Goal: Complete application form

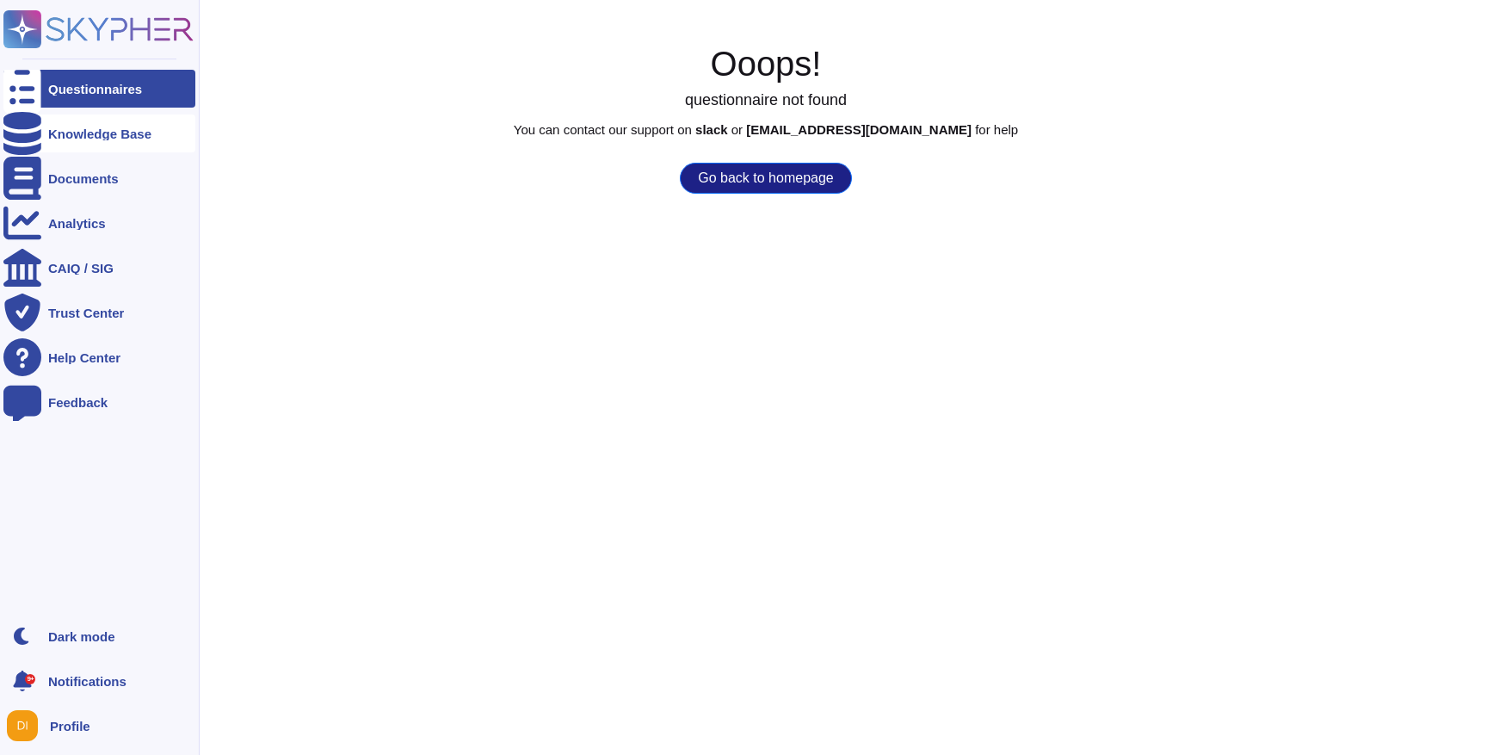
click at [30, 136] on icon at bounding box center [22, 133] width 38 height 43
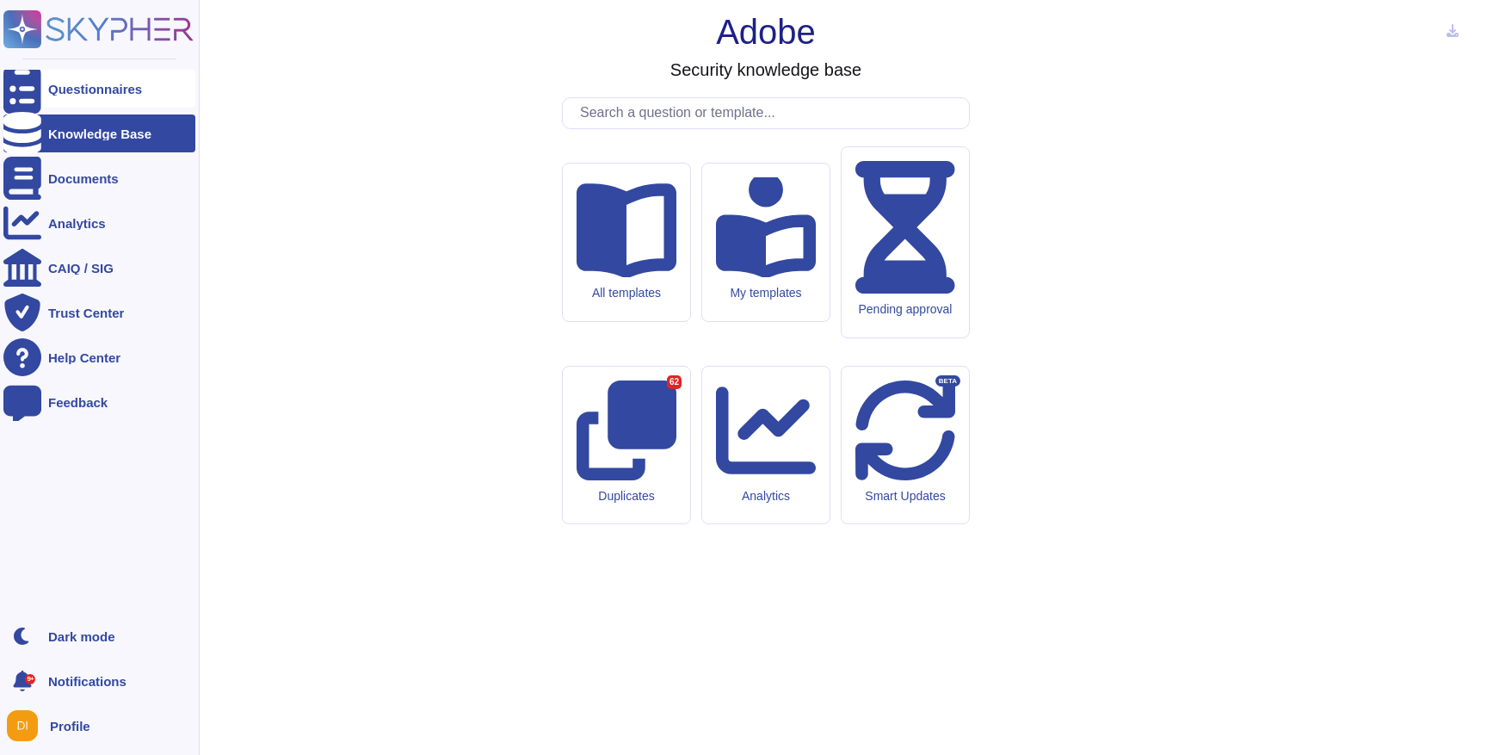
click at [117, 90] on div "Questionnaires" at bounding box center [95, 89] width 94 height 13
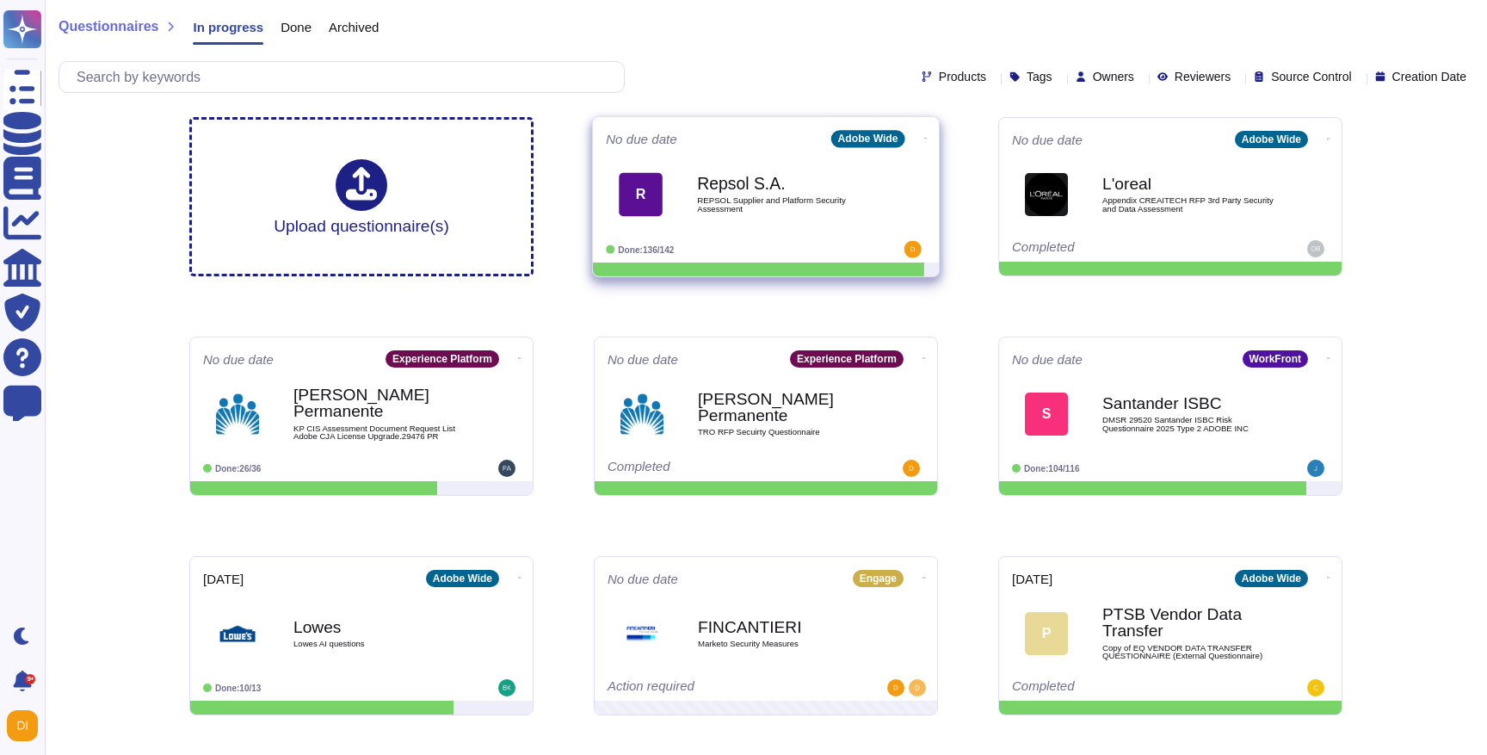
click at [809, 176] on b "Repsol S.A." at bounding box center [784, 184] width 174 height 16
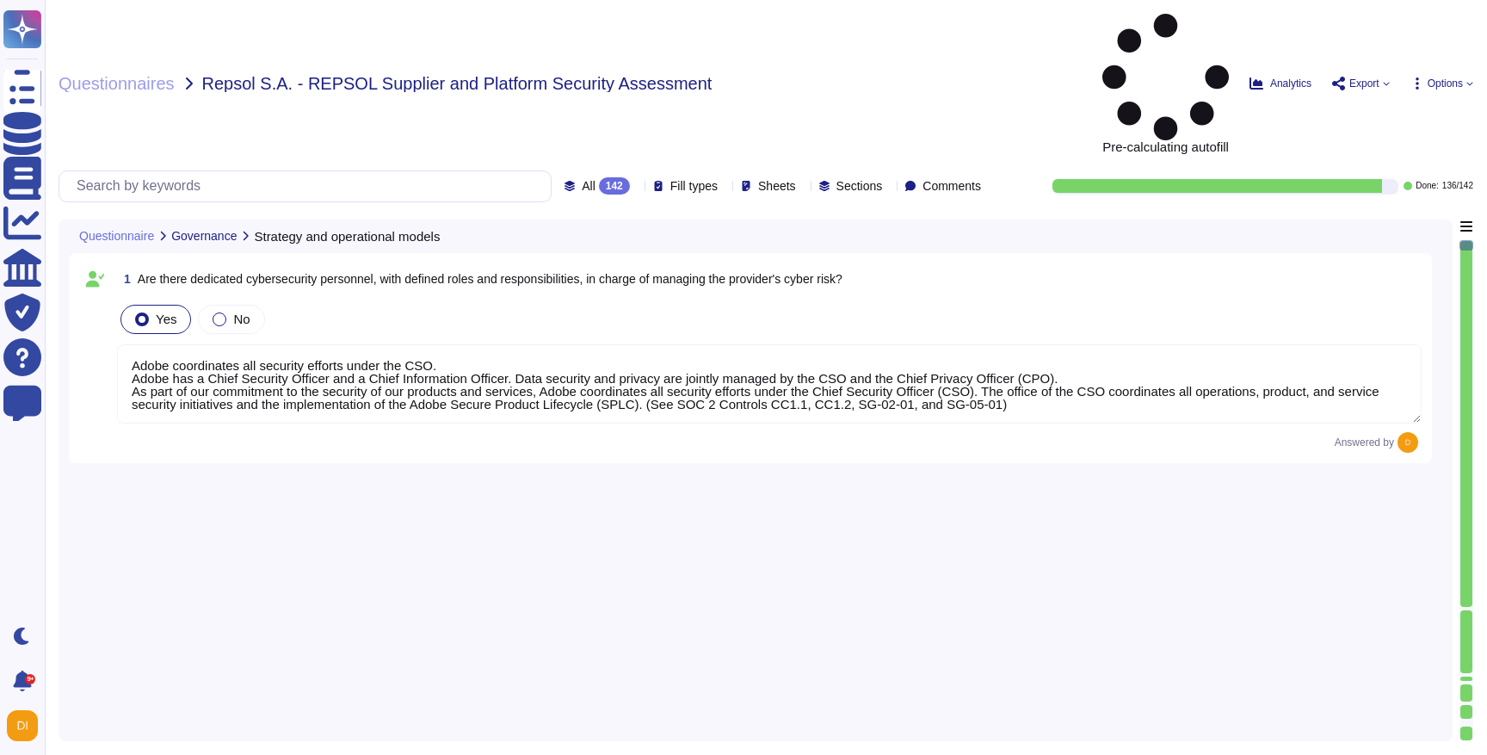
type textarea "Adobe coordinates all security efforts under the CSO. Adobe has a Chief Securit…"
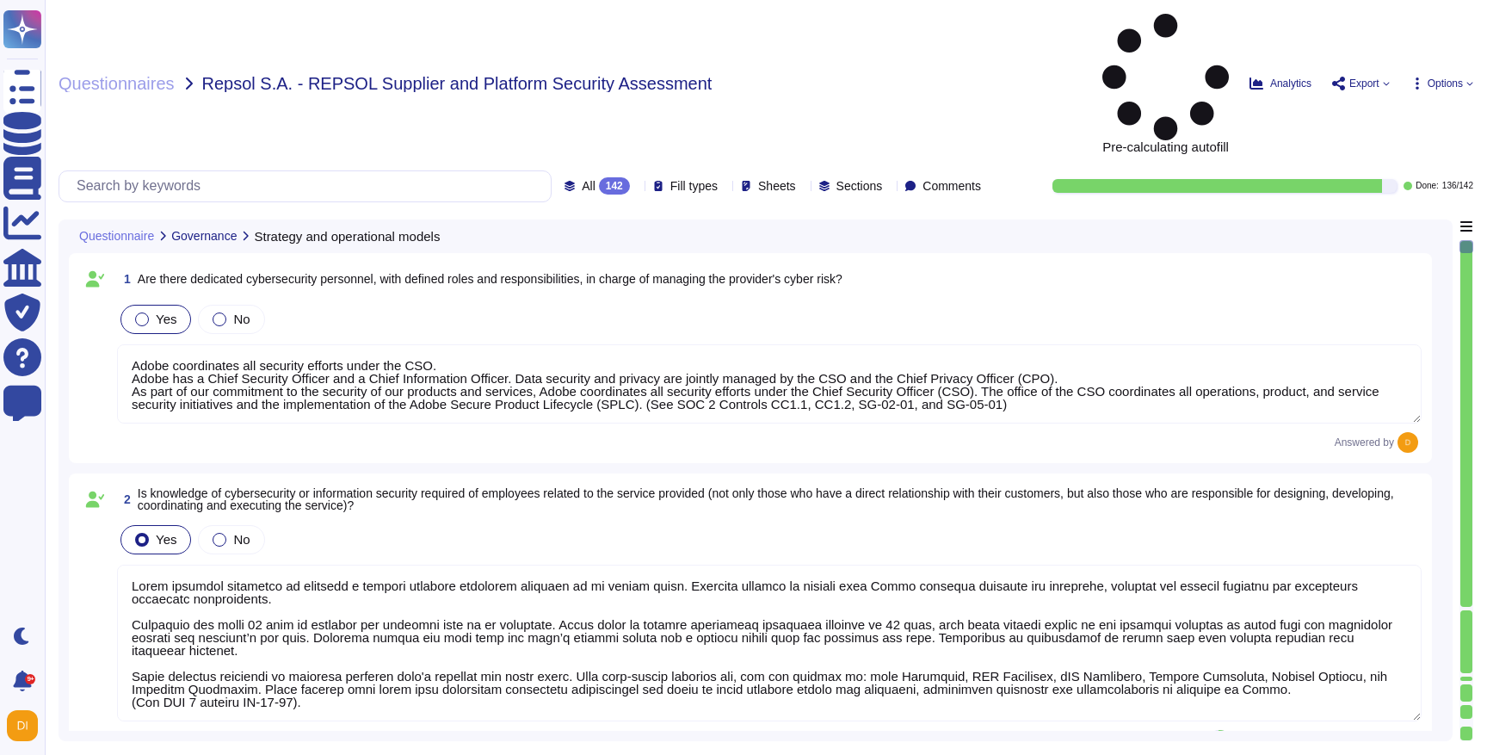
type textarea "Lorem ipsumdol sitametco ad elitsedd e tempori utlabore etdolorem aliquaen ad m…"
type textarea "To protect from the physical layer up, Adobe has implemented a foundational fra…"
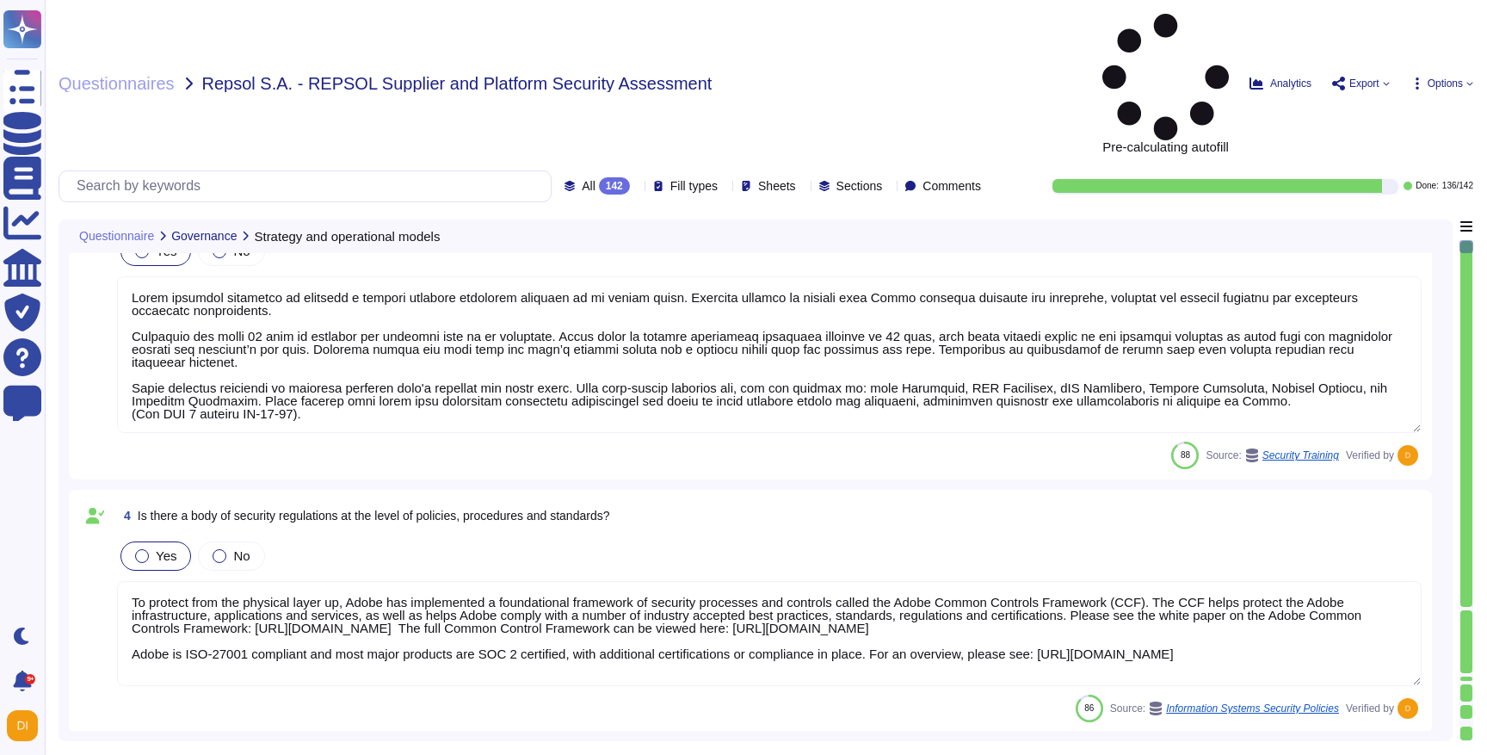
scroll to position [728, 0]
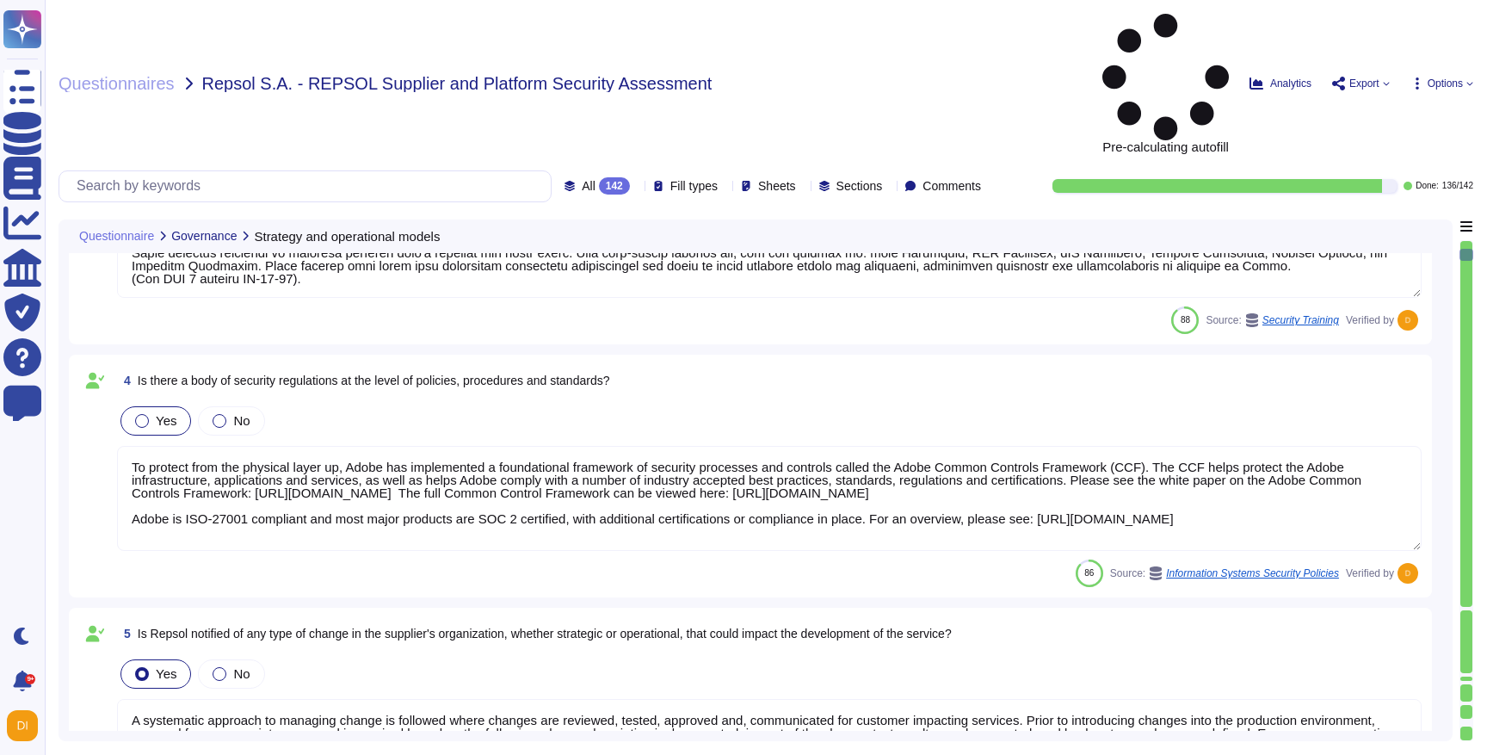
type textarea "A systematic approach to managing change is followed where changes are reviewed…"
type textarea "Adobe maintains ISO 27001 certification. Adobe's third-party assurances are ava…"
type textarea "Adobe abides by all national and local rules and restrictions regarding Busines…"
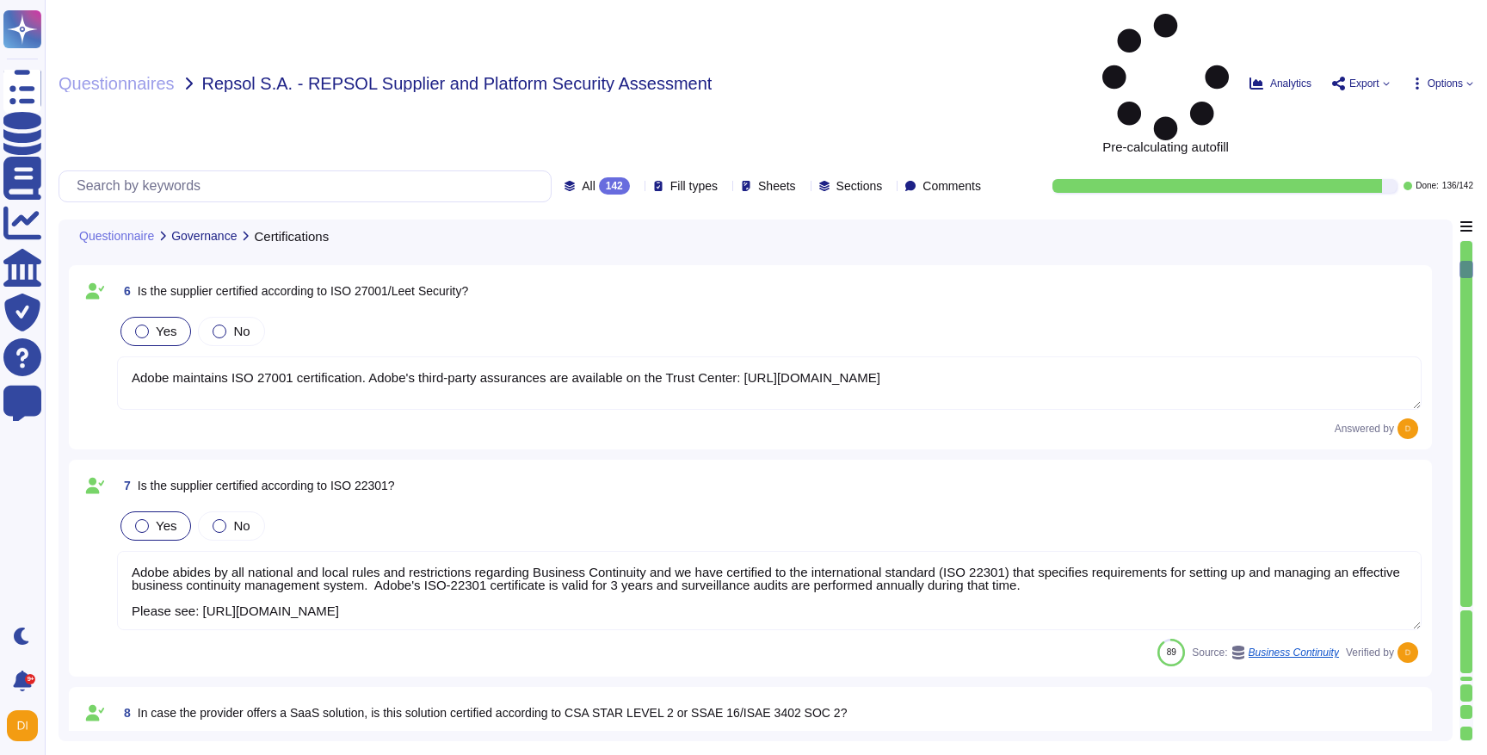
type textarea "The CSA STAR Certificate is available on the Adobe Trust Center. Please refer t…"
type textarea "Yes, Adobe applies a defined risk methodology within its supplier processes to …"
type textarea "Adobe's cybersecurity status is reported using defined metrics and indicators. …"
type textarea "There is a vendor risk management program maintained to address the security of…"
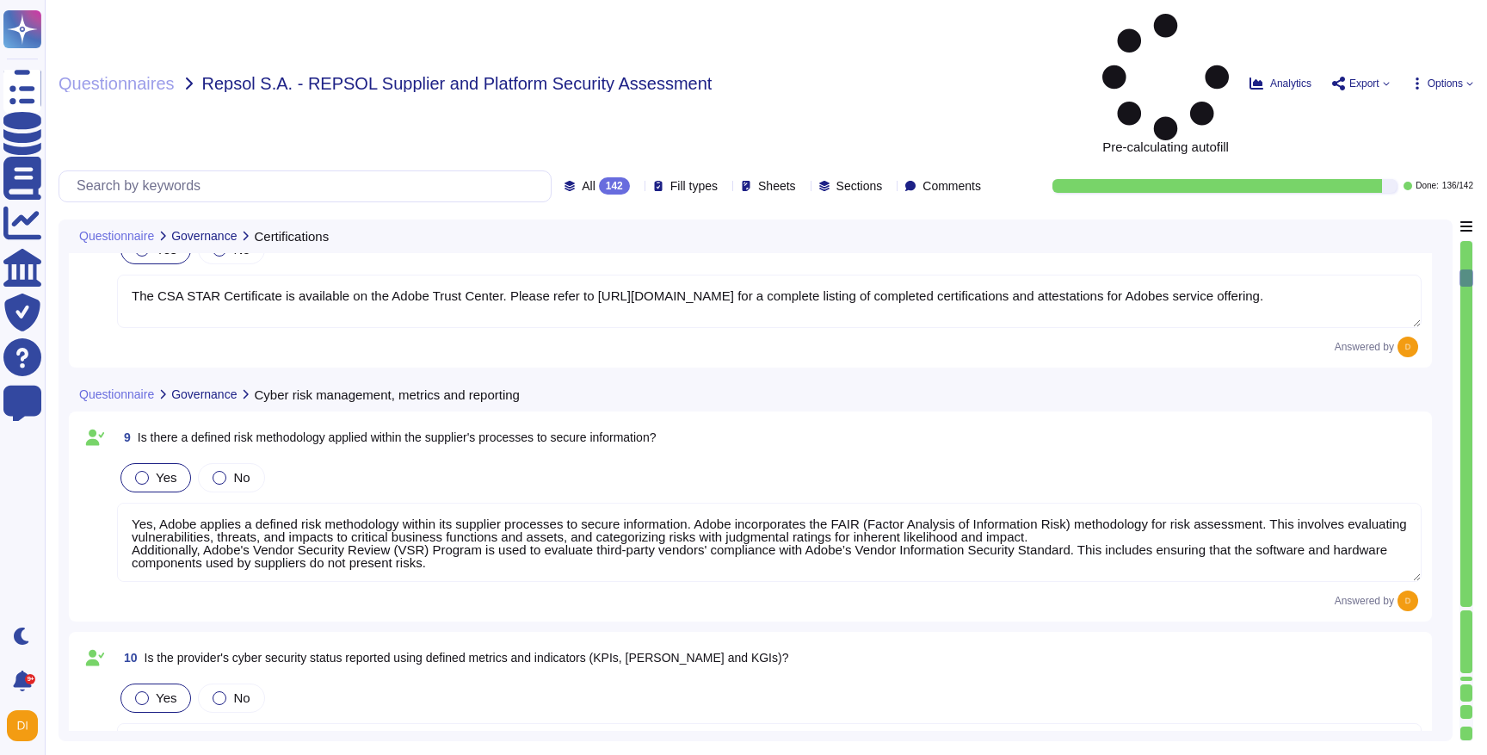
type textarea "To ensure ongoing compliance with the Adobe Vendor Information Security Standar…"
type textarea "Adobe does use a variety of sub processors to deliver the services to our custo…"
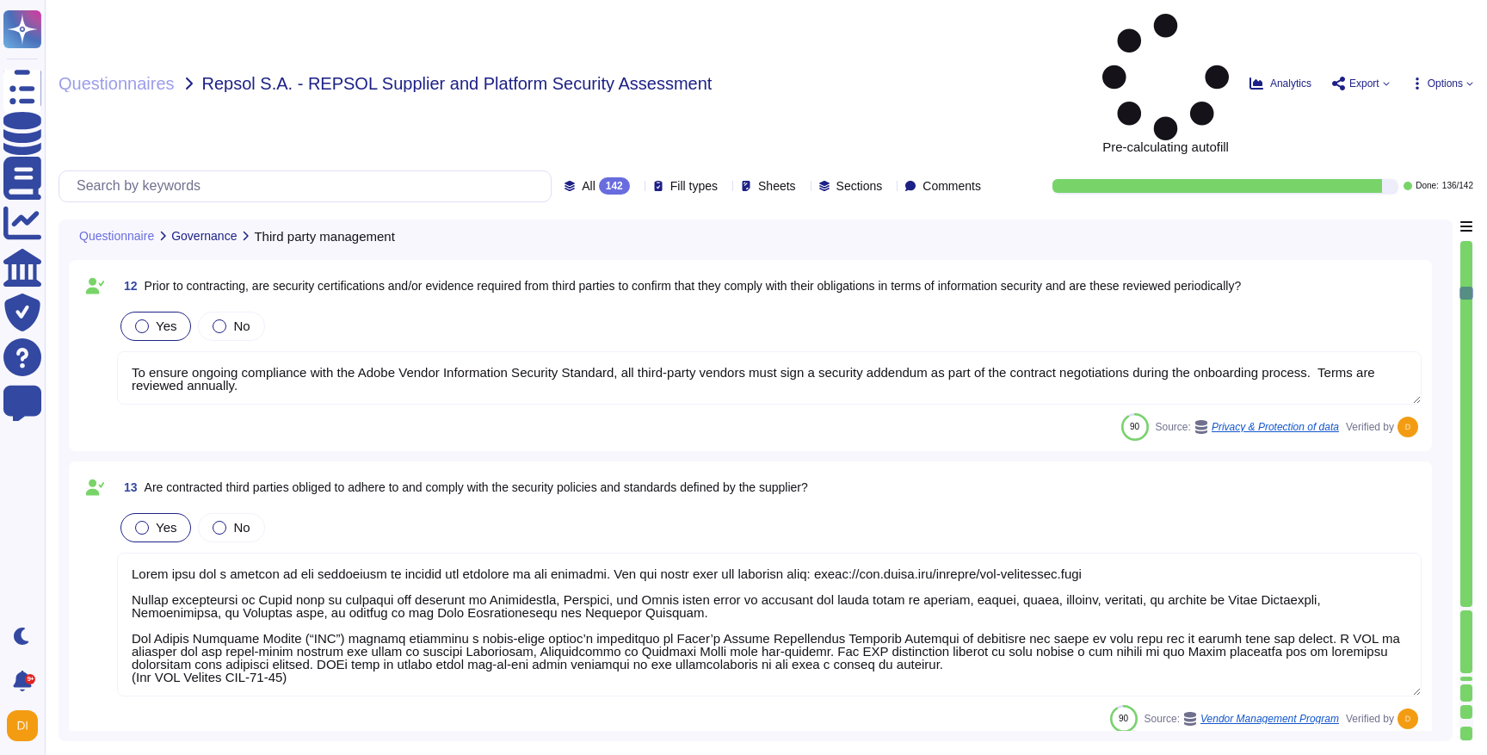
type textarea "Adobe employees are required to sign an agreement that they will preserve the c…"
type textarea "For exiting or terminated Adobe personnel, People Resource ("PR") or the employ…"
type textarea "Adobe has established access policy and standards based on role based access an…"
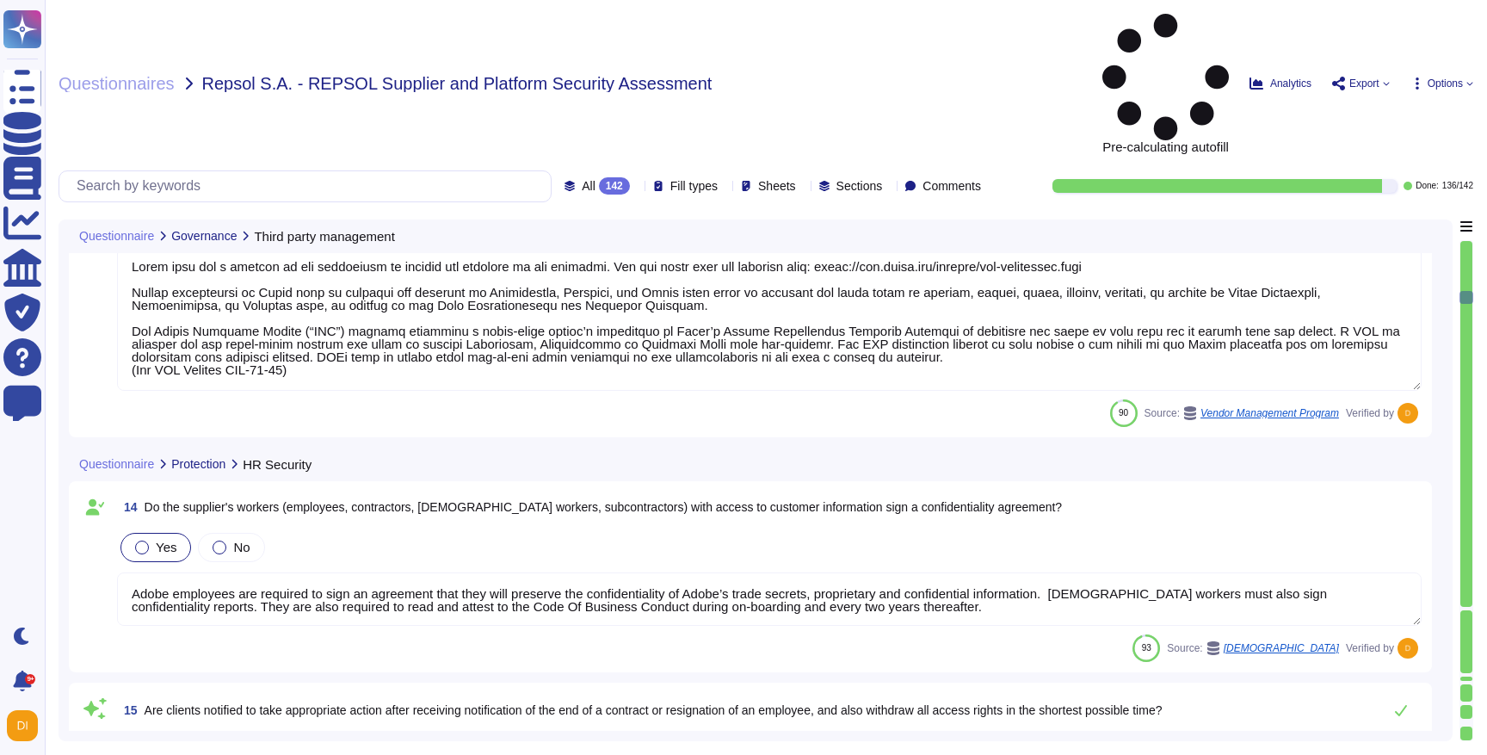
type textarea "Adobe's access control policies and standards ensure that users have the least …"
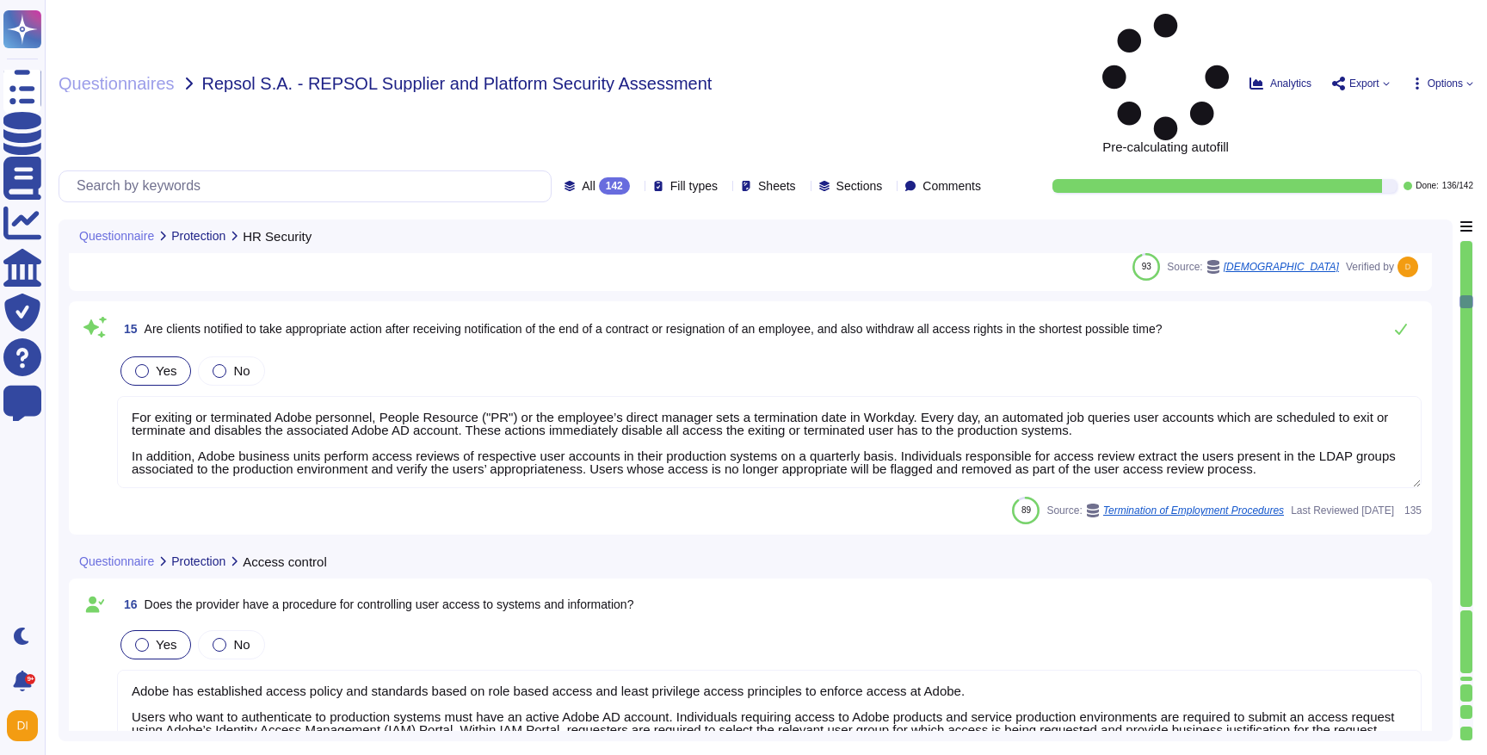
scroll to position [3203, 0]
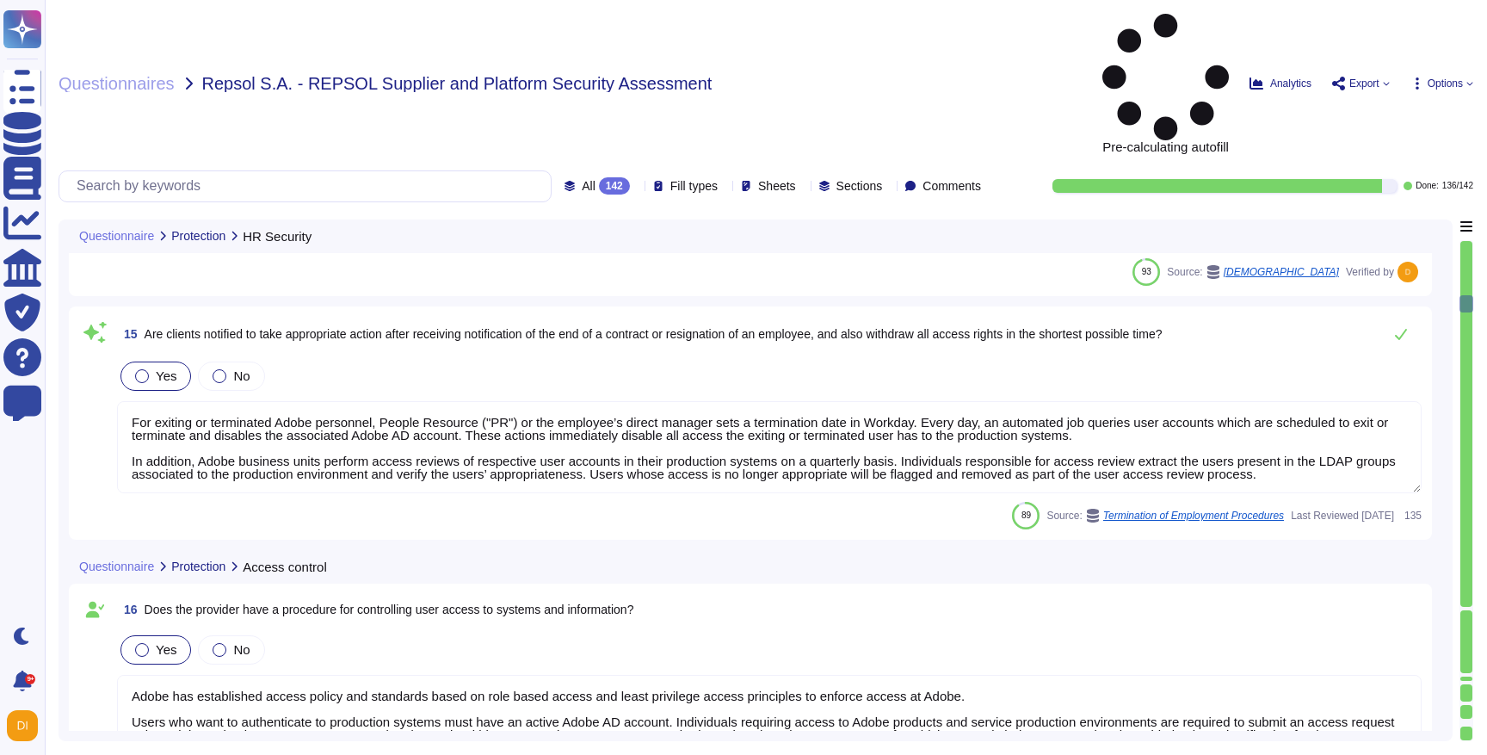
type textarea "Owners (typically managers of information technology resources) must perform qu…"
click at [282, 401] on textarea "For exiting or terminated Adobe personnel, People Resource ("PR") or the employ…" at bounding box center [769, 447] width 1305 height 92
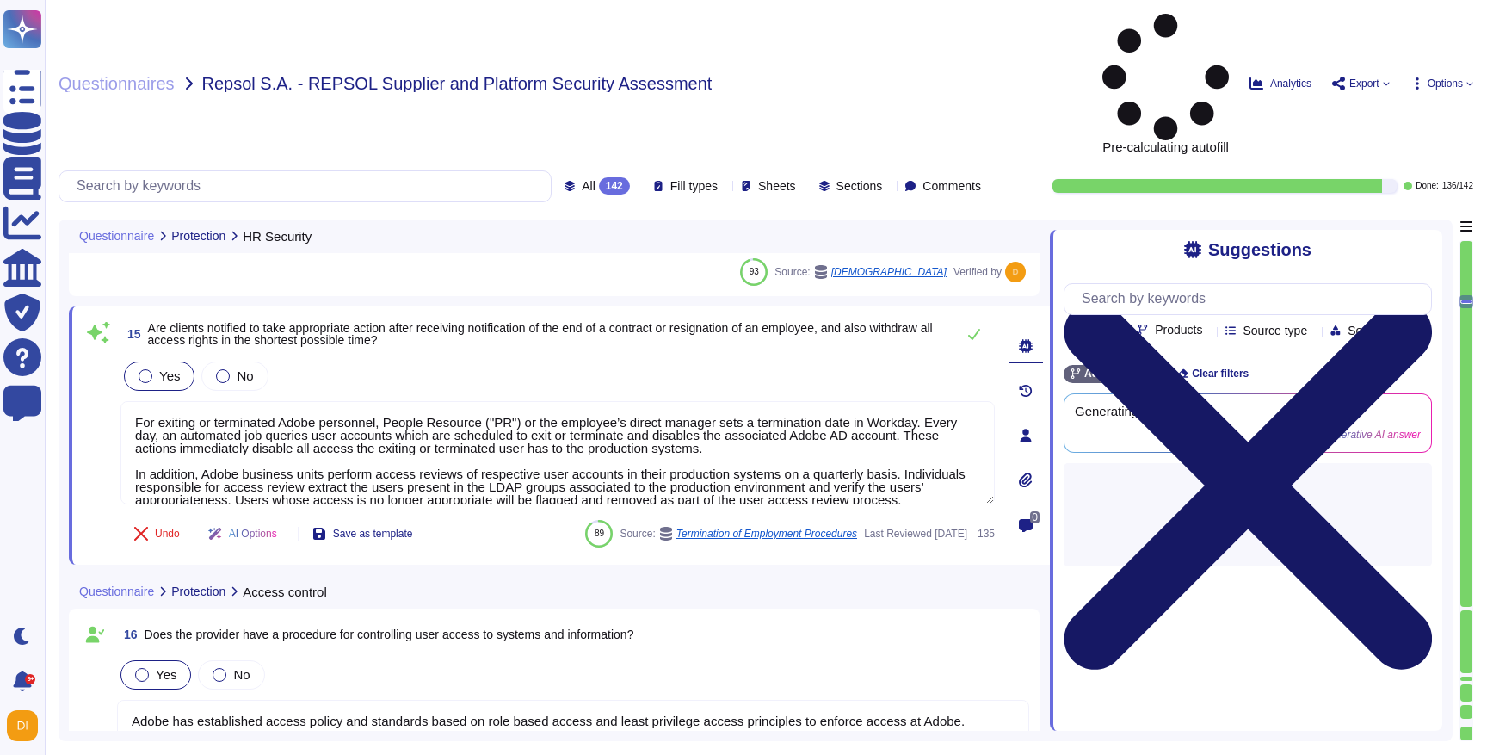
click at [1430, 240] on icon at bounding box center [1248, 485] width 368 height 491
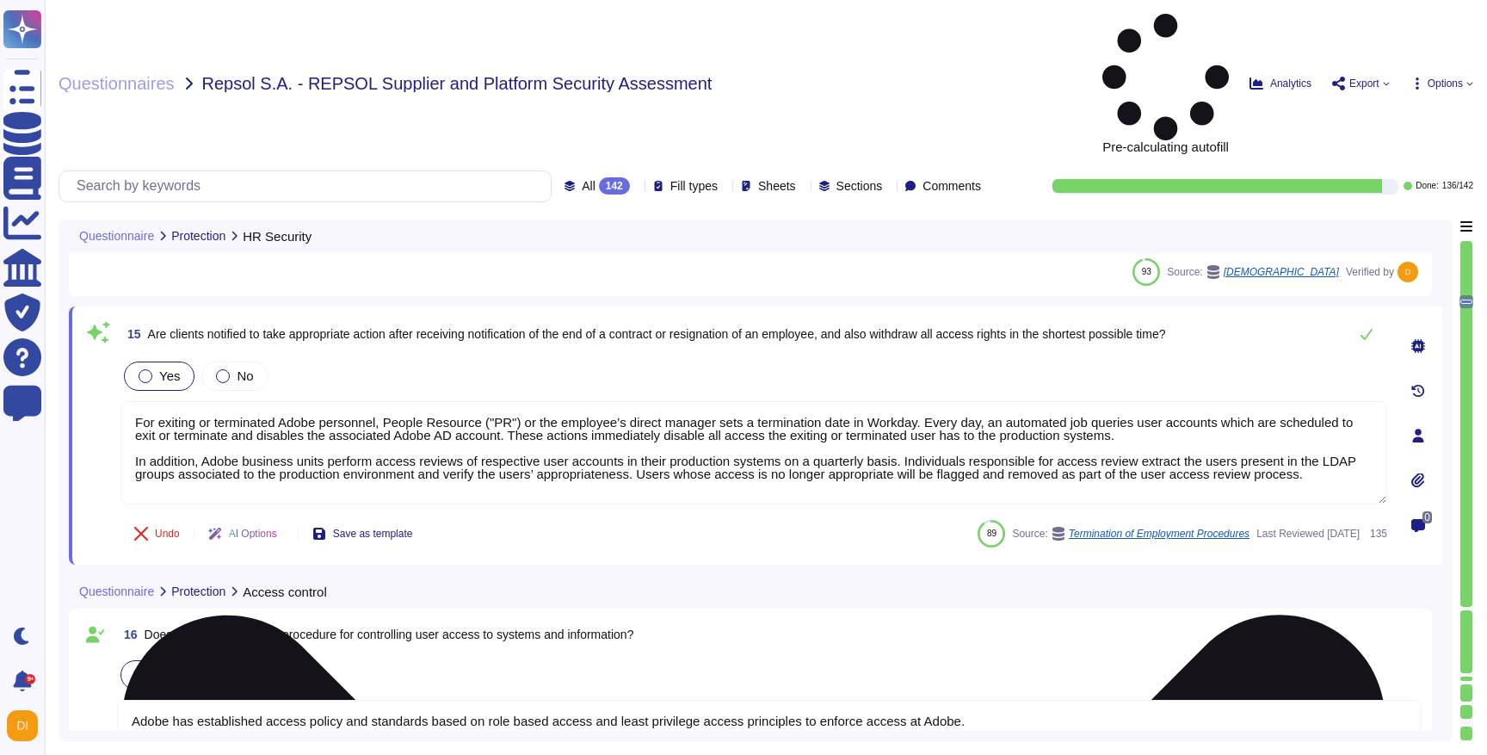
click at [399, 401] on textarea "For exiting or terminated Adobe personnel, People Resource ("PR") or the employ…" at bounding box center [754, 452] width 1267 height 103
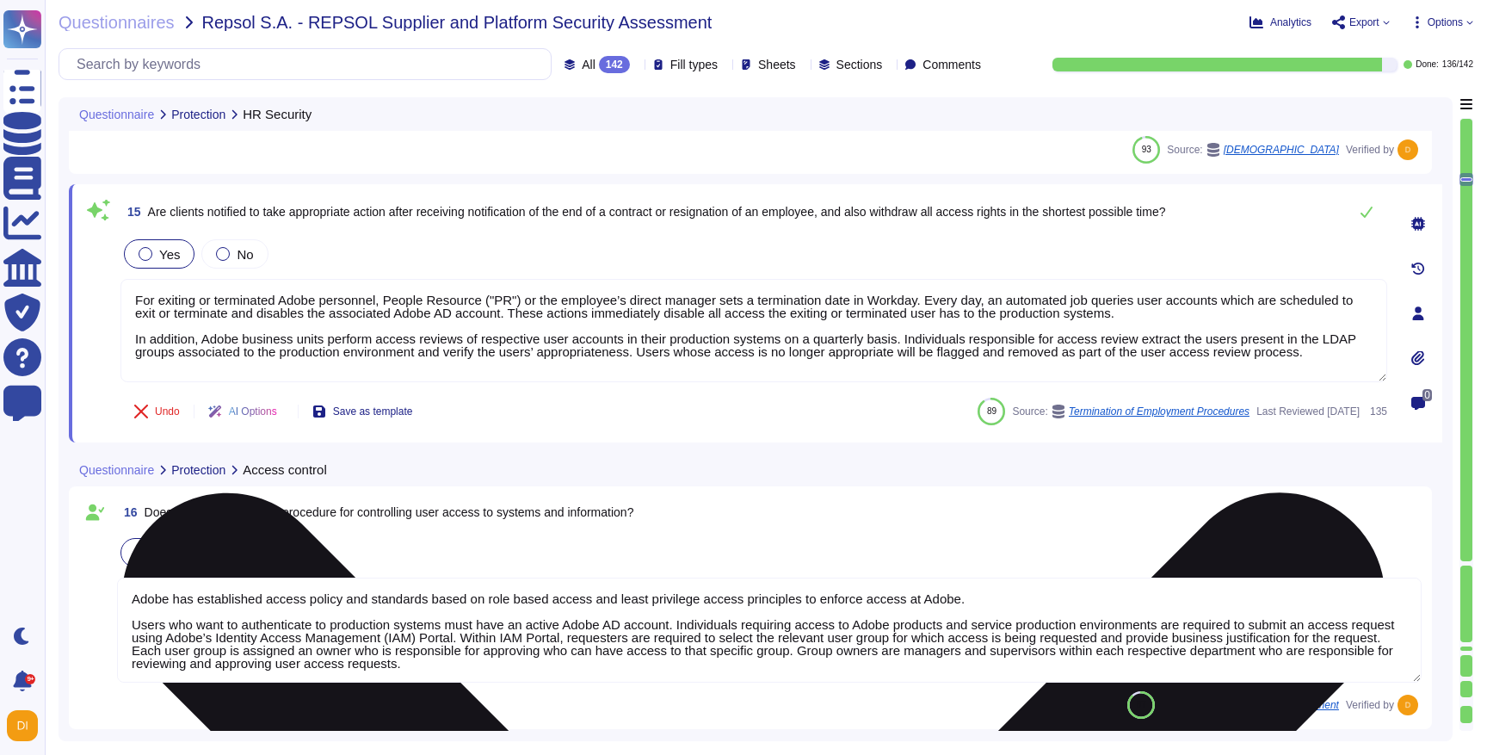
type textarea "Owners (typically managers of information technology resources) must perform qu…"
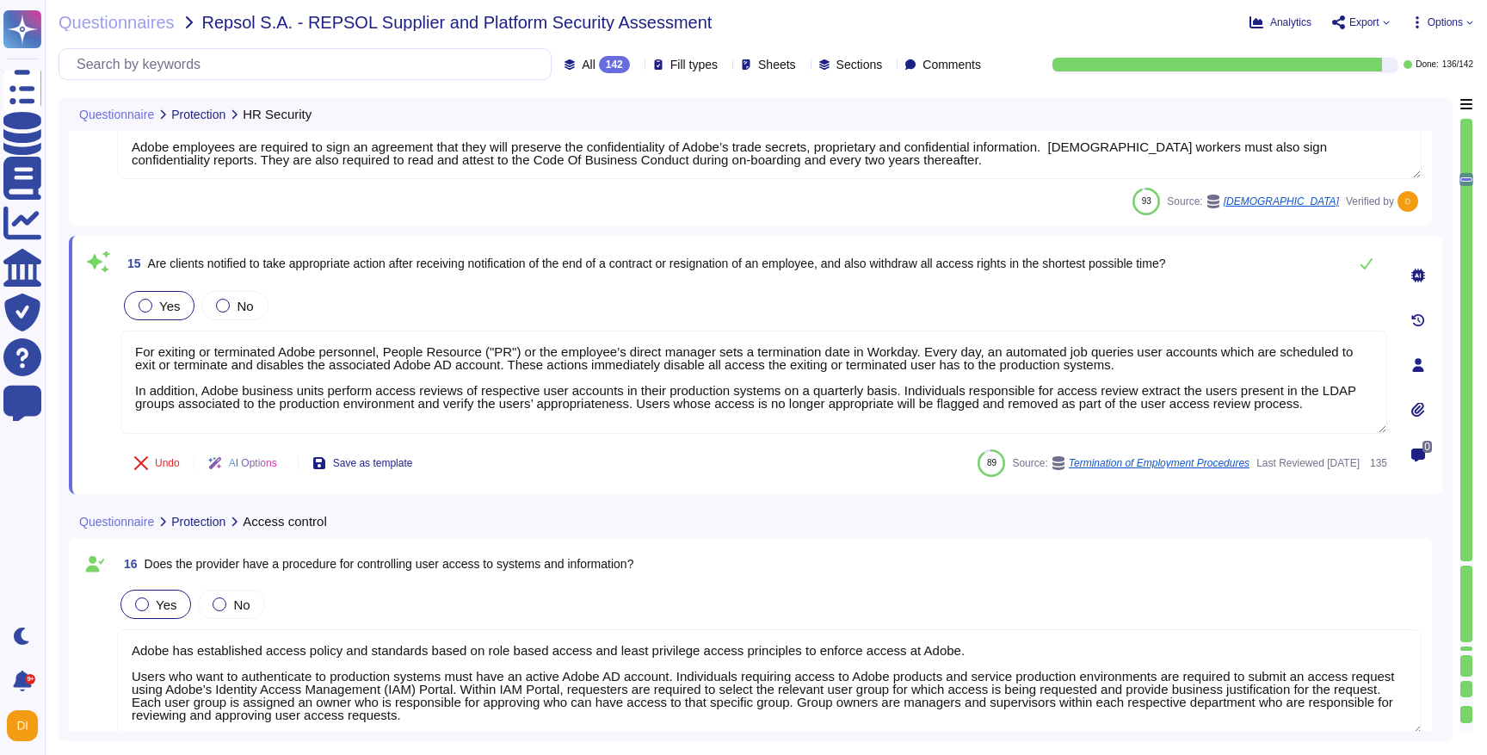
scroll to position [3000, 0]
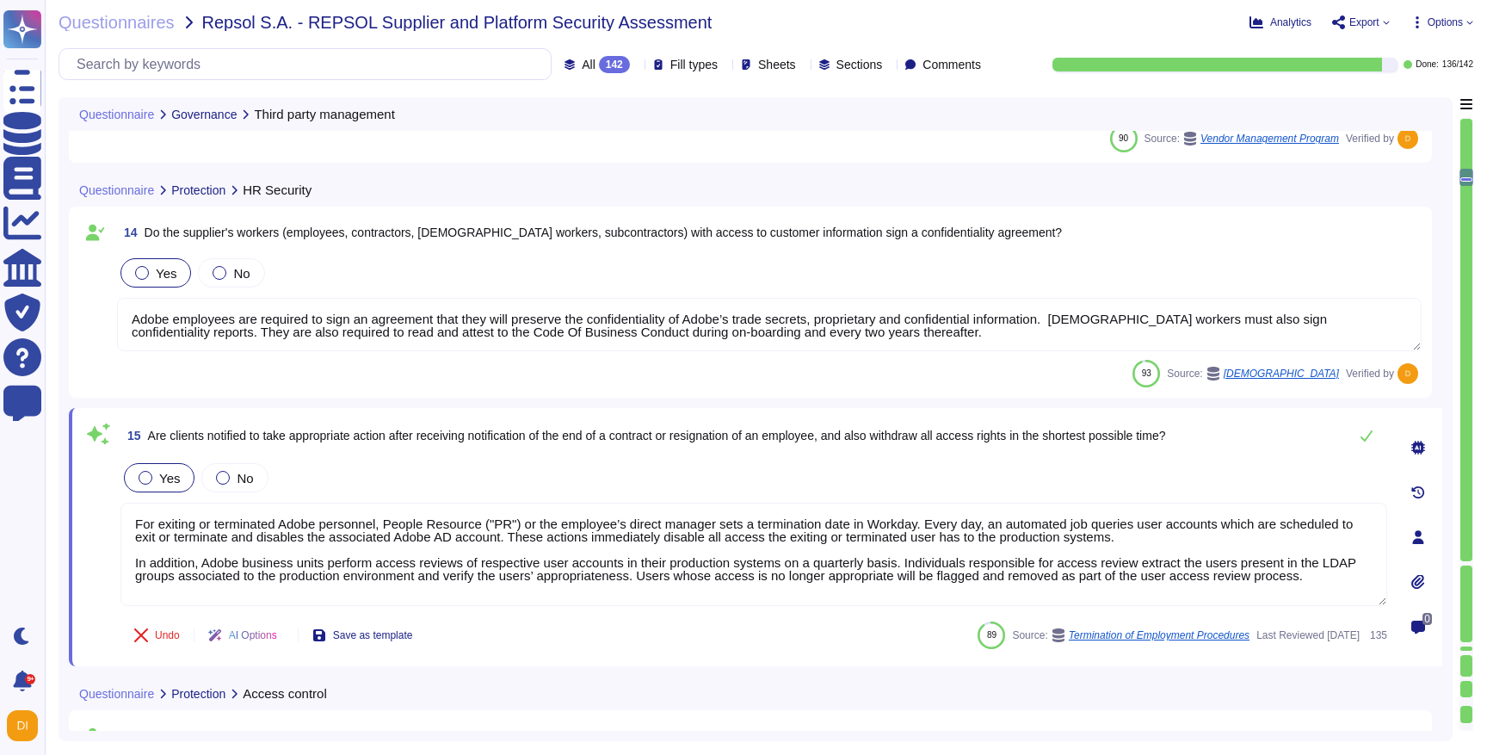
type textarea "To ensure ongoing compliance with the Adobe Vendor Information Security Standar…"
type textarea "Adobe does use a variety of sub processors to deliver the services to our custo…"
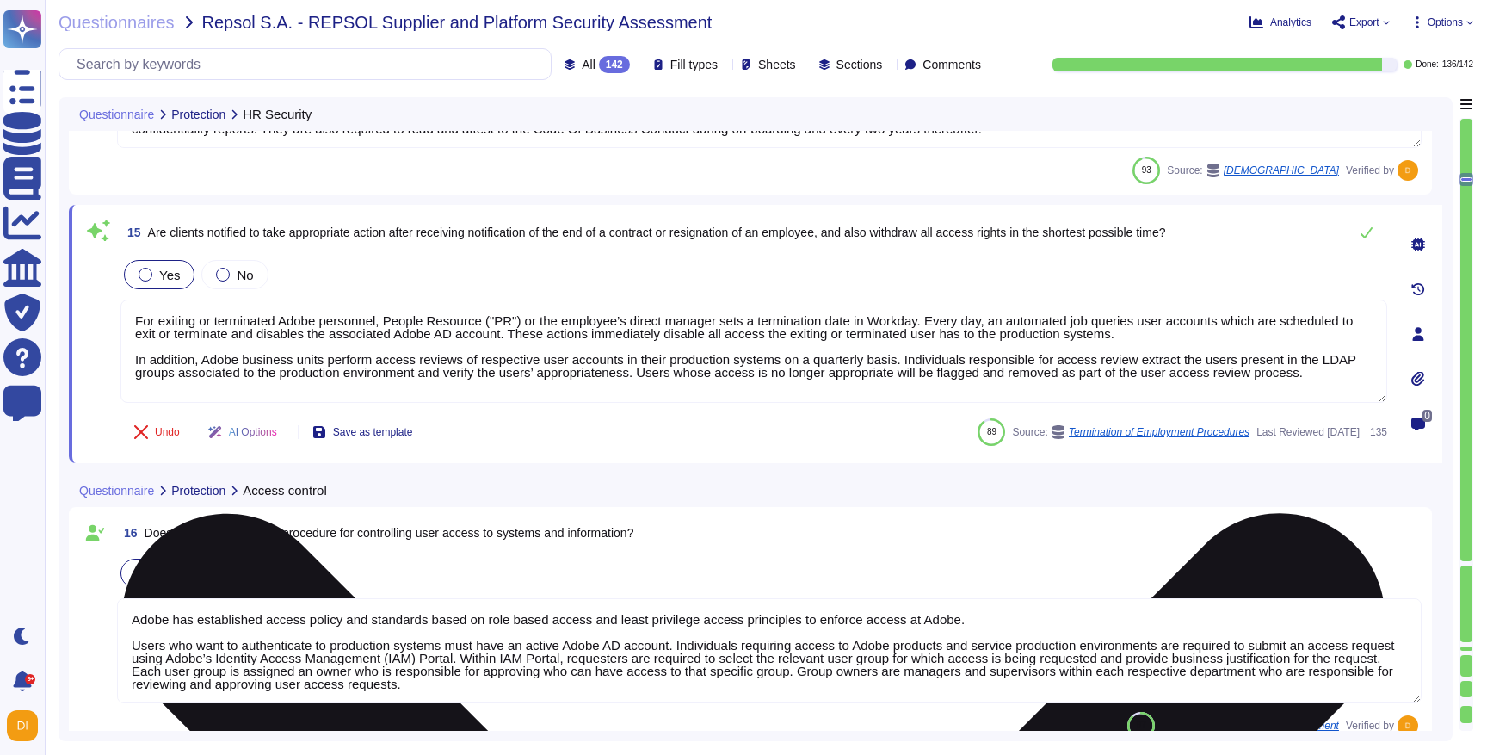
scroll to position [3, 0]
click at [546, 343] on textarea "For exiting or terminated Adobe personnel, People Resource ("PR") or the employ…" at bounding box center [754, 351] width 1267 height 103
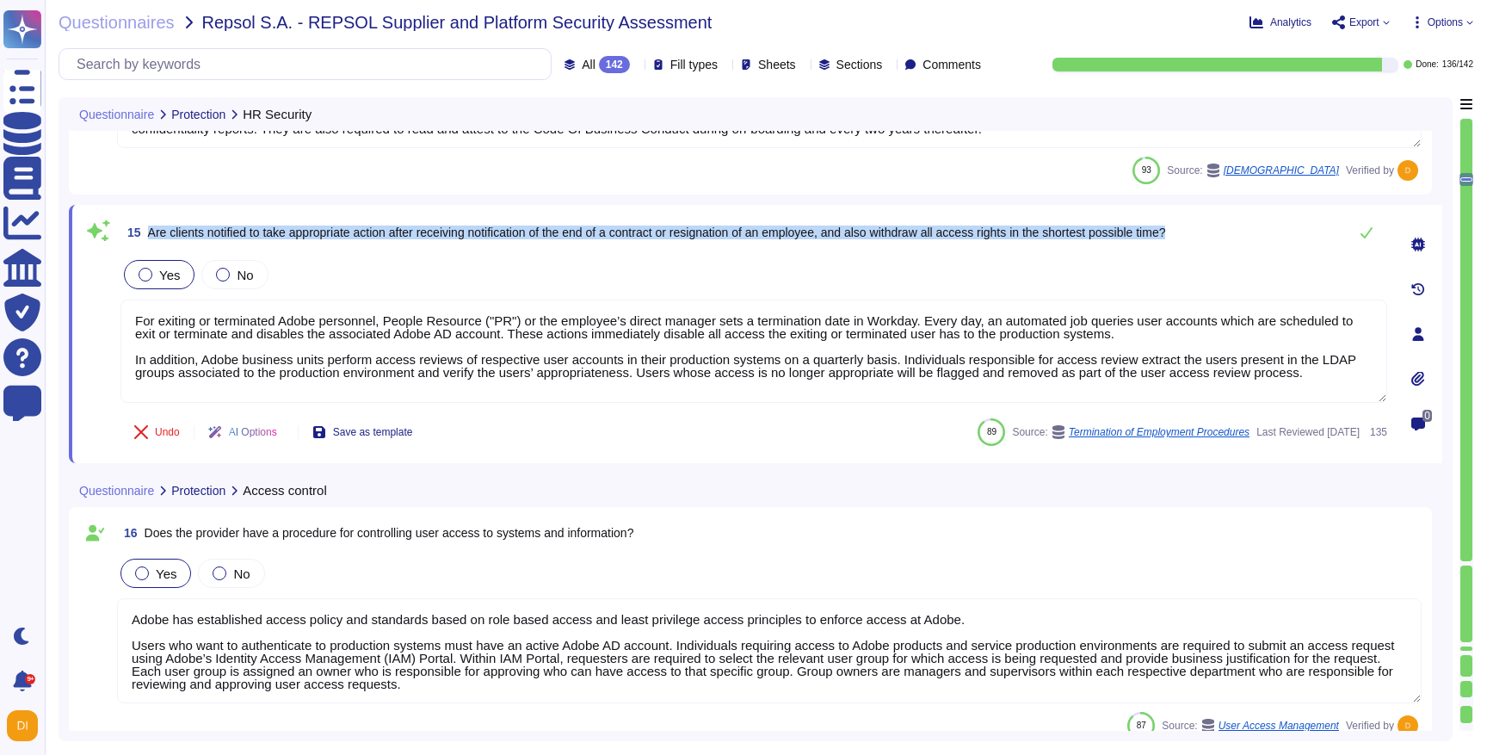
drag, startPoint x: 294, startPoint y: 222, endPoint x: 493, endPoint y: 241, distance: 199.7
click at [493, 241] on span "15 Are clients notified to take appropriate action after receiving notification…" at bounding box center [643, 232] width 1045 height 31
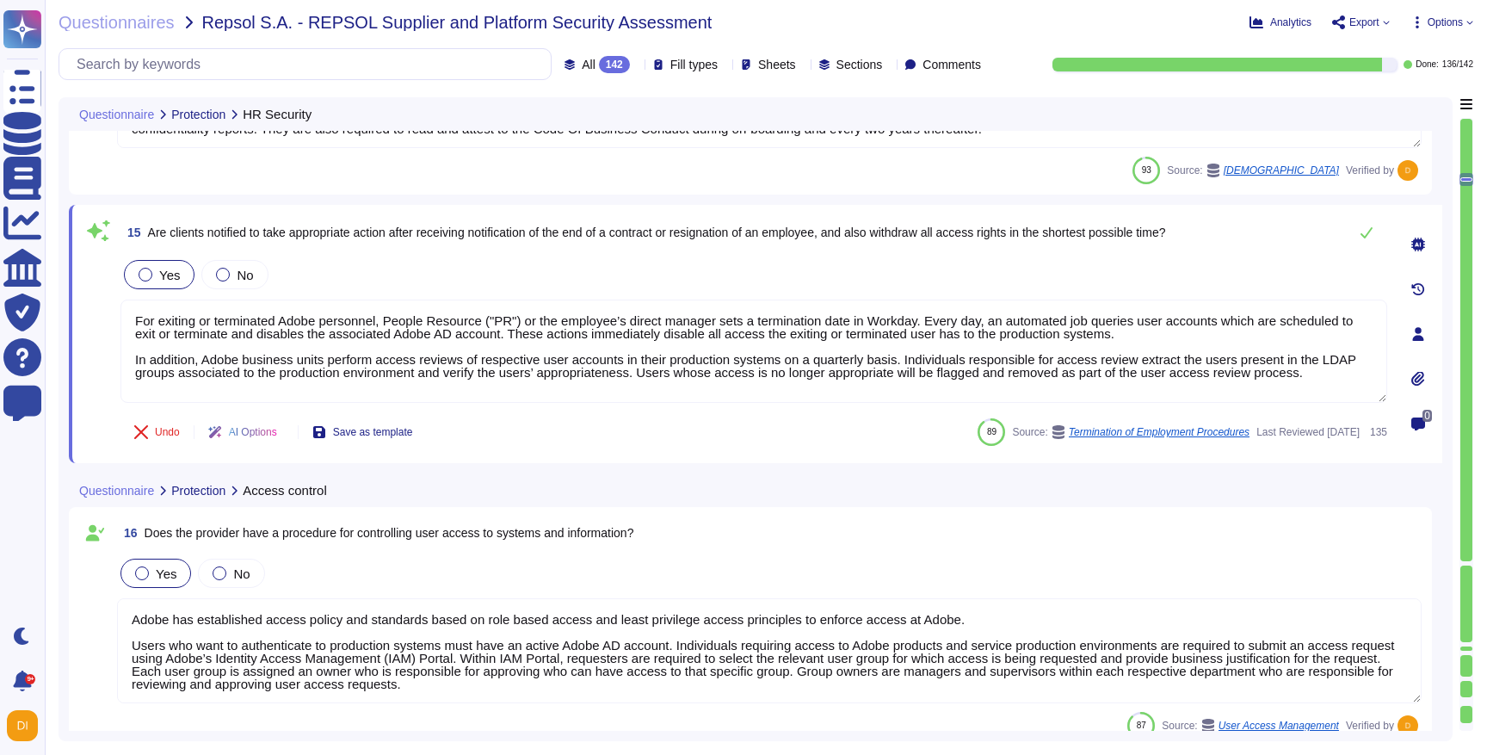
click at [512, 251] on div "15 Are clients notified to take appropriate action after receiving notification…" at bounding box center [735, 334] width 1305 height 238
click at [557, 231] on span "Are clients notified to take appropriate action after receiving notification of…" at bounding box center [657, 233] width 1018 height 14
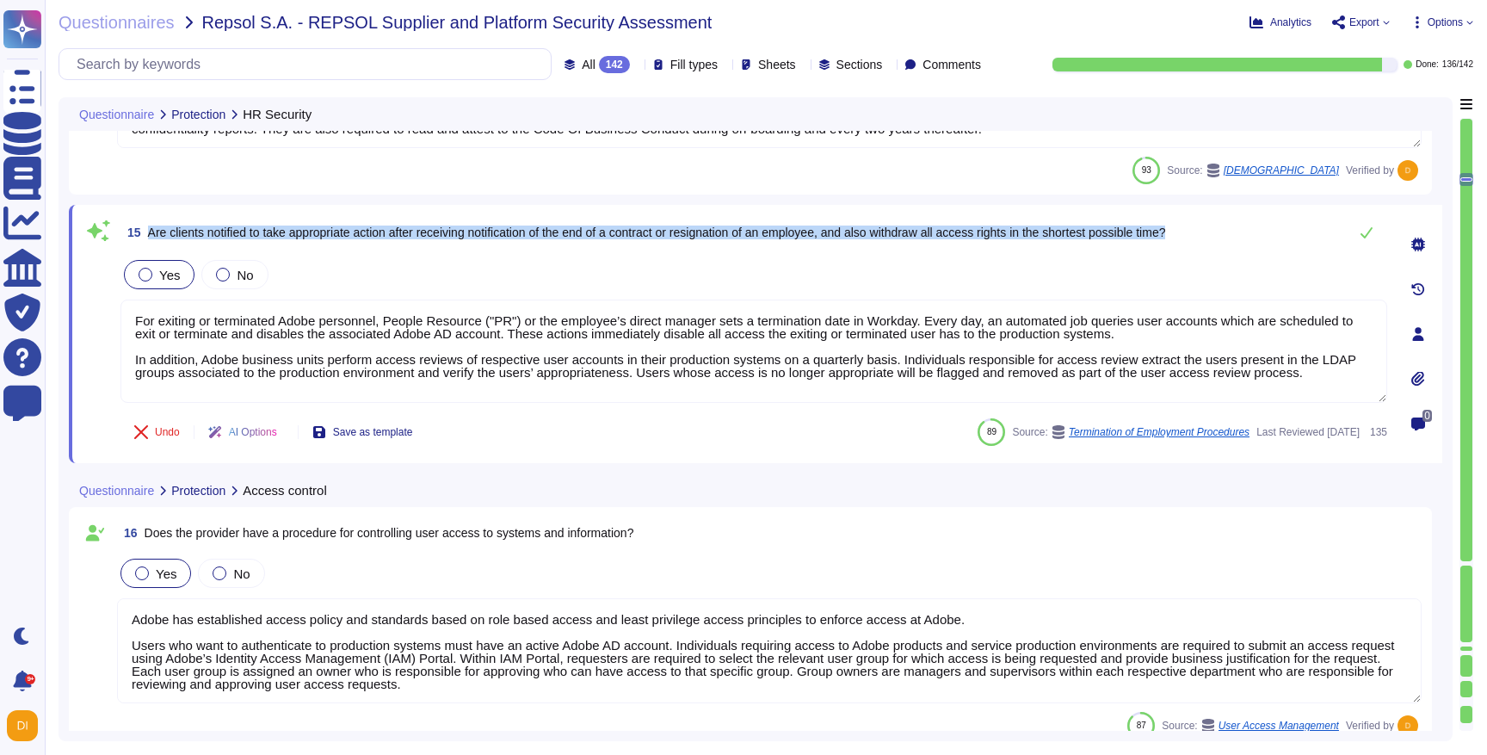
click at [557, 231] on span "Are clients notified to take appropriate action after receiving notification of…" at bounding box center [657, 233] width 1018 height 14
click at [690, 238] on span "Are clients notified to take appropriate action after receiving notification of…" at bounding box center [657, 233] width 1018 height 14
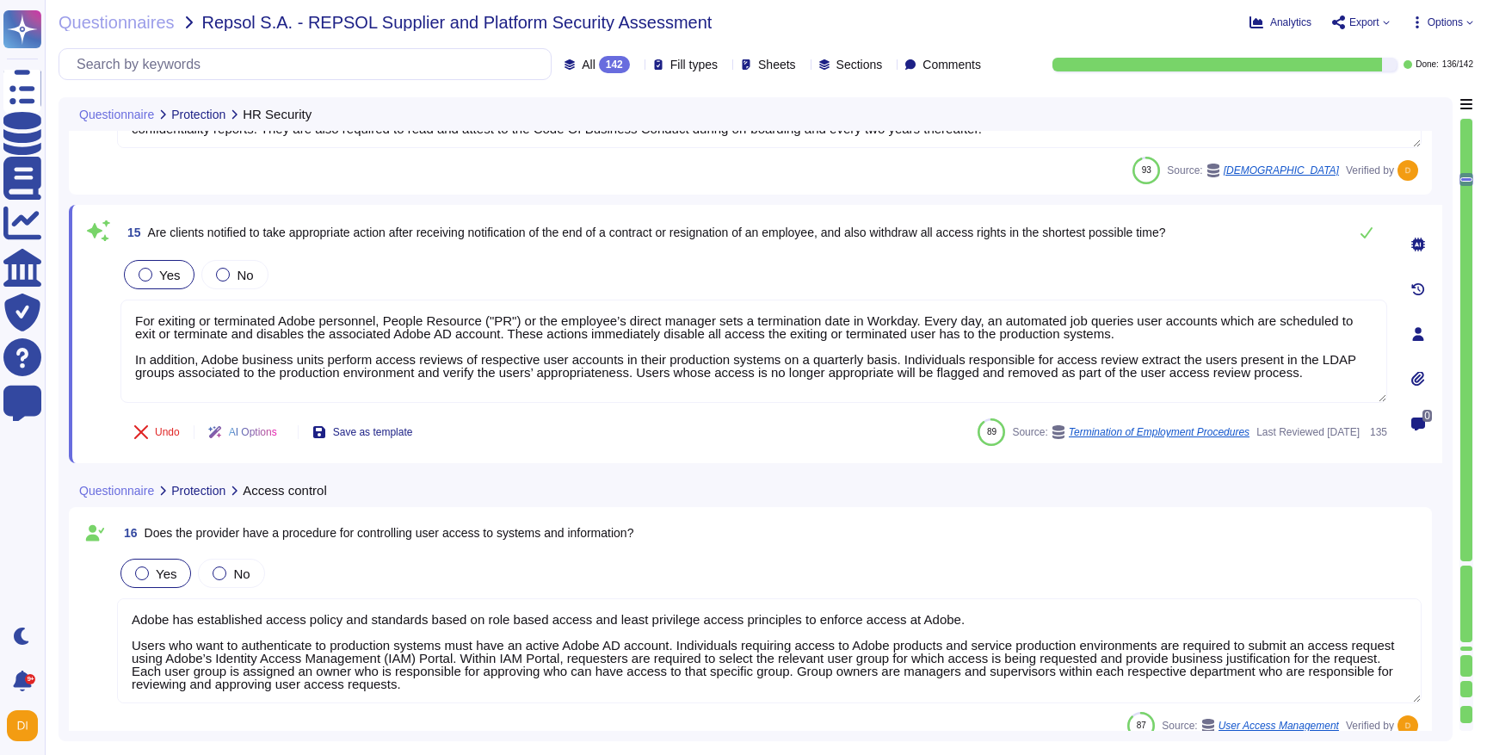
click at [770, 235] on span "Are clients notified to take appropriate action after receiving notification of…" at bounding box center [657, 233] width 1018 height 14
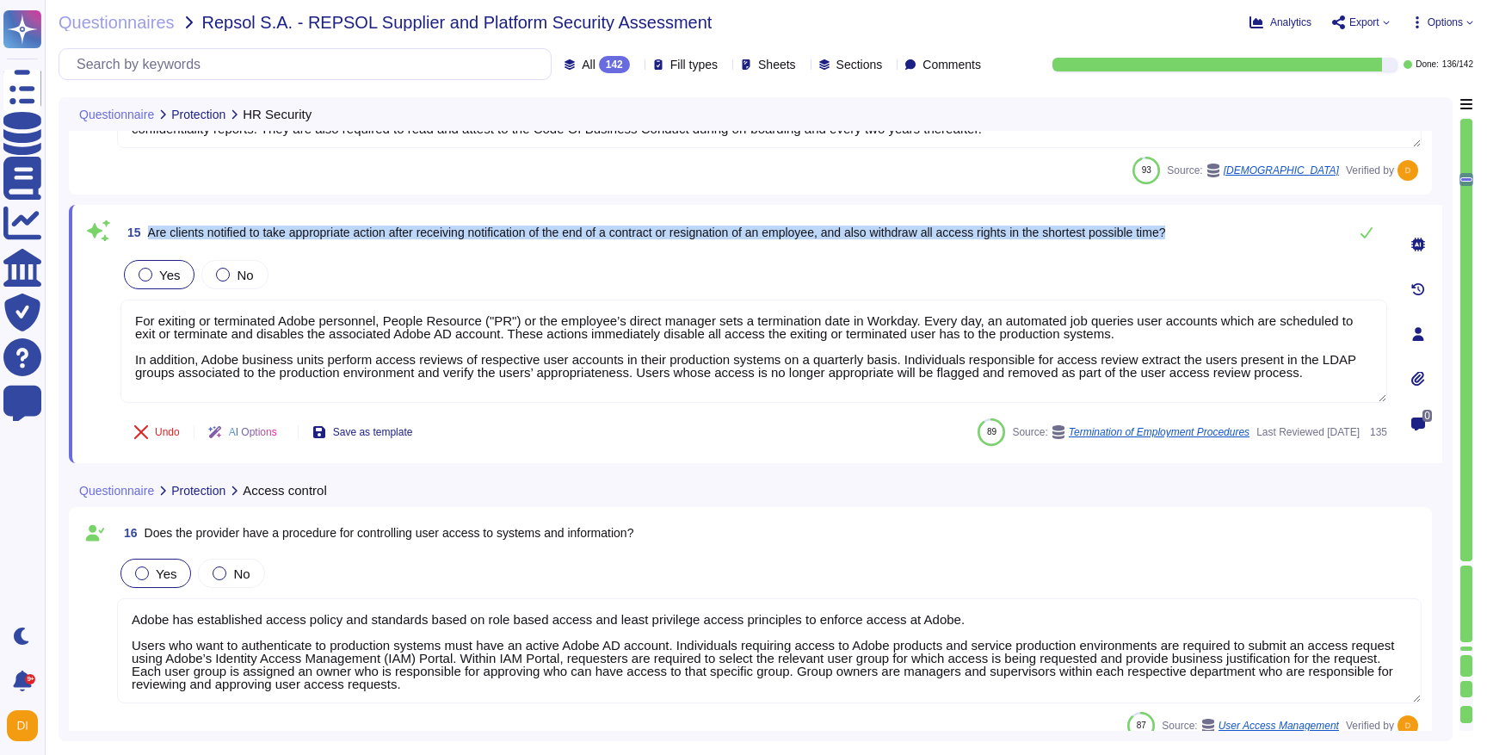
click at [770, 235] on span "Are clients notified to take appropriate action after receiving notification of…" at bounding box center [657, 233] width 1018 height 14
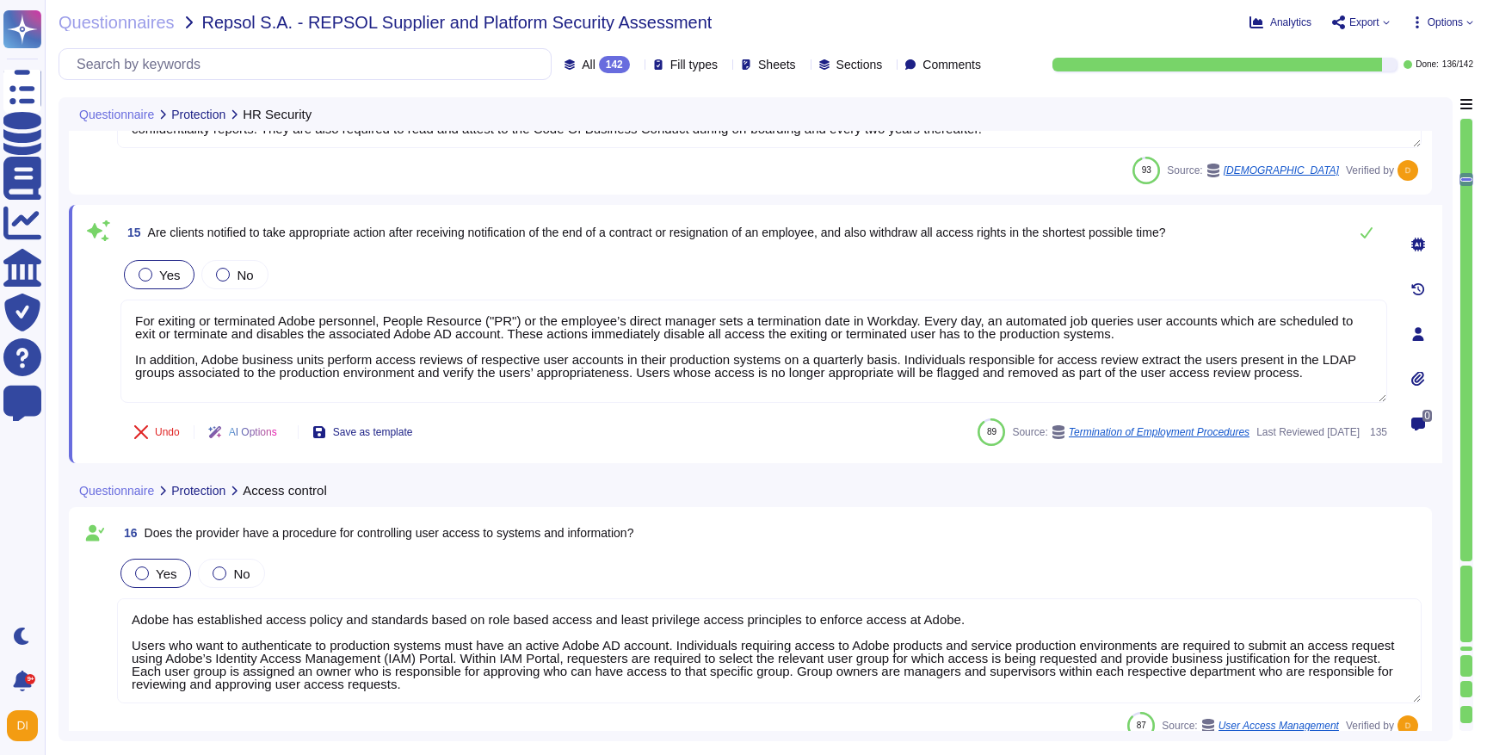
click at [834, 270] on div "Yes No" at bounding box center [754, 274] width 1267 height 36
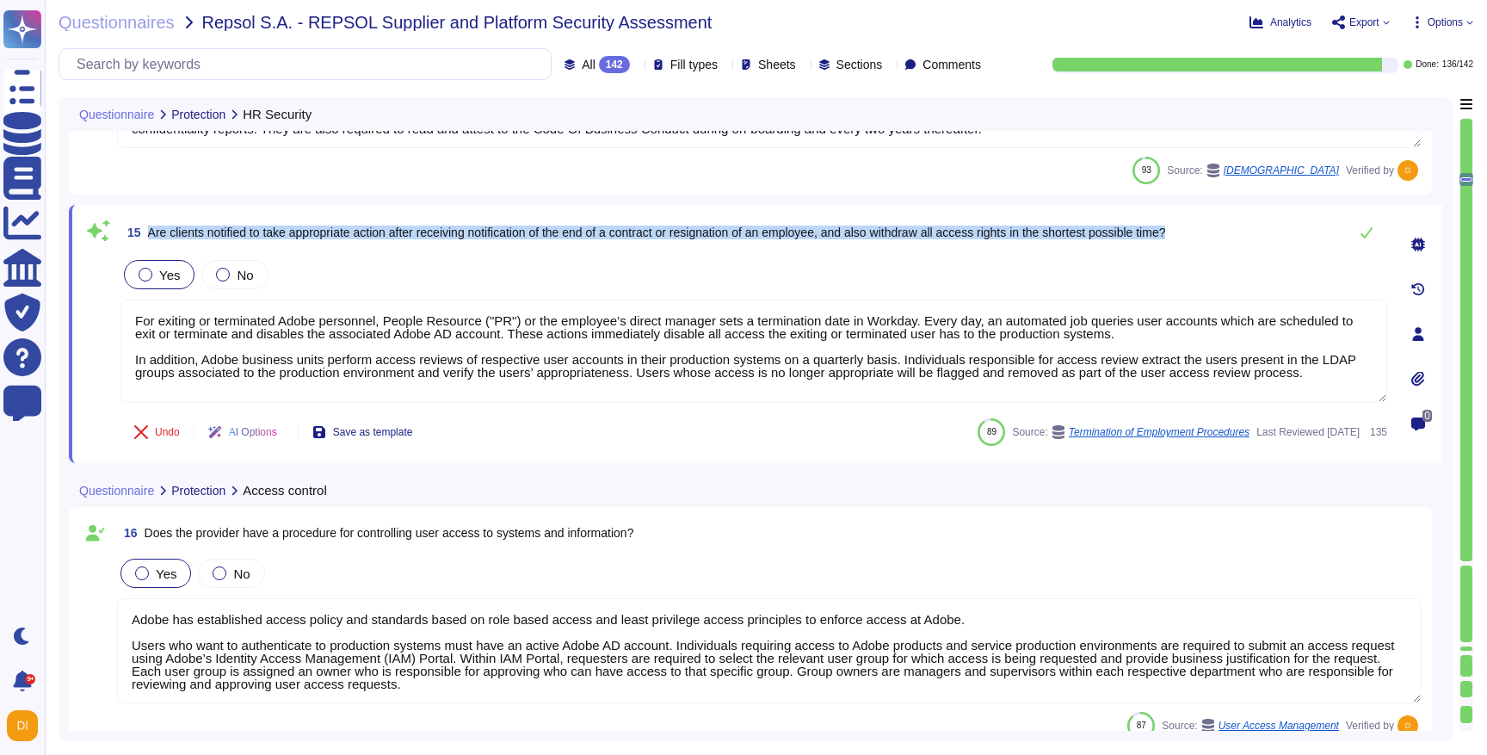
drag, startPoint x: 844, startPoint y: 224, endPoint x: 1010, endPoint y: 252, distance: 167.7
click at [1010, 252] on div "15 Are clients notified to take appropriate action after receiving notification…" at bounding box center [735, 334] width 1305 height 238
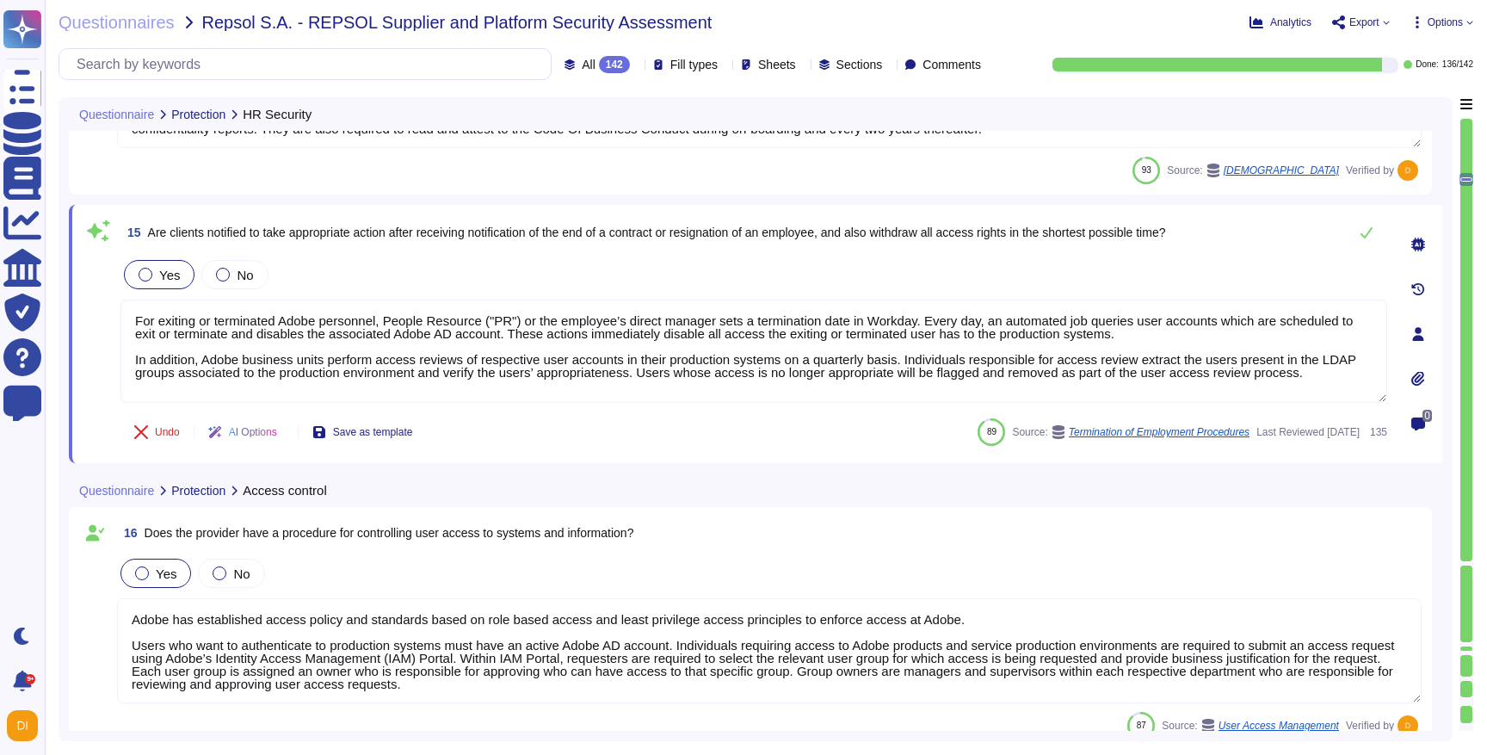
click at [1152, 226] on span "Are clients notified to take appropriate action after receiving notification of…" at bounding box center [657, 233] width 1018 height 14
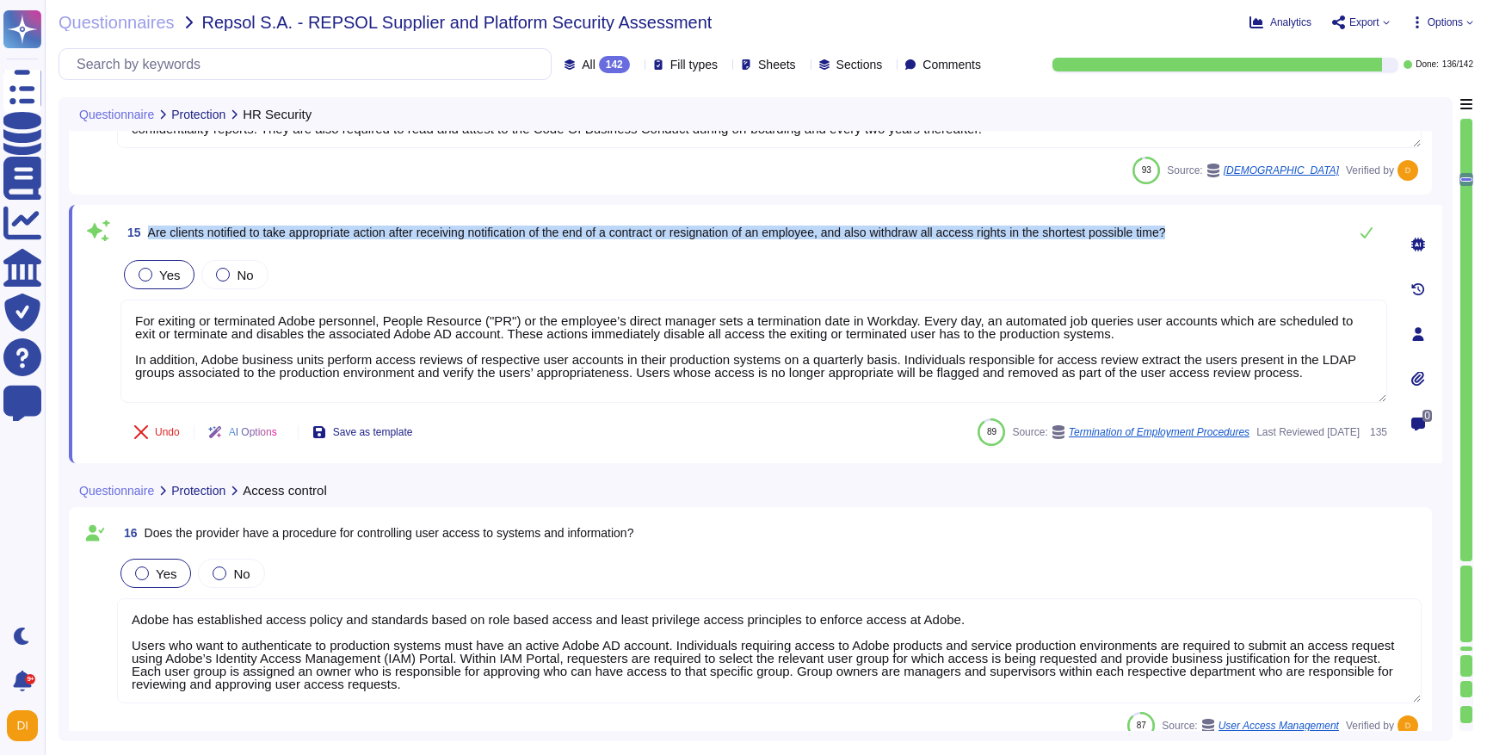
click at [1152, 226] on span "Are clients notified to take appropriate action after receiving notification of…" at bounding box center [657, 233] width 1018 height 14
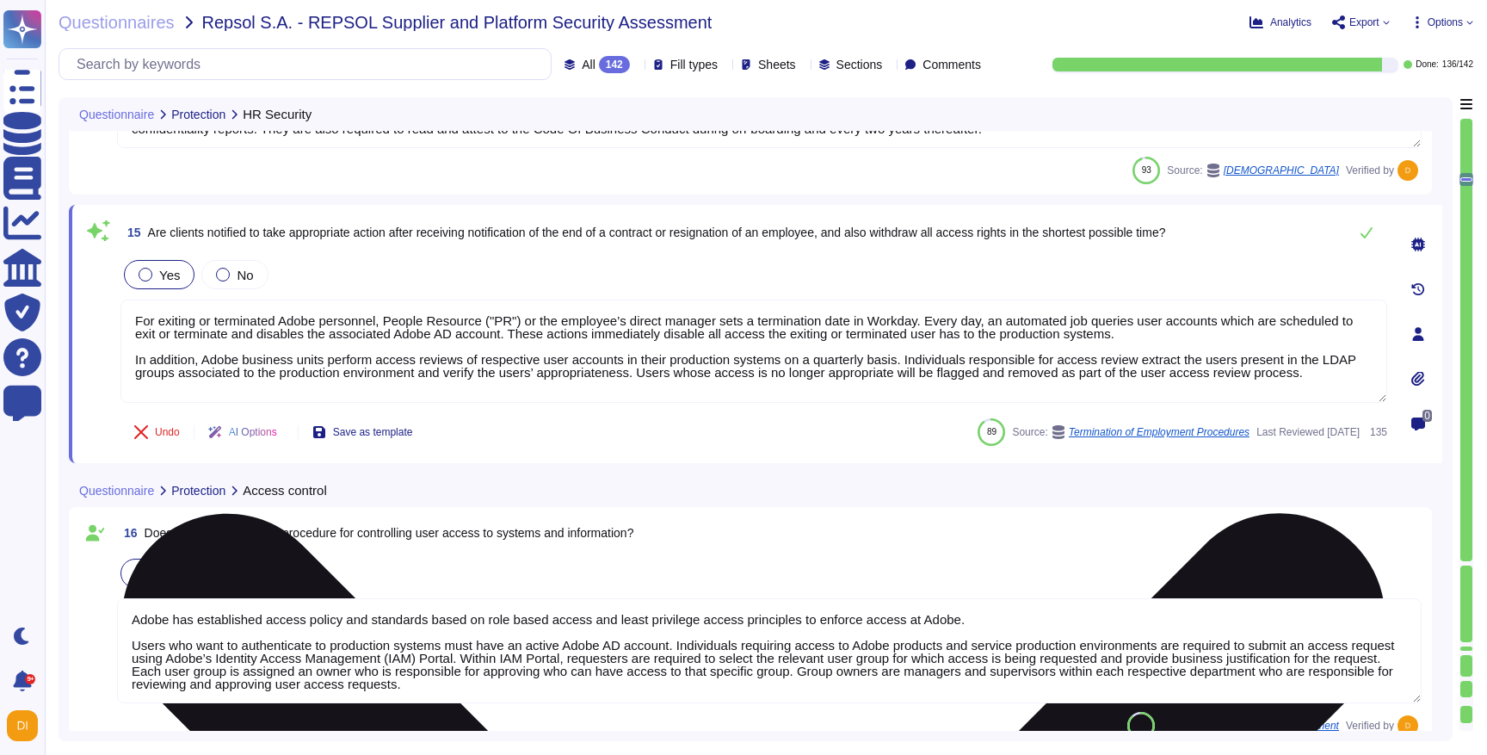
click at [271, 331] on textarea "For exiting or terminated Adobe personnel, People Resource ("PR") or the employ…" at bounding box center [754, 351] width 1267 height 103
click at [553, 326] on textarea "For exiting or terminated Adobe personnel, People Resource ("PR") or the employ…" at bounding box center [754, 351] width 1267 height 103
drag, startPoint x: 254, startPoint y: 363, endPoint x: 553, endPoint y: 391, distance: 300.8
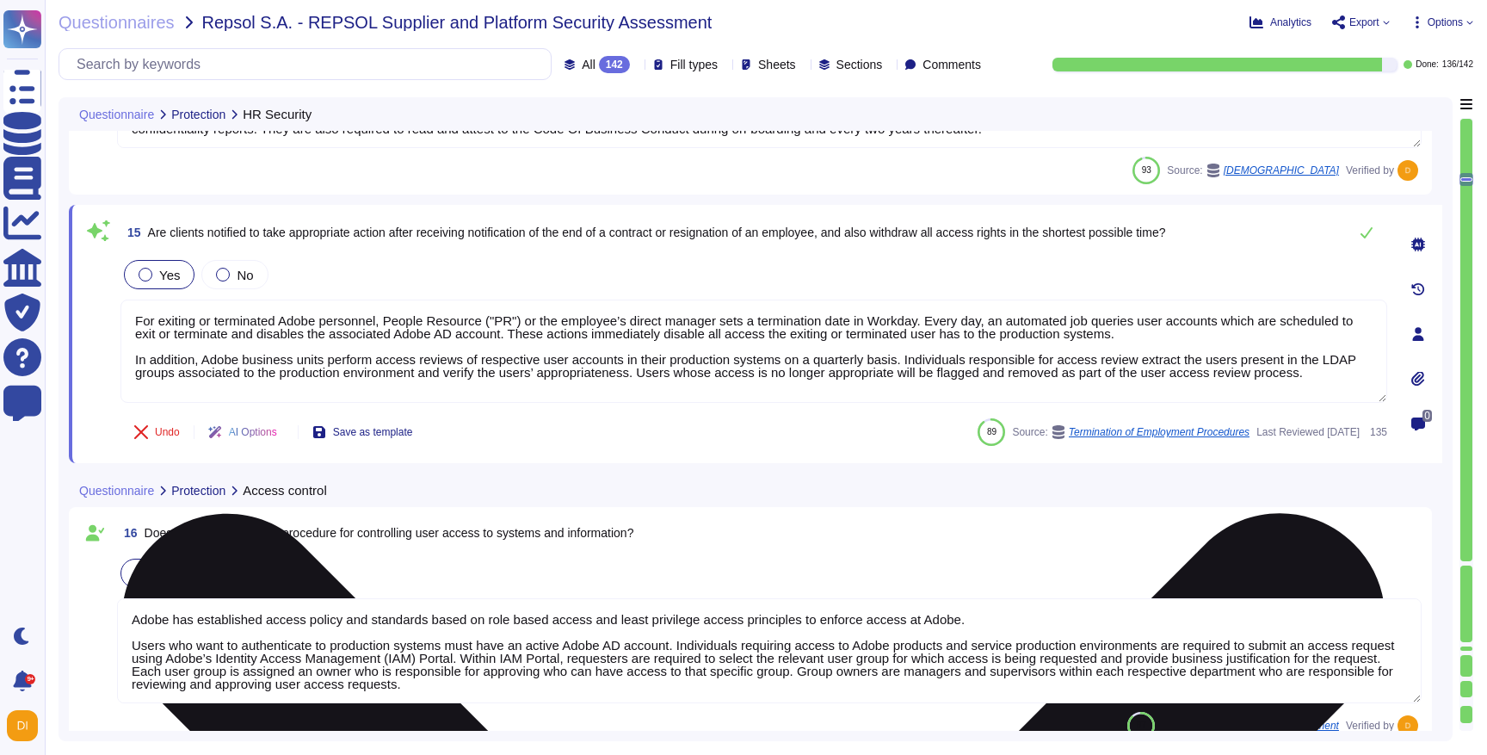
click at [553, 391] on textarea "For exiting or terminated Adobe personnel, People Resource ("PR") or the employ…" at bounding box center [754, 351] width 1267 height 103
click at [555, 391] on textarea "For exiting or terminated Adobe personnel, People Resource ("PR") or the employ…" at bounding box center [754, 351] width 1267 height 103
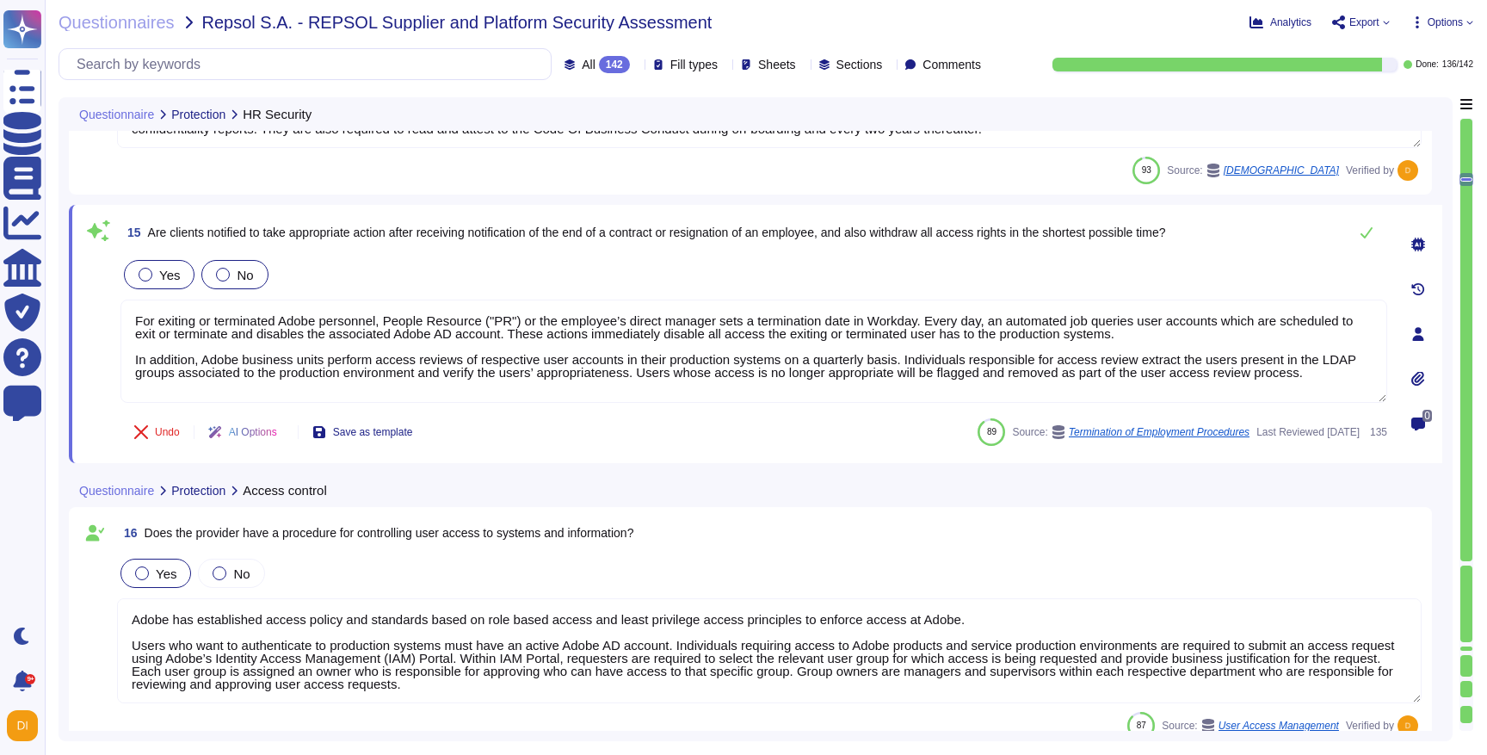
click at [242, 271] on span "No" at bounding box center [245, 275] width 16 height 15
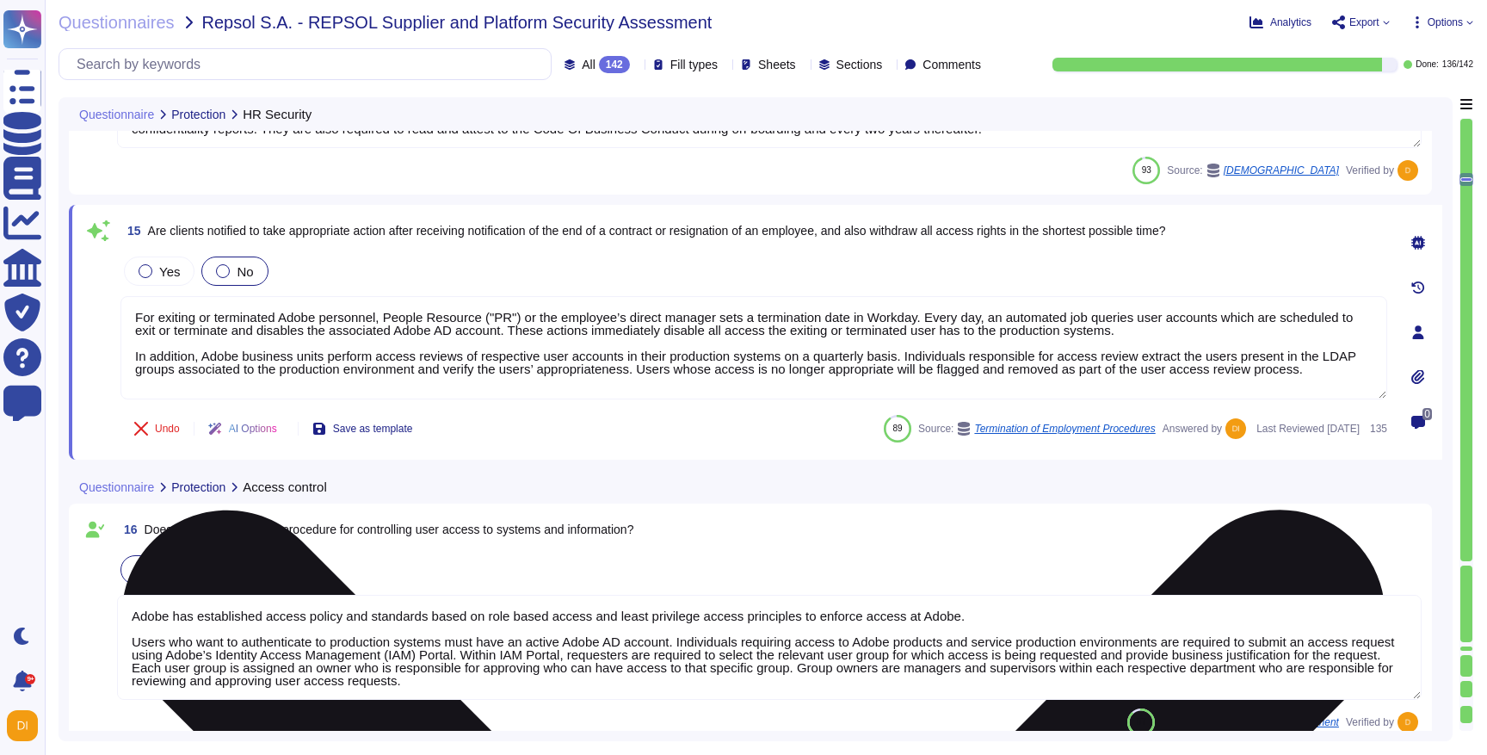
drag, startPoint x: 203, startPoint y: 325, endPoint x: 612, endPoint y: 340, distance: 409.1
click at [612, 340] on textarea "For exiting or terminated Adobe personnel, People Resource ("PR") or the employ…" at bounding box center [754, 347] width 1267 height 103
click at [1212, 323] on textarea "For exiting or terminated Adobe personnel, People Resource ("PR") or the employ…" at bounding box center [754, 347] width 1267 height 103
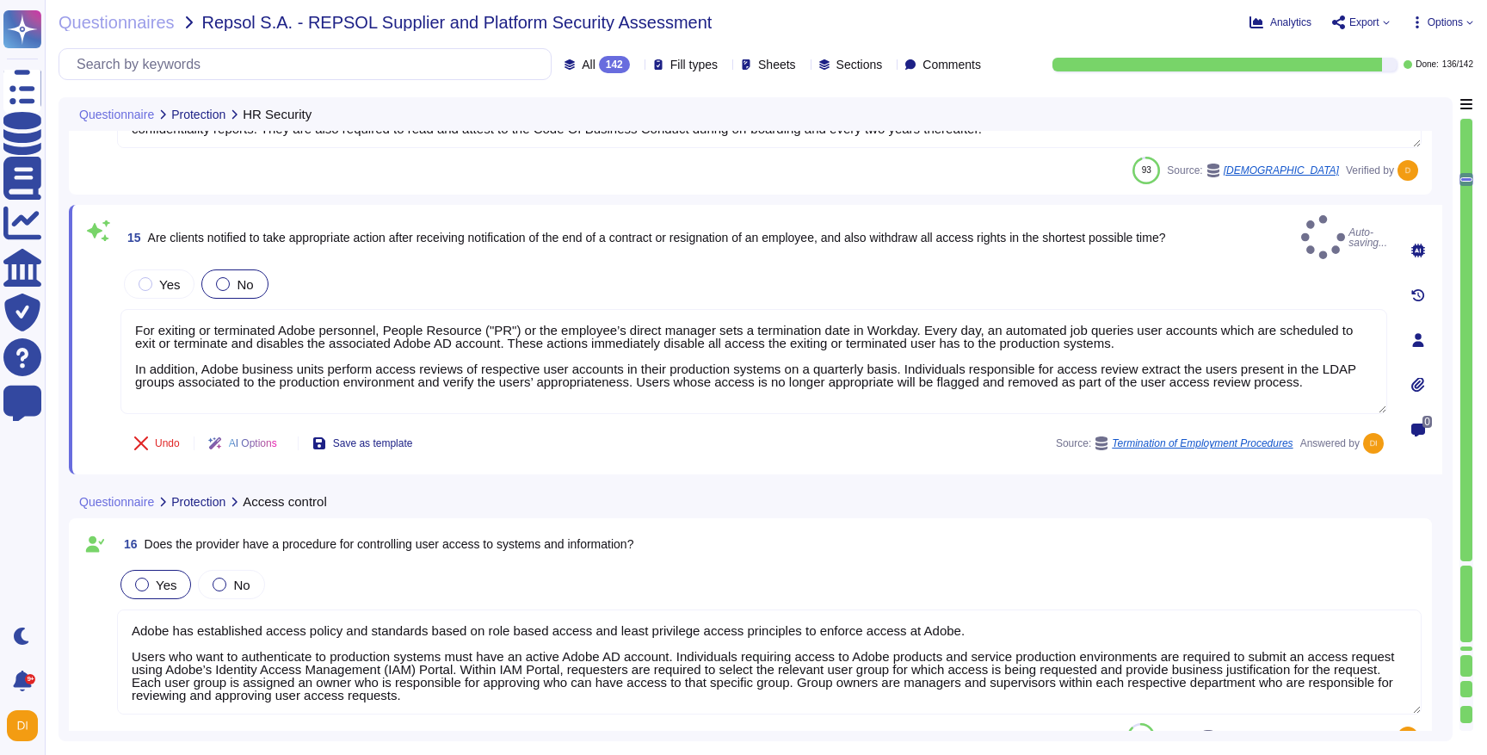
click at [961, 232] on span "Are clients notified to take appropriate action after receiving notification of…" at bounding box center [657, 238] width 1018 height 14
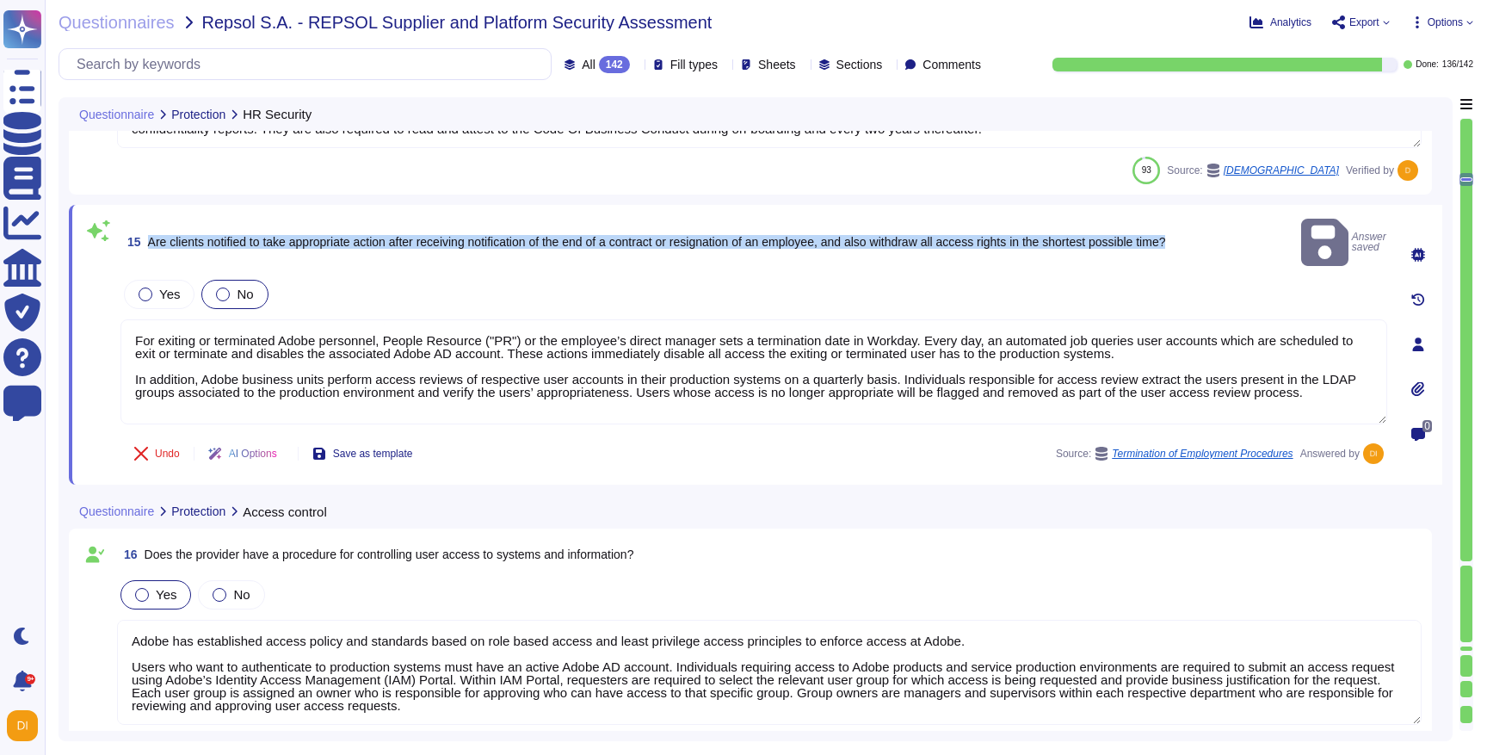
click at [961, 235] on span "Are clients notified to take appropriate action after receiving notification of…" at bounding box center [657, 242] width 1018 height 14
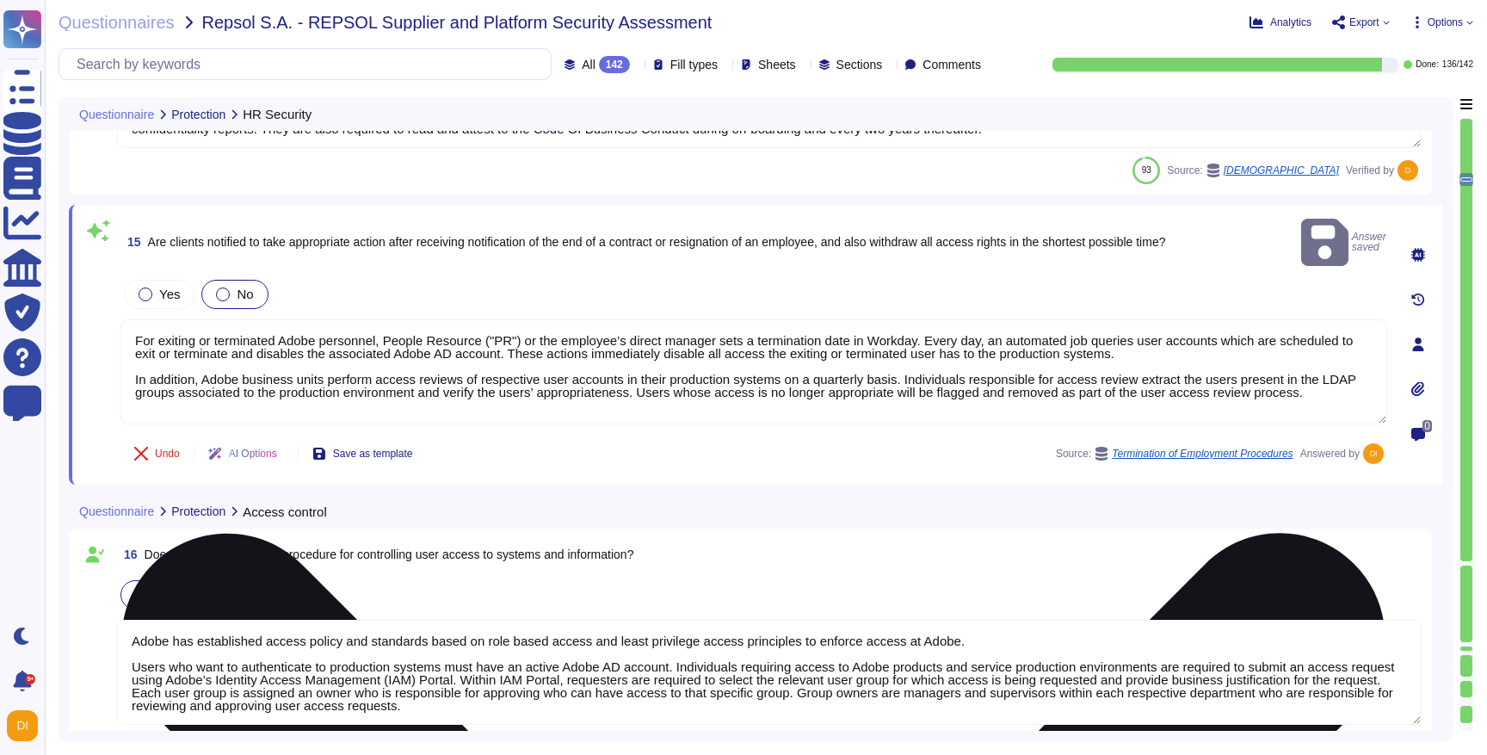
click at [242, 364] on textarea "For exiting or terminated Adobe personnel, People Resource ("PR") or the employ…" at bounding box center [754, 371] width 1267 height 105
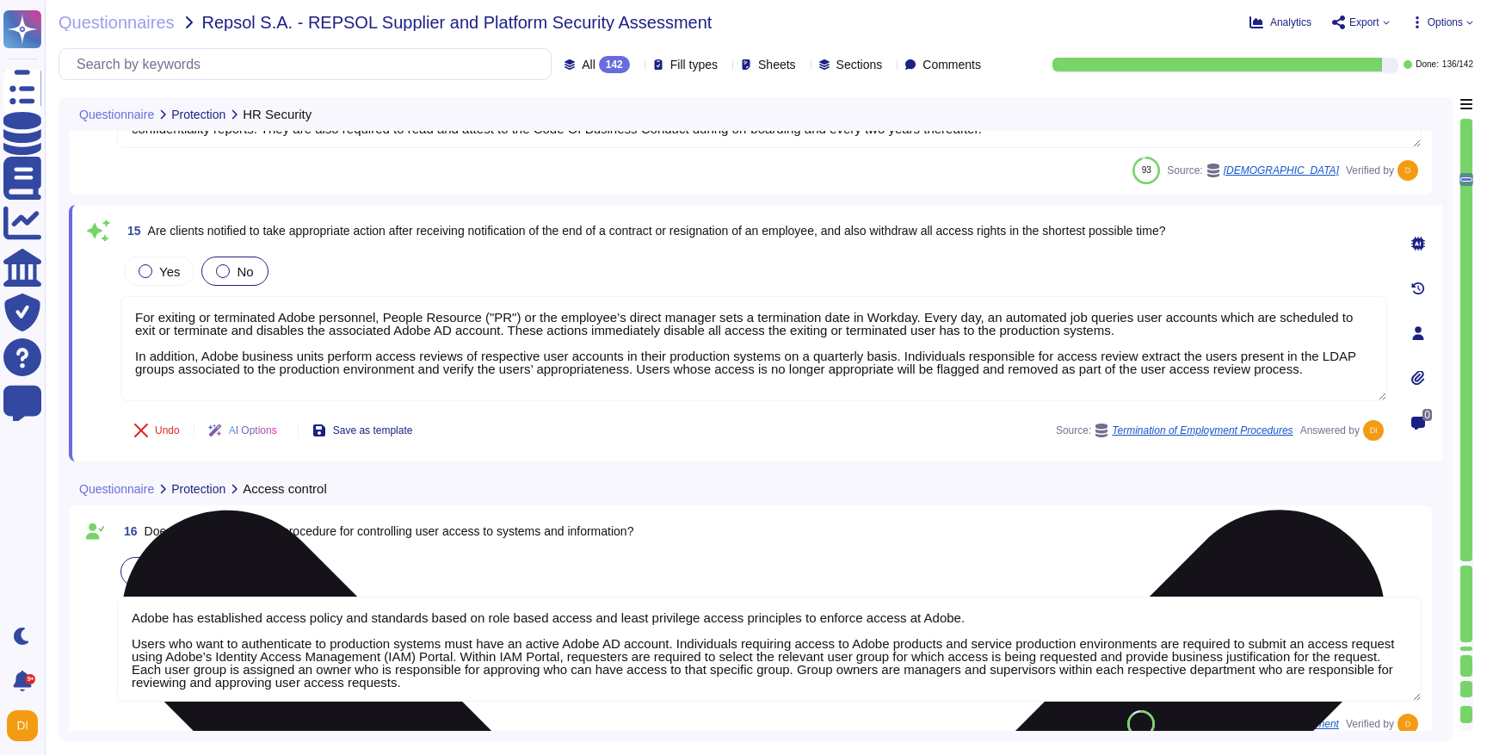
click at [271, 392] on textarea "For exiting or terminated Adobe personnel, People Resource ("PR") or the employ…" at bounding box center [754, 348] width 1267 height 105
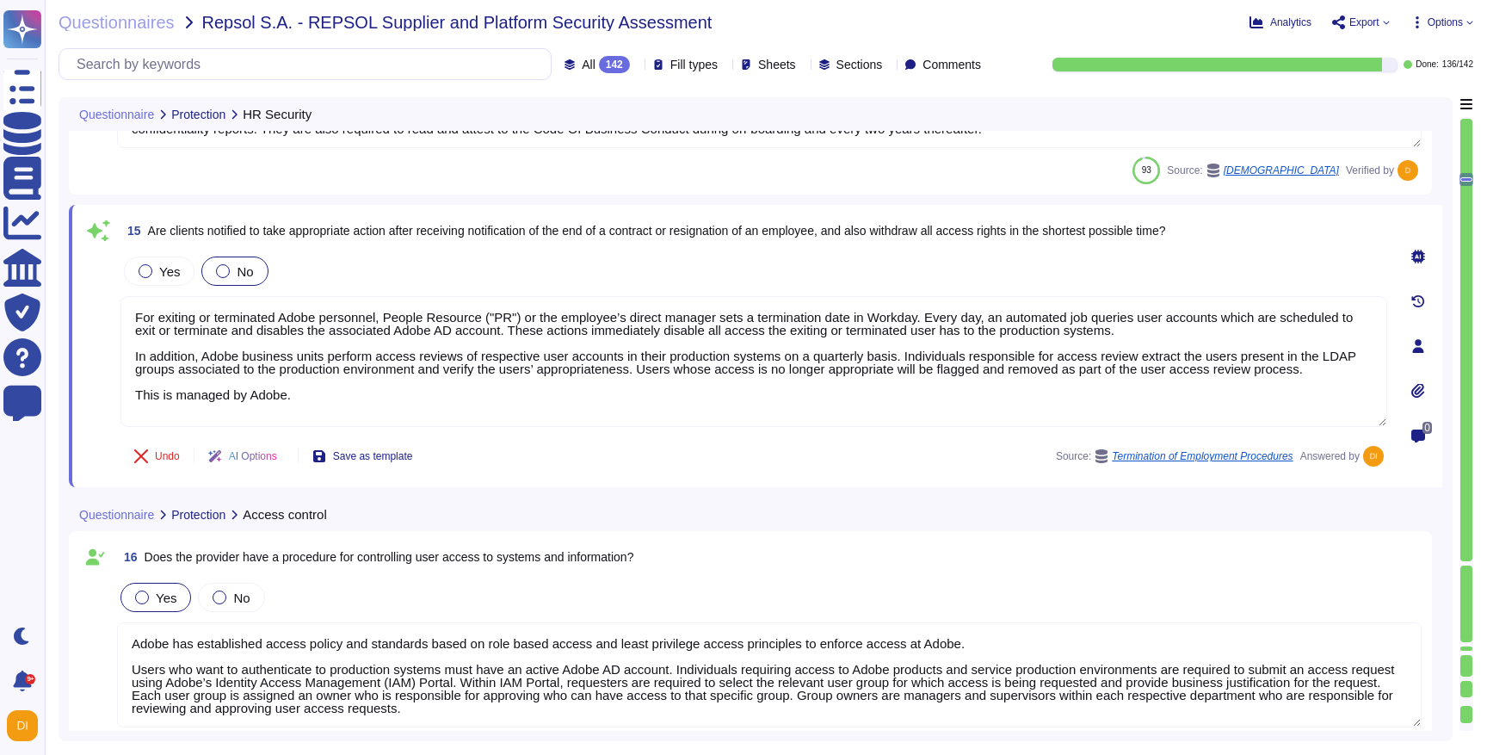
type textarea "For exiting or terminated Adobe personnel, People Resource ("PR") or the employ…"
click at [915, 430] on div "15 Are clients notified to take appropriate action after receiving notification…" at bounding box center [735, 346] width 1305 height 262
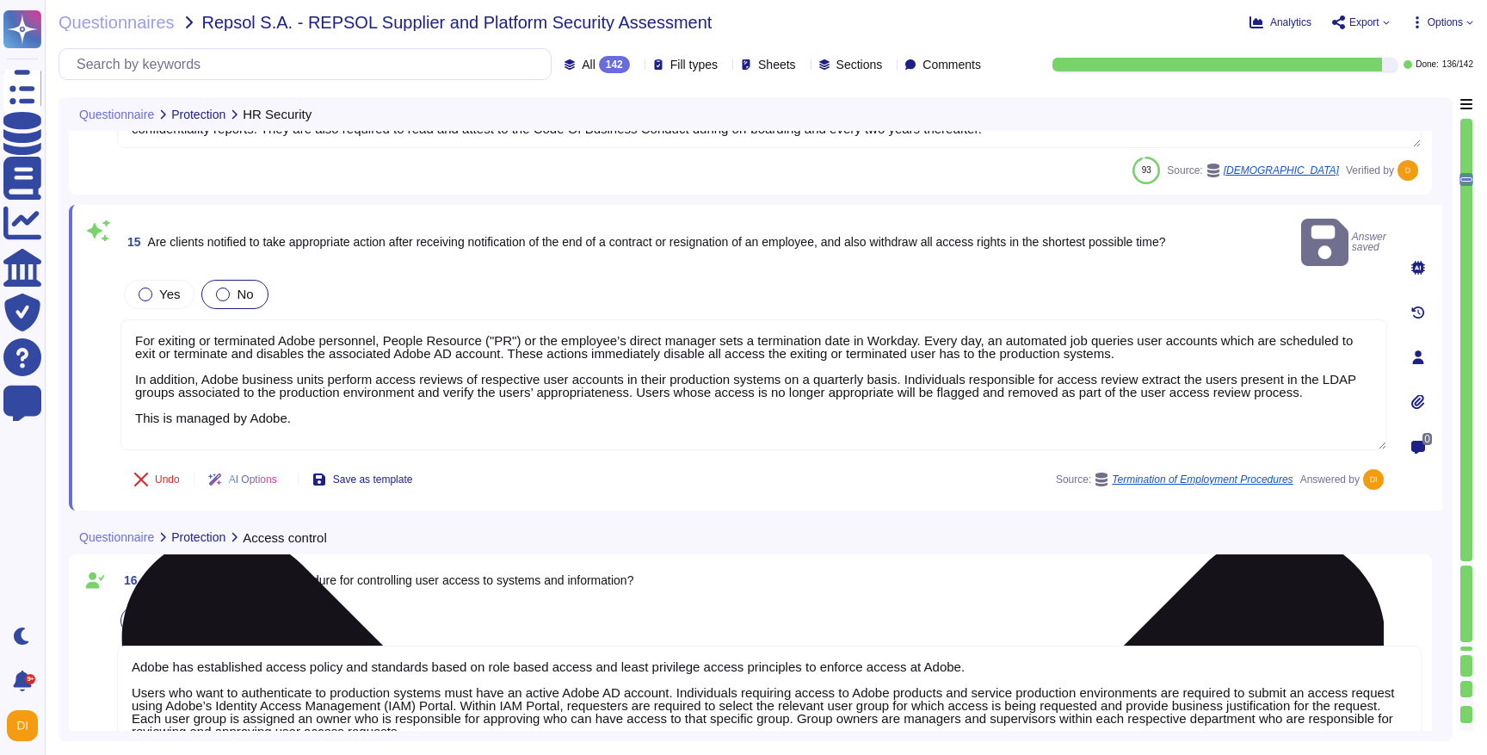
click at [1239, 373] on textarea "For exiting or terminated Adobe personnel, People Resource ("PR") or the employ…" at bounding box center [754, 384] width 1267 height 131
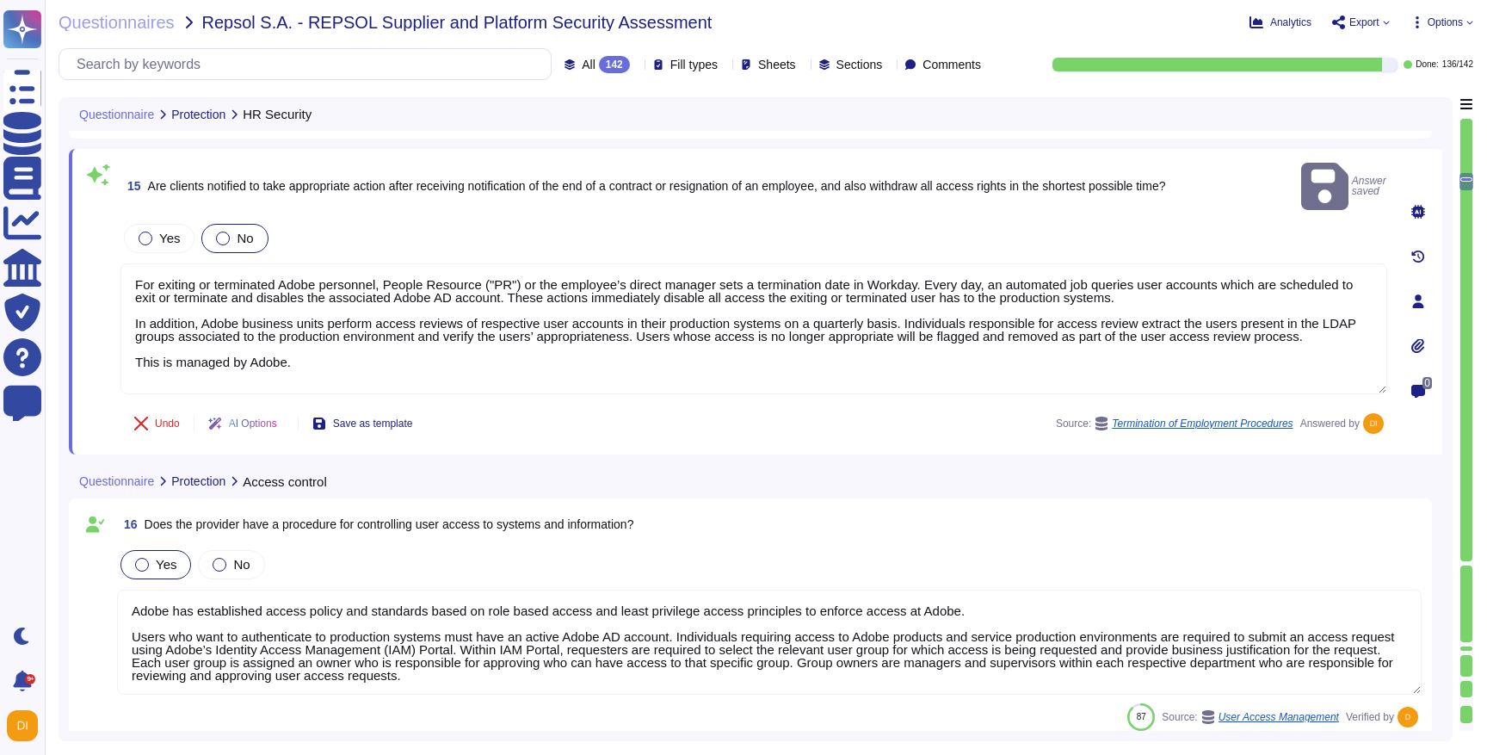
type textarea "Owners (typically managers of information technology resources) must perform qu…"
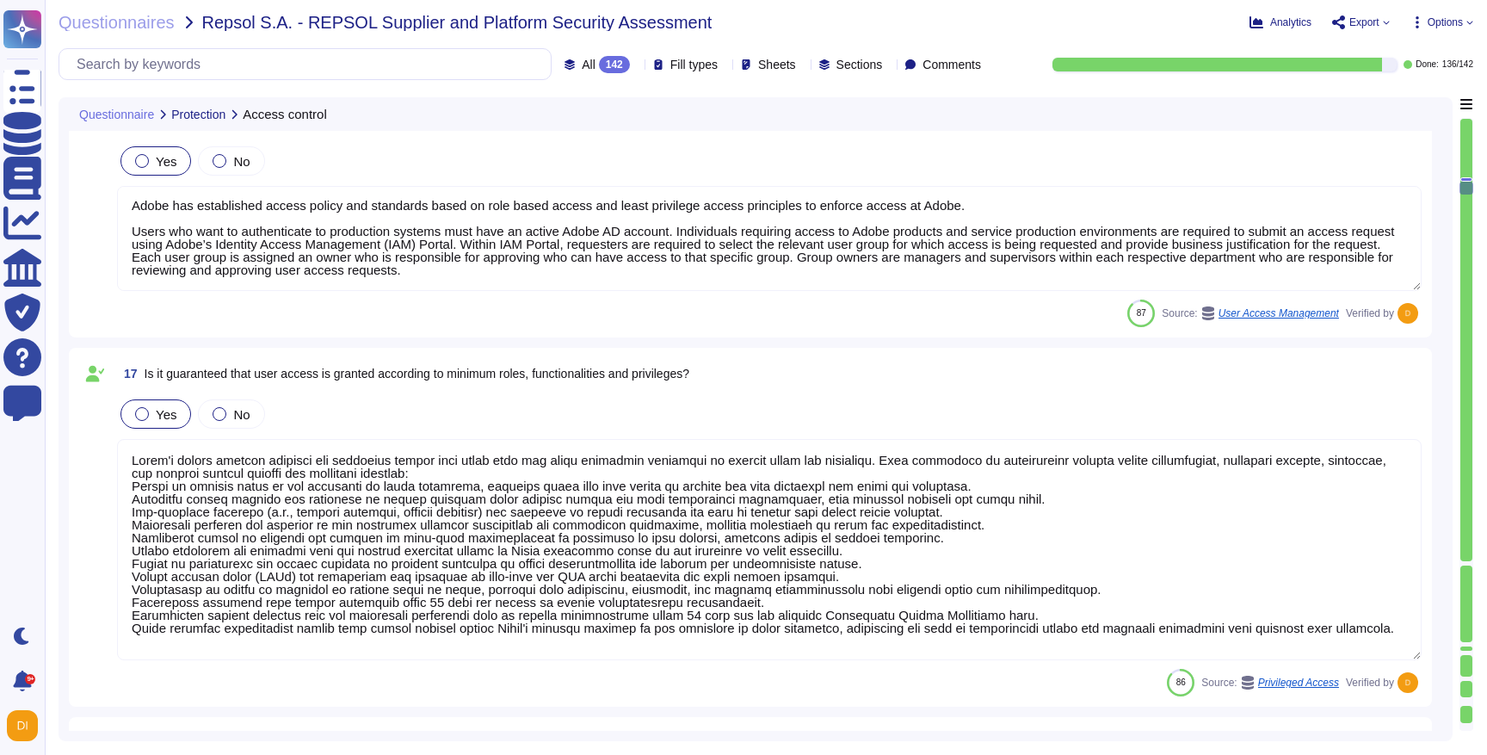
type textarea "Adobe employee passwords must be at least 16 characters and contain letters, nu…"
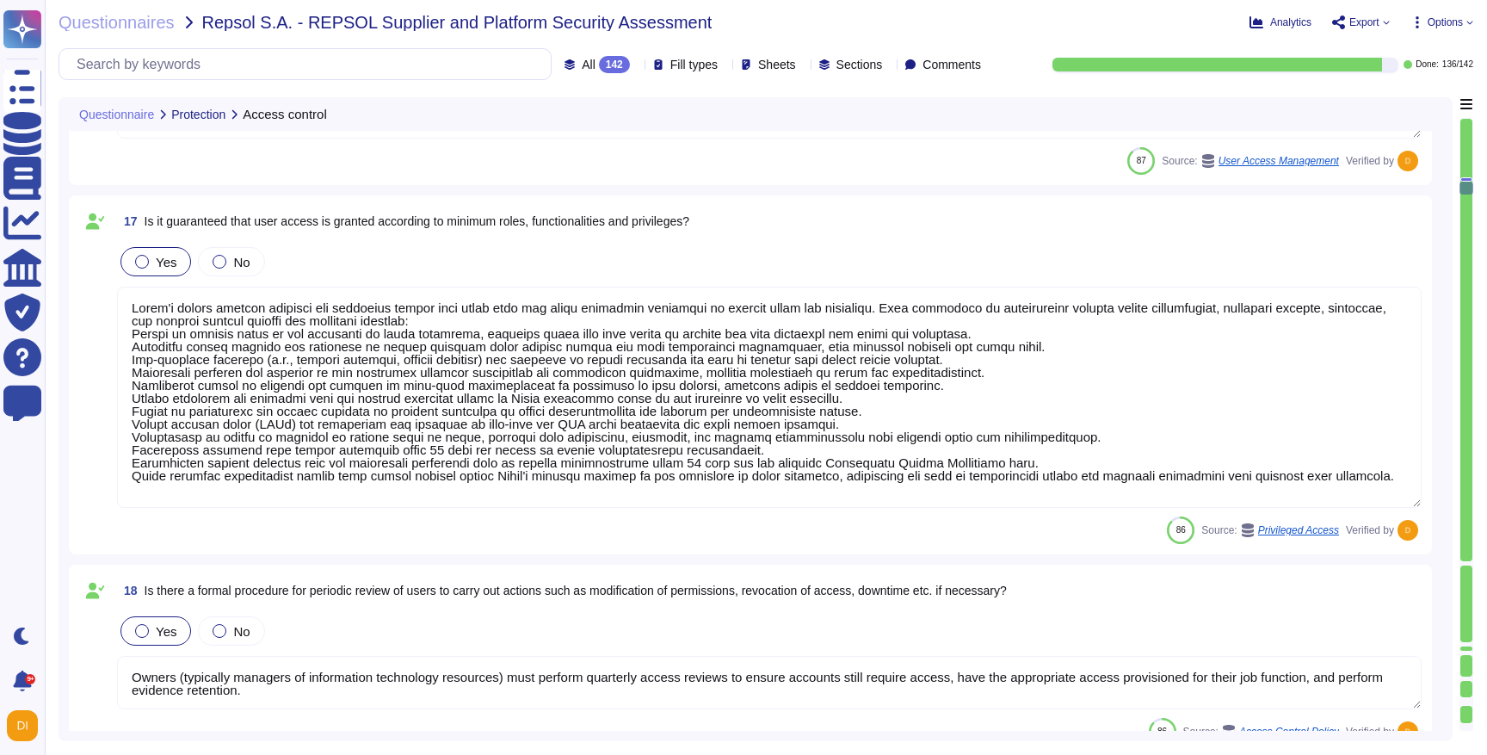
type textarea "Non-personal login IDs must be unique and assigned to an active employee. (See …"
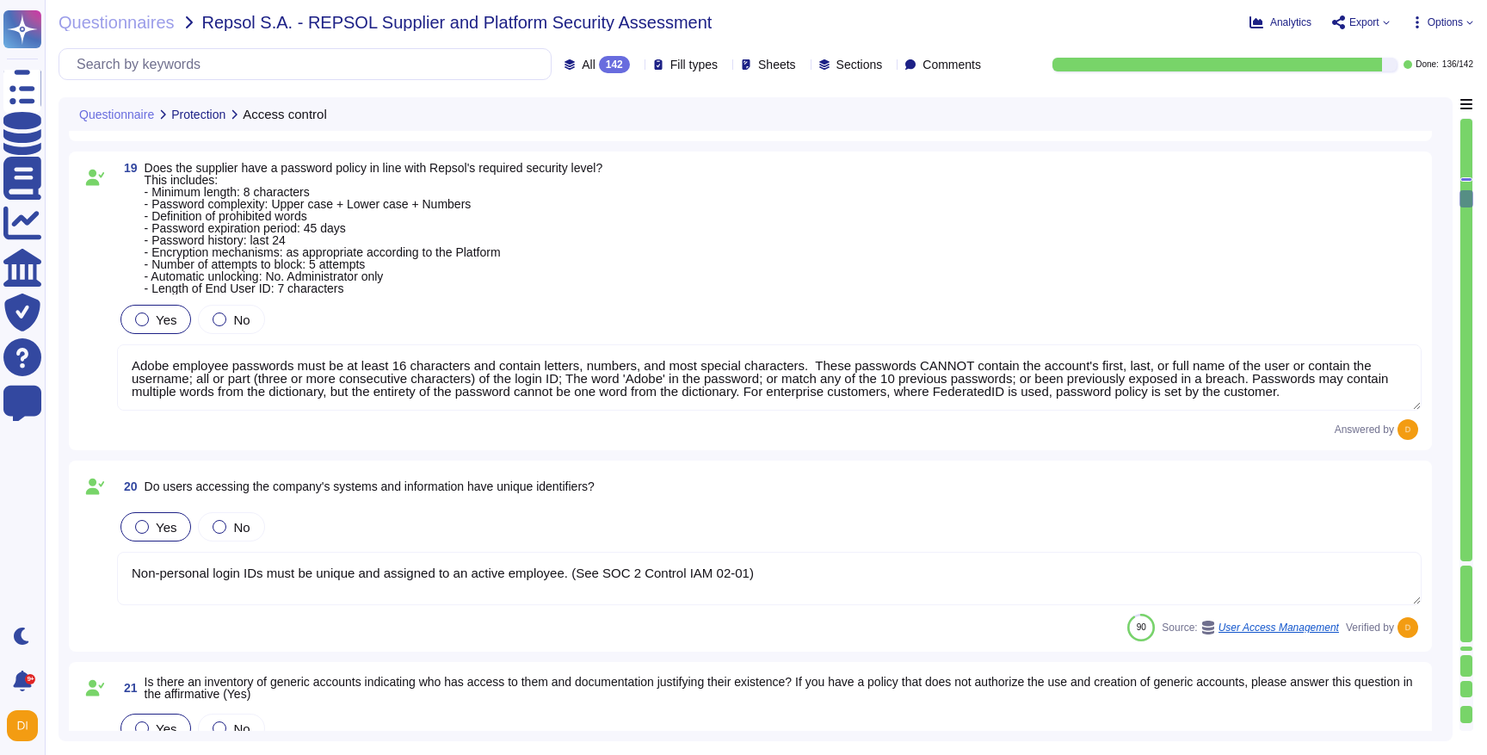
type textarea "In order to protect against unauthorized access and modification, Adobe capture…"
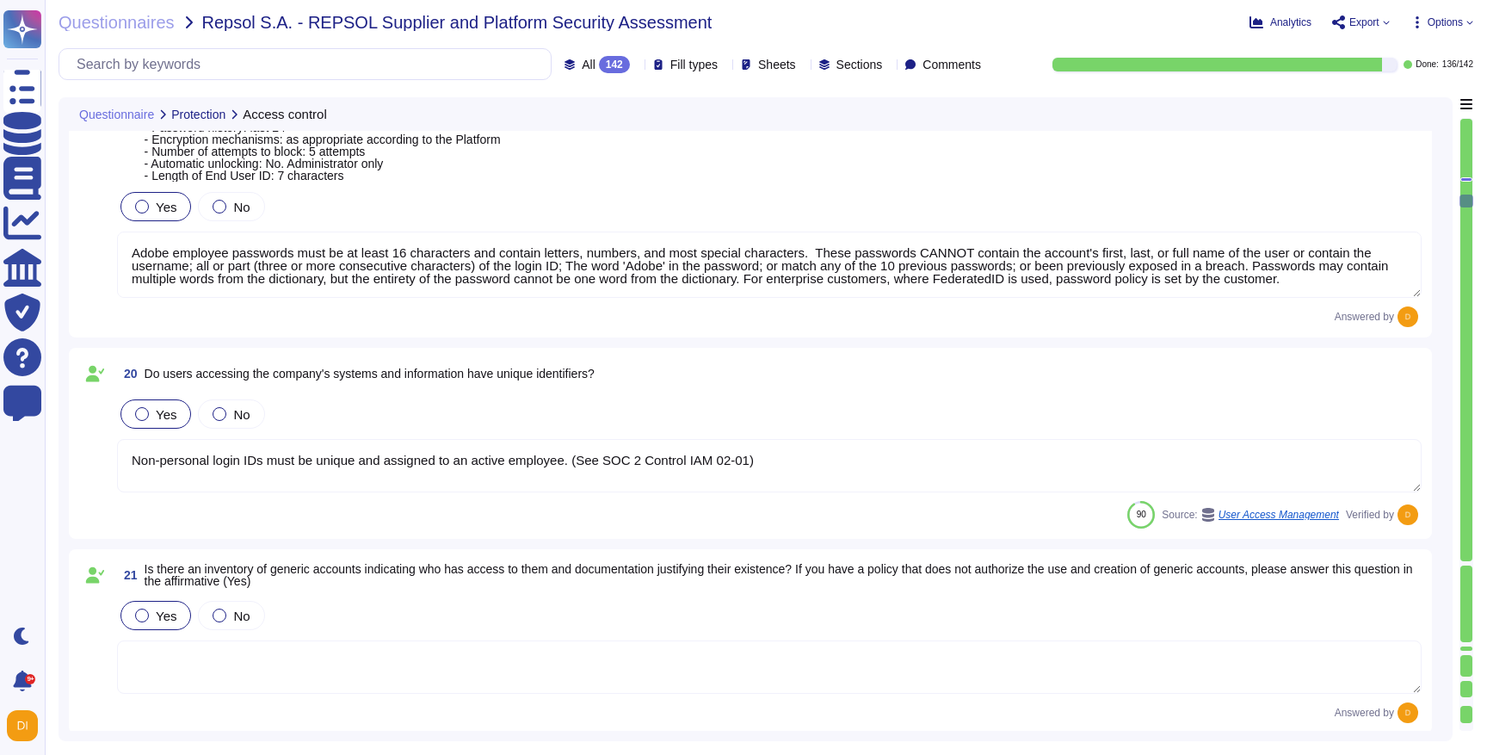
type textarea "Secure remote access to Adobe-operated networks uses 128-bit encryption or high…"
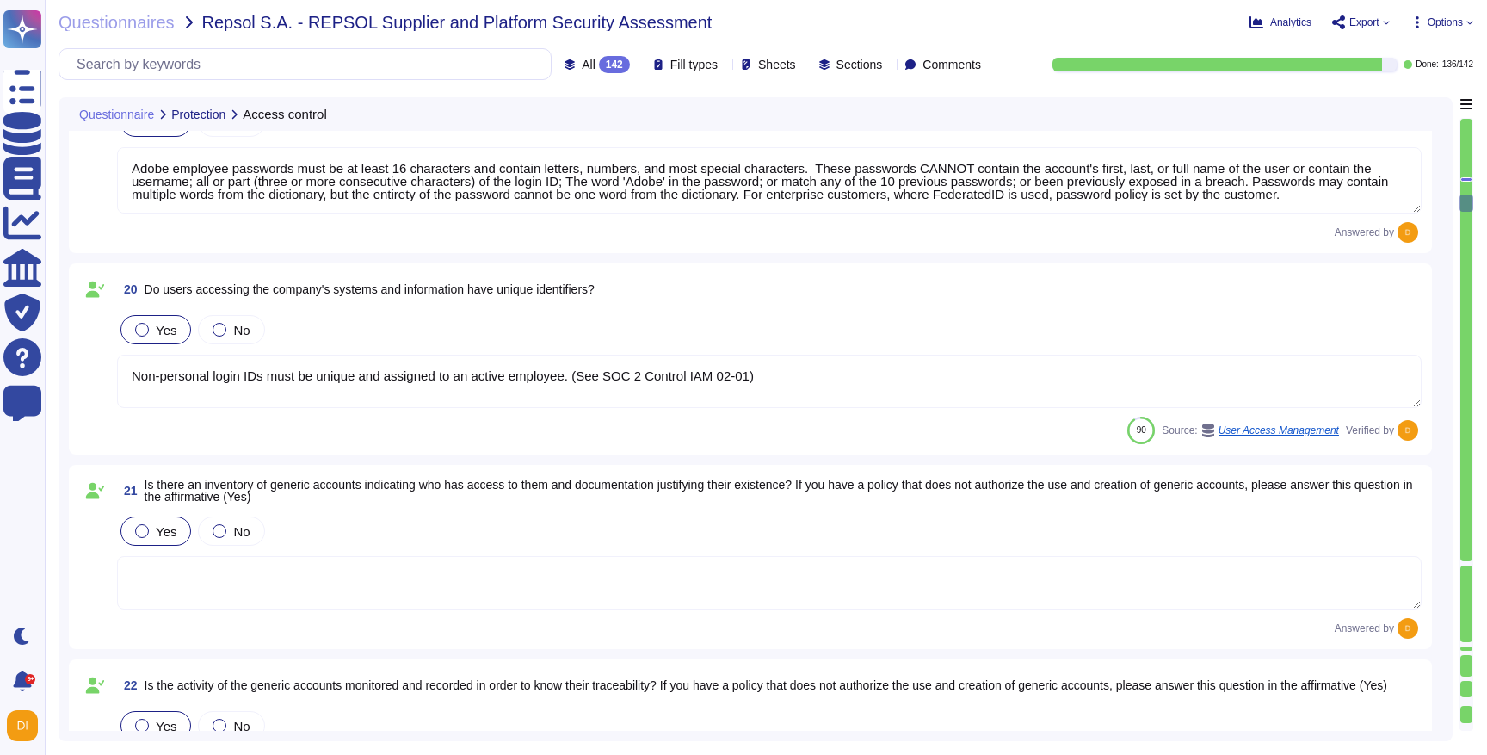
scroll to position [4727, 0]
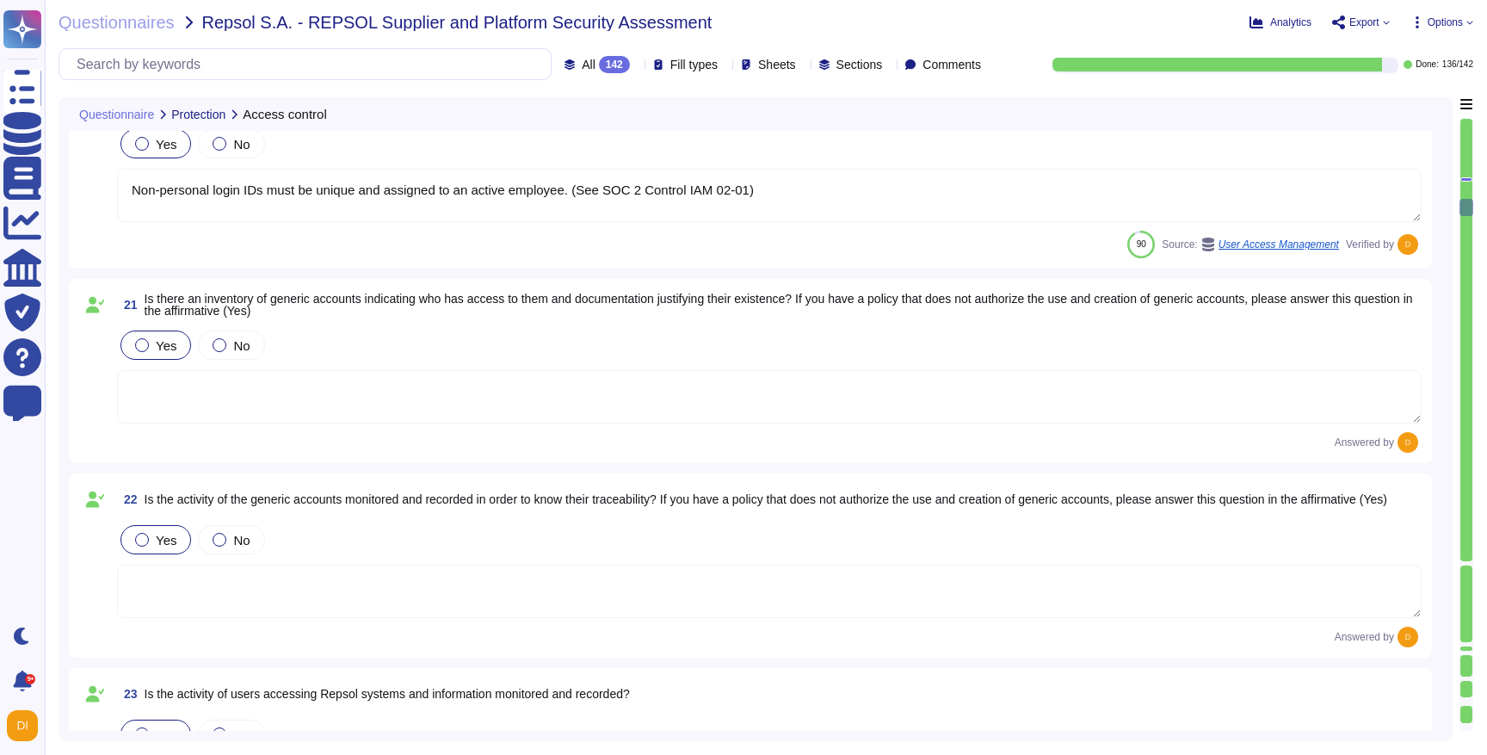
type textarea "Multi-factor authentication (“MFA”) is required prior to obtaining access to Ad…"
drag, startPoint x: 233, startPoint y: 297, endPoint x: 376, endPoint y: 302, distance: 143.0
click at [376, 302] on span "Is there an inventory of generic accounts indicating who has access to them and…" at bounding box center [779, 305] width 1269 height 26
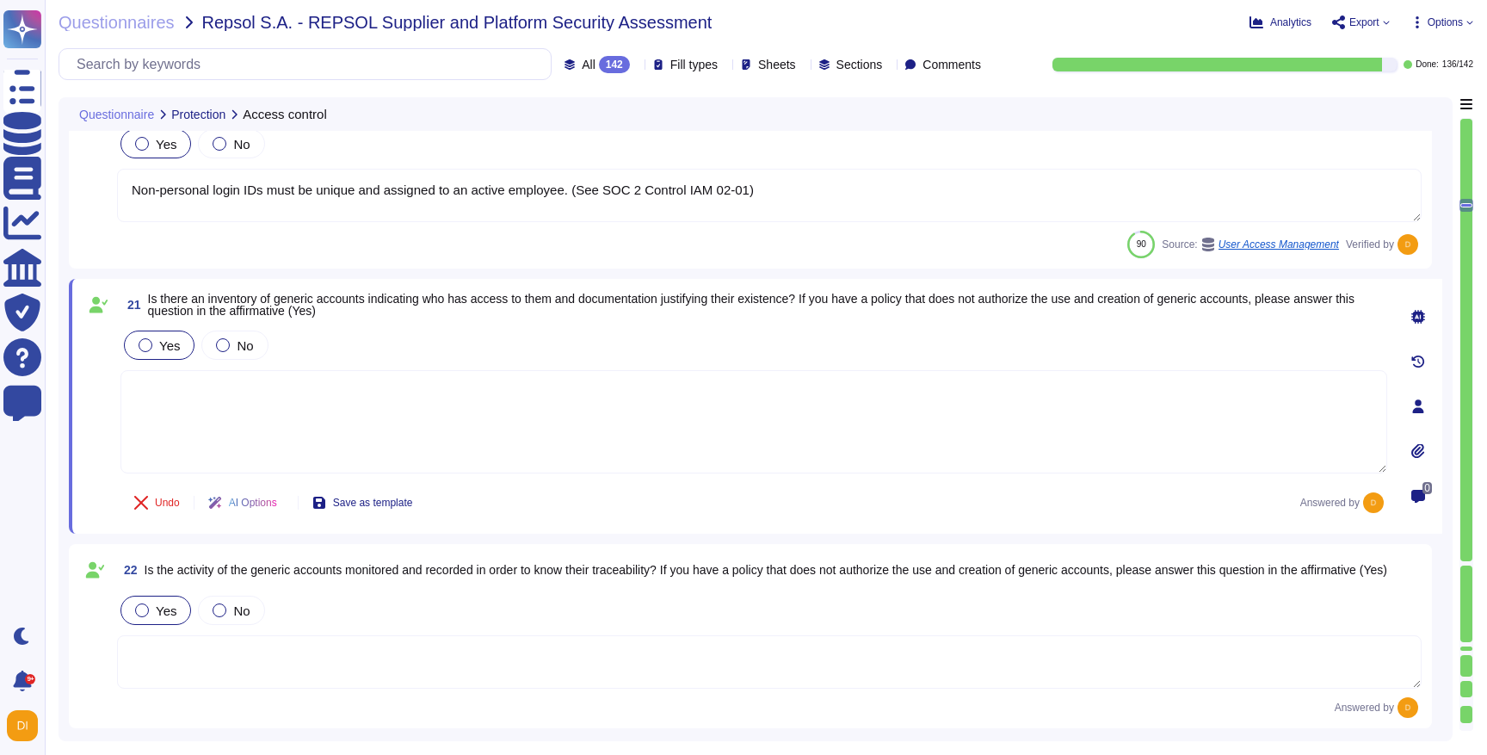
click at [475, 299] on span "Is there an inventory of generic accounts indicating who has access to them and…" at bounding box center [751, 305] width 1207 height 26
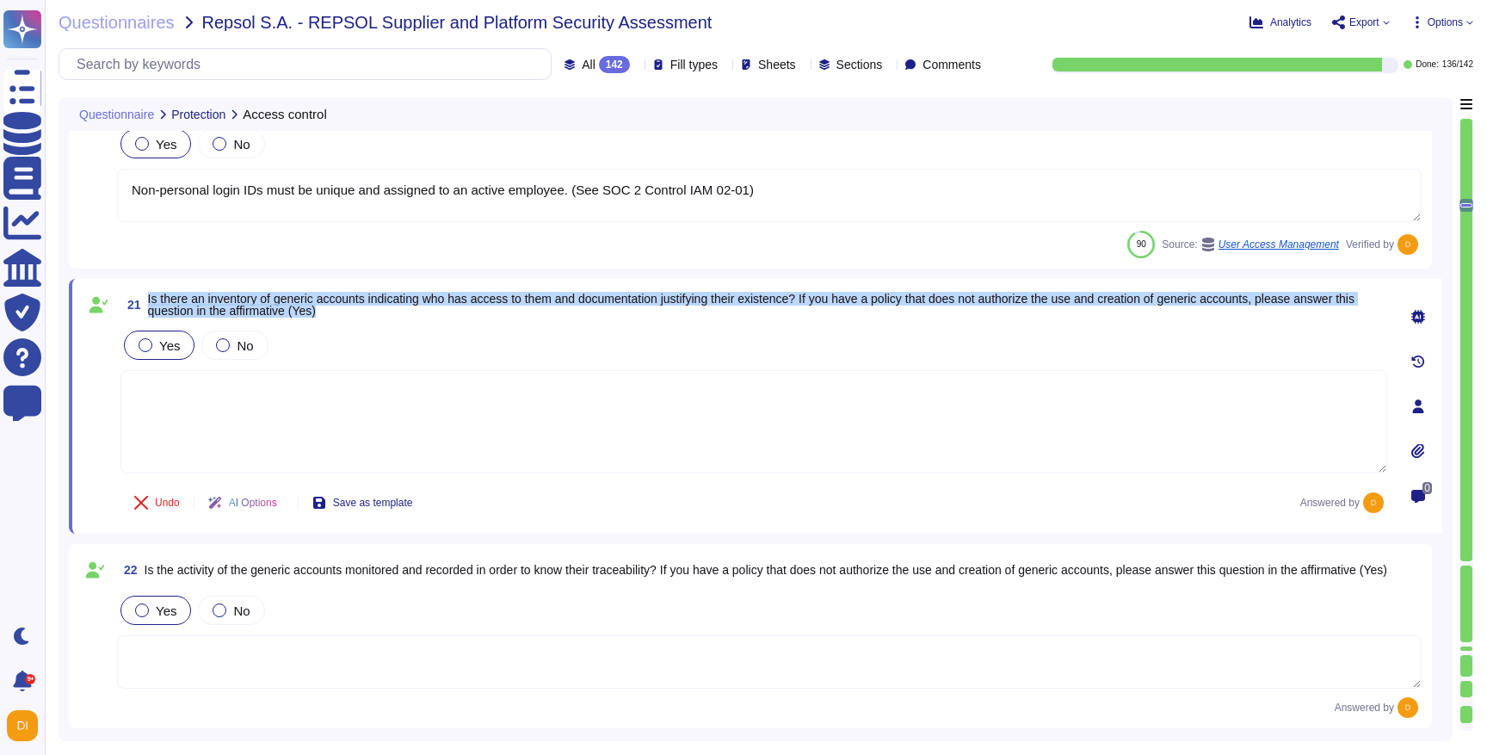
click at [475, 299] on span "Is there an inventory of generic accounts indicating who has access to them and…" at bounding box center [751, 305] width 1207 height 26
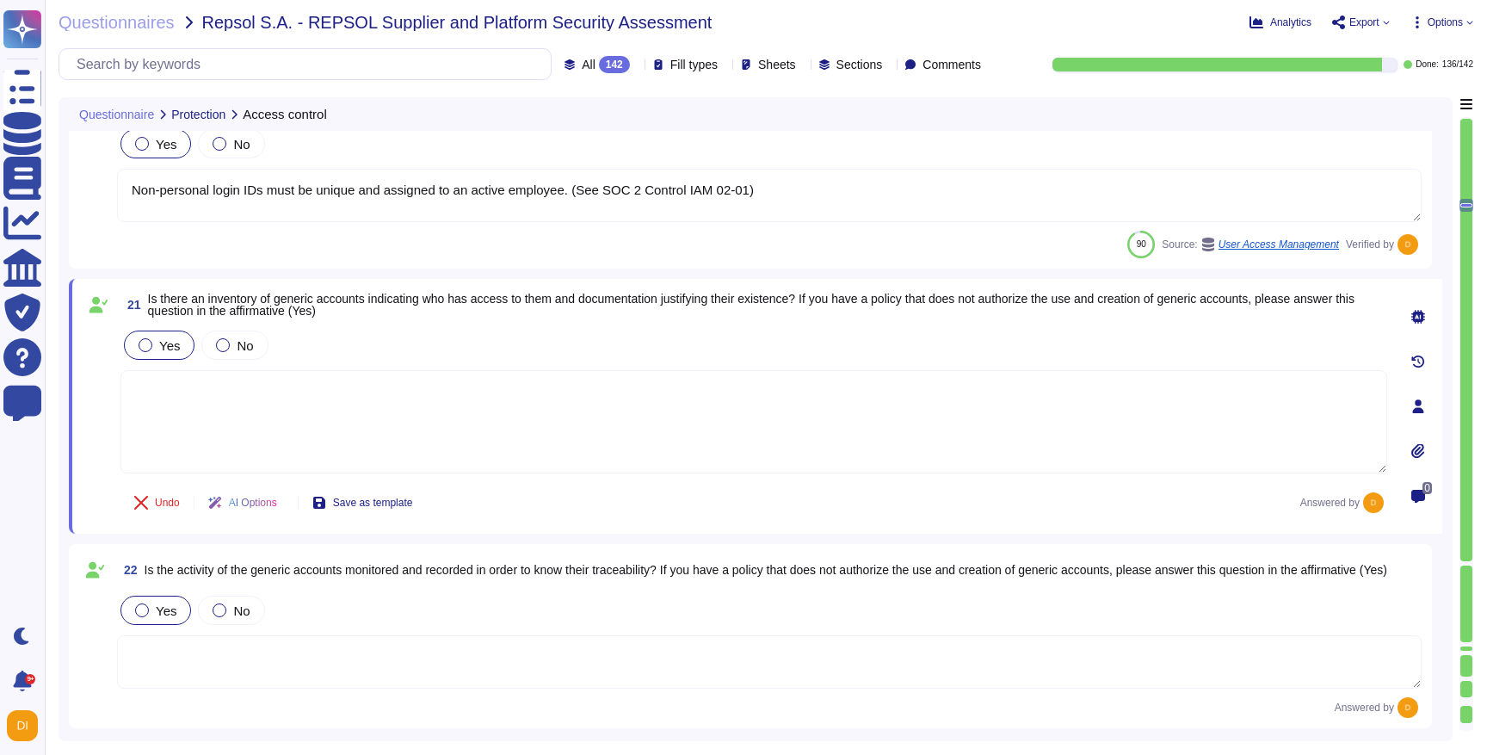
click at [670, 343] on div "Yes No" at bounding box center [754, 345] width 1267 height 36
click at [688, 305] on span "Is there an inventory of generic accounts indicating who has access to them and…" at bounding box center [751, 305] width 1207 height 26
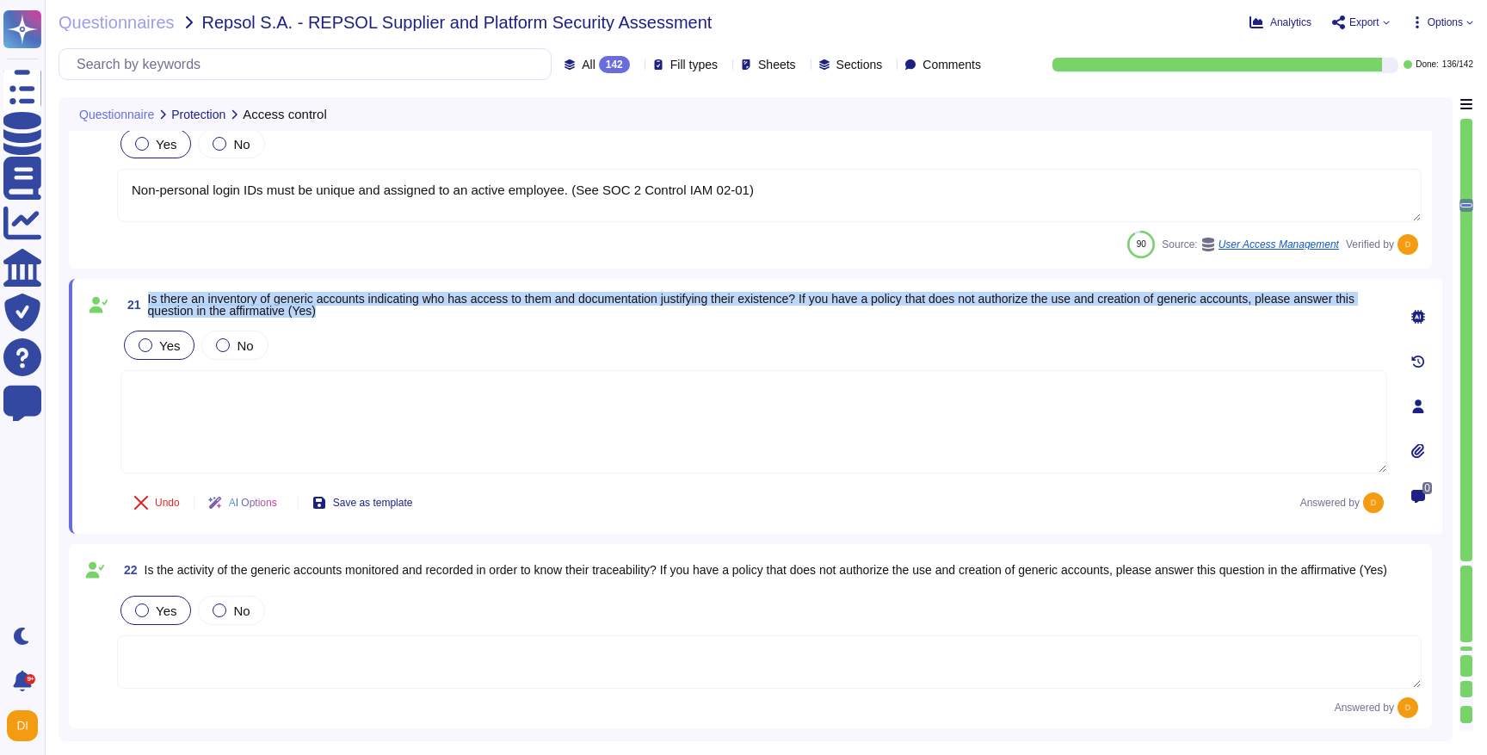
click at [688, 305] on span "Is there an inventory of generic accounts indicating who has access to them and…" at bounding box center [751, 305] width 1207 height 26
click at [856, 319] on span "21 Is there an inventory of generic accounts indicating who has access to them …" at bounding box center [754, 304] width 1267 height 31
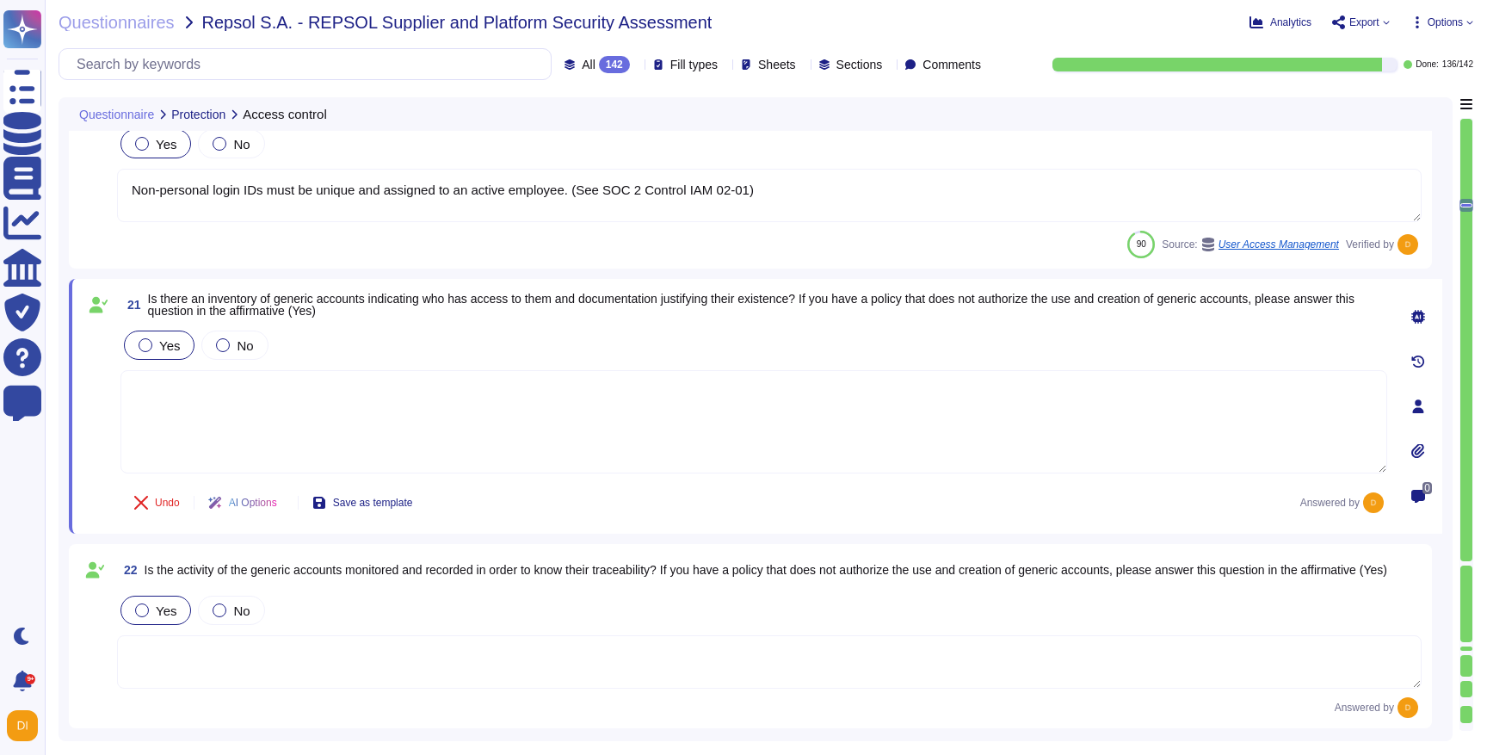
click at [882, 313] on span "Is there an inventory of generic accounts indicating who has access to them and…" at bounding box center [767, 305] width 1239 height 24
click at [513, 434] on textarea at bounding box center [754, 421] width 1267 height 103
click at [234, 340] on label "No" at bounding box center [234, 345] width 37 height 14
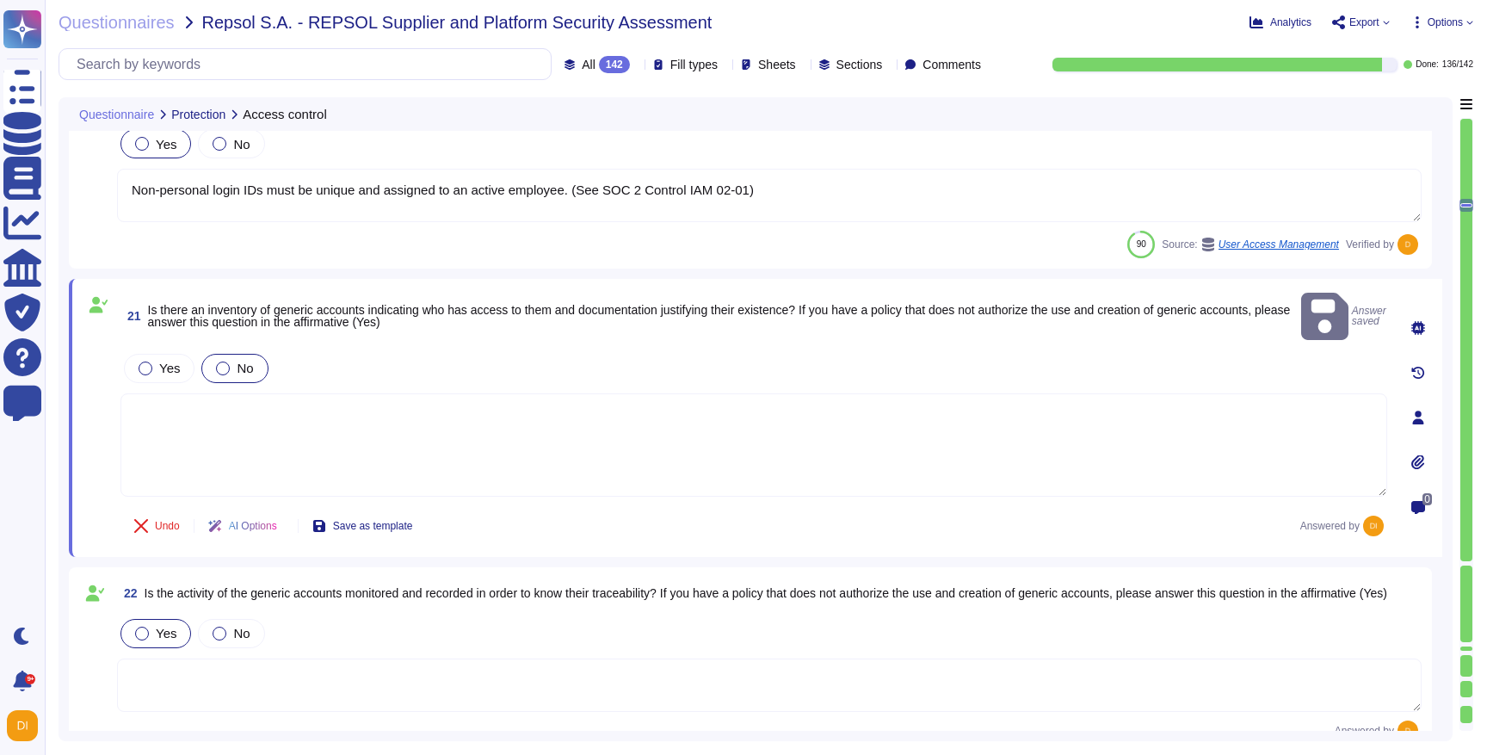
click at [238, 439] on textarea at bounding box center [754, 444] width 1267 height 103
click at [253, 58] on input "text" at bounding box center [309, 64] width 483 height 30
click at [1129, 393] on textarea at bounding box center [754, 444] width 1267 height 103
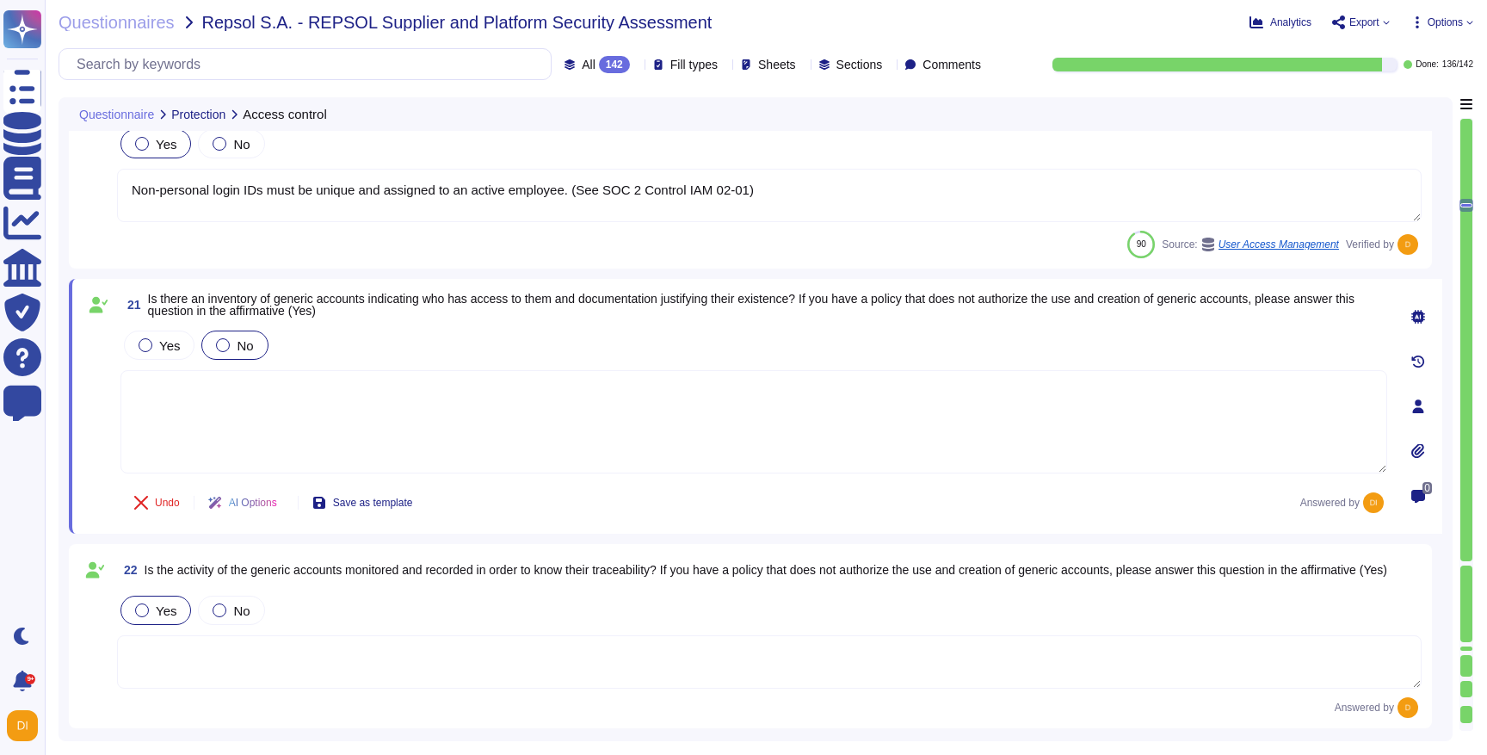
click at [242, 448] on textarea at bounding box center [754, 421] width 1267 height 103
click at [1424, 314] on icon at bounding box center [1419, 317] width 14 height 14
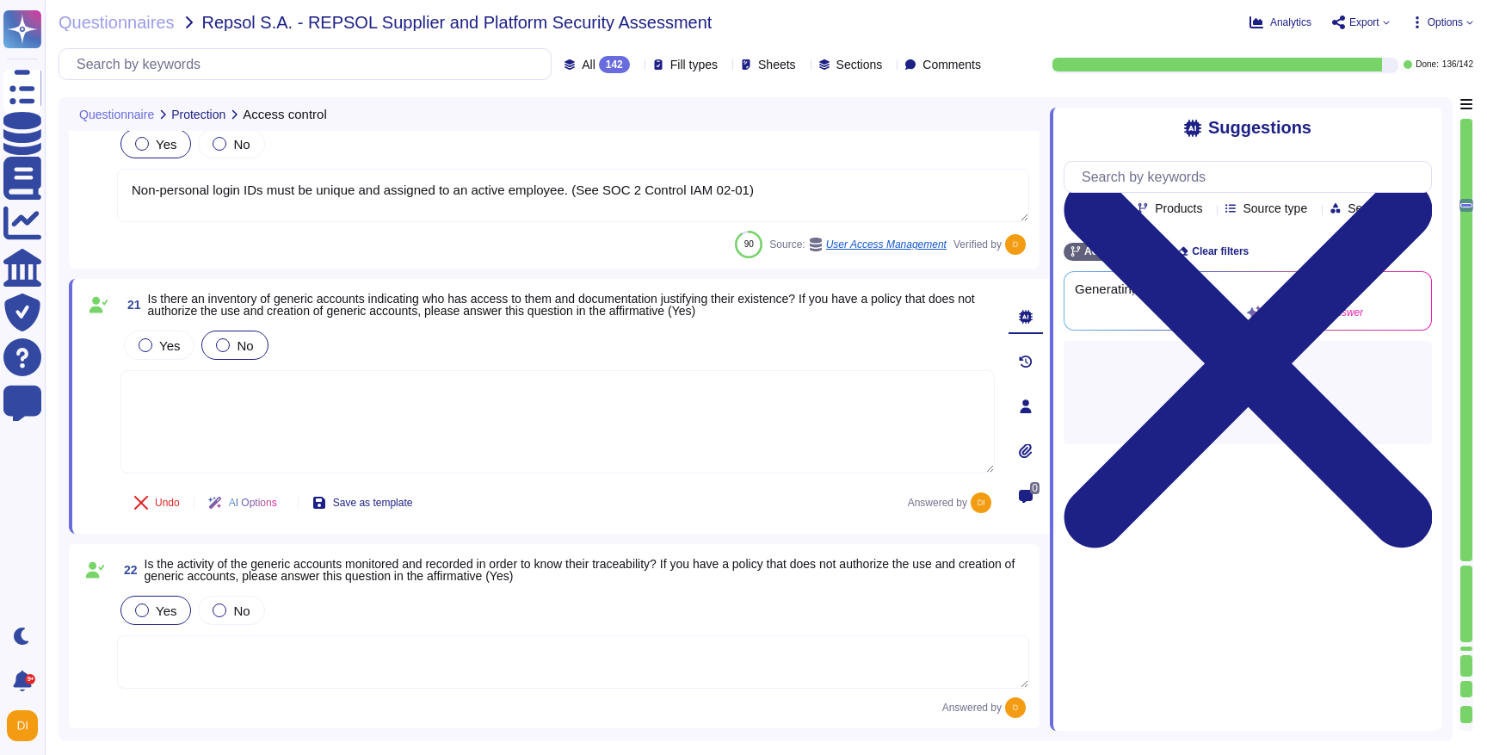
click at [1189, 294] on span "Generating answer..." at bounding box center [1219, 288] width 288 height 13
click at [260, 305] on span "Is there an inventory of generic accounts indicating who has access to them and…" at bounding box center [561, 305] width 827 height 26
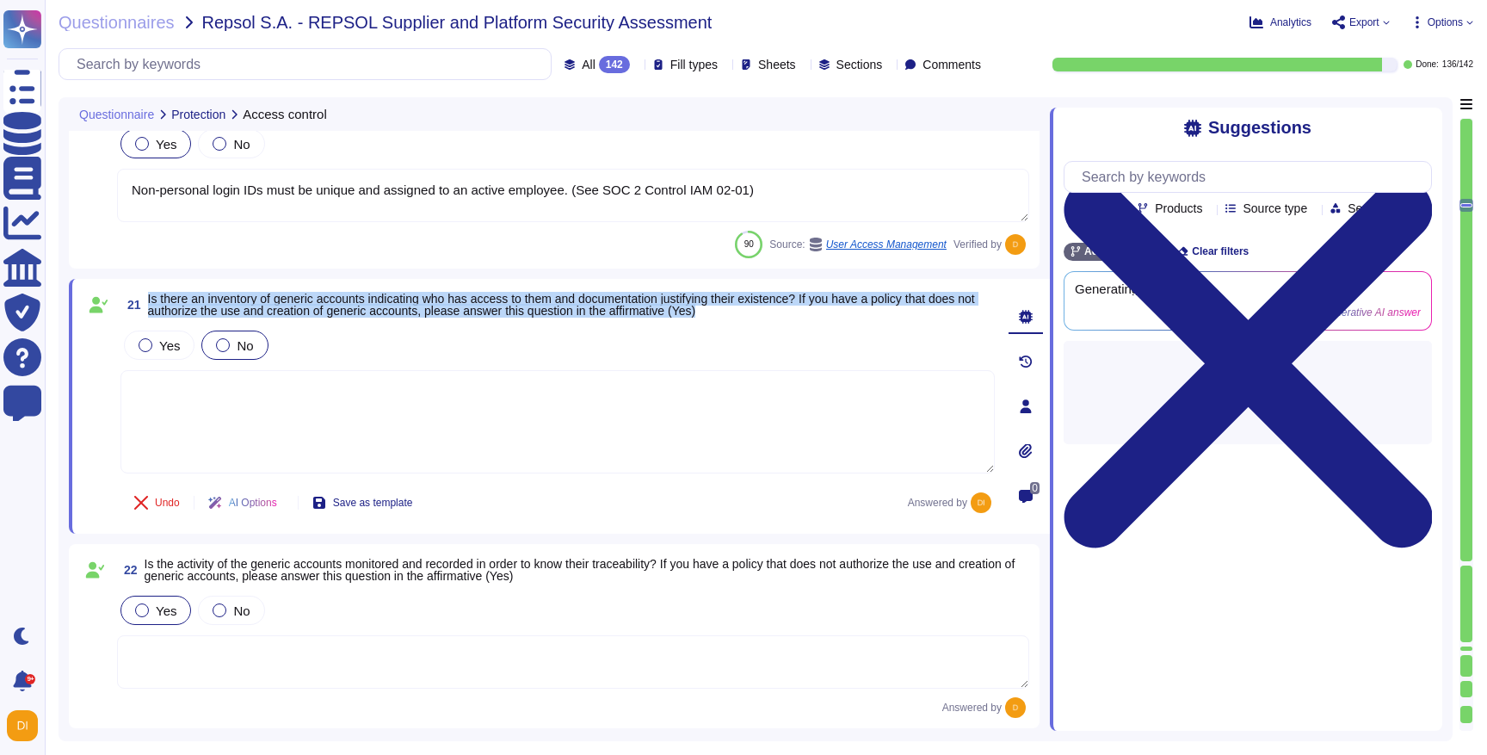
click at [260, 305] on span "Is there an inventory of generic accounts indicating who has access to them and…" at bounding box center [561, 305] width 827 height 26
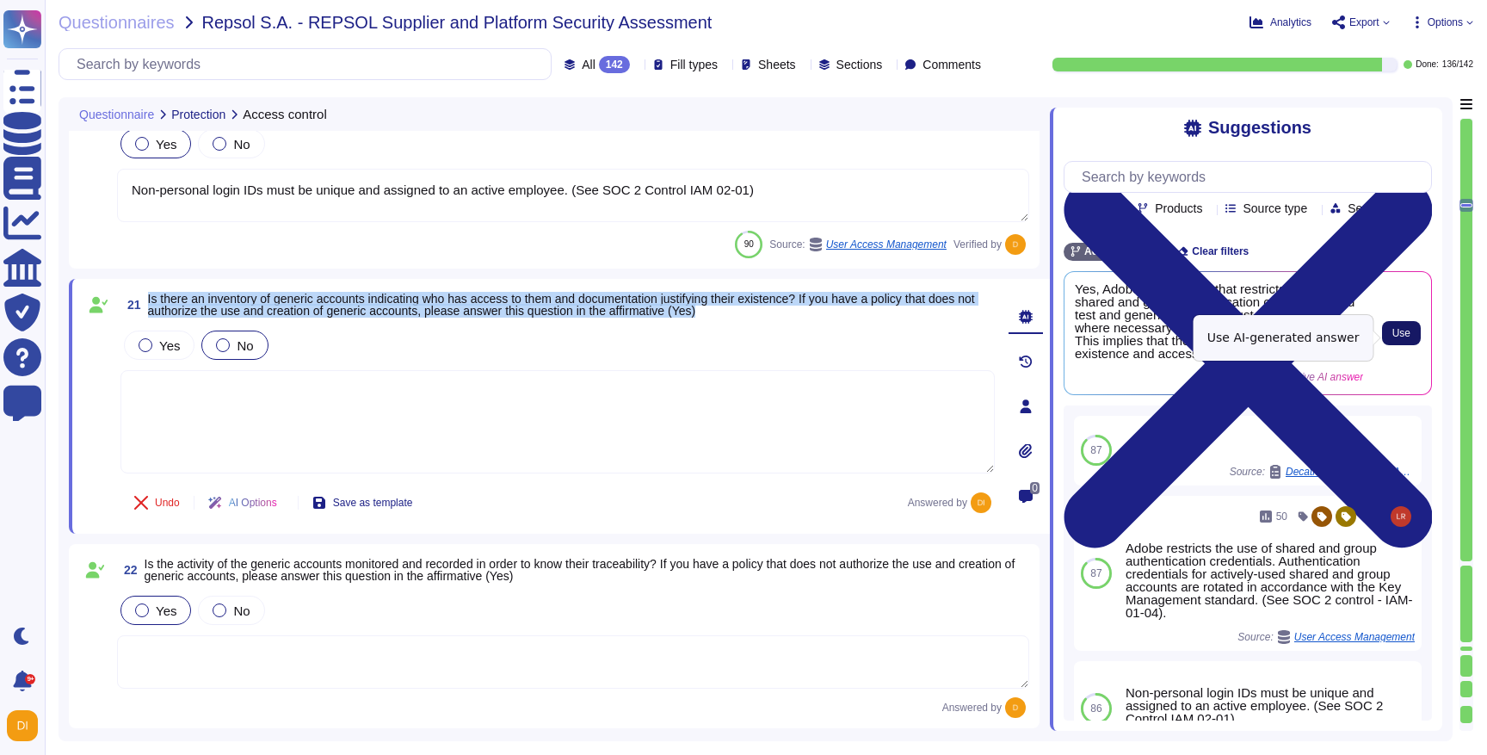
click at [1406, 338] on span "Use" at bounding box center [1402, 333] width 18 height 10
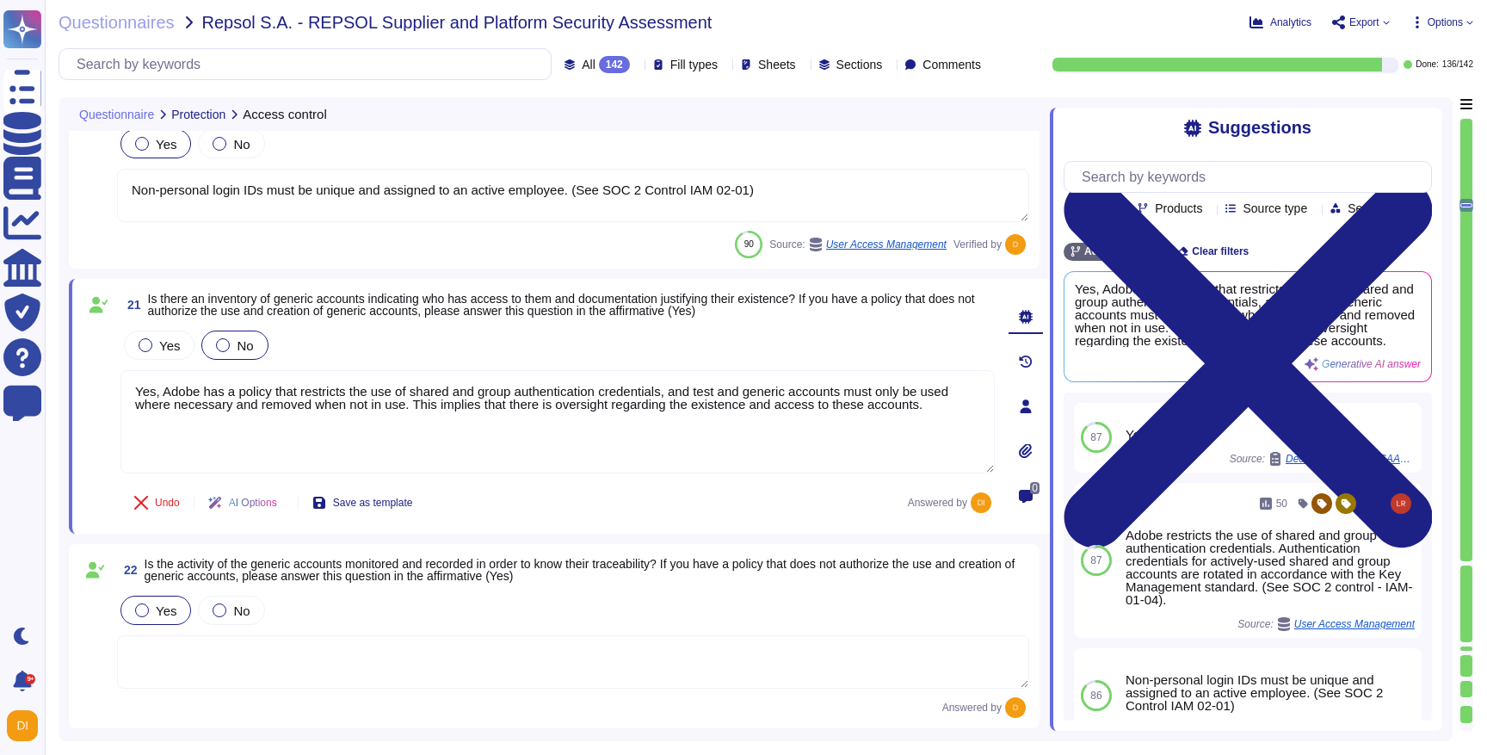
drag, startPoint x: 161, startPoint y: 392, endPoint x: 115, endPoint y: 392, distance: 45.6
click at [115, 392] on div "21 Is there an inventory of generic accounts indicating who has access to them …" at bounding box center [539, 406] width 912 height 234
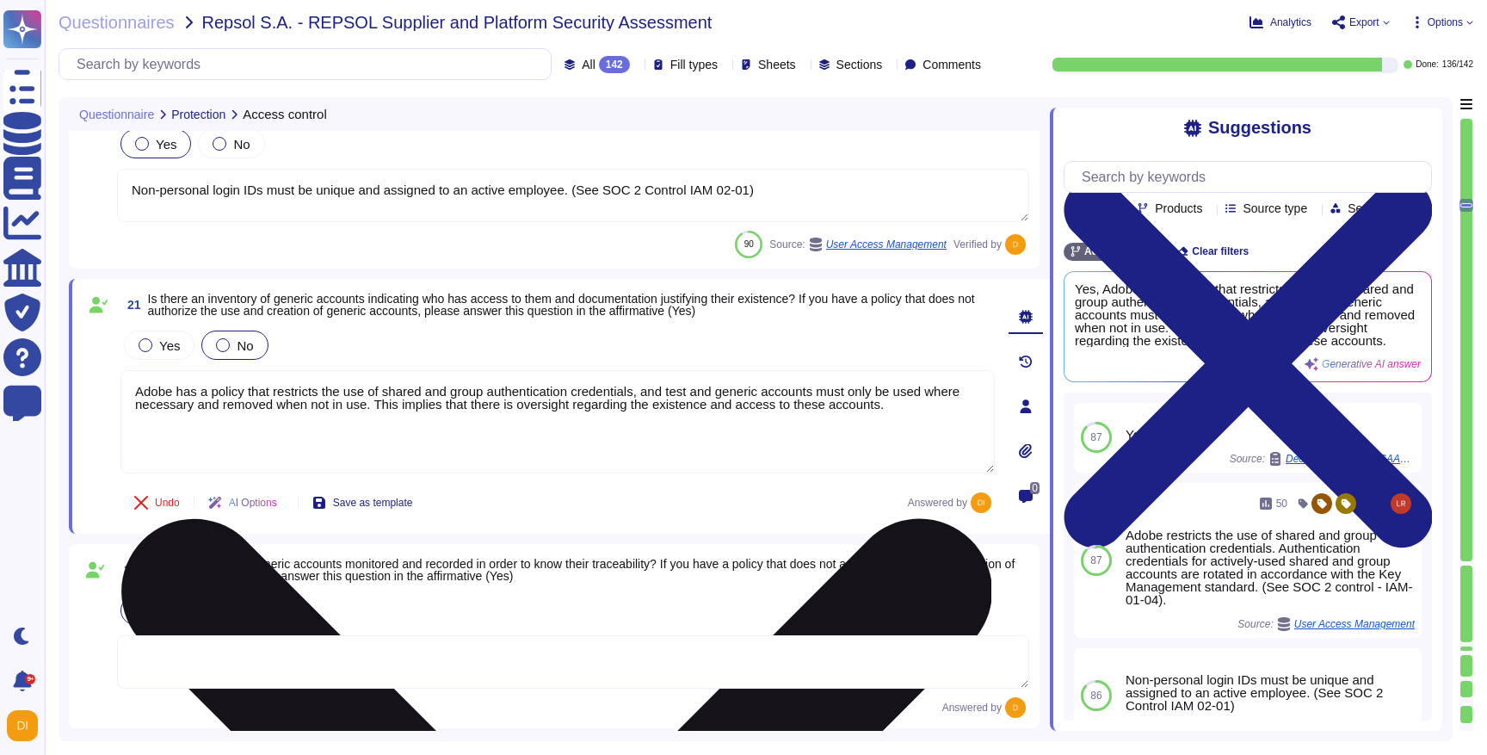
click at [262, 458] on textarea "Adobe has a policy that restricts the use of shared and group authentication cr…" at bounding box center [558, 421] width 874 height 103
drag, startPoint x: 369, startPoint y: 380, endPoint x: 439, endPoint y: 413, distance: 77.4
click at [437, 411] on textarea "Adobe has a policy that restricts the use of shared and group authentication cr…" at bounding box center [558, 421] width 874 height 103
click at [555, 448] on textarea "Adobe has a policy that restricts the use of shared and group authentication cr…" at bounding box center [558, 421] width 874 height 103
click at [546, 399] on textarea "Adobe has a policy that restricts the use of shared and group authentication cr…" at bounding box center [558, 421] width 874 height 103
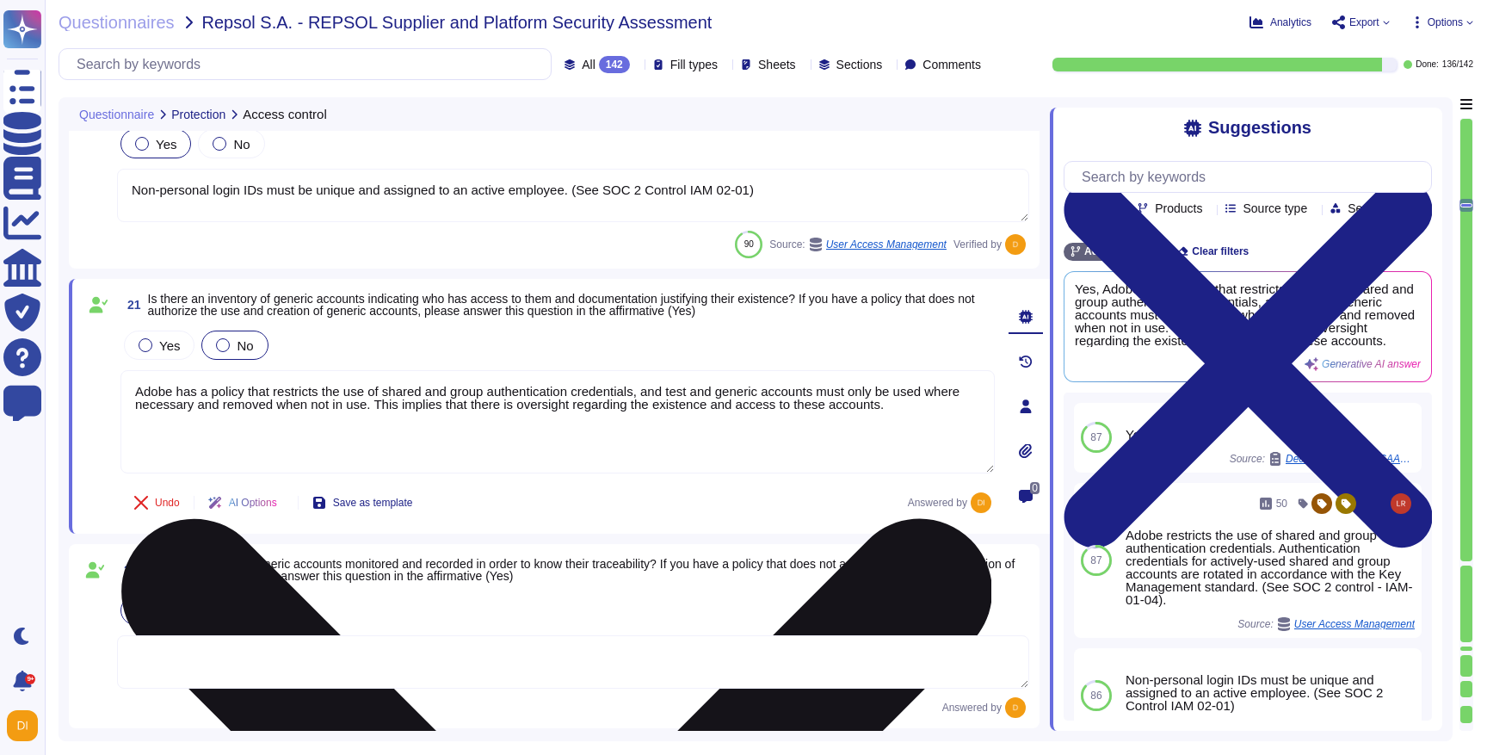
click at [546, 399] on textarea "Adobe has a policy that restricts the use of shared and group authentication cr…" at bounding box center [558, 421] width 874 height 103
click at [702, 425] on textarea "Adobe has a policy that restricts the use of shared and group authentication cr…" at bounding box center [558, 421] width 874 height 103
click at [965, 424] on textarea "Adobe has a policy that restricts the use of shared and group authentication cr…" at bounding box center [558, 421] width 874 height 103
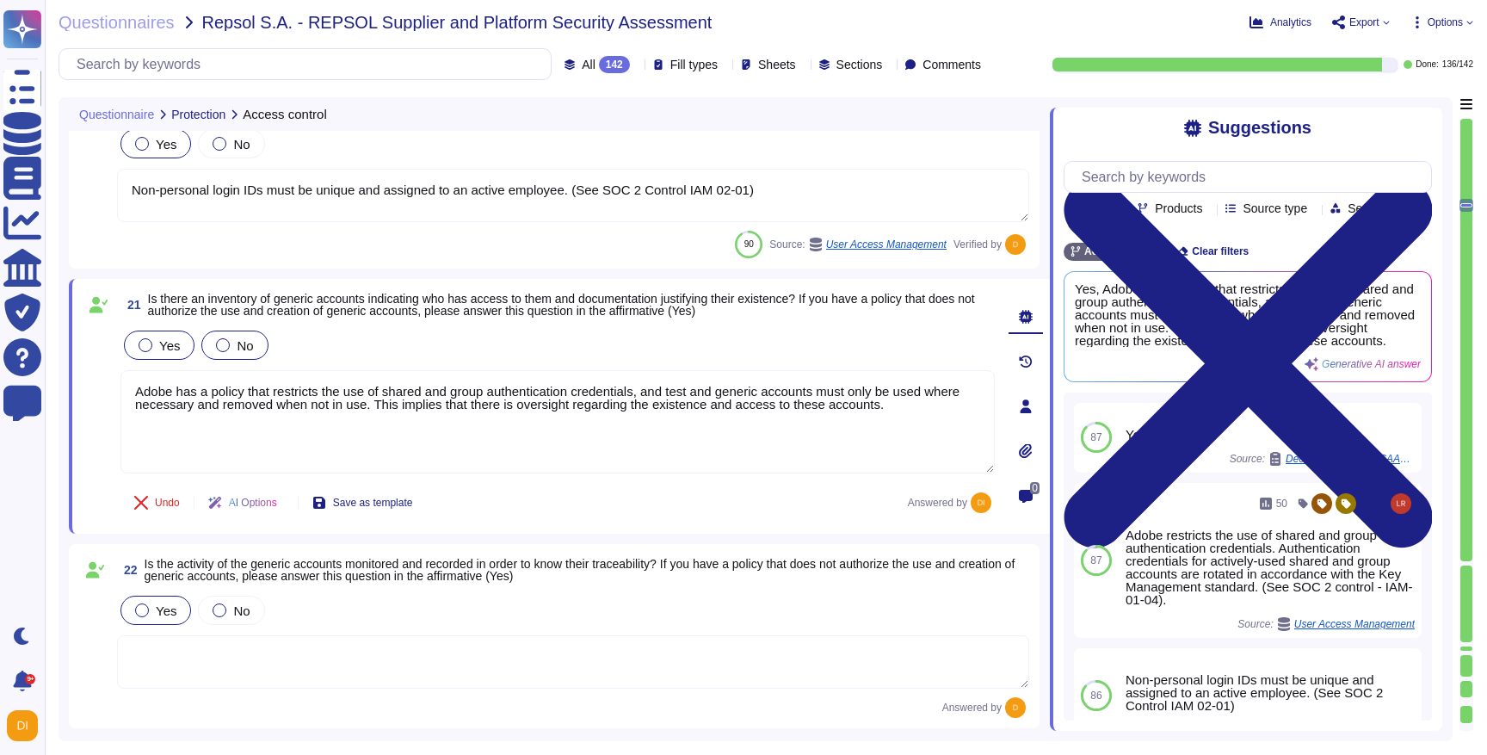
type textarea "Adobe has a policy that restricts the use of shared and group authentication cr…"
click at [156, 349] on label "Yes" at bounding box center [159, 345] width 41 height 14
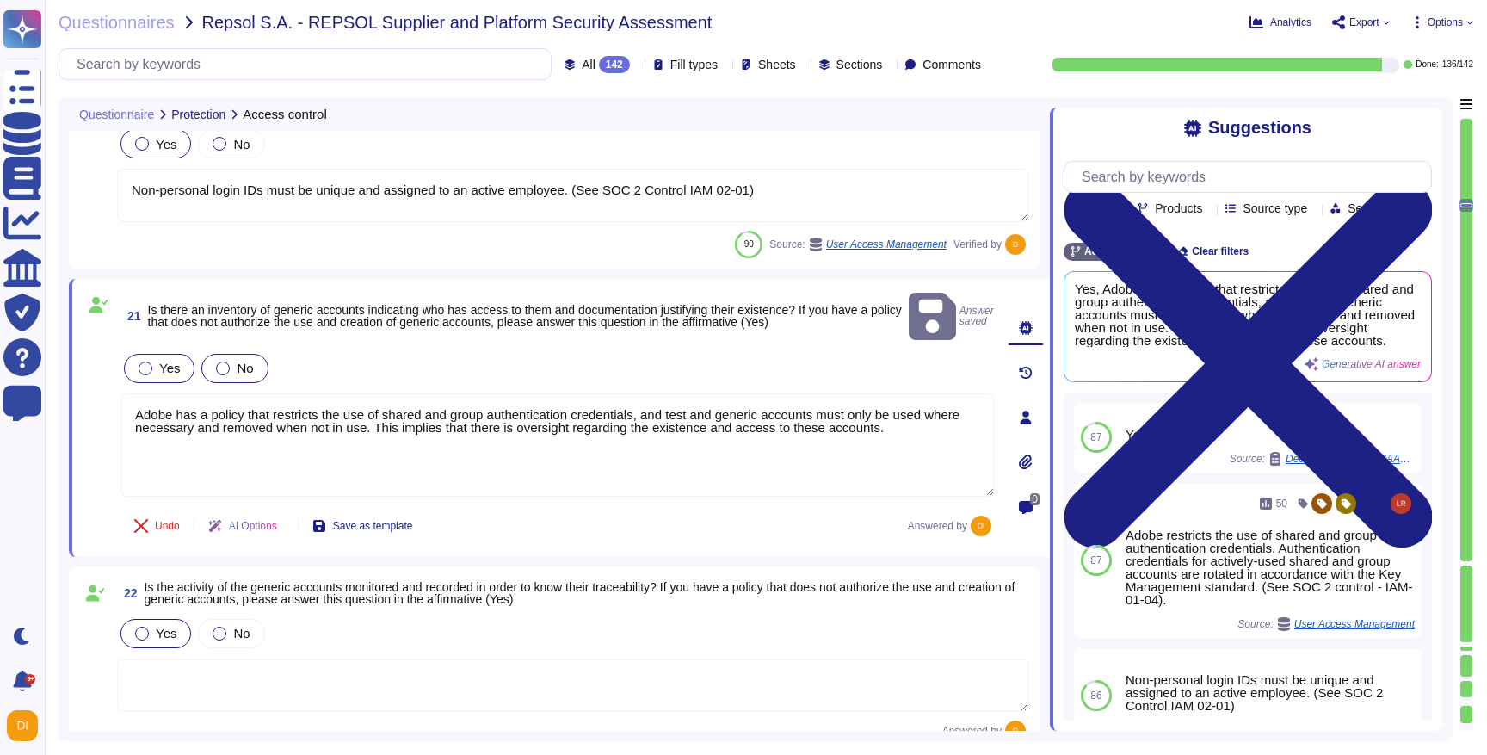
click at [151, 362] on label "Yes" at bounding box center [159, 369] width 41 height 14
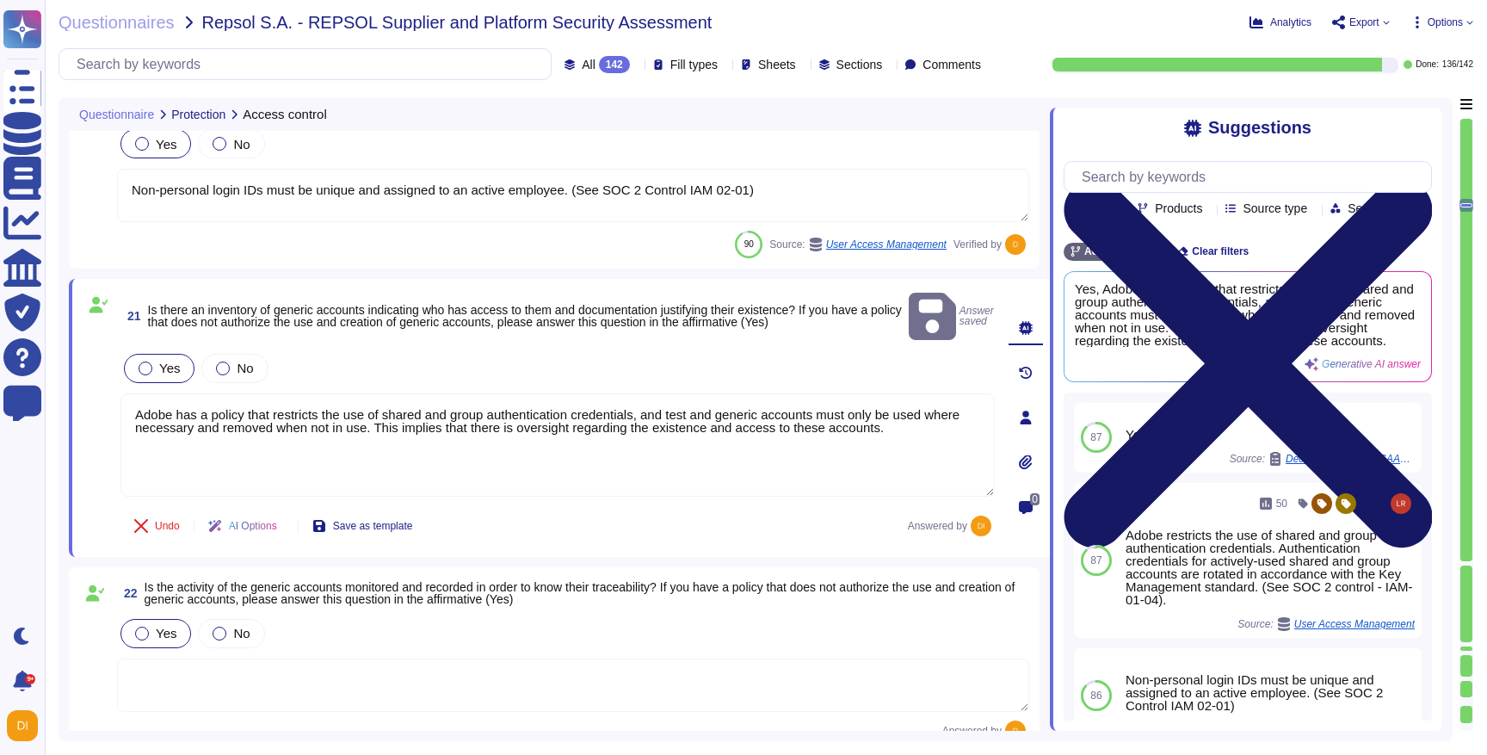
click at [1430, 126] on icon at bounding box center [1248, 363] width 368 height 491
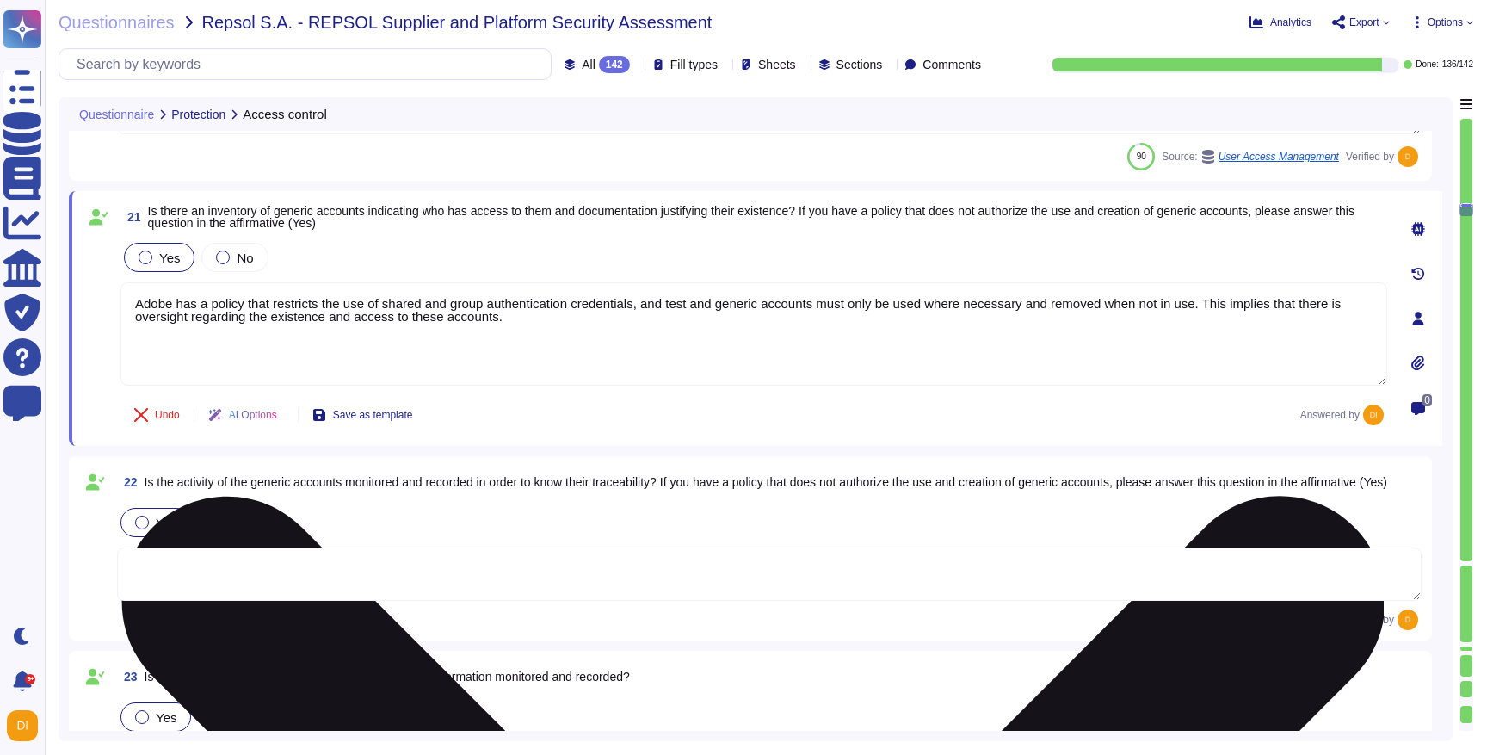
type textarea "Multi-factor authentication (“MFA”) is required prior to obtaining access to Ad…"
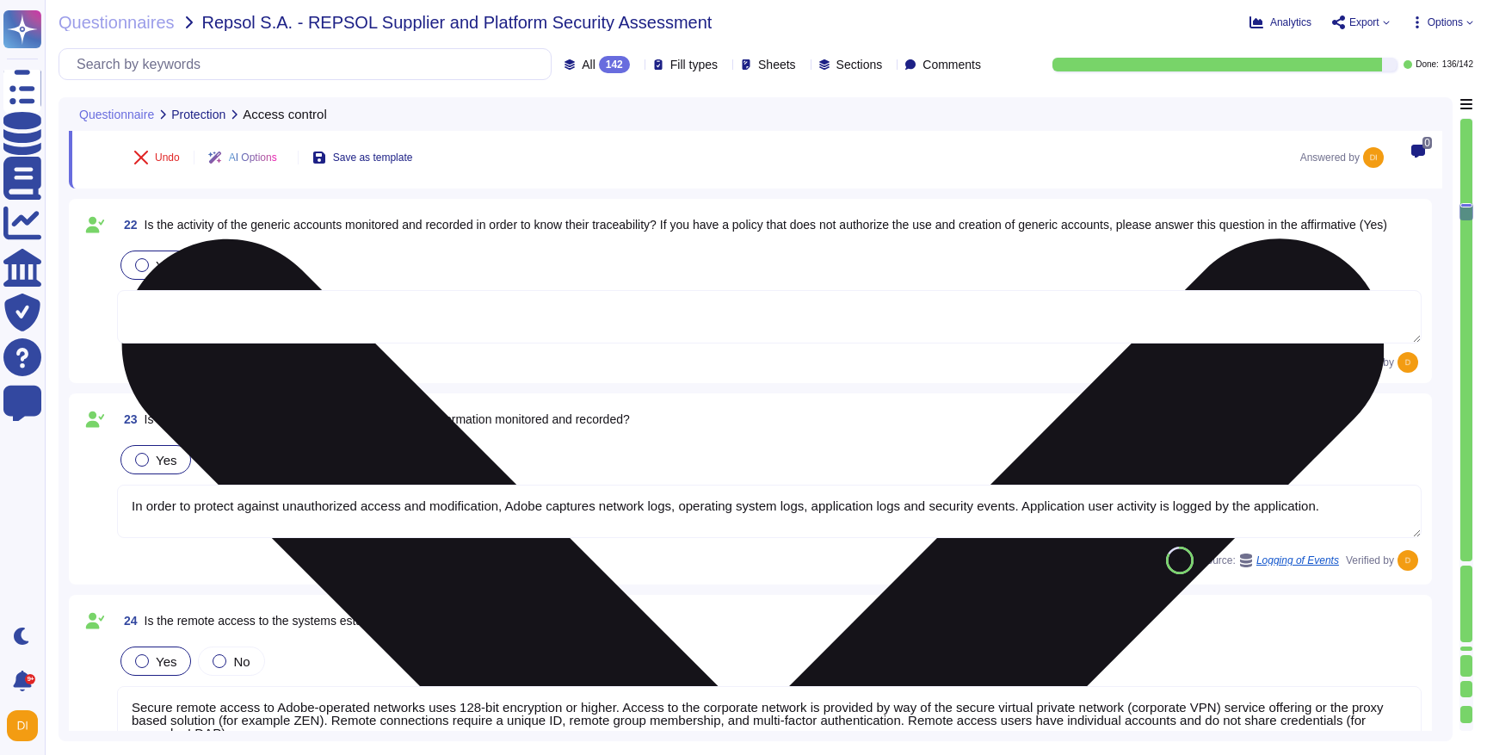
type textarea "Secure remote access to Adobe-operated networks uses 128-bit encryption or high…"
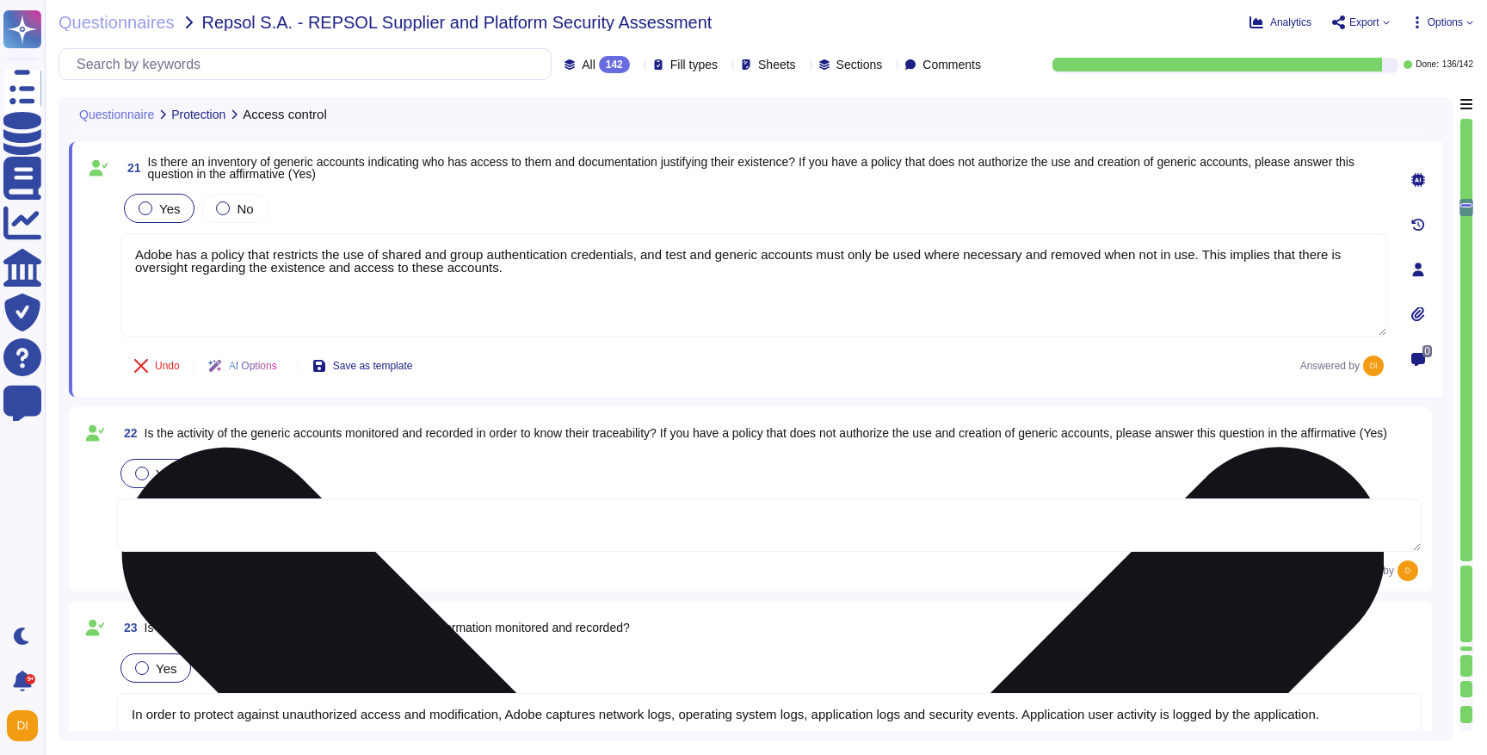
scroll to position [4855, 0]
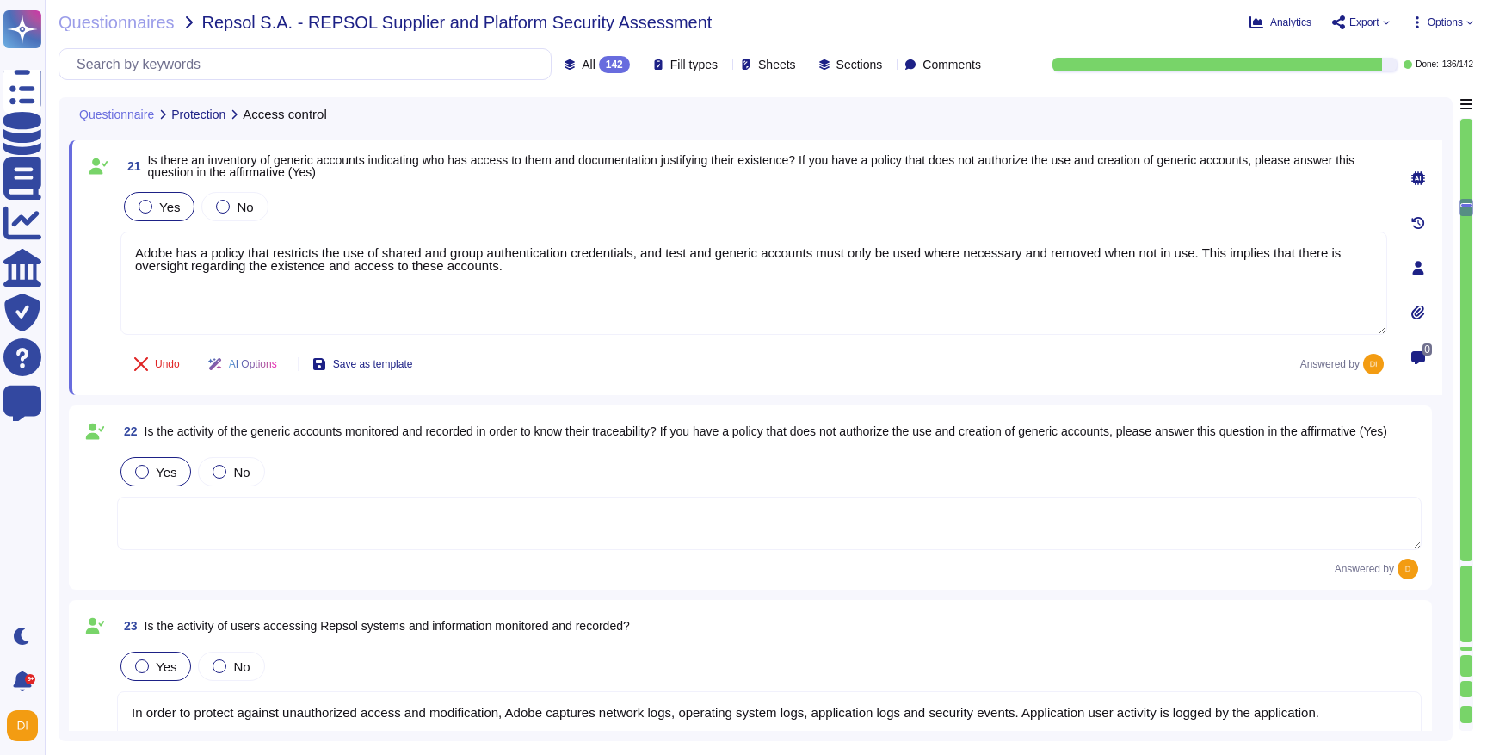
click at [345, 519] on textarea at bounding box center [769, 523] width 1305 height 53
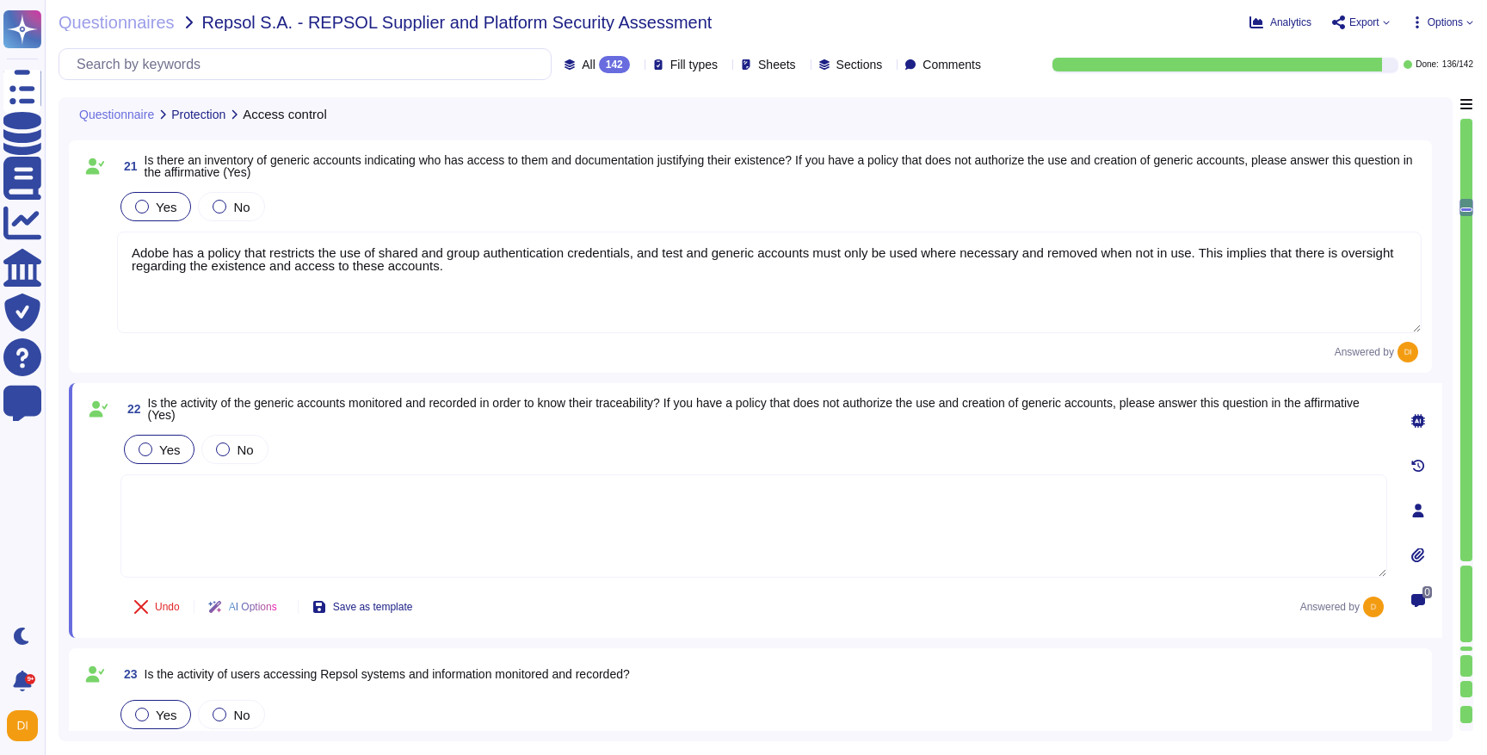
click at [613, 407] on span "Is the activity of the generic accounts monitored and recorded in order to know…" at bounding box center [754, 409] width 1212 height 26
click at [527, 521] on textarea at bounding box center [754, 525] width 1267 height 103
click at [300, 255] on textarea "Adobe has a policy that restricts the use of shared and group authentication cr…" at bounding box center [769, 283] width 1305 height 102
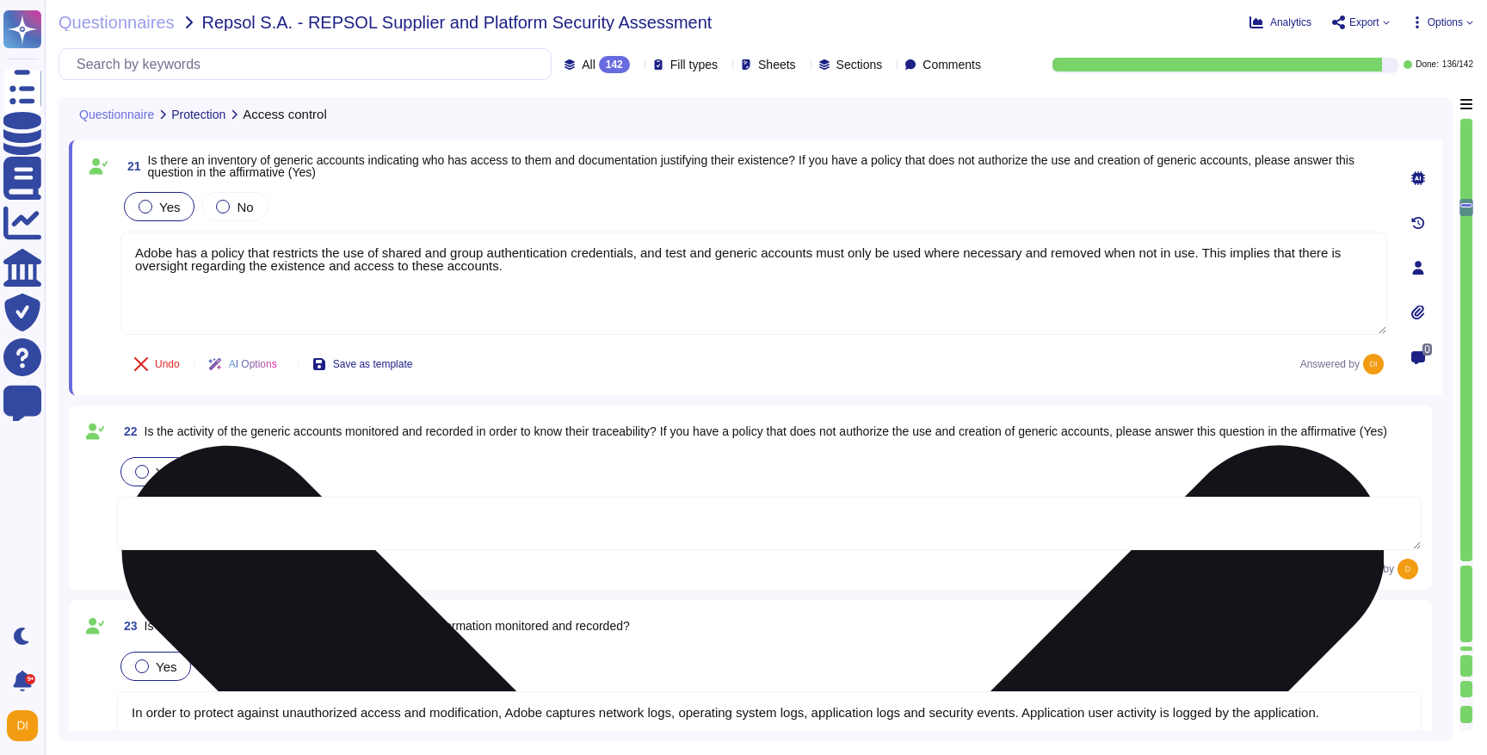
type textarea "Secure remote access to Adobe-operated networks uses 128-bit encryption or high…"
click at [300, 255] on textarea "Adobe has a policy that restricts the use of shared and group authentication cr…" at bounding box center [754, 283] width 1267 height 103
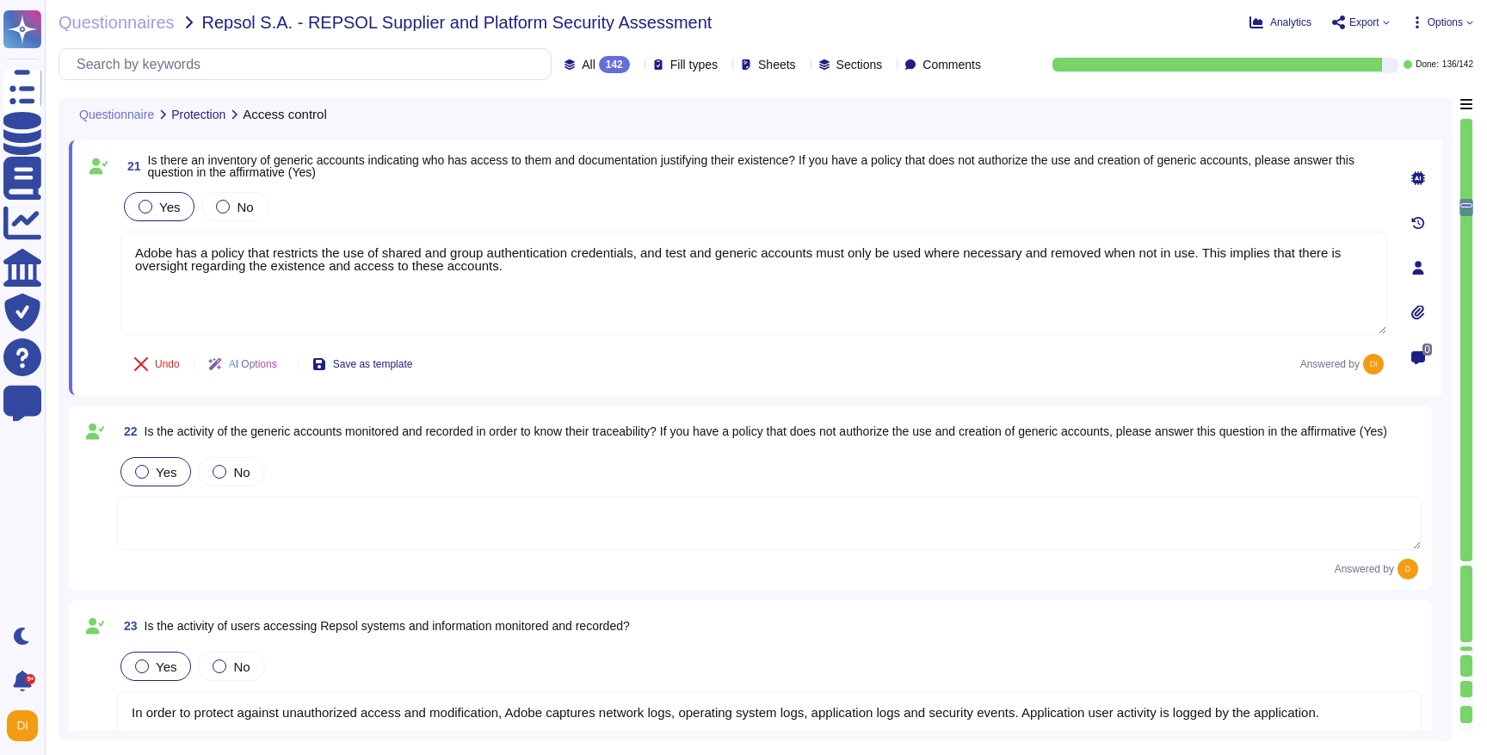
click at [269, 521] on textarea at bounding box center [769, 523] width 1305 height 53
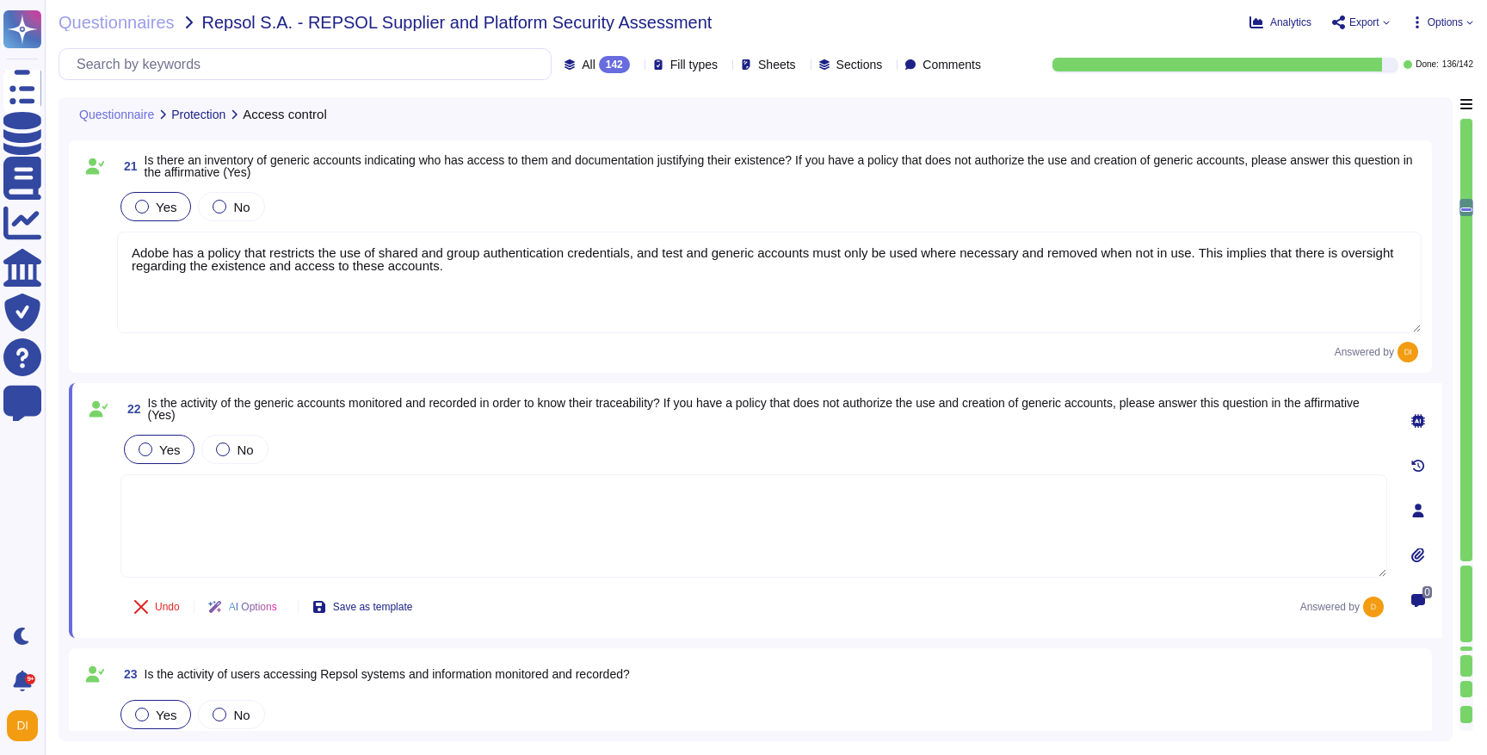
paste textarea "Adobe has a policy that restricts the use of shared and group authentication cr…"
type textarea "Adobe has a policy that restricts the use of shared and group authentication cr…"
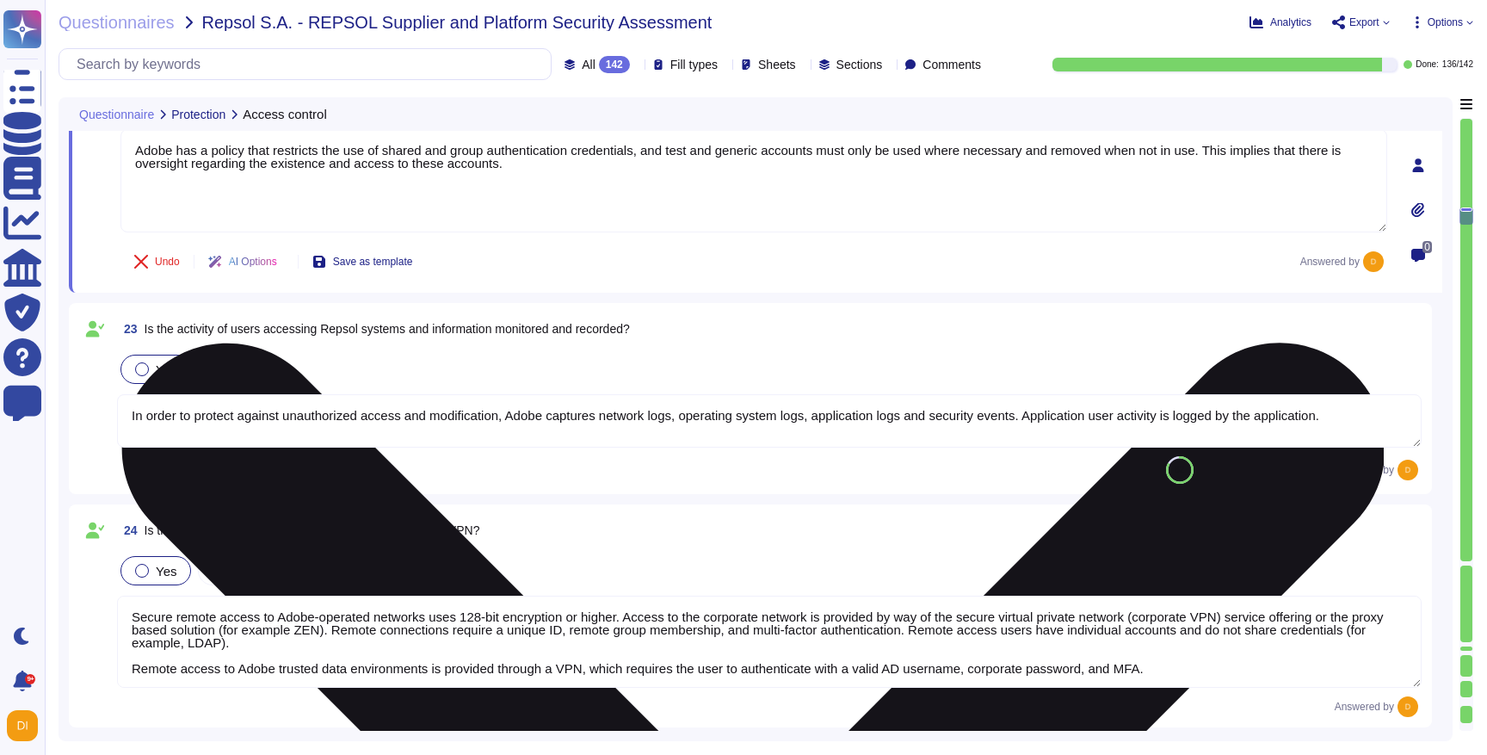
scroll to position [5276, 0]
type textarea "Secure remote access to Adobe-operated networks uses 128-bit encryption or high…"
type textarea "Adobe adheres to a Data Classification and Handling Standard. Adobe's data clas…"
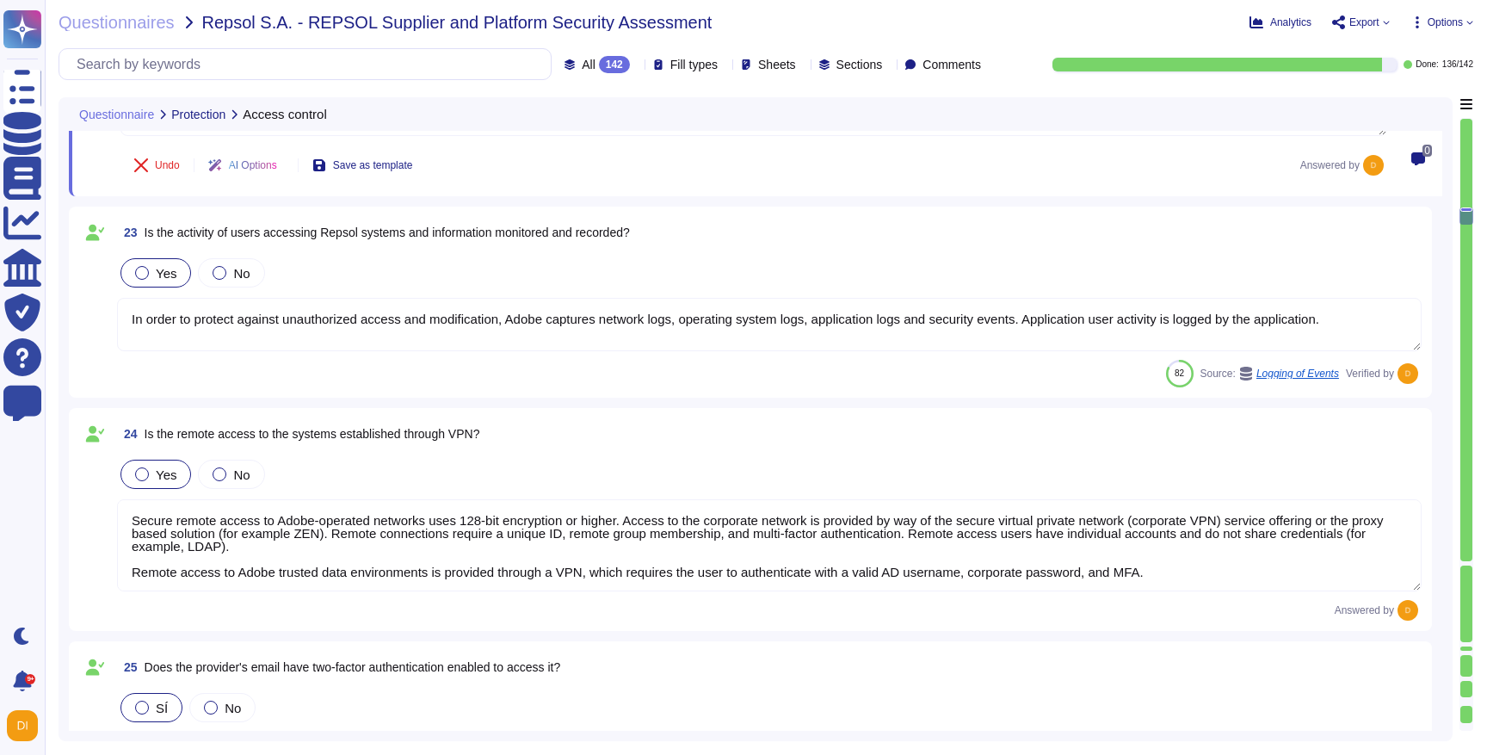
type textarea "Adobe has a policy that restricts the use of shared and group authentication cr…"
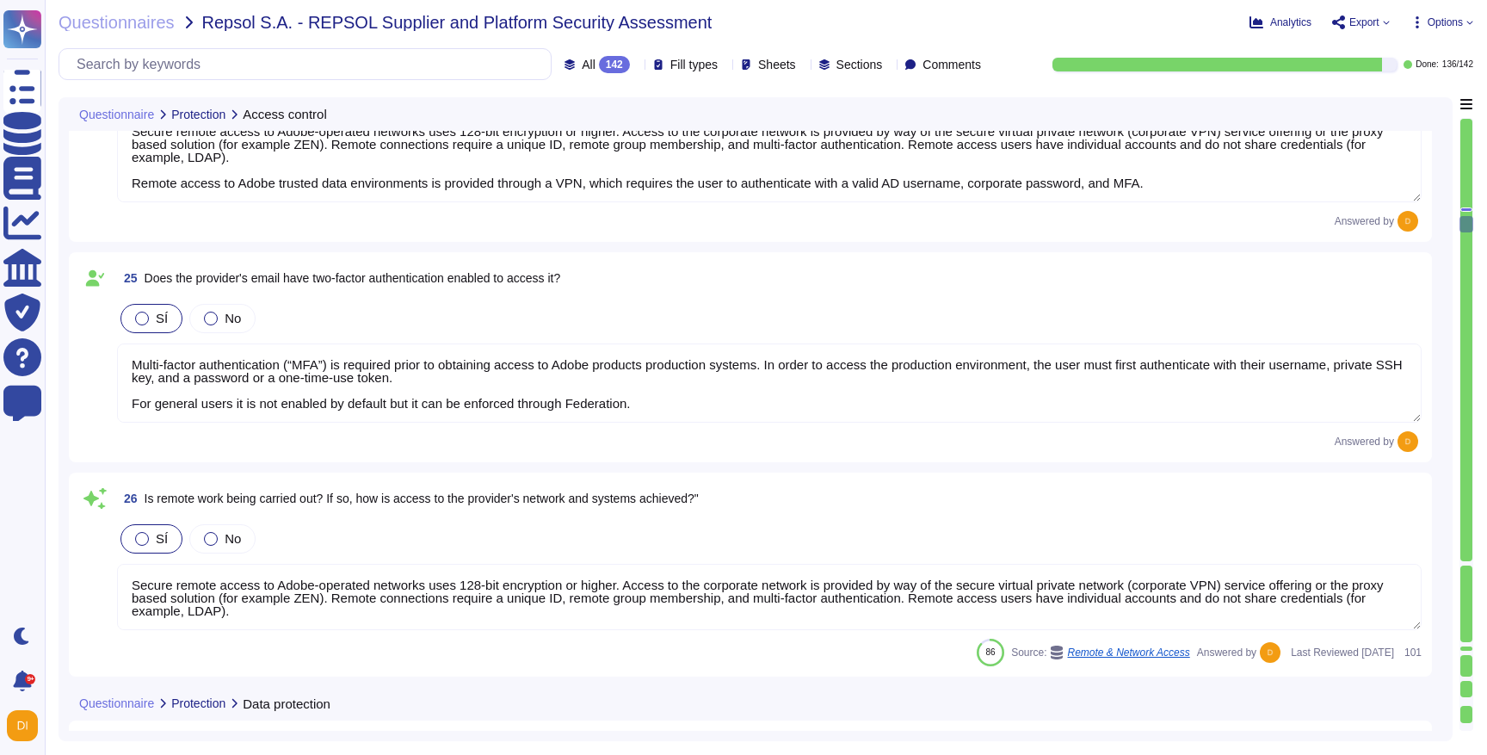
type textarea "For more information about Adobe's privacy practices, including the information…"
type textarea "Adobe does not rely on one specific data loss protection (DLP) tool but instead…"
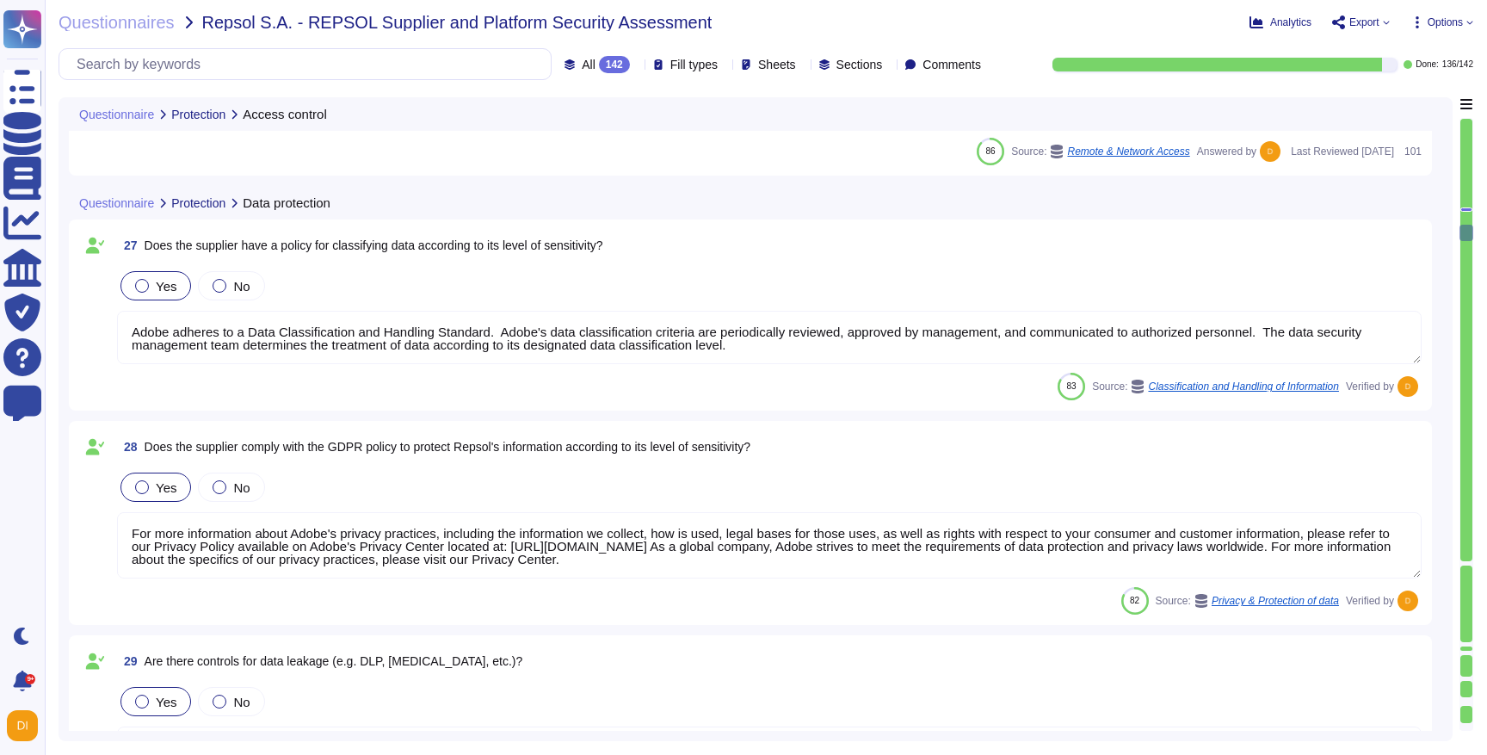
type textarea "In the production environment, per Adobe's implementation of CIS (Center for In…"
type textarea "Storage location is dependent upon implementation and is normally determined du…"
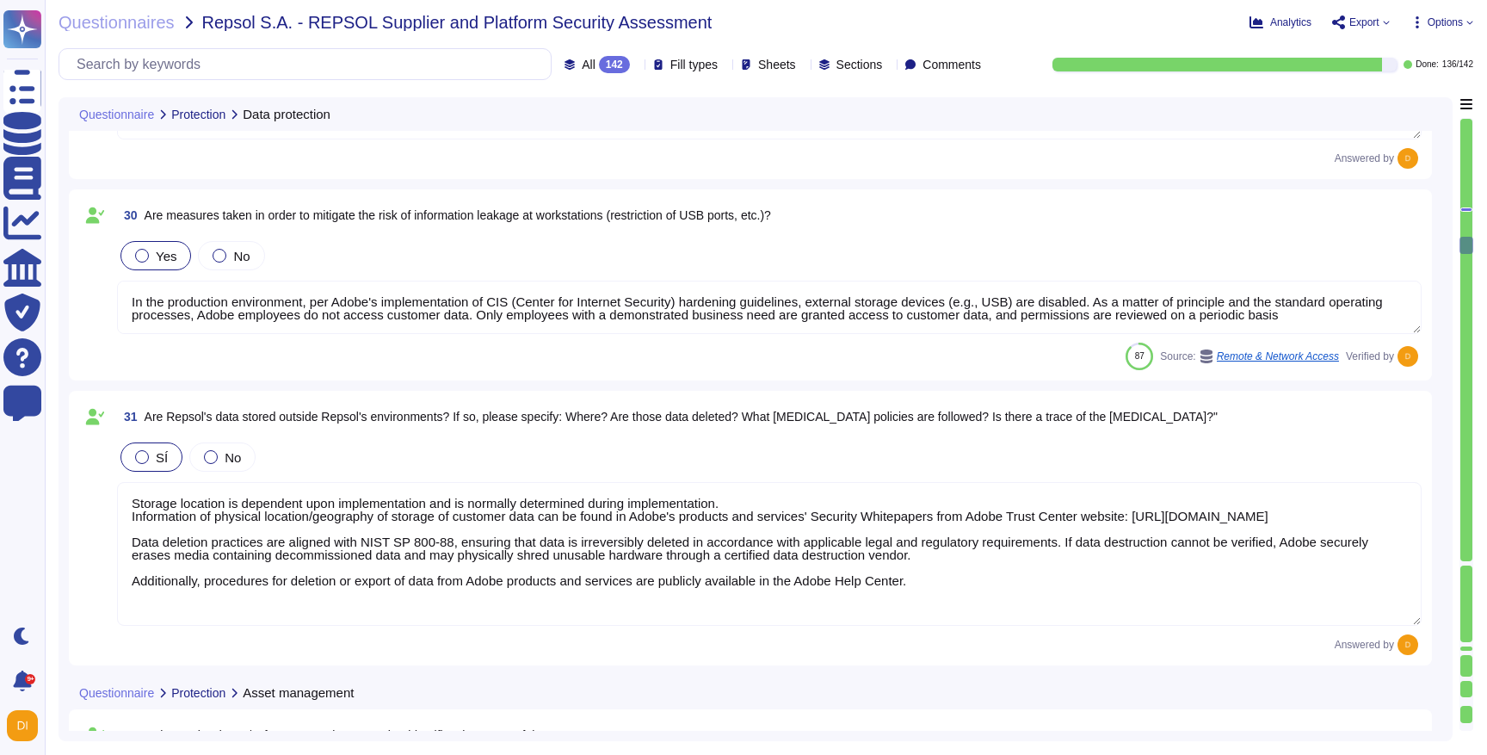
type textarea "Service Now is used to manage an inventory of assets. It maintains a list of al…"
type textarea "Adobe has a Wireless Network Management Standard which covers protecting wirele…"
type textarea "Adobe defines a matrix internally to classify assets in terms of business criti…"
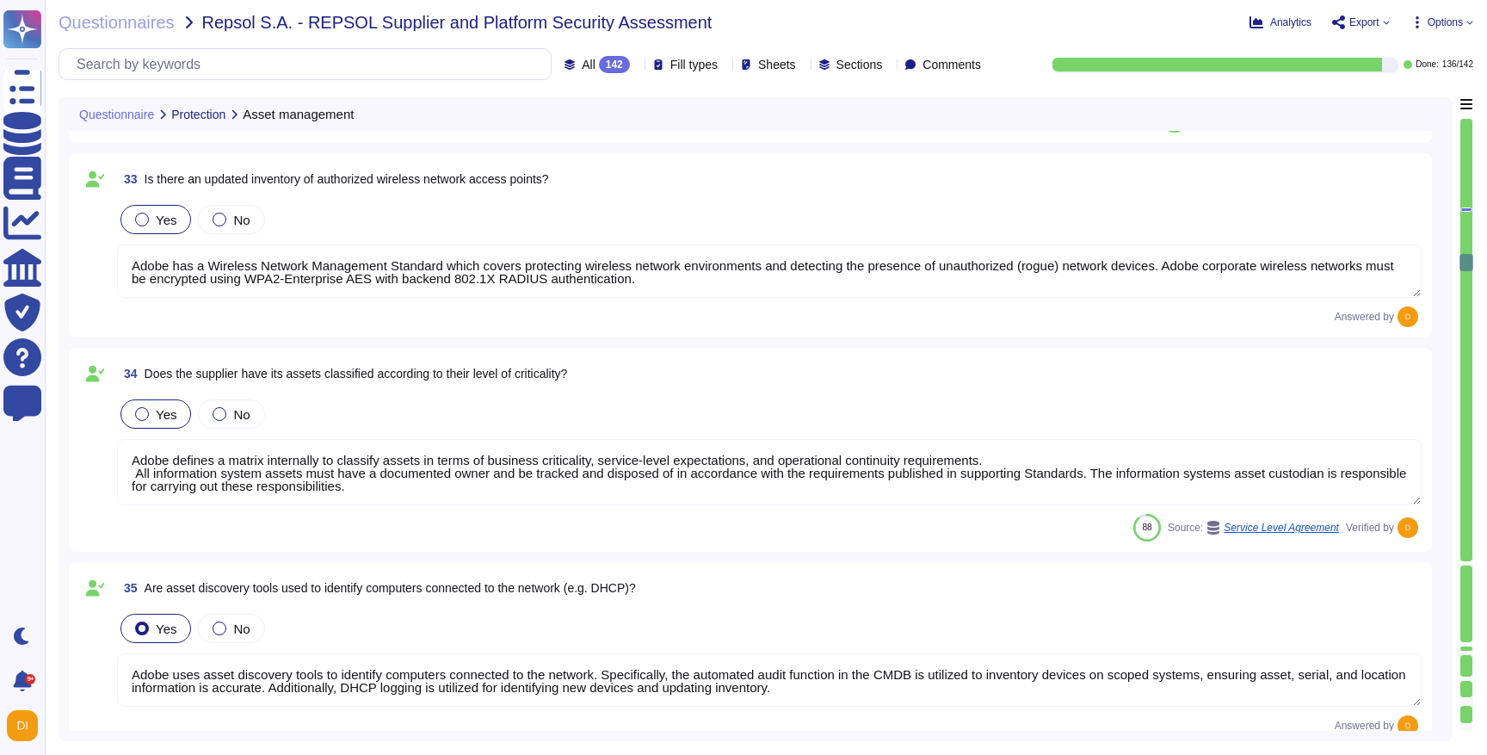
type textarea "Adobe uses asset discovery tools to identify computers connected to the network…"
type textarea "Lorem ips dolorsitame consectet adipisci el seddoei temporincidi utlabor etdo m…"
type textarea "Adobe has an unapproved software list that employees are not permitted to downl…"
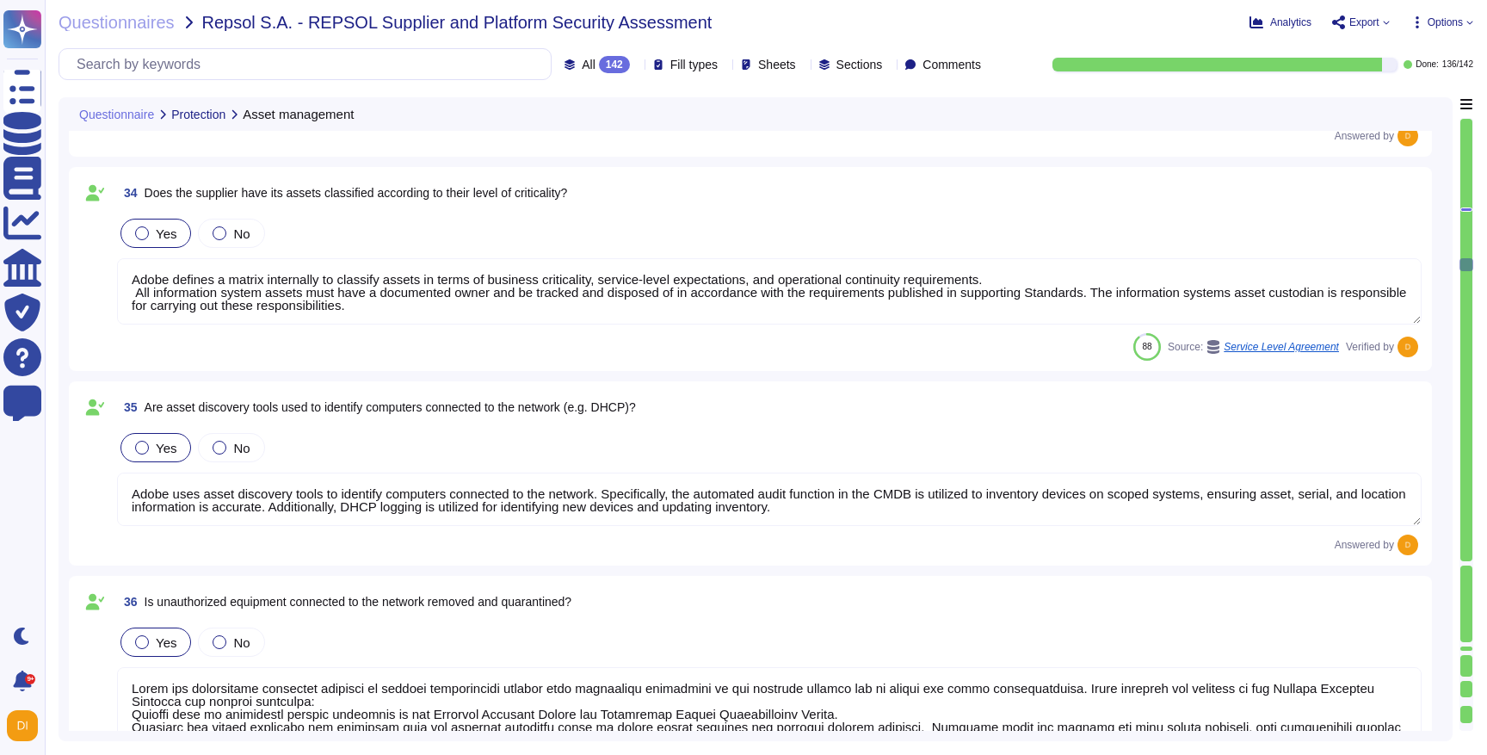
type textarea "Only valid licensed software that have been scanned for viruses may be permitte…"
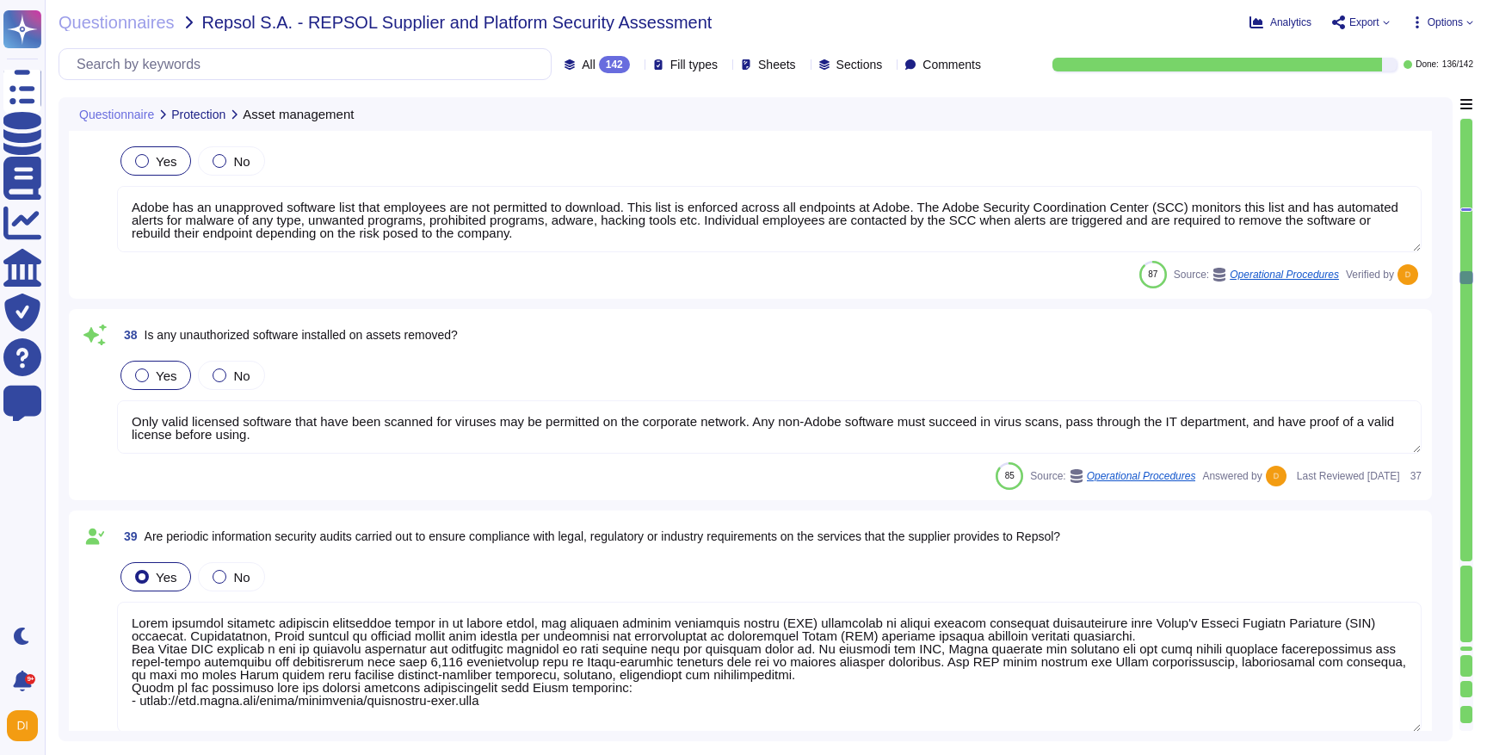
type textarea "Adobe performs internal readiness assessment audits on an annual basis, and int…"
type textarea "Network segmentation is implemented within the Adobe services production enviro…"
type textarea "Adobe corporate wireless networks must be segmented from the Adobe guest networ…"
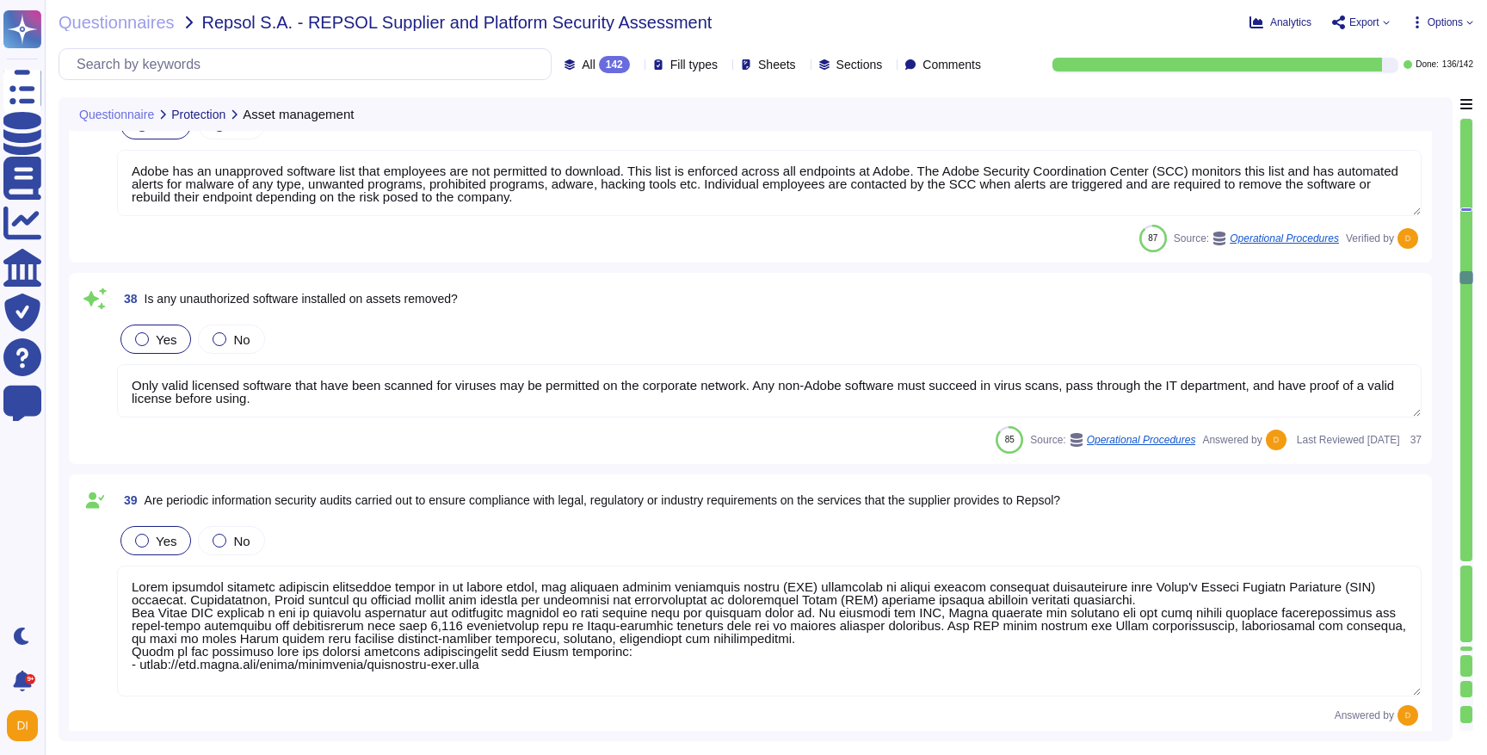
scroll to position [2, 0]
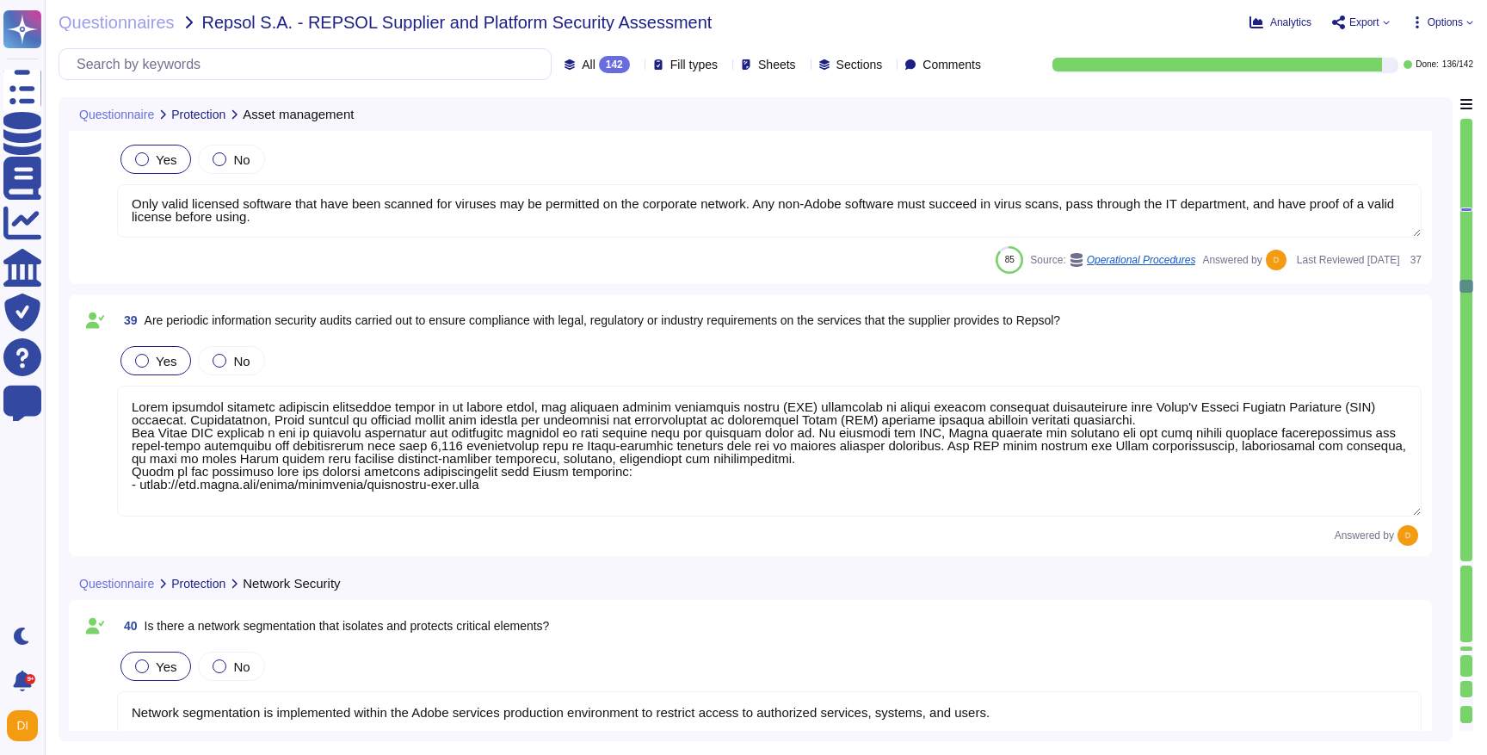
type textarea "Servers that are accessed from an external, insecure network (such as web serve…"
type textarea "Network based Intrusion Detection and/or Intrusion Prevention is in use and mon…"
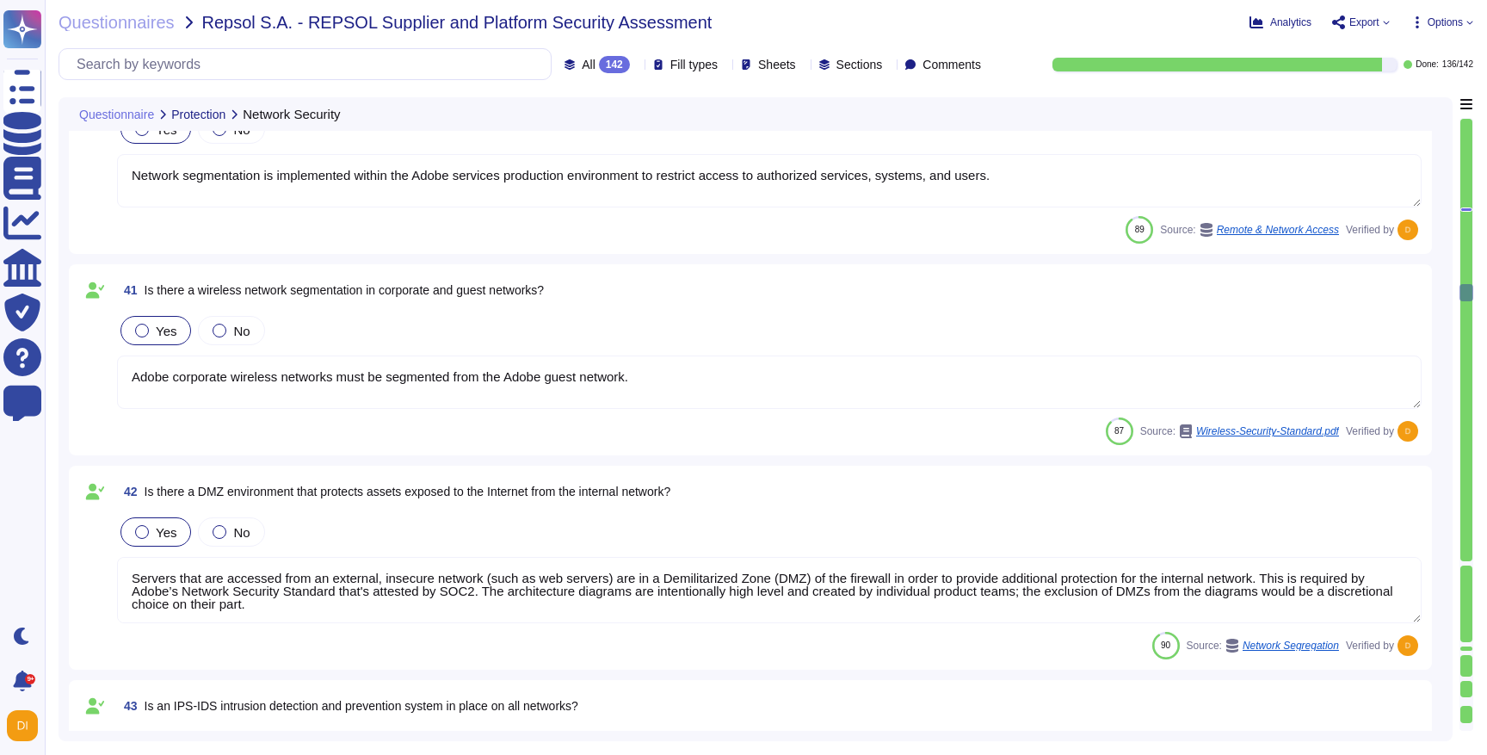
type textarea "Lorem ips dolorsitame consectet adipisci el seddoei temporincidi utlabor etdo m…"
type textarea "Adobe implements patch management on production and critical systems hosting em…"
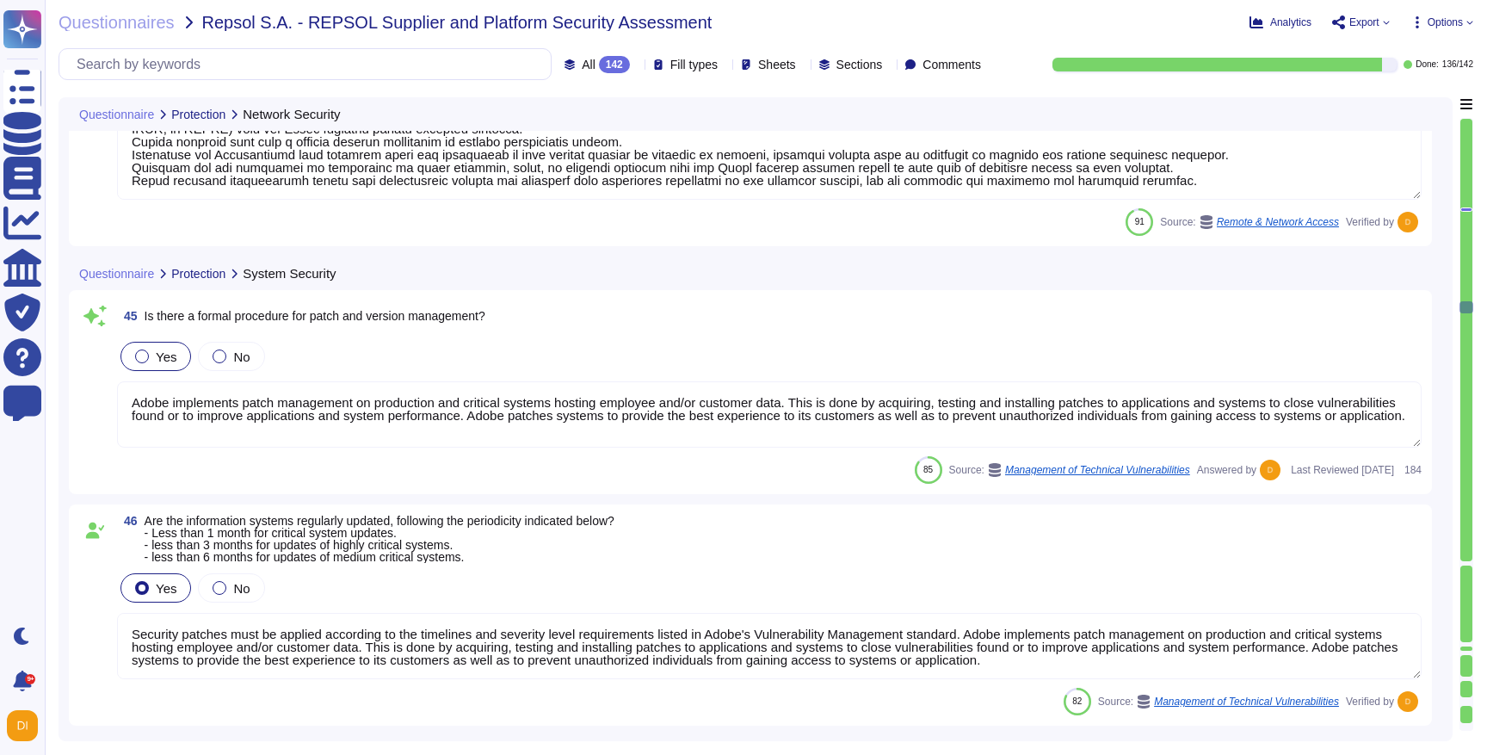
type textarea "Security patches must be applied according to the timelines and severity level …"
type textarea "Adobe maintains an inventory of system assets which are ingested into Splunk. A…"
type textarea "A systematic approach to managing change is followed where changes are reviewed…"
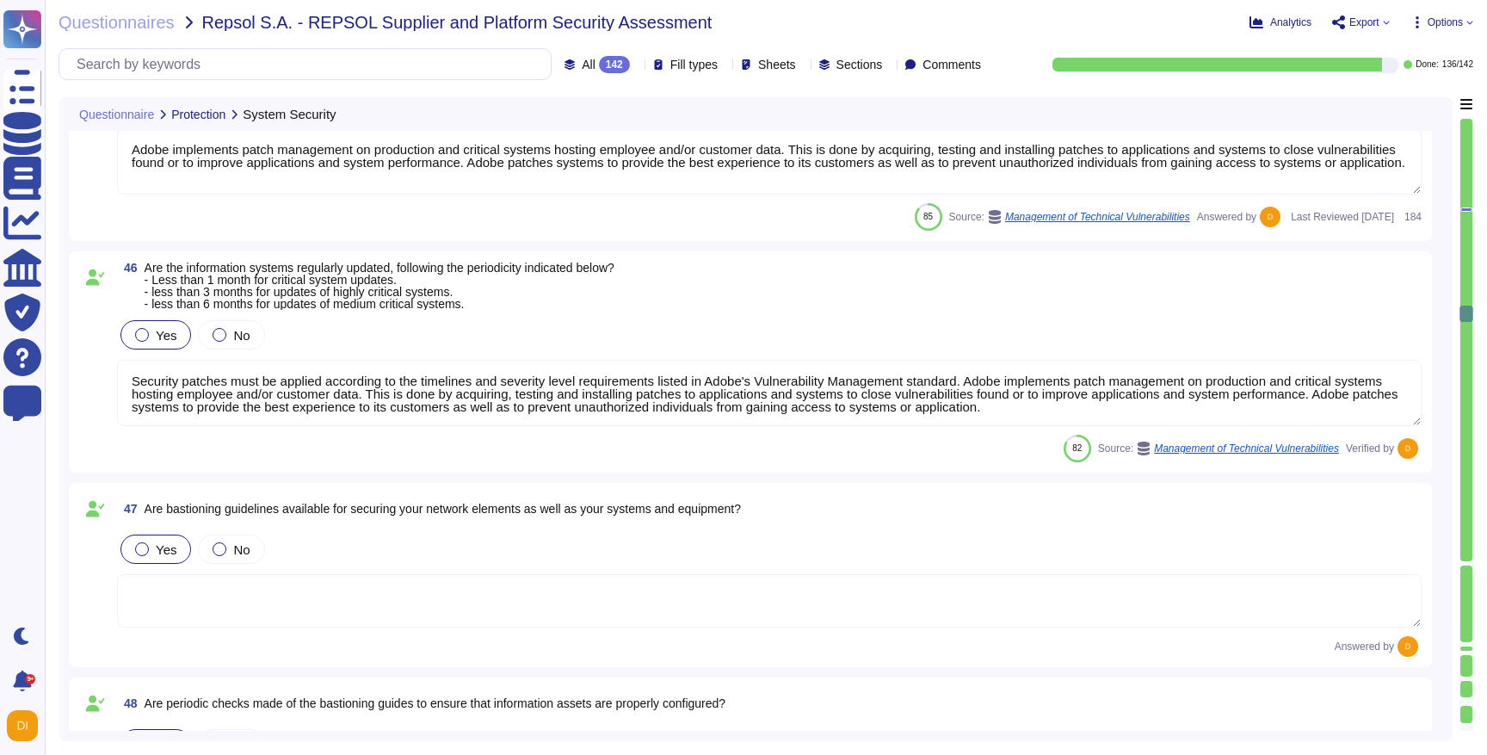
type textarea "Adobe deploys anti-virus and malware prevention solutions including, but not li…"
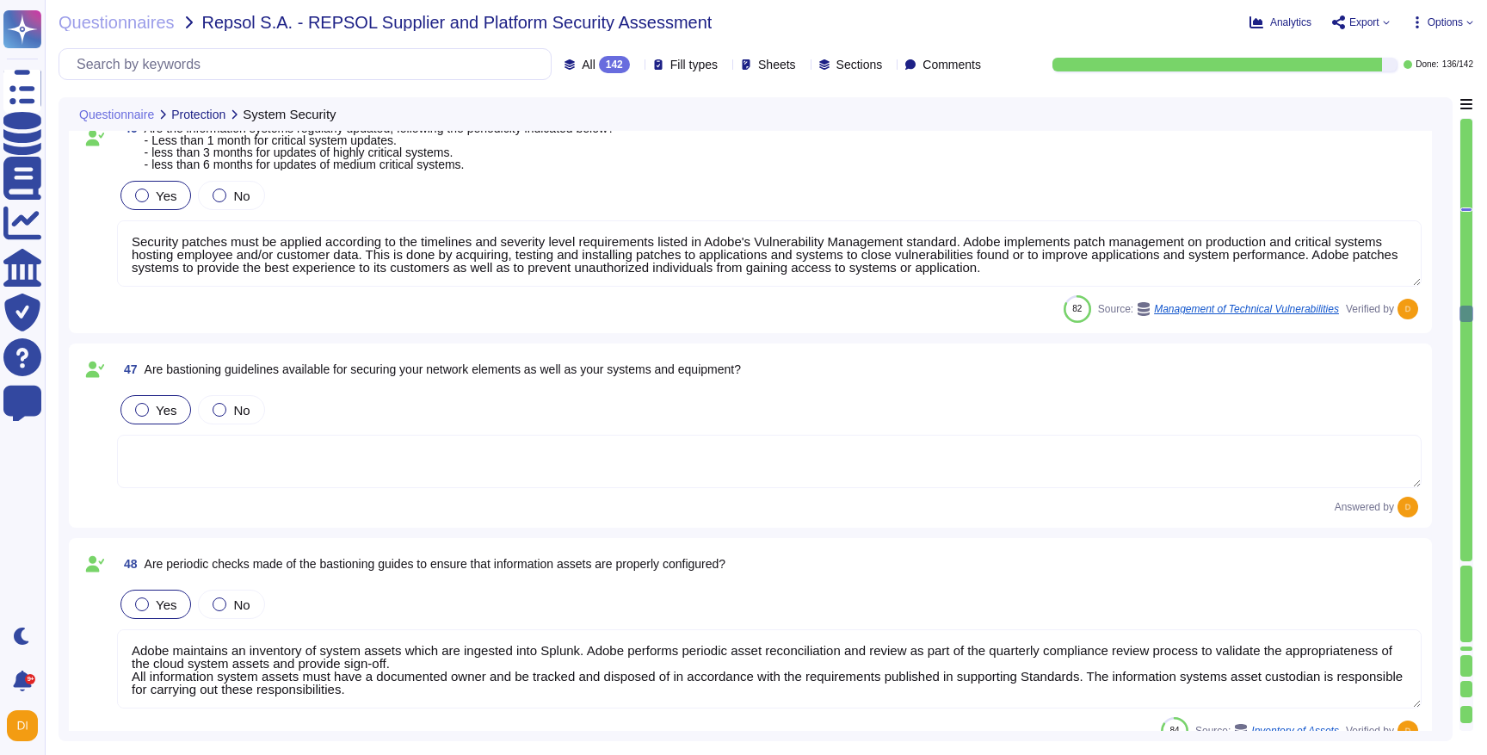
scroll to position [10502, 0]
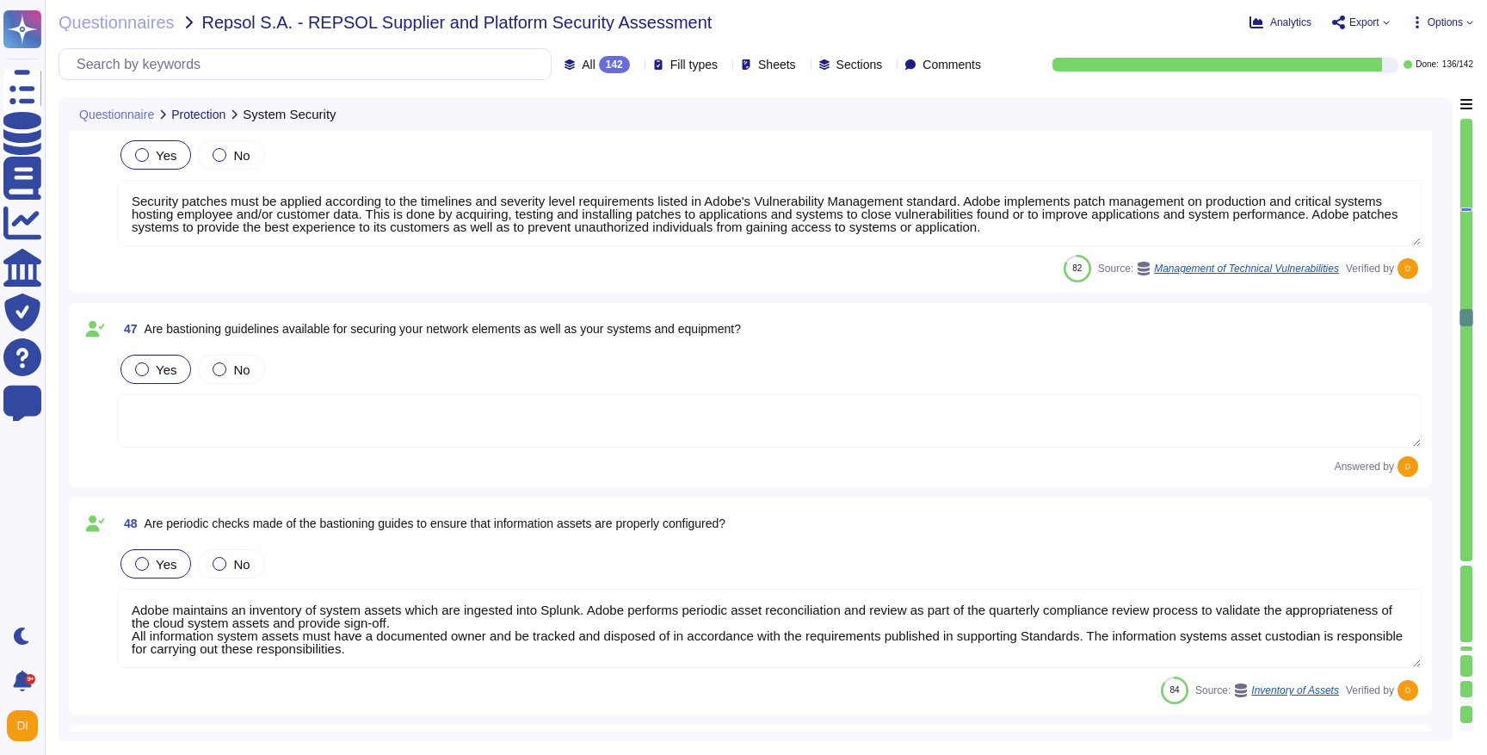
click at [216, 329] on span "Are bastioning guidelines available for securing your network elements as well …" at bounding box center [443, 329] width 596 height 14
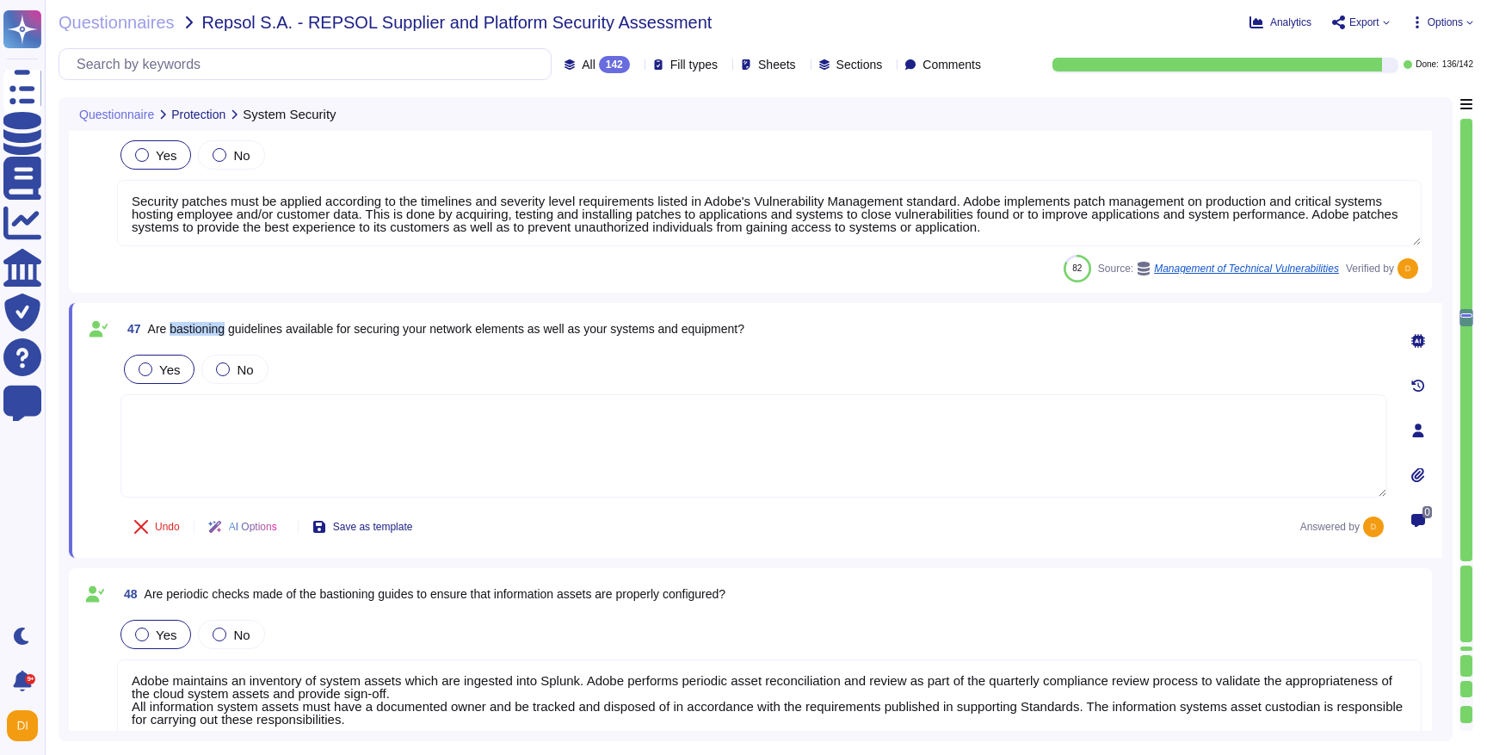
click at [216, 329] on span "Are bastioning guidelines available for securing your network elements as well …" at bounding box center [446, 329] width 596 height 14
click at [306, 421] on textarea at bounding box center [754, 445] width 1267 height 103
click at [300, 448] on textarea at bounding box center [754, 445] width 1267 height 103
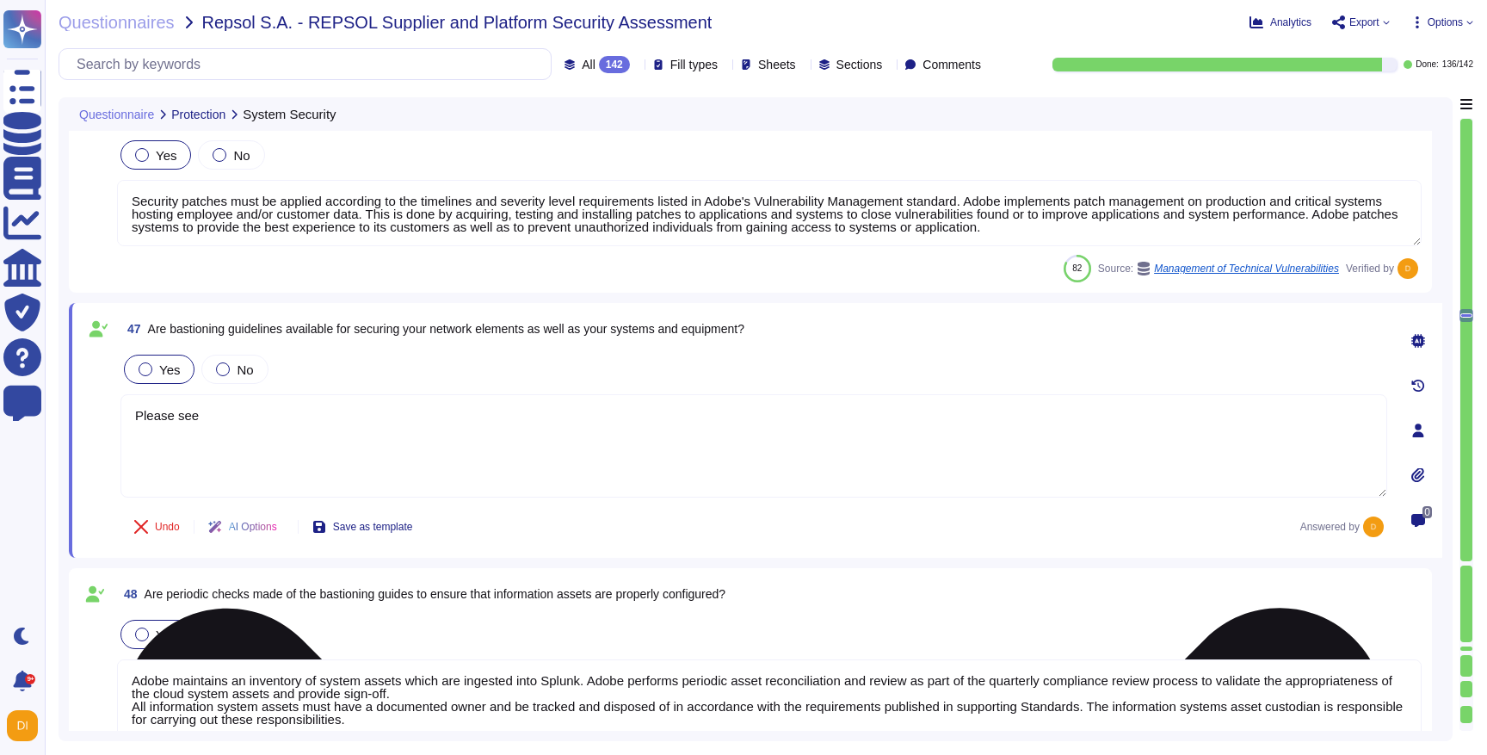
paste textarea "https://www.adobe.com/cc-shared/assets/pdf/trust-center/ungated/whitepapers/cor…"
click at [232, 423] on textarea "Please see https://www.adobe.com/cc-shared/assets/pdf/trust-center/ungated/whit…" at bounding box center [754, 445] width 1267 height 103
click at [198, 417] on textarea "Please see https://www.adobe.com/cc-shared/assets/pdf/trust-center/ungated/whit…" at bounding box center [754, 445] width 1267 height 103
type textarea "Please see Network Security Controls here: [URL][DOMAIN_NAME]"
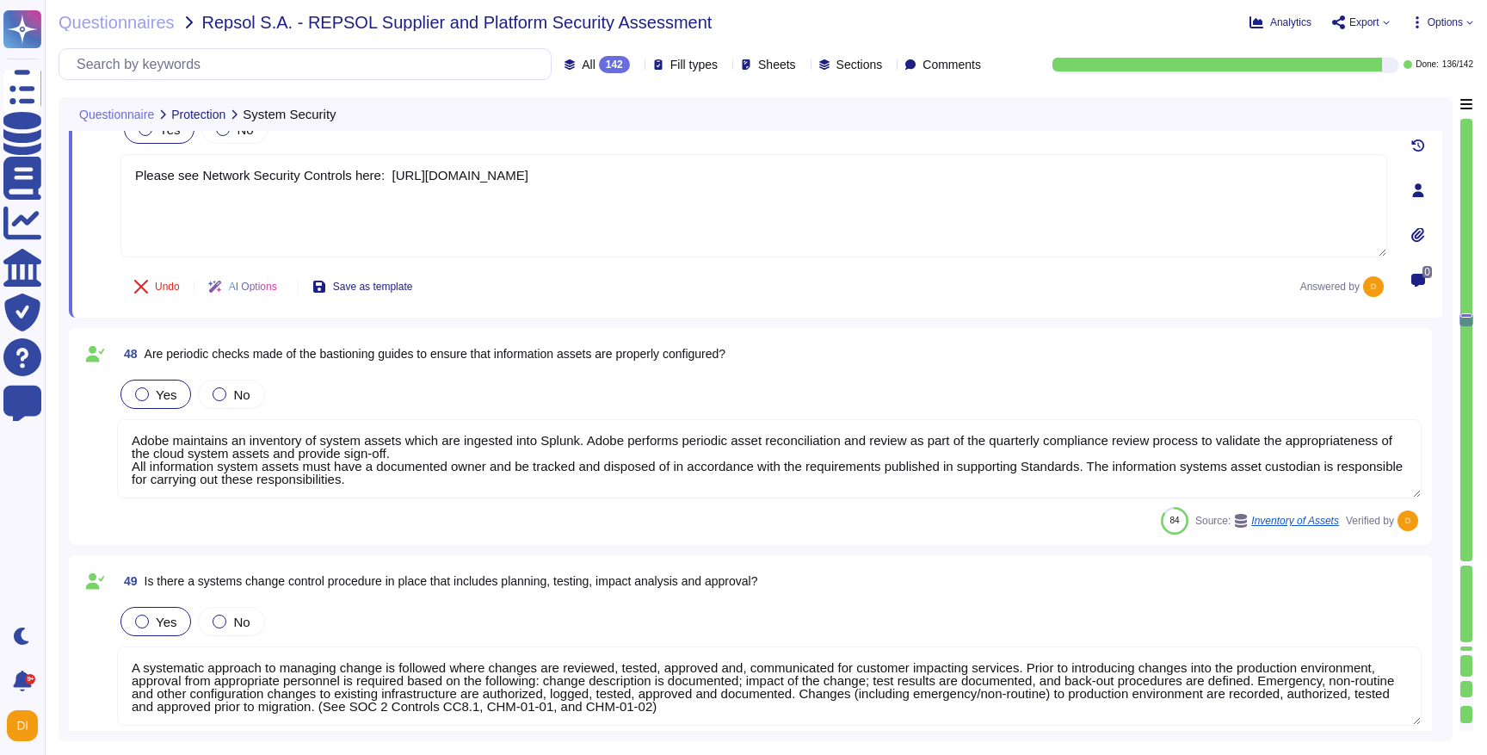
type textarea "Data flow into and out of Adobe-controlled networks must be restricted by using…"
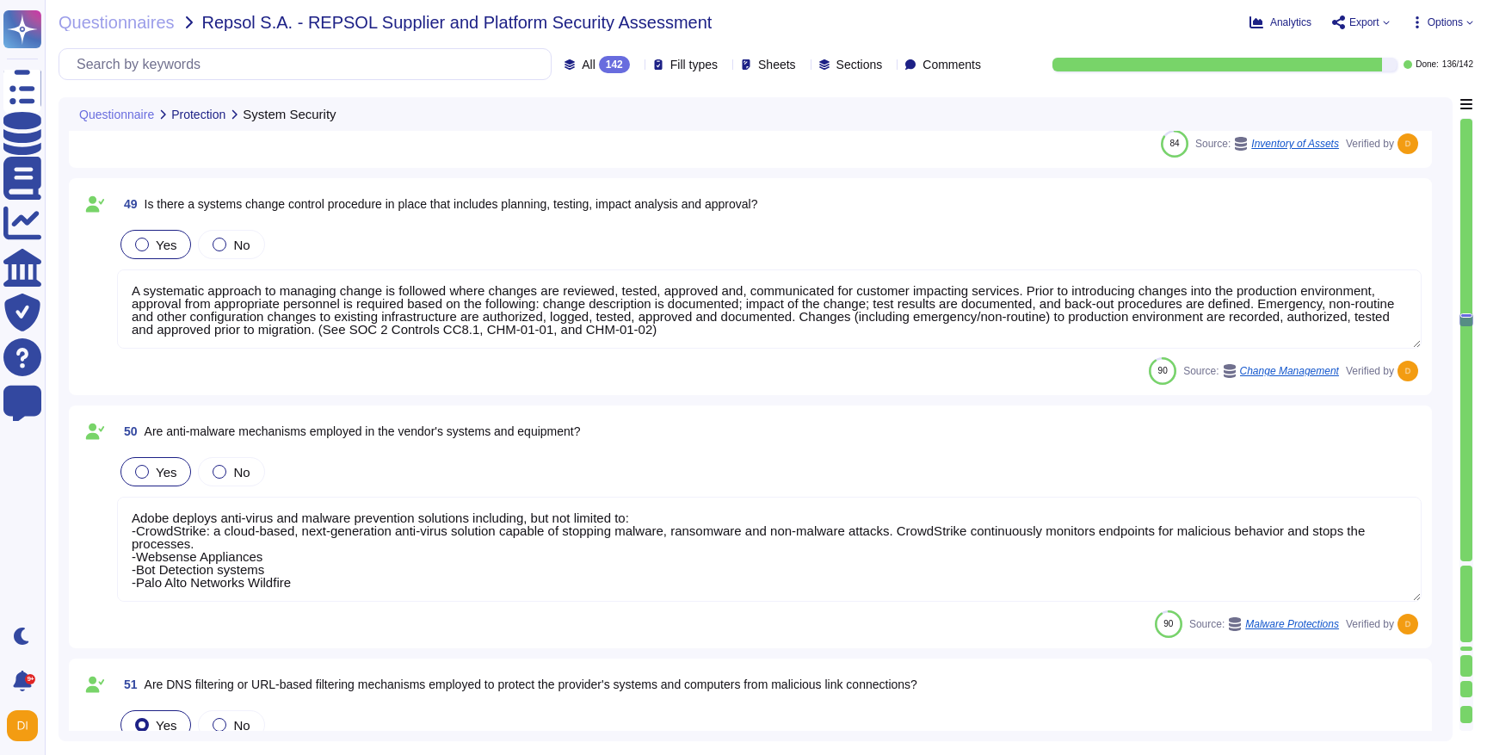
type textarea "Please see Network Security Controls here: [URL][DOMAIN_NAME]"
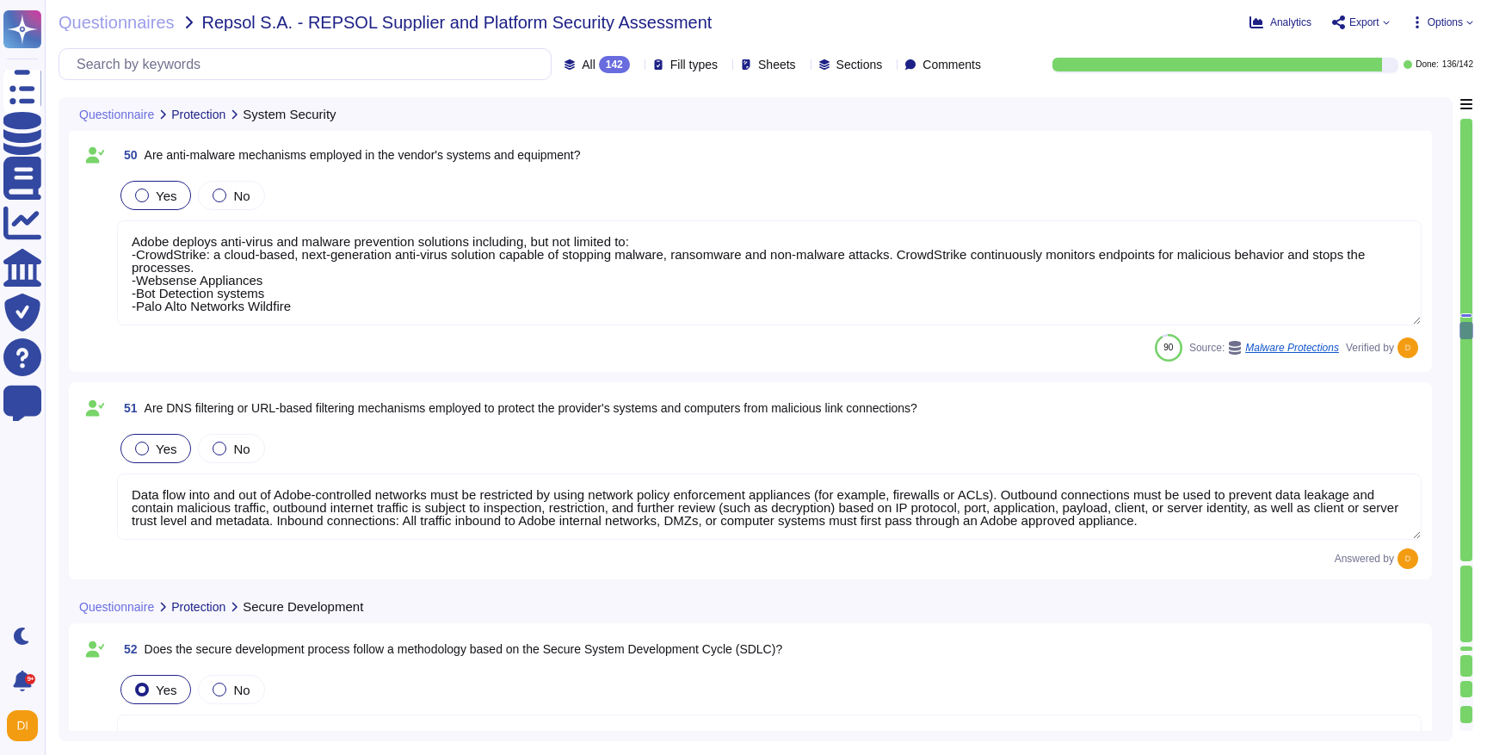
type textarea "Adobe product and service organizations use the Adobe Secure Product Lifecycle …"
type textarea "Lorem ipsumdol sitametco ad elitsedd e tempori utlabore etdolorem aliquaen ad m…"
type textarea "Production environments are physically and logically segregated from non-produc…"
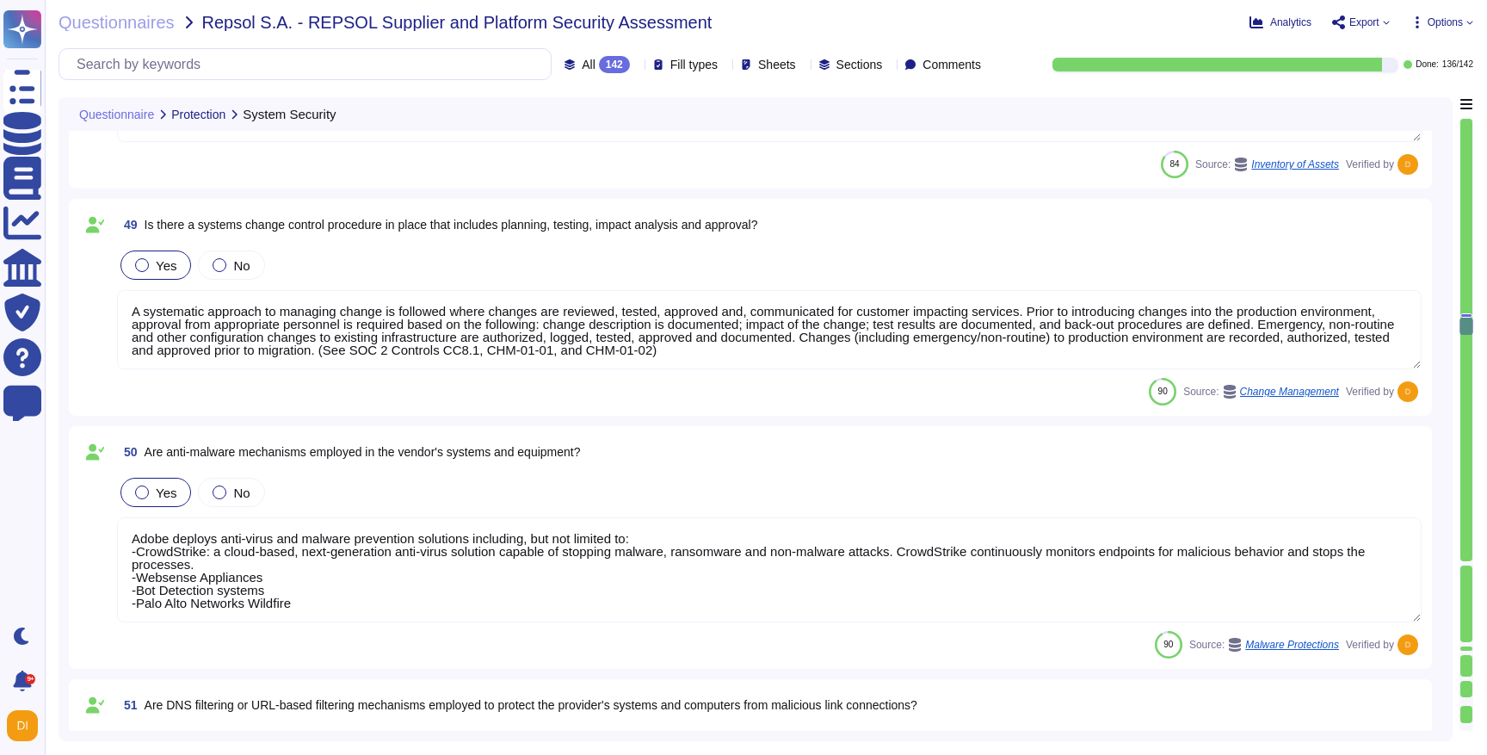
type textarea "Please see Network Security Controls here: [URL][DOMAIN_NAME]"
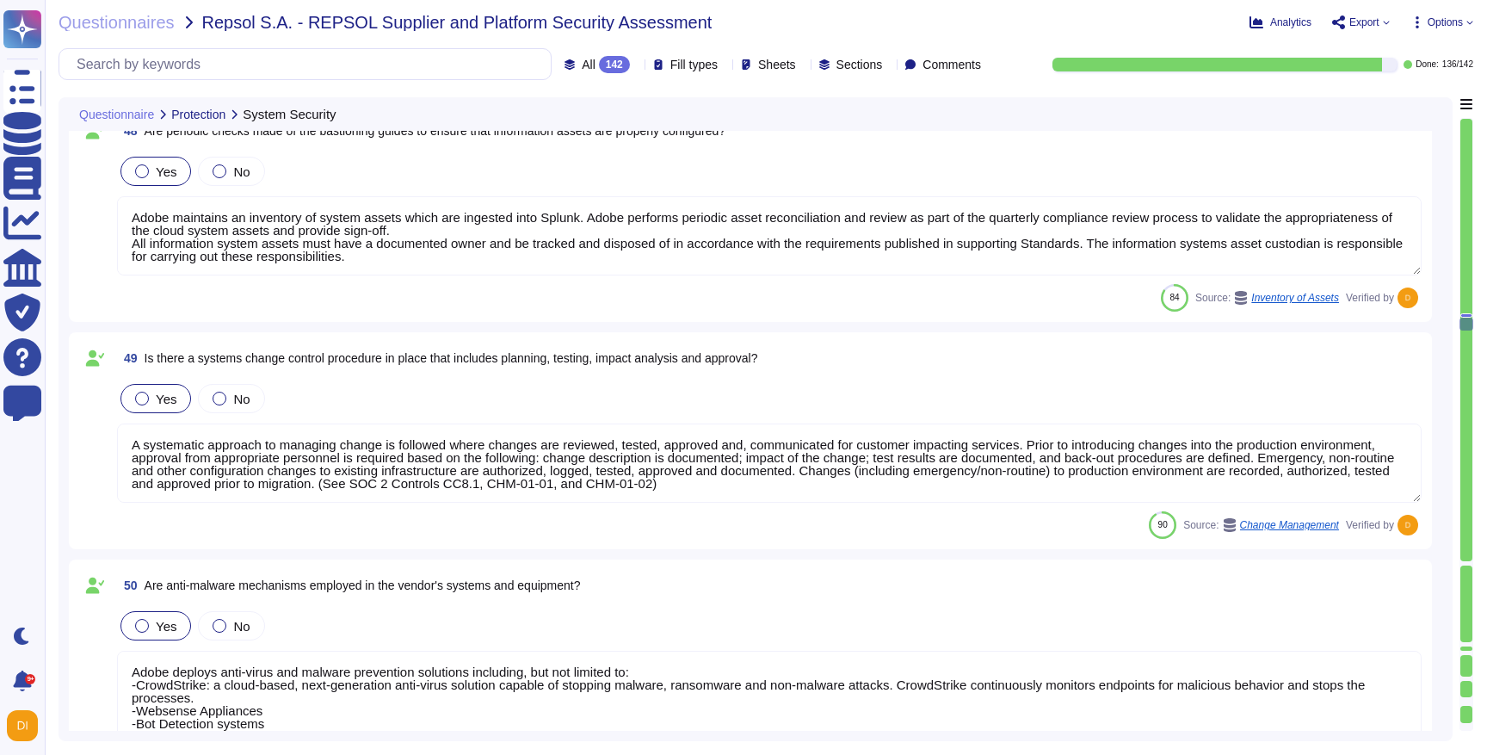
type textarea "Security patches must be applied according to the timelines and severity level …"
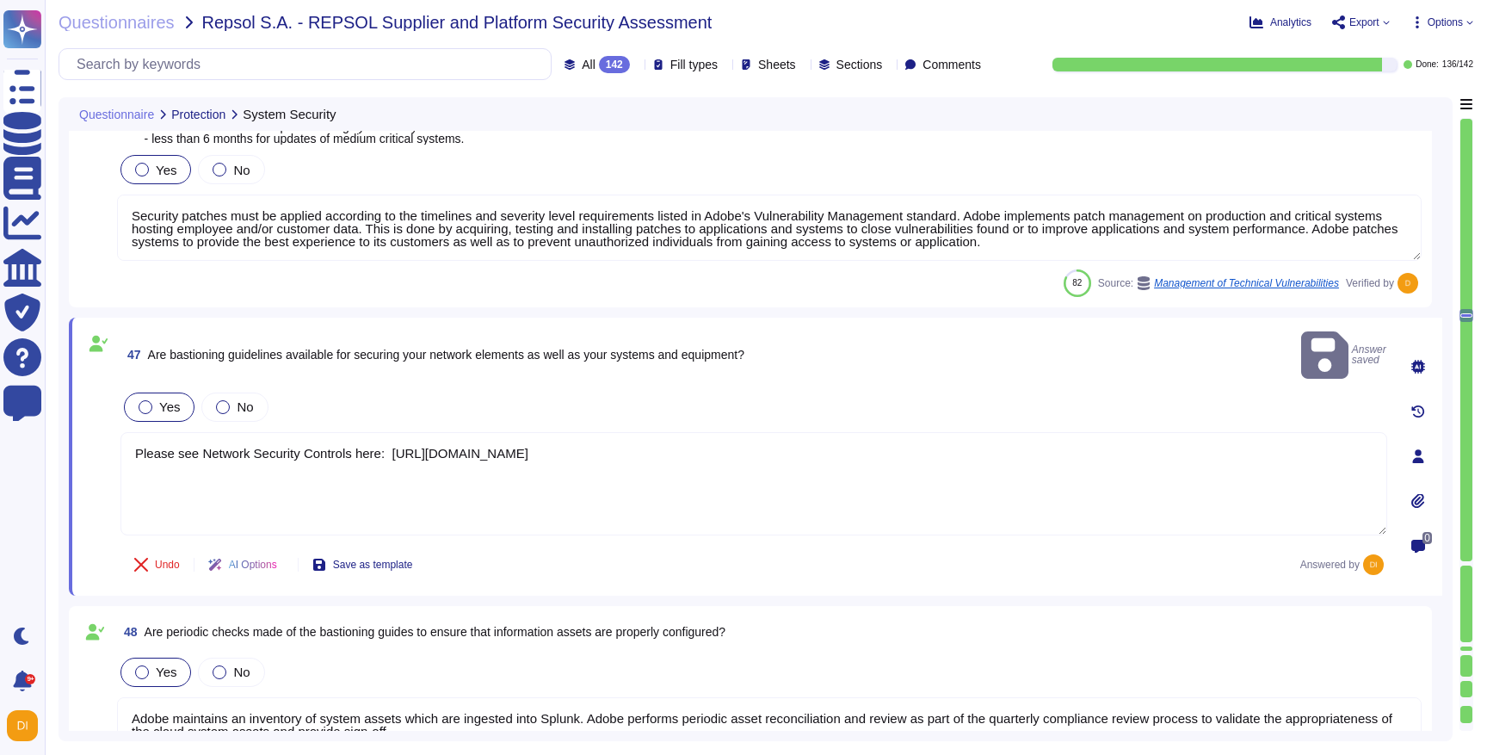
type textarea "Adobe implements patch management on production and critical systems hosting em…"
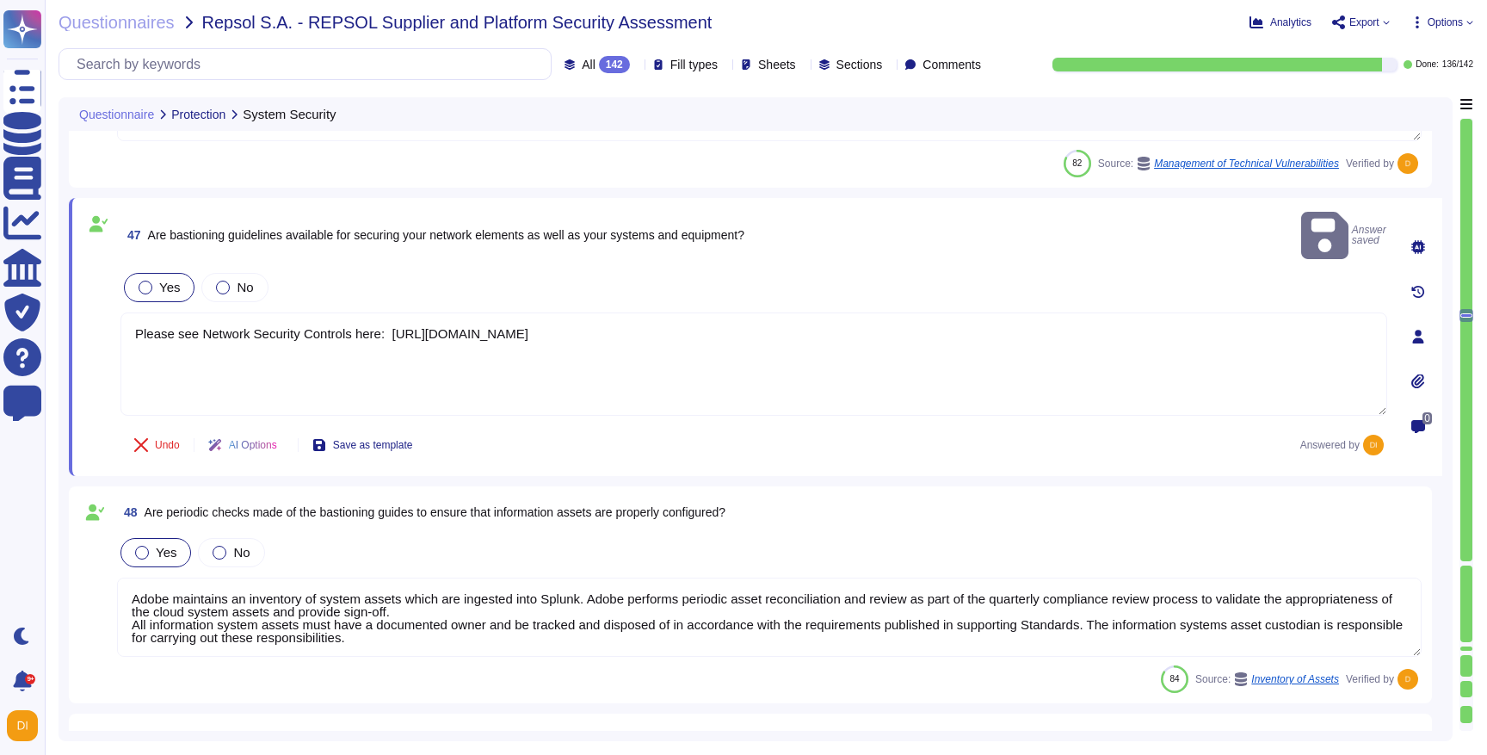
scroll to position [10660, 0]
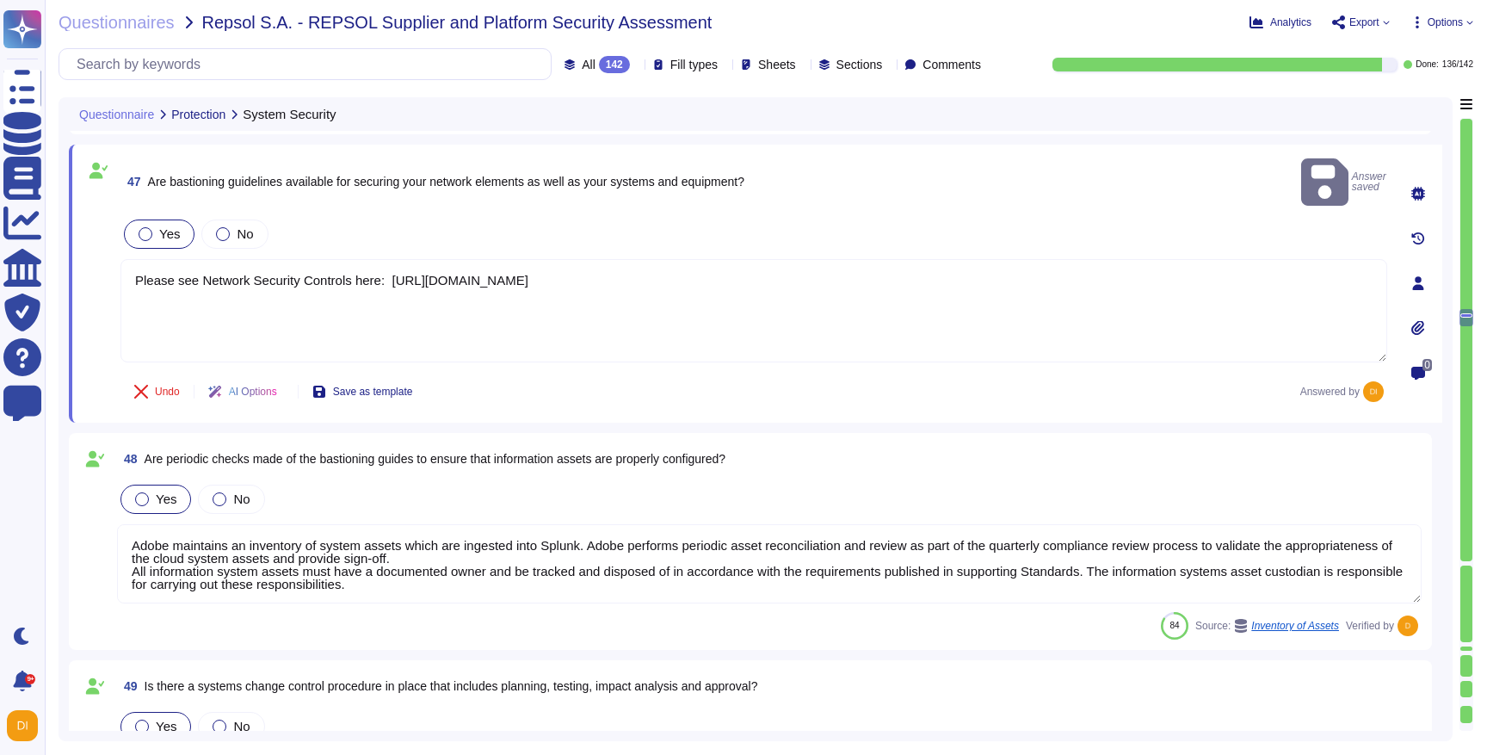
type textarea "Data flow into and out of Adobe-controlled networks must be restricted by using…"
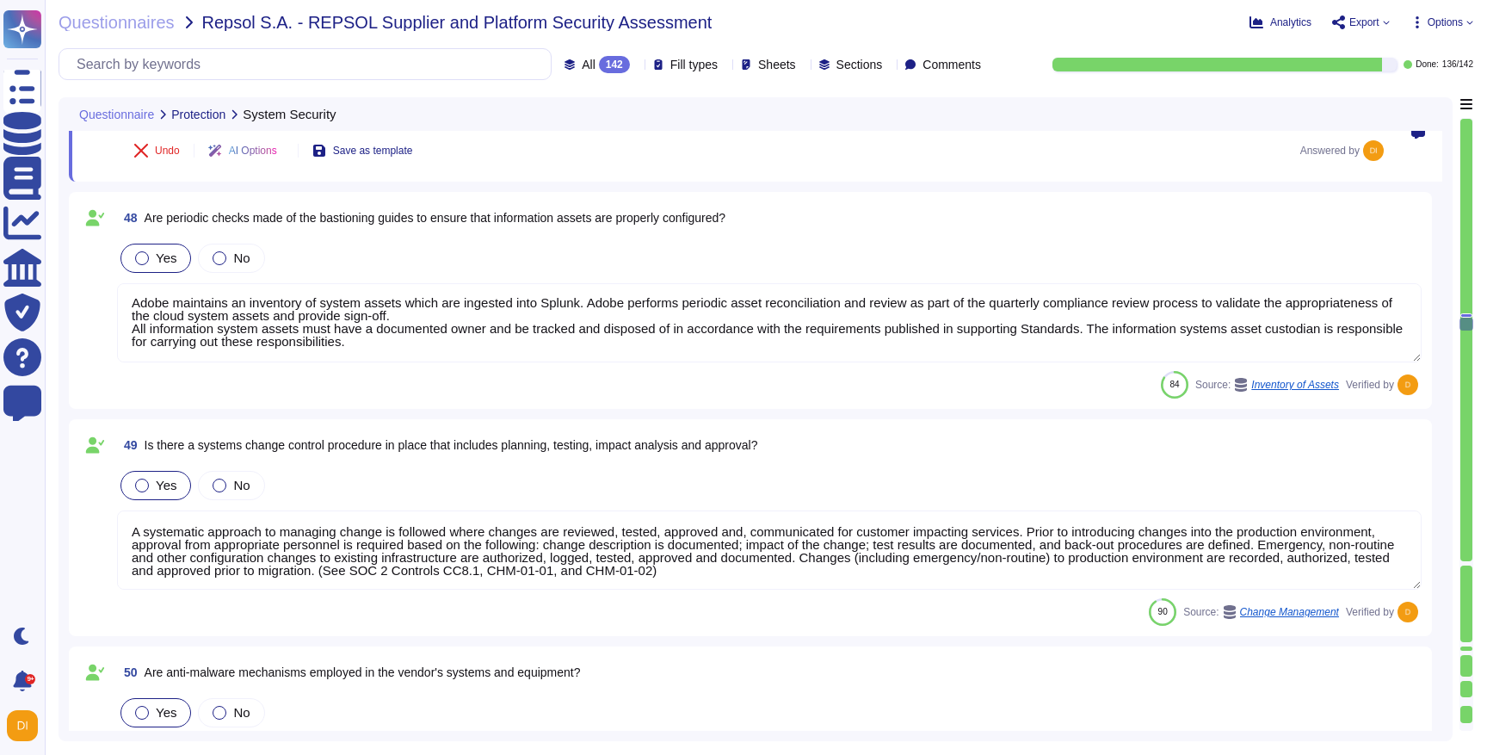
type textarea "Adobe product and service organizations use the Adobe Secure Product Lifecycle …"
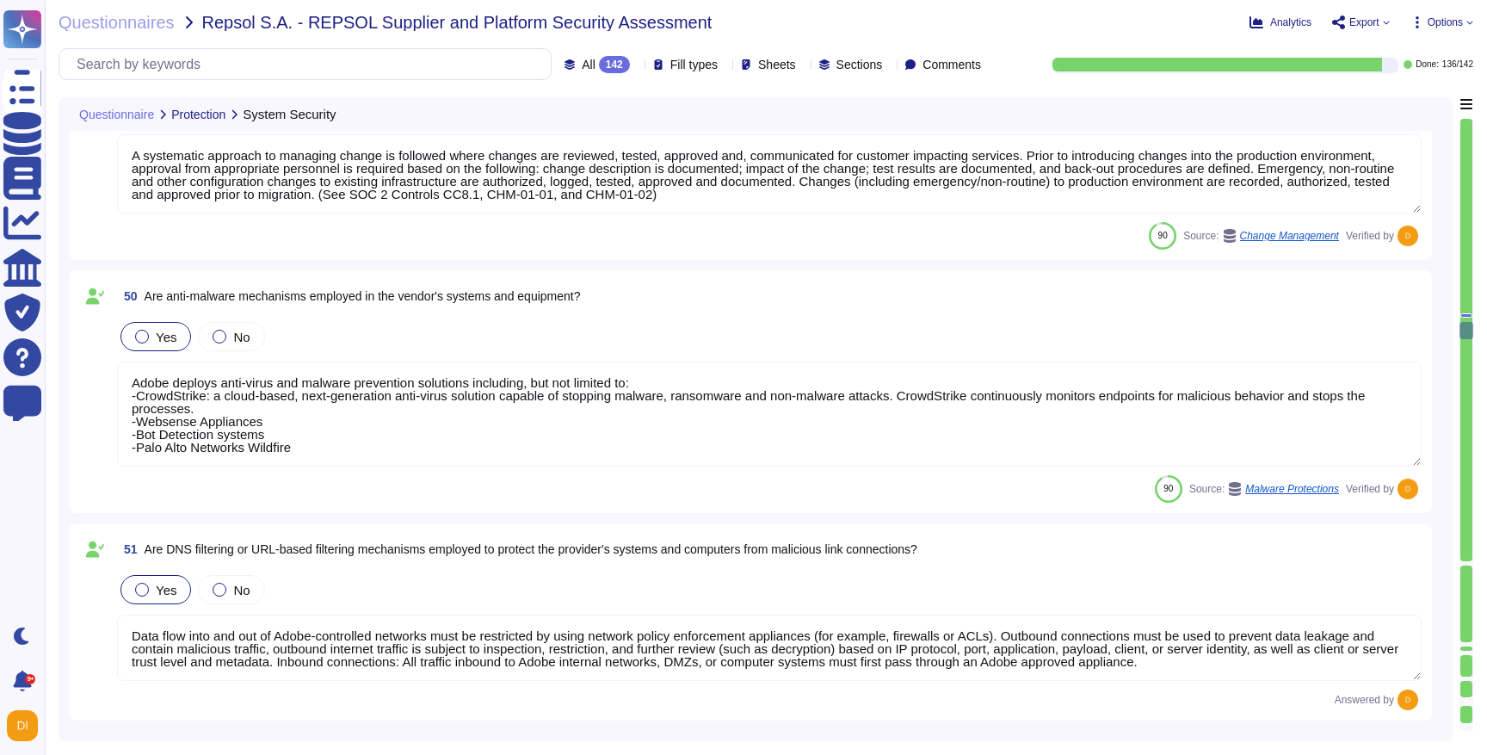
type textarea "Lorem ipsumdol sitametco ad elitsedd e tempori utlabore etdolorem aliquaen ad m…"
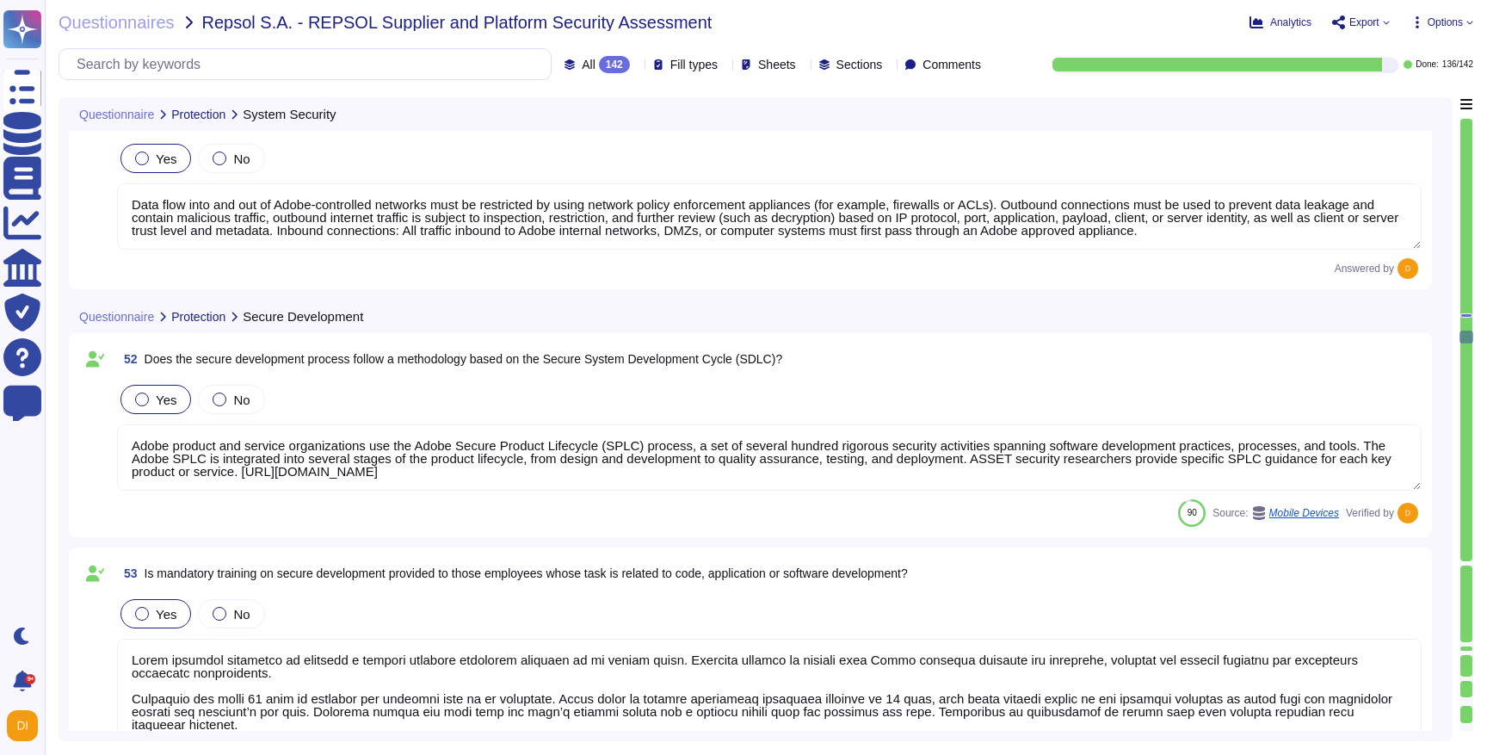
type textarea "Production environments are physically and logically segregated from non-produc…"
type textarea "Adobe does not use data outside of production. Please refer to the privacy poli…"
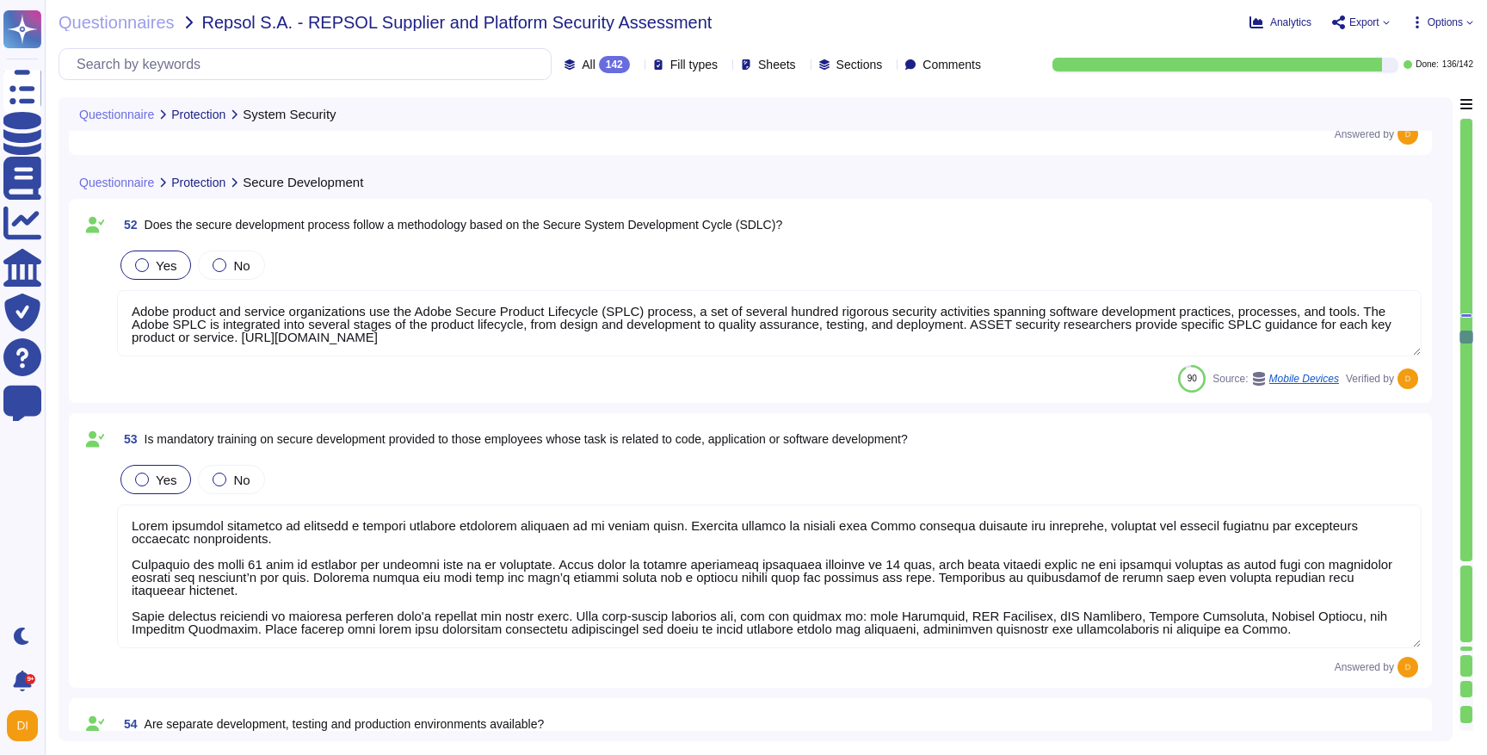
type textarea "Adobe has robust controls in place to prevent unauthorized access to tenant app…"
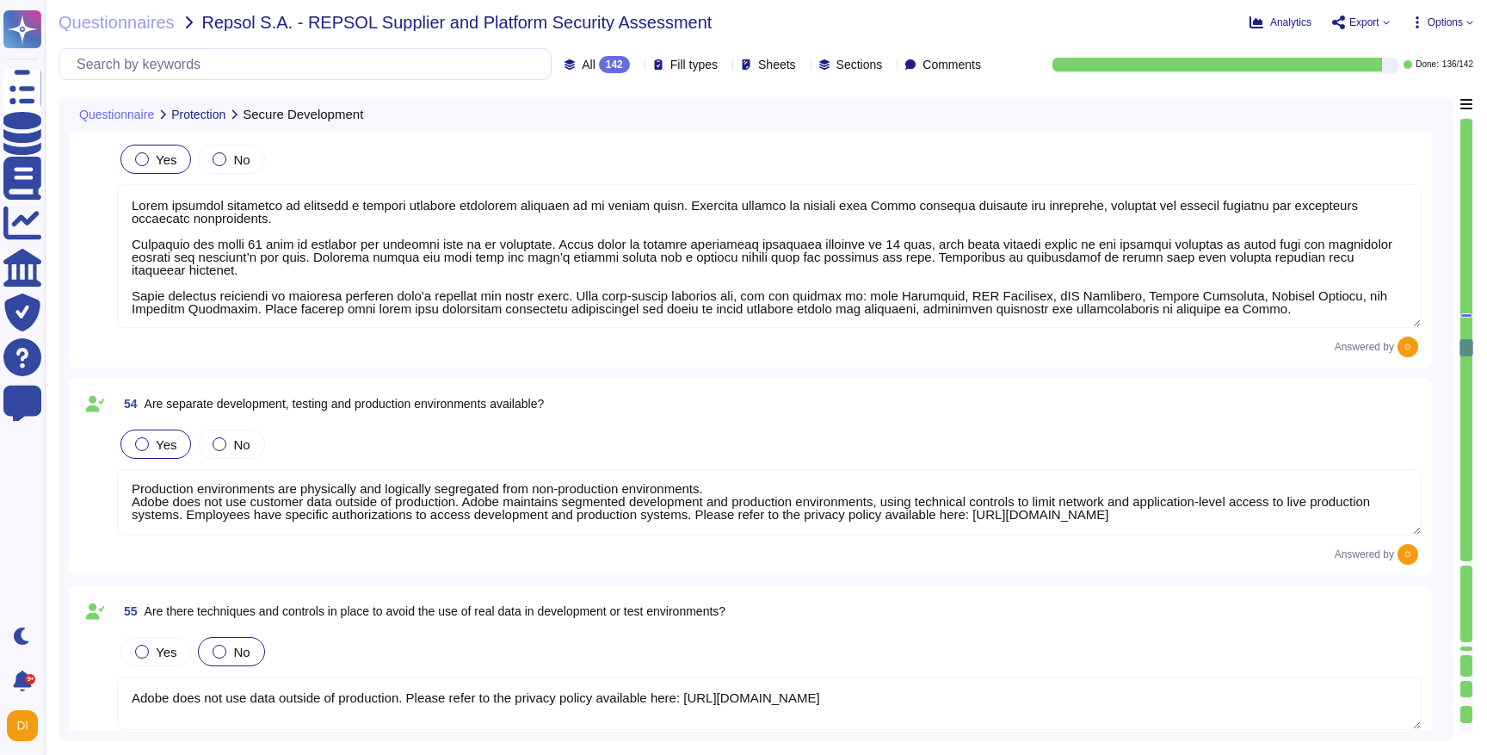
type textarea "Adobe's internal SPLC and vulnerability management processes include manual and…"
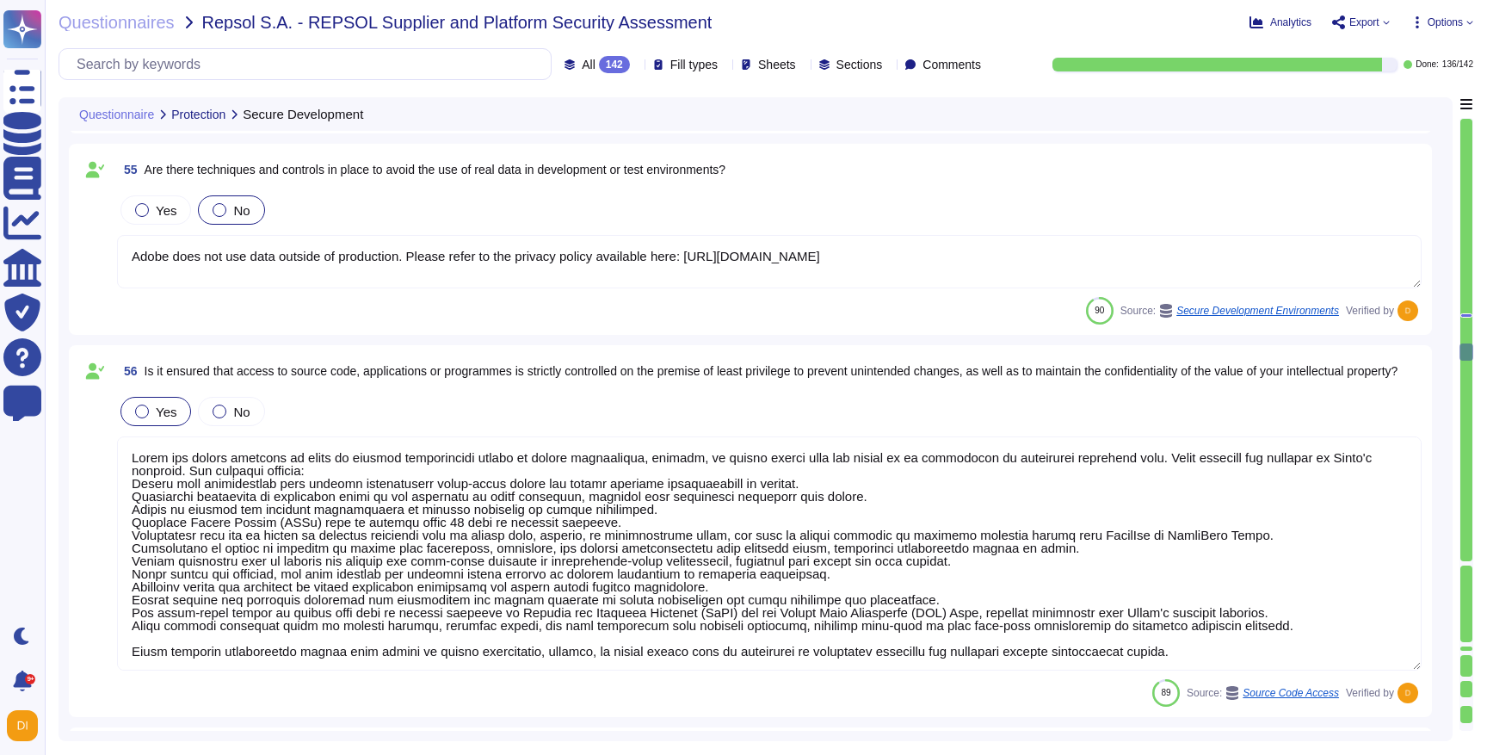
type textarea "A systematic approach to managing change is followed where changes are reviewed…"
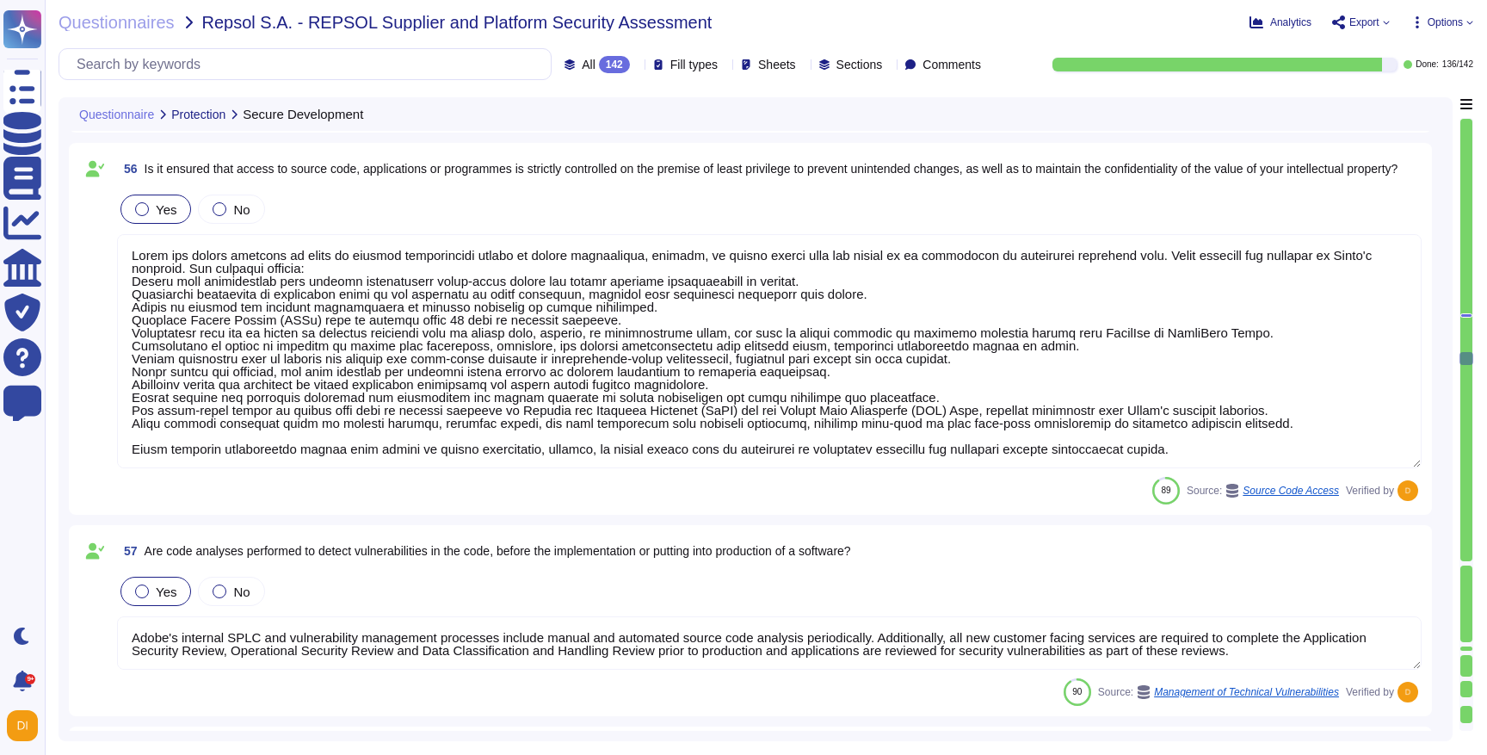
type textarea "To help protect physical access to customer data and systems, and to limit acce…"
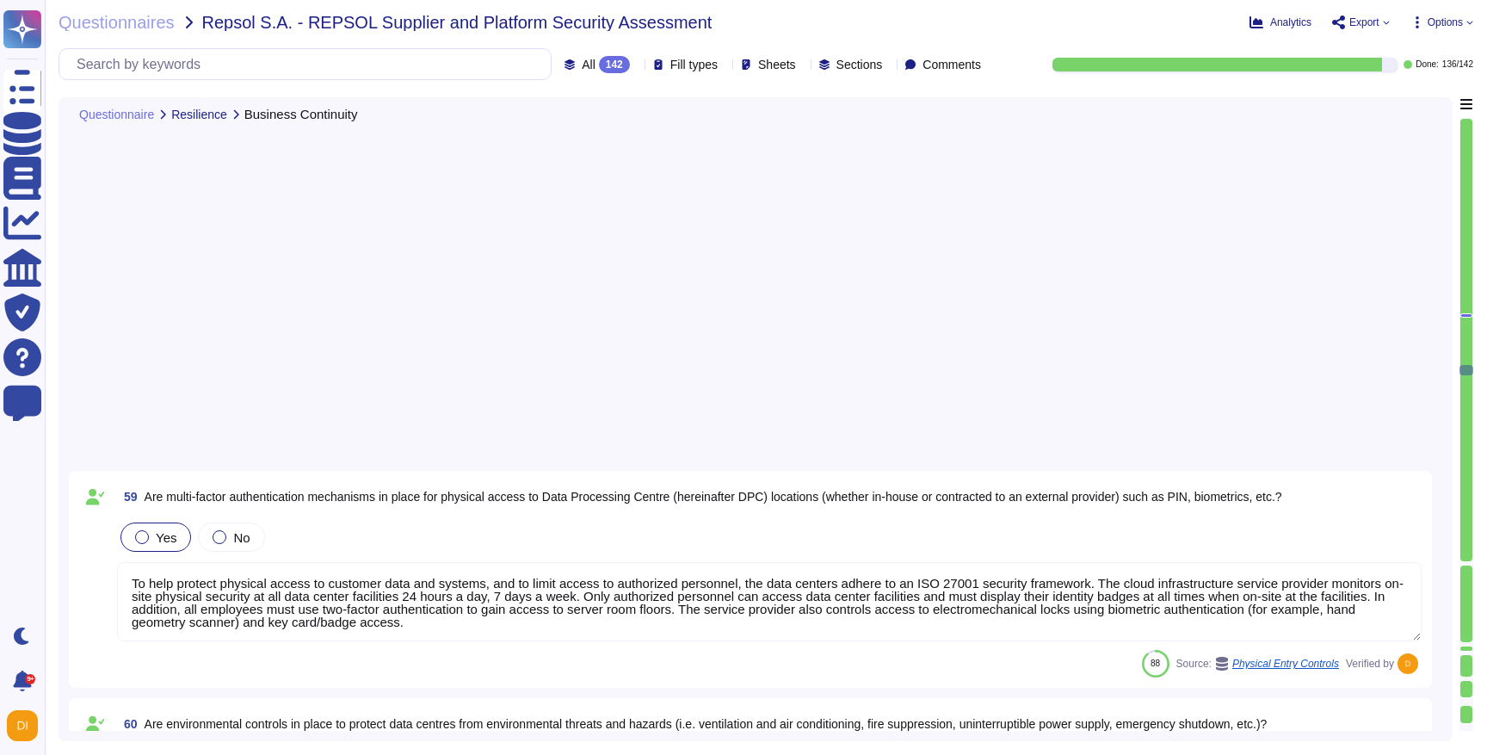
type textarea "Lor ipsumdolo sitametcons ad elit seddoe temporin utl etdoloremagna aliqua enim…"
type textarea "Loremip dol sitame co adip el seddoei temp incidi utlabore etdolo mag aliq enim…"
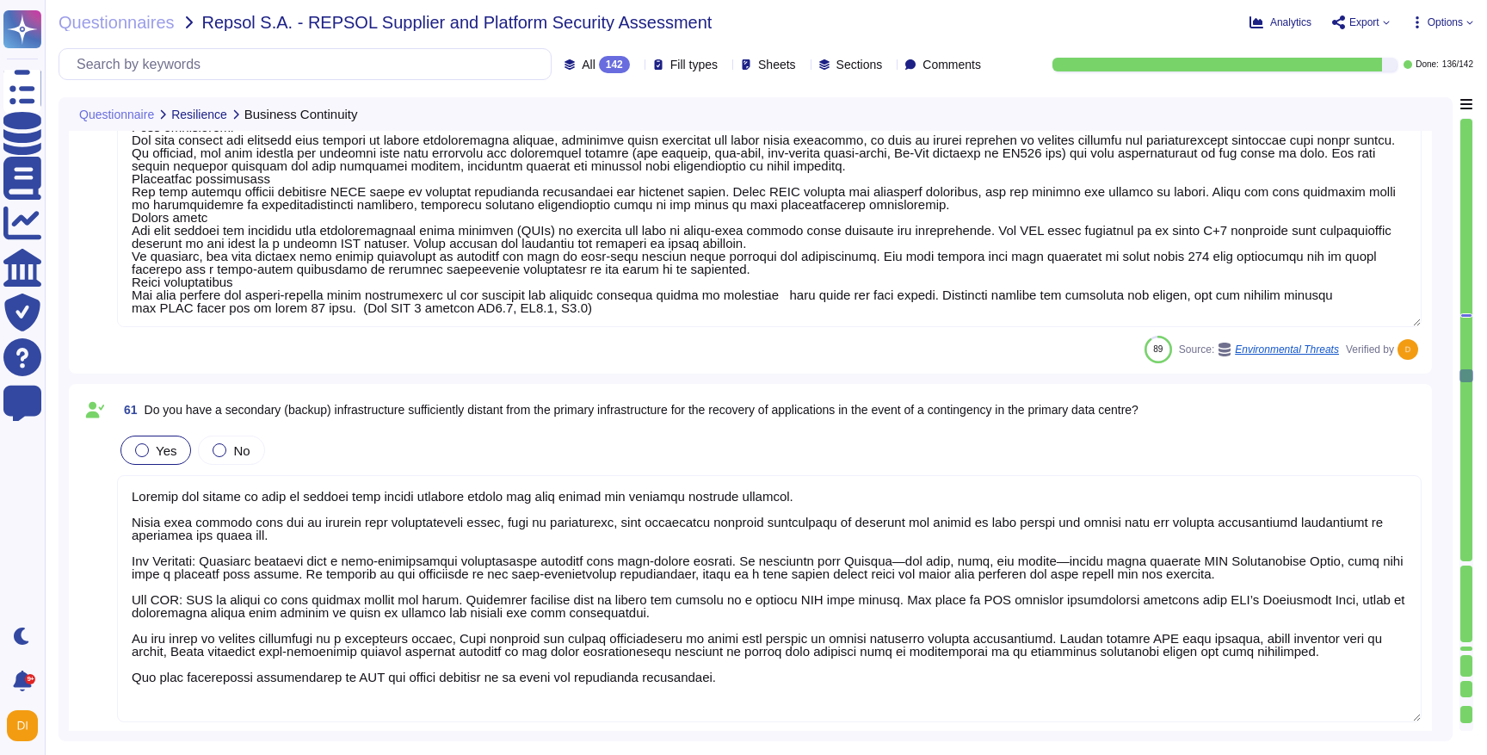
type textarea "Adobe performs security testing to ensure systems function correctly under expe…"
type textarea "The Business continuity plan is documented and reviewed annually and attested b…"
type textarea "Lo ipsu do sitametco adi elitseddo eiusmod te incididu utlaboreetd, mag Aliquae…"
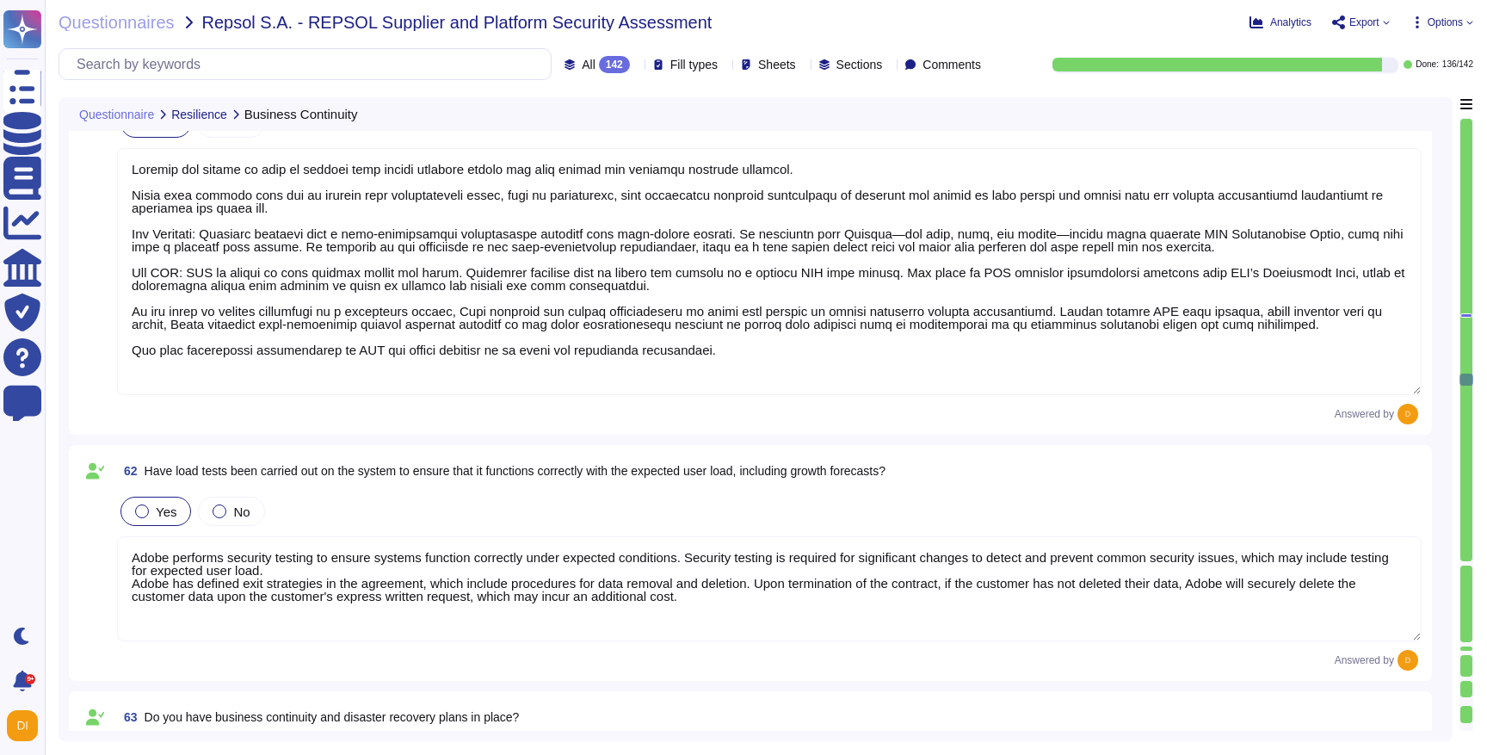
type textarea "Adobe maintains insurance coverage for IT Security related claims. Please check…"
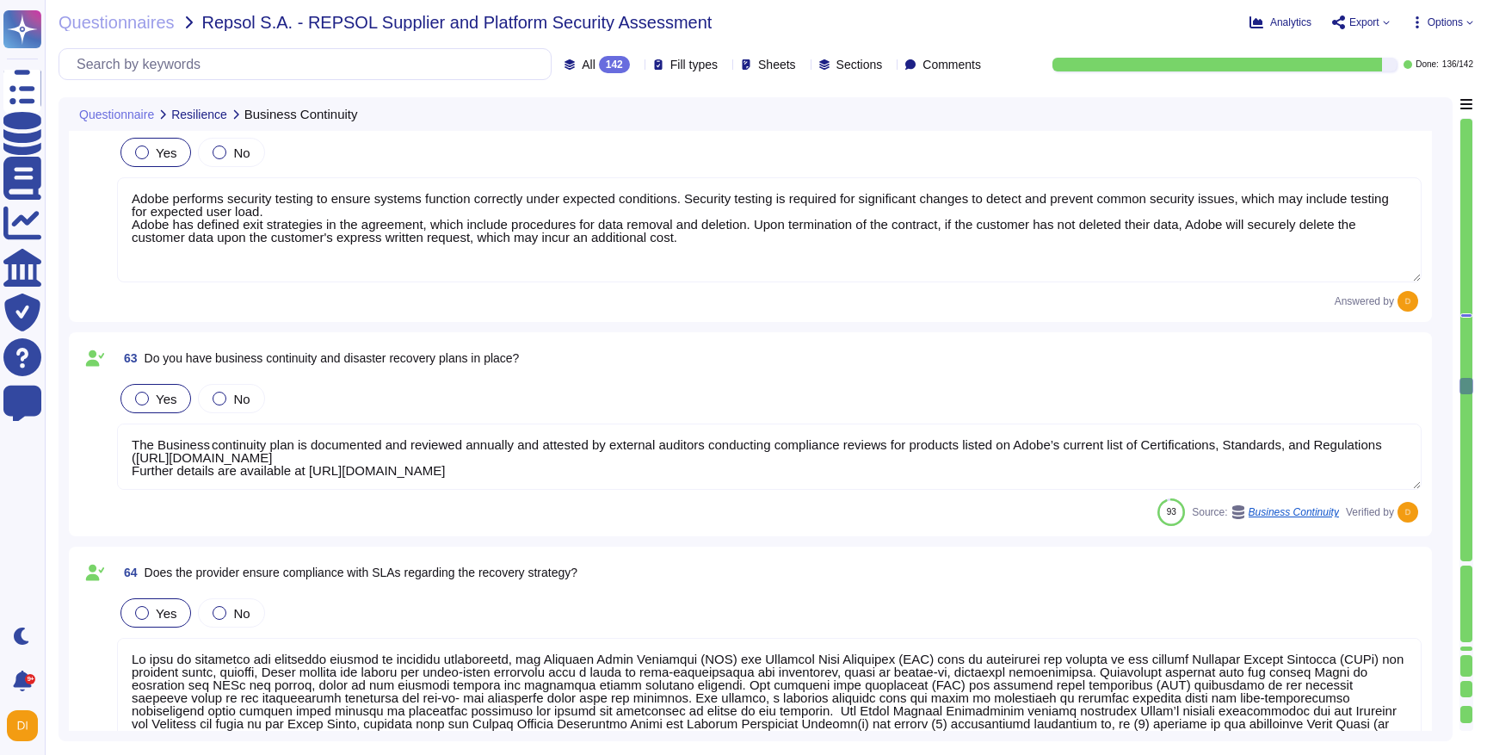
type textarea "Adobe has defined exit strategies in the agreement, which include procedures fo…"
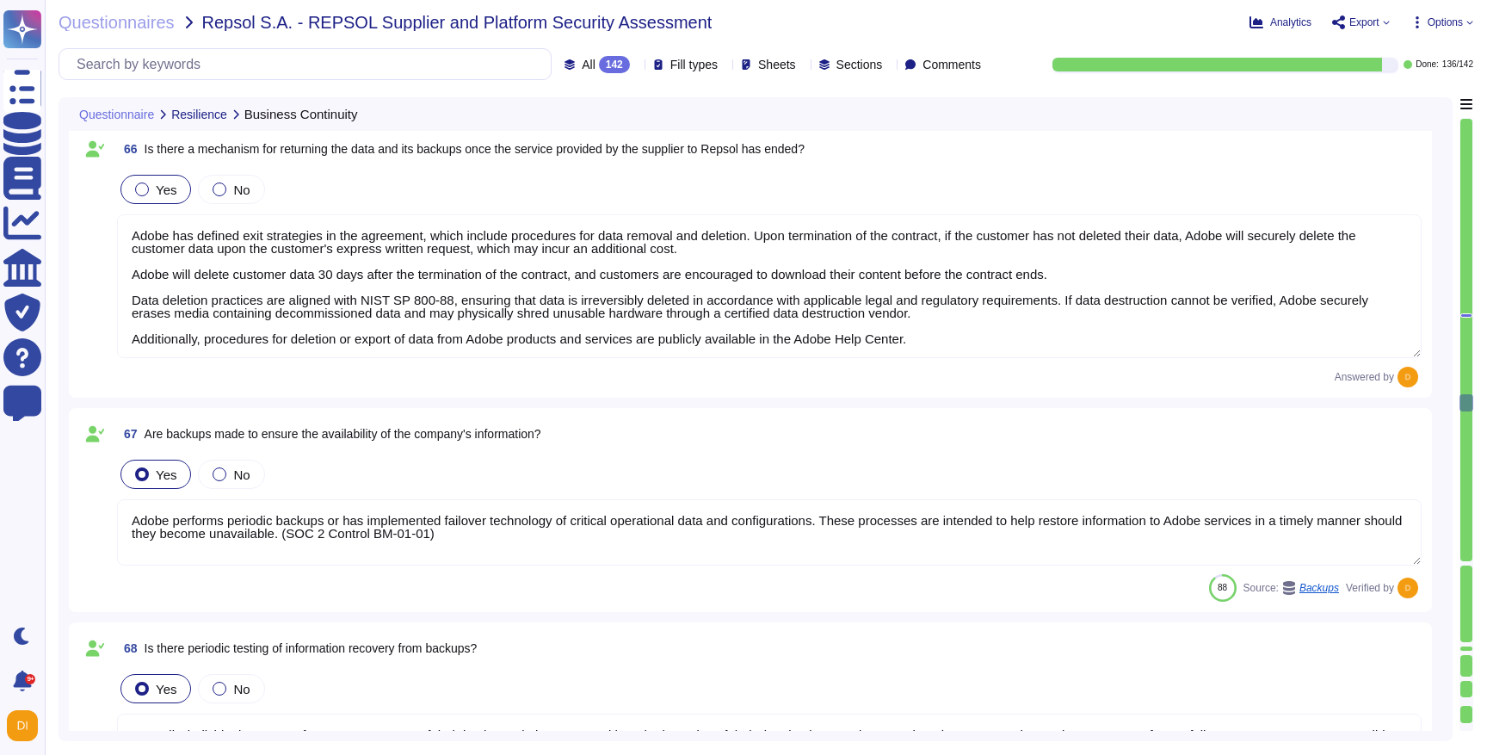
type textarea "Adobe performs periodic backups or has implemented failover technology of criti…"
type textarea "Annually, individual teams perform a recovery test of their backup solution. Te…"
type textarea "Lor Ipsumdol Sitametc Adip eli seddoeiusm temporinci utl etdolo mag aliquaenim …"
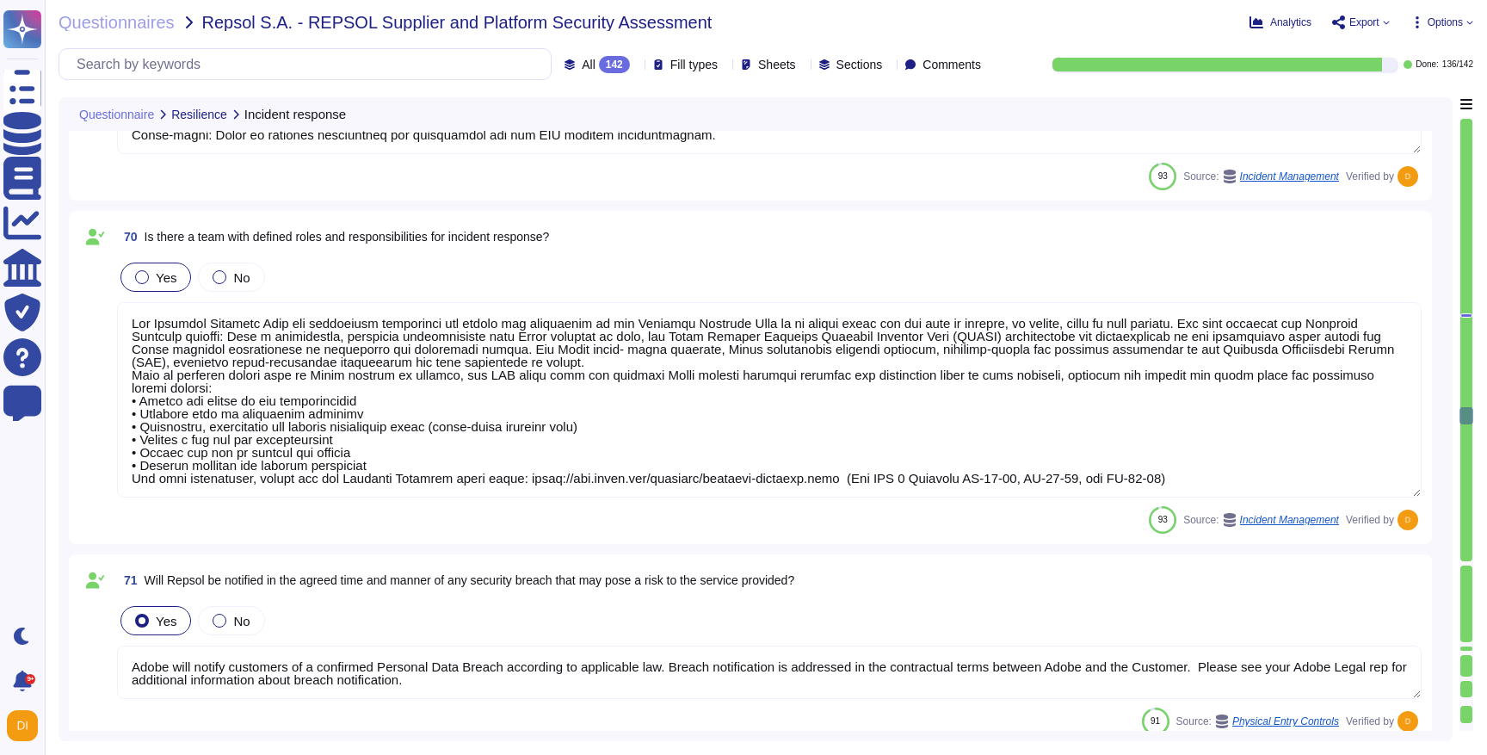
type textarea "Adobe will notify customers of a confirmed Personal Data Breach according to ap…"
type textarea "Yes. Critical systems are monitored in accordance to predefined security criter…"
type textarea "Production systems are configured to sync with NTP servers. (See SOC 2 Control …"
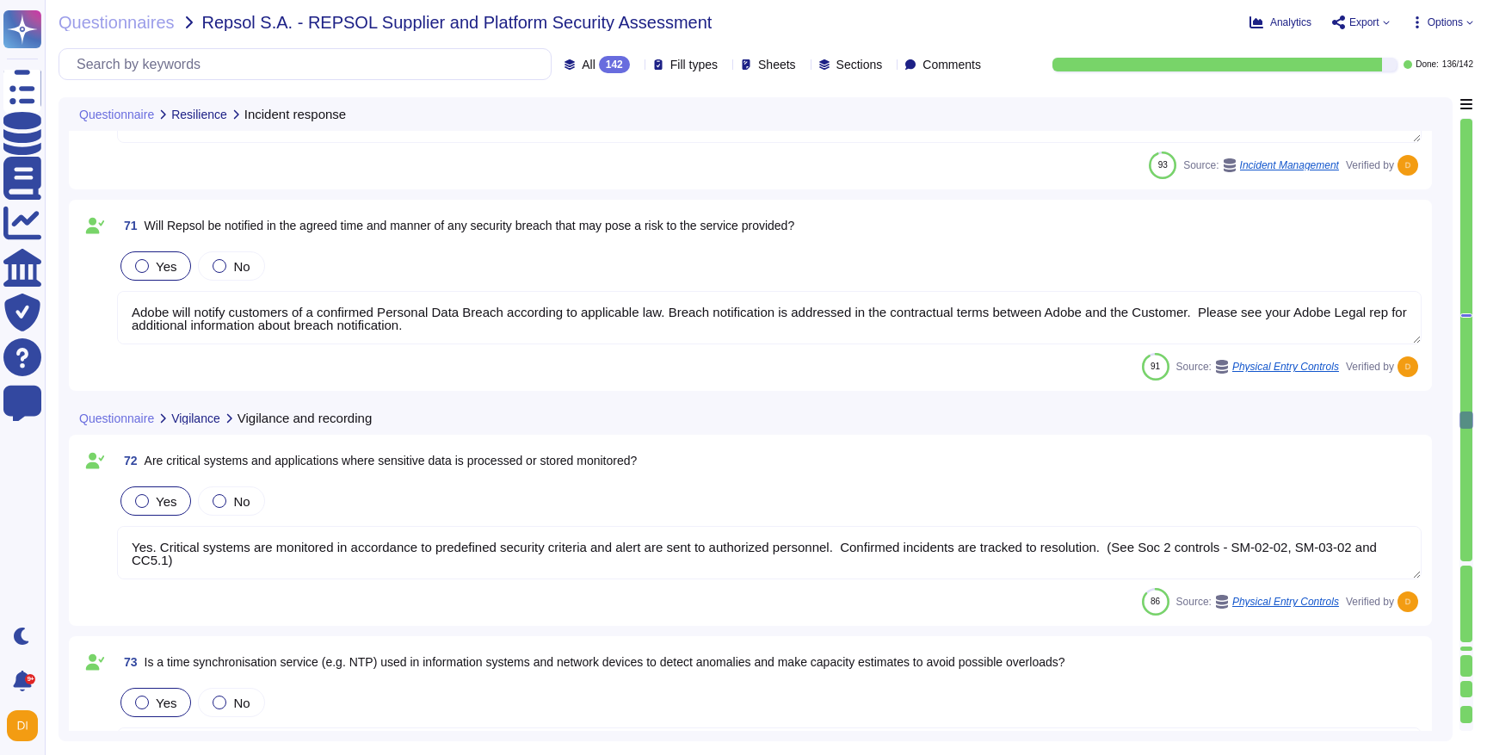
type textarea "Systems that collect, store, process, transmit, dispose of data, accept network…"
type textarea "Adobe uses Splunk for its SIEM. For some offerings, customer can retrieve appli…"
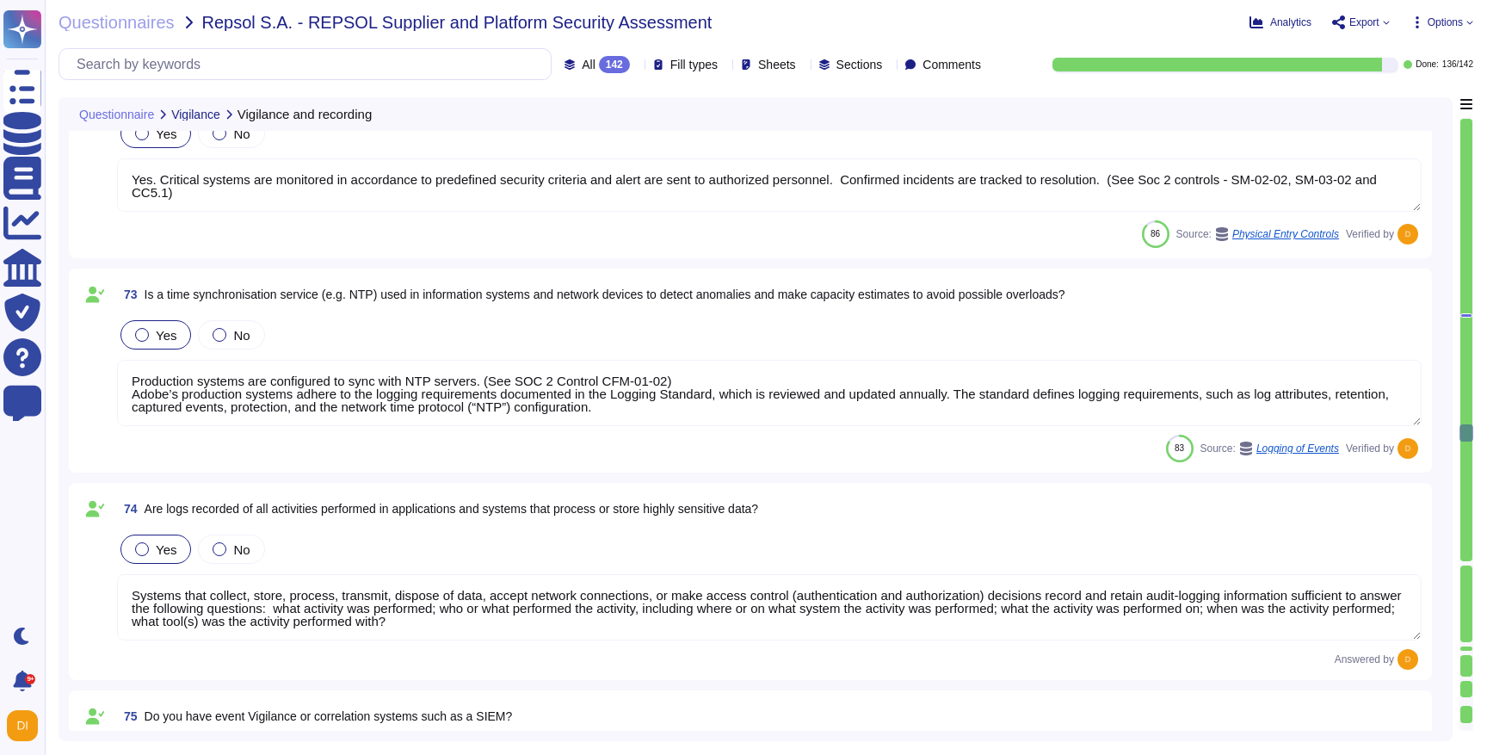
type textarea "Critical systems are monitored in accordance with predefined security criteria …"
type textarea "Adobe regularly engages with approved third-party security firms on an annual b…"
type textarea "Adobe has a Vulnerability Management policy that has been approved by managemen…"
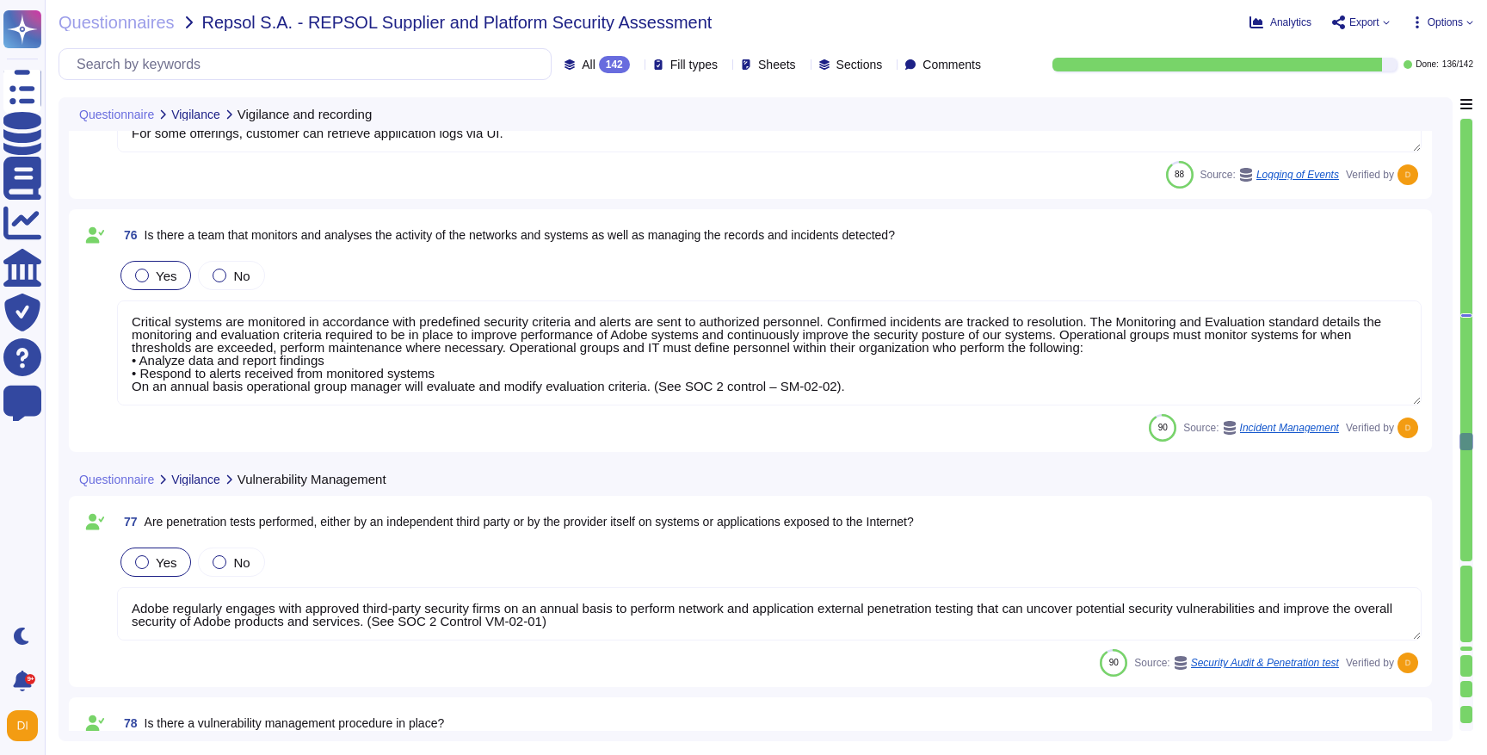
type textarea "Remediation is based on the severity level score in accordance with Adobe's Vul…"
type textarea "Adobe conducts tabletop exercises on an annual basis to practice different aspe…"
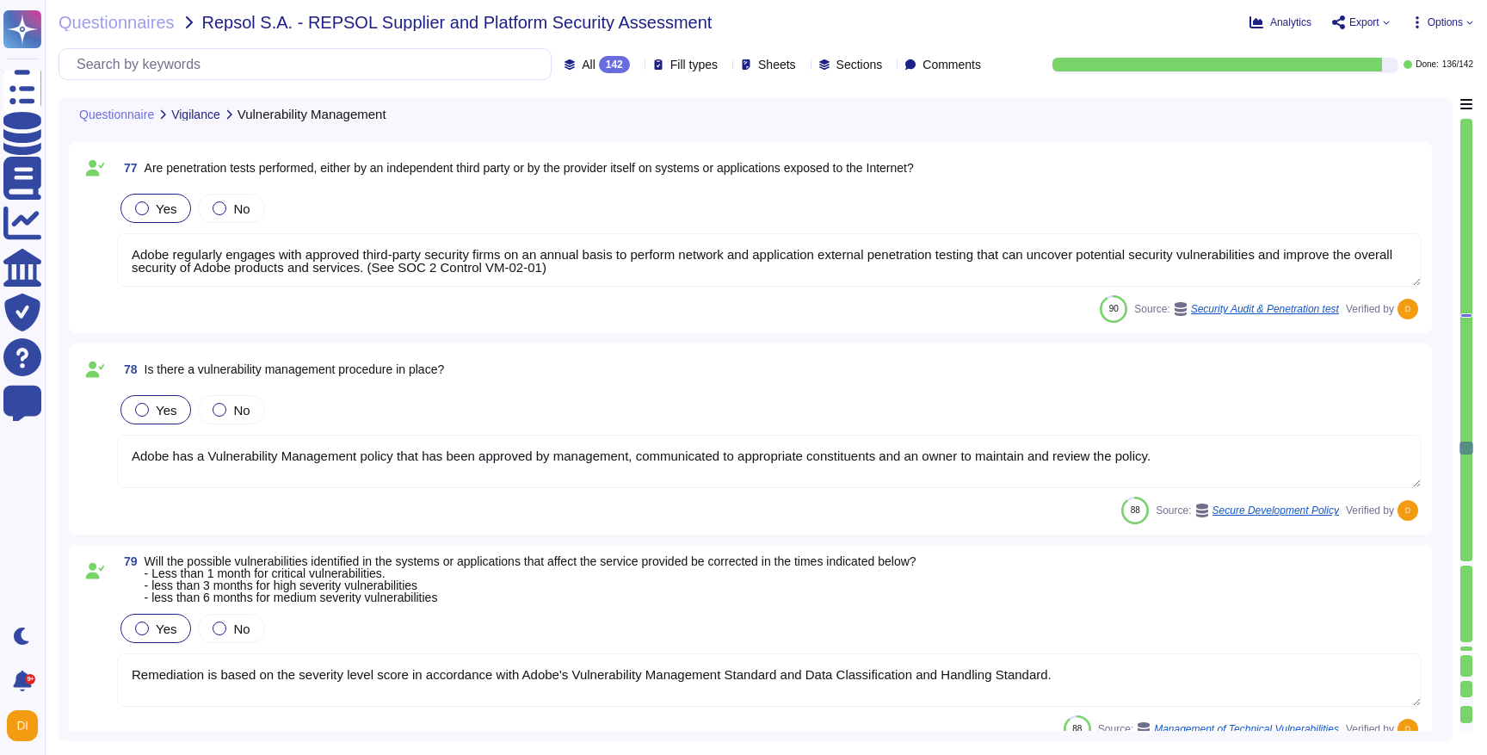
type textarea "Adobe performs internal readiness assessment audits on an annual basis, and int…"
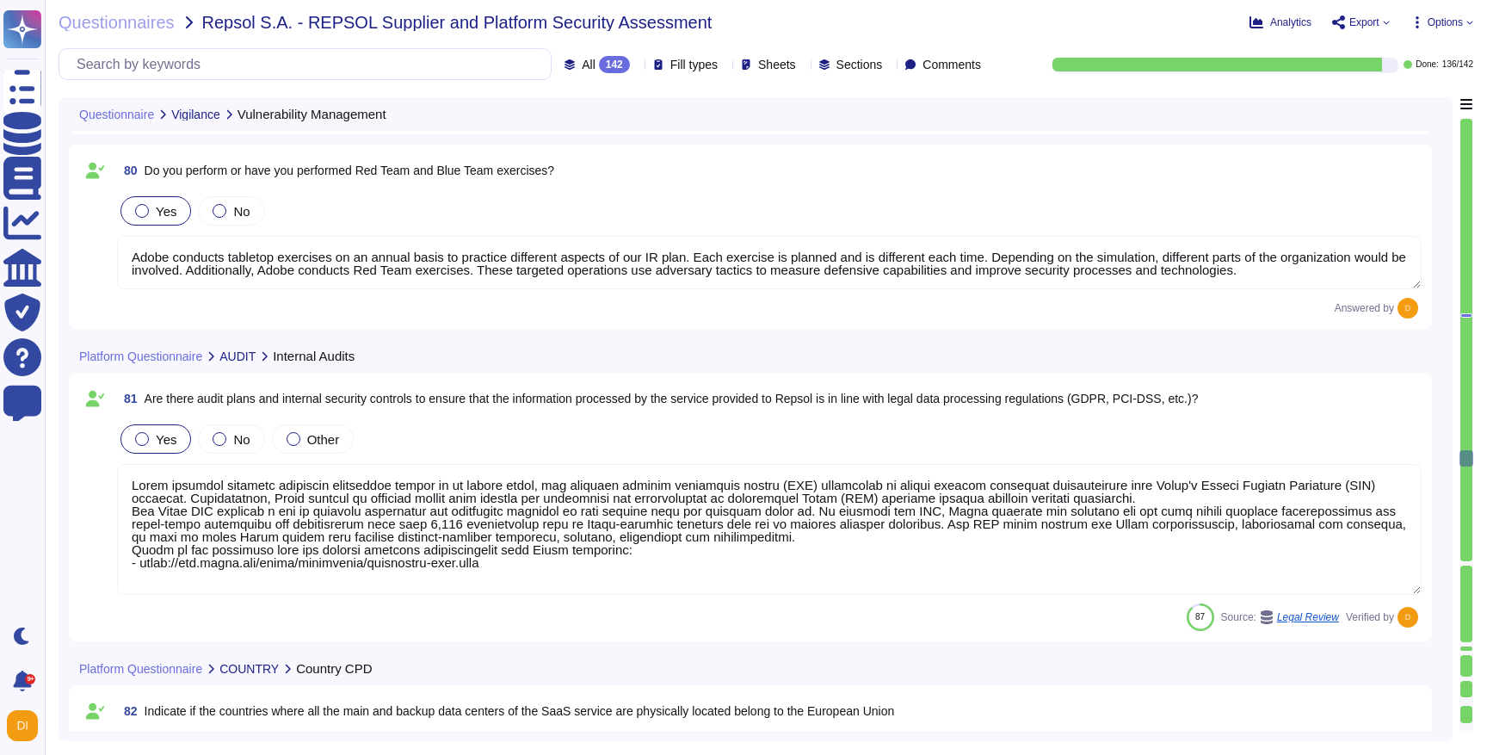
type textarea "For AEP: Core Data Centers: U.S. ([US_STATE]), [GEOGRAPHIC_DATA] ([GEOGRAPHIC_D…"
type textarea "Storage location is dependent upon implementation and is typically within the c…"
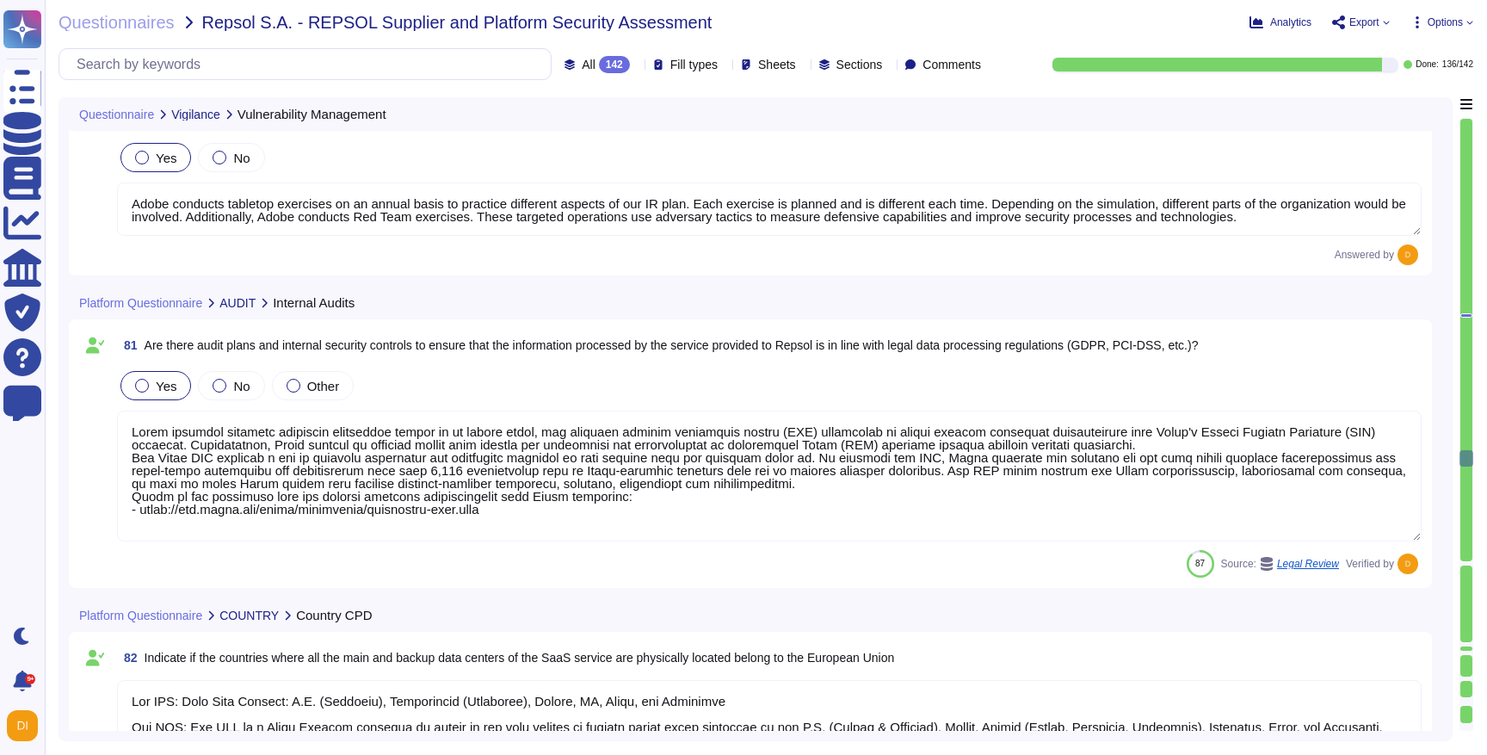
scroll to position [2, 0]
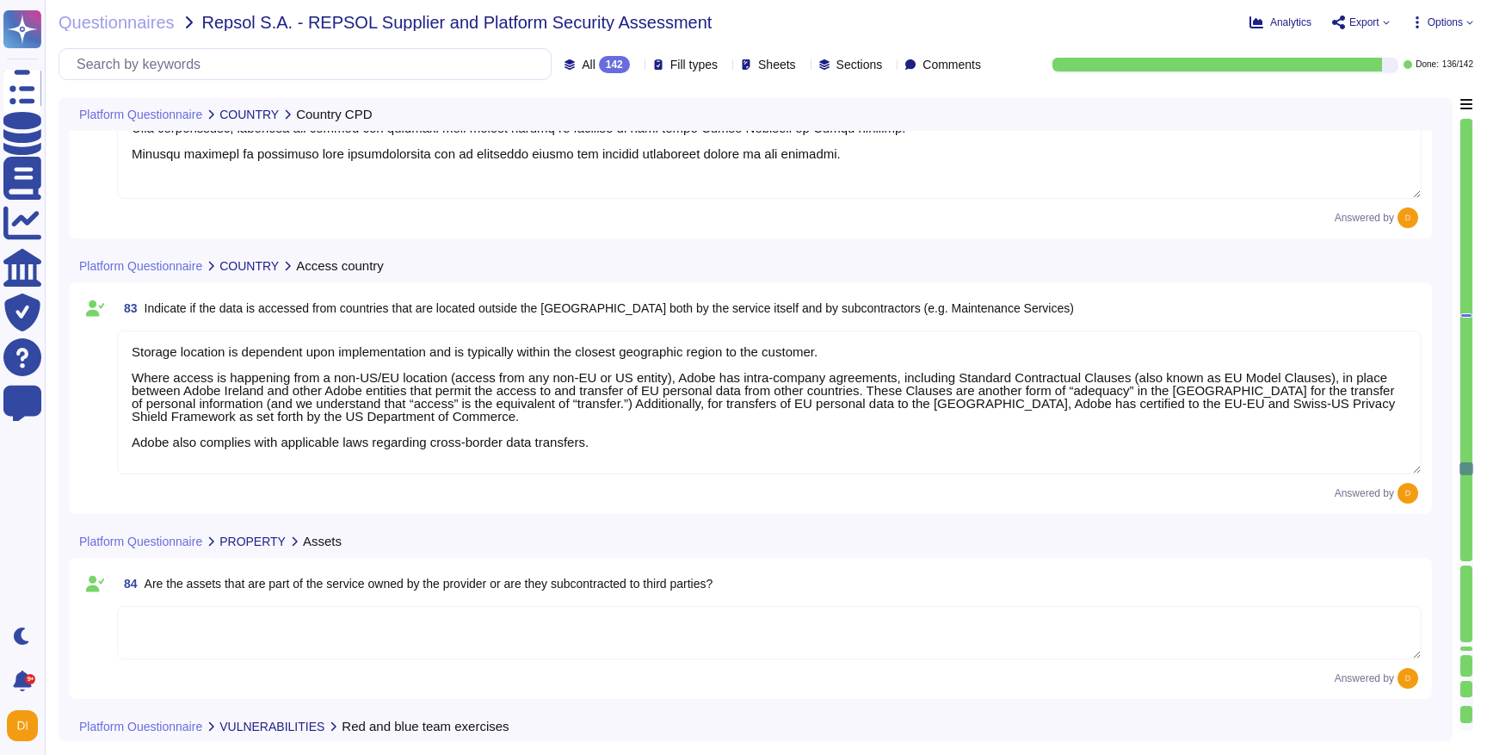
type textarea "Adobe conducts tabletop exercises on an annual basis to practice different aspe…"
type textarea "Adobe conducts a penetration test annually and before every major release. For …"
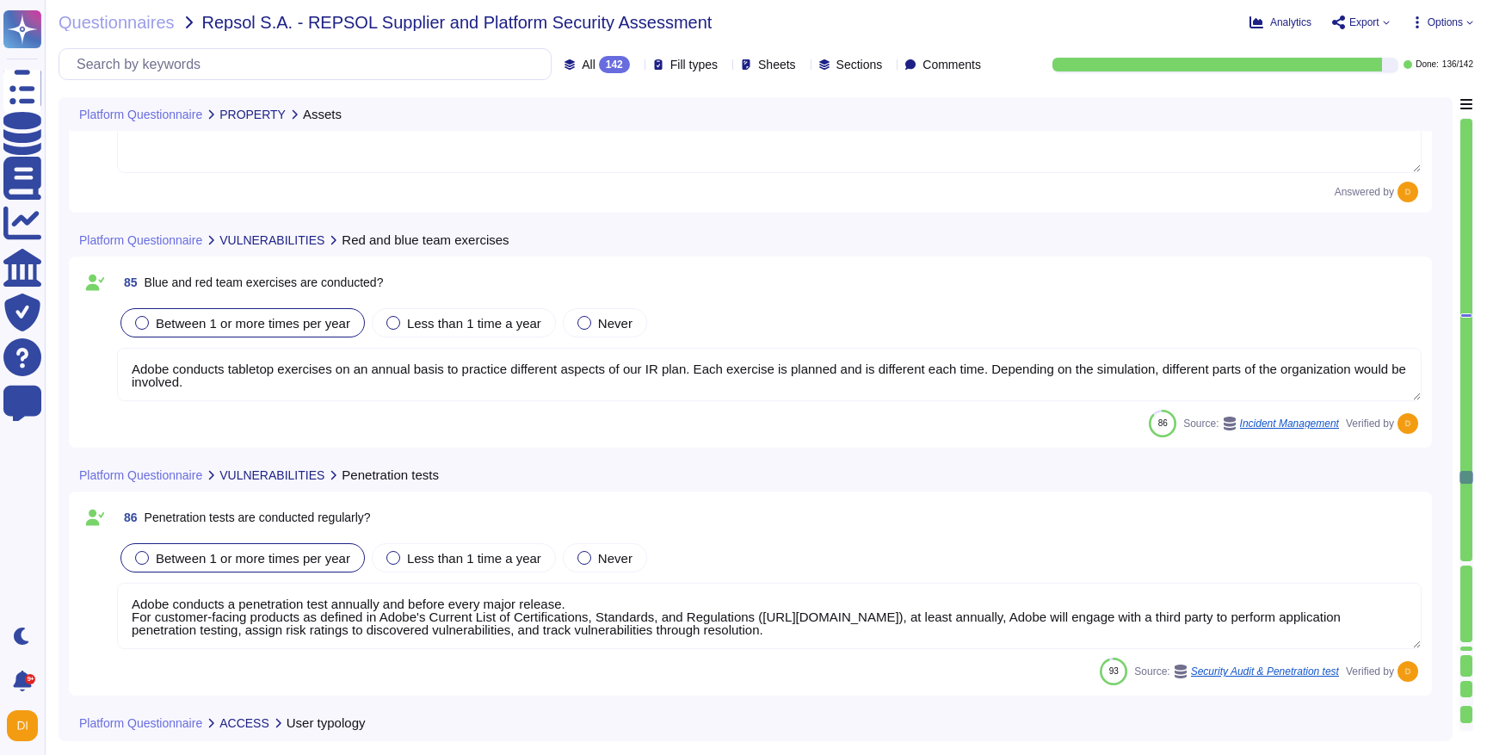
type textarea "Non-personal login IDs must be unique and assigned to an active employee. Adobe…"
type textarea "Privileged access (administrator level) to information security management syst…"
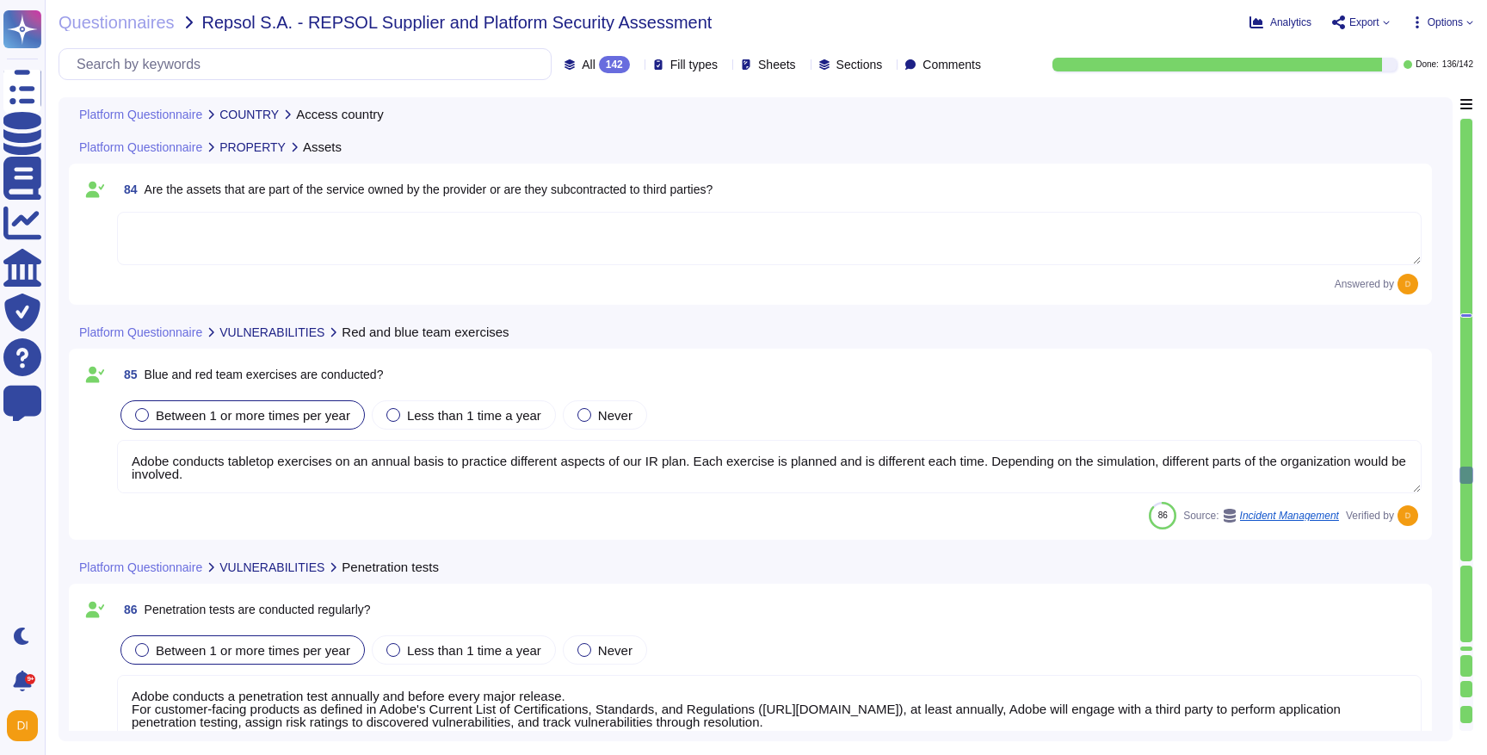
type textarea "Storage location is dependent upon implementation and is typically within the c…"
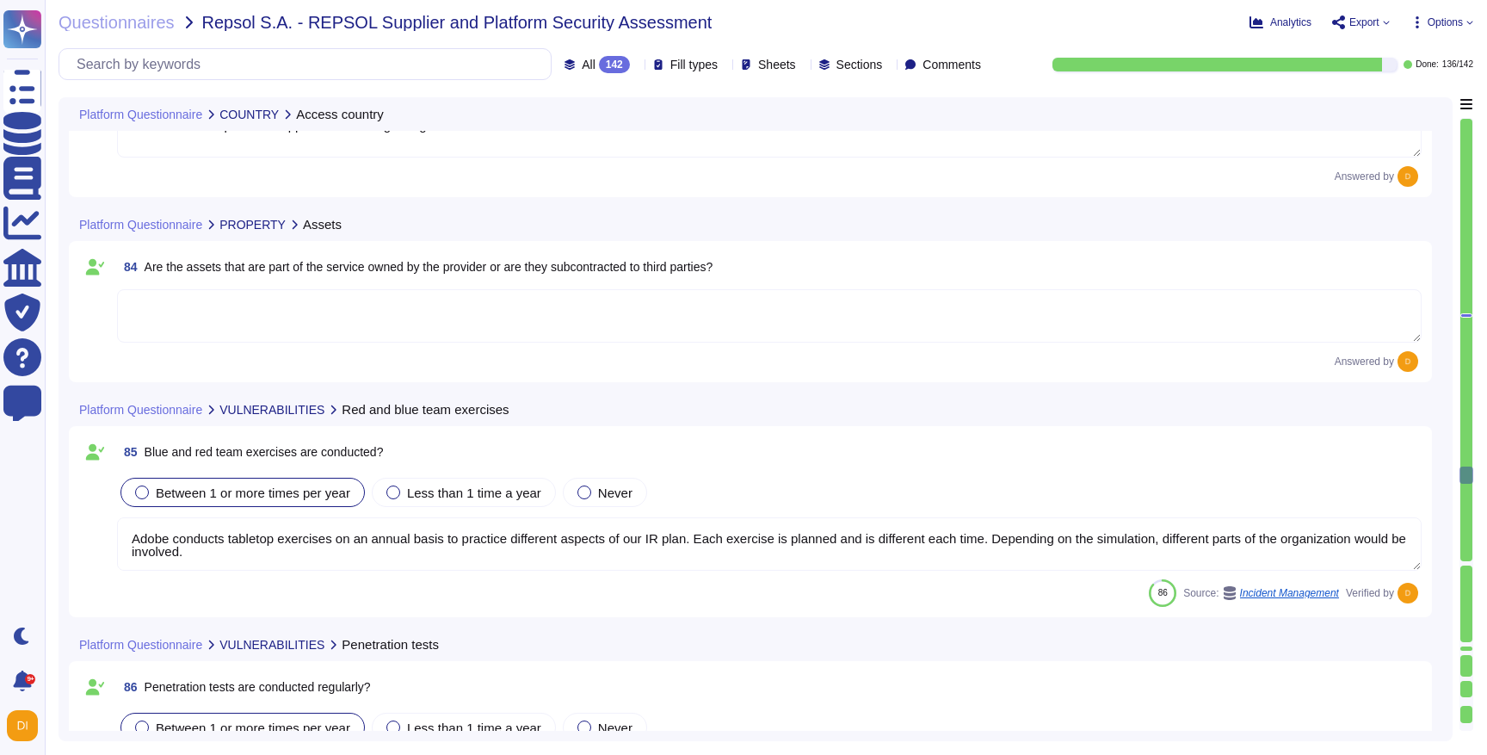
scroll to position [19638, 0]
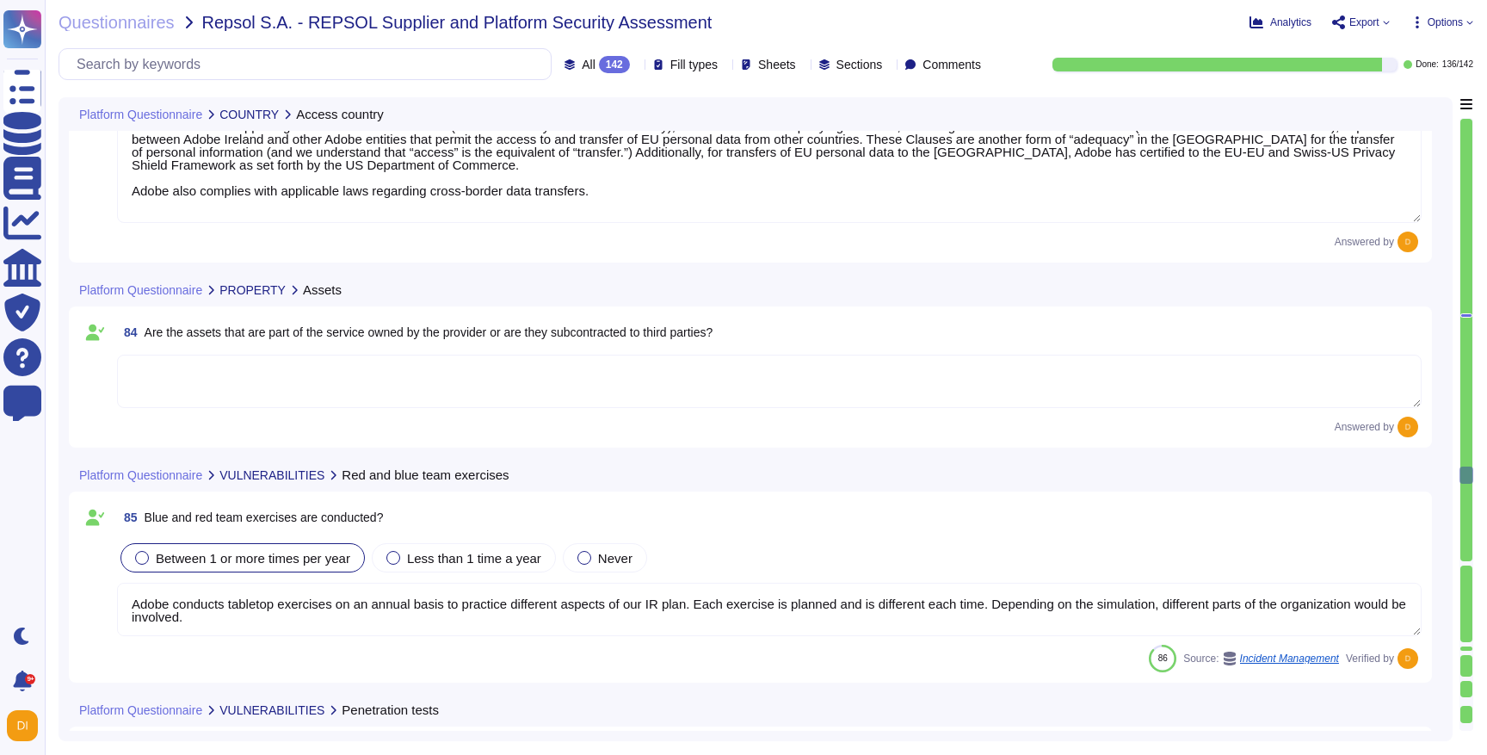
click at [656, 367] on textarea at bounding box center [769, 381] width 1305 height 53
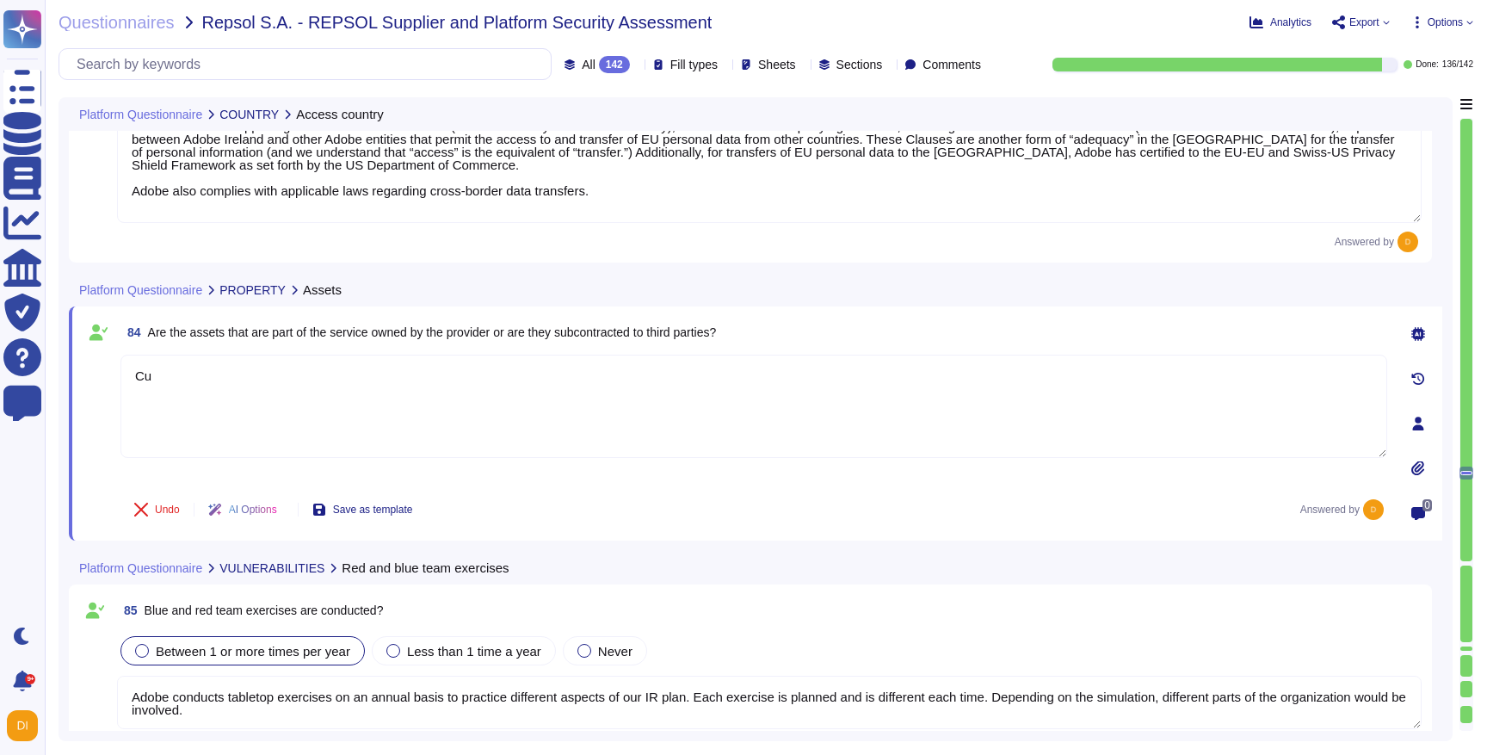
type textarea "C"
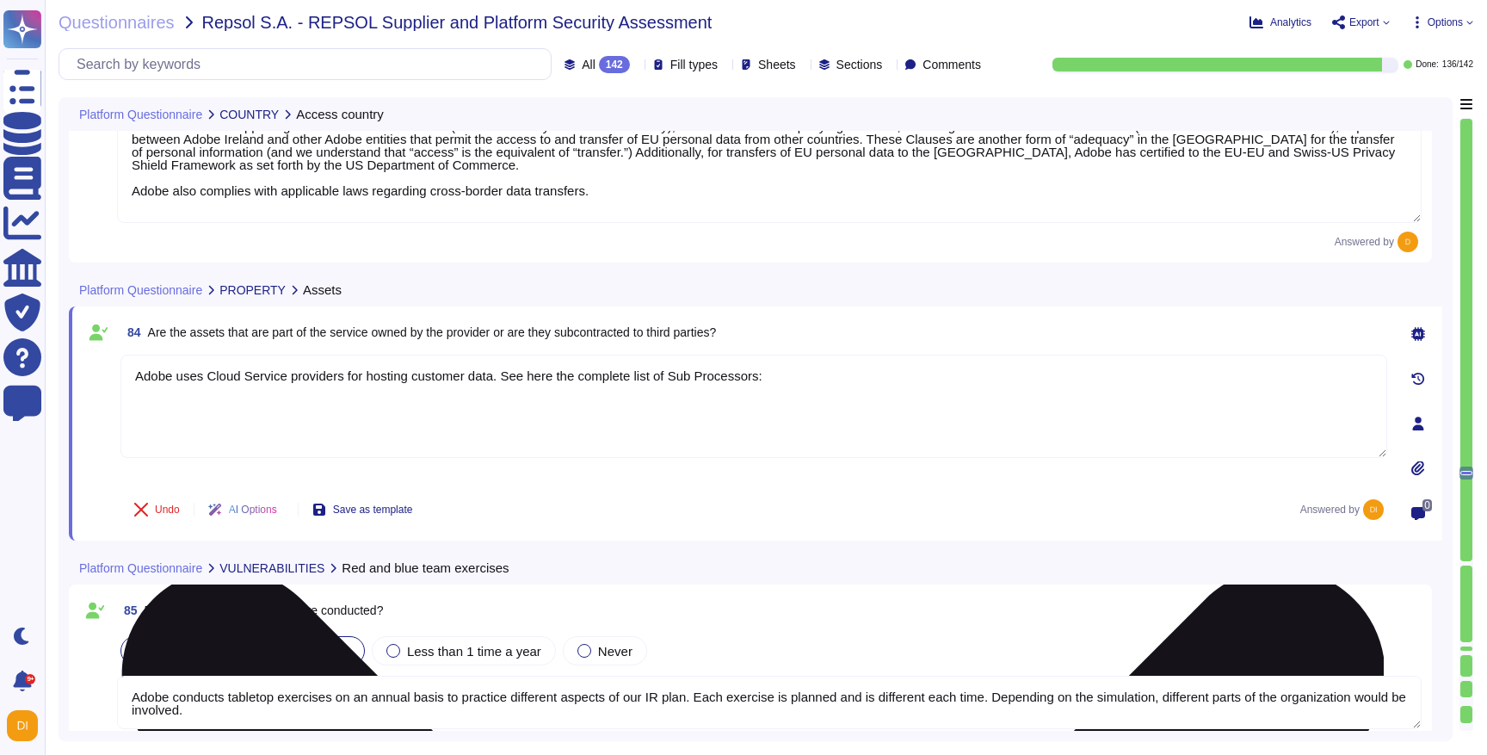
click at [821, 384] on textarea "Adobe uses Cloud Service providers for hosting customer data. See here the comp…" at bounding box center [754, 406] width 1267 height 103
paste textarea "https://www.adobe.com/ie/privacy/sub-processors.html"
type textarea "Adobe uses Cloud Service providers for hosting customer data. See here the comp…"
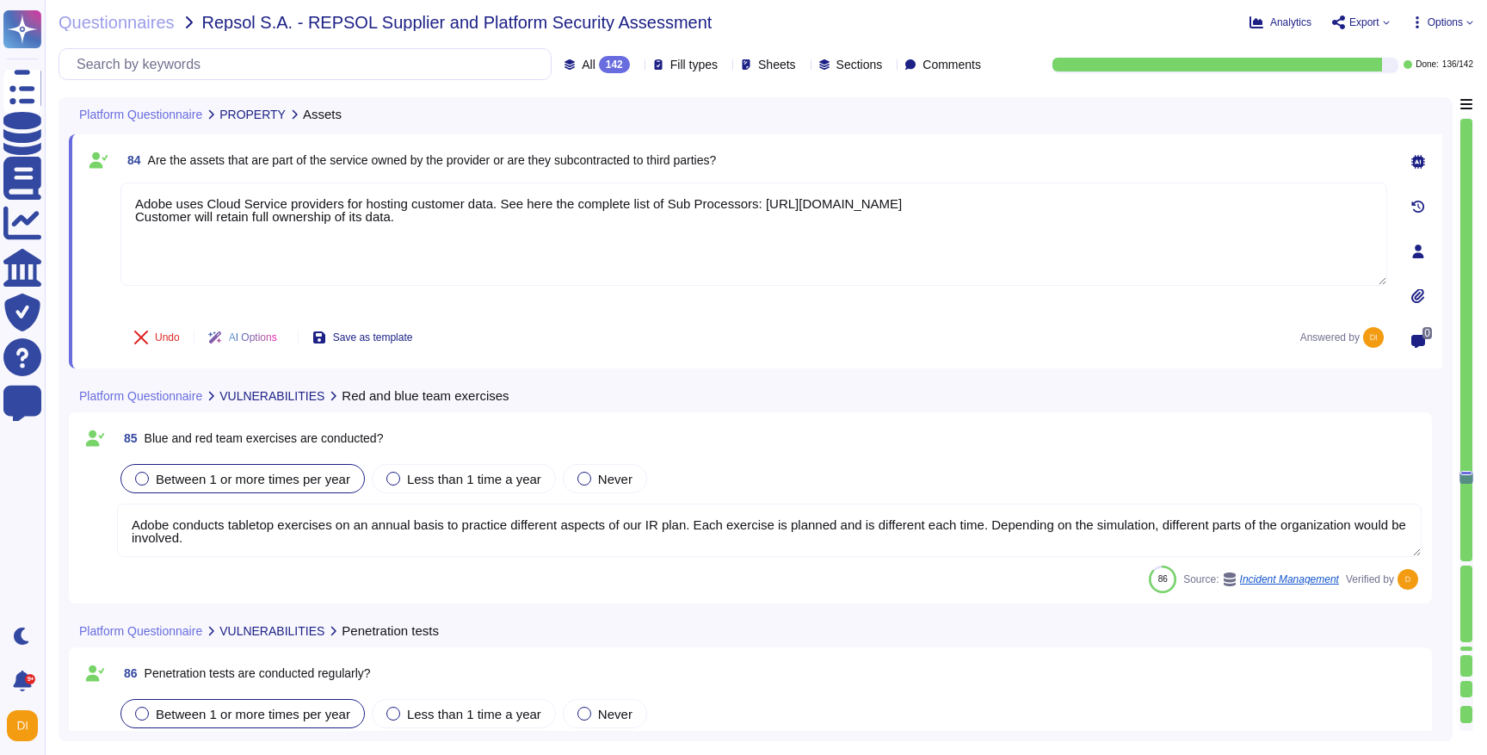
type textarea "Privileged access (administrator level) to information security management syst…"
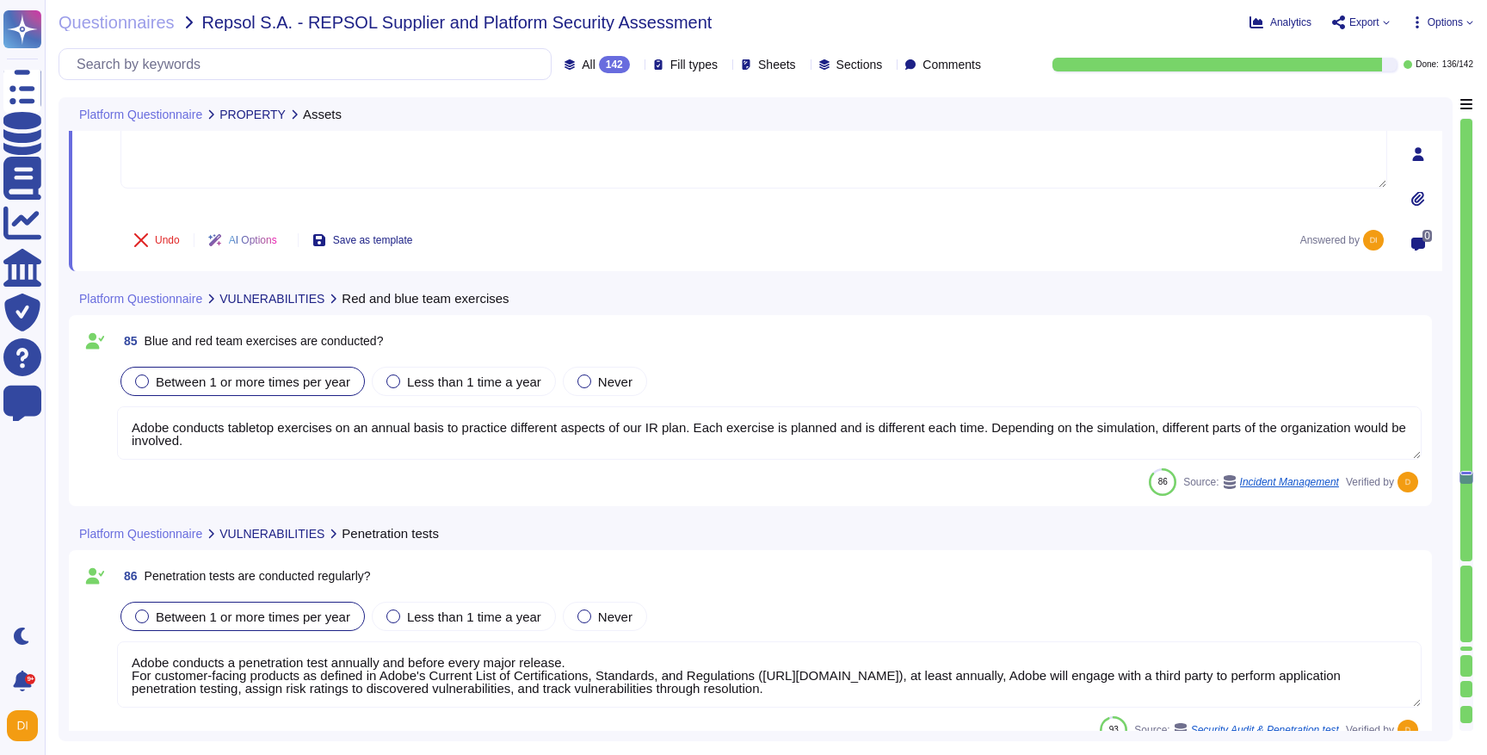
scroll to position [20028, 0]
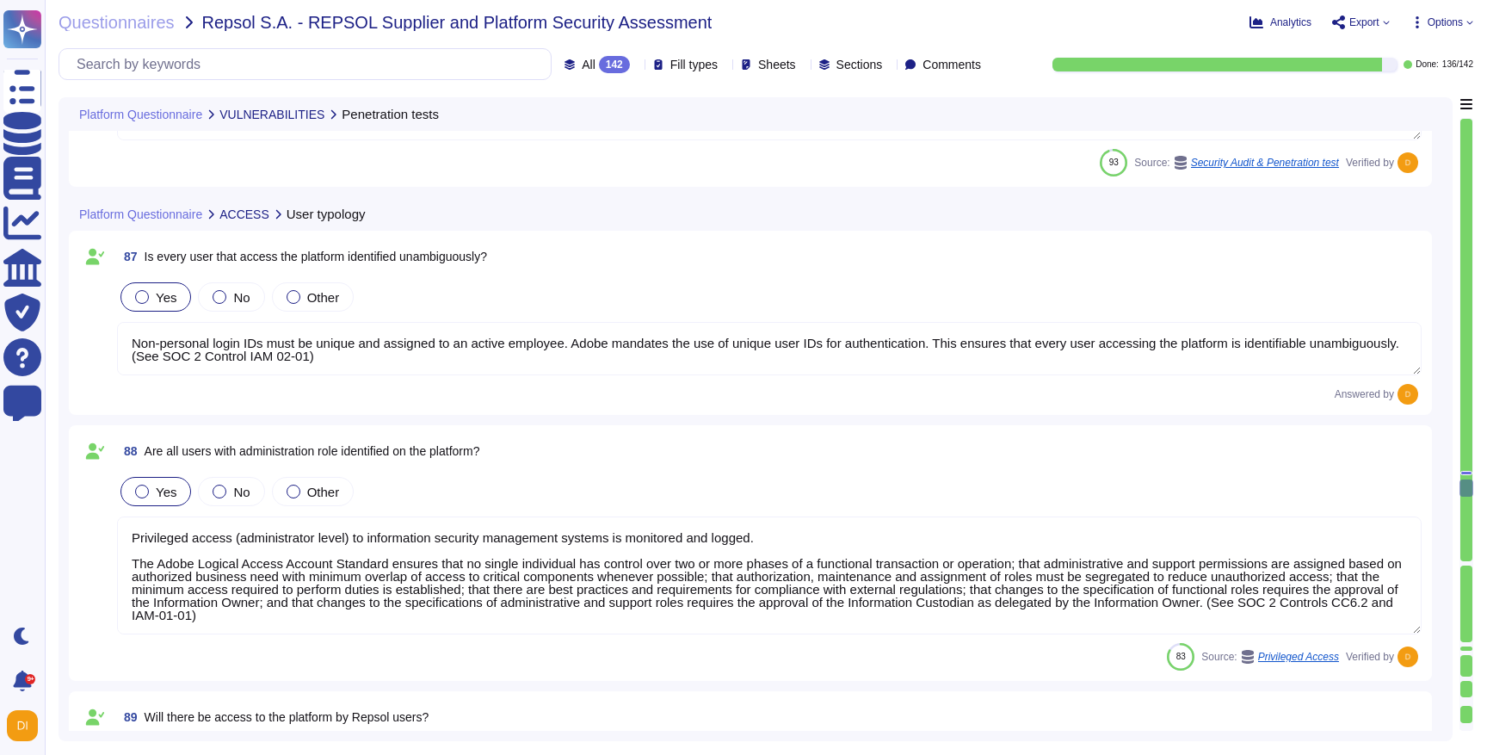
type textarea "Customer will decide who gets access by assigning appropriate roles in Adobe Co…"
type textarea "Yes. [PERSON_NAME] 2.0 . Adobe will integrate with any [PERSON_NAME] 2.0 compli…"
type textarea "Adobe uses LDAP and Okta."
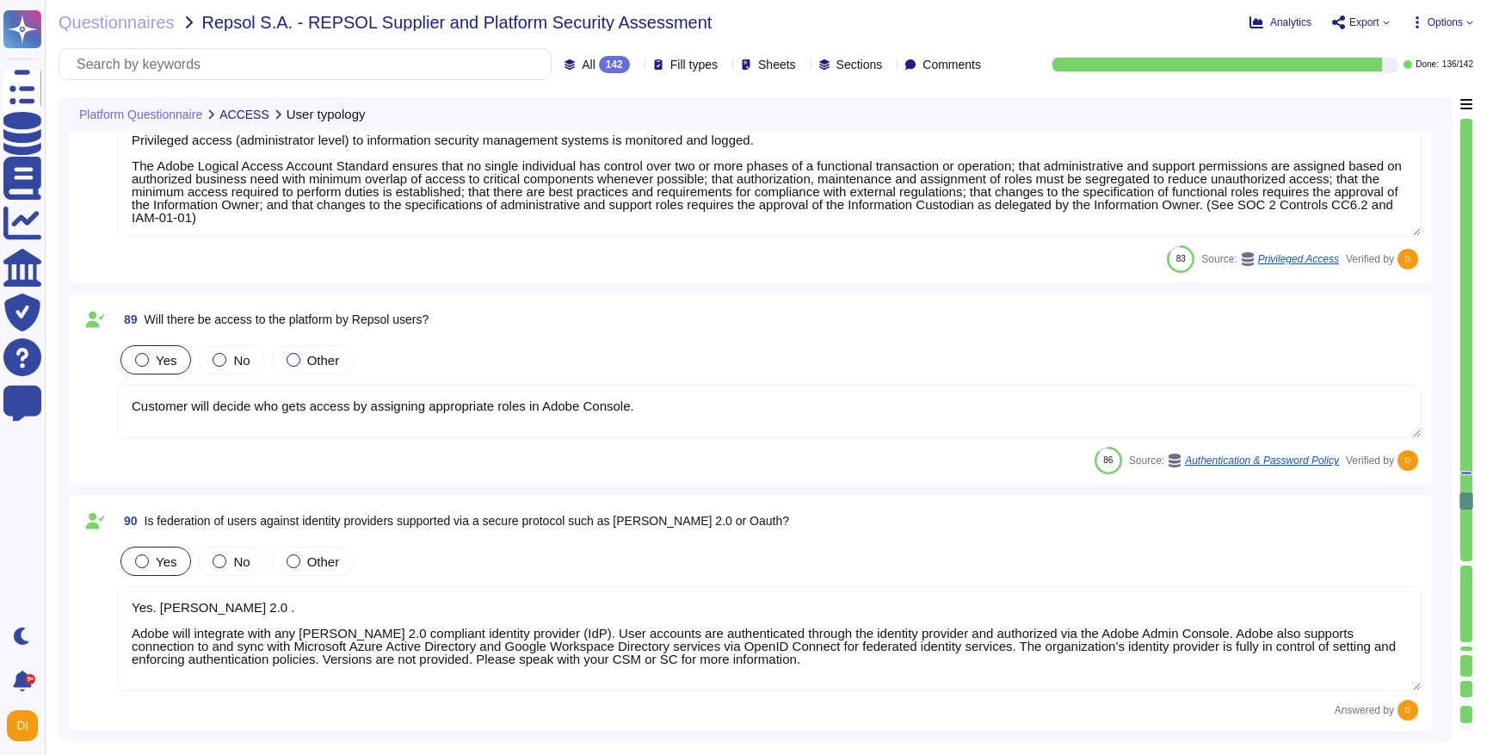
type textarea "Administrators can manually manage users either individually by adding, deletin…"
type textarea "Lo ipsum dolorsit ametco adipisc. Elits'd eiusmodtempori utlabor etdolore magn-…"
type textarea "Password policies and session management are configurable by the customer. Adob…"
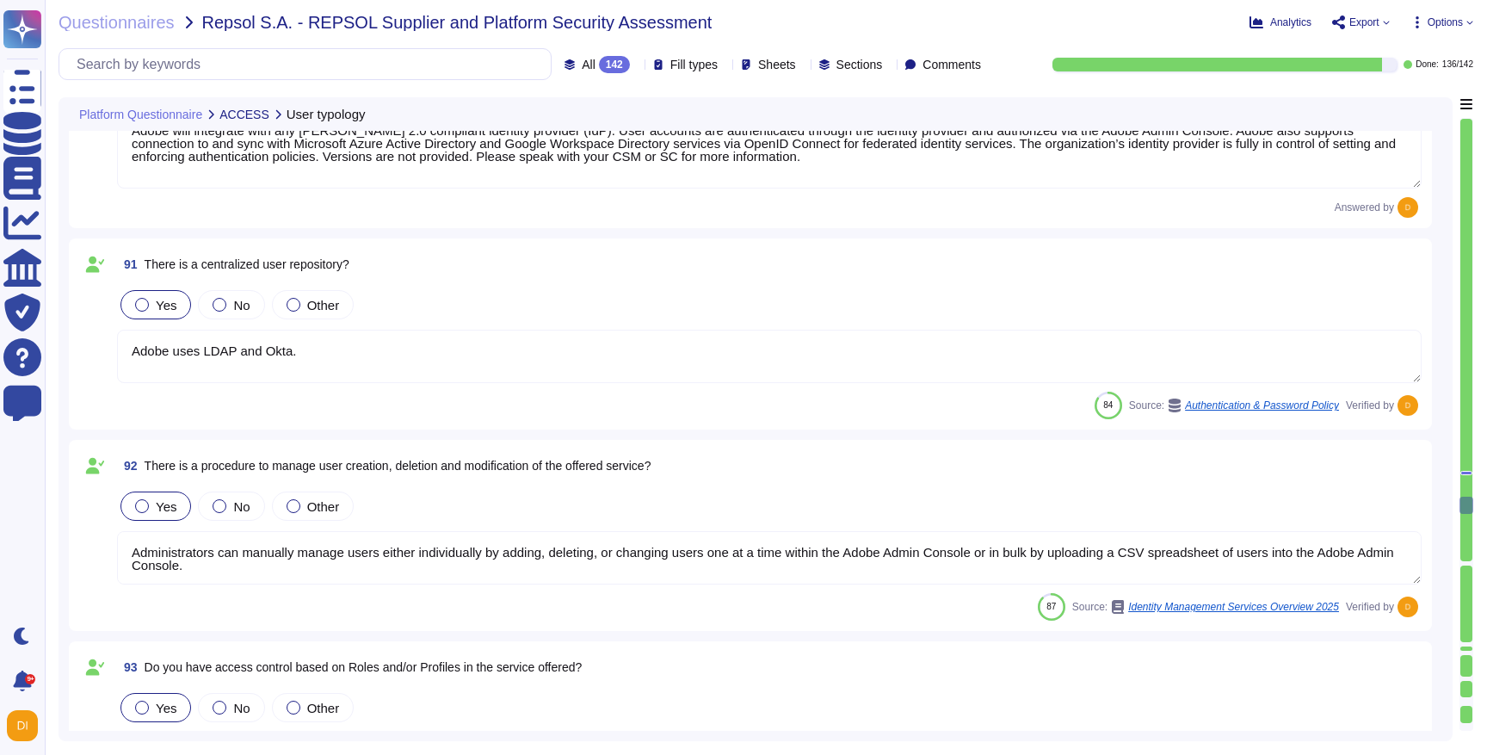
type textarea "Adobe employee passwords must be at least 16 characters and contain letters, nu…"
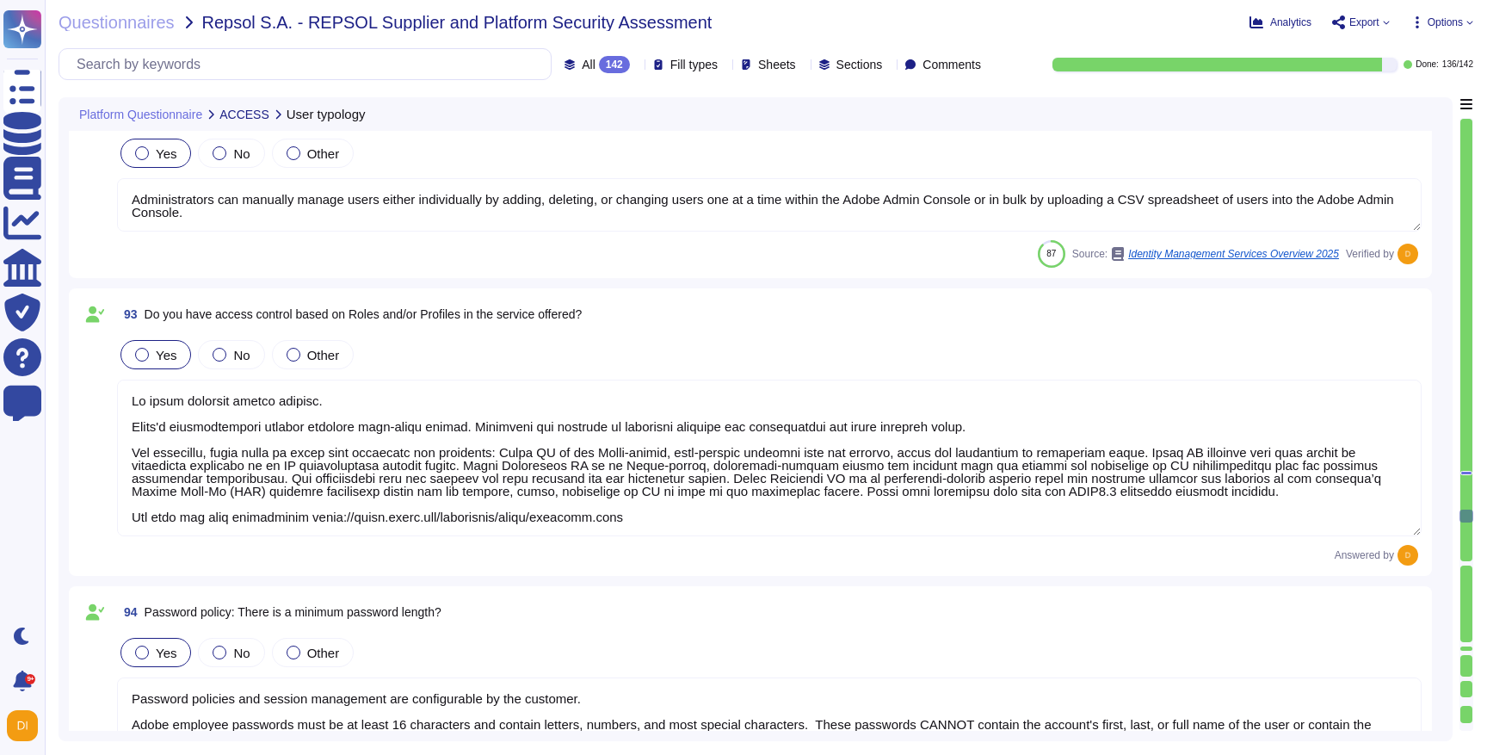
type textarea "Adobe employee passwords must be at least 16 characters and contain letters, nu…"
type textarea "Adobe does not disclose the number of failed logins required to trigger a tempo…"
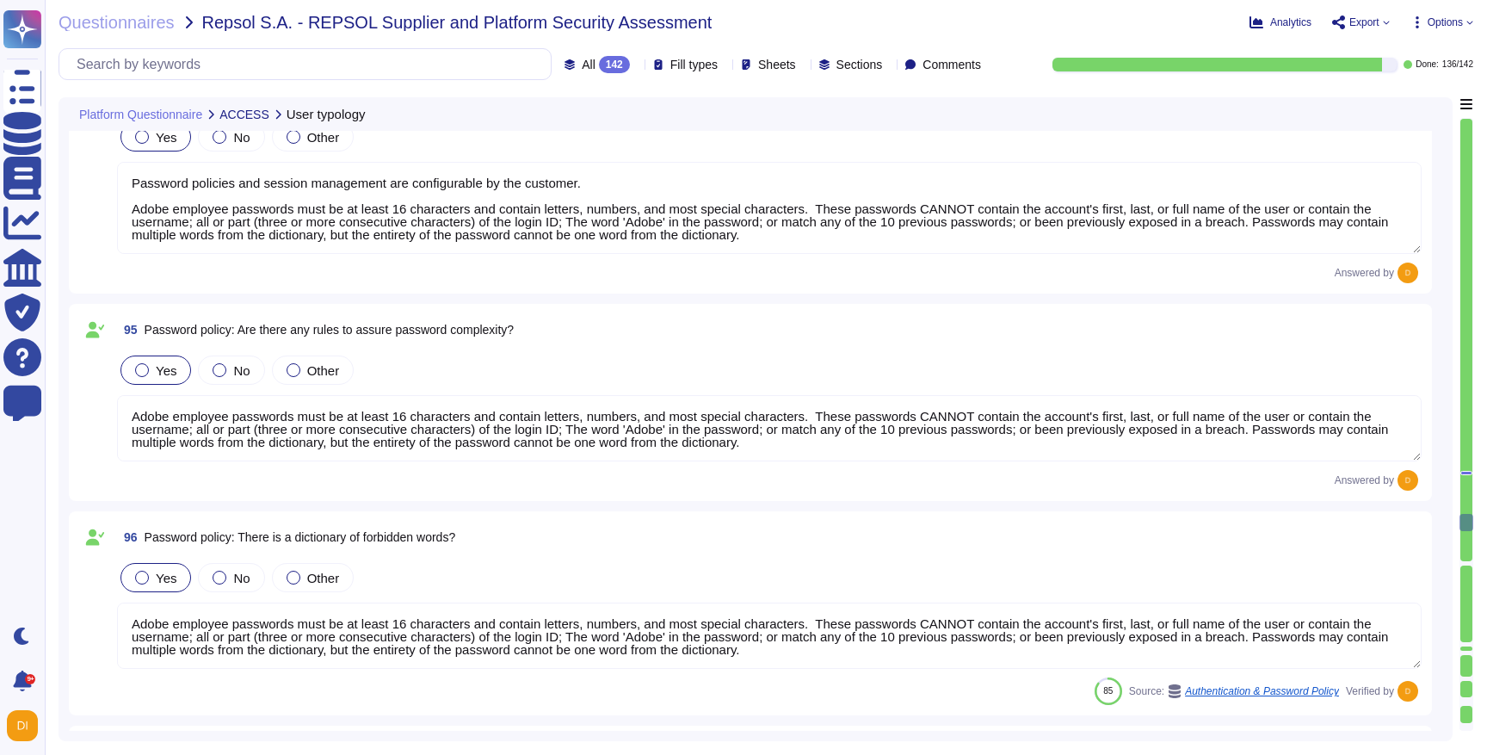
type textarea "Adobe passwords require change on first login. As application-level passwords a…"
type textarea "Passwords are [SECURITY_DATA] or encrypted. Adobe has standardized on using Has…"
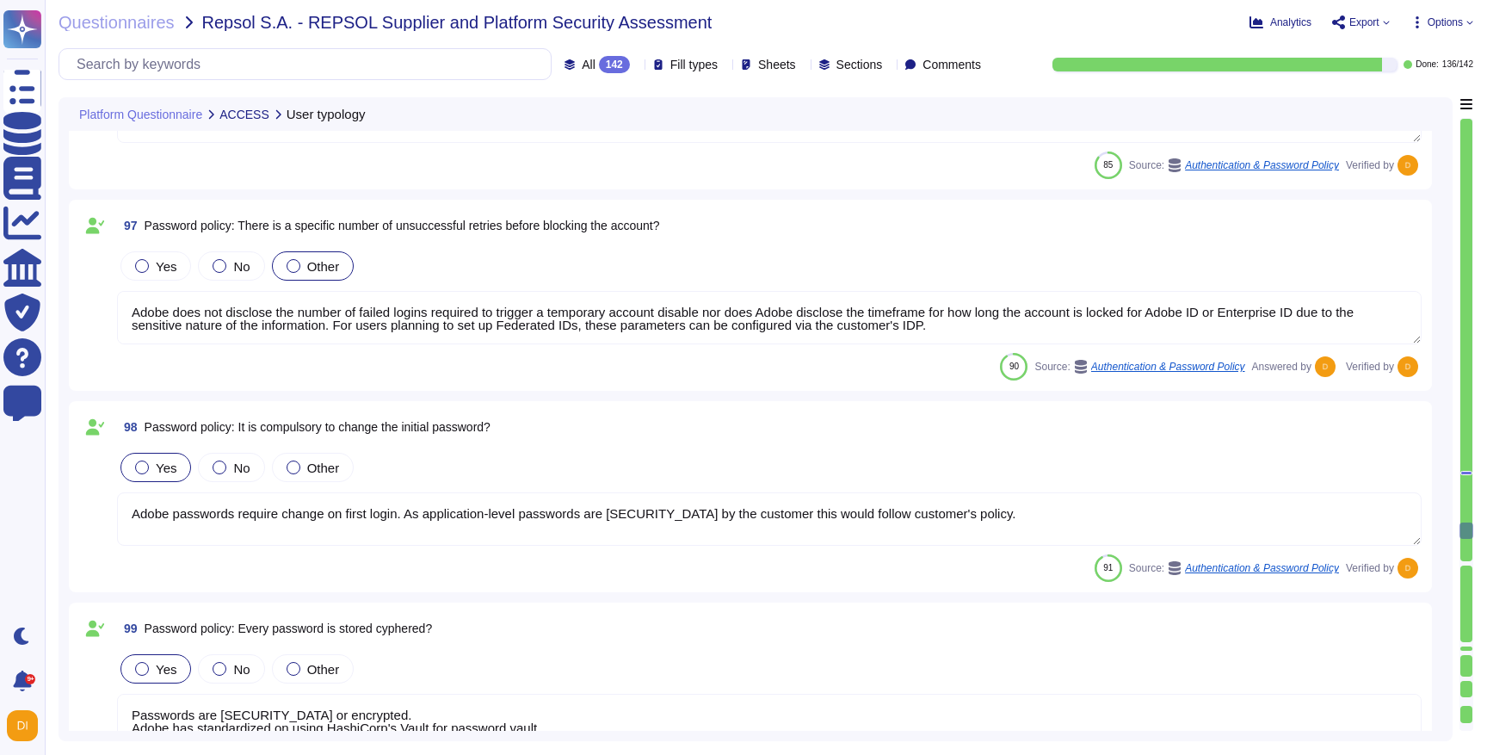
type textarea "Multi-factor authentication (“MFA”) is required prior to obtaining access to Ad…"
type textarea "Active sessions must be terminated when not in use. Session management is confi…"
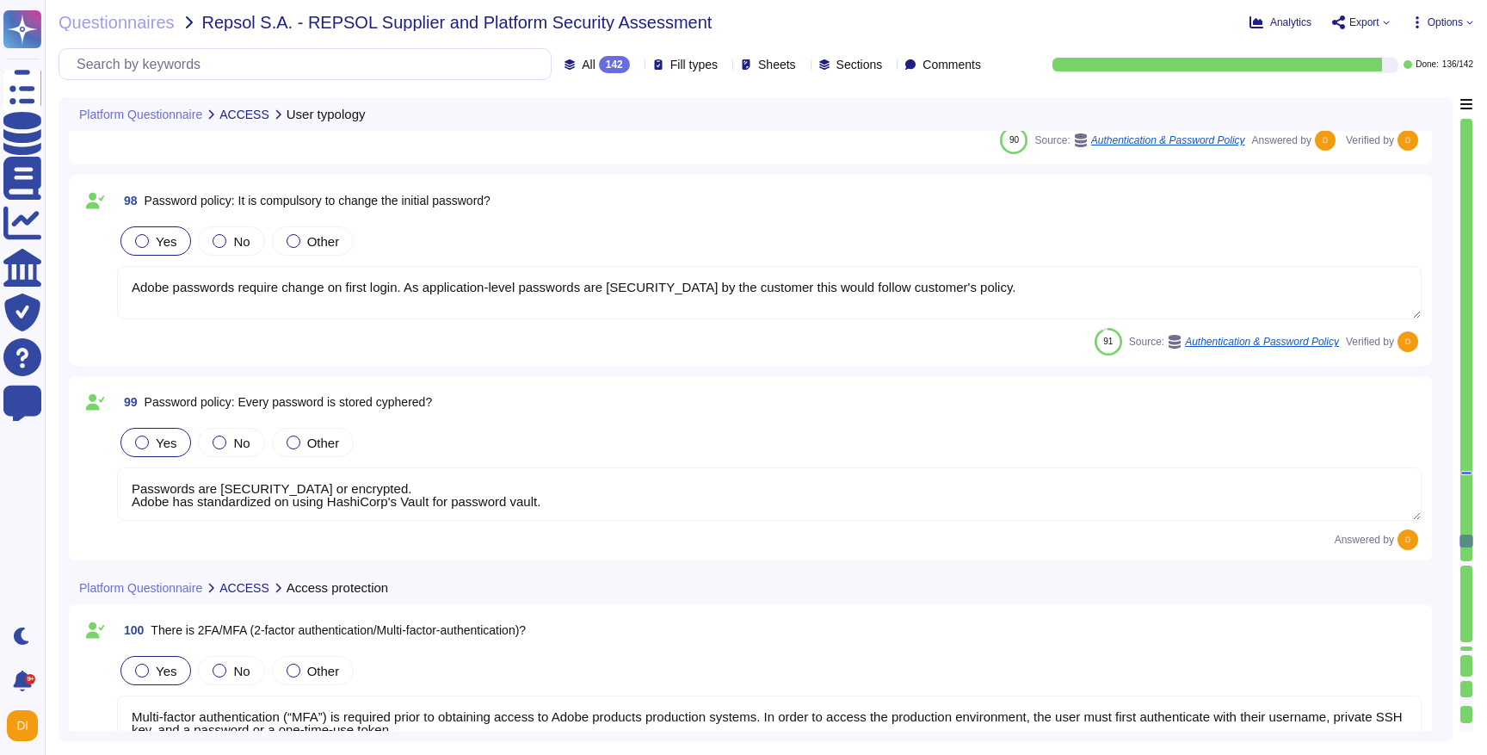
type textarea "All SSL versions, including SSL v3 and below, are deactivated and must not be u…"
type textarea "Adobe products support the Transport Layer Security (TLS) 1.2 protocol."
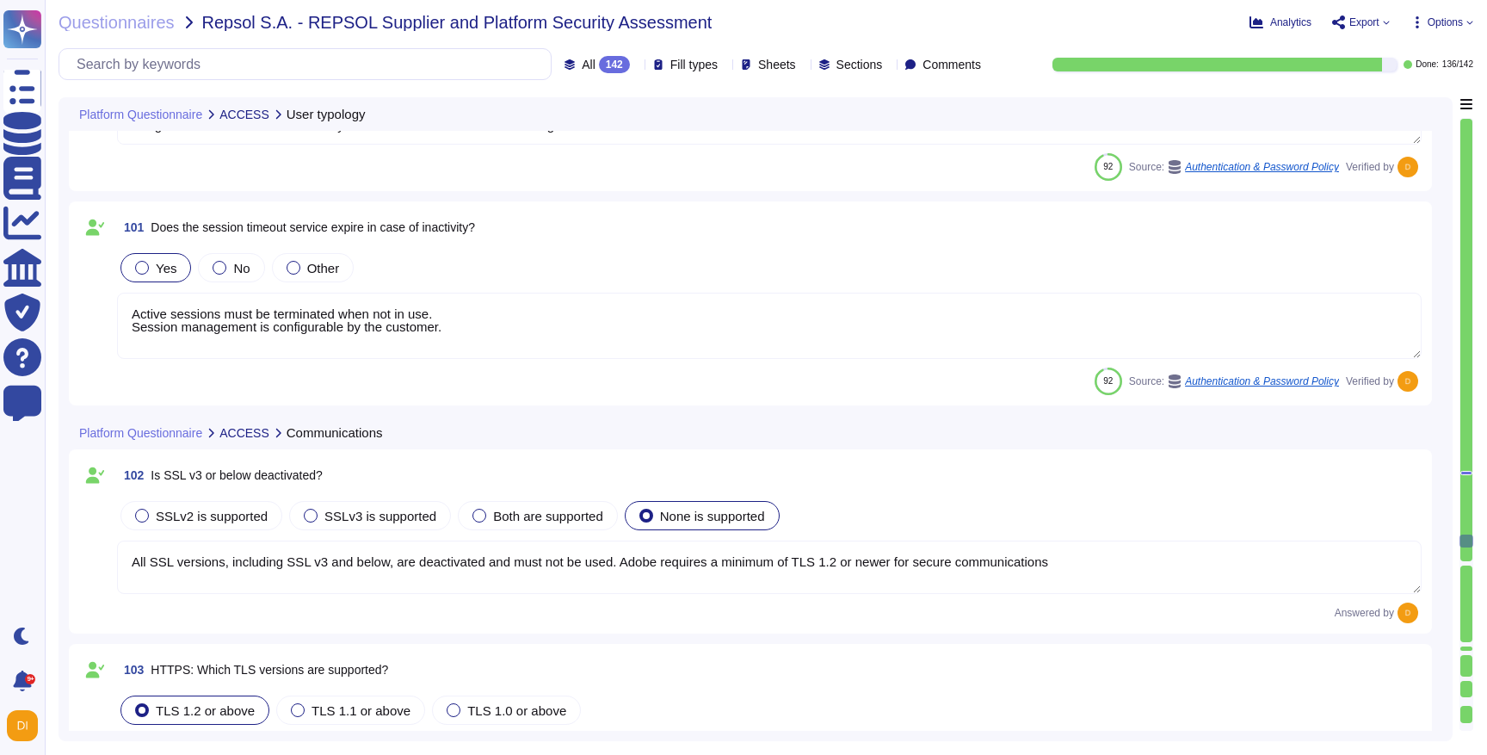
scroll to position [2, 0]
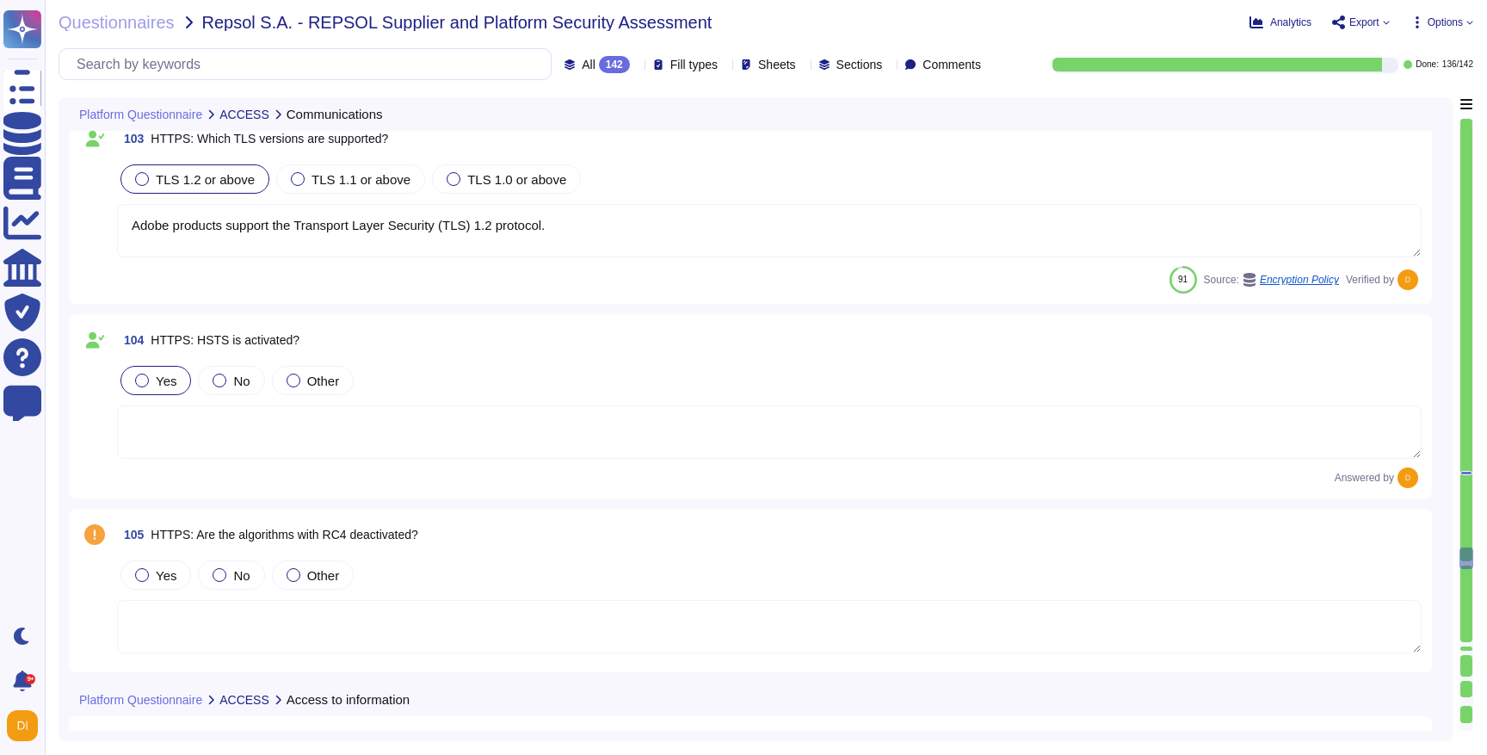
type textarea "Customers are free to access and download any user generated content stored in …"
type textarea "Adobe utilizes AES-256 bit encryption at rest and TLS v1.2 or higher for data i…"
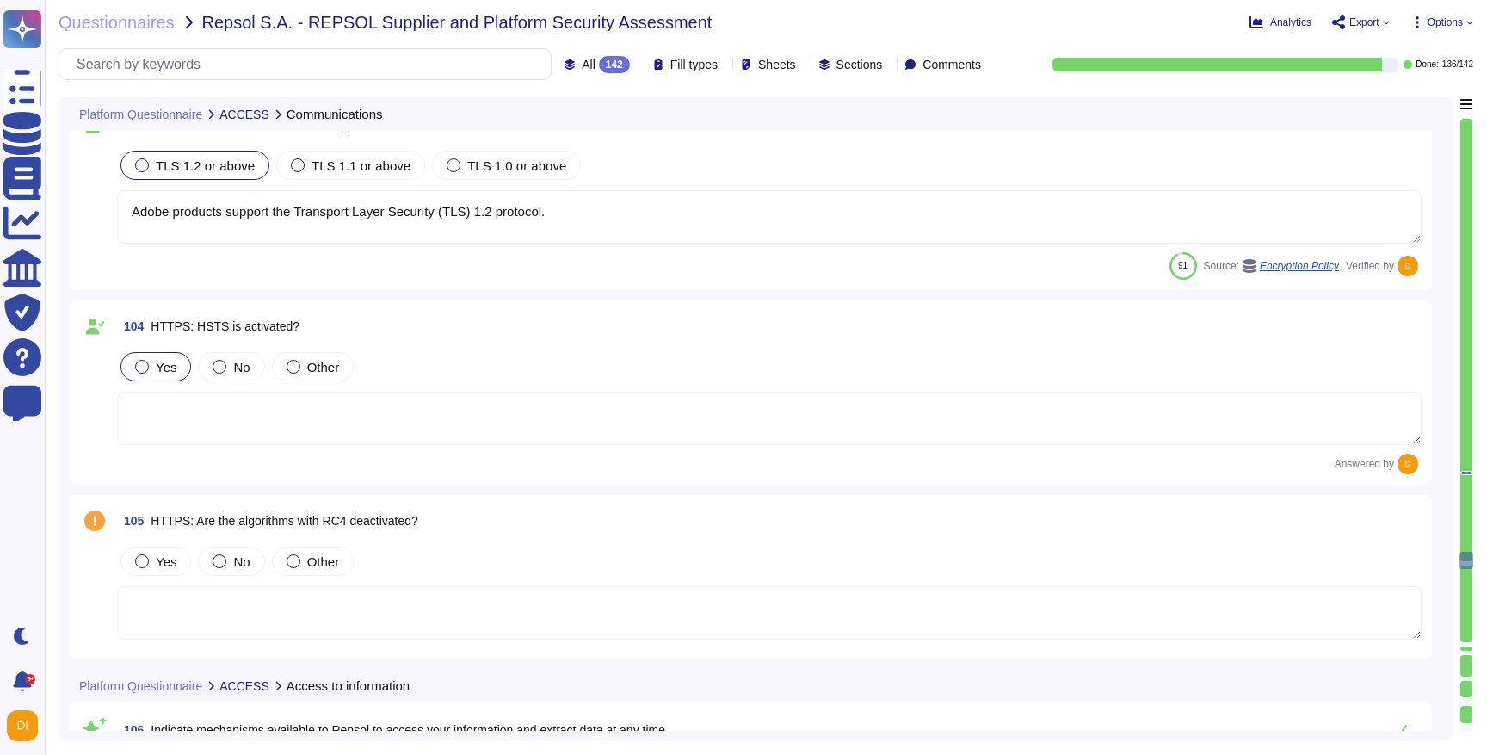
scroll to position [23976, 0]
click at [303, 440] on textarea at bounding box center [769, 416] width 1305 height 53
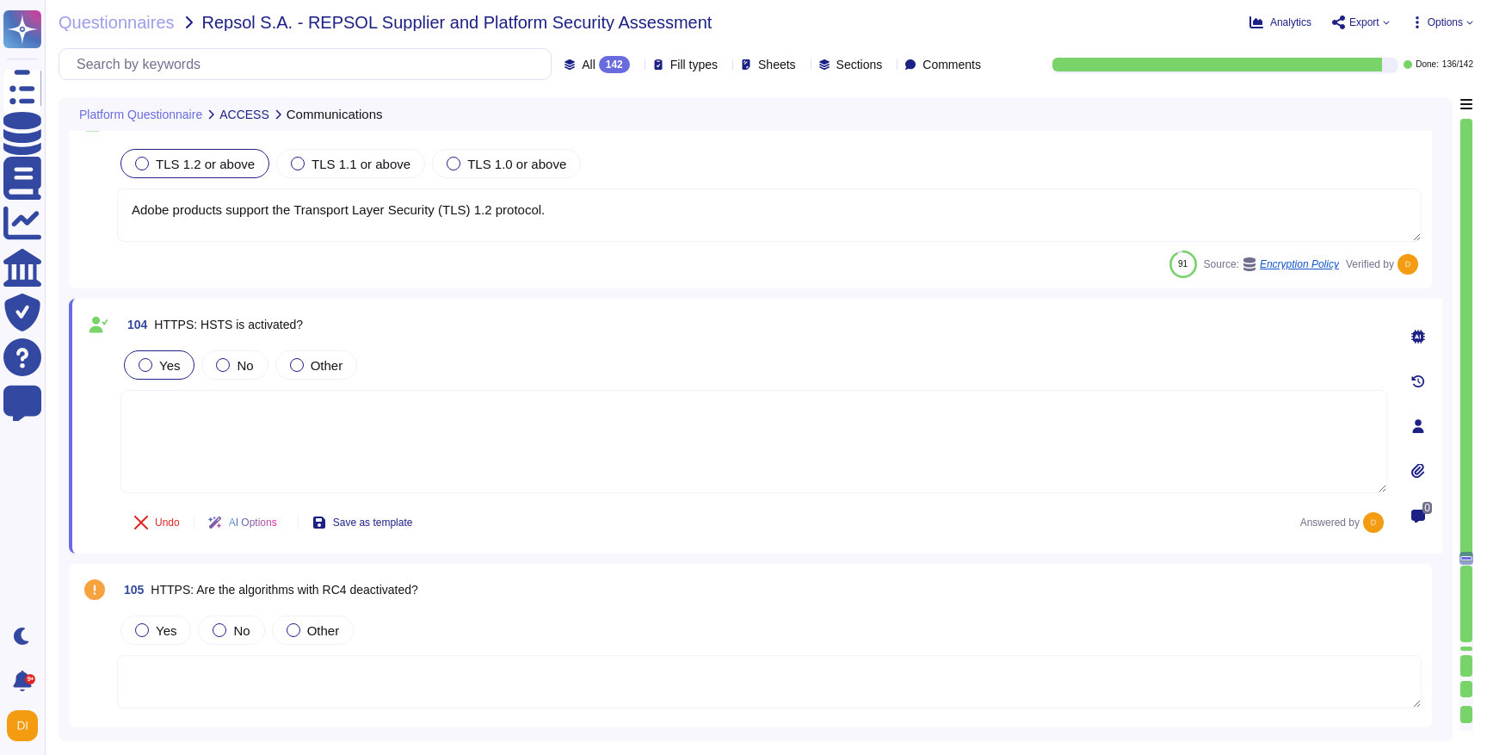
click at [228, 447] on textarea at bounding box center [754, 441] width 1267 height 103
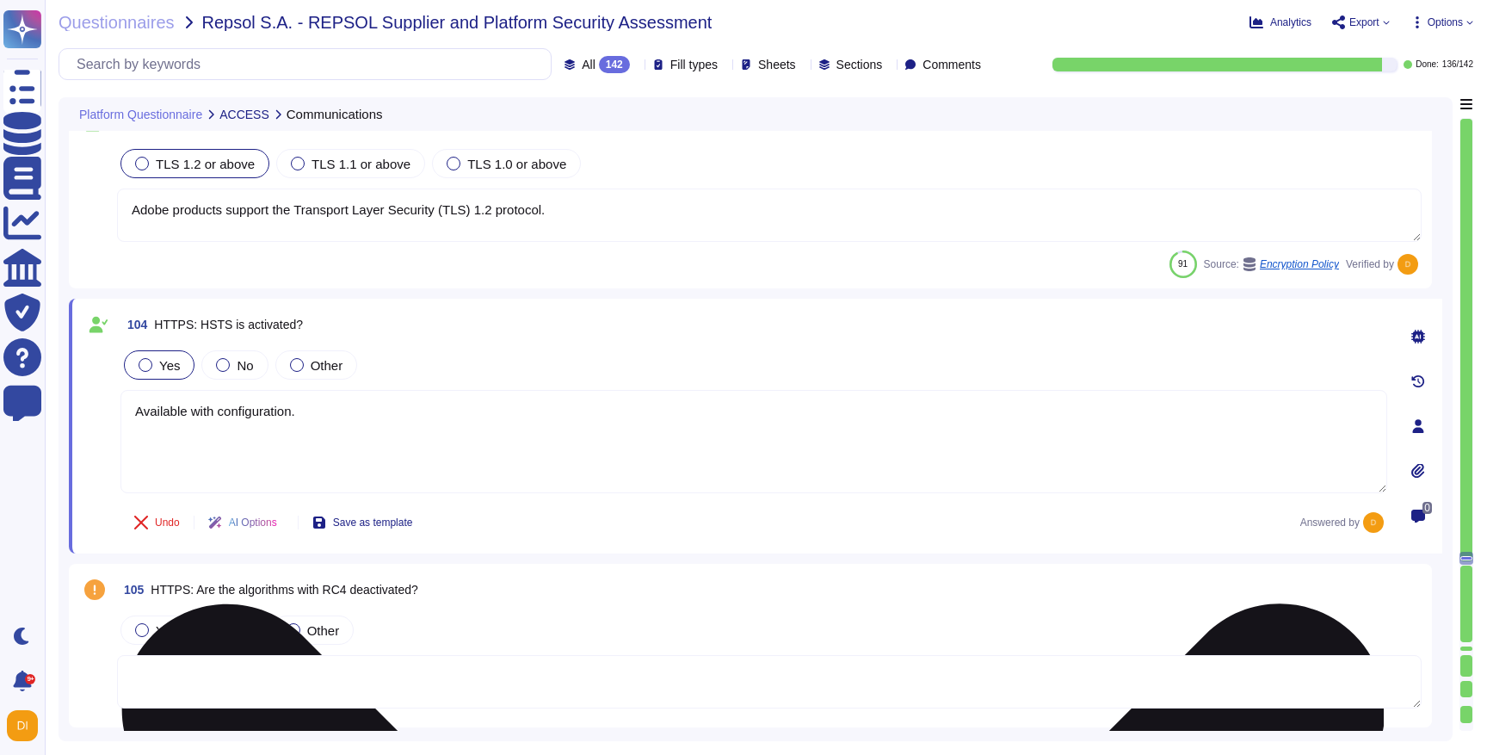
type textarea "Available with configuration."
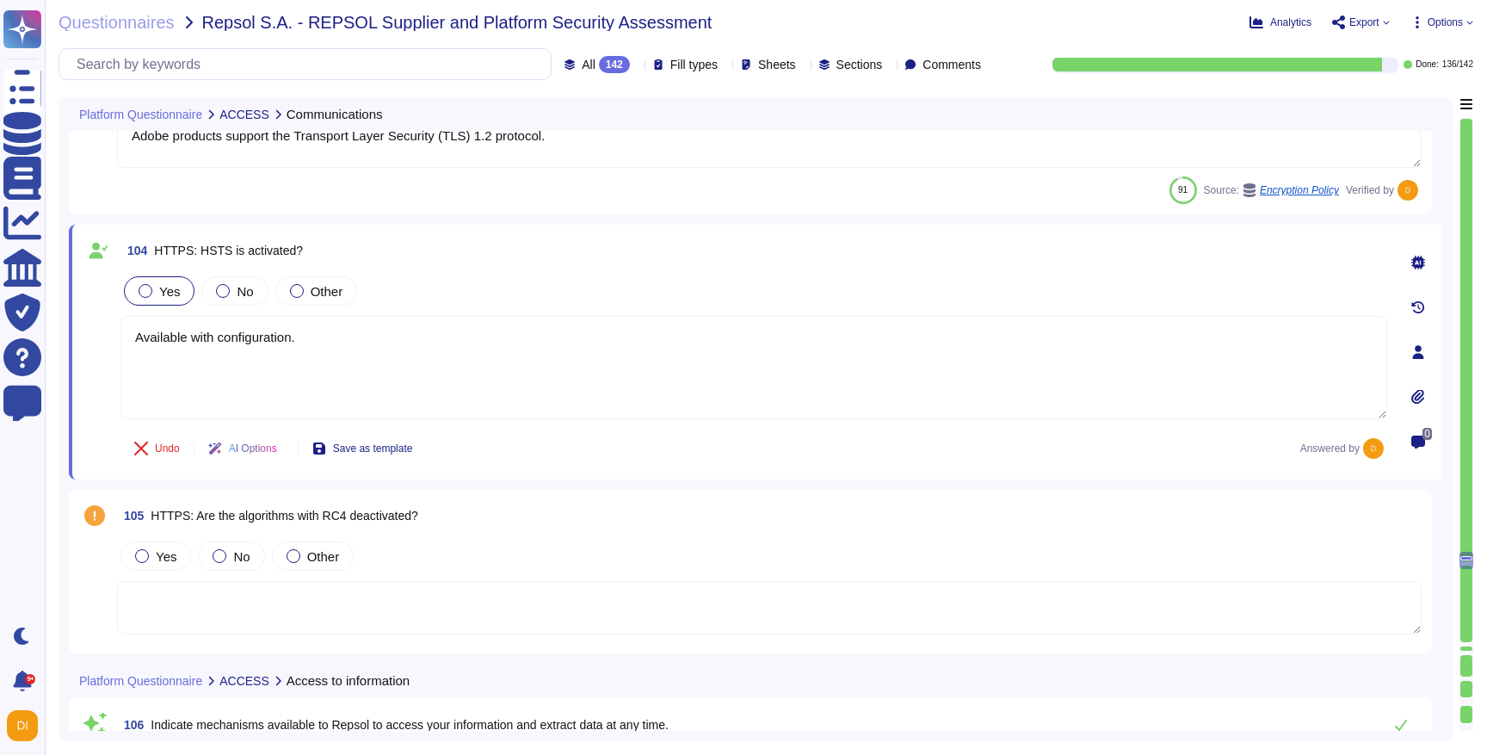
scroll to position [24052, 0]
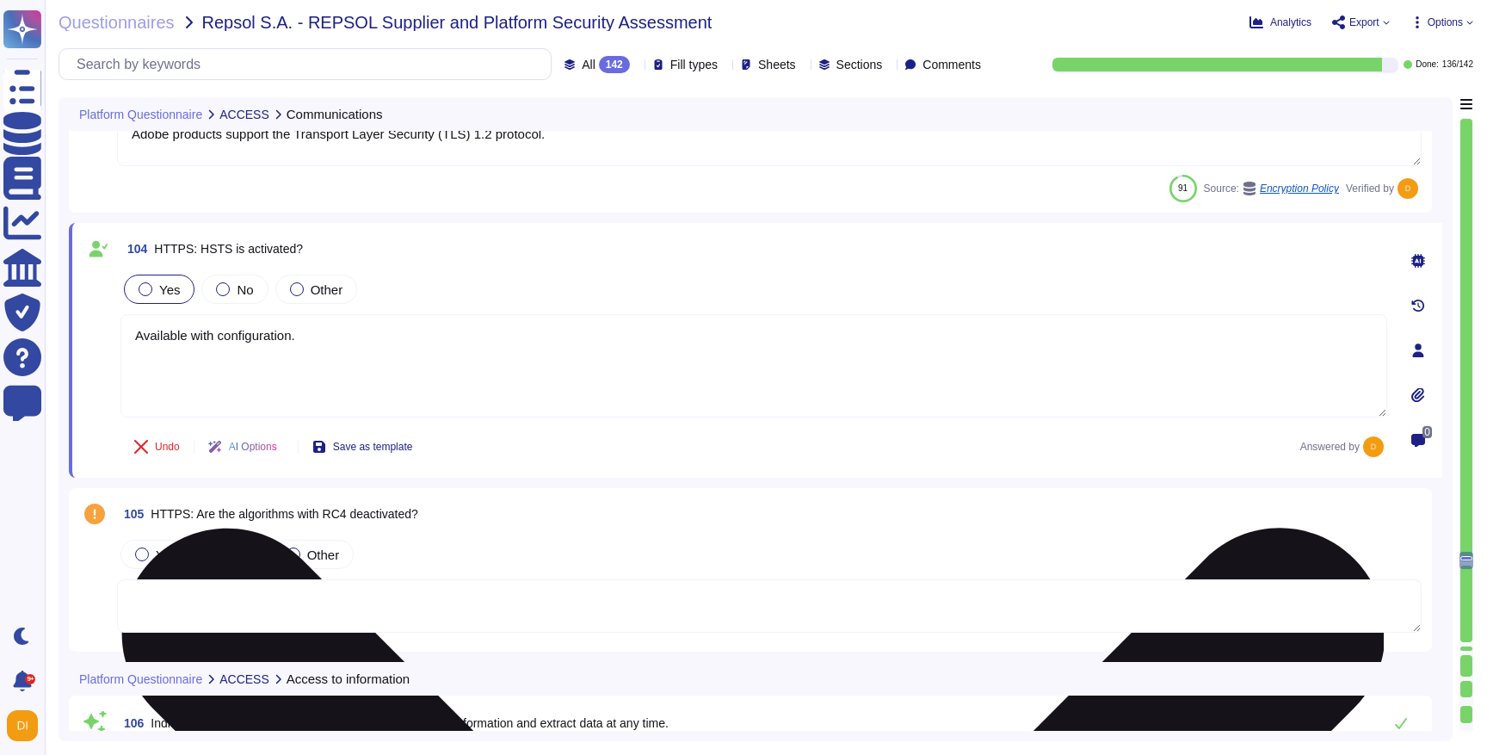
click at [429, 365] on textarea "Available with configuration." at bounding box center [754, 365] width 1267 height 103
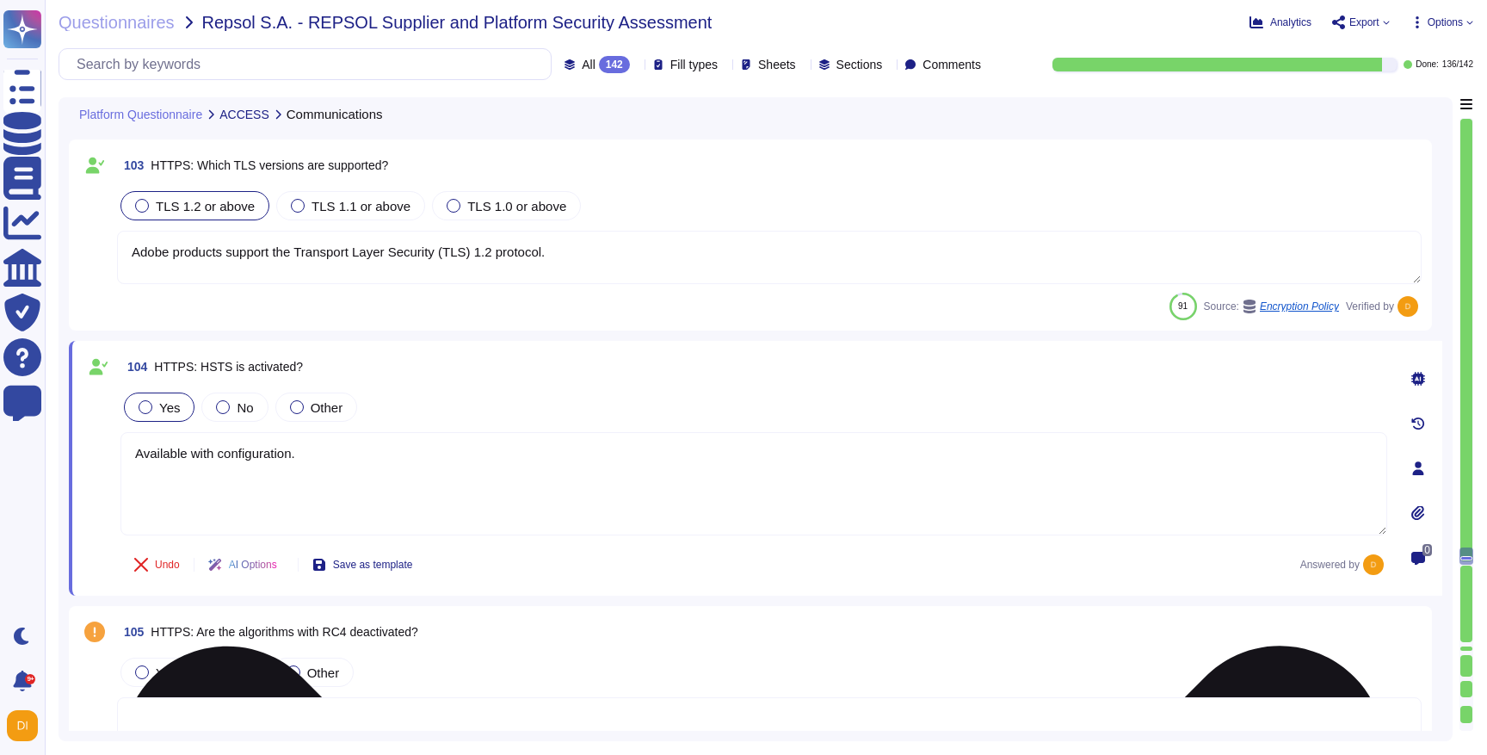
scroll to position [23932, 0]
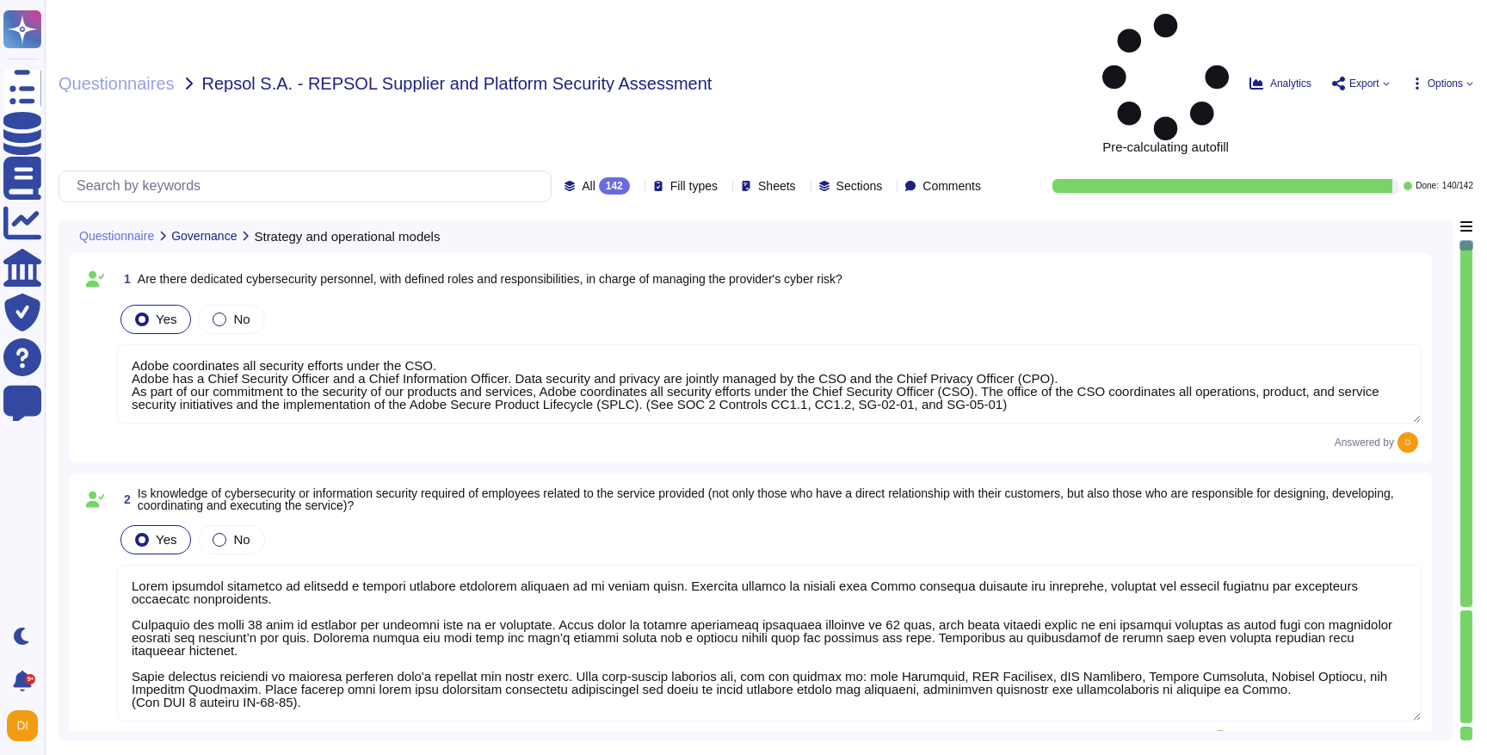
type textarea "Adobe coordinates all security efforts under the CSO. Adobe has a Chief Securit…"
type textarea "Lorem ipsumdol sitametco ad elitsedd e tempori utlabore etdolorem aliquaen ad m…"
type textarea "To protect from the physical layer up, Adobe has implemented a foundational fra…"
click at [1472, 607] on div at bounding box center [1467, 608] width 12 height 3
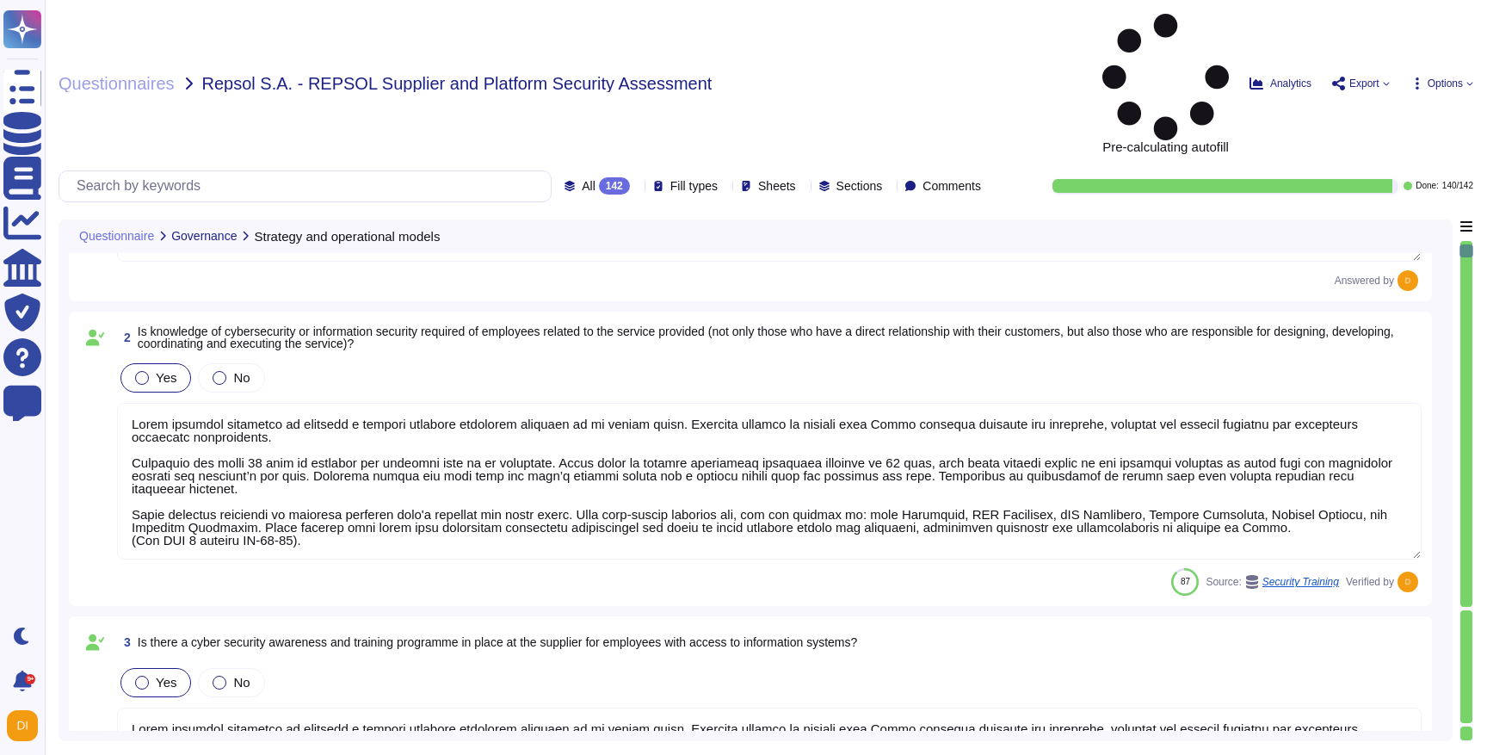
type textarea "A systematic approach to managing change is followed where changes are reviewed…"
type textarea "Adobe maintains ISO 27001 certification. Adobe's third-party assurances are ava…"
type textarea "Adobe abides by all national and local rules and restrictions regarding Busines…"
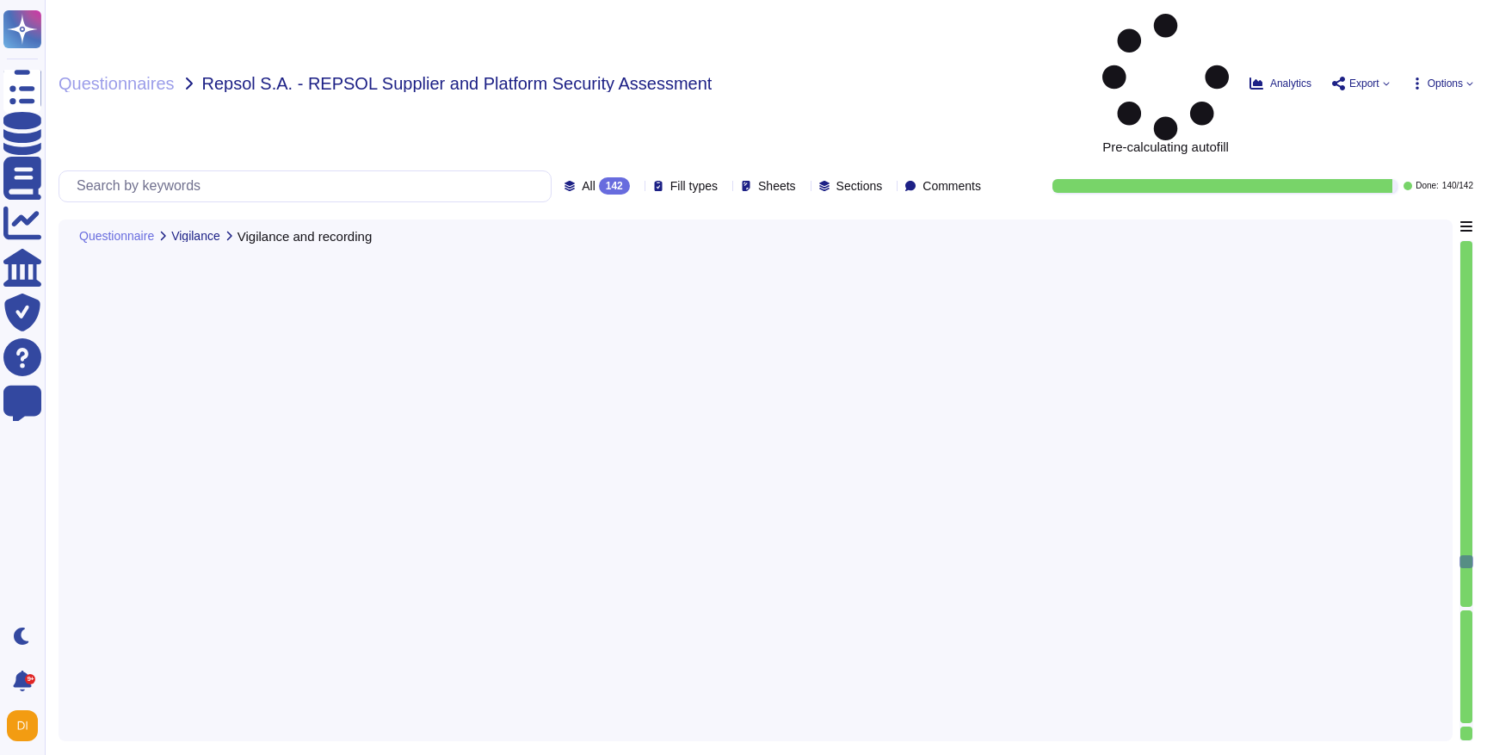
type textarea "Adobe regularly engages with approved third-party security firms on an annual b…"
type textarea "Adobe has a Vulnerability Management policy that has been approved by managemen…"
type textarea "Remediation is based on the severity level score in accordance with Adobe's Vul…"
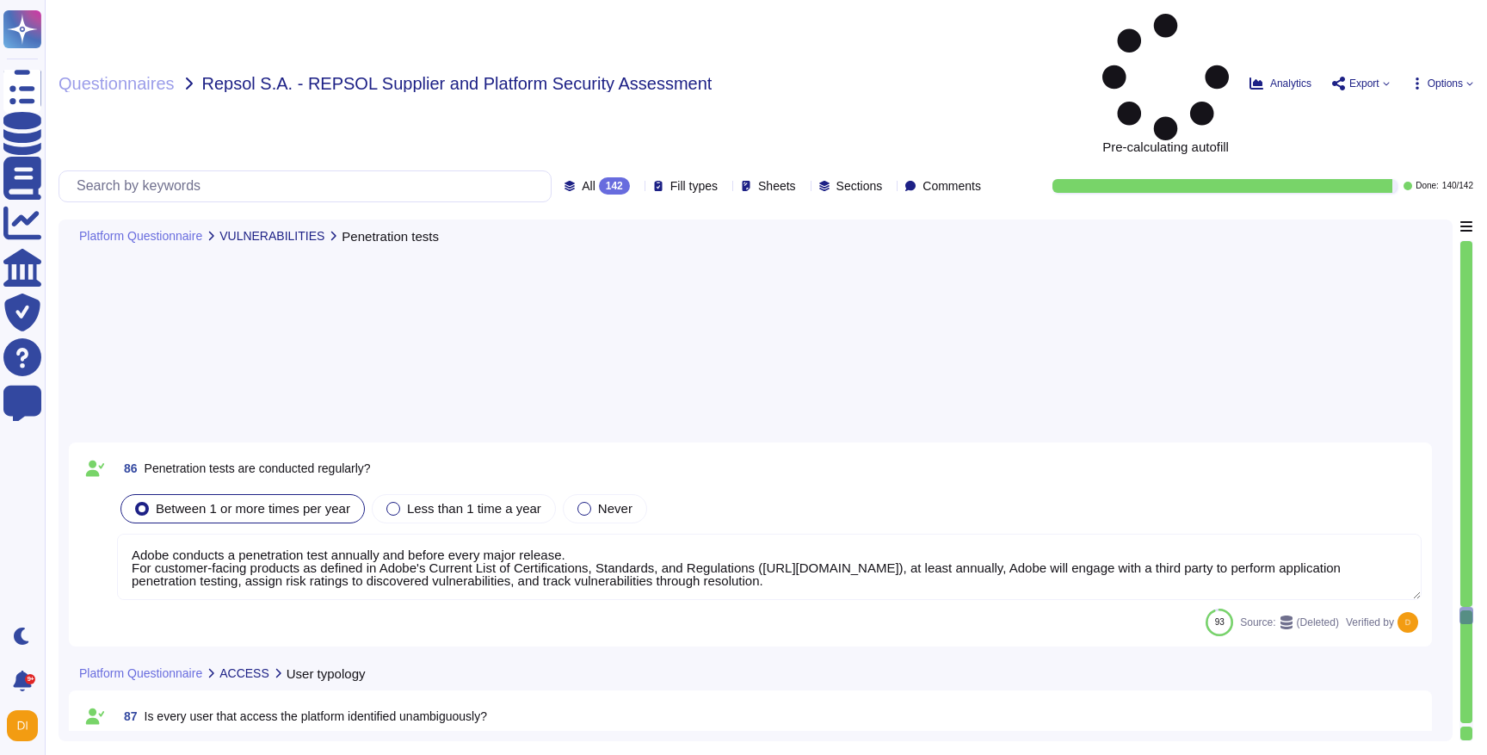
type textarea "Non-personal login IDs must be unique and assigned to an active employee. Adobe…"
type textarea "Privileged access (administrator level) to information security management syst…"
type textarea "Customer will decide who gets access by assigning appropriate roles in Adobe Co…"
type textarea "Yes. [PERSON_NAME] 2.0 . Adobe will integrate with any [PERSON_NAME] 2.0 compli…"
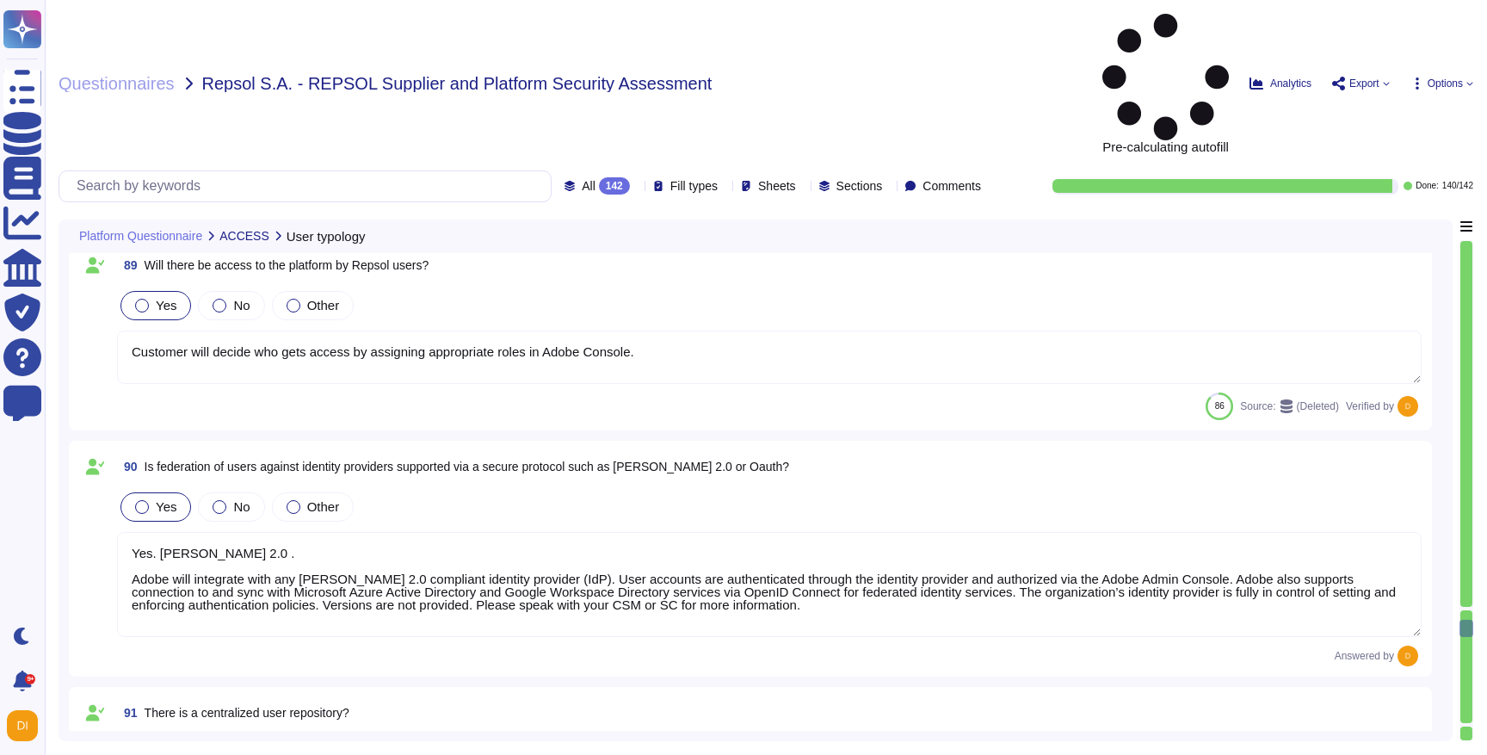
type textarea "Adobe uses LDAP and Okta."
type textarea "Administrators can manually manage users either individually by adding, deletin…"
type textarea "Lo ipsum dolorsit ametco adipisc. Elits'd eiusmodtempori utlabor etdolore magn-…"
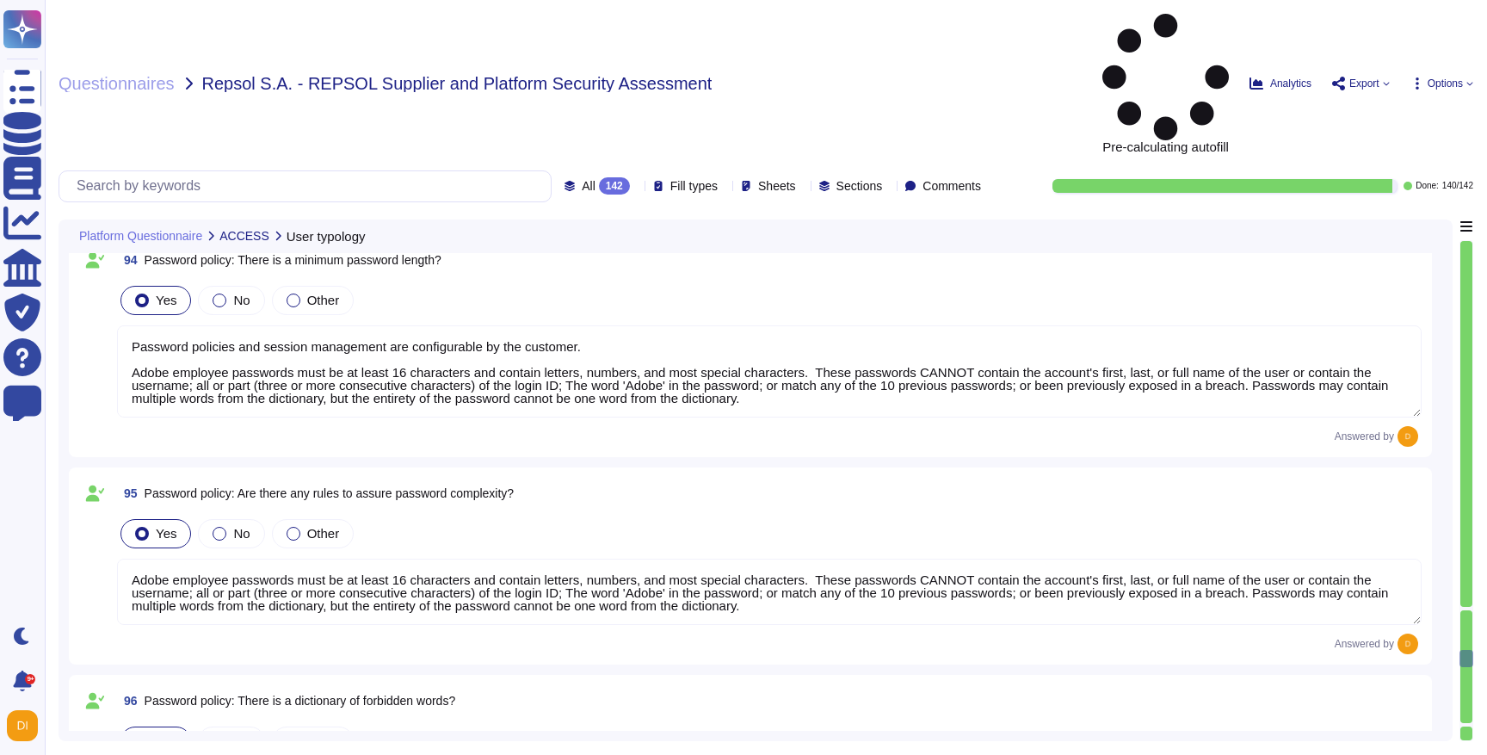
type textarea "Adobe employee passwords must be at least 16 characters and contain letters, nu…"
type textarea "Adobe does not disclose the number of failed logins required to trigger a tempo…"
type textarea "Adobe passwords require change on first login. As application-level passwords a…"
type textarea "Passwords are [SECURITY_DATA] or encrypted. Adobe has standardized on using Has…"
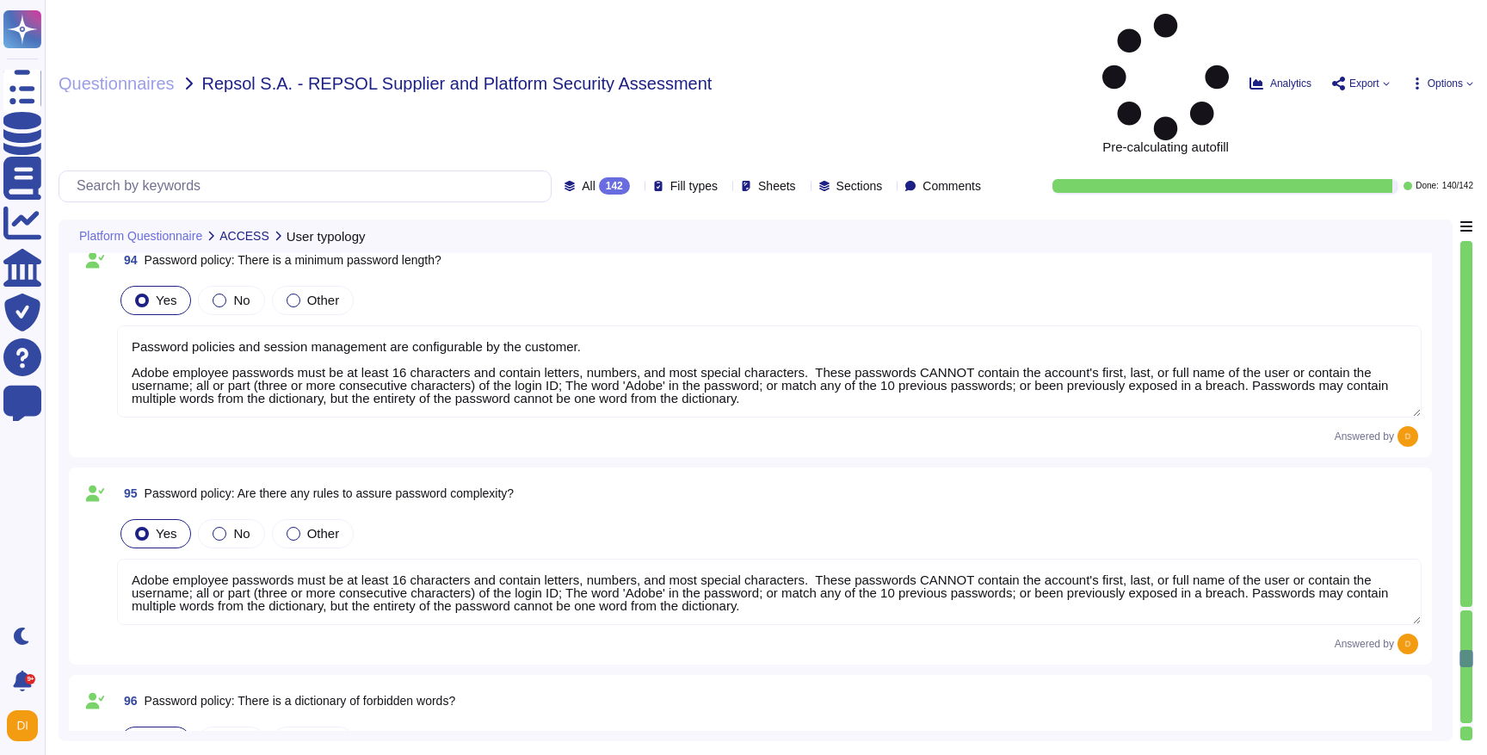
type textarea "Multi-factor authentication (“MFA”) is required prior to obtaining access to Ad…"
type textarea "Active sessions must be terminated when not in use. Session management is confi…"
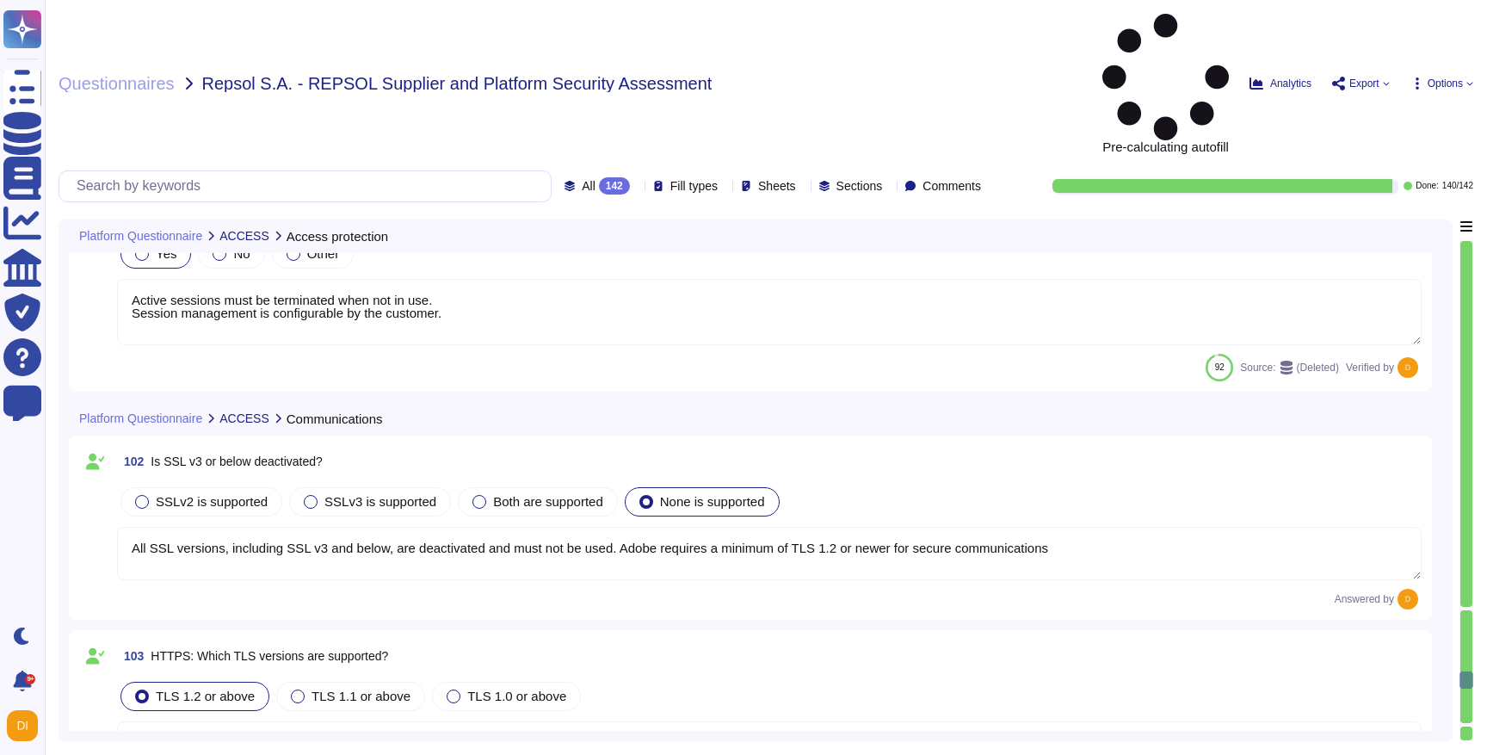
type textarea "All SSL versions, including SSL v3 and below, are deactivated and must not be u…"
type textarea "Adobe products support the Transport Layer Security (TLS) 1.2 protocol."
type textarea "Customers will retain full ownership of their data. Customers are free to acces…"
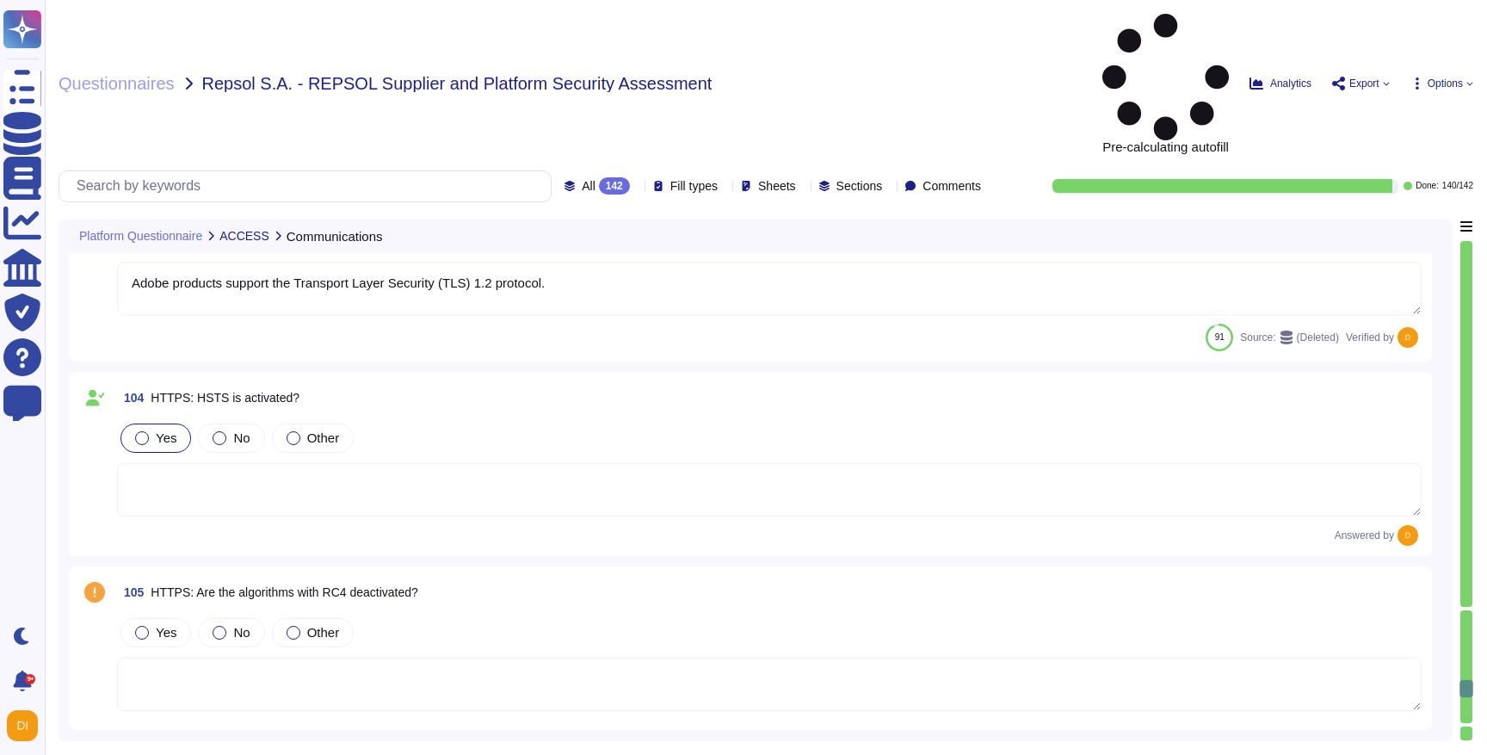
type textarea "For AEP: By defaut, all data at-rest is encrypted by the cloud service provider…"
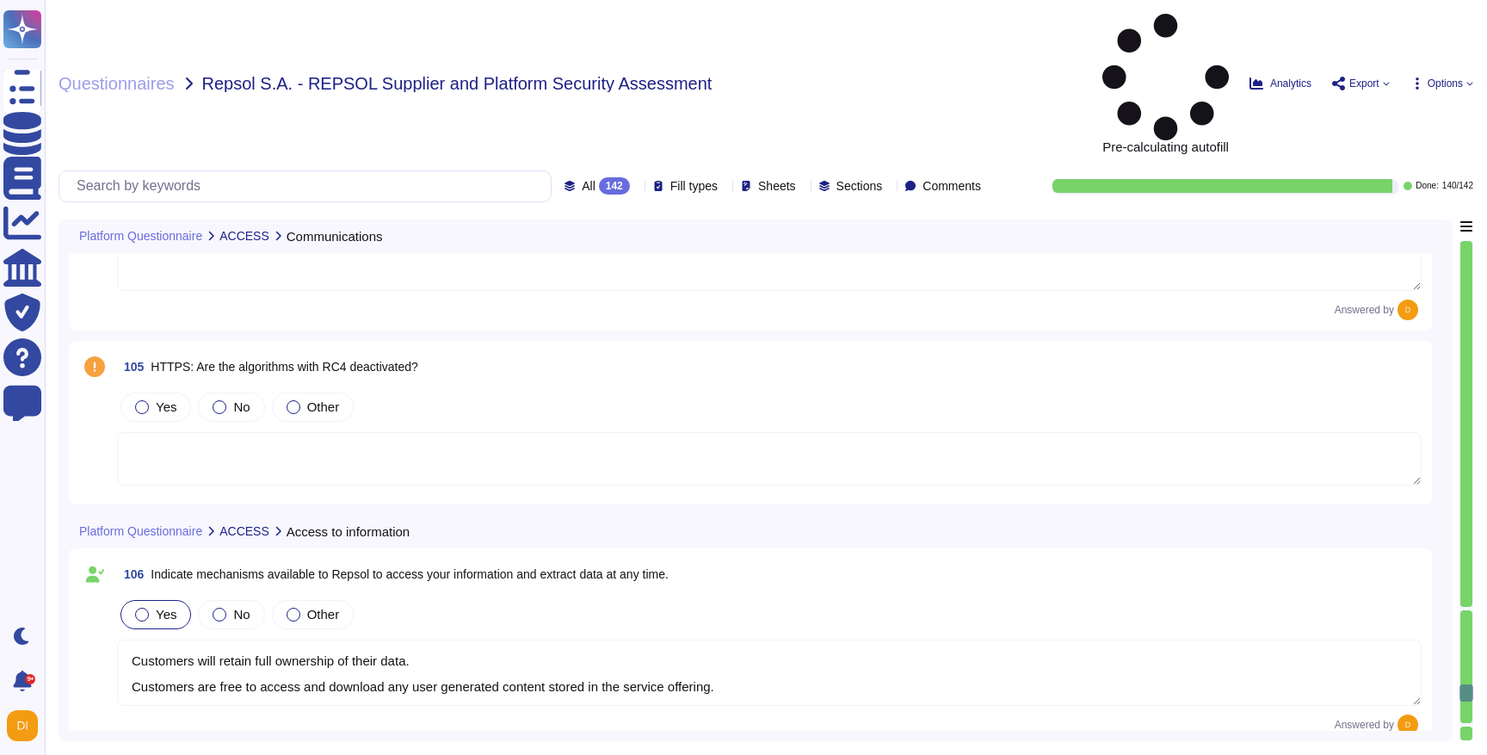
type textarea "Database snapshots are stored and encrypted by the host."
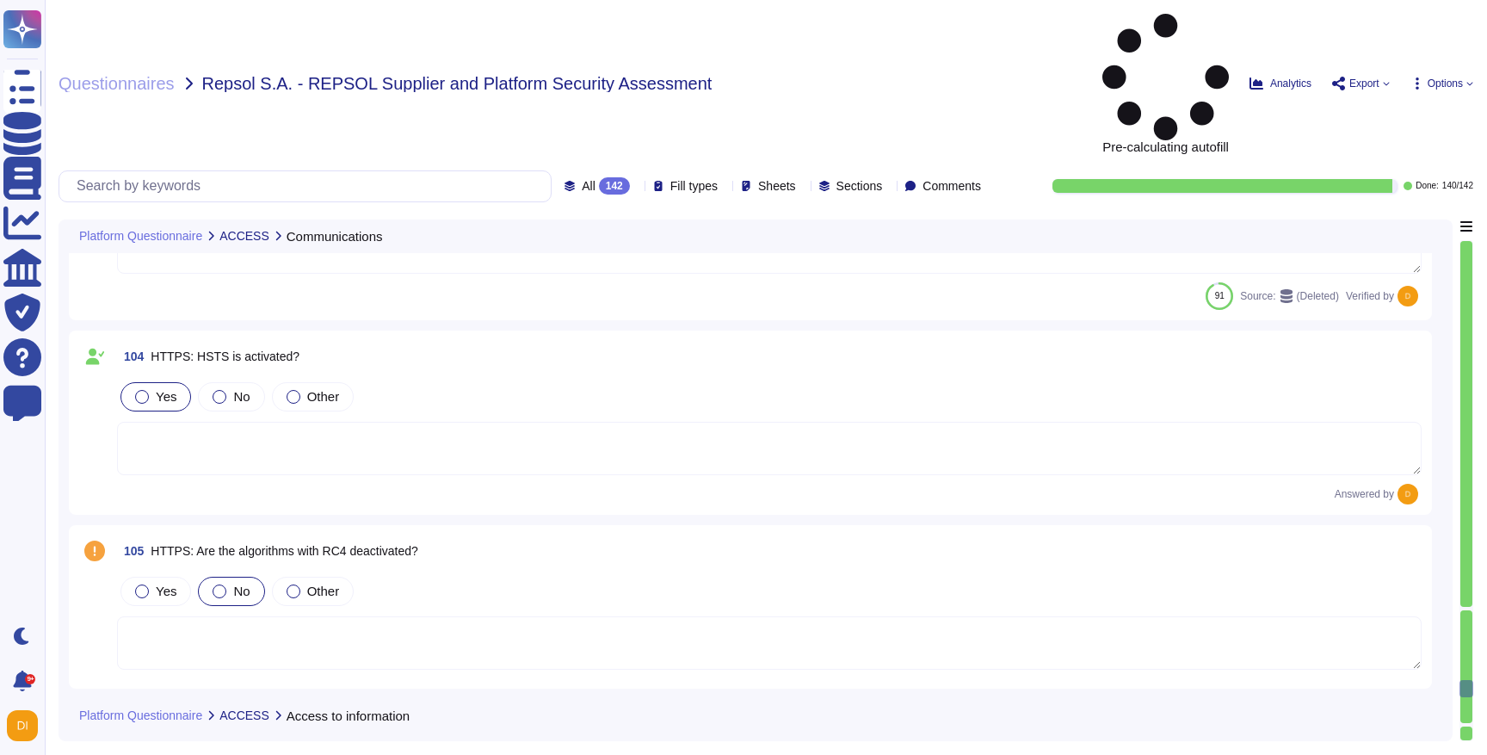
scroll to position [23729, 0]
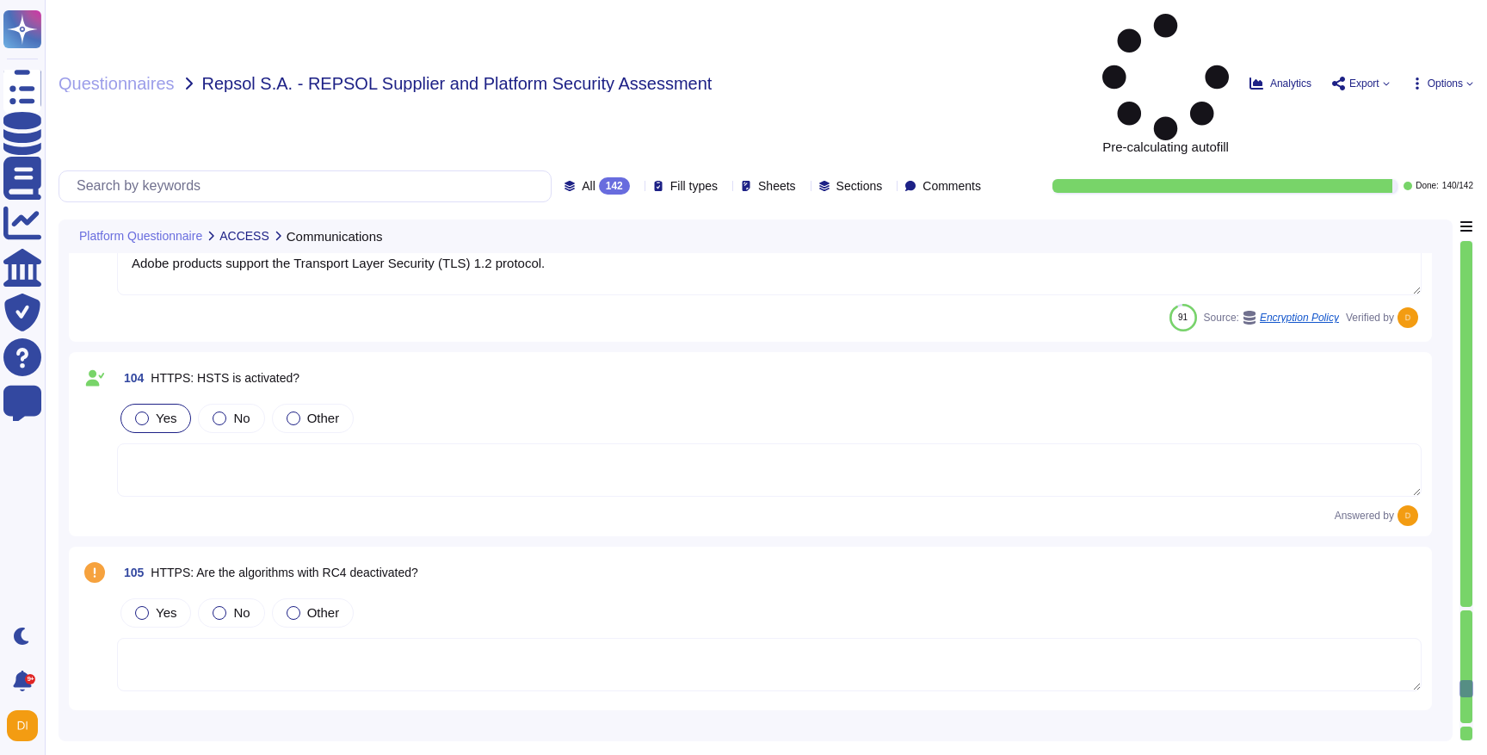
click at [316, 565] on span "HTTPS: Are the algorithms with RC4 deactivated?" at bounding box center [284, 572] width 267 height 14
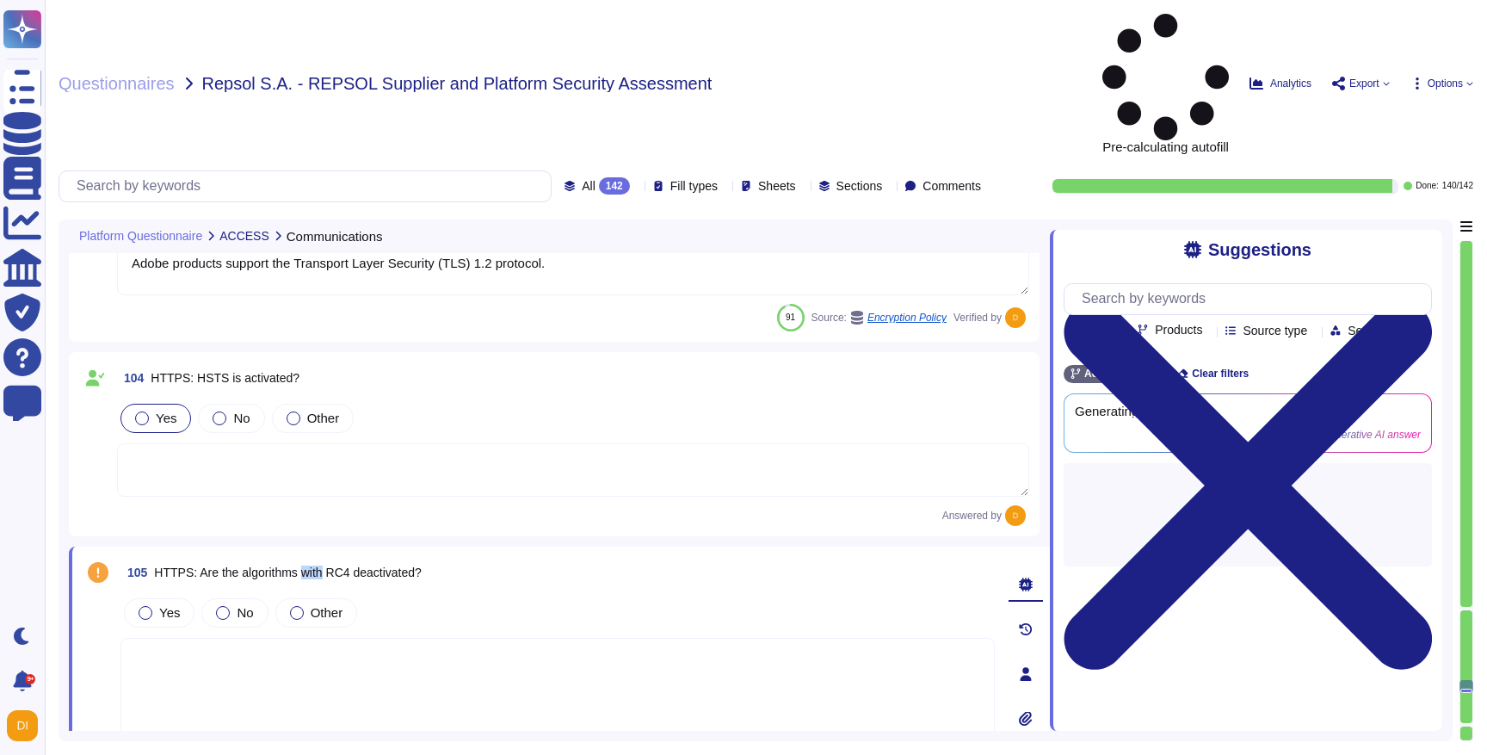
click at [316, 565] on span "HTTPS: Are the algorithms with RC4 deactivated?" at bounding box center [287, 572] width 267 height 14
click at [349, 565] on span "HTTPS: Are the algorithms with RC4 deactivated?" at bounding box center [287, 572] width 267 height 14
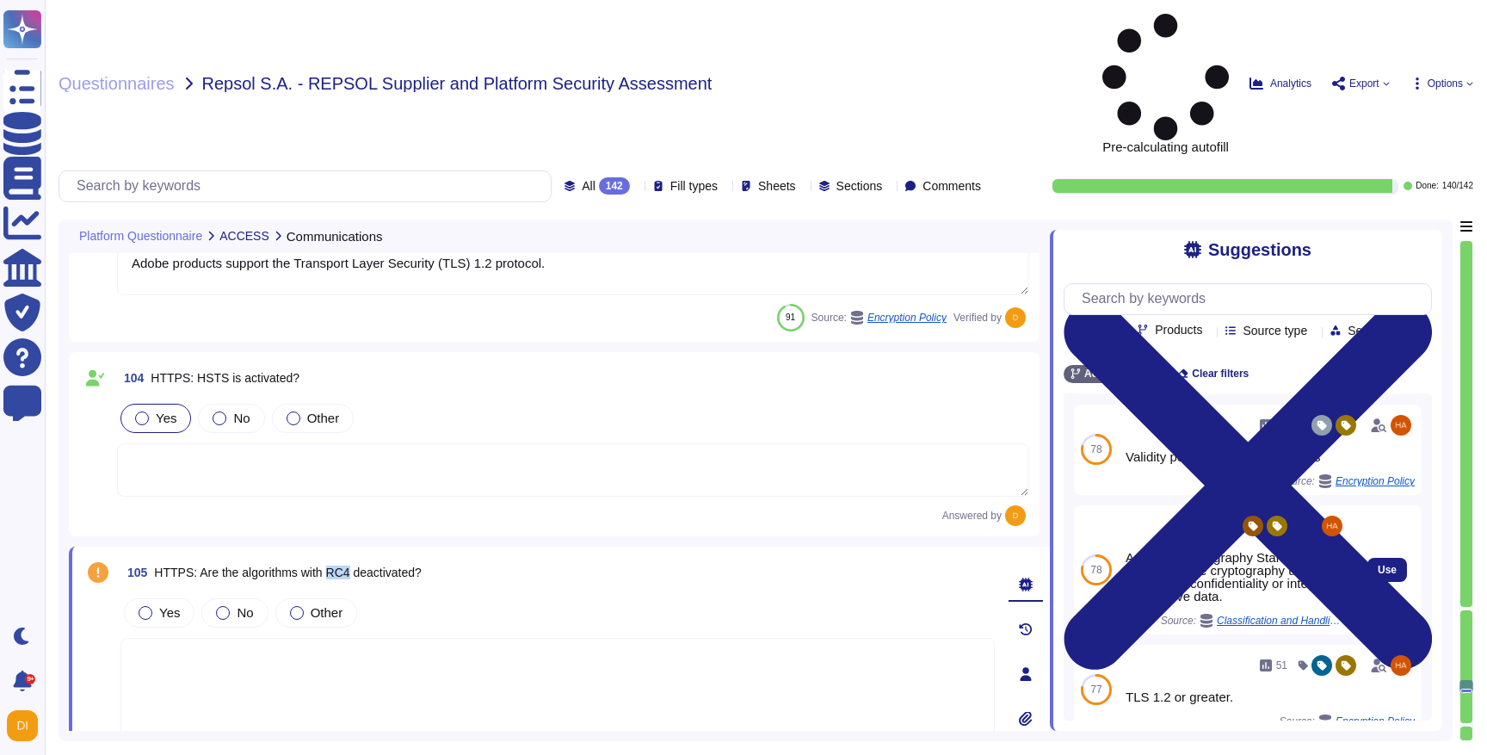
scroll to position [0, 0]
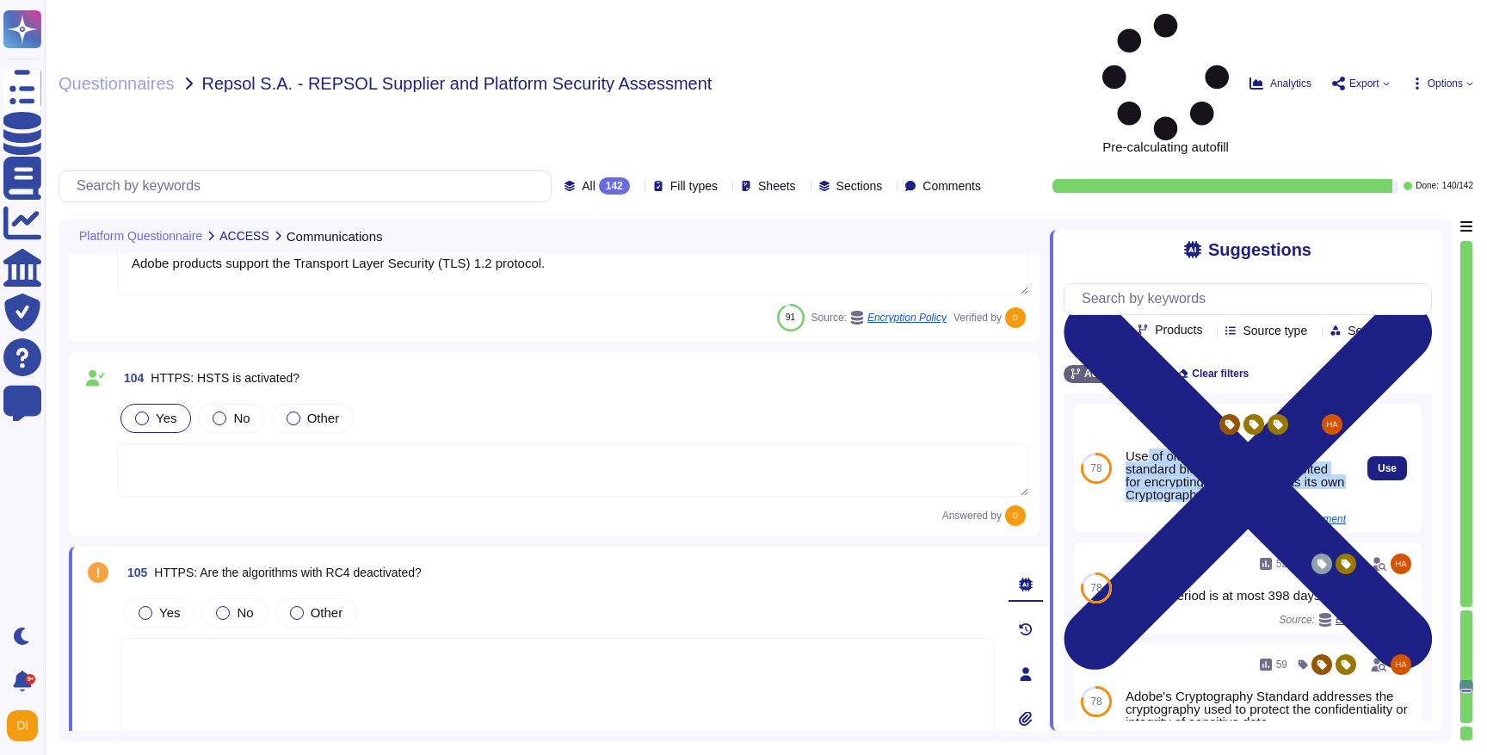
drag, startPoint x: 1149, startPoint y: 343, endPoint x: 1303, endPoint y: 374, distance: 157.3
click at [1303, 449] on div "Use of older standards or non-standard block ciphers is prohibited for encrypti…" at bounding box center [1236, 475] width 220 height 52
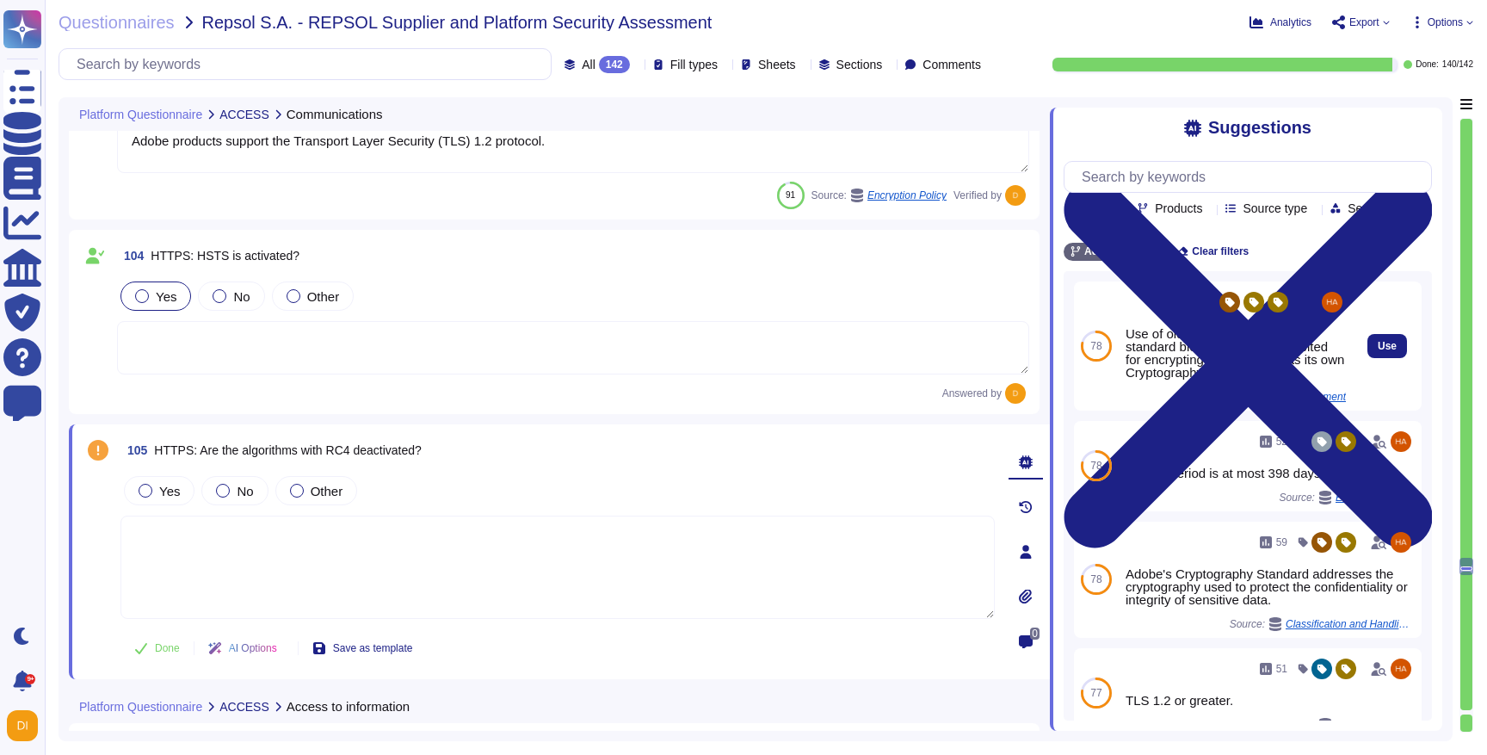
click at [1128, 335] on div "Use of older standards or non-standard block ciphers is prohibited for encrypti…" at bounding box center [1236, 353] width 220 height 52
click at [1381, 337] on button "Use" at bounding box center [1388, 346] width 40 height 24
type textarea "Use of older standards or non-standard block ciphers is prohibited for encrypti…"
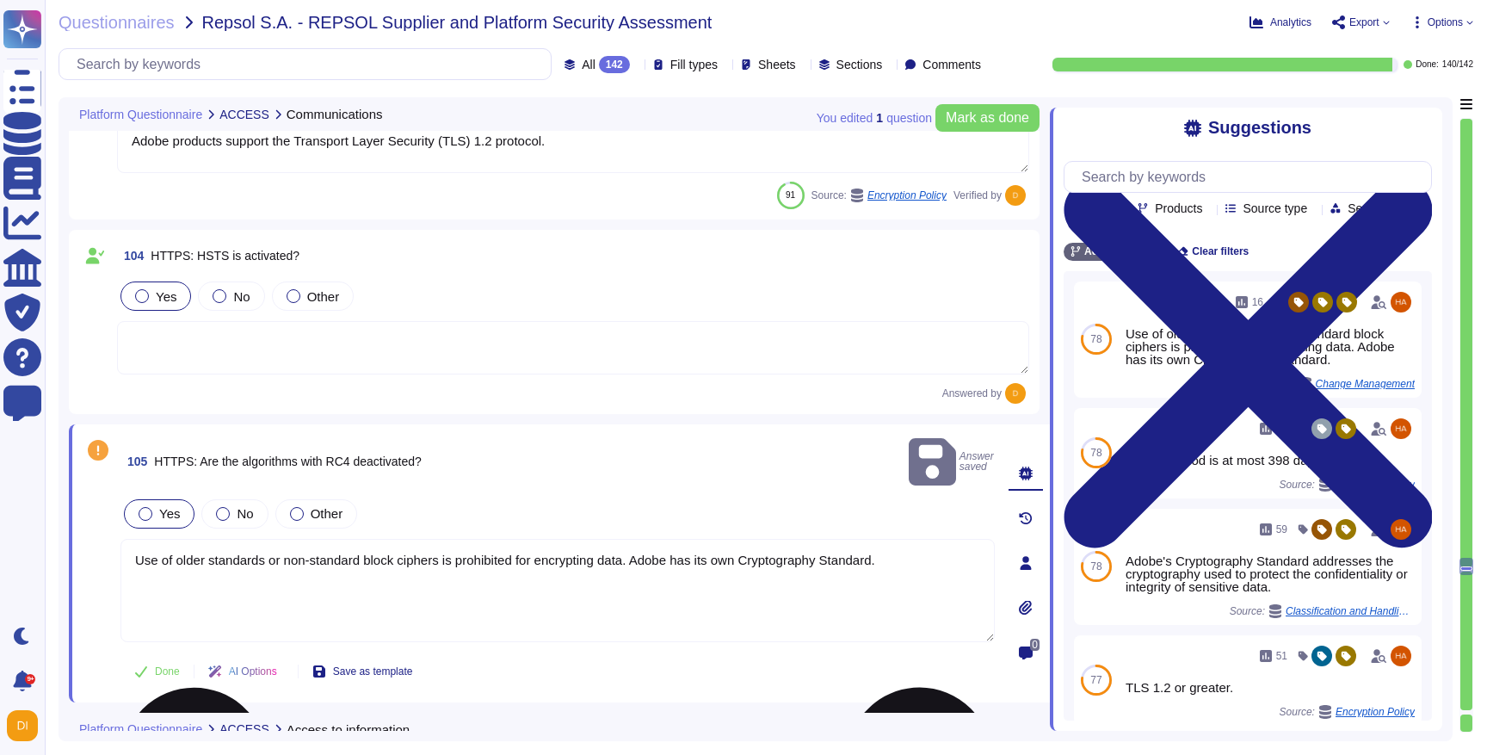
click at [265, 539] on textarea "Use of older standards or non-standard block ciphers is prohibited for encrypti…" at bounding box center [558, 590] width 874 height 103
click at [463, 586] on textarea "Use of older standards or non-standard block ciphers is prohibited for encrypti…" at bounding box center [558, 590] width 874 height 103
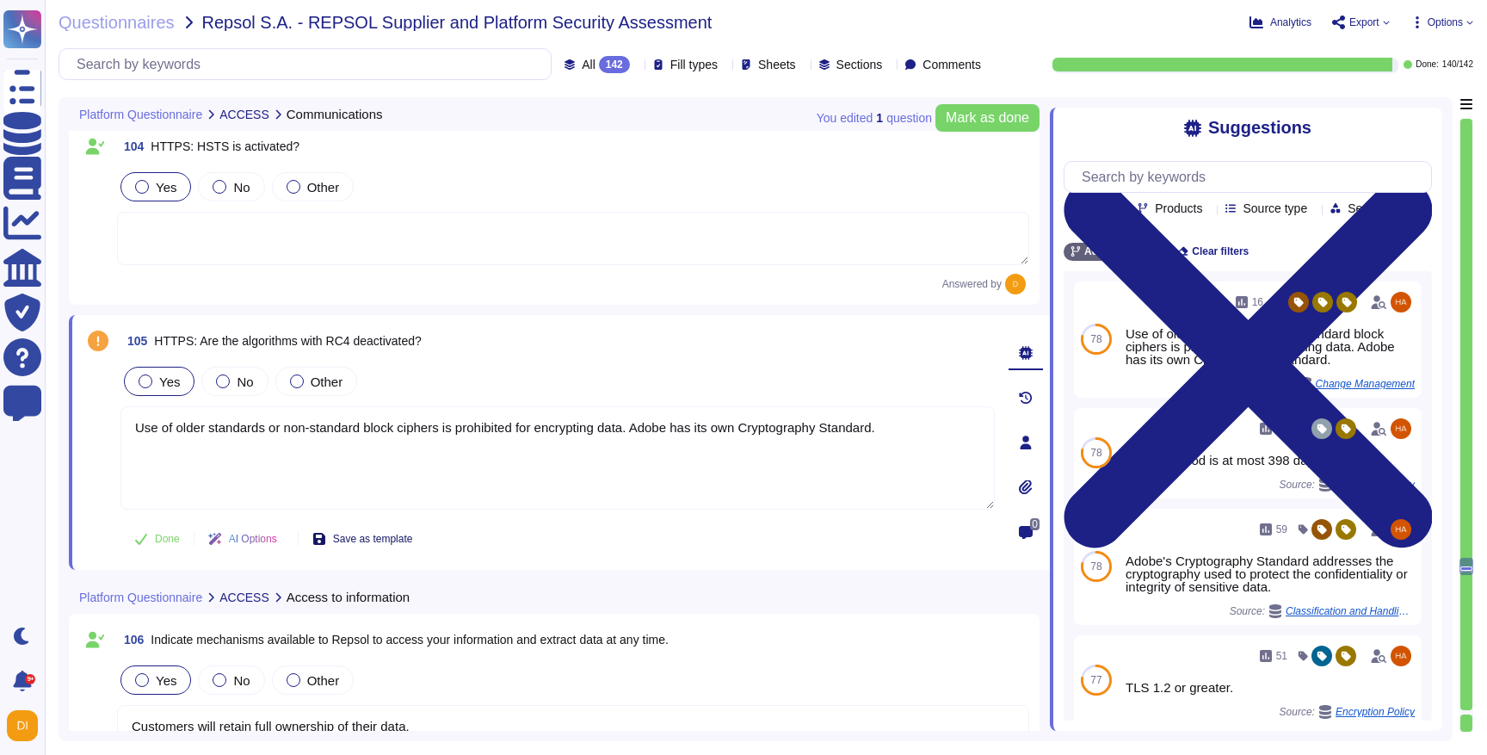
scroll to position [23870, 0]
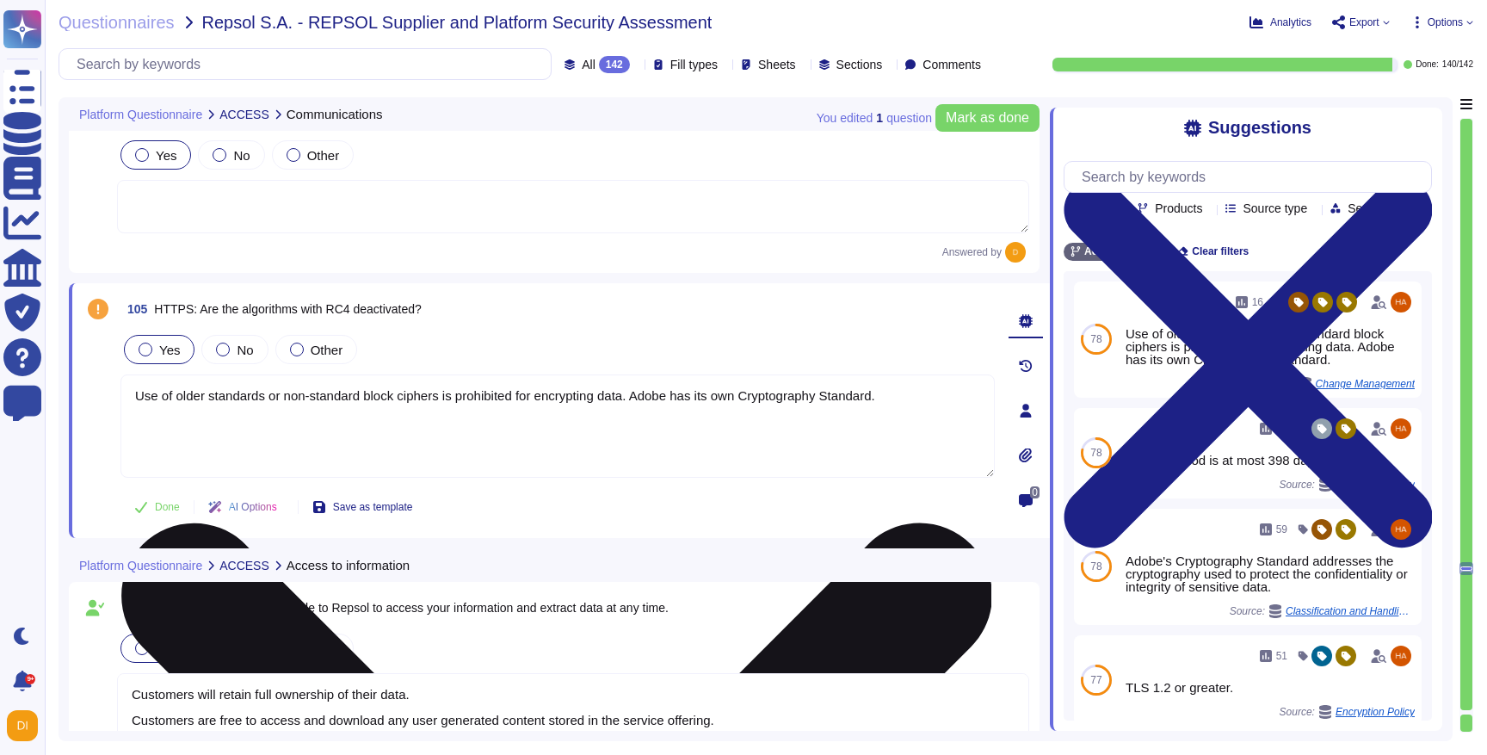
drag, startPoint x: 179, startPoint y: 395, endPoint x: 439, endPoint y: 423, distance: 261.4
click at [439, 423] on textarea "Use of older standards or non-standard block ciphers is prohibited for encrypti…" at bounding box center [558, 425] width 874 height 103
drag, startPoint x: 411, startPoint y: 402, endPoint x: 562, endPoint y: 438, distance: 155.7
click at [562, 438] on textarea "Use of older standards or non-standard block ciphers is prohibited for encrypti…" at bounding box center [558, 425] width 874 height 103
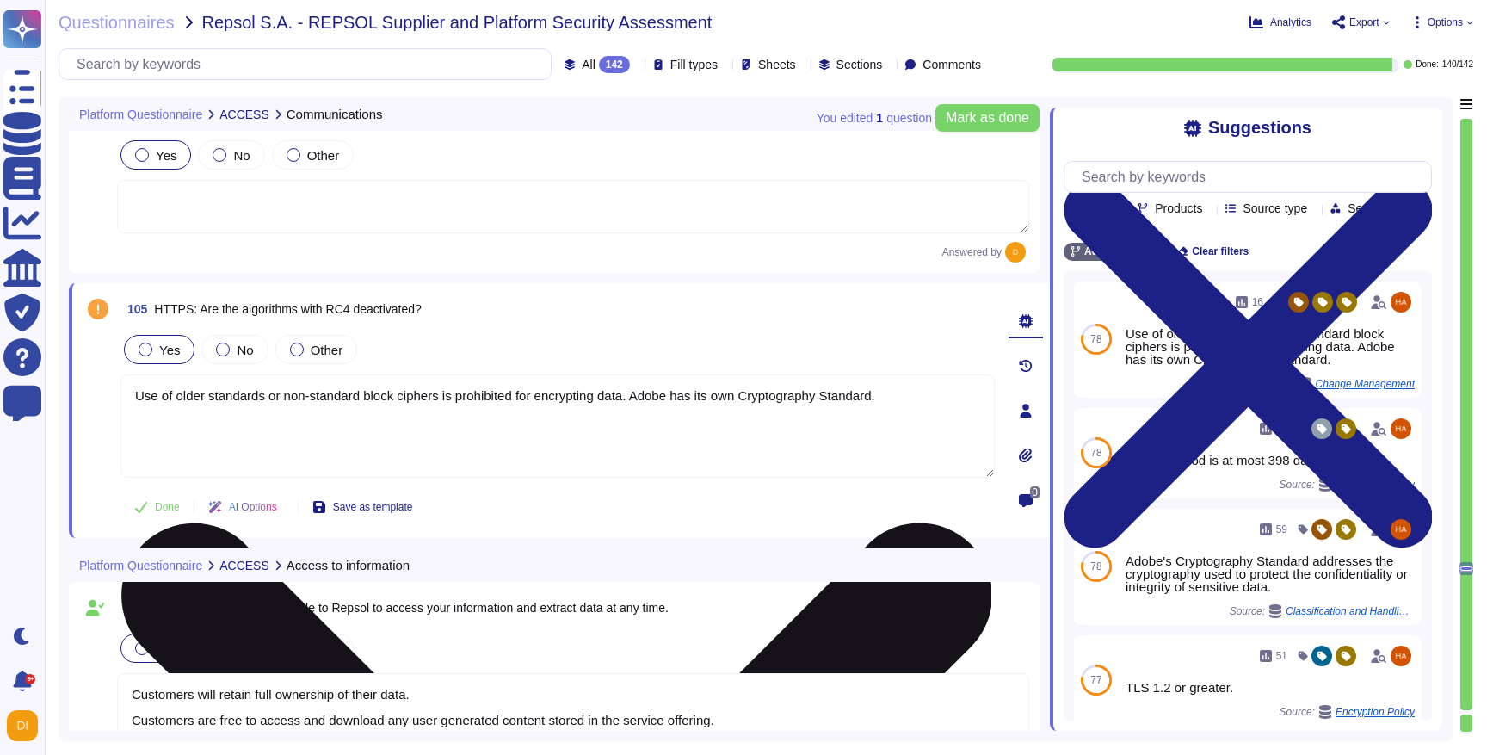
click at [562, 438] on textarea "Use of older standards or non-standard block ciphers is prohibited for encrypti…" at bounding box center [558, 425] width 874 height 103
drag, startPoint x: 491, startPoint y: 389, endPoint x: 646, endPoint y: 408, distance: 156.1
click at [646, 408] on textarea "Use of older standards or non-standard block ciphers is prohibited for encrypti…" at bounding box center [558, 425] width 874 height 103
click at [660, 477] on textarea "Use of older standards or non-standard block ciphers is prohibited for encrypti…" at bounding box center [558, 425] width 874 height 103
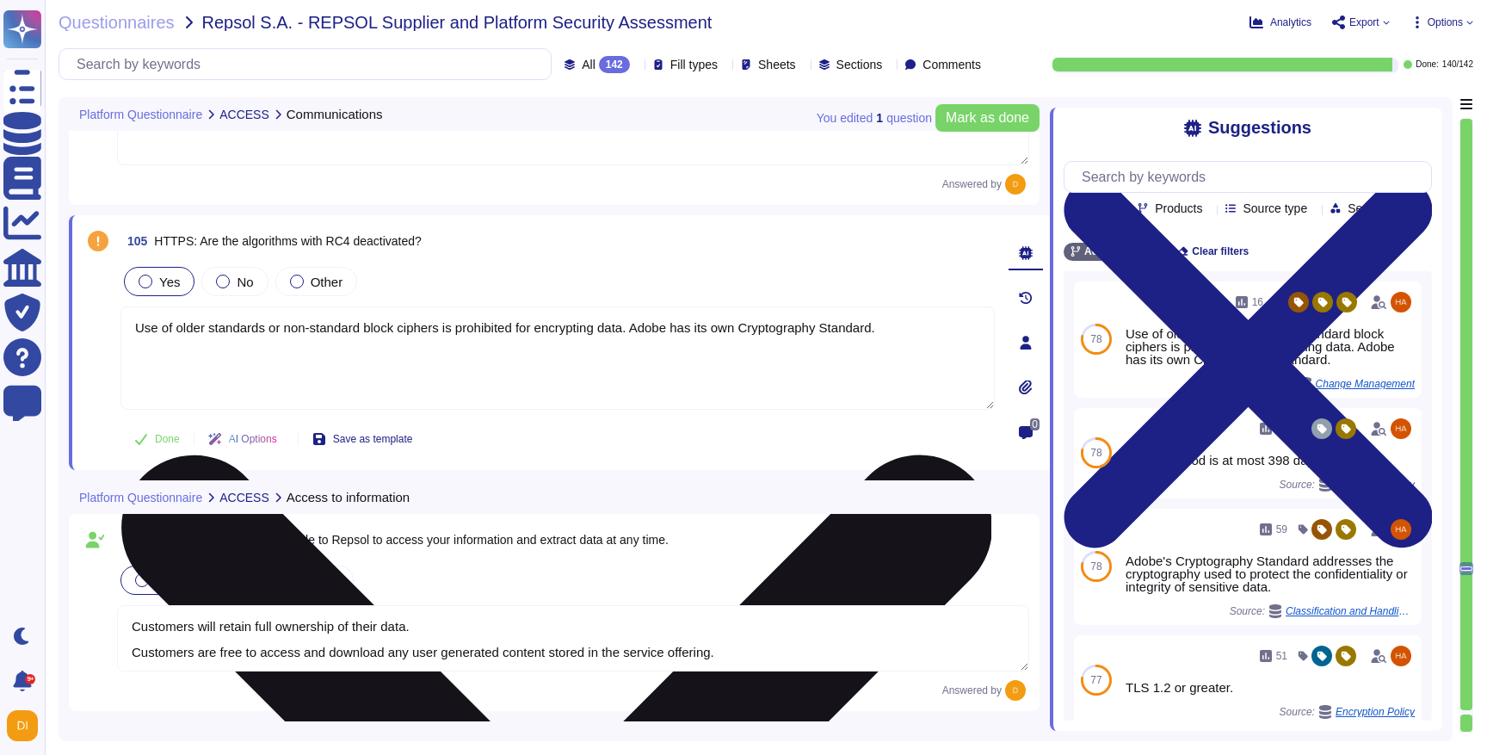
type textarea "Database snapshots are stored and encrypted by the host."
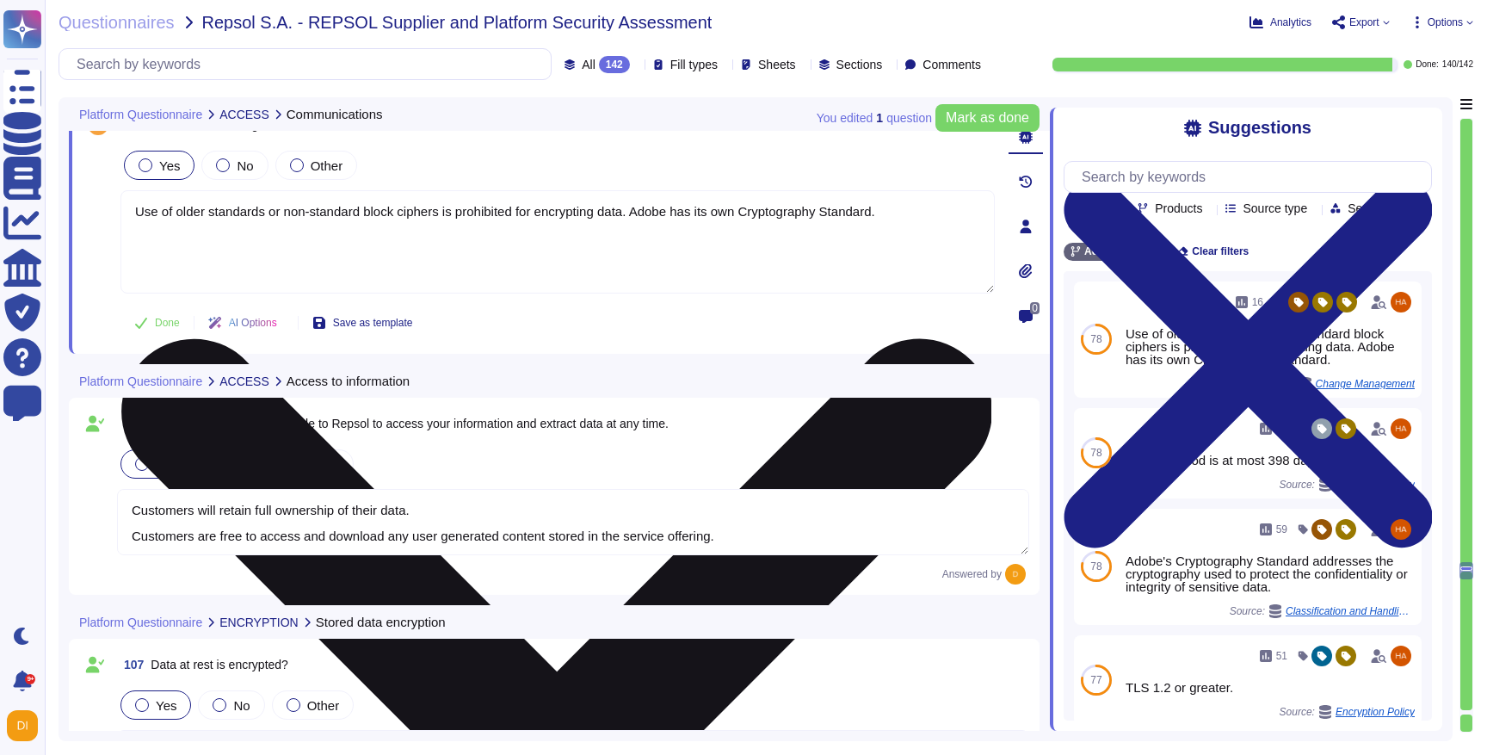
scroll to position [24061, 0]
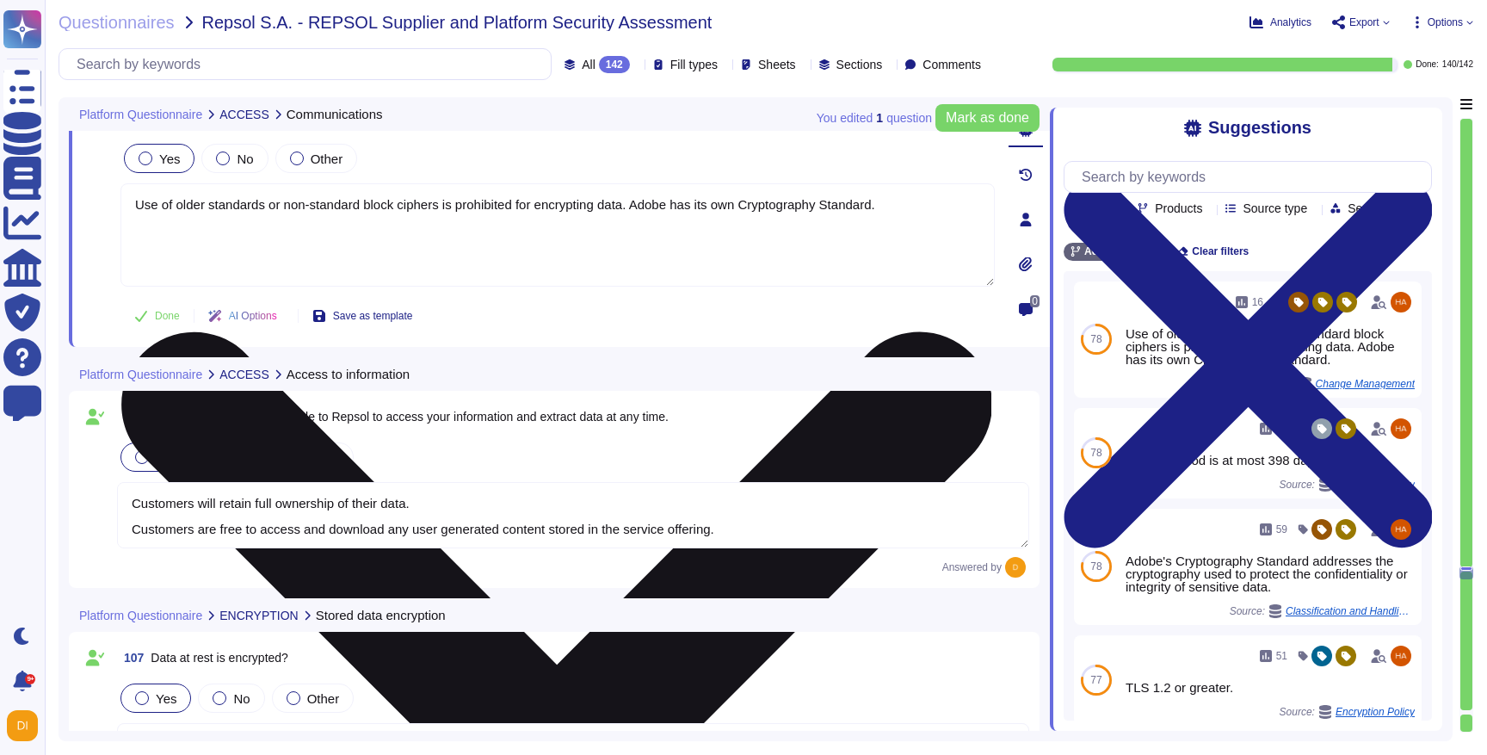
drag, startPoint x: 647, startPoint y: 207, endPoint x: 757, endPoint y: 209, distance: 109.3
click at [757, 209] on textarea "Use of older standards or non-standard block ciphers is prohibited for encrypti…" at bounding box center [558, 234] width 874 height 103
click at [747, 244] on textarea "Use of older standards or non-standard block ciphers is prohibited for encrypti…" at bounding box center [558, 234] width 874 height 103
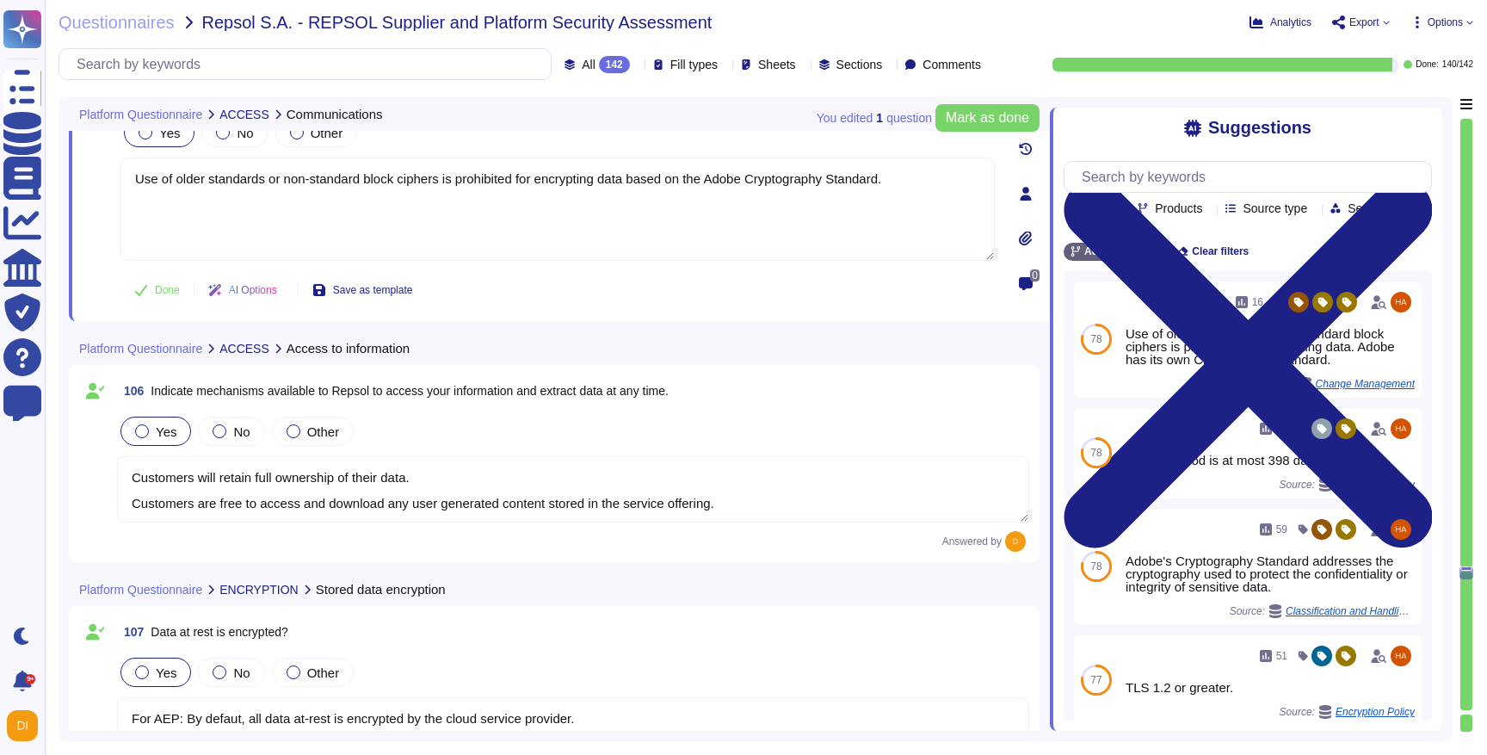
scroll to position [24079, 0]
type textarea "Use of older standards or non-standard block ciphers is prohibited for encrypti…"
click at [1468, 713] on div at bounding box center [1467, 712] width 12 height 4
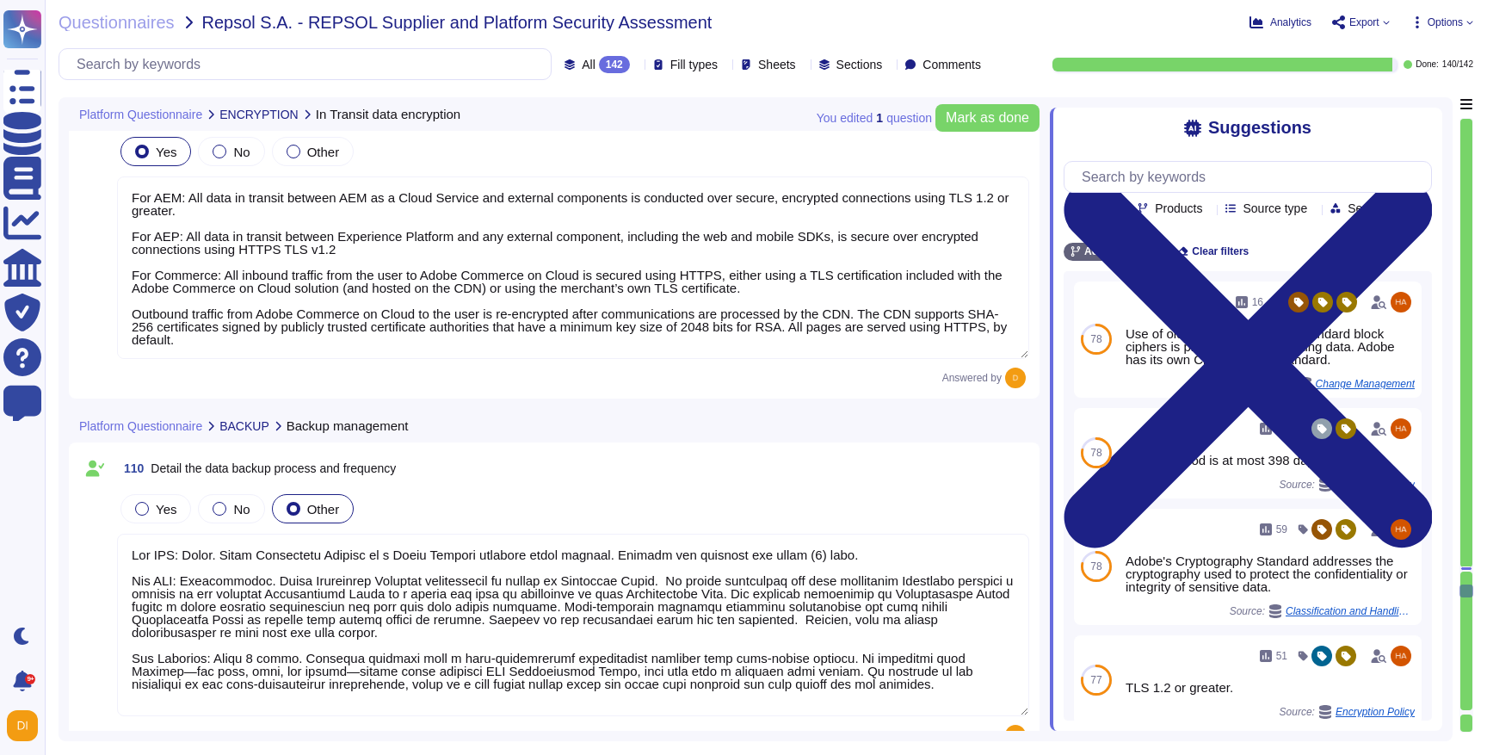
type textarea "Lor IPS: Dolor. Sitam Consectetu Adipisc el s Doeiu Tempori utlabore etdol magn…"
type textarea "For Commerce: The Recovery Time Objective (RTO) is 48 hours and is currently ac…"
type textarea "Data retention is defined in the agreements, including all applicable PSLTs (Pr…"
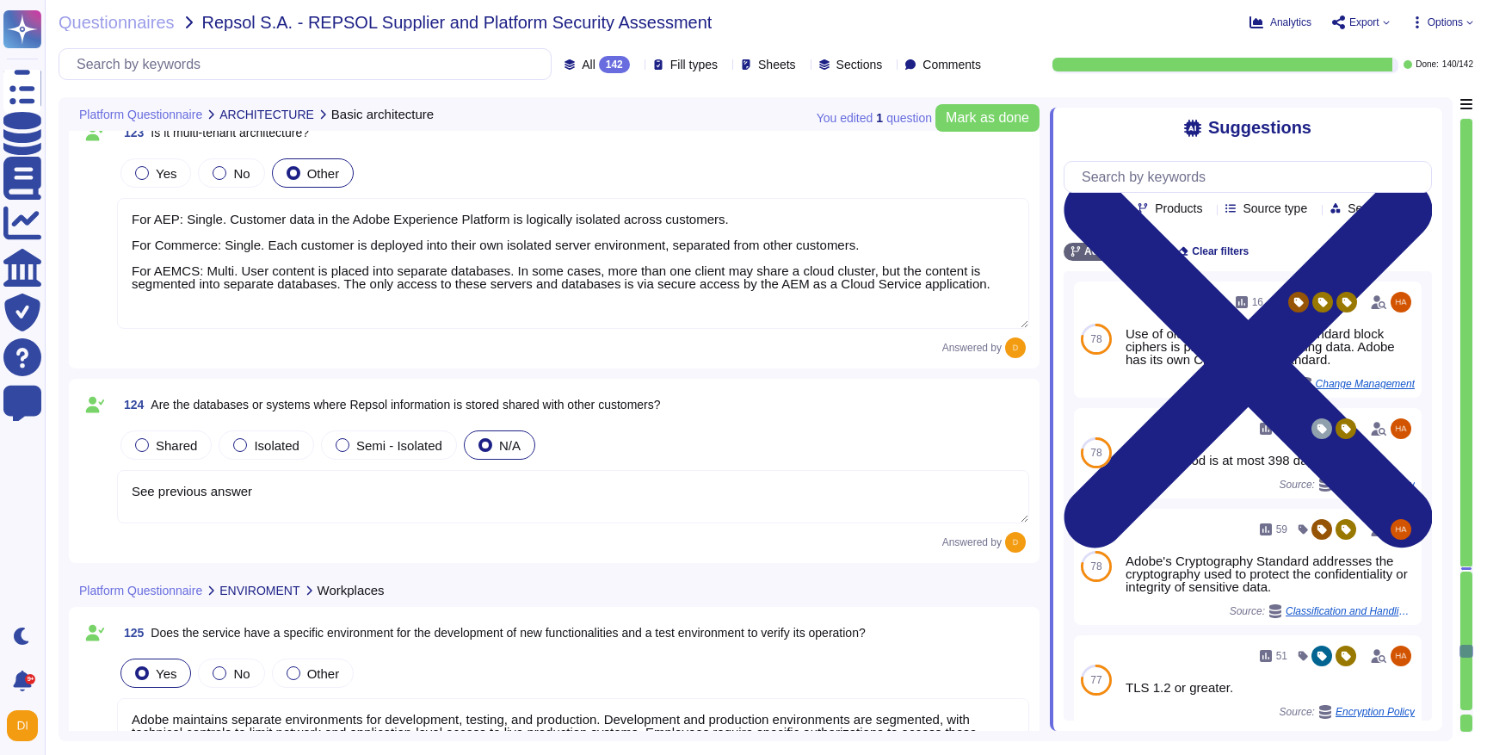
type textarea "NA. SaaS/PaaS offerings"
type textarea "For AEP: Single. Customer data in the Adobe Experience Platform is logically is…"
type textarea "See previous answer"
type textarea "Adobe maintains separate environments for development, testing, and production.…"
type textarea "Adobe ensures a high degree of isolation between different environments. Produc…"
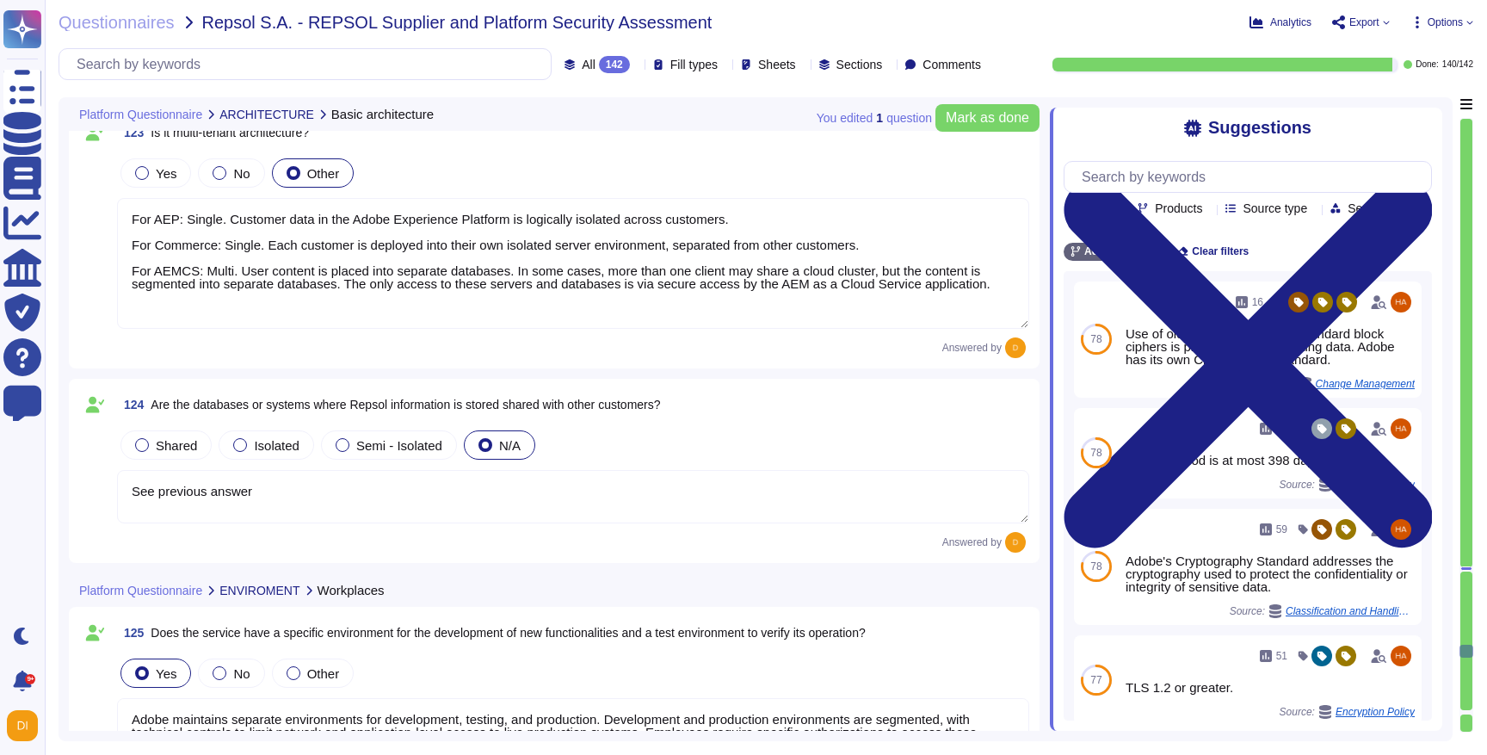
type textarea "Servers that are accessed from an external, insecure network (such as web serve…"
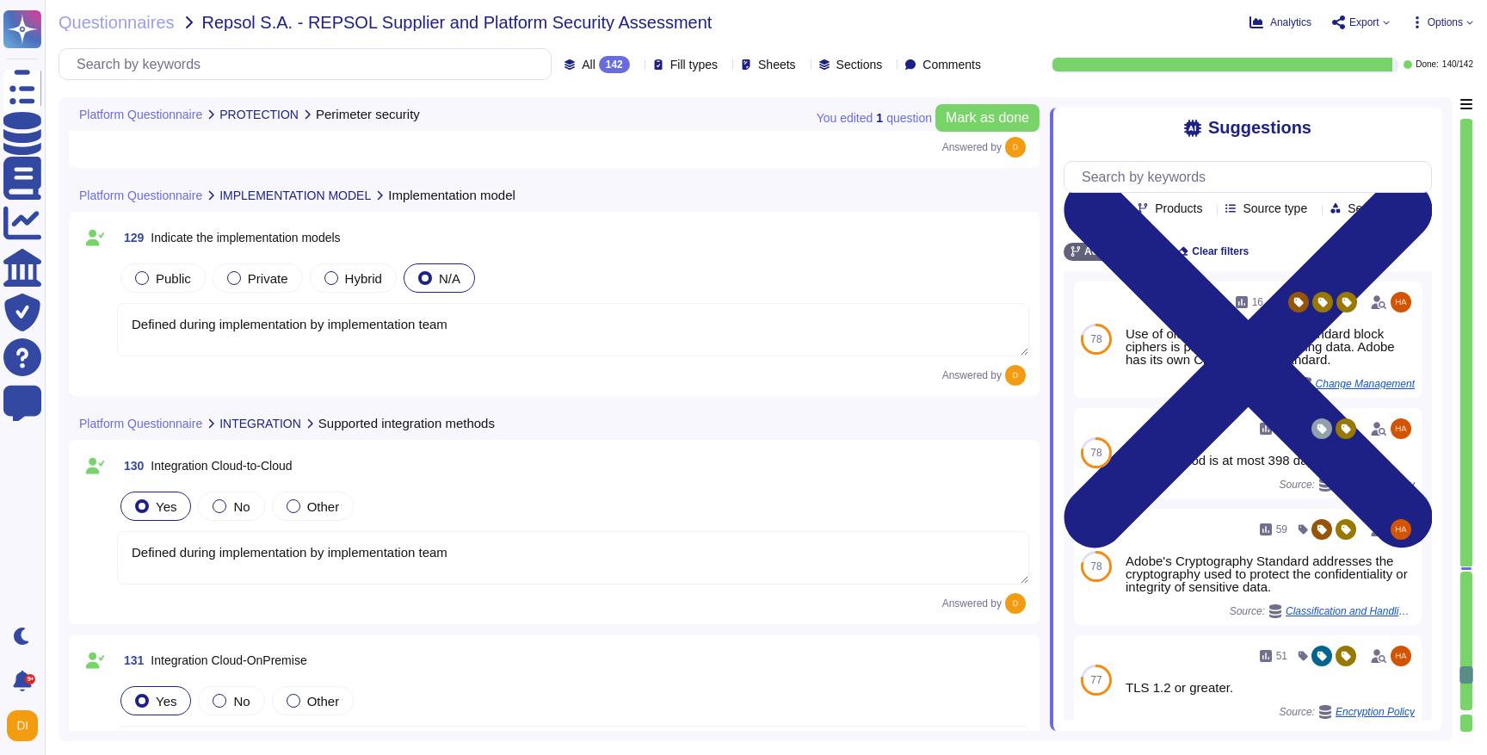
type textarea "Defined during implementation by implementation team"
type textarea "Adobe offers several APIs to its clients, enabling them to integrate Adobe serv…"
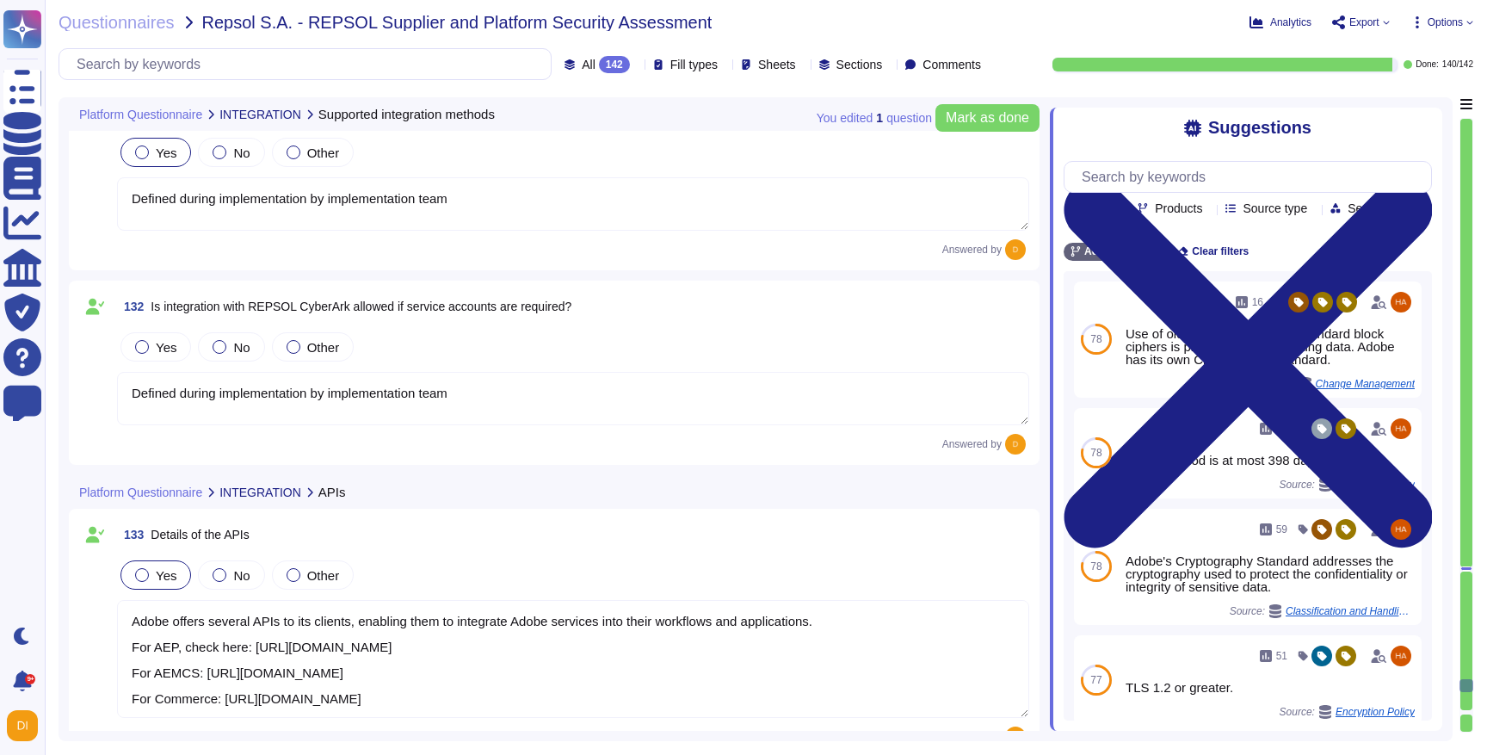
type textarea "Documentation, guidelines and procedures on the use of APIs and SDKs for Adobe …"
type textarea "Yes, Adobe has documented processes for the administration, monitoring, and pro…"
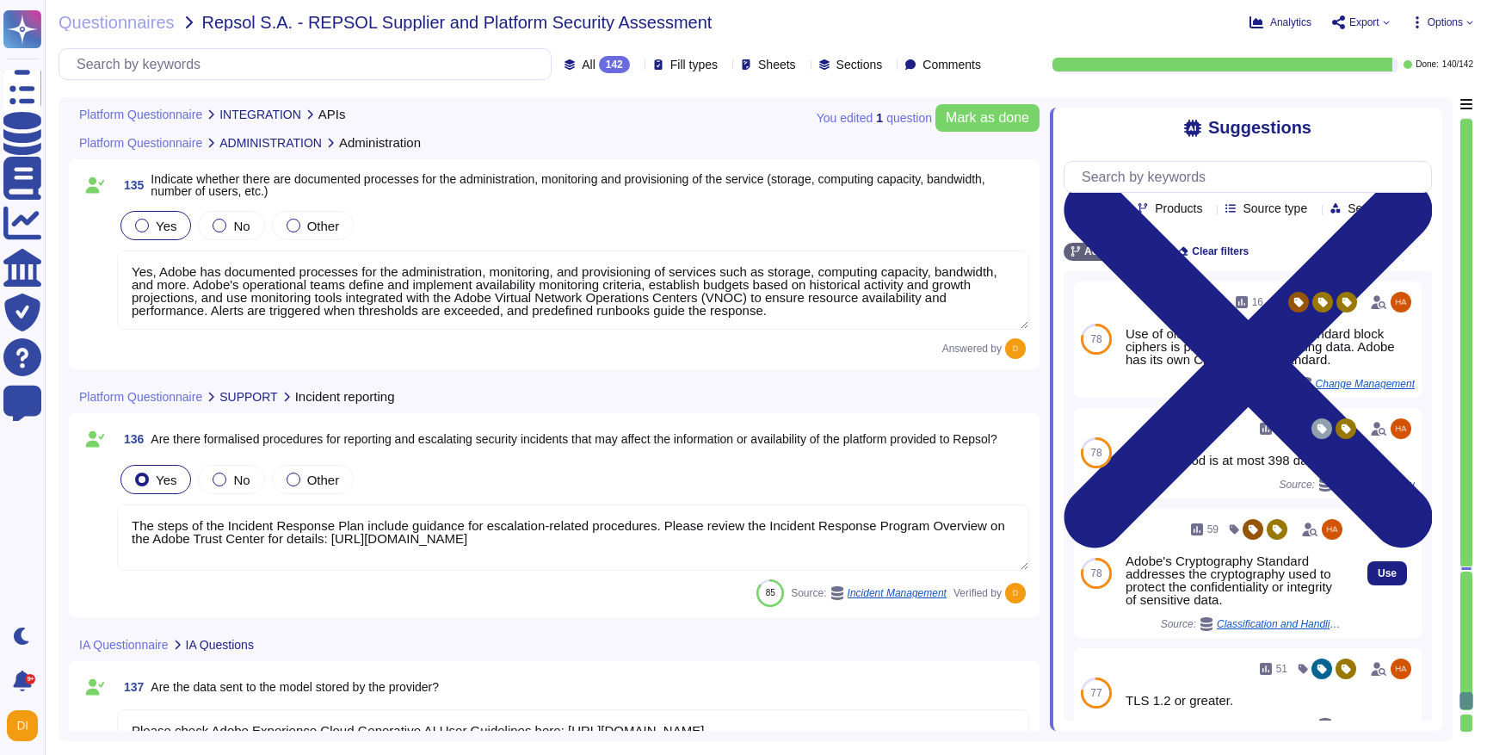
type textarea "The steps of the Incident Response Plan include guidance for escalation-related…"
type textarea "Please check Adobe Experience Cloud Generative AI User Guidelines here: [URL][D…"
type textarea "No. No, the information provided to the model or returned by it is not shared w…"
type textarea "NA"
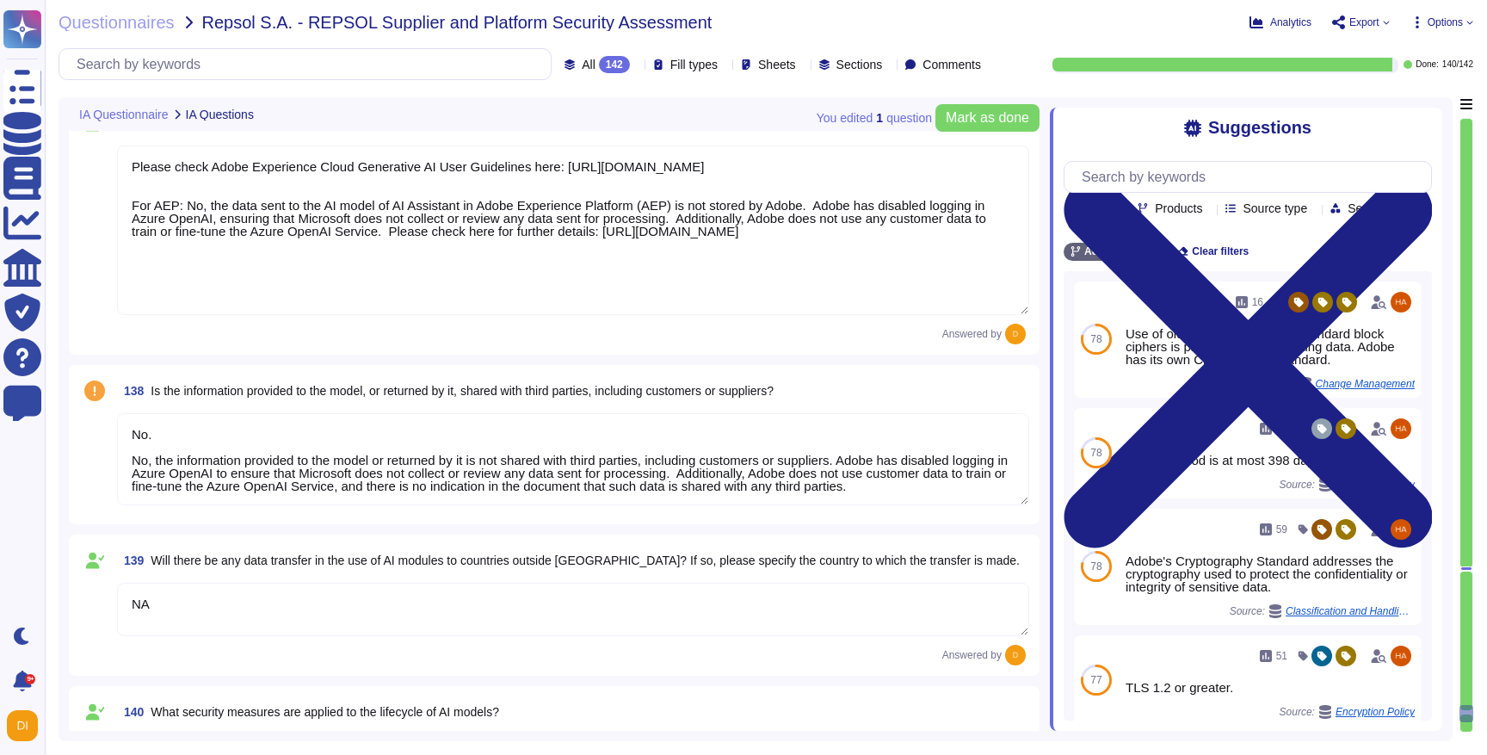
type textarea "Adobe Artificial Intelligence offerings go through Adobe's responsible AI Ethic…"
type textarea "Adobe has established policies for incident response that apply to all its syst…"
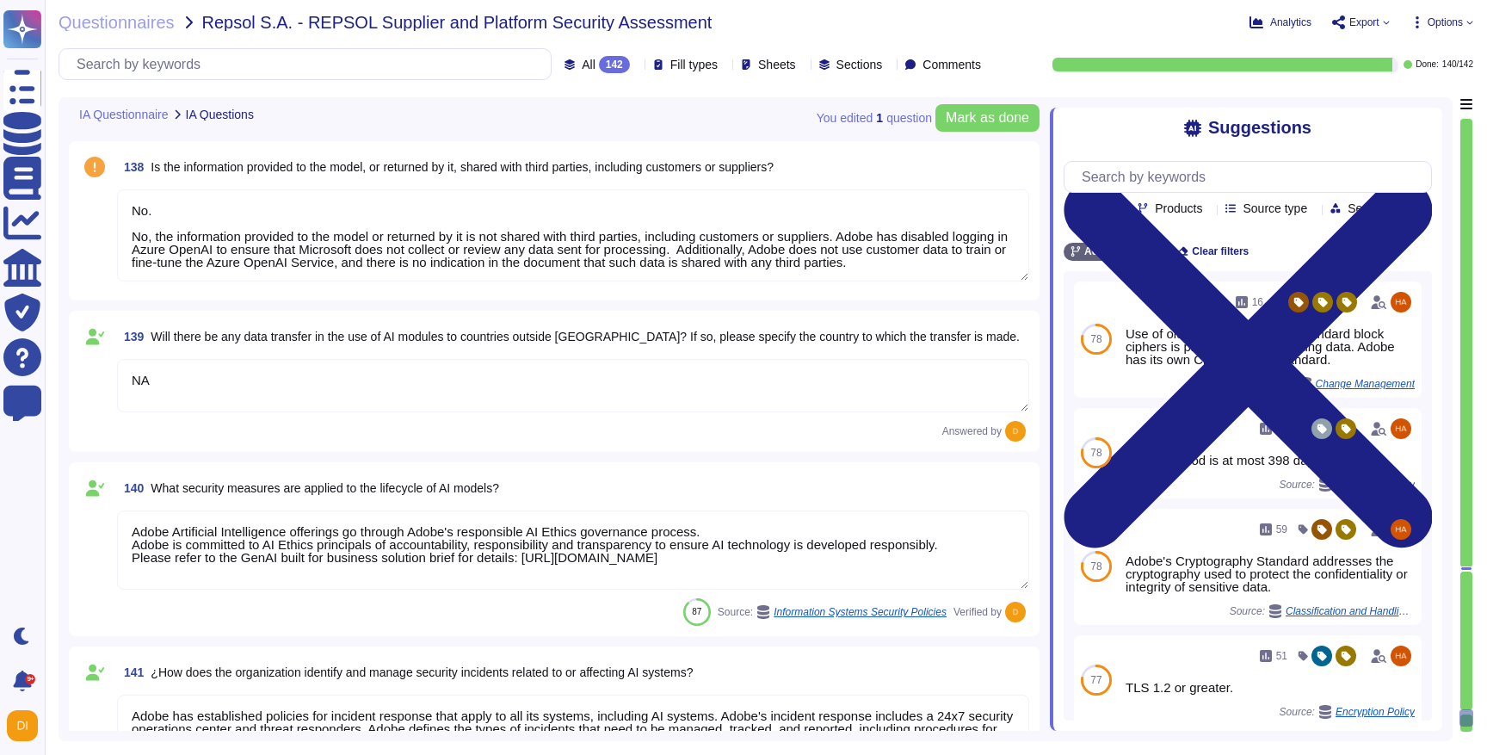
scroll to position [32792, 0]
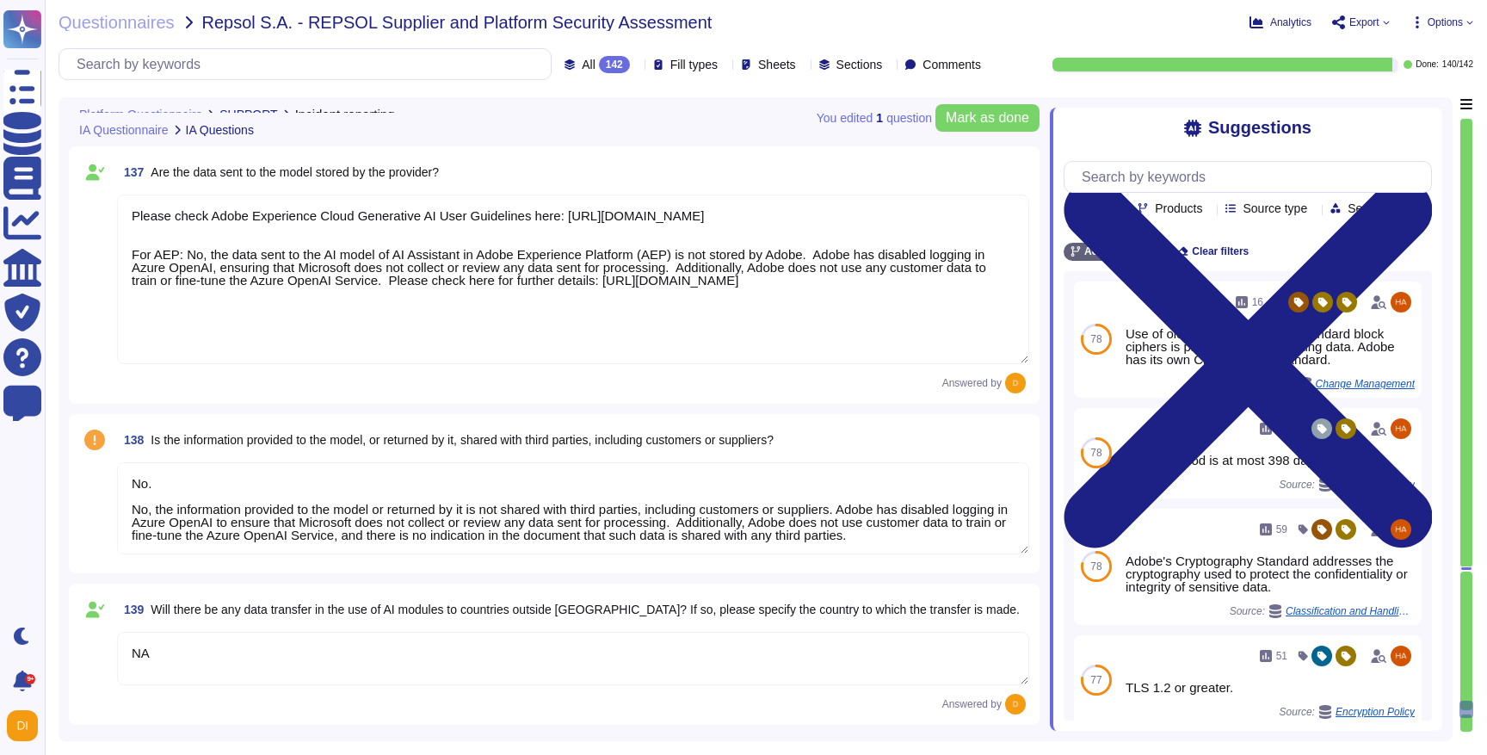
type textarea "The steps of the Incident Response Plan include guidance for escalation-related…"
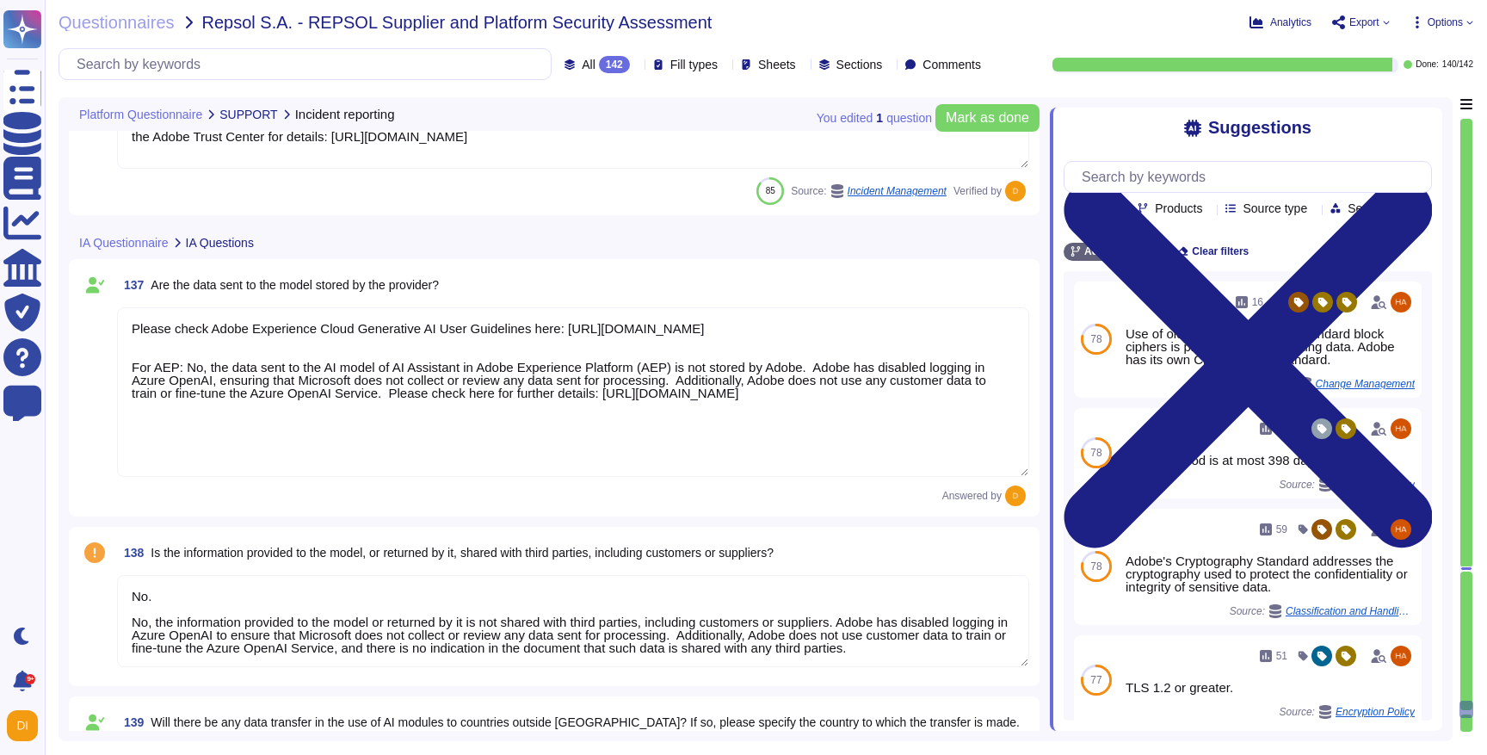
scroll to position [32107, 0]
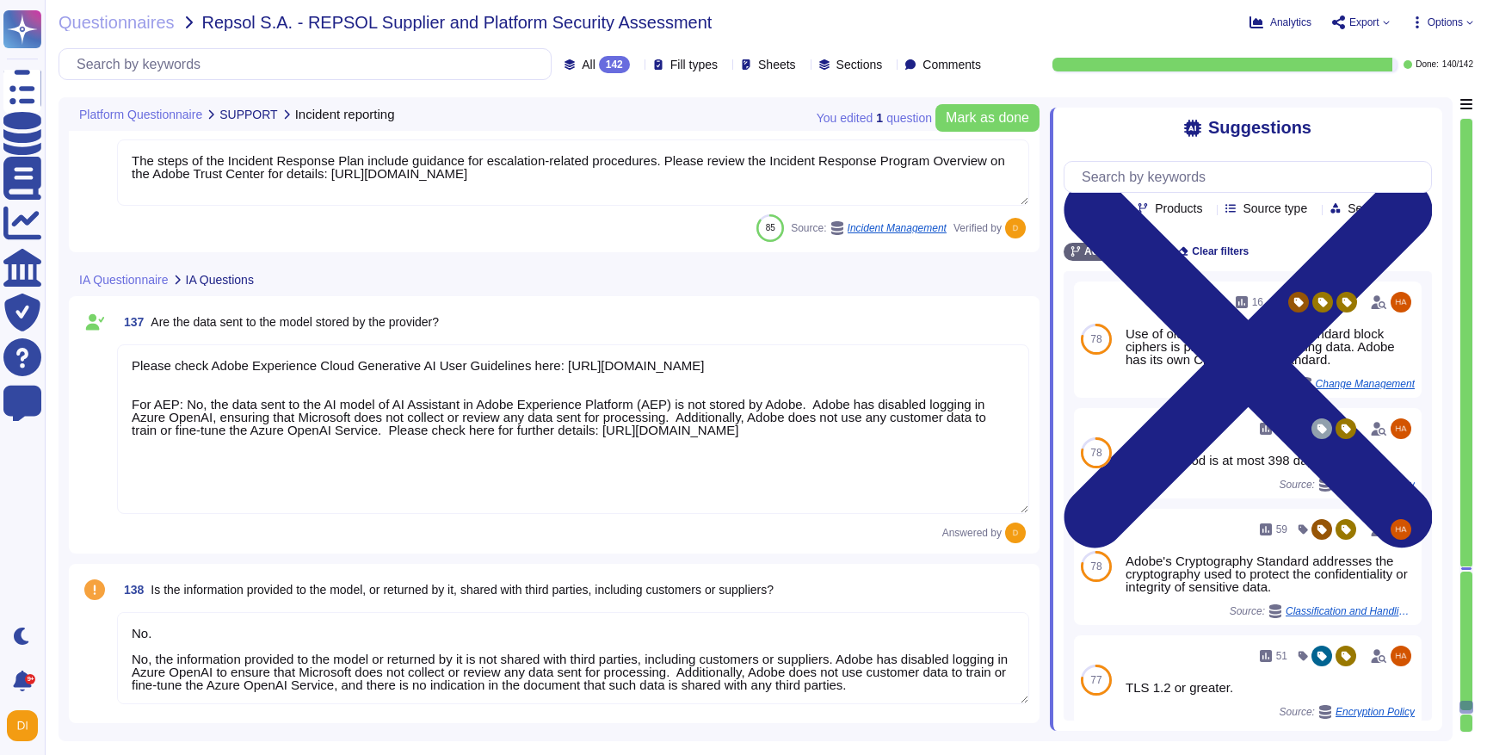
drag, startPoint x: 145, startPoint y: 415, endPoint x: 314, endPoint y: 426, distance: 169.1
click at [313, 426] on textarea "Please check Adobe Experience Cloud Generative AI User Guidelines here: [URL][D…" at bounding box center [573, 429] width 912 height 170
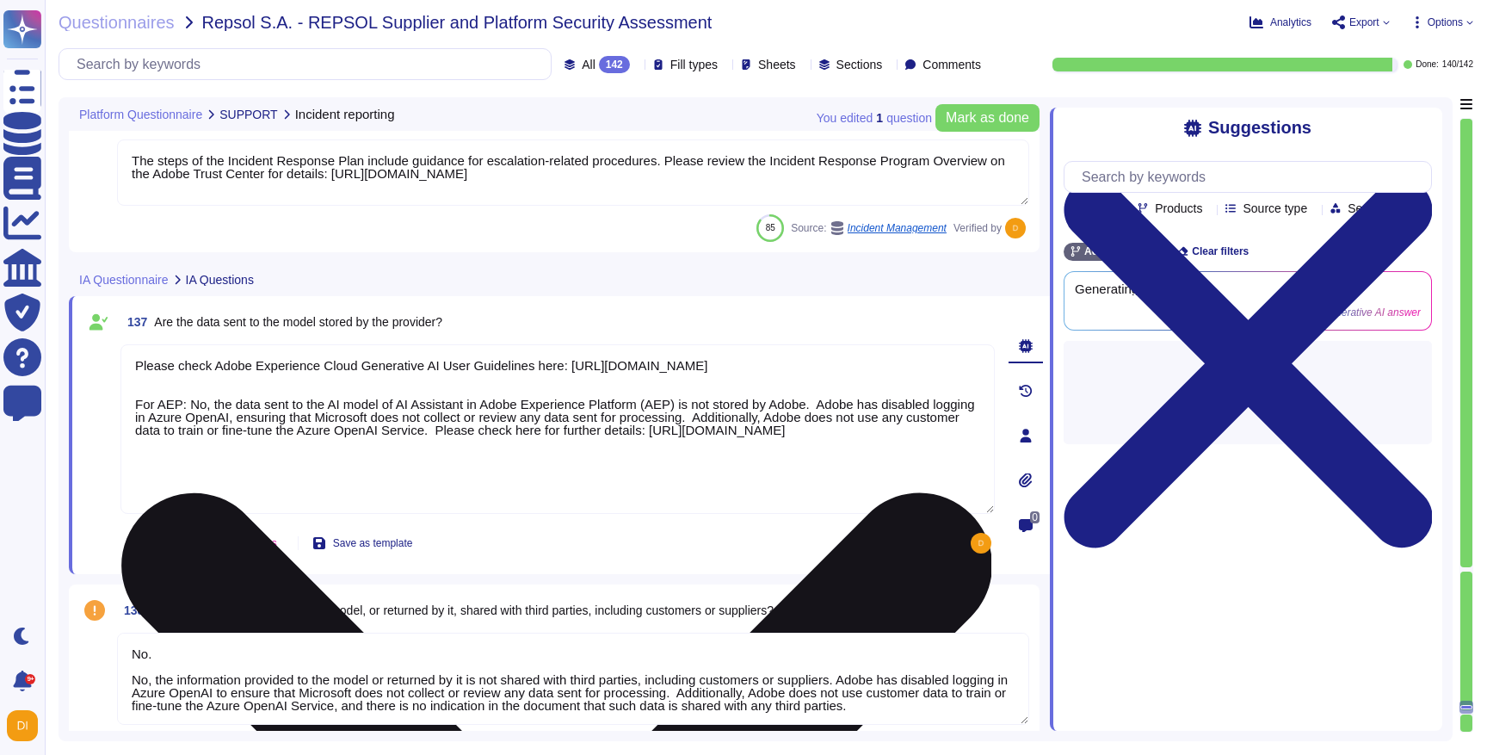
click at [467, 429] on textarea "Please check Adobe Experience Cloud Generative AI User Guidelines here: [URL][D…" at bounding box center [558, 429] width 874 height 170
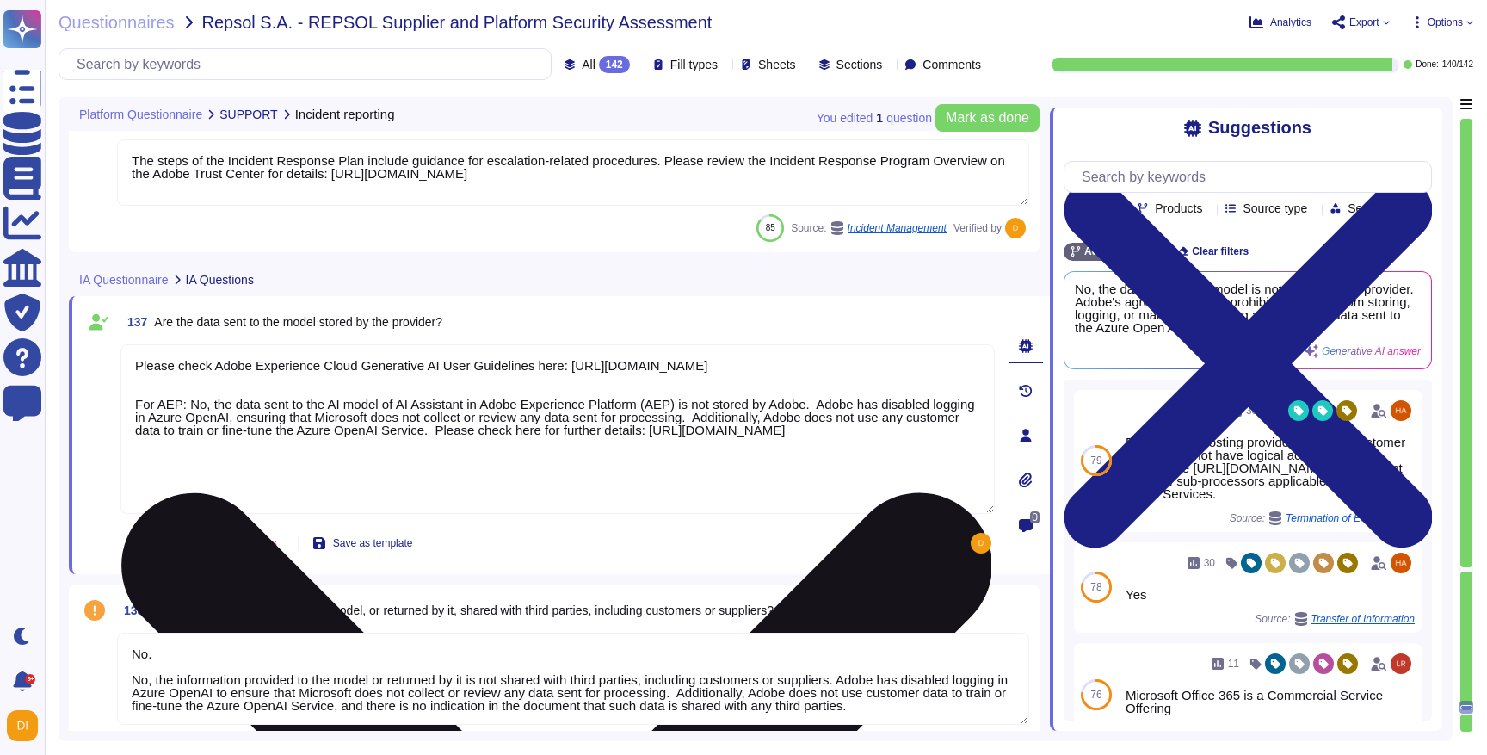
click at [888, 458] on textarea "Please check Adobe Experience Cloud Generative AI User Guidelines here: [URL][D…" at bounding box center [558, 429] width 874 height 170
drag, startPoint x: 218, startPoint y: 409, endPoint x: 312, endPoint y: 459, distance: 107.0
click at [312, 459] on textarea "Please check Adobe Experience Cloud Generative AI User Guidelines here: [URL][D…" at bounding box center [558, 429] width 874 height 170
click at [521, 510] on textarea "Please check Adobe Experience Cloud Generative AI User Guidelines here: [URL][D…" at bounding box center [558, 429] width 874 height 170
drag, startPoint x: 254, startPoint y: 406, endPoint x: 460, endPoint y: 441, distance: 209.4
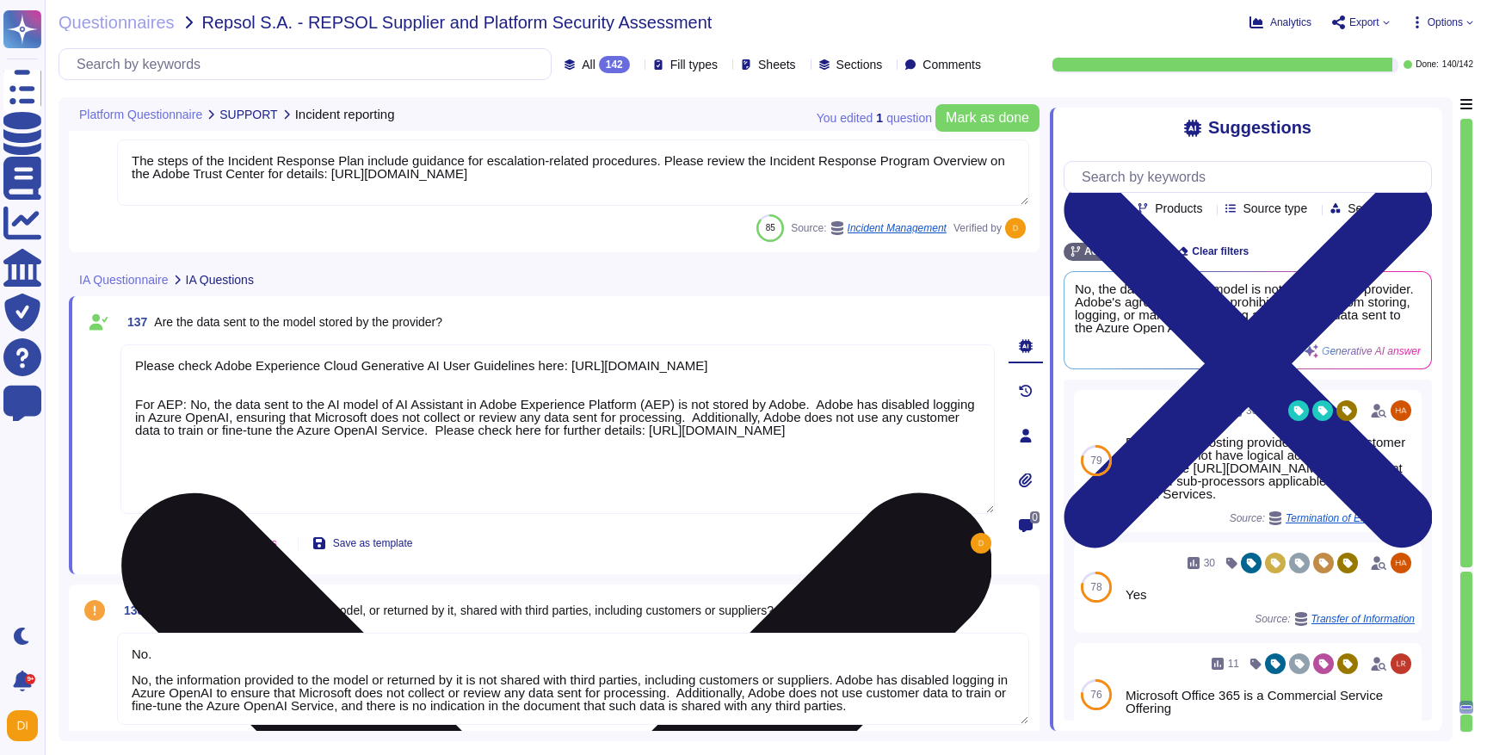
click at [460, 440] on textarea "Please check Adobe Experience Cloud Generative AI User Guidelines here: [URL][D…" at bounding box center [558, 429] width 874 height 170
click at [467, 450] on textarea "Please check Adobe Experience Cloud Generative AI User Guidelines here: [URL][D…" at bounding box center [558, 429] width 874 height 170
drag, startPoint x: 330, startPoint y: 418, endPoint x: 722, endPoint y: 485, distance: 398.2
click at [722, 485] on textarea "Please check Adobe Experience Cloud Generative AI User Guidelines here: [URL][D…" at bounding box center [558, 429] width 874 height 170
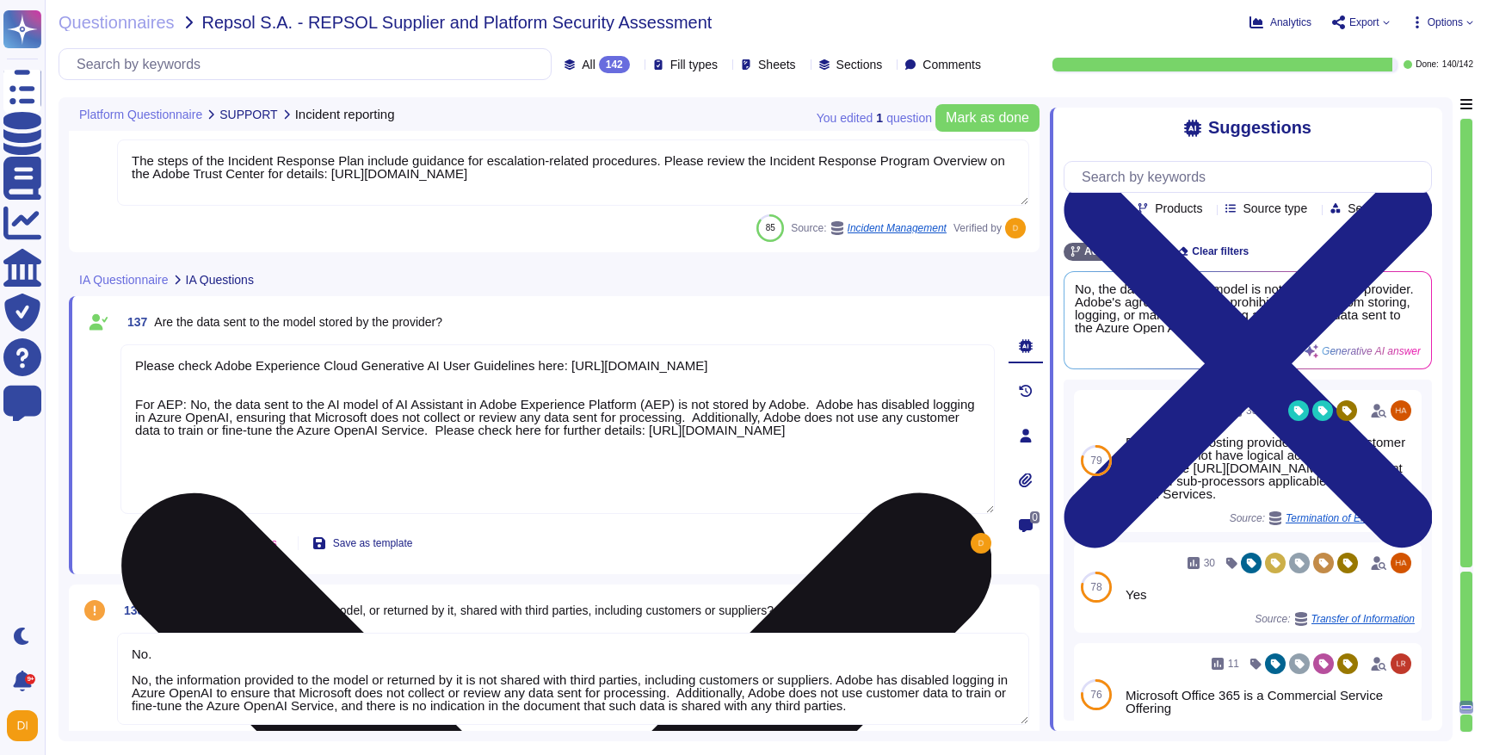
drag, startPoint x: 908, startPoint y: 476, endPoint x: 766, endPoint y: 422, distance: 152.0
click at [766, 423] on textarea "Please check Adobe Experience Cloud Generative AI User Guidelines here: [URL][D…" at bounding box center [558, 429] width 874 height 170
click at [873, 449] on textarea "Please check Adobe Experience Cloud Generative AI User Guidelines here: [URL][D…" at bounding box center [558, 429] width 874 height 170
click at [868, 460] on textarea "Please check Adobe Experience Cloud Generative AI User Guidelines here: [URL][D…" at bounding box center [558, 429] width 874 height 170
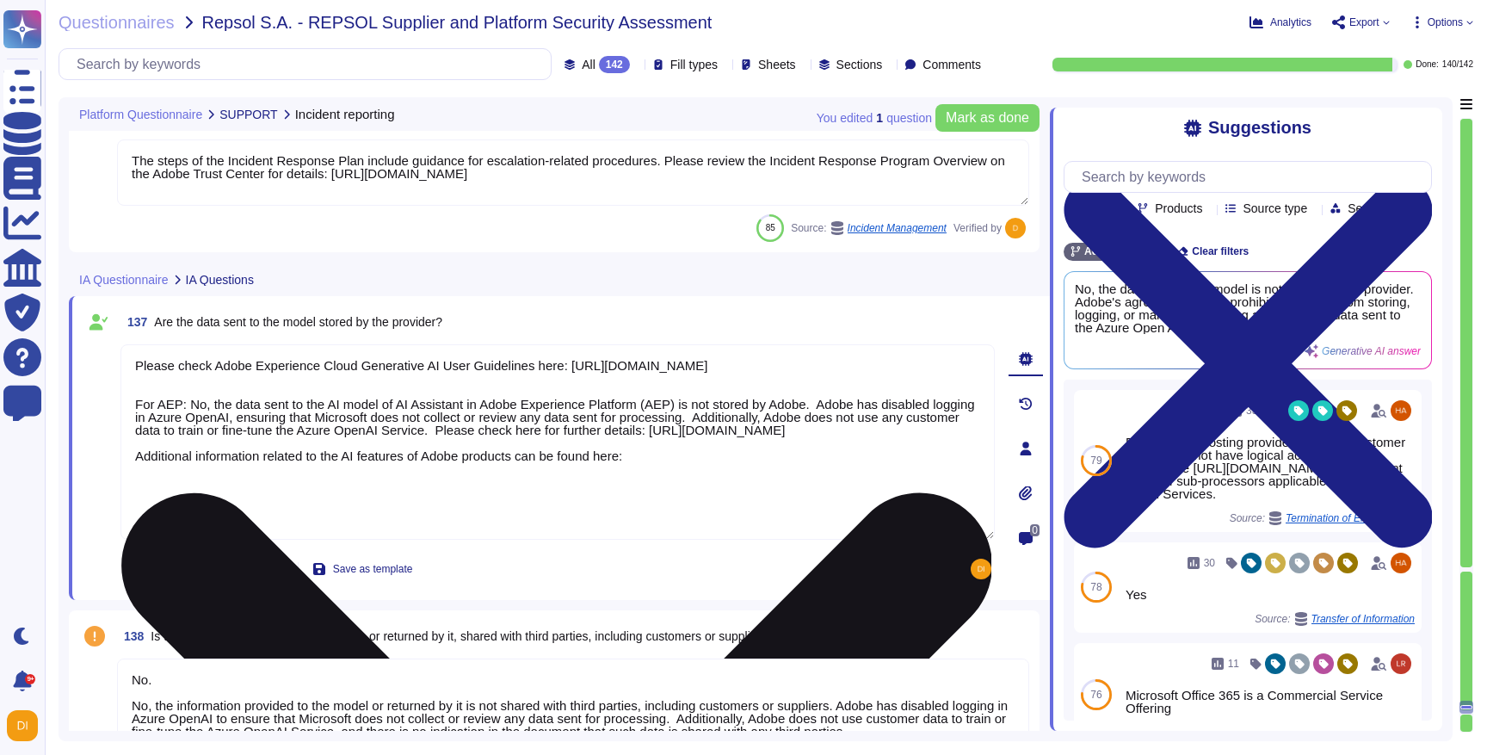
click at [674, 483] on textarea "Please check Adobe Experience Cloud Generative AI User Guidelines here: [URL][D…" at bounding box center [558, 441] width 874 height 195
paste textarea "[URL][DOMAIN_NAME]"
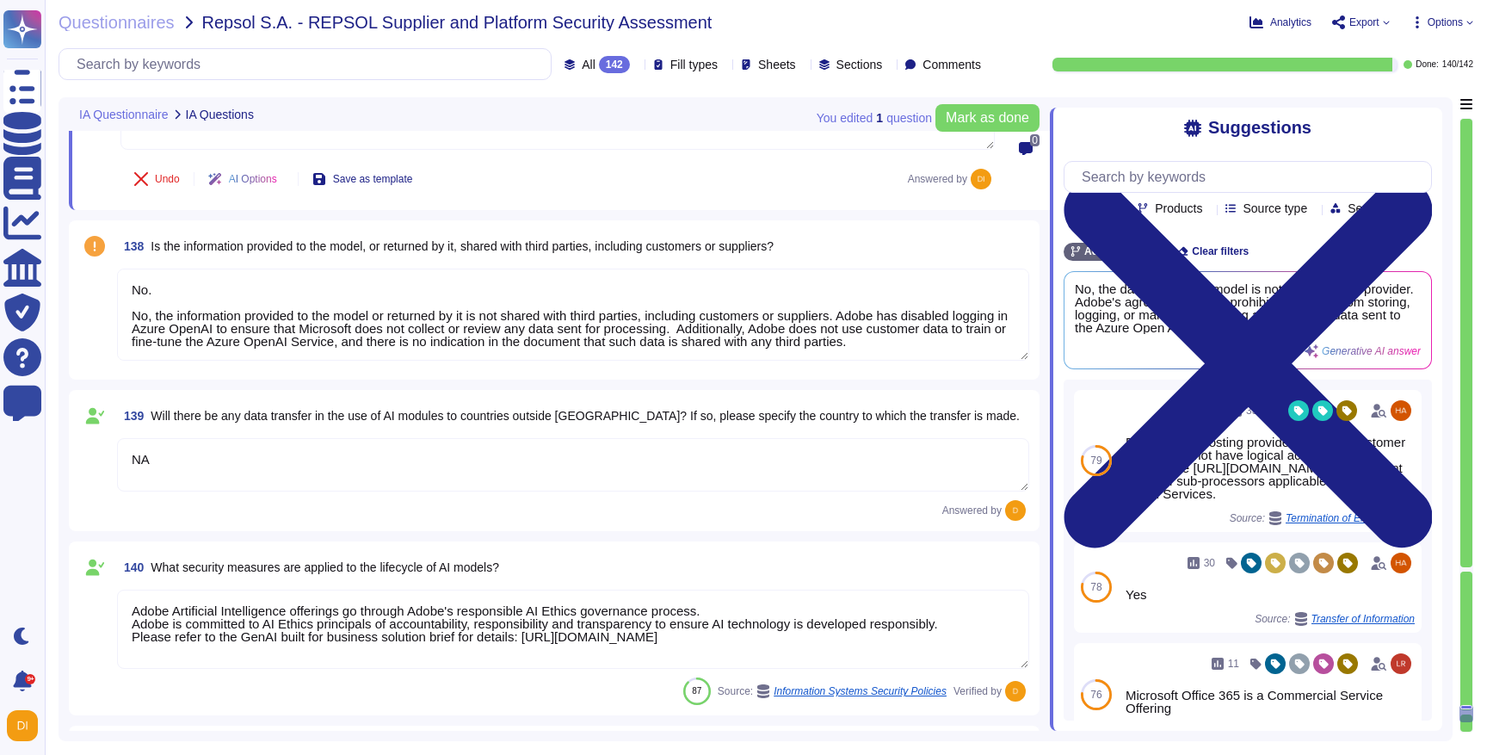
scroll to position [32502, 0]
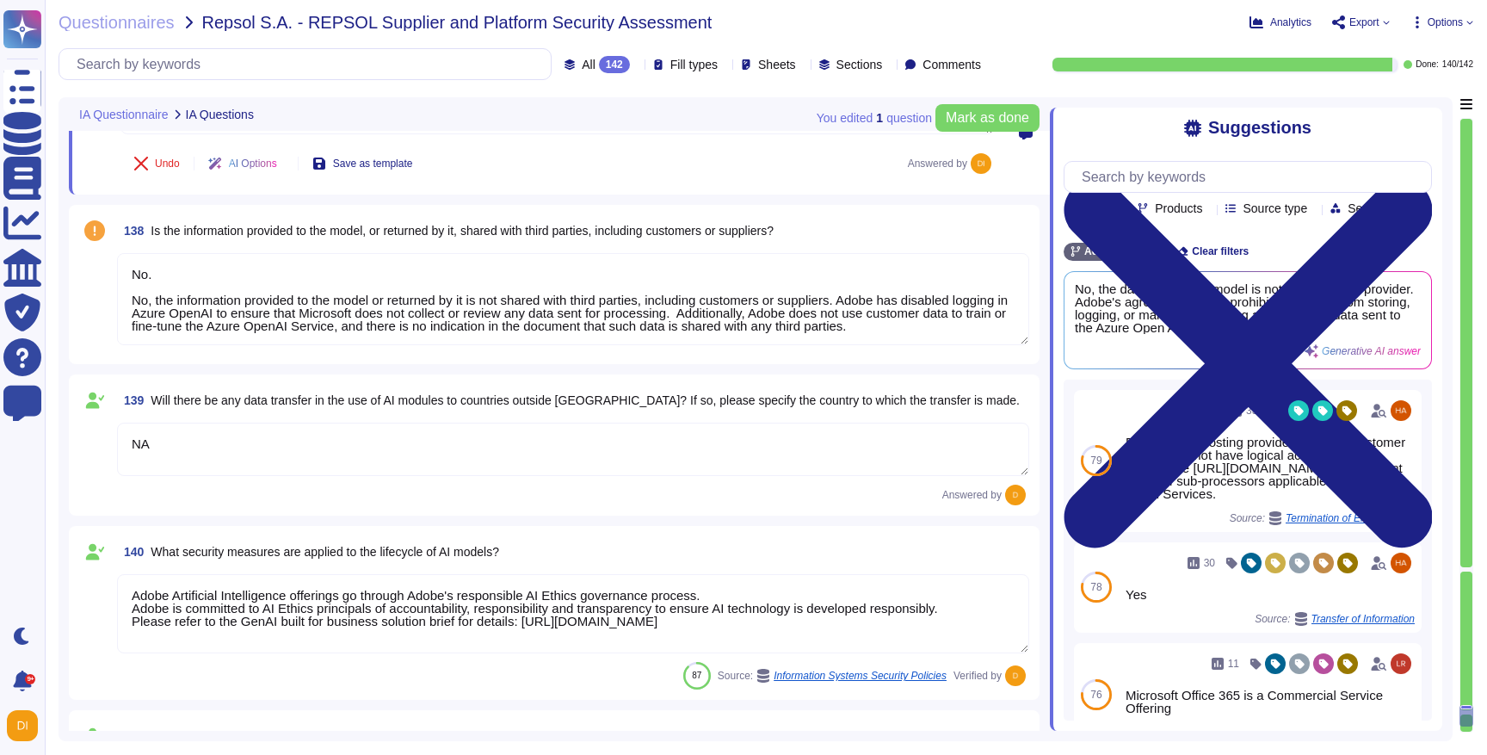
type textarea "Please check Adobe Experience Cloud Generative AI User Guidelines here: [URL][D…"
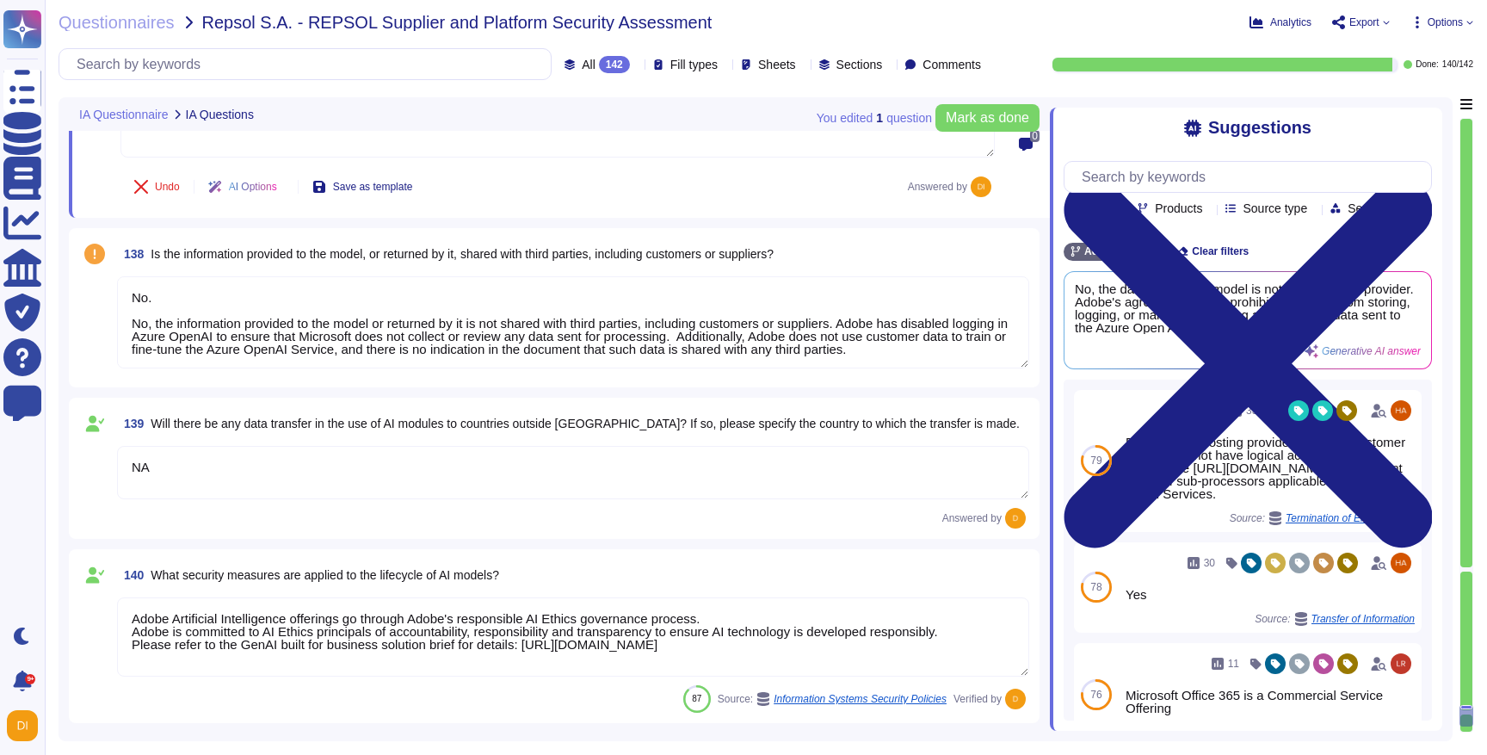
drag, startPoint x: 760, startPoint y: 295, endPoint x: 1000, endPoint y: 330, distance: 242.6
click at [1000, 330] on textarea "No. No, the information provided to the model or returned by it is not shared w…" at bounding box center [573, 322] width 912 height 92
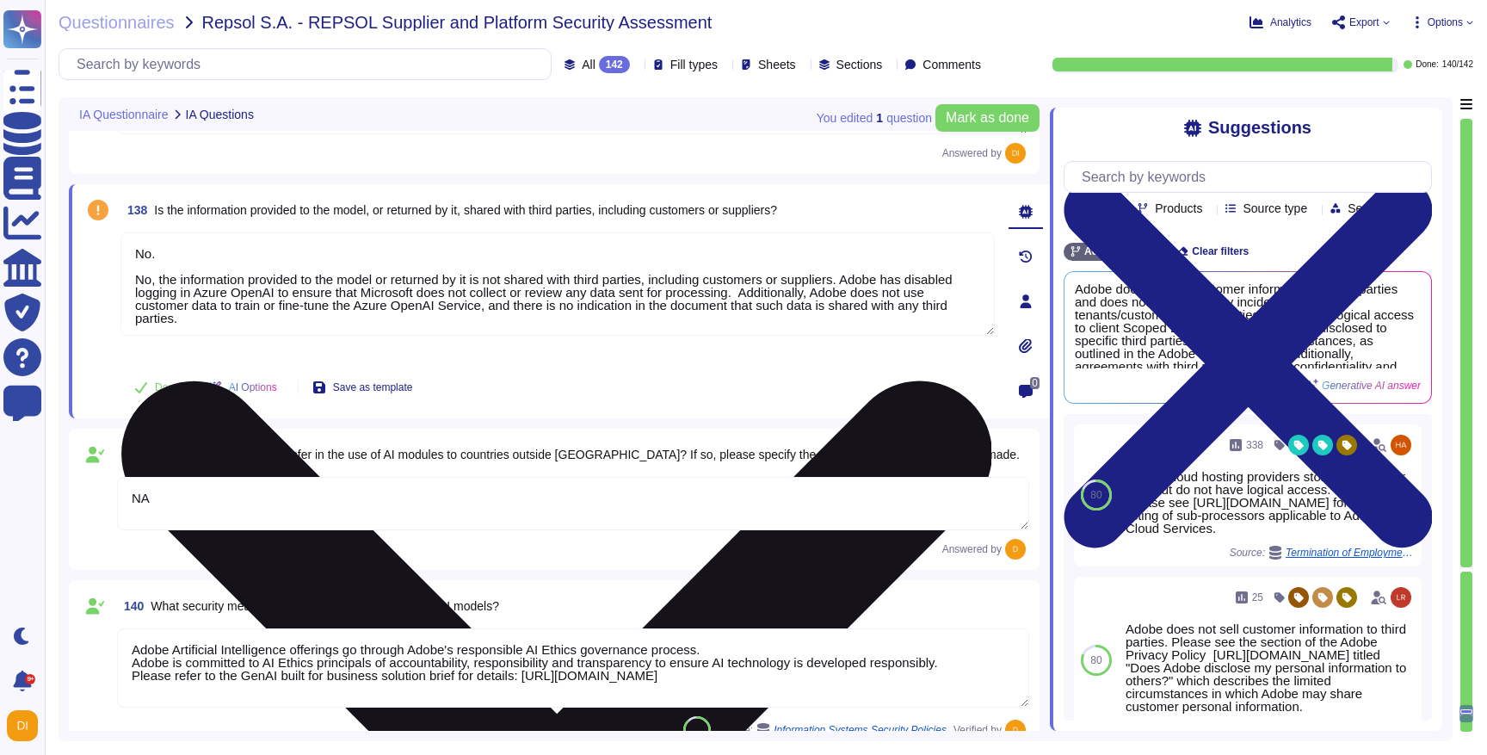
click at [841, 280] on textarea "No. No, the information provided to the model or returned by it is not shared w…" at bounding box center [558, 283] width 874 height 103
drag, startPoint x: 870, startPoint y: 278, endPoint x: 940, endPoint y: 314, distance: 78.5
click at [940, 314] on textarea "No. No, the information provided to the model or returned by it is not shared w…" at bounding box center [558, 283] width 874 height 103
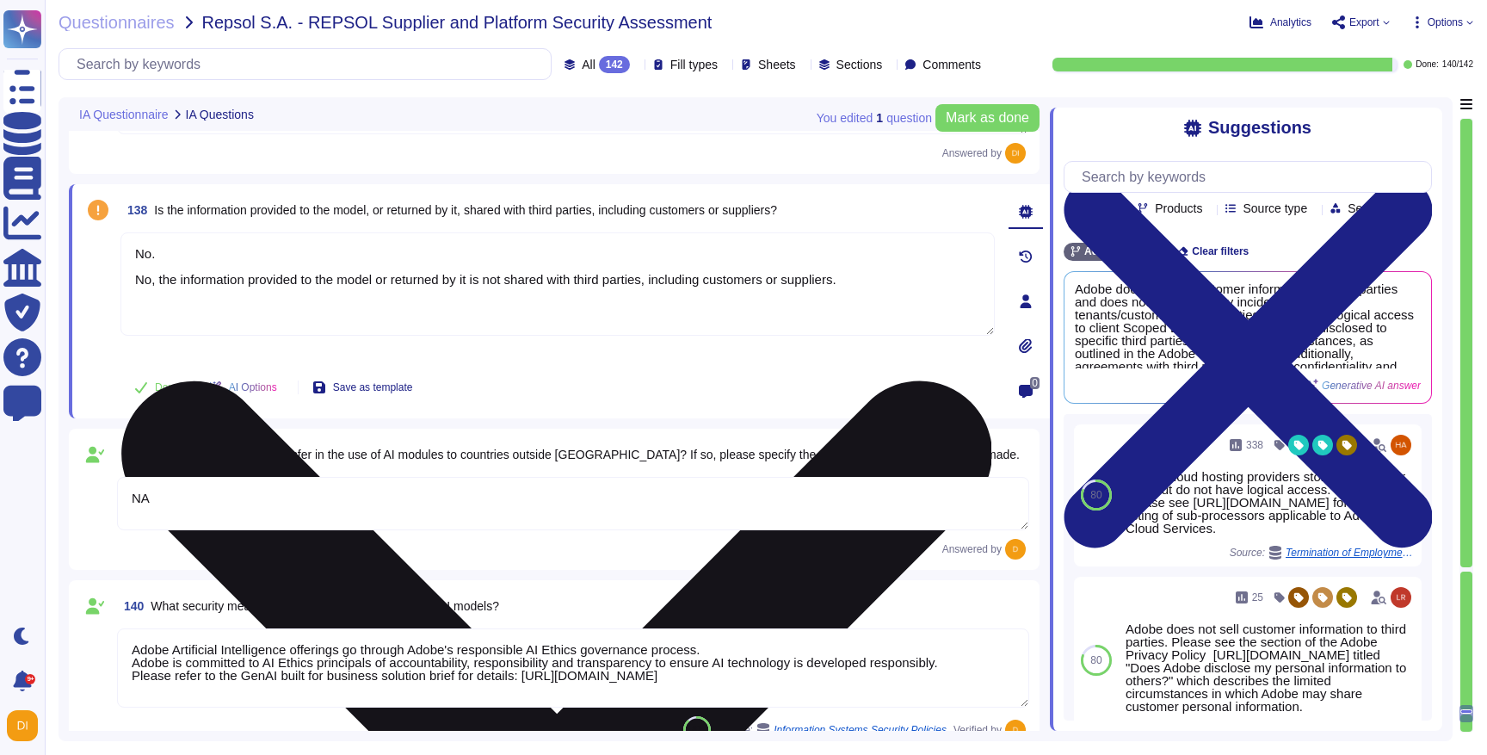
drag, startPoint x: 158, startPoint y: 256, endPoint x: 124, endPoint y: 242, distance: 37.1
click at [124, 242] on textarea "No. No, the information provided to the model or returned by it is not shared w…" at bounding box center [558, 283] width 874 height 103
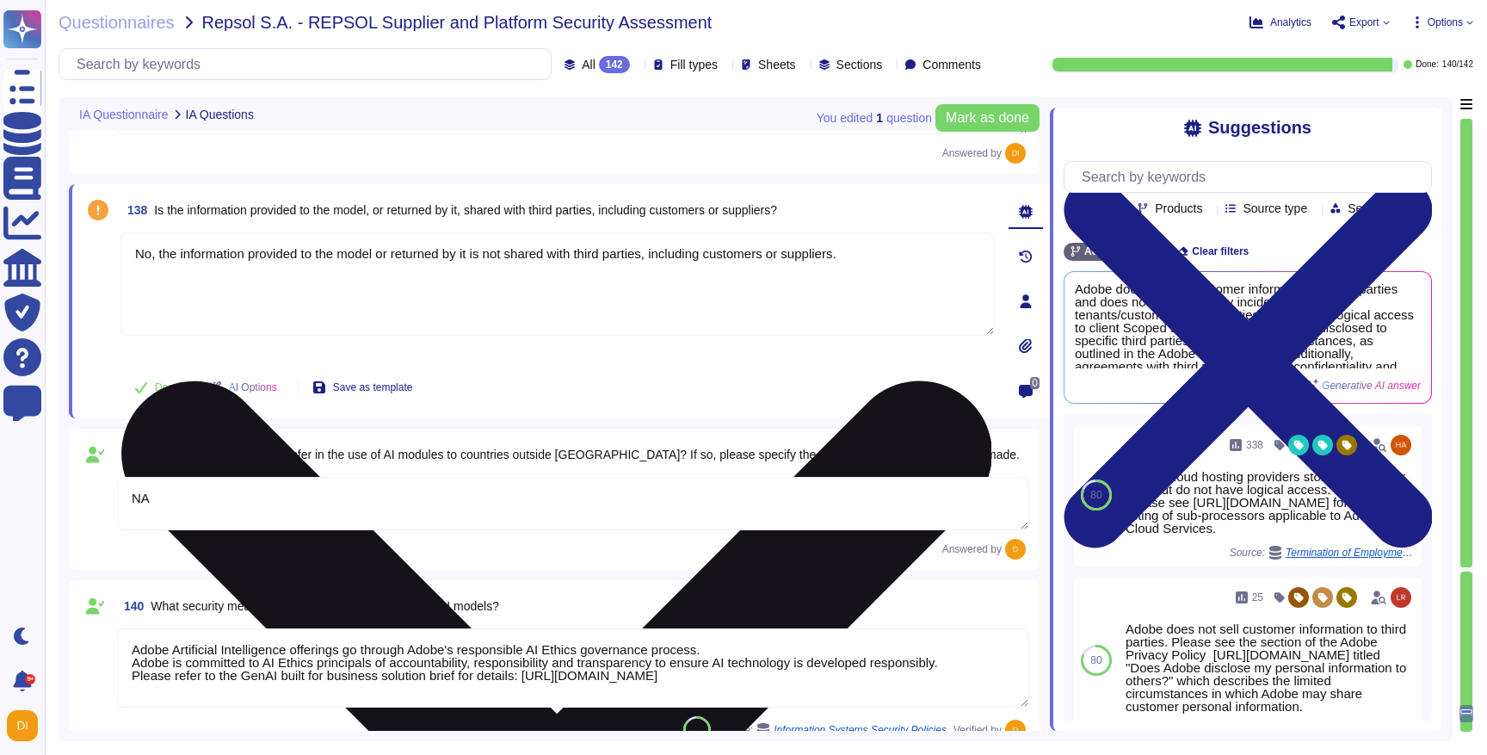
click at [284, 320] on textarea "No, the information provided to the model or returned by it is not shared with …" at bounding box center [558, 283] width 874 height 103
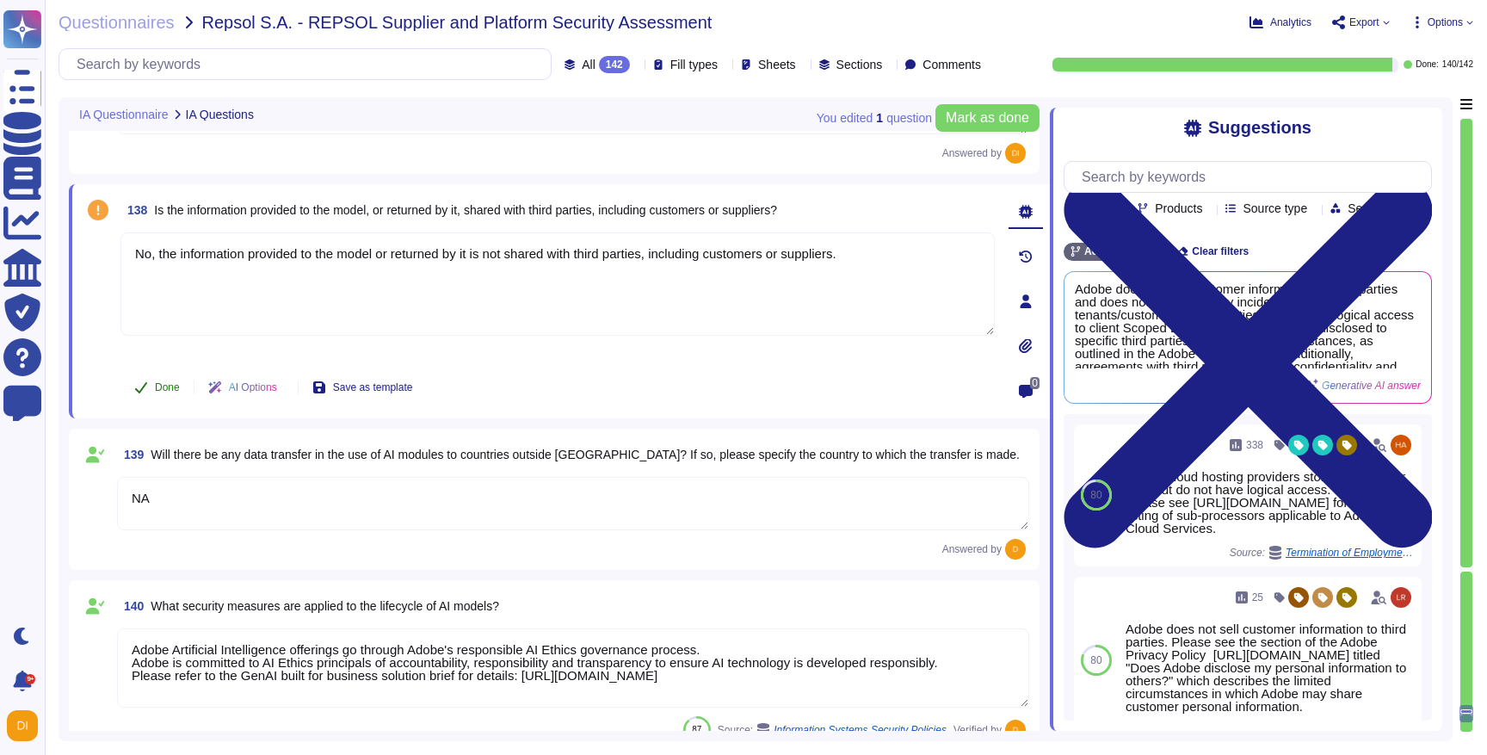
type textarea "No, the information provided to the model or returned by it is not shared with …"
click at [165, 382] on span "Done" at bounding box center [167, 387] width 25 height 10
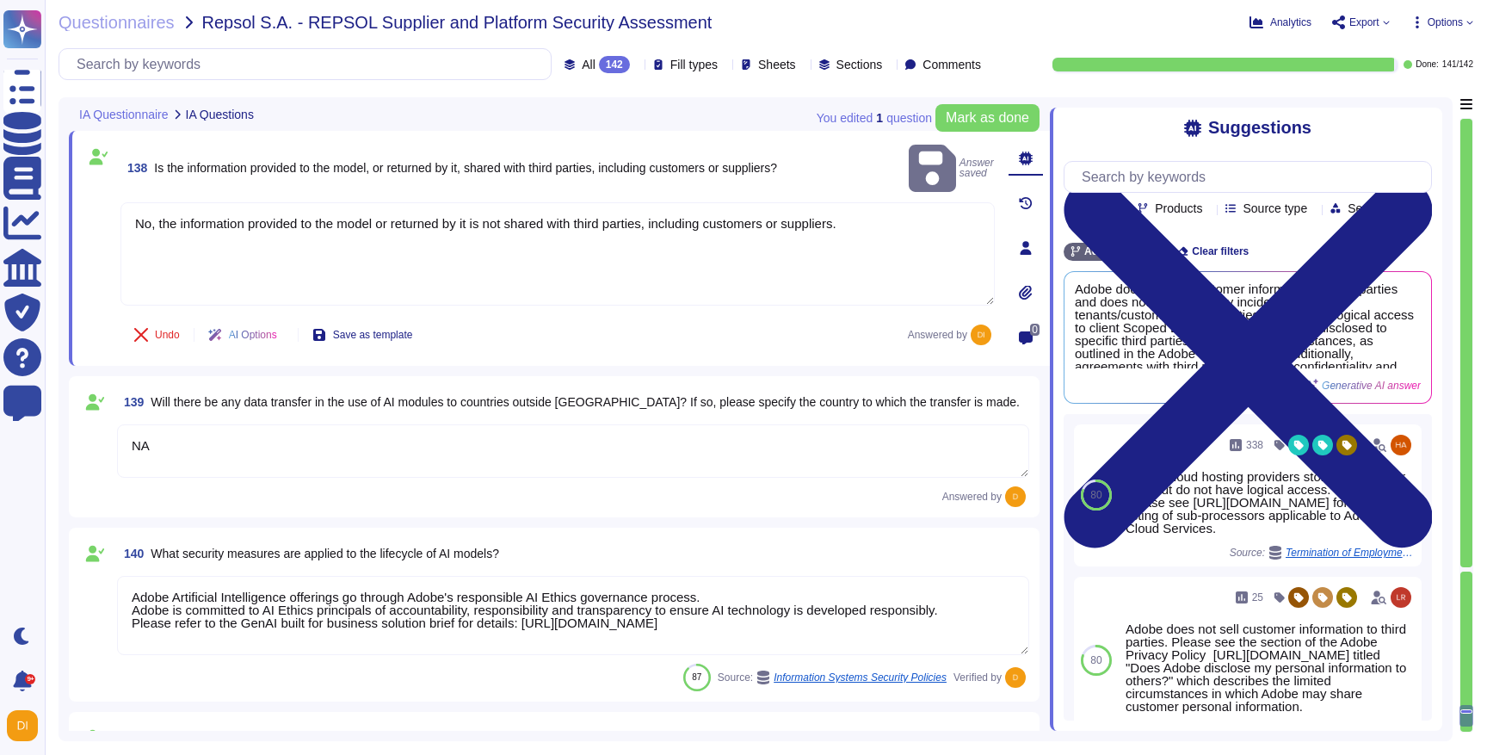
scroll to position [32563, 0]
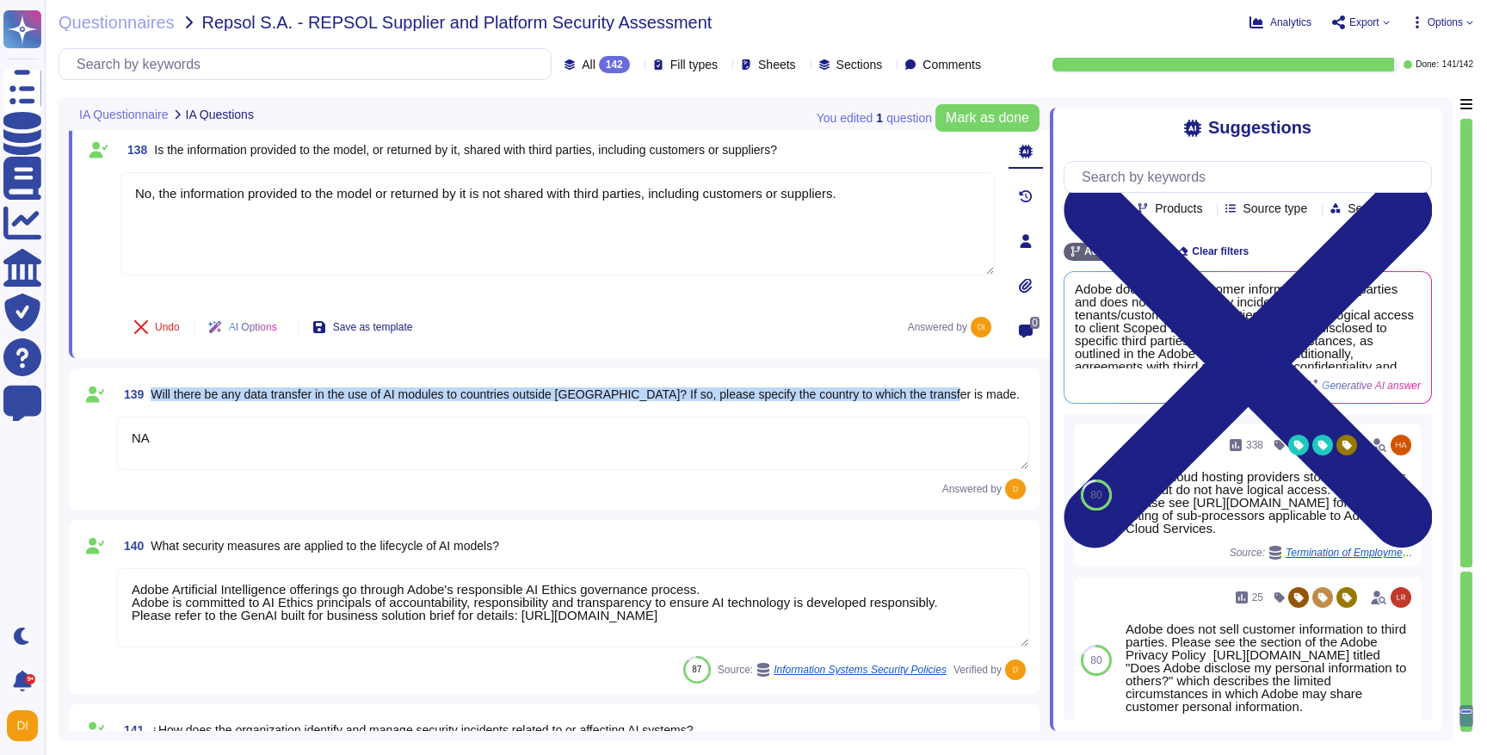
drag, startPoint x: 420, startPoint y: 384, endPoint x: 572, endPoint y: 400, distance: 152.4
click at [575, 402] on span "139 Will there be any data transfer in the use of AI modules to countries outsi…" at bounding box center [568, 394] width 903 height 31
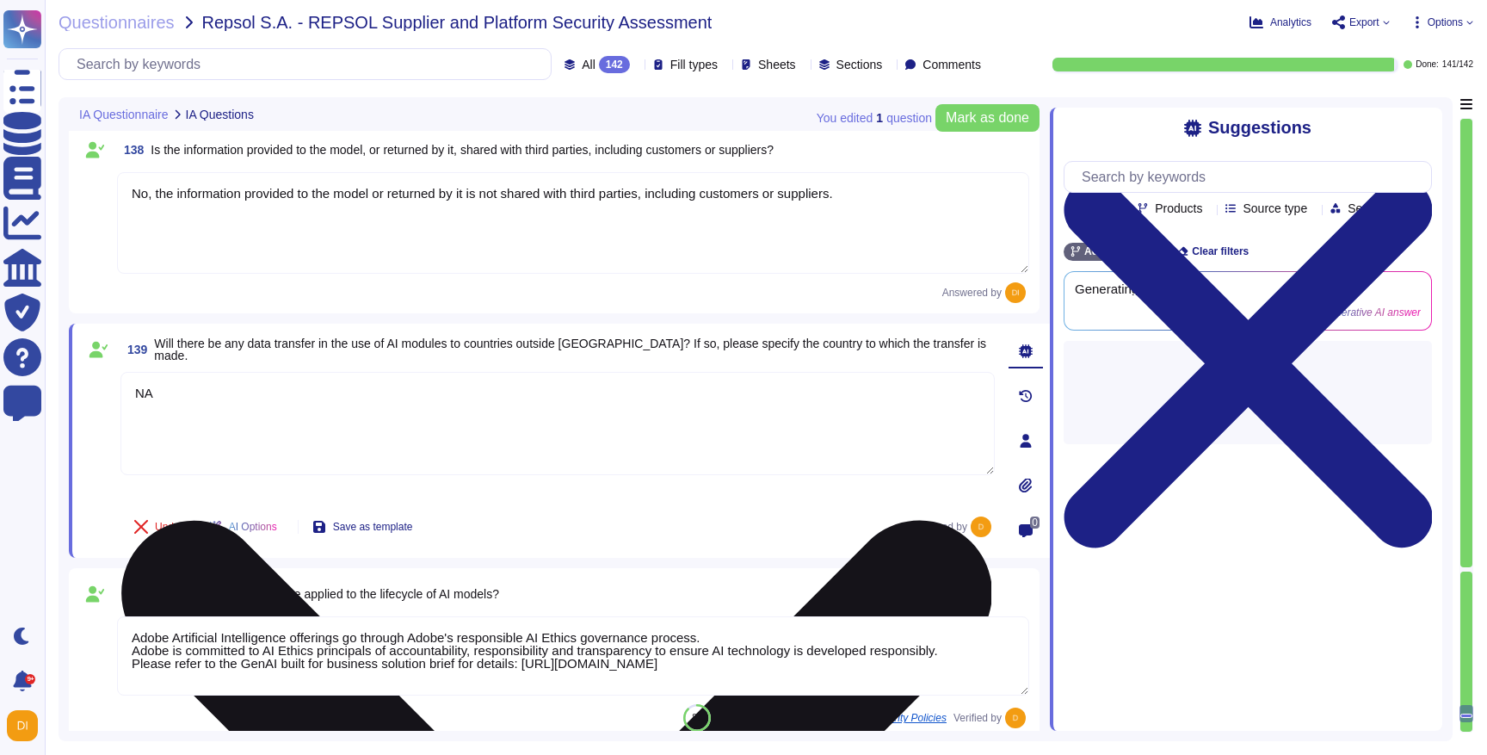
click at [599, 428] on textarea "NA" at bounding box center [558, 423] width 874 height 103
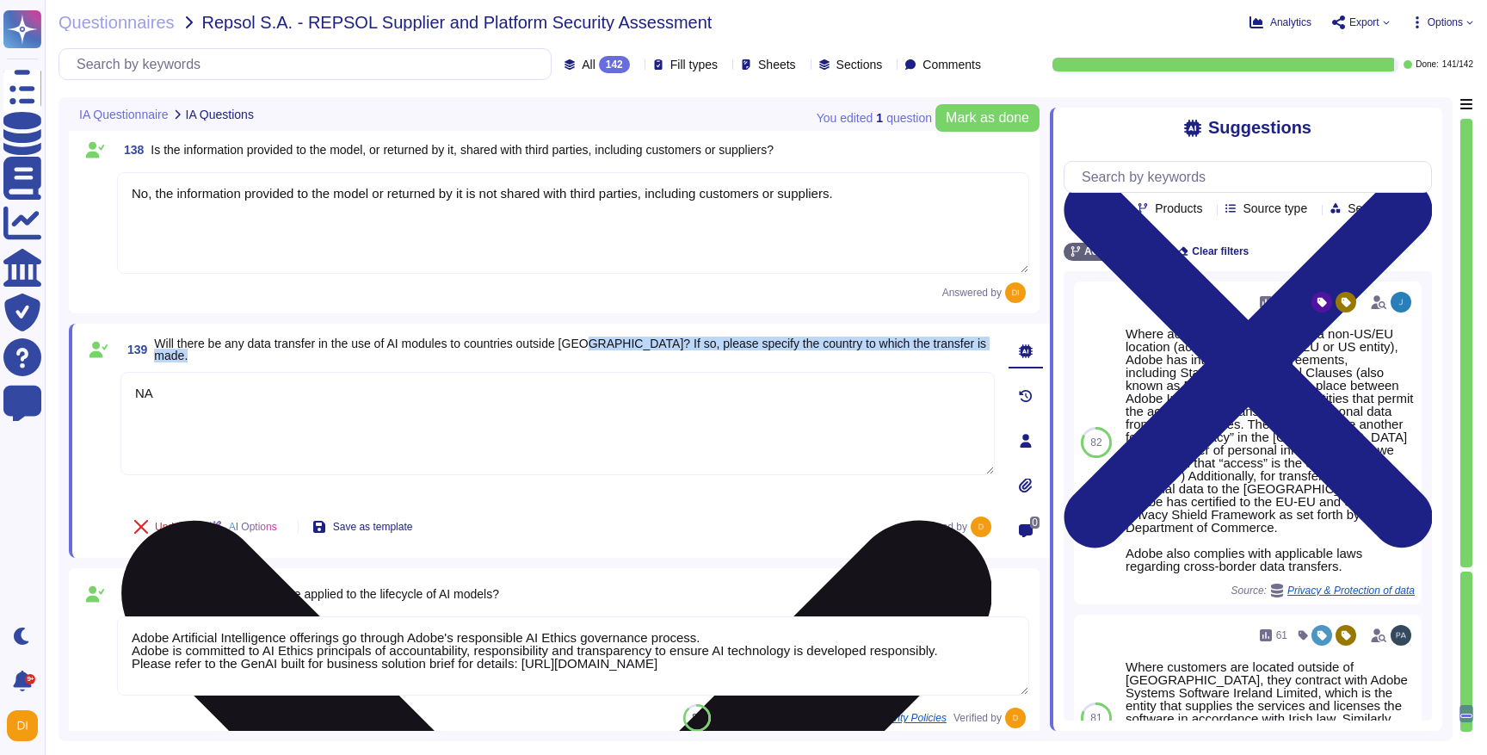
drag, startPoint x: 608, startPoint y: 343, endPoint x: 794, endPoint y: 373, distance: 189.2
click at [794, 374] on div "139 Will there be any data transfer in the use of AI modules to countries outsi…" at bounding box center [539, 440] width 912 height 213
click at [803, 405] on textarea "NA" at bounding box center [558, 423] width 874 height 103
drag, startPoint x: 767, startPoint y: 349, endPoint x: 798, endPoint y: 397, distance: 56.6
click at [798, 397] on div "139 Will there be any data transfer in the use of AI modules to countries outsi…" at bounding box center [539, 440] width 912 height 213
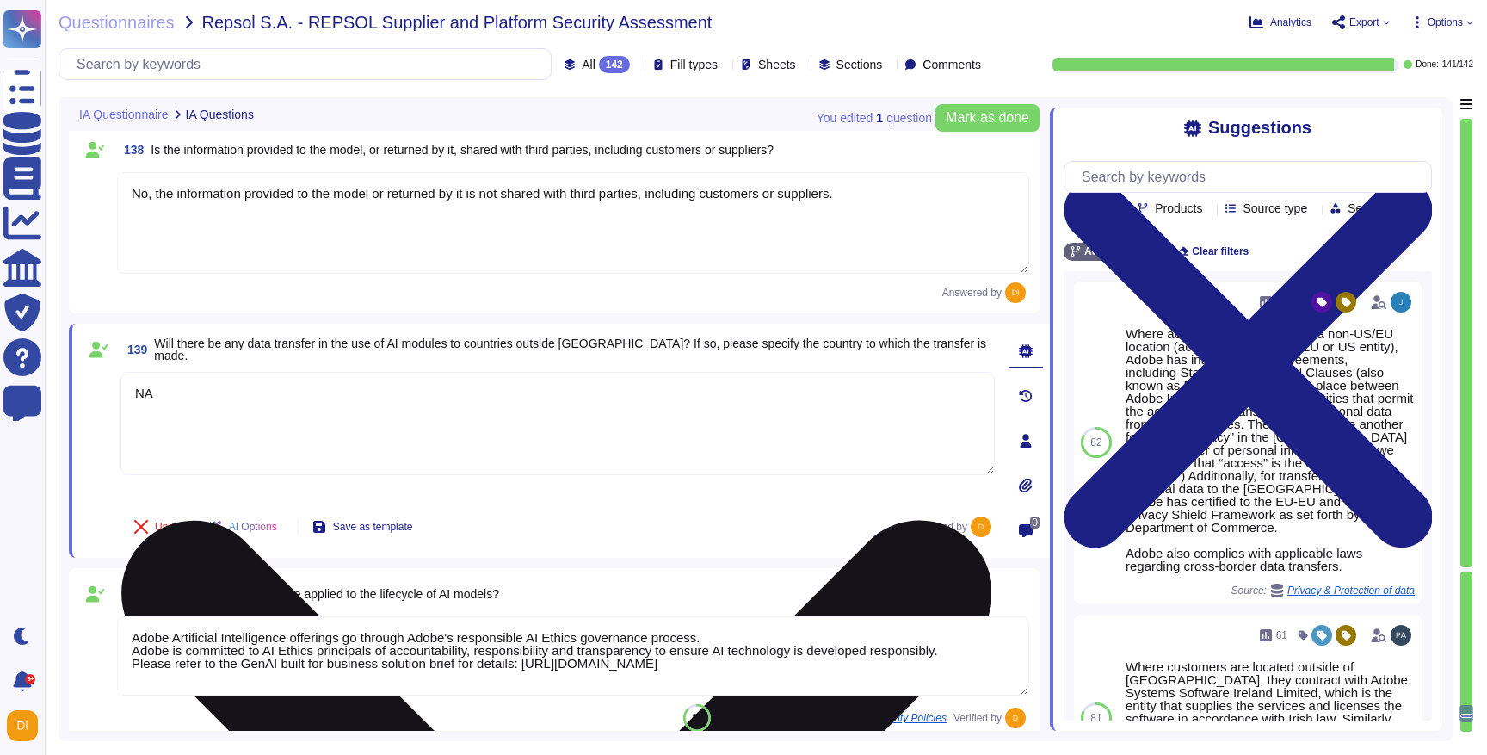
click at [798, 397] on textarea "NA" at bounding box center [558, 423] width 874 height 103
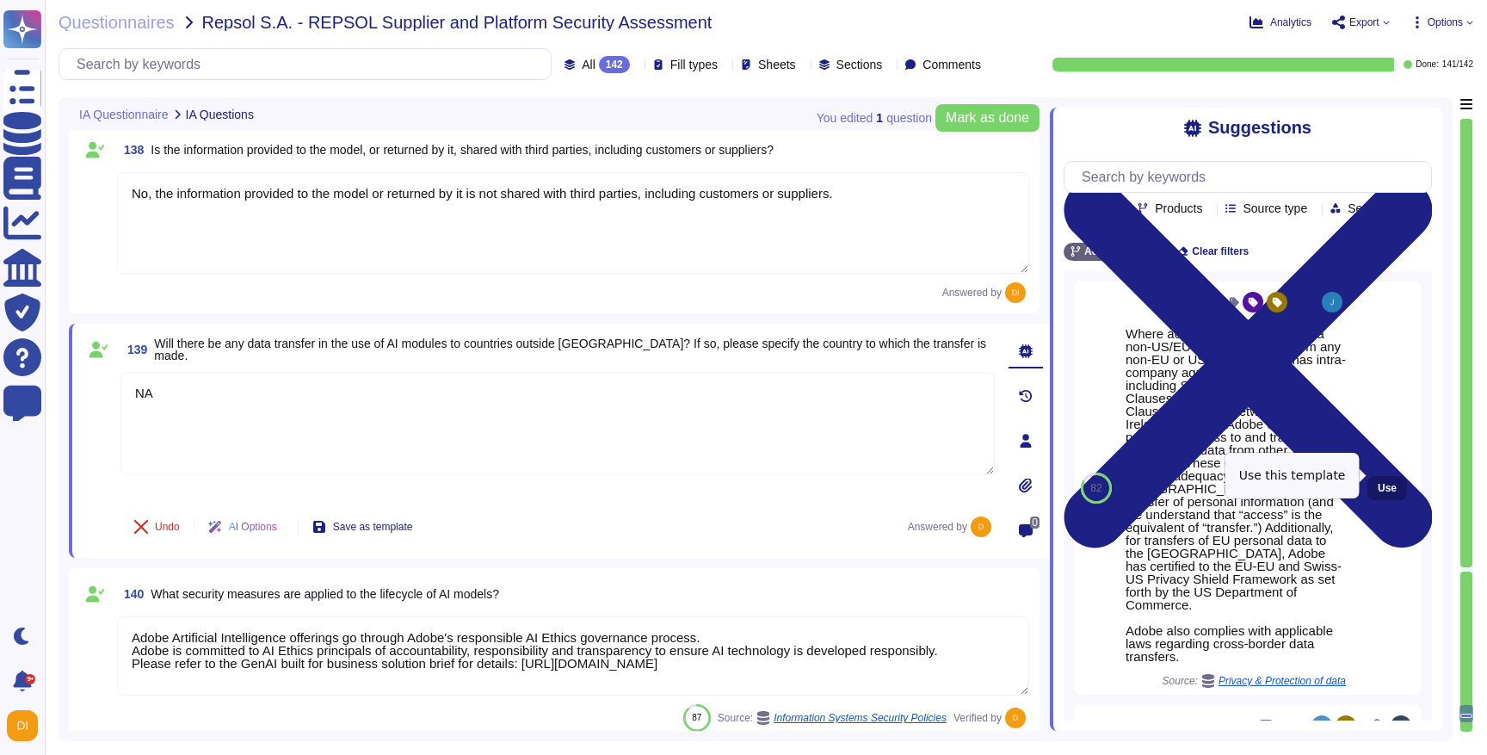
click at [1397, 476] on button "Use" at bounding box center [1388, 488] width 40 height 24
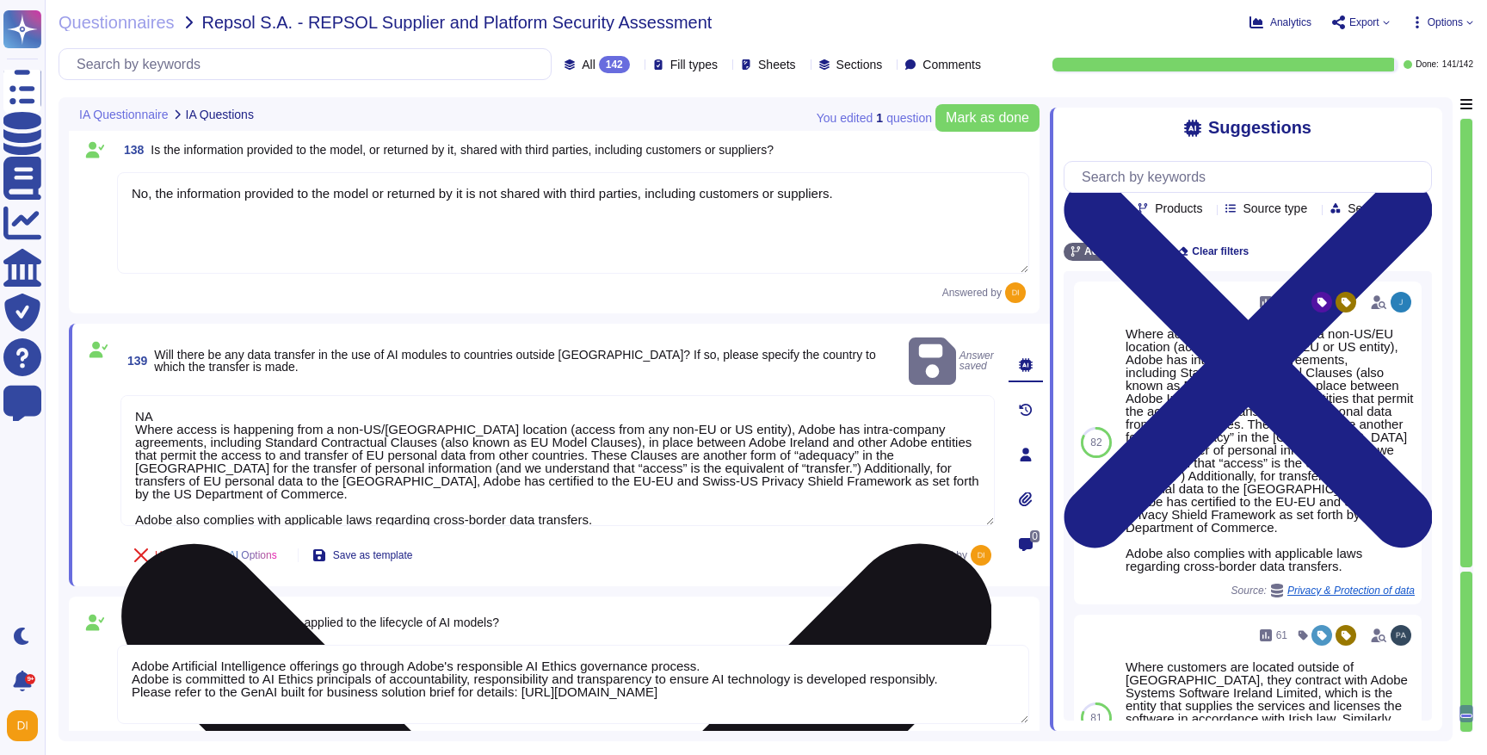
drag, startPoint x: 170, startPoint y: 400, endPoint x: 139, endPoint y: 396, distance: 31.3
click at [139, 396] on textarea "NA Where access is happening from a non-US/[GEOGRAPHIC_DATA] location (access f…" at bounding box center [558, 460] width 874 height 131
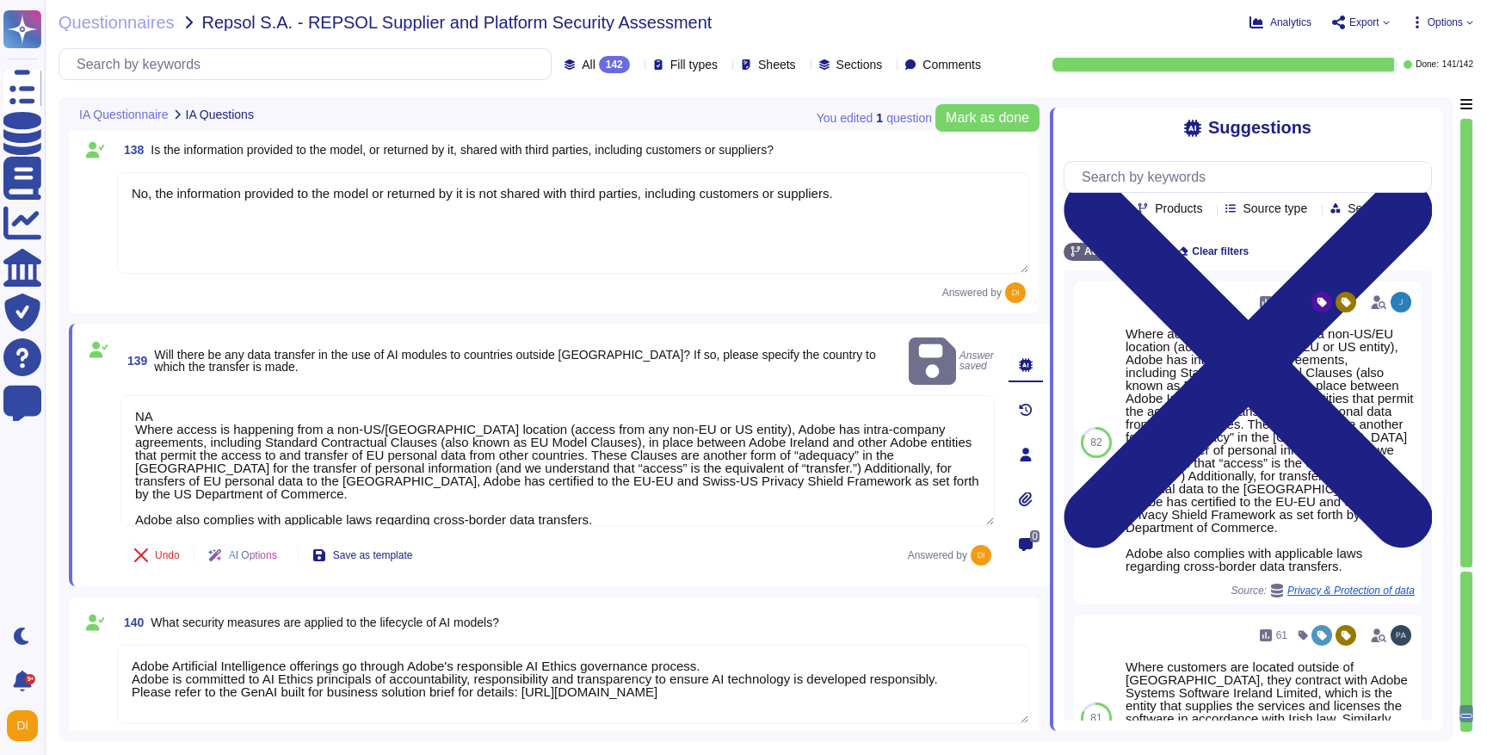
drag, startPoint x: 173, startPoint y: 394, endPoint x: 107, endPoint y: 383, distance: 67.2
click at [107, 383] on div "139 Will there be any data transfer in the use of AI modules to countries outsi…" at bounding box center [539, 455] width 912 height 242
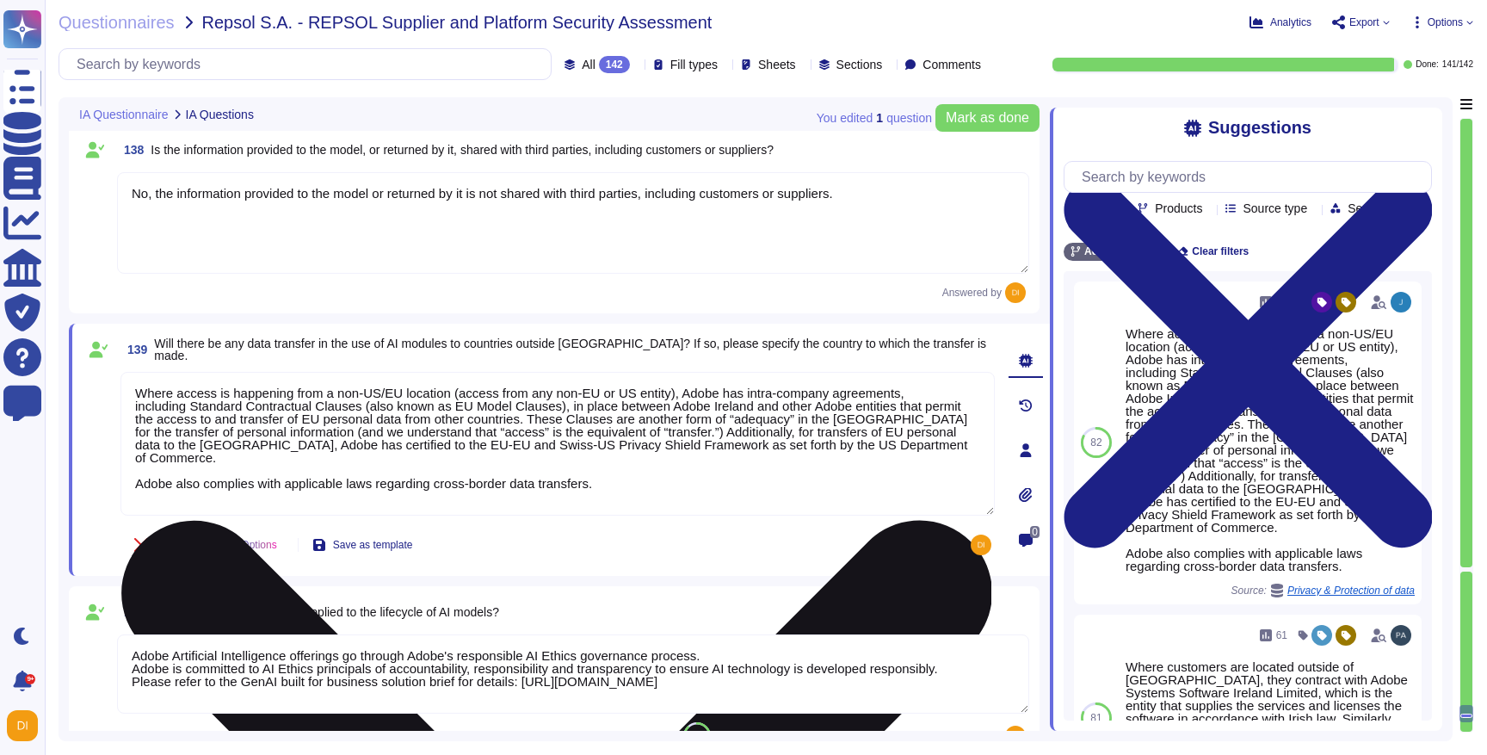
click at [166, 376] on textarea "Where access is happening from a non-US/EU location (access from any non-EU or …" at bounding box center [558, 444] width 874 height 144
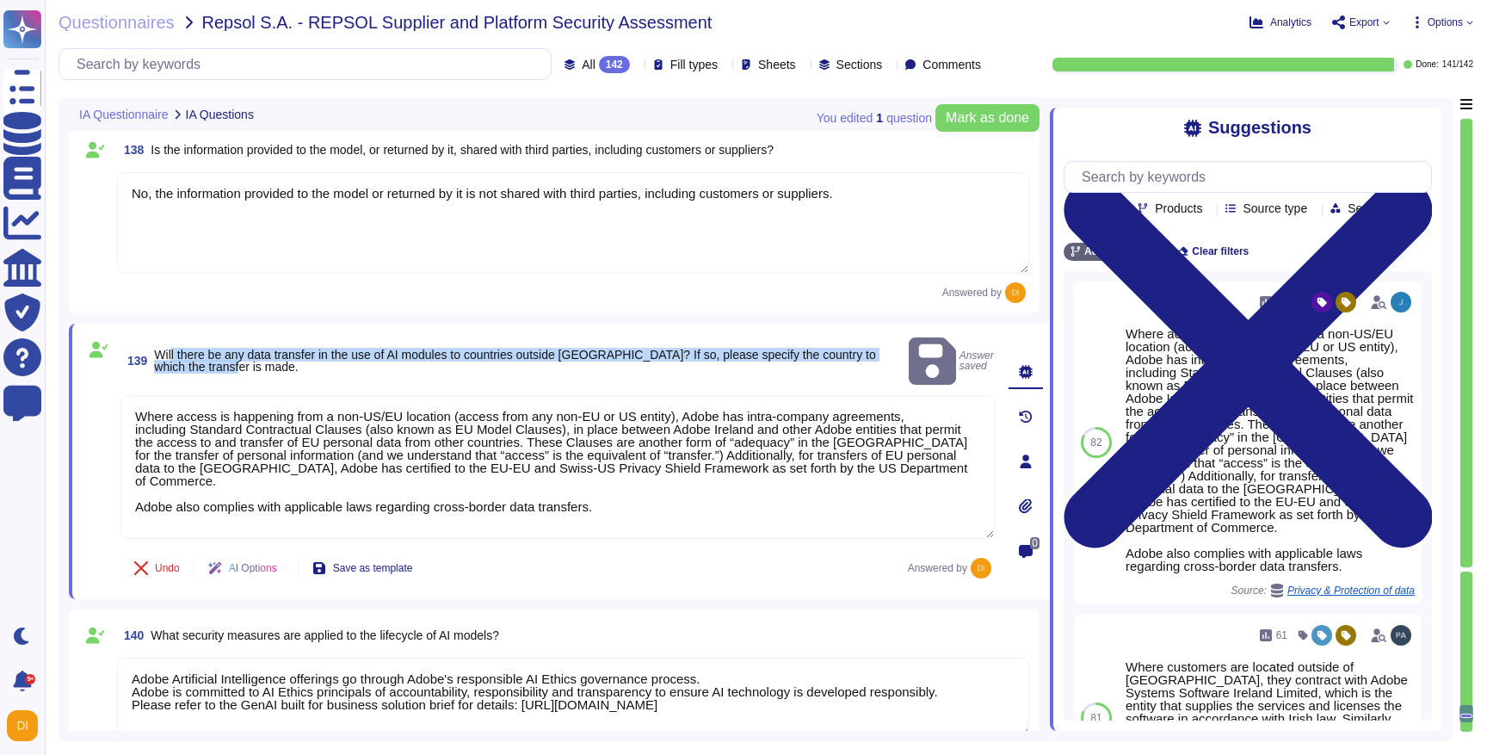
drag, startPoint x: 174, startPoint y: 345, endPoint x: 325, endPoint y: 352, distance: 151.6
click at [325, 352] on span "Will there be any data transfer in the use of AI modules to countries outside […" at bounding box center [528, 361] width 748 height 24
click at [398, 348] on span "Will there be any data transfer in the use of AI modules to countries outside […" at bounding box center [514, 361] width 721 height 26
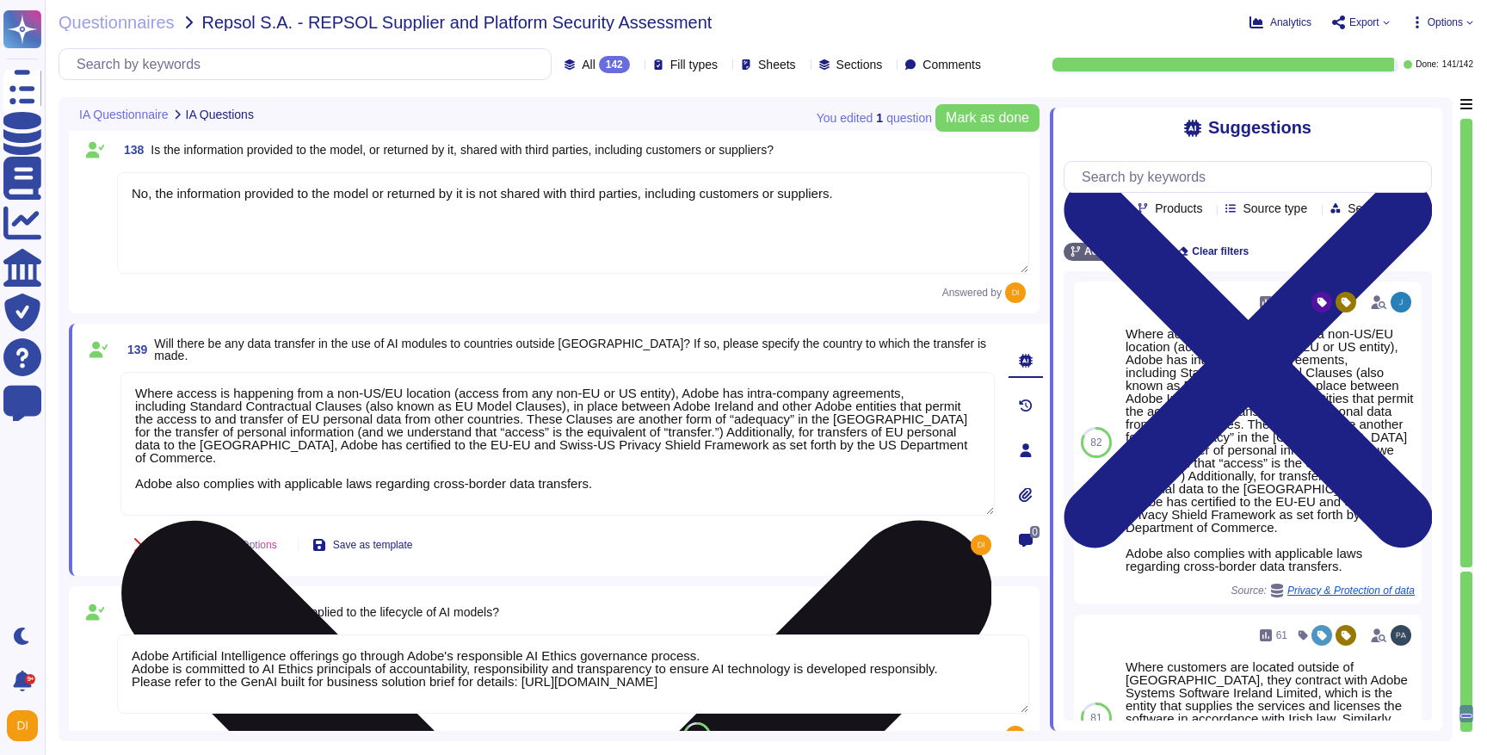
click at [361, 391] on textarea "Where access is happening from a non-US/EU location (access from any non-EU or …" at bounding box center [558, 444] width 874 height 144
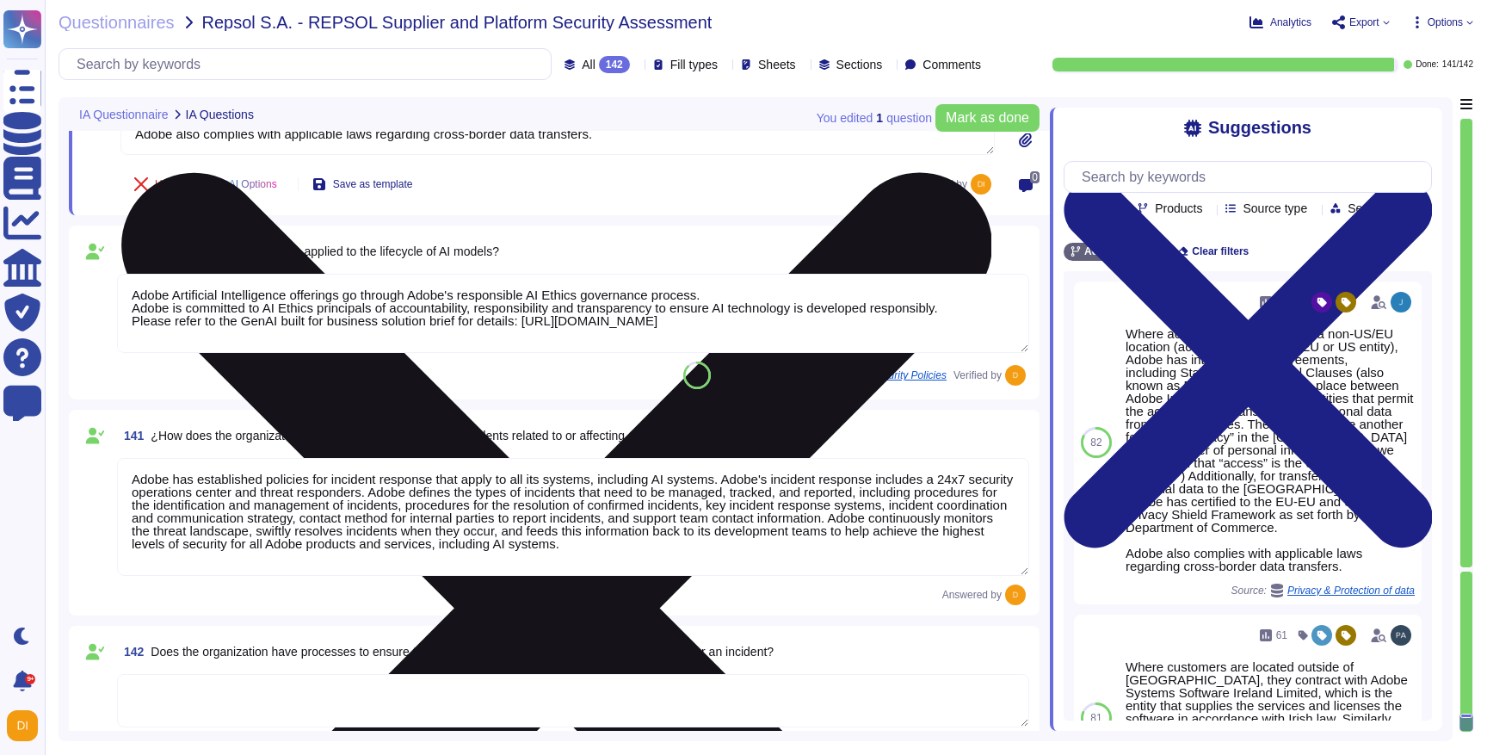
scroll to position [32936, 0]
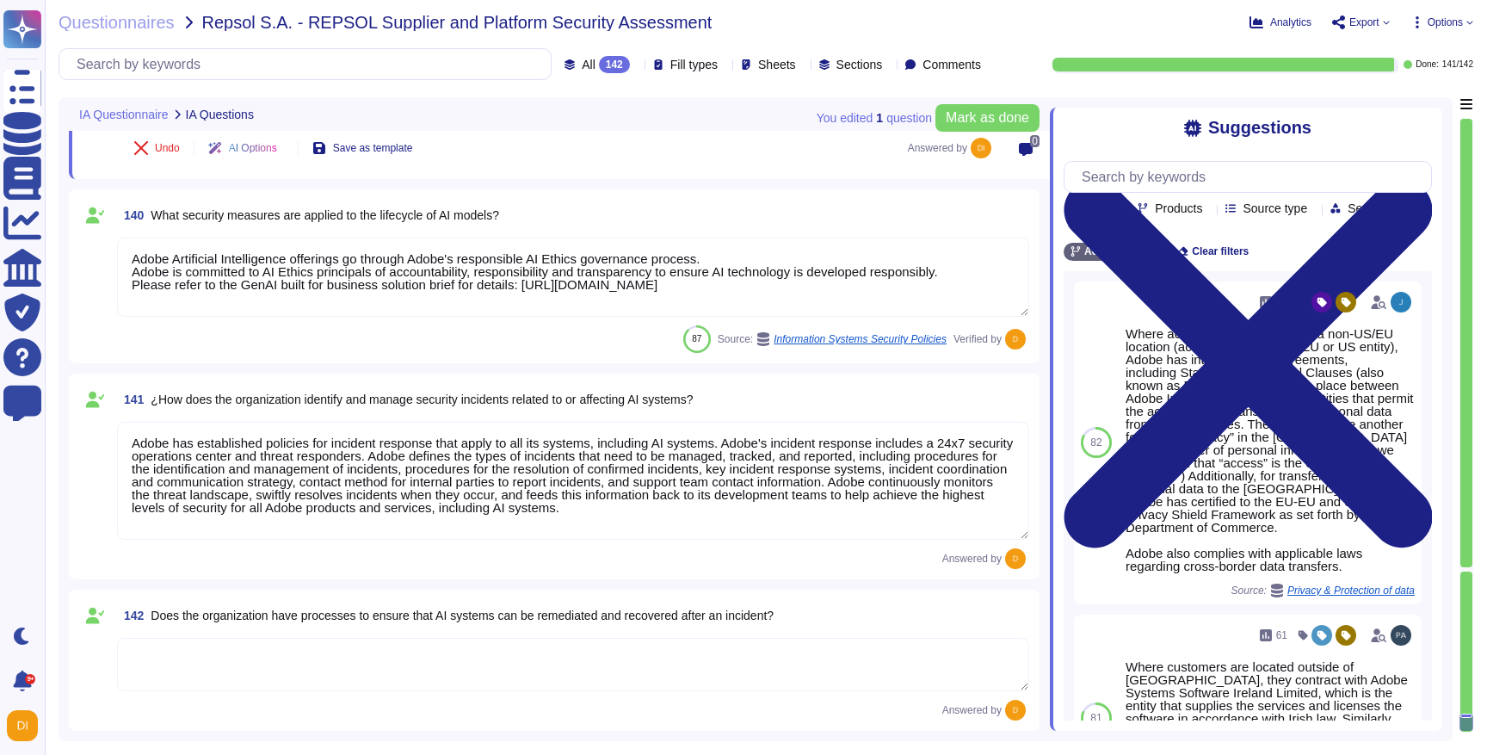
type textarea "Where access is happening from a non-US/EU location (access from any non-EU or …"
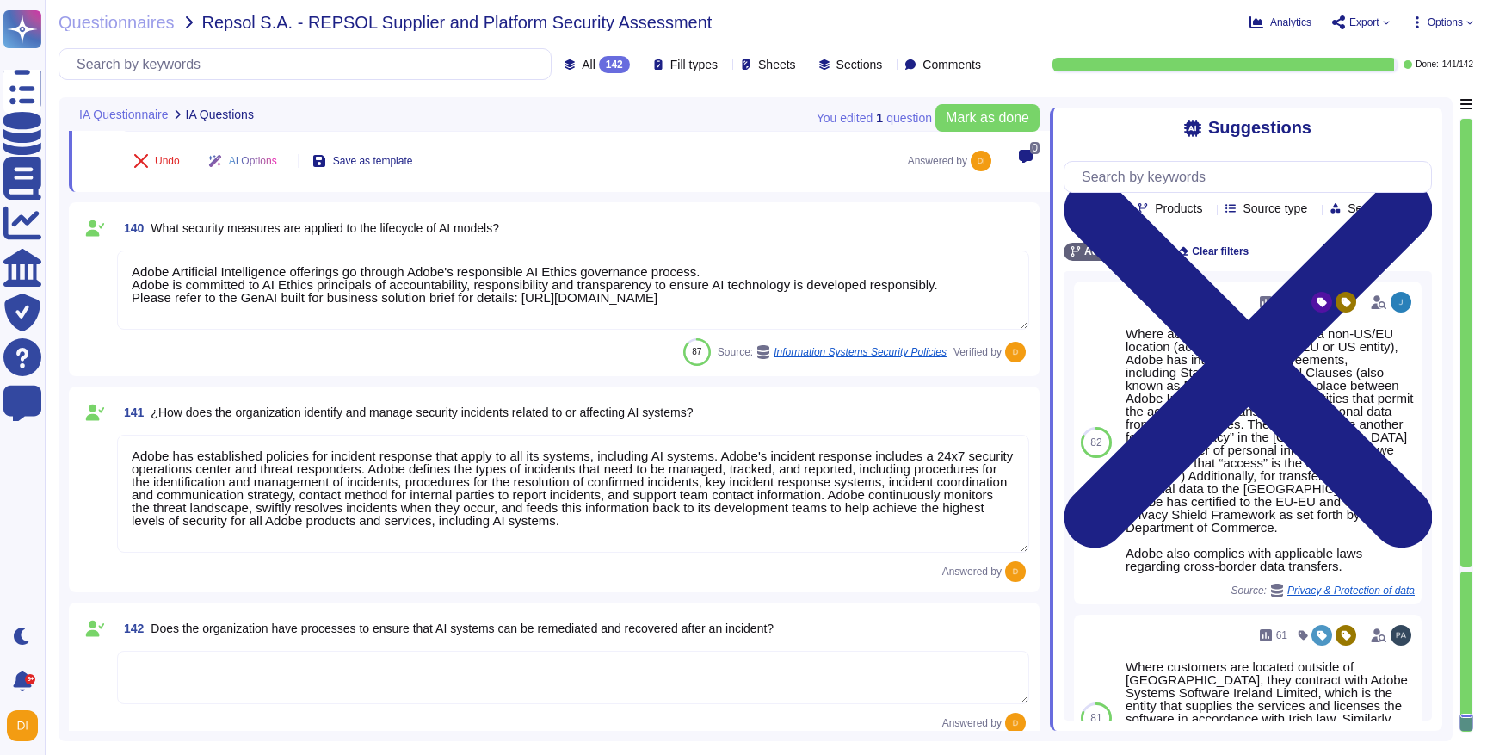
drag, startPoint x: 161, startPoint y: 258, endPoint x: 489, endPoint y: 271, distance: 328.2
click at [489, 271] on textarea "Adobe Artificial Intelligence offerings go through Adobe's responsible AI Ethic…" at bounding box center [573, 289] width 912 height 79
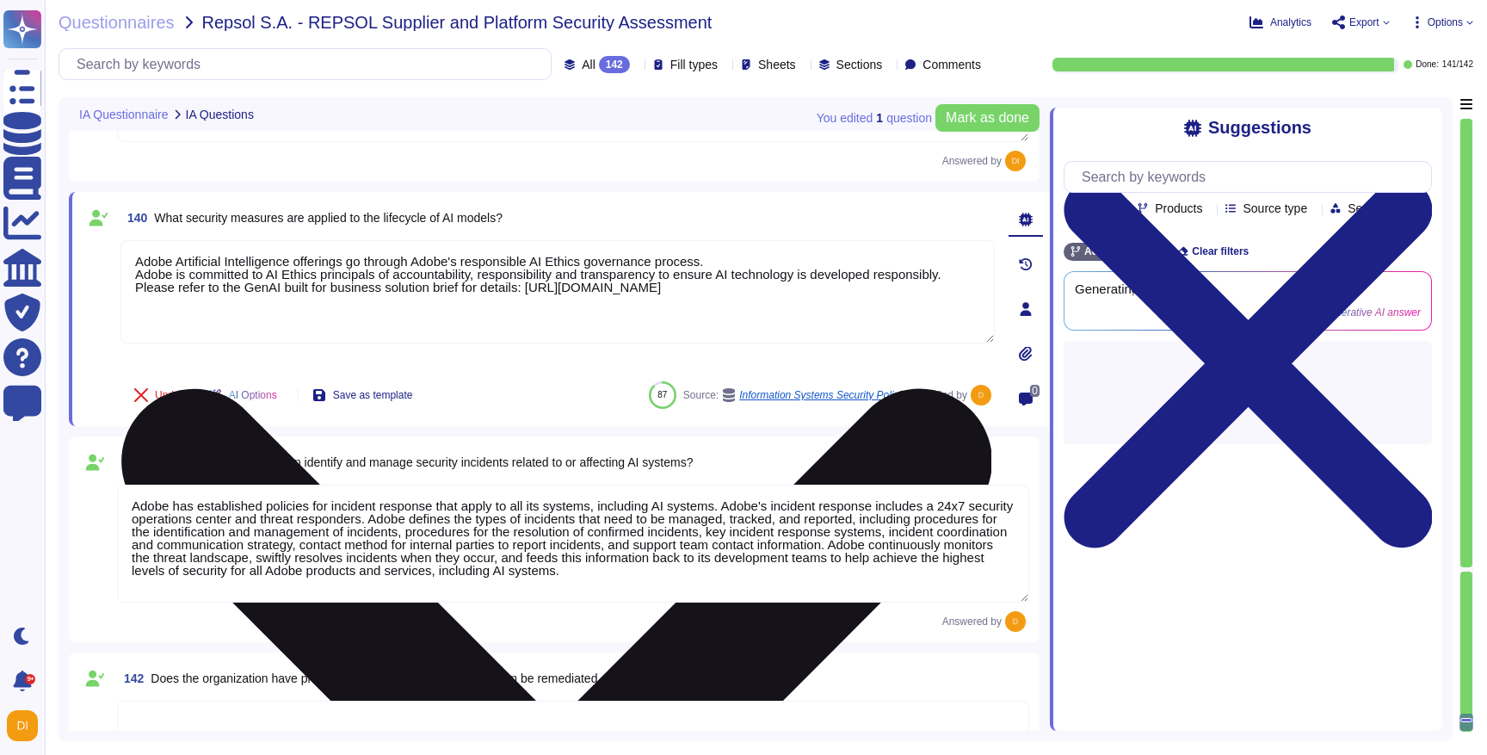
click at [489, 271] on textarea "Adobe Artificial Intelligence offerings go through Adobe's responsible AI Ethic…" at bounding box center [558, 291] width 874 height 103
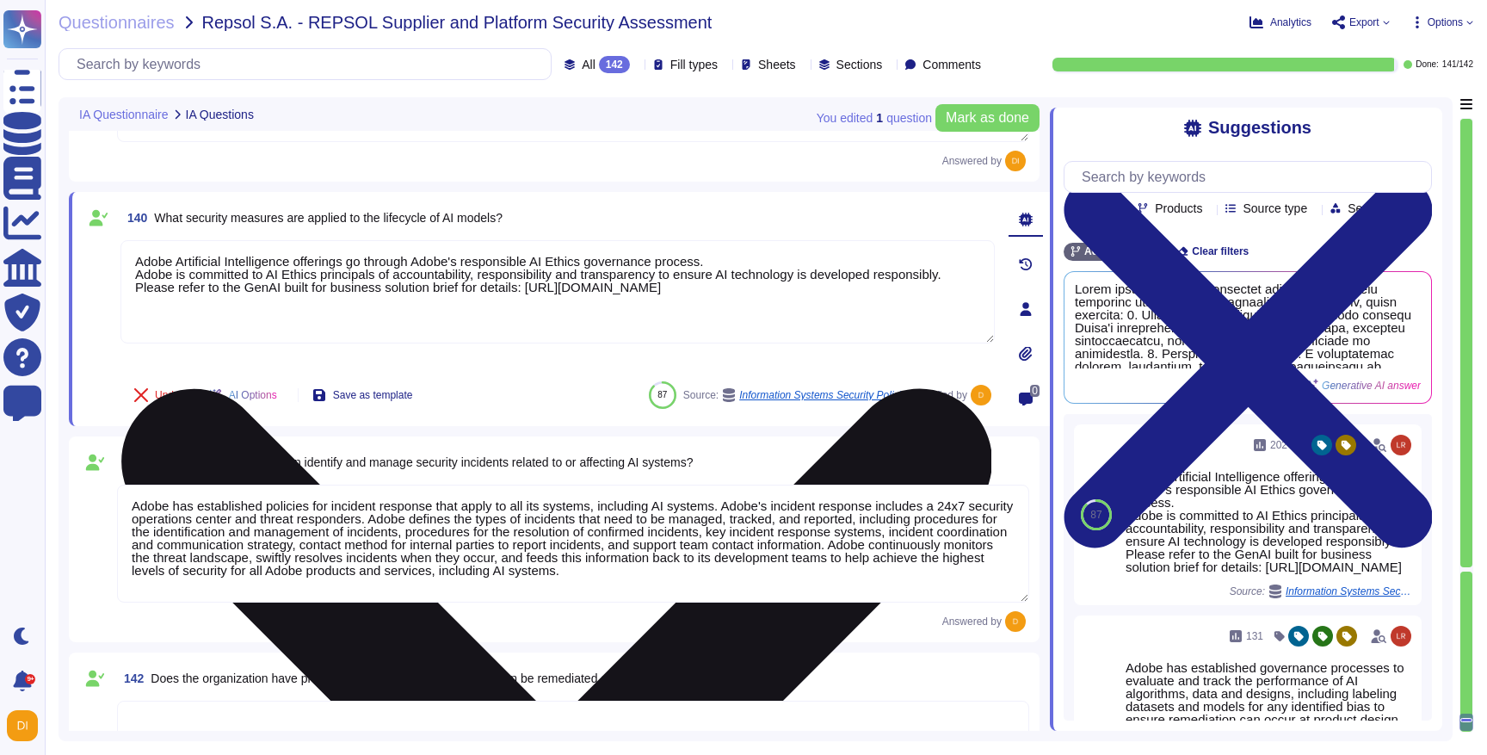
drag, startPoint x: 628, startPoint y: 228, endPoint x: 652, endPoint y: 240, distance: 26.9
click at [654, 241] on textarea "Adobe Artificial Intelligence offerings go through Adobe's responsible AI Ethic…" at bounding box center [558, 291] width 874 height 103
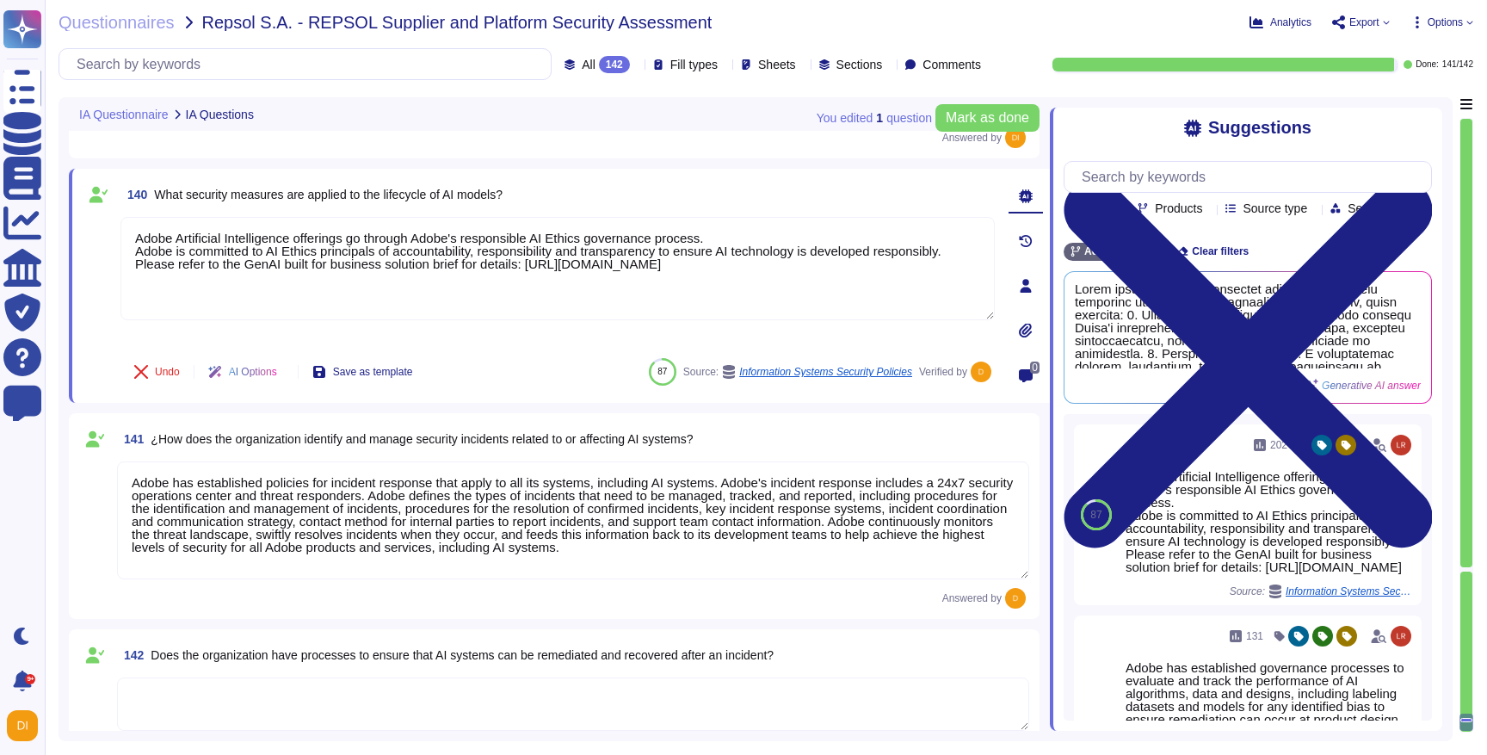
click at [408, 201] on span "140 What security measures are applied to the lifecycle of AI models?" at bounding box center [312, 194] width 382 height 31
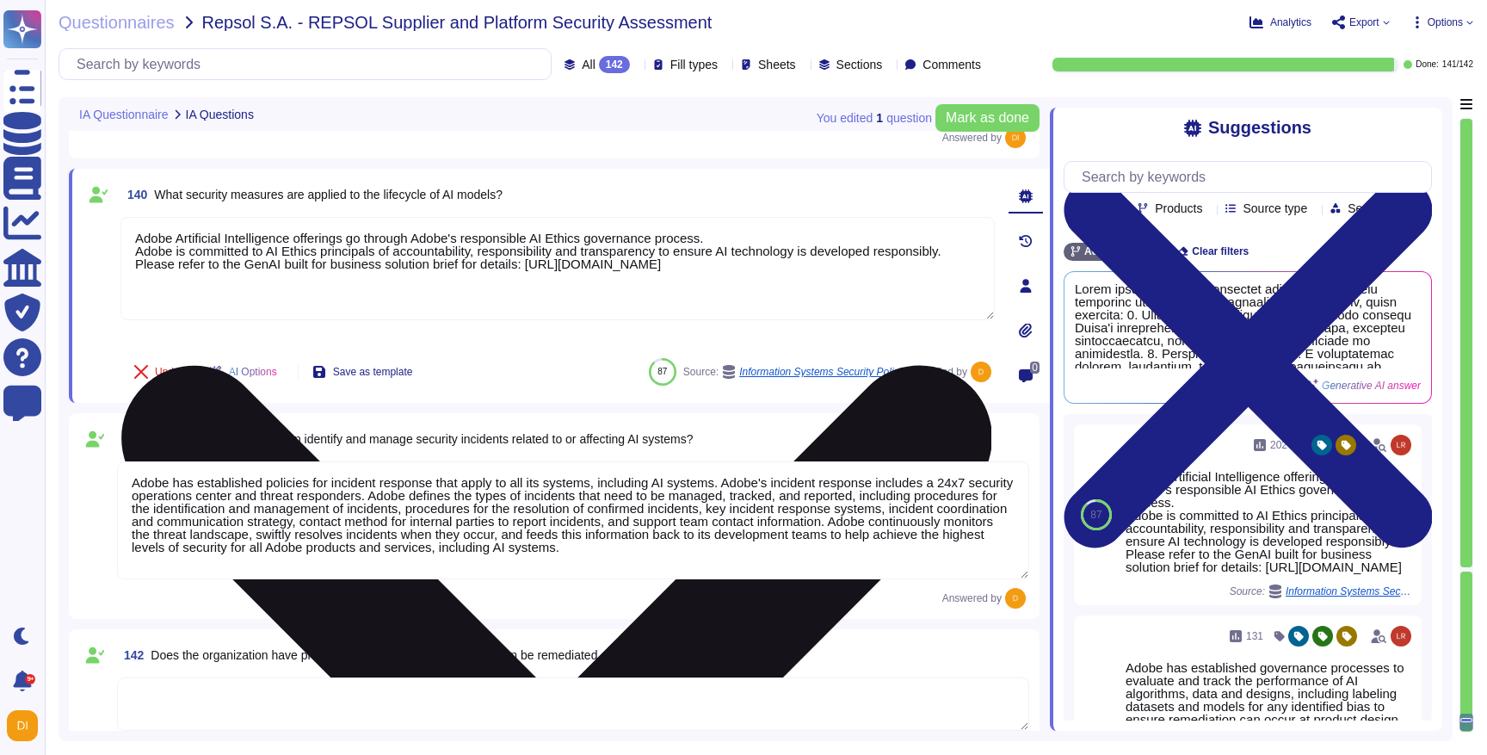
click at [351, 288] on textarea "Adobe Artificial Intelligence offerings go through Adobe's responsible AI Ethic…" at bounding box center [558, 268] width 874 height 103
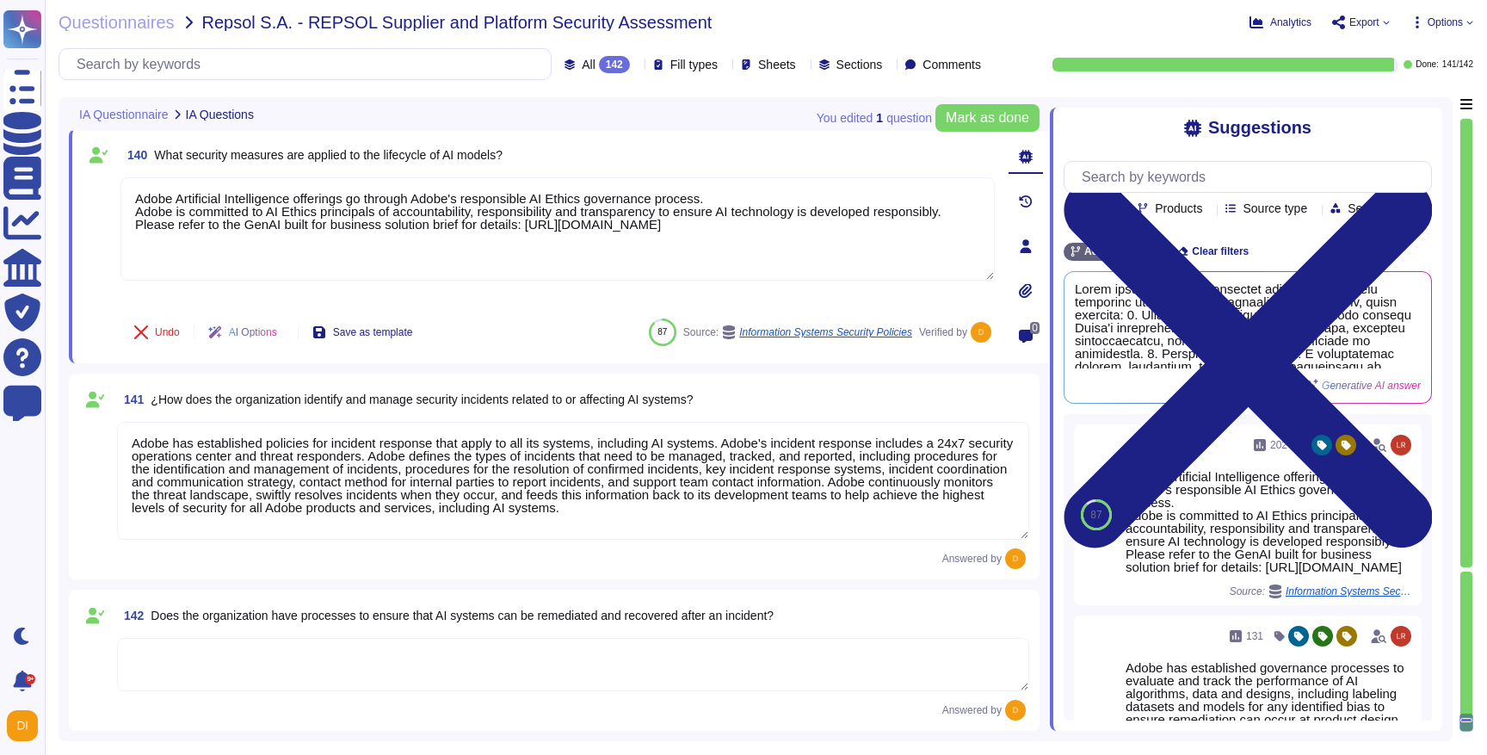
scroll to position [2, 0]
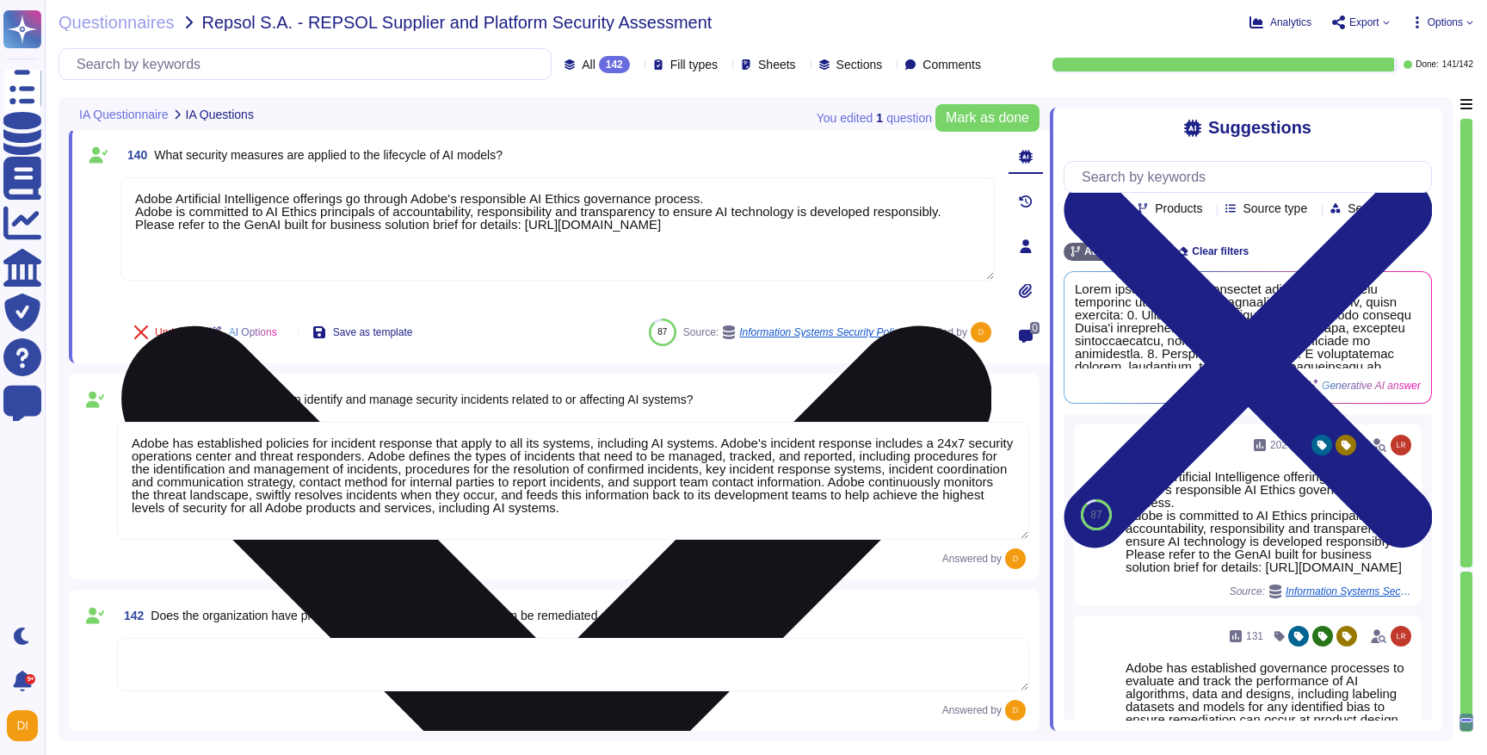
click at [432, 234] on textarea "Adobe Artificial Intelligence offerings go through Adobe's responsible AI Ethic…" at bounding box center [558, 228] width 874 height 103
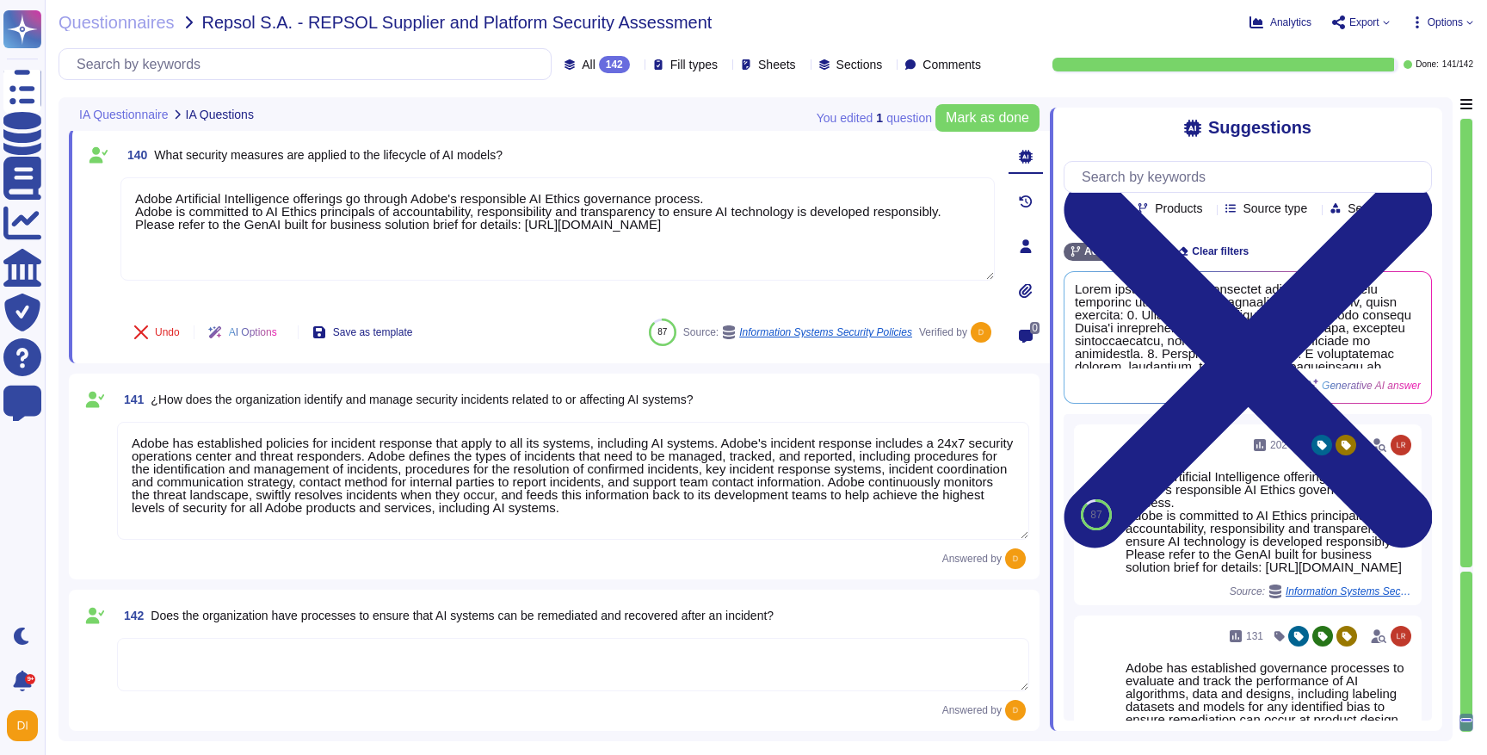
click at [247, 448] on textarea "Adobe has established policies for incident response that apply to all its syst…" at bounding box center [573, 481] width 912 height 118
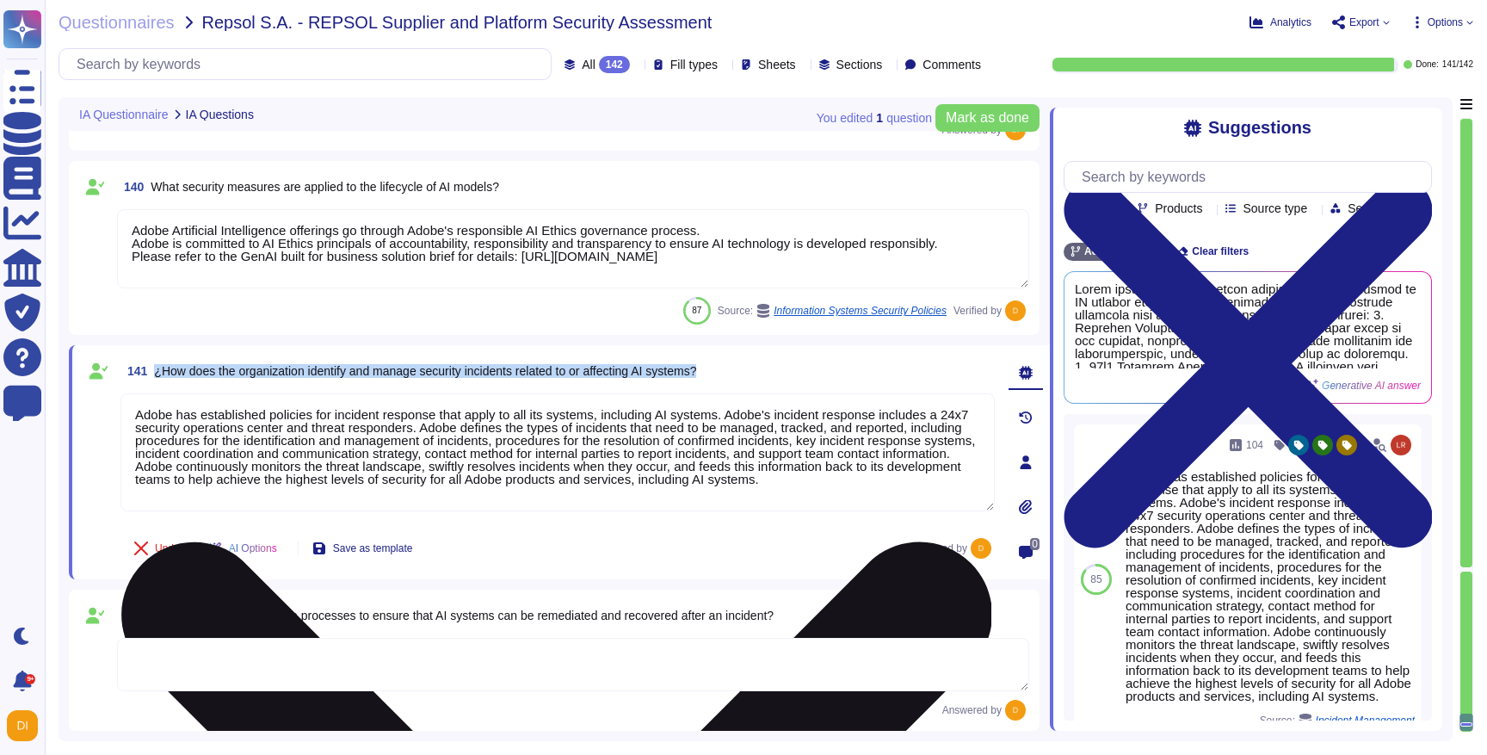
drag, startPoint x: 523, startPoint y: 357, endPoint x: 562, endPoint y: 408, distance: 63.9
click at [563, 410] on div "141 ¿How does the organization identify and manage security incidents related t…" at bounding box center [539, 461] width 912 height 213
click at [575, 452] on textarea "Adobe has established policies for incident response that apply to all its syst…" at bounding box center [558, 452] width 874 height 118
drag, startPoint x: 215, startPoint y: 411, endPoint x: 698, endPoint y: 519, distance: 494.9
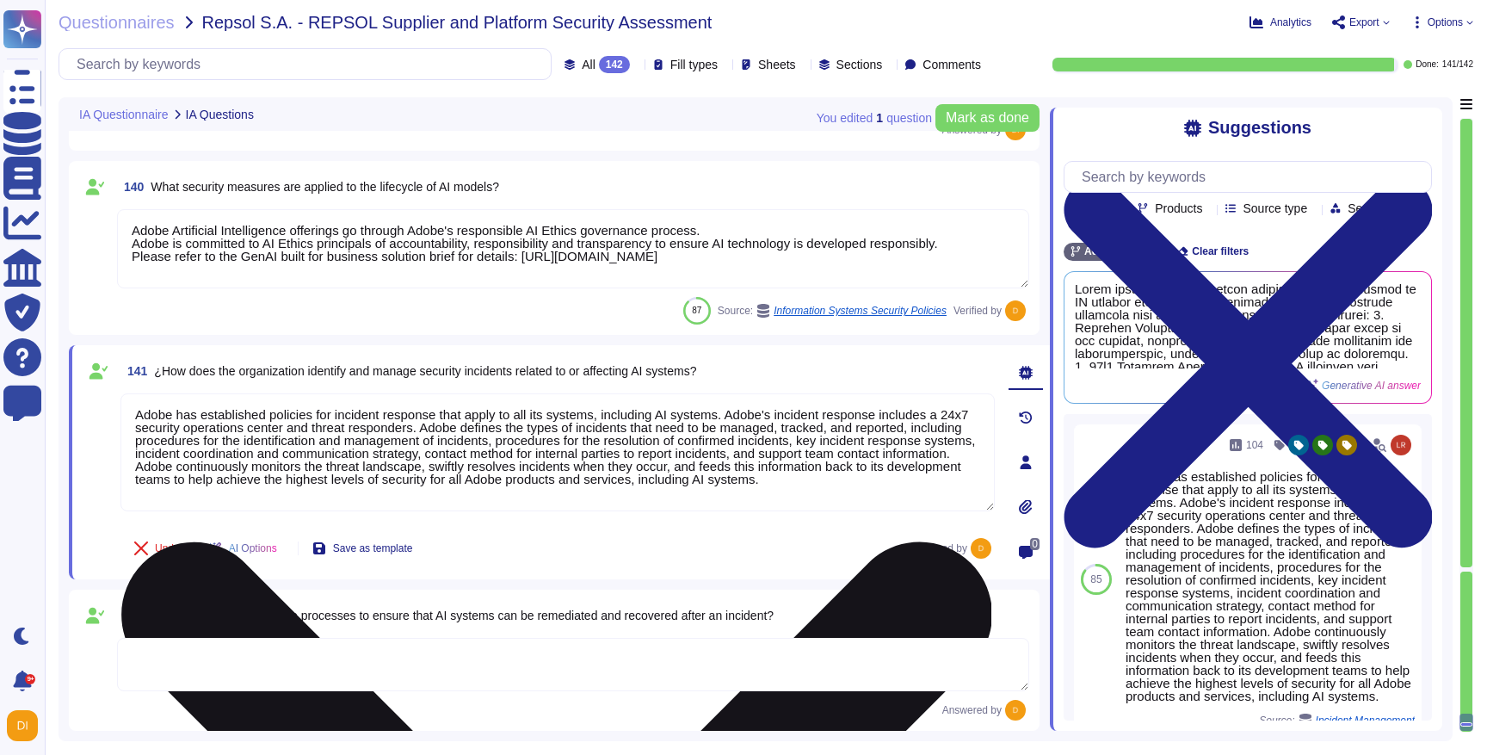
click at [699, 518] on div "Adobe has established policies for incident response that apply to all its syst…" at bounding box center [558, 456] width 874 height 127
click at [950, 451] on textarea "Adobe has established policies for incident response that apply to all its syst…" at bounding box center [558, 452] width 874 height 118
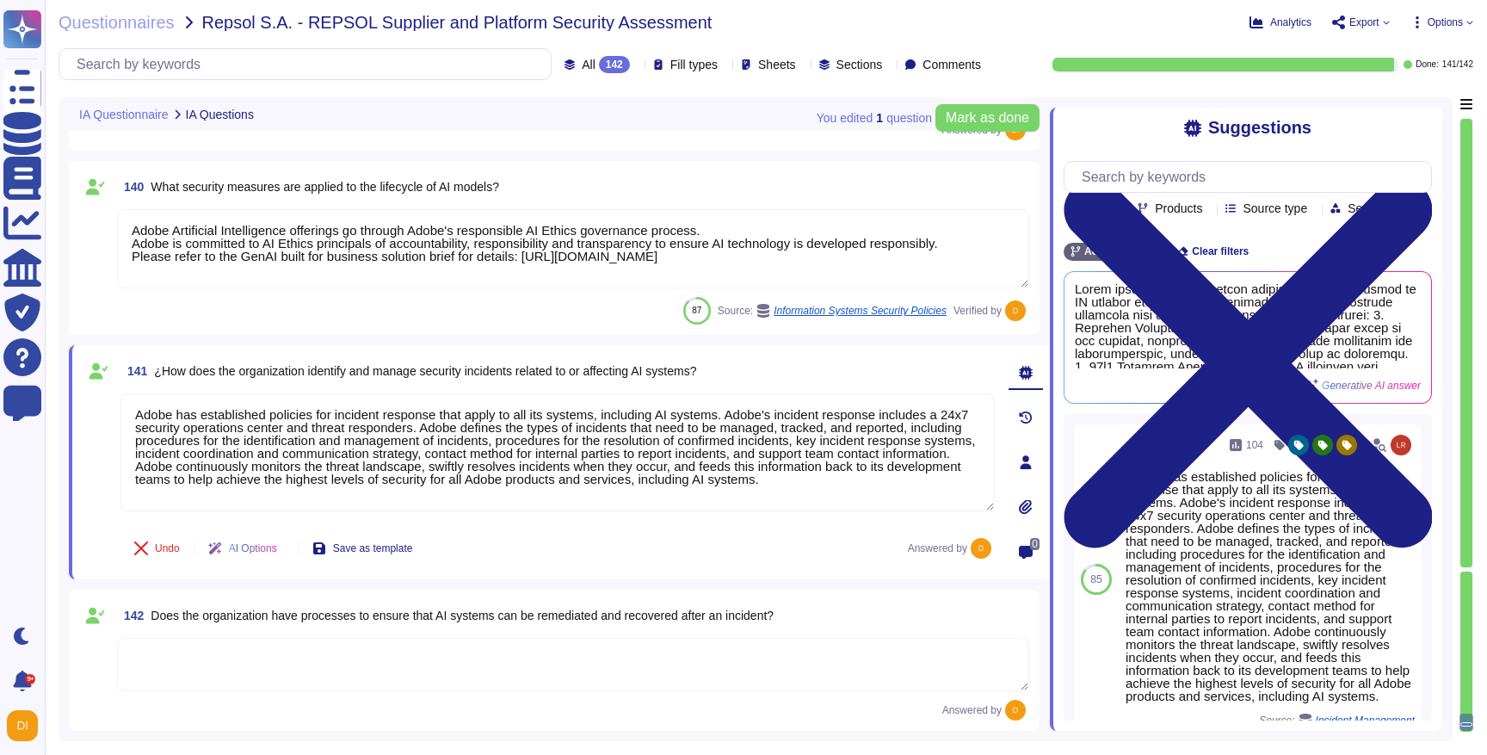
click at [284, 672] on textarea at bounding box center [573, 664] width 912 height 53
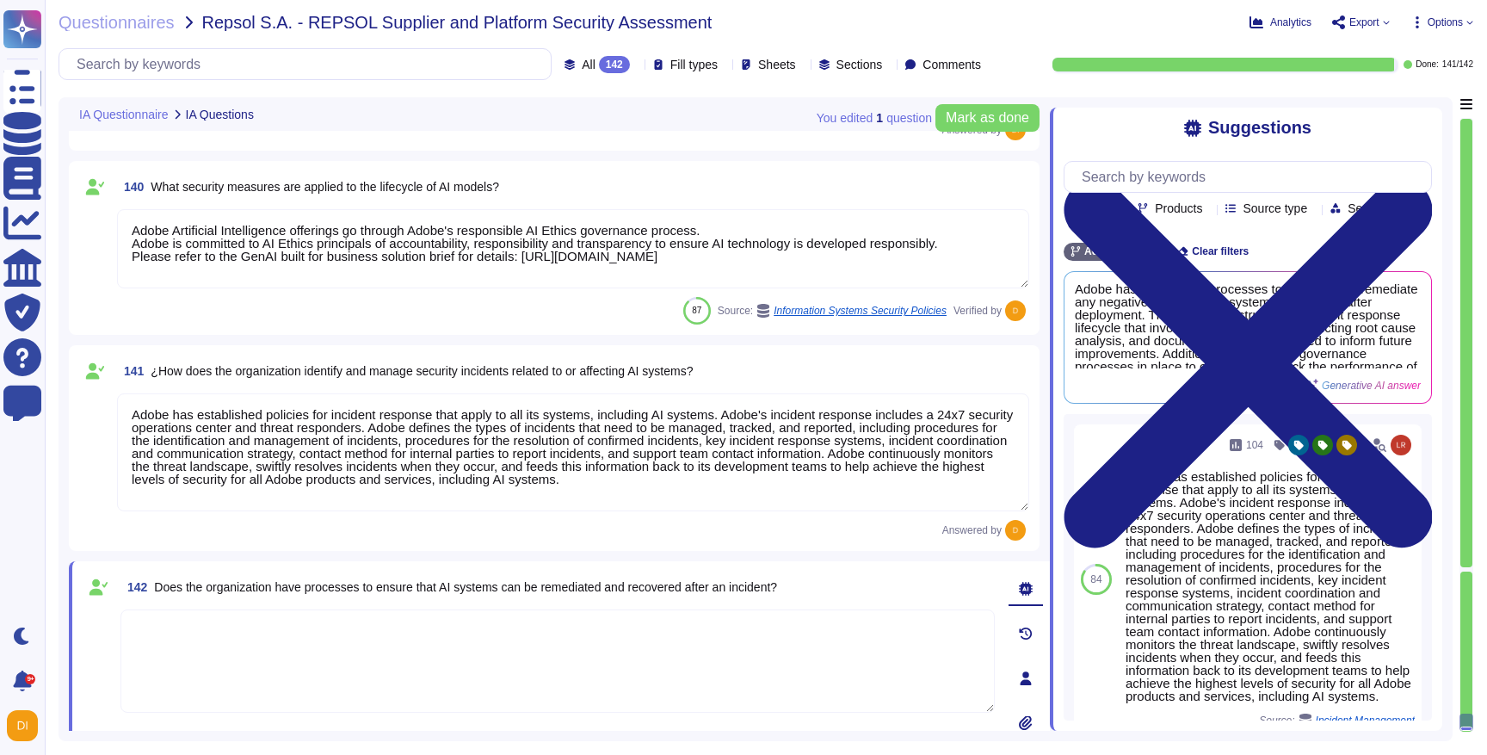
click at [579, 642] on textarea at bounding box center [558, 660] width 874 height 103
click at [777, 591] on span "Does the organization have processes to ensure that AI systems can be remediate…" at bounding box center [465, 587] width 623 height 14
click at [439, 628] on textarea at bounding box center [558, 660] width 874 height 103
click at [436, 640] on textarea "Yes, See Incident Response process here:" at bounding box center [558, 660] width 874 height 103
paste textarea "[URL][DOMAIN_NAME]"
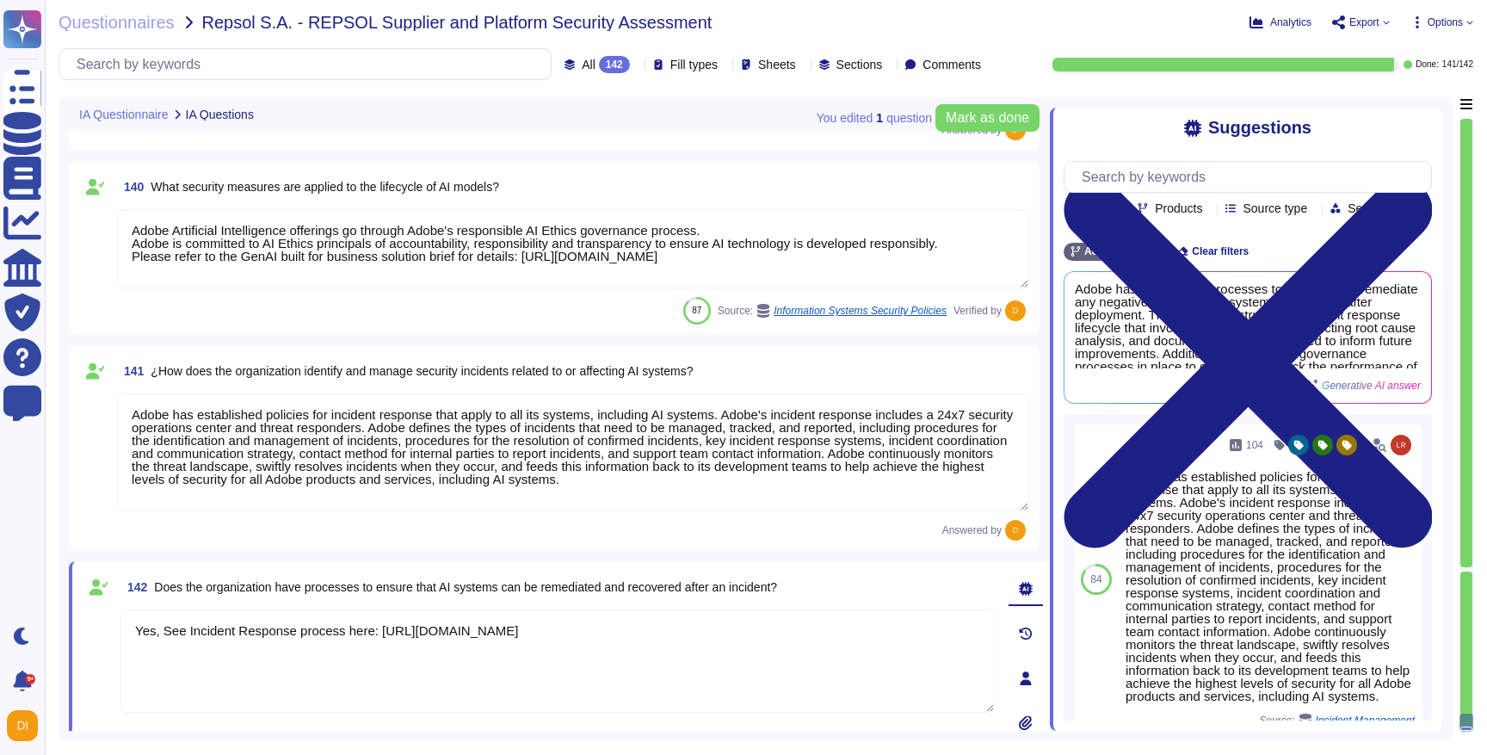
scroll to position [33008, 0]
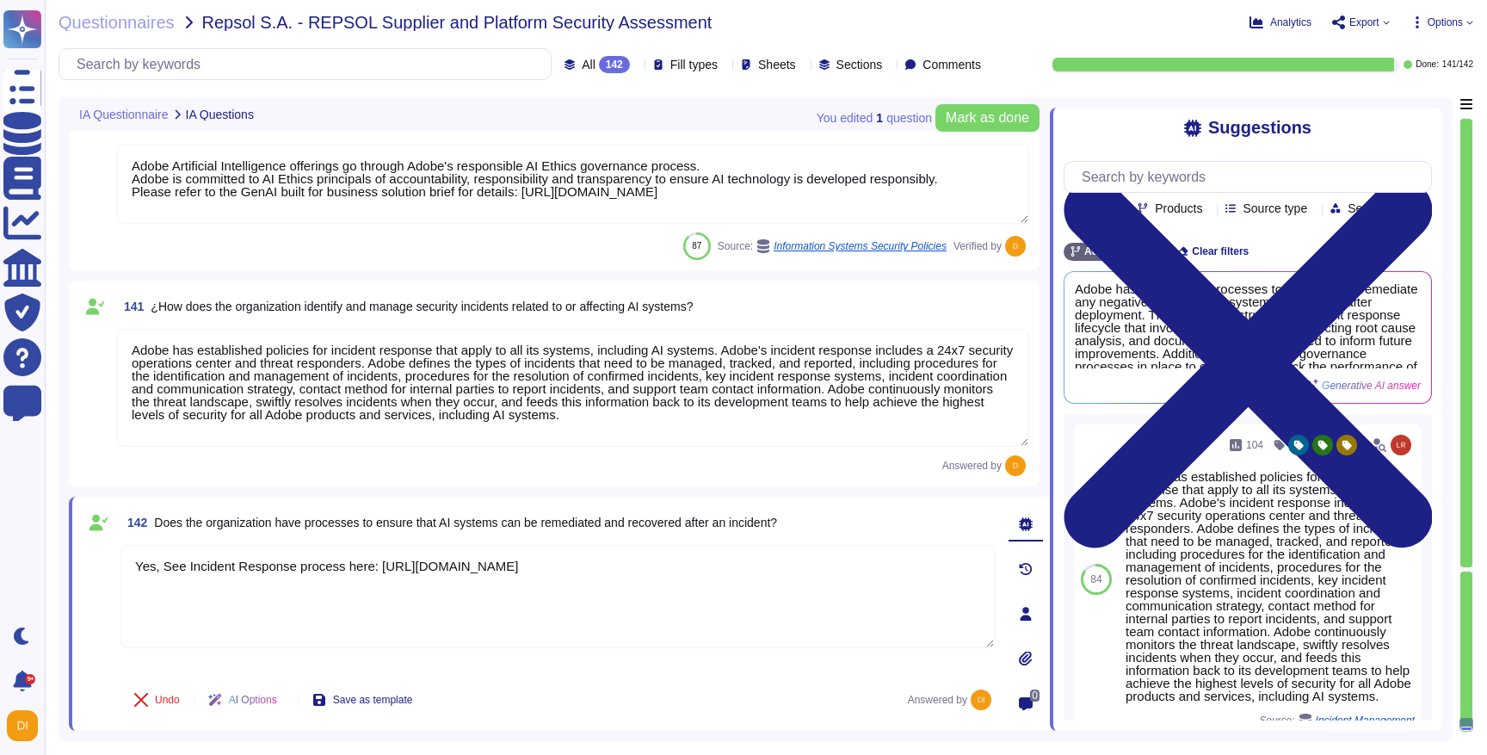
type textarea "Yes, See Incident Response process here: [URL][DOMAIN_NAME]"
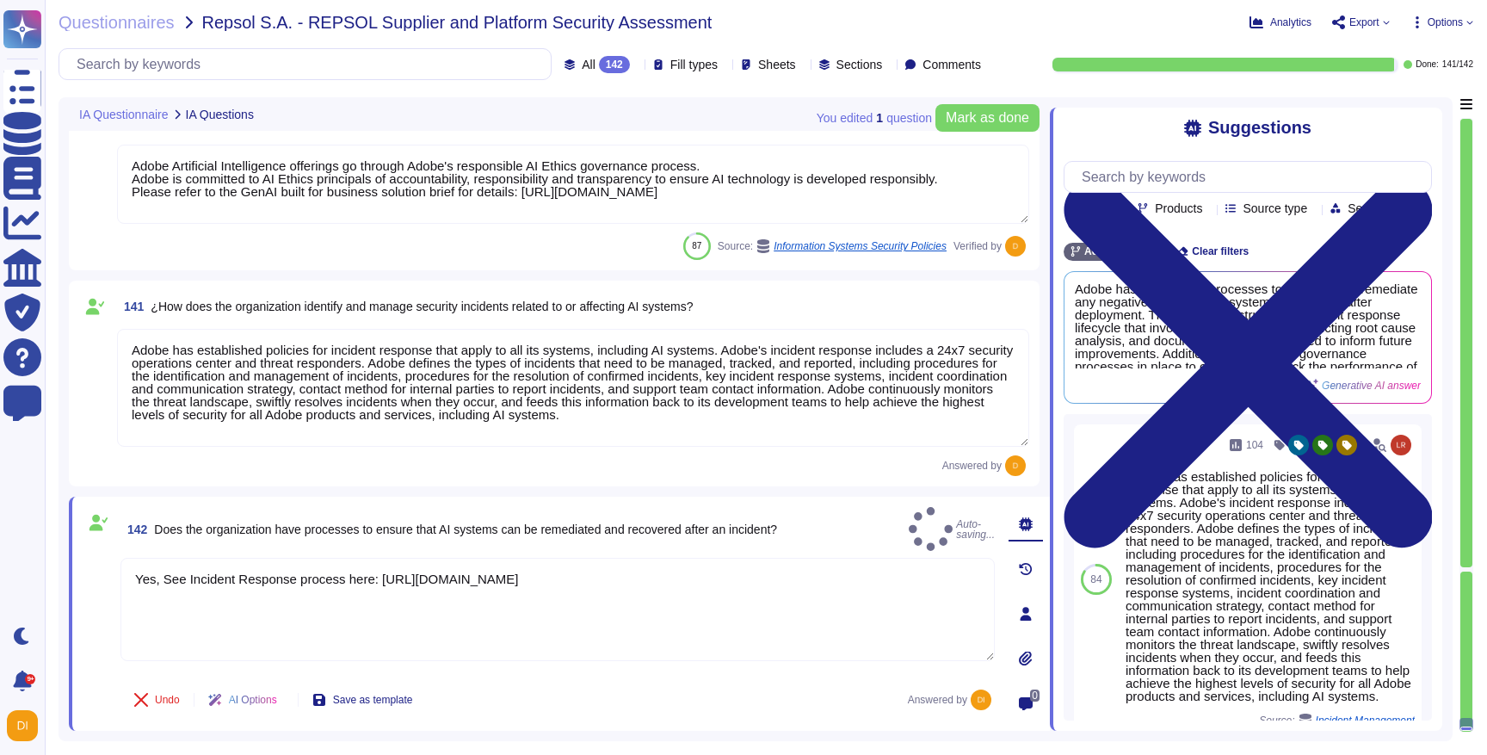
click at [1468, 572] on div at bounding box center [1467, 652] width 12 height 160
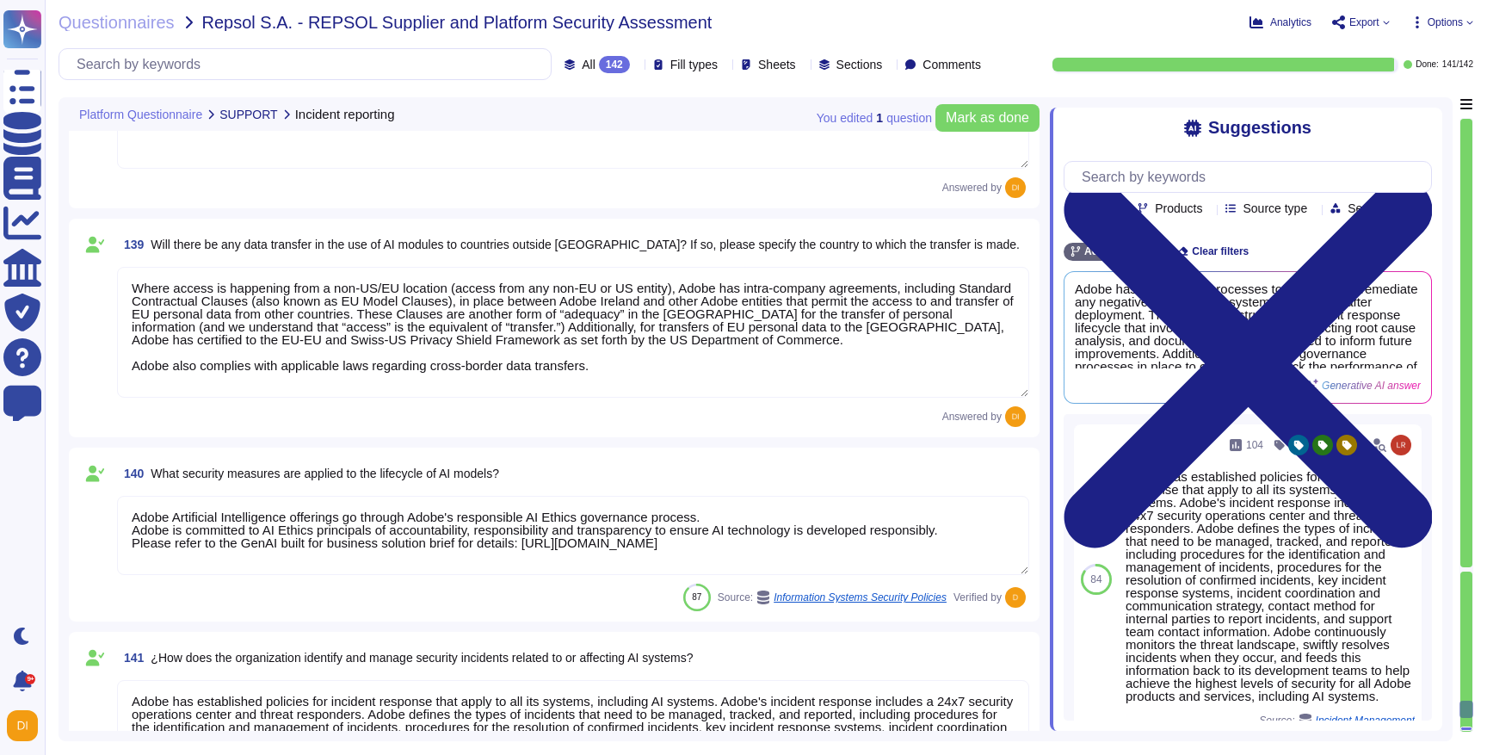
type textarea "The steps of the Incident Response Plan include guidance for escalation-related…"
type textarea "Please check Adobe Experience Cloud Generative AI User Guidelines here: [URL][D…"
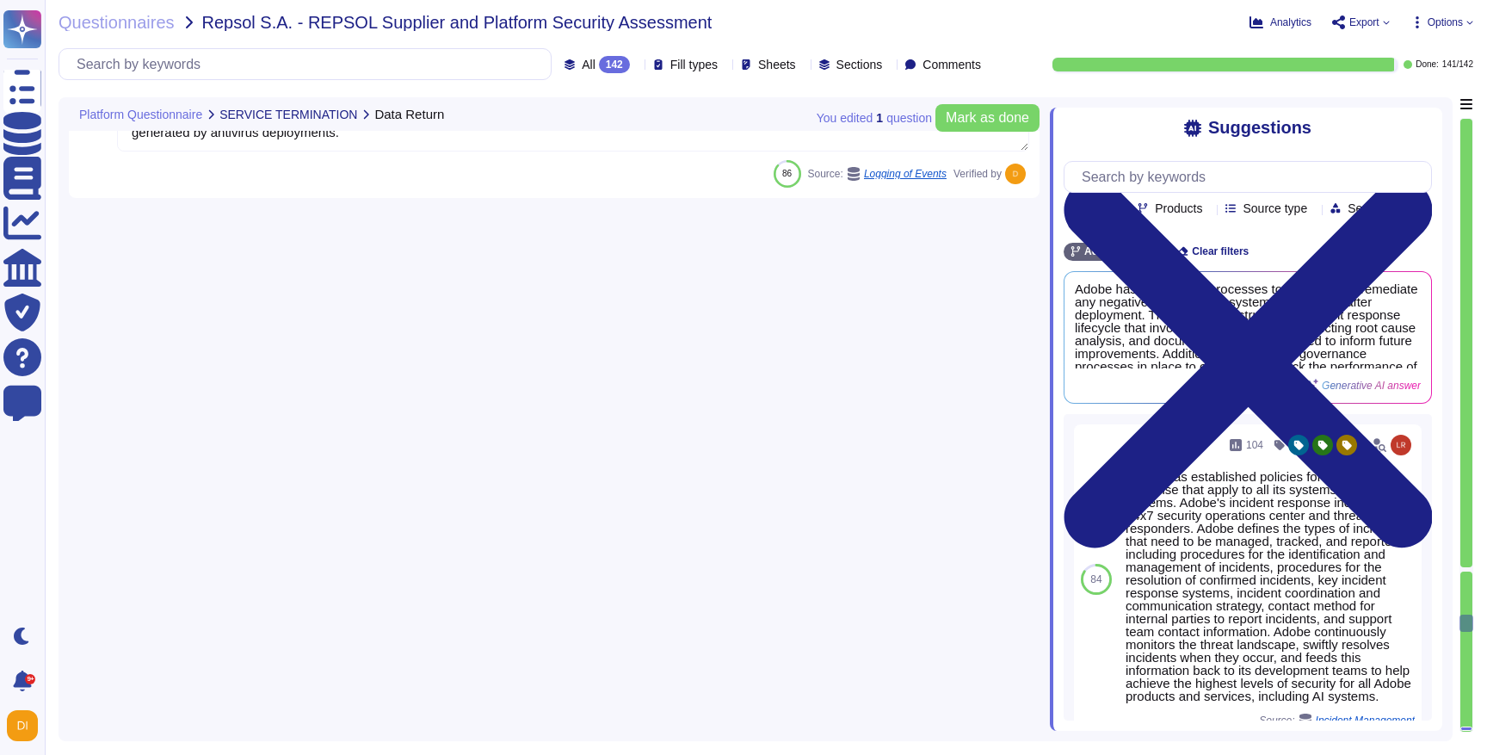
type textarea "At the end of the license term, Adobe will use commercially reasonable efforts …"
type textarea "In order to protect against unauthorized access and modification, Adobe capture…"
type textarea "Adobe uses Splunk for its SIEM. For some offerings, customer can retrieve appli…"
type textarea "Customer admins have access to the audit log feature from the Admin Console, wh…"
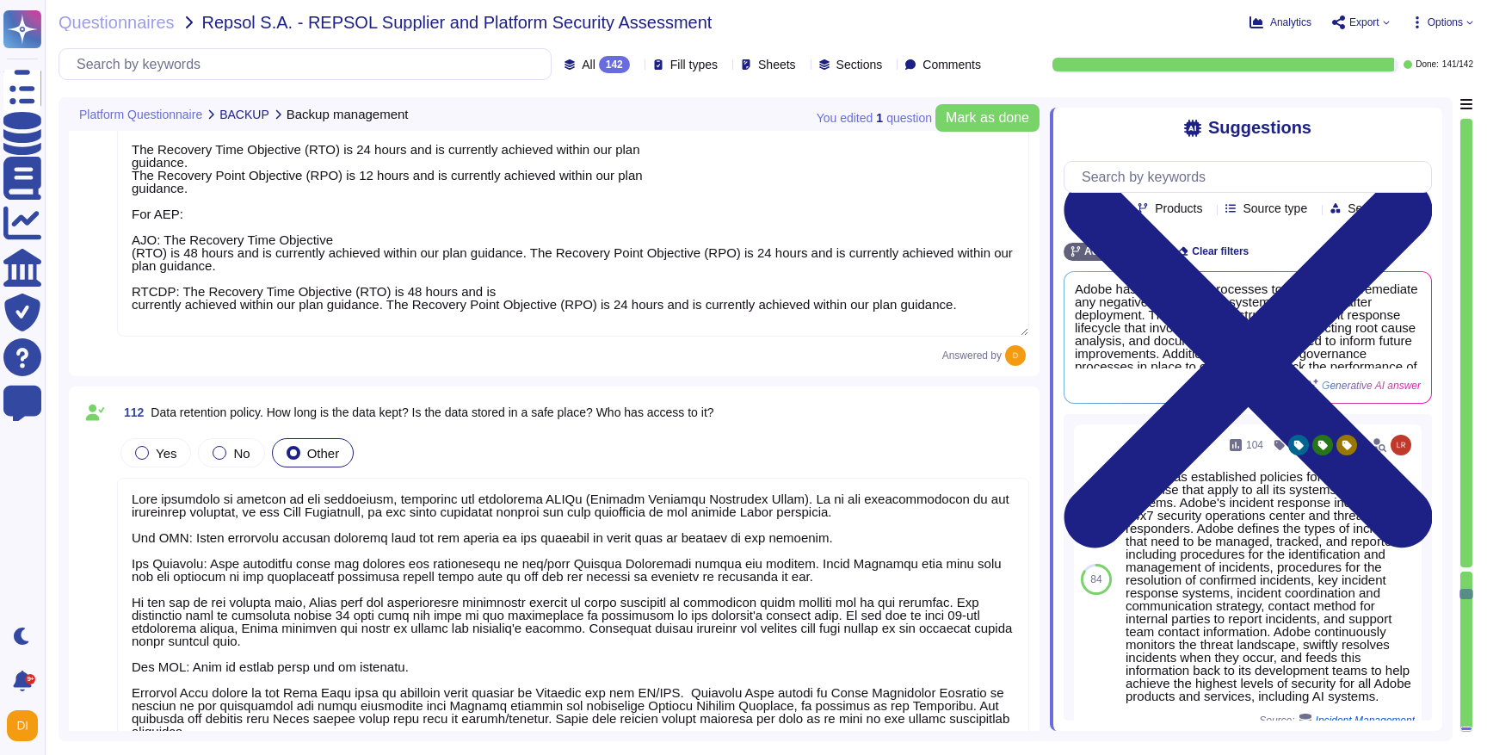
type textarea "Lor IPS: Dolor. Sitam Consectetu Adipisc el s Doeiu Tempori utlabore etdol magn…"
type textarea "For Commerce: The Recovery Time Objective (RTO) is 48 hours and is currently ac…"
type textarea "Data retention is defined in the agreements, including all applicable PSLTs (Pr…"
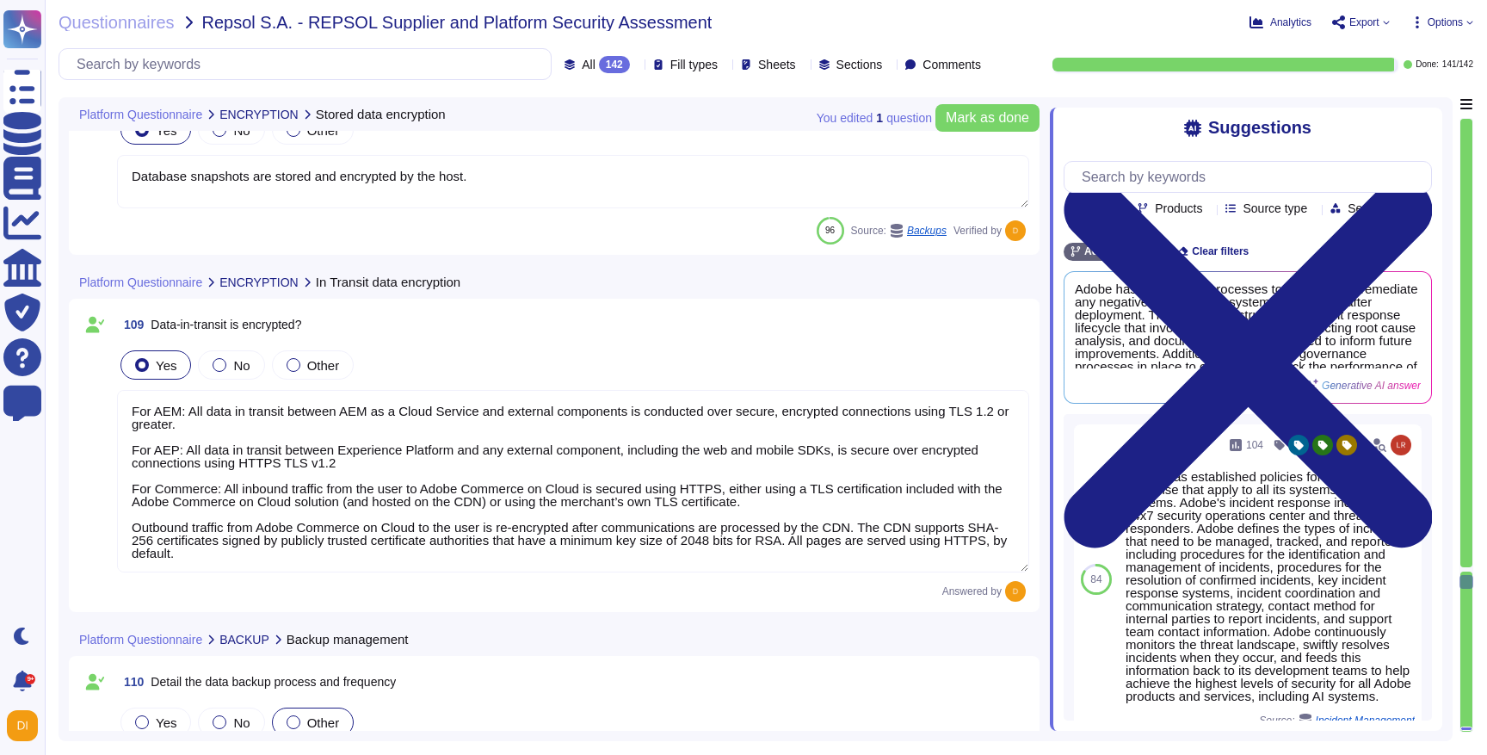
type textarea "For AEP: By defaut, all data at-rest is encrypted by the cloud service provider…"
type textarea "Database snapshots are stored and encrypted by the host."
type textarea "For AEM: All data in transit between AEM as a Cloud Service and external compon…"
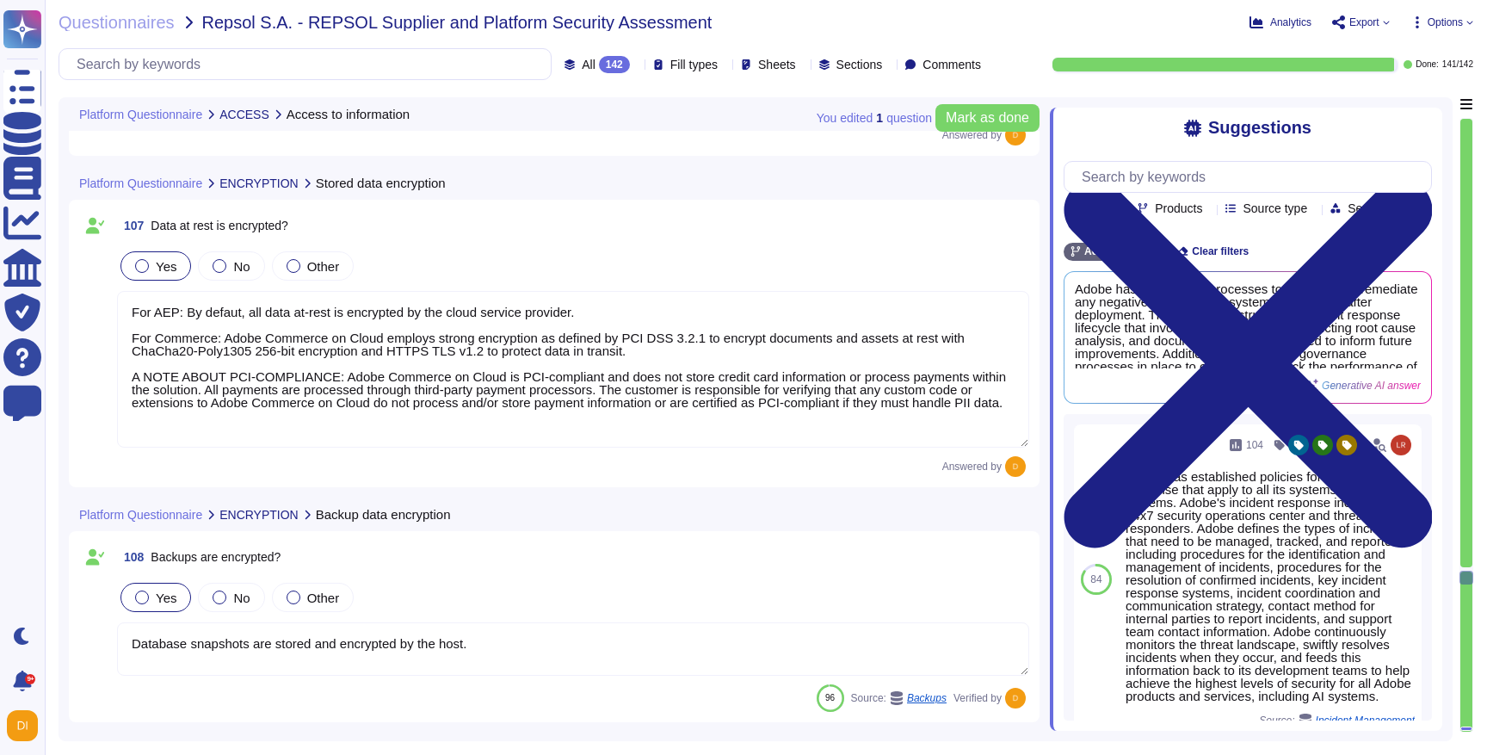
type textarea "Customers will retain full ownership of their data. Customers are free to acces…"
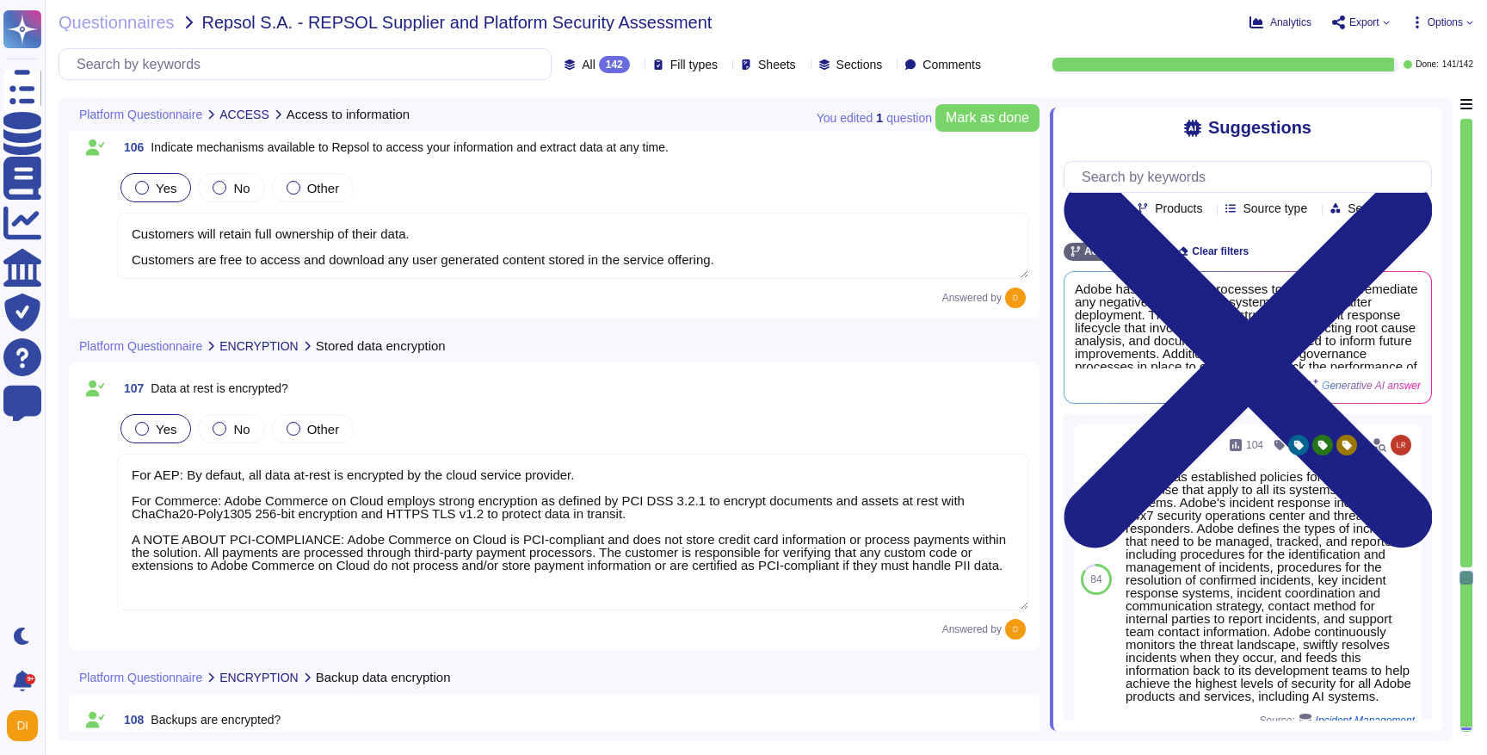
scroll to position [24280, 0]
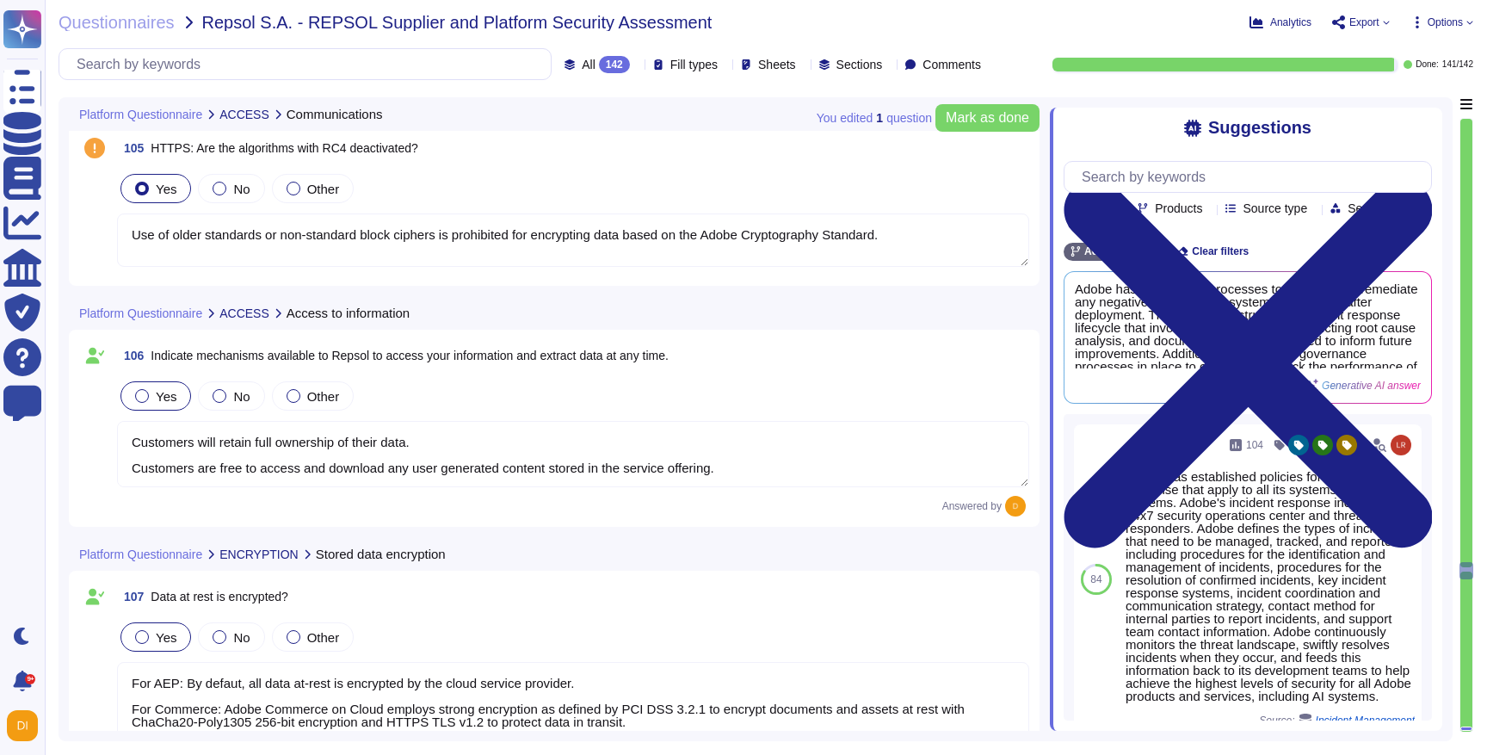
type textarea "Adobe products support the Transport Layer Security (TLS) 1.2 protocol."
type textarea "Use of older standards or non-standard block ciphers is prohibited for encrypti…"
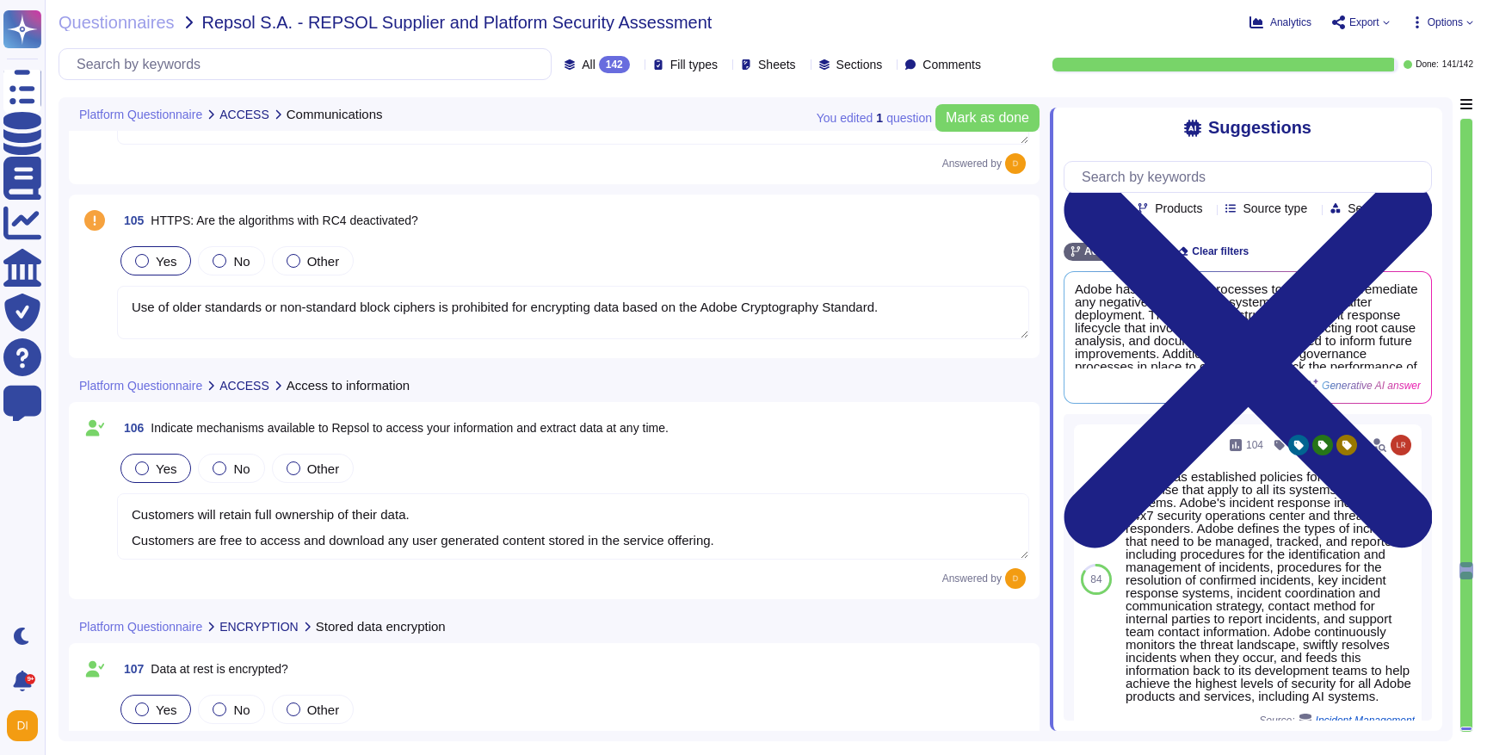
type textarea "All SSL versions, including SSL v3 and below, are deactivated and must not be u…"
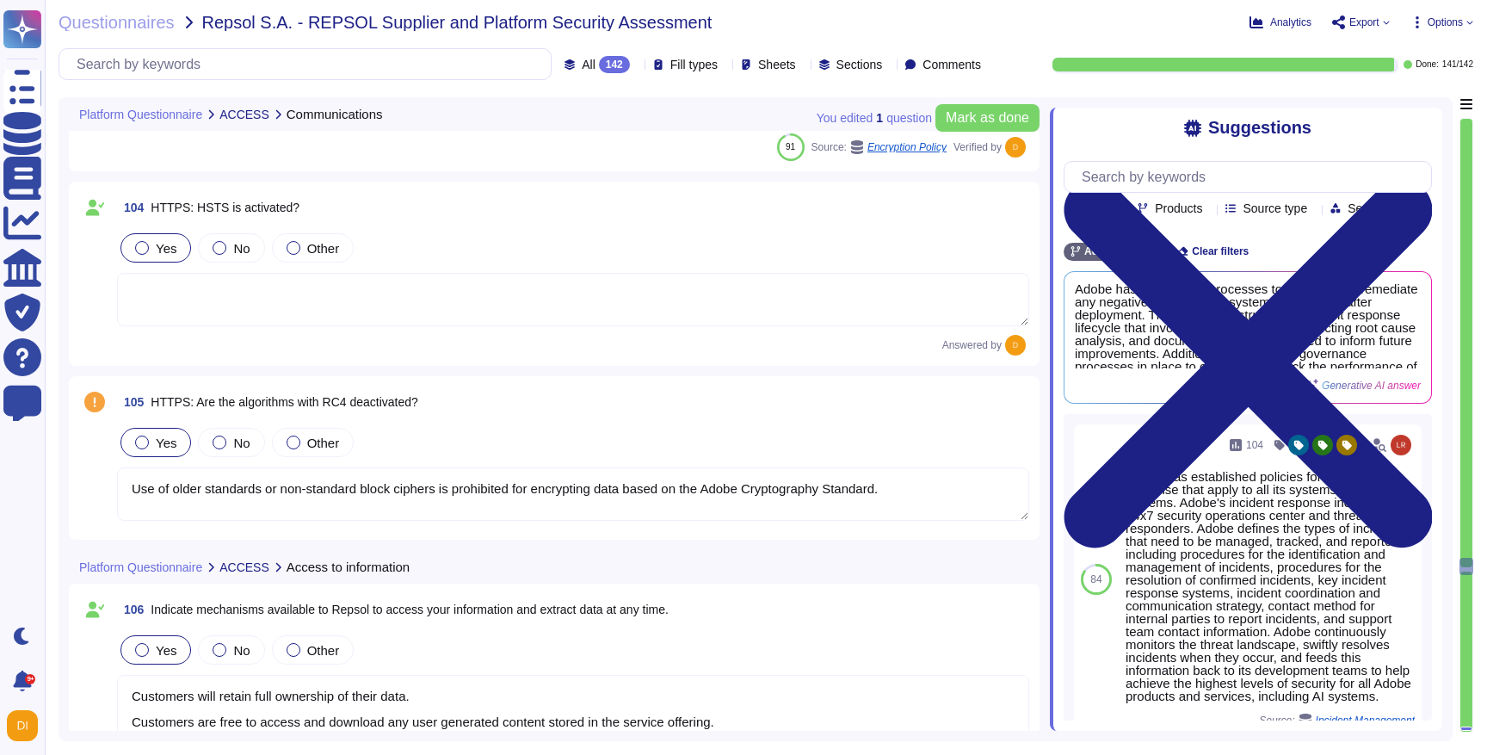
scroll to position [23764, 0]
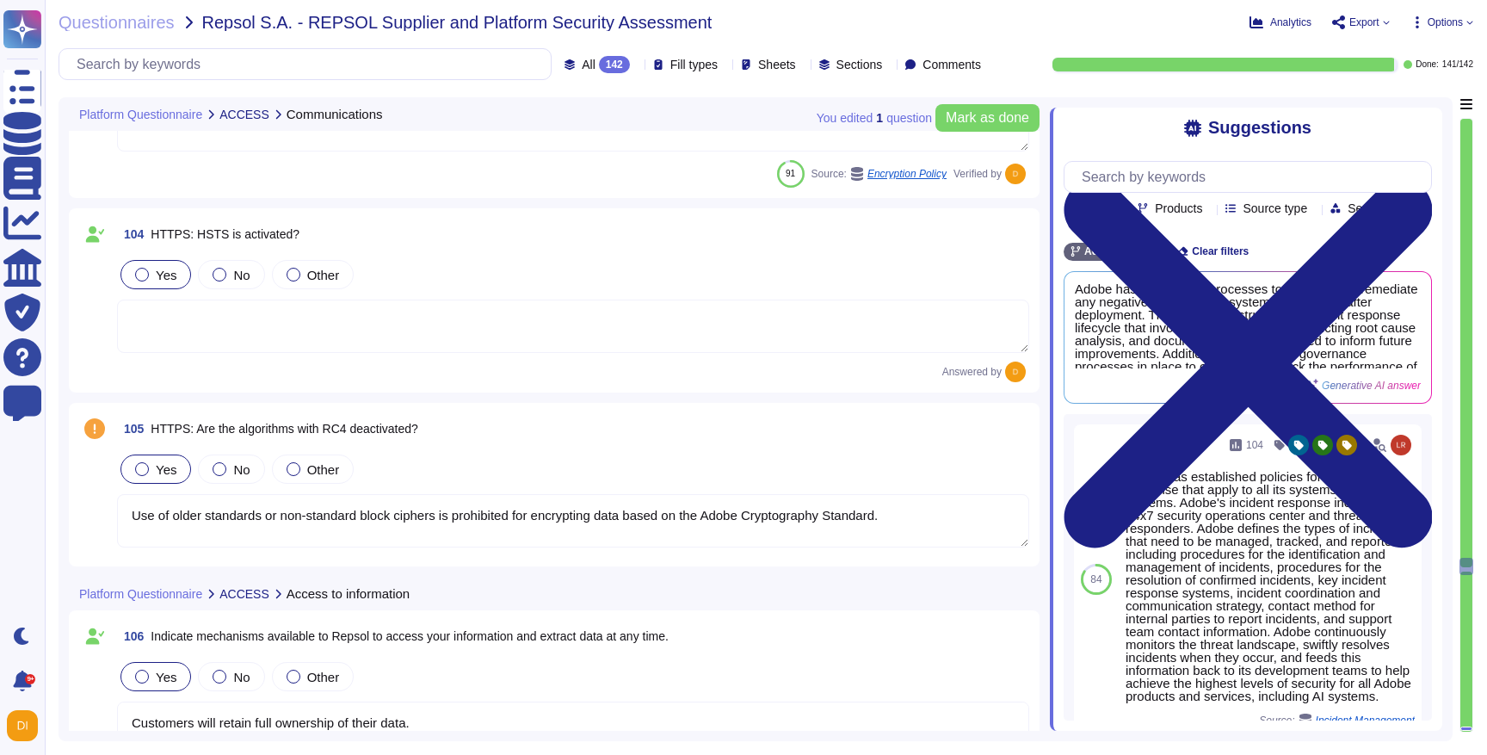
click at [272, 329] on textarea at bounding box center [573, 326] width 912 height 53
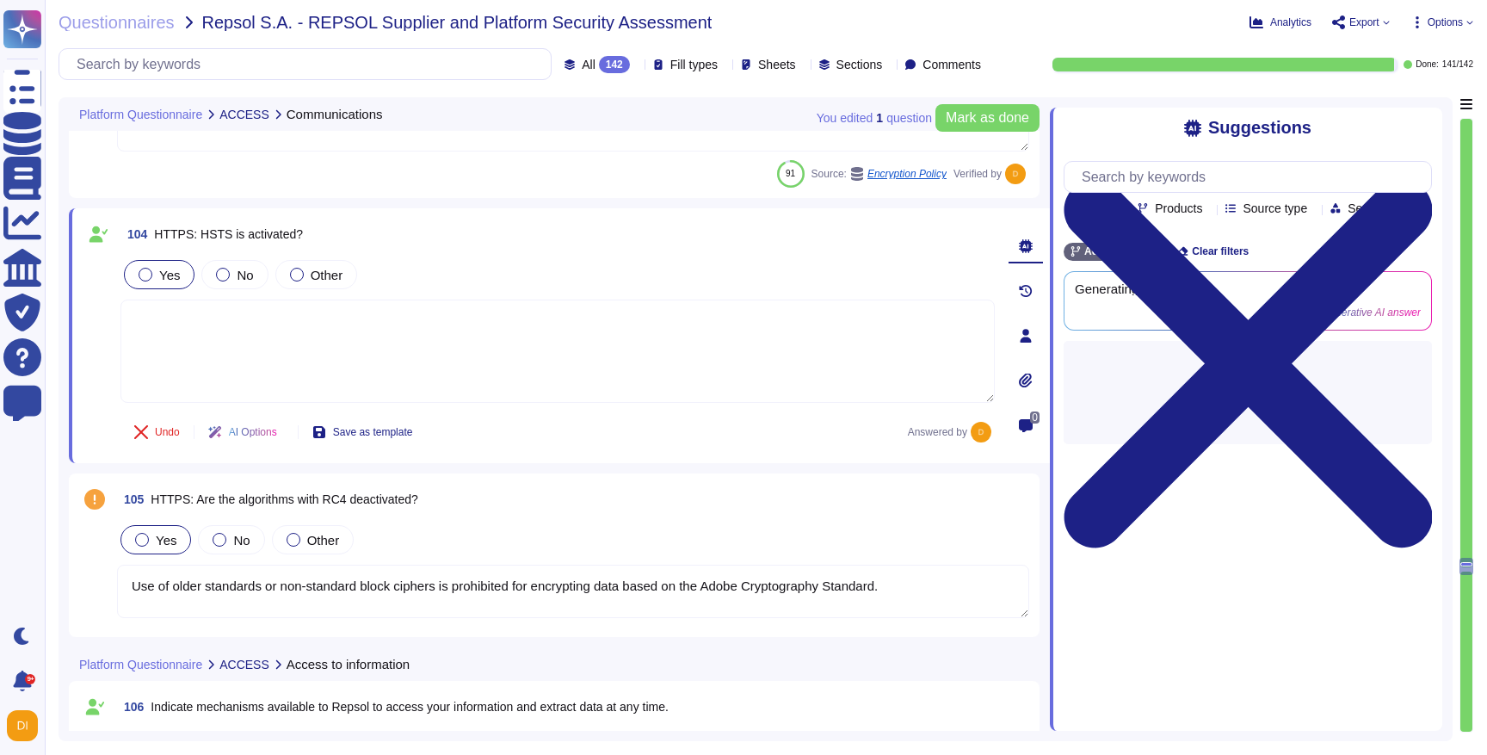
click at [1470, 565] on div at bounding box center [1467, 564] width 12 height 4
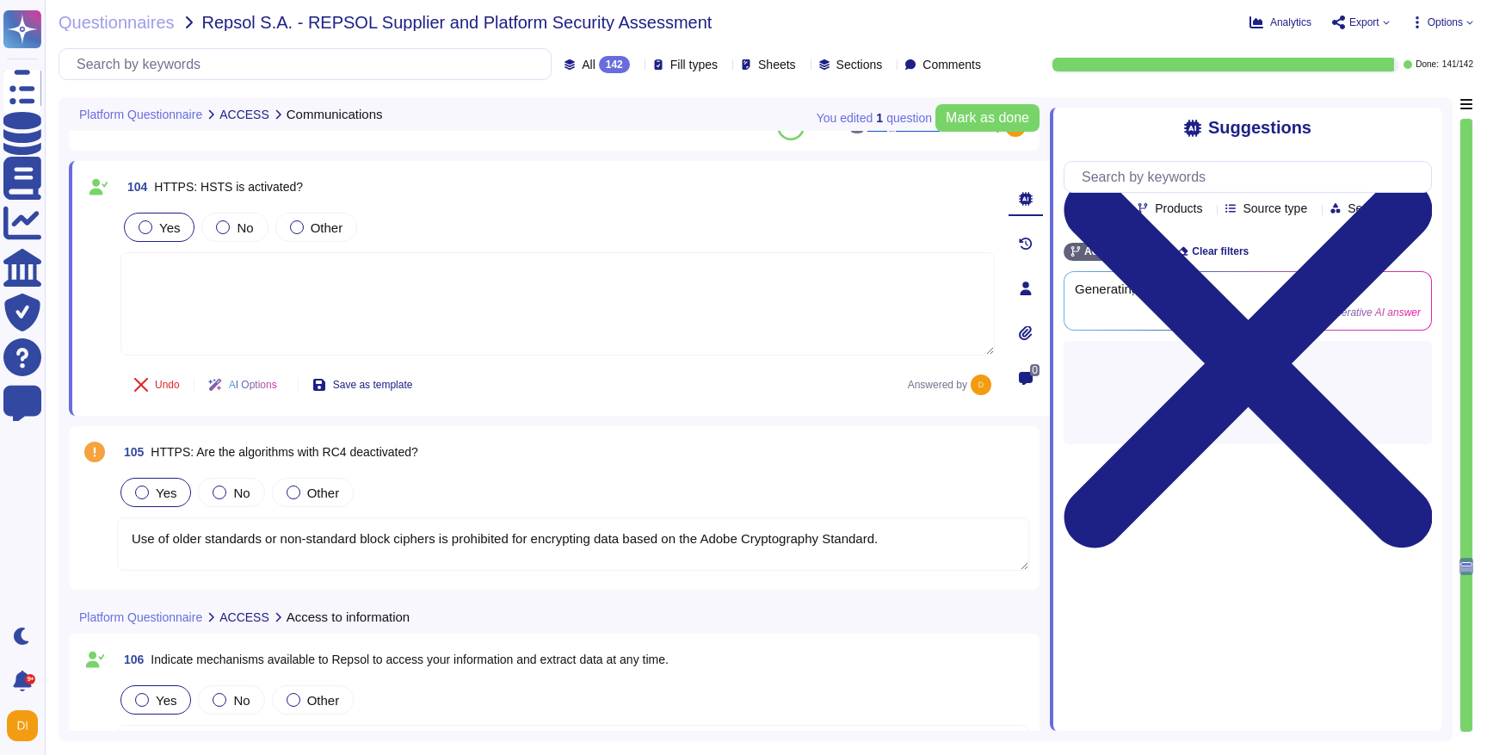
scroll to position [23820, 0]
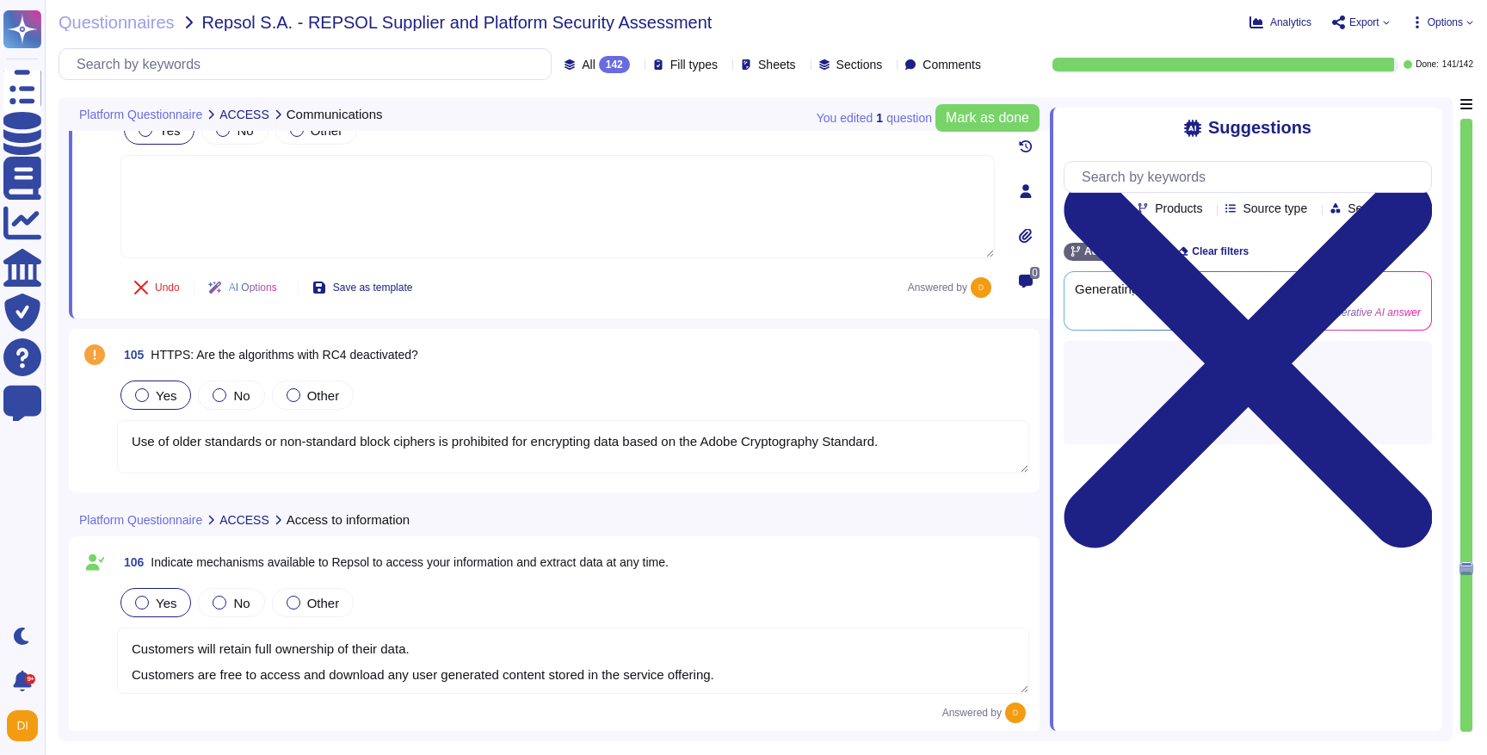
type textarea "Database snapshots are stored and encrypted by the host."
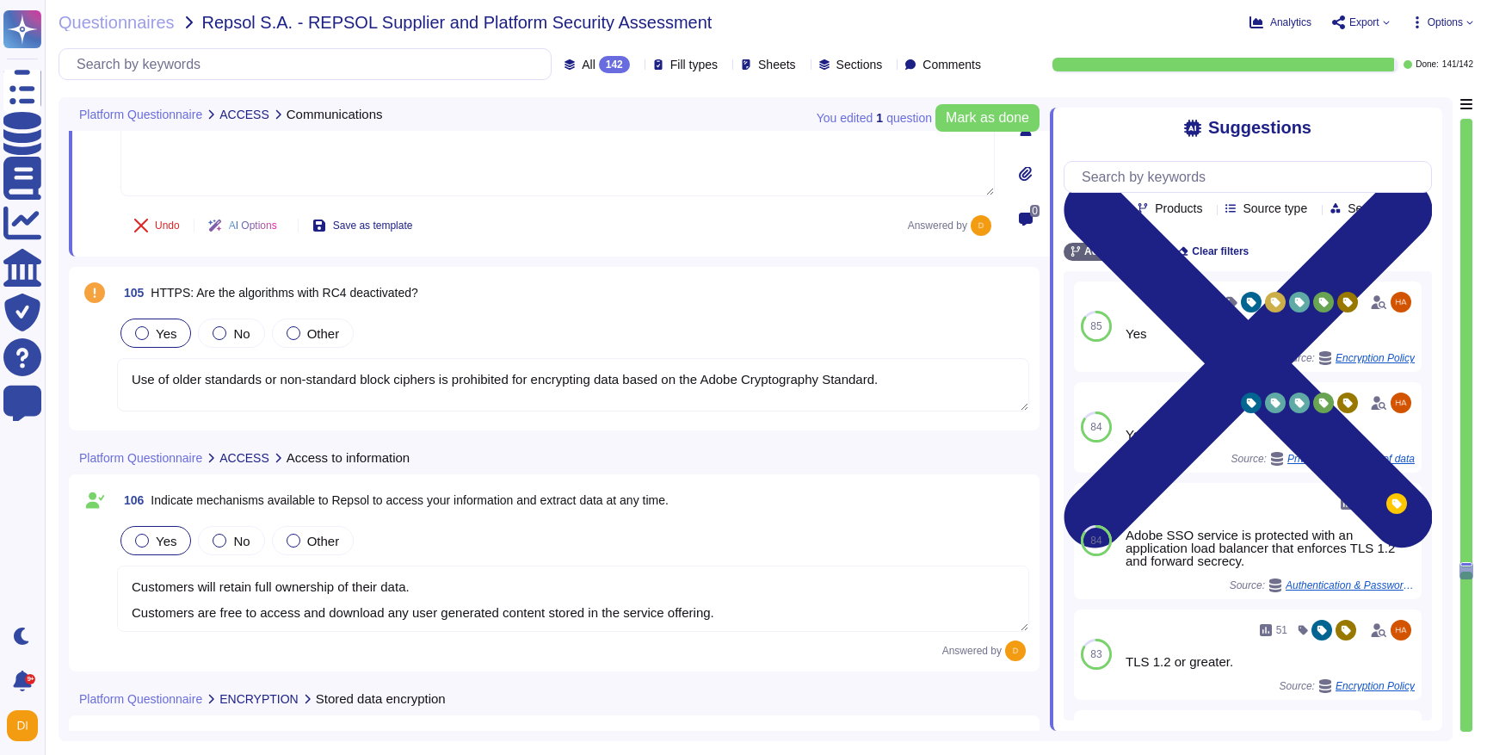
scroll to position [24285, 0]
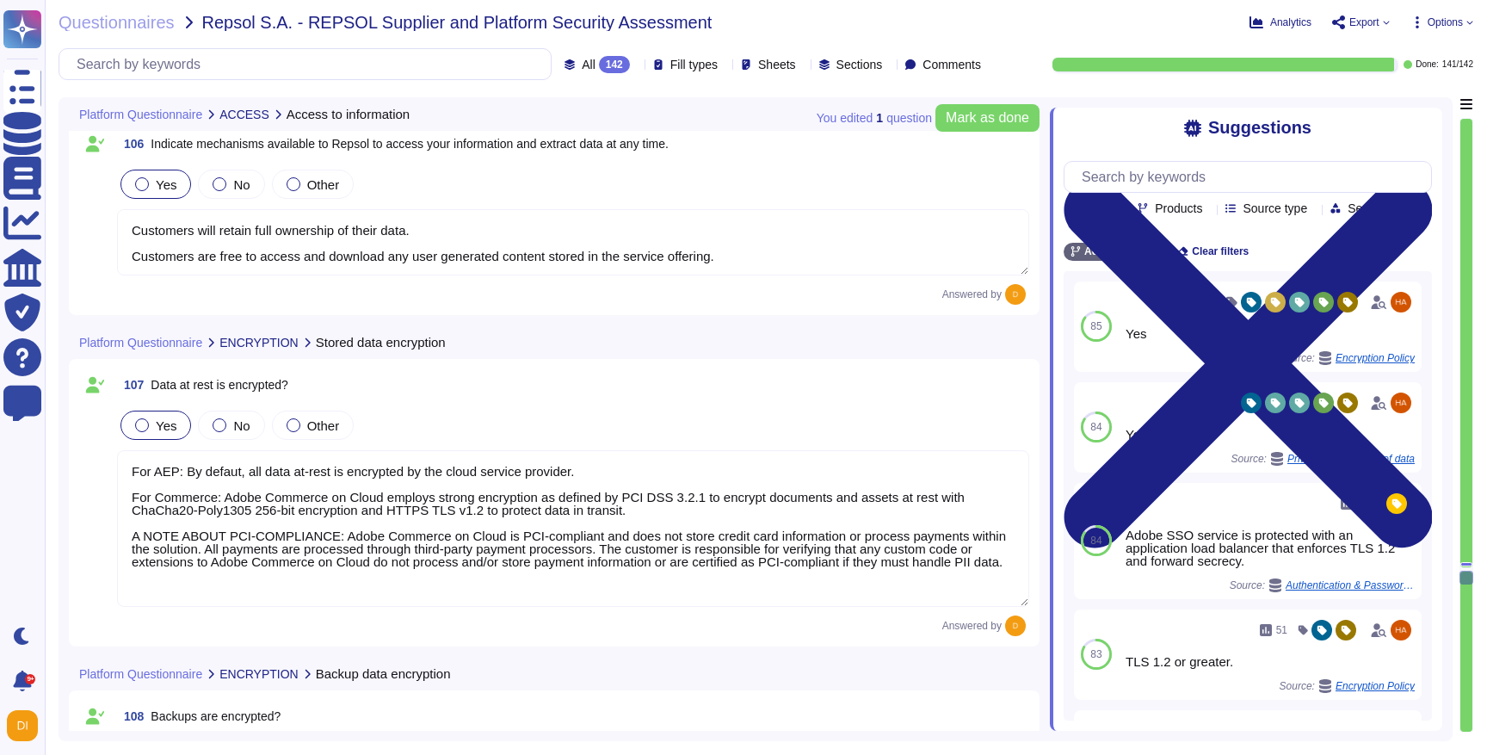
type textarea "For AEM: All data in transit between AEM as a Cloud Service and external compon…"
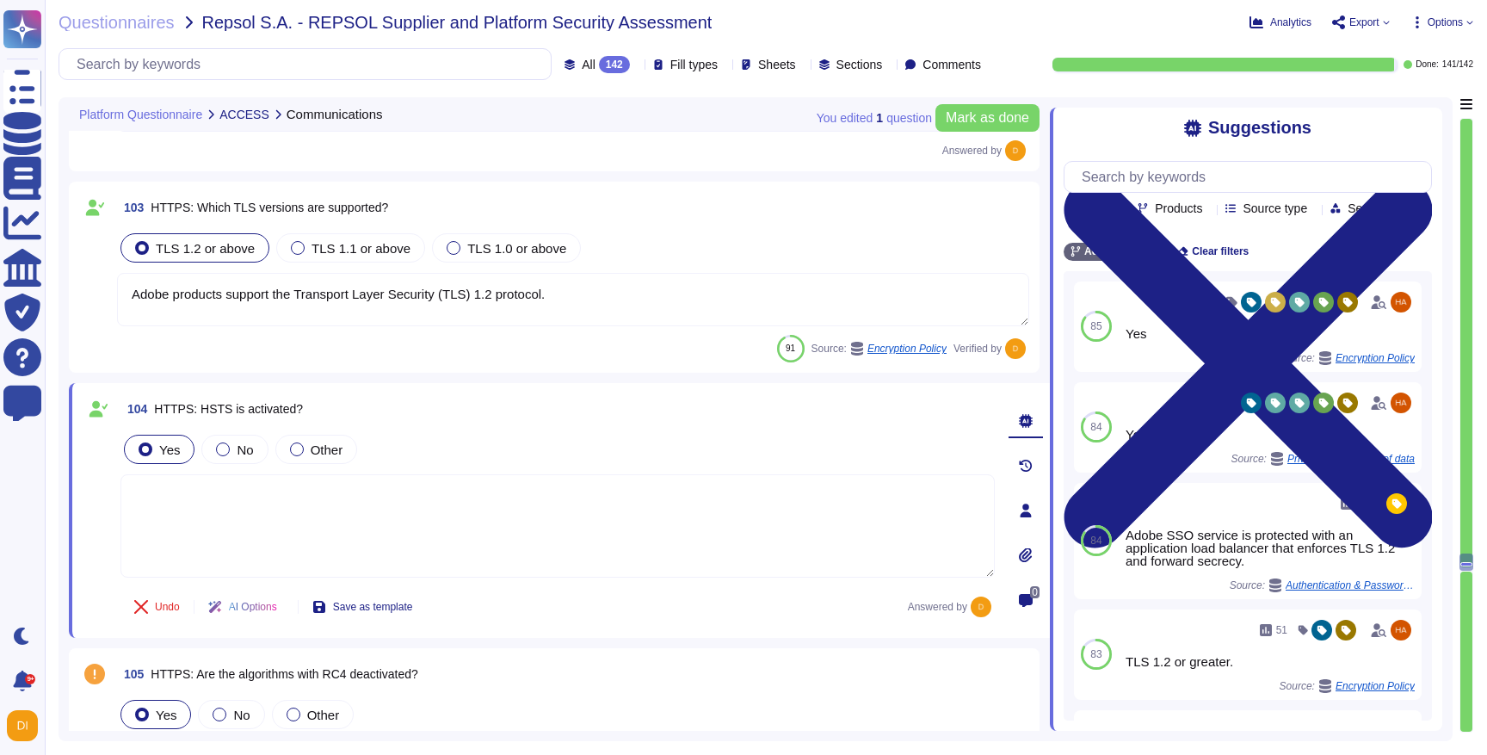
type textarea "All SSL versions, including SSL v3 and below, are deactivated and must not be u…"
type textarea "Adobe products support the Transport Layer Security (TLS) 1.2 protocol."
type textarea "Use of older standards or non-standard block ciphers is prohibited for encrypti…"
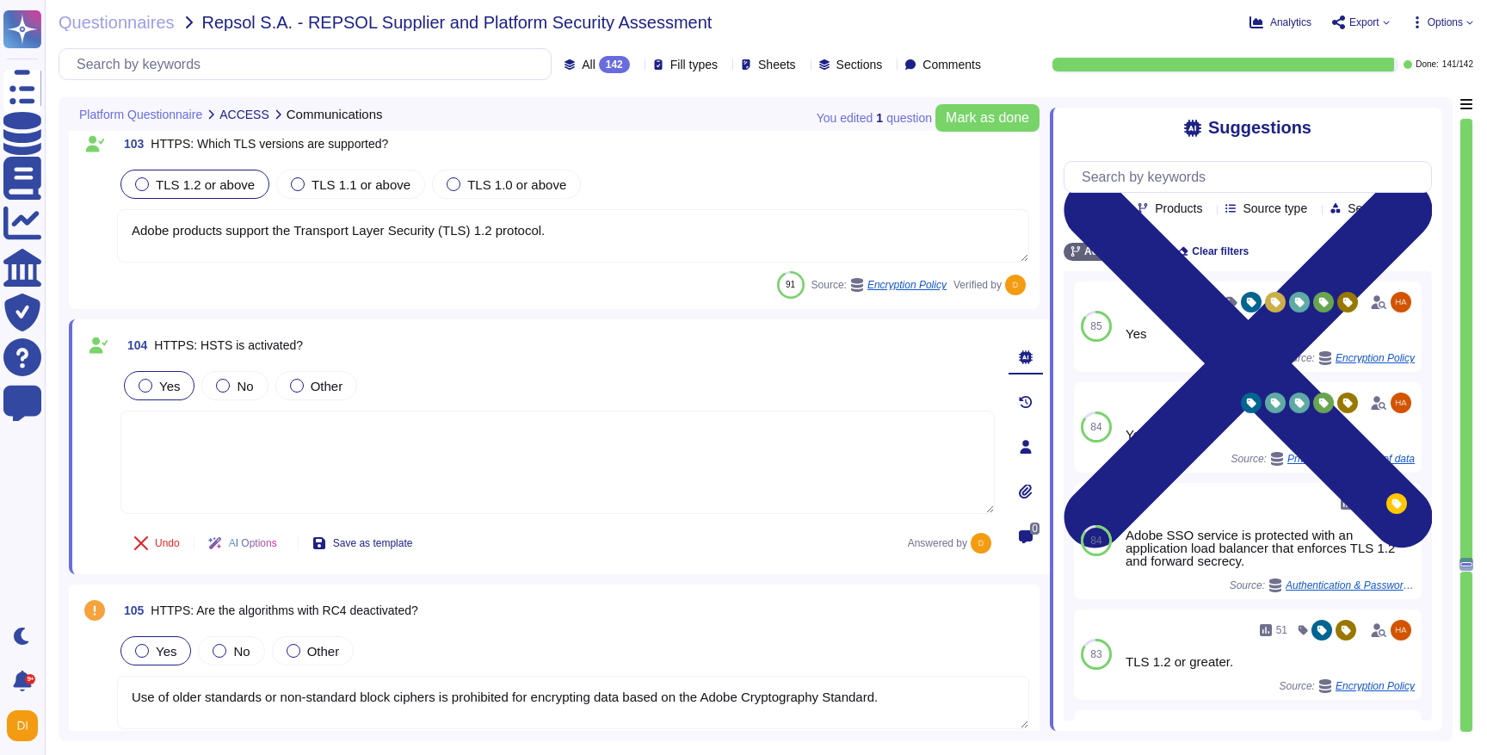
type textarea "For AEP: By defaut, all data at-rest is encrypted by the cloud service provider…"
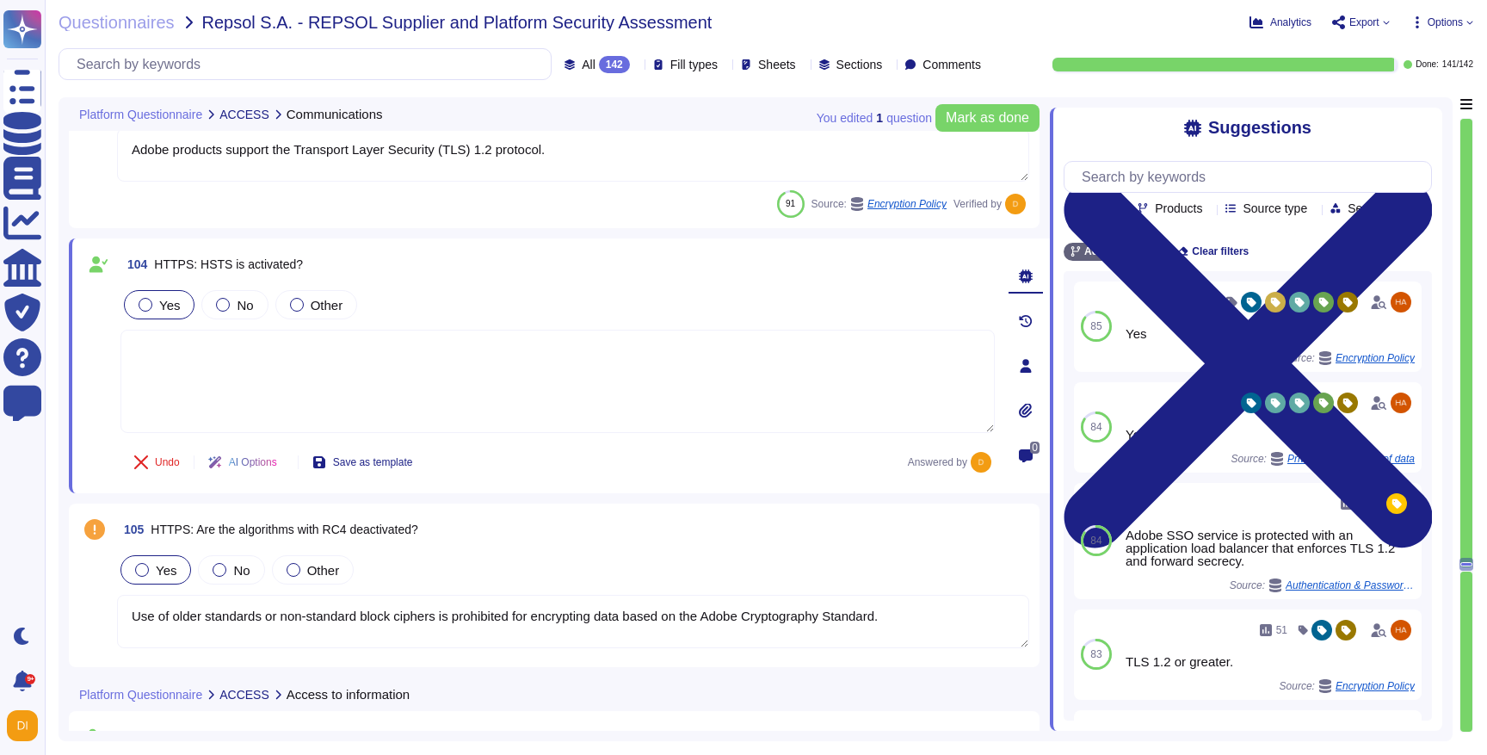
scroll to position [23814, 0]
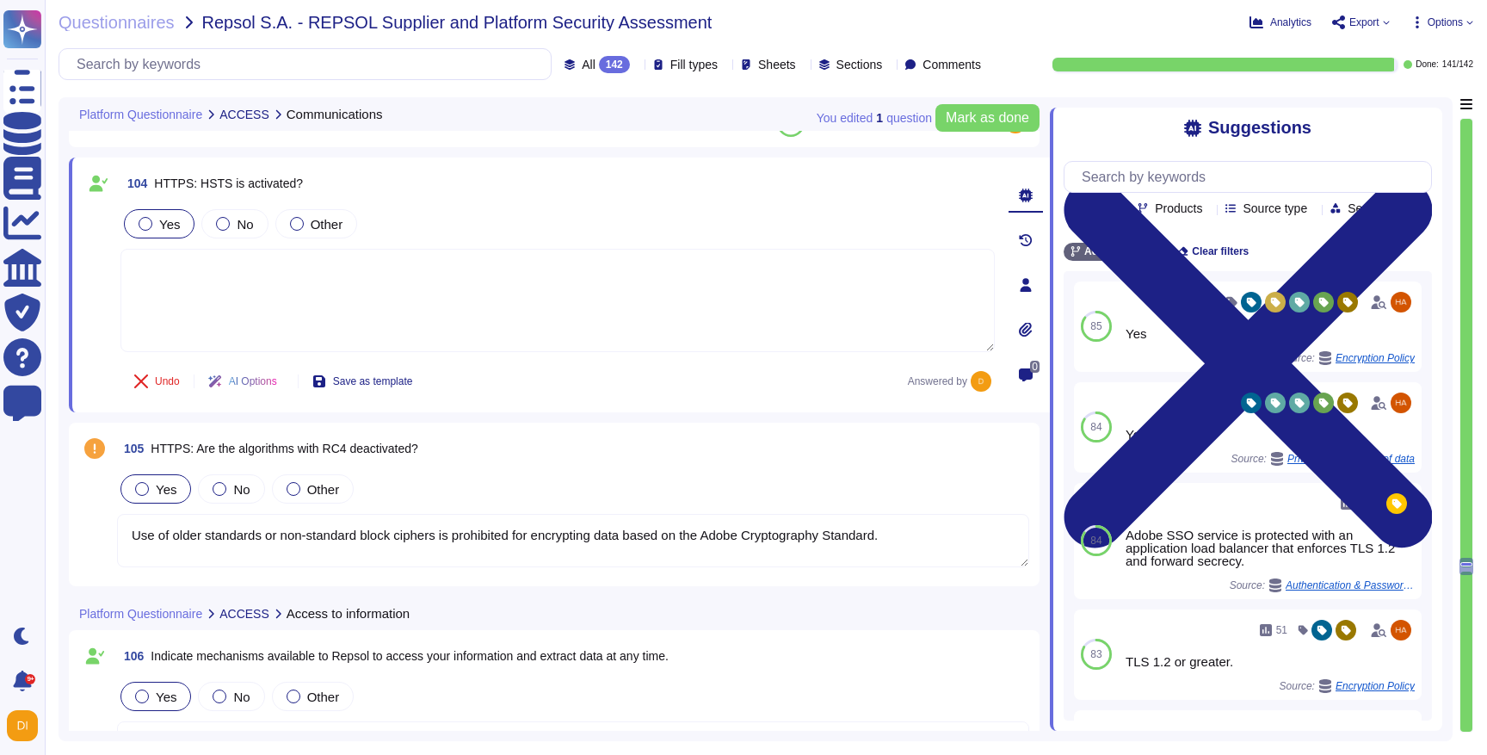
click at [283, 525] on textarea "Use of older standards or non-standard block ciphers is prohibited for encrypti…" at bounding box center [573, 540] width 912 height 53
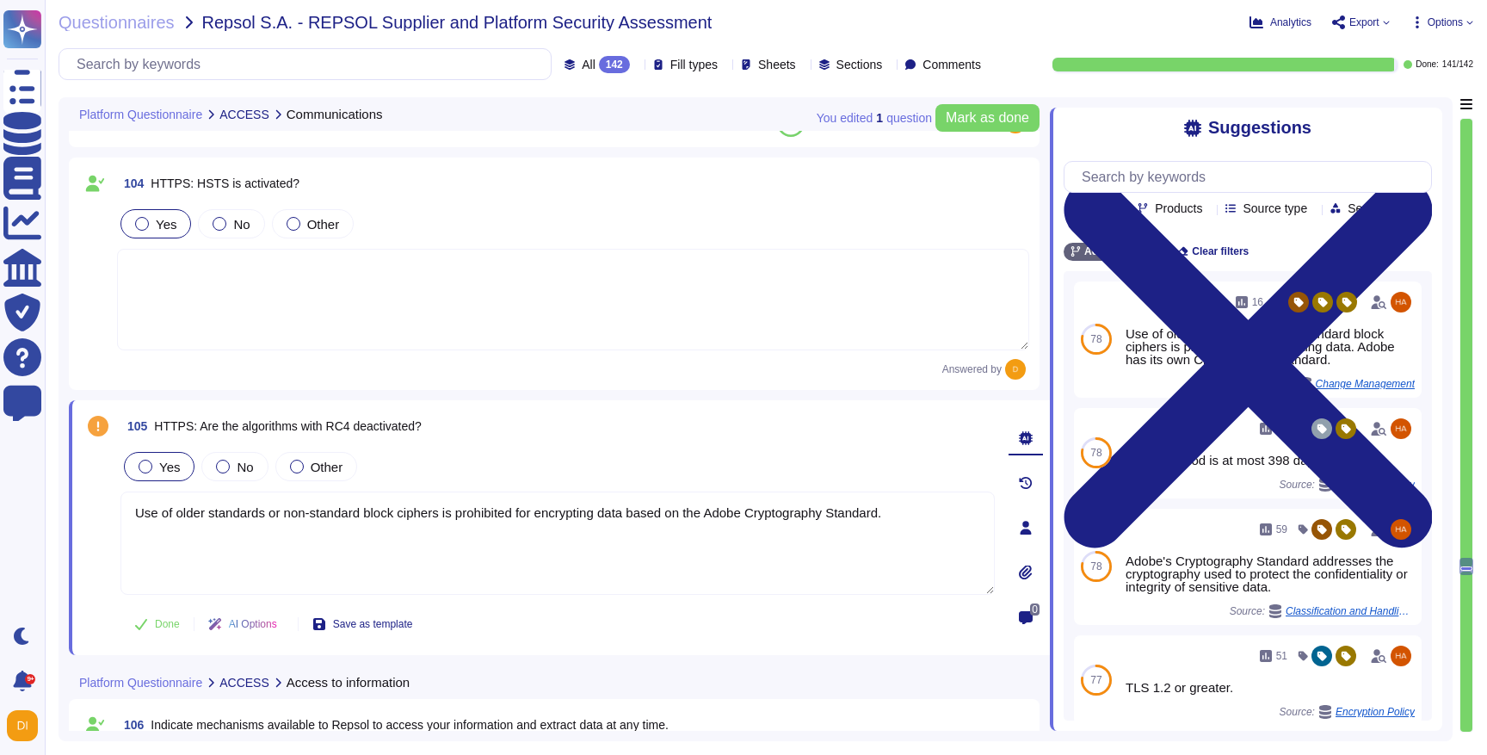
click at [100, 427] on icon at bounding box center [98, 426] width 21 height 21
click at [163, 625] on span "Done" at bounding box center [167, 624] width 25 height 10
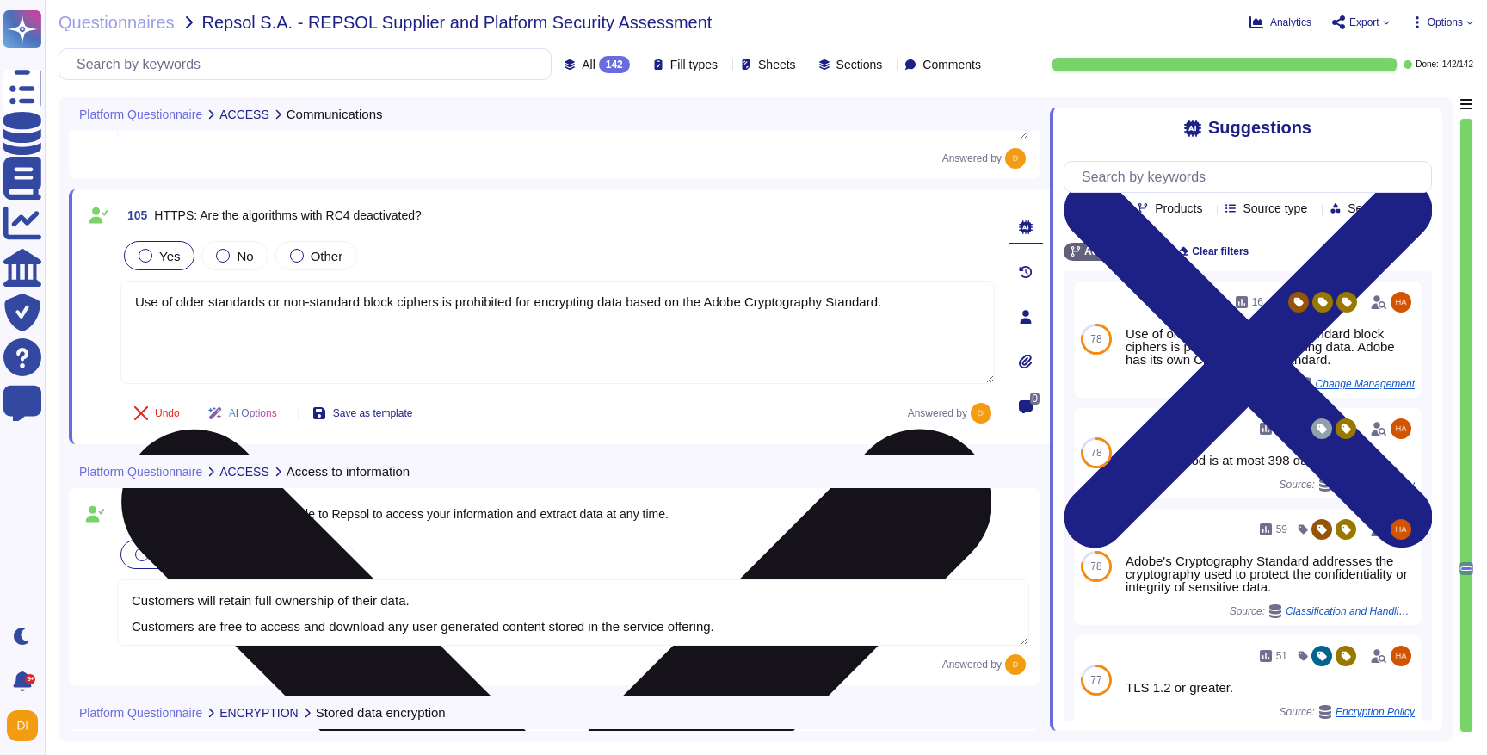
scroll to position [24201, 0]
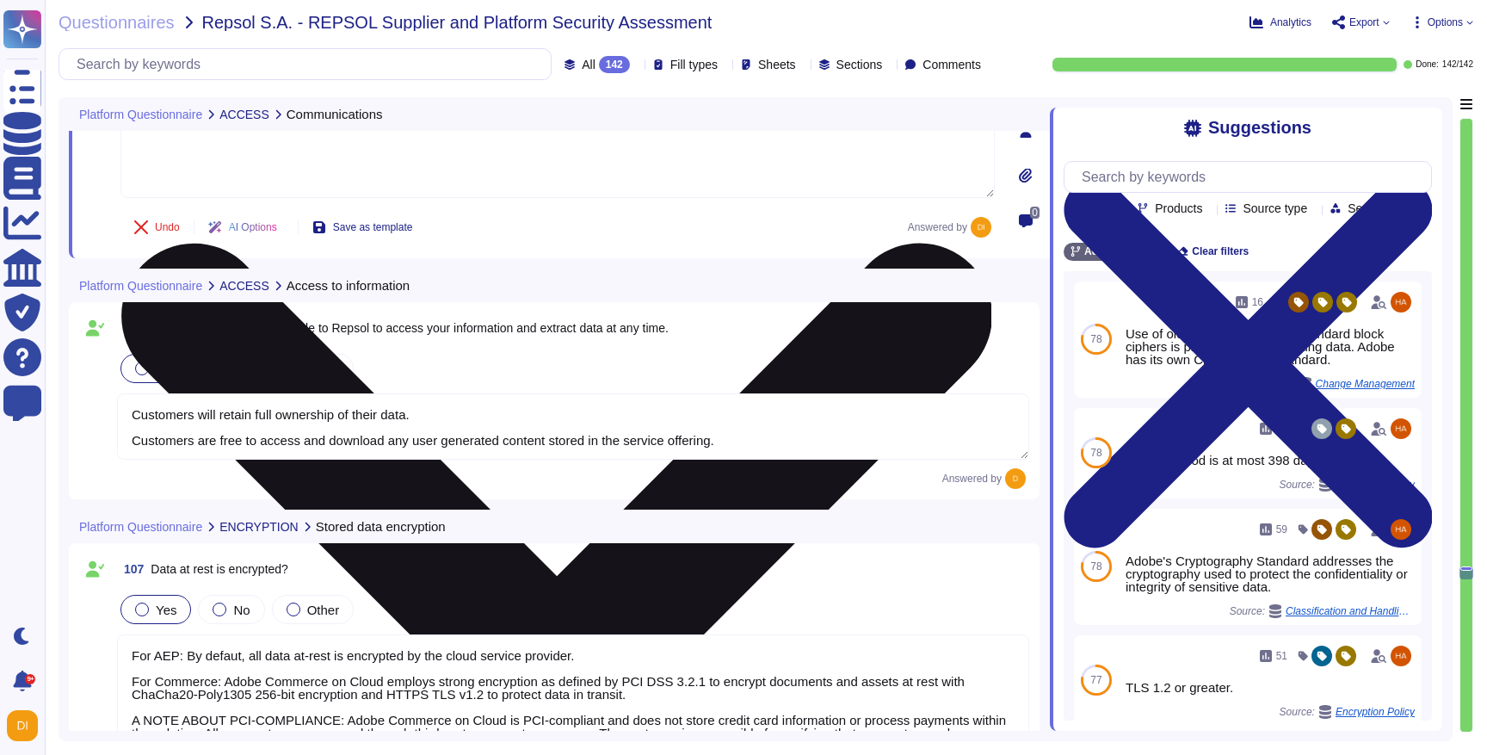
type textarea "Database snapshots are stored and encrypted by the host."
type textarea "For AEM: All data in transit between AEM as a Cloud Service and external compon…"
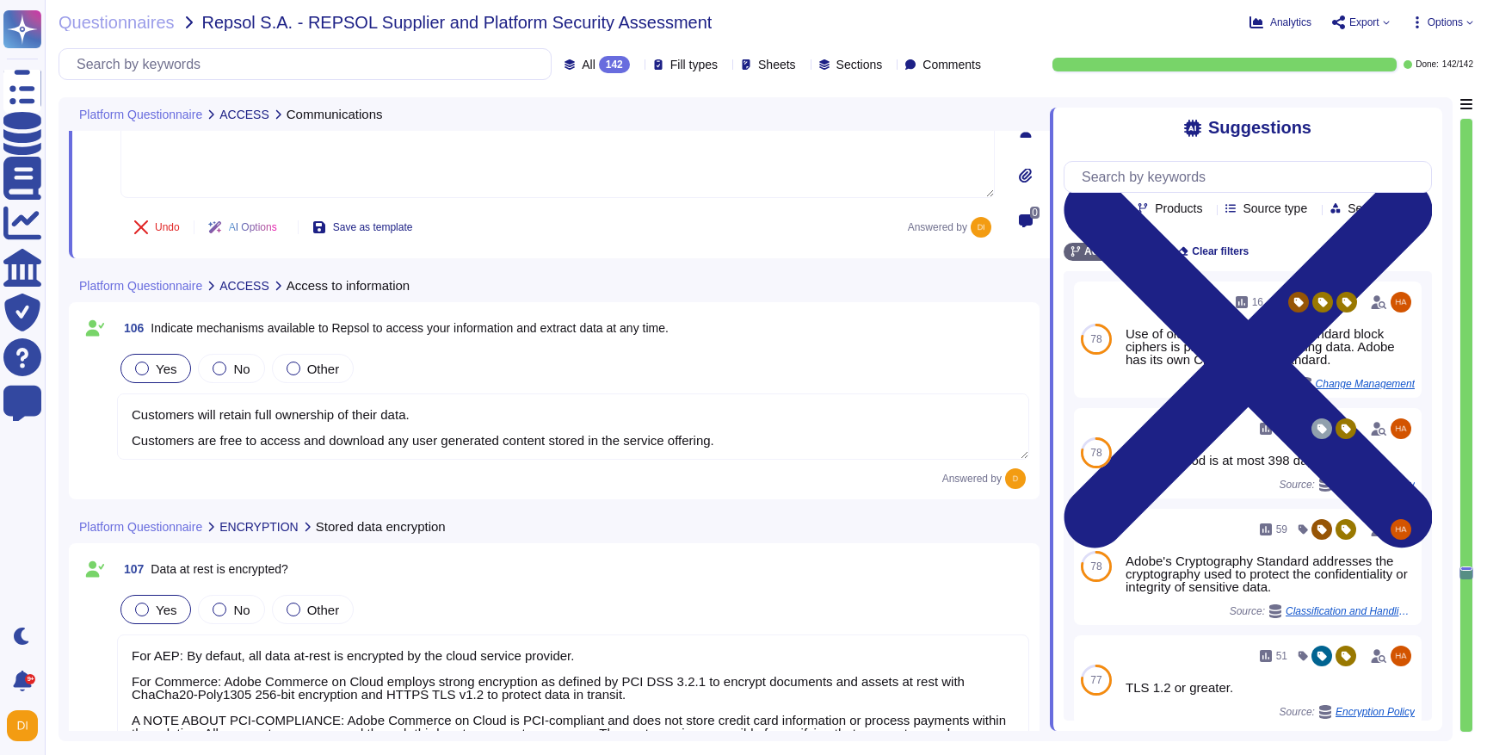
click at [1458, 621] on div "Platform Questionnaire ACCESS Communications 103 HTTPS: Which TLS versions are …" at bounding box center [766, 419] width 1415 height 644
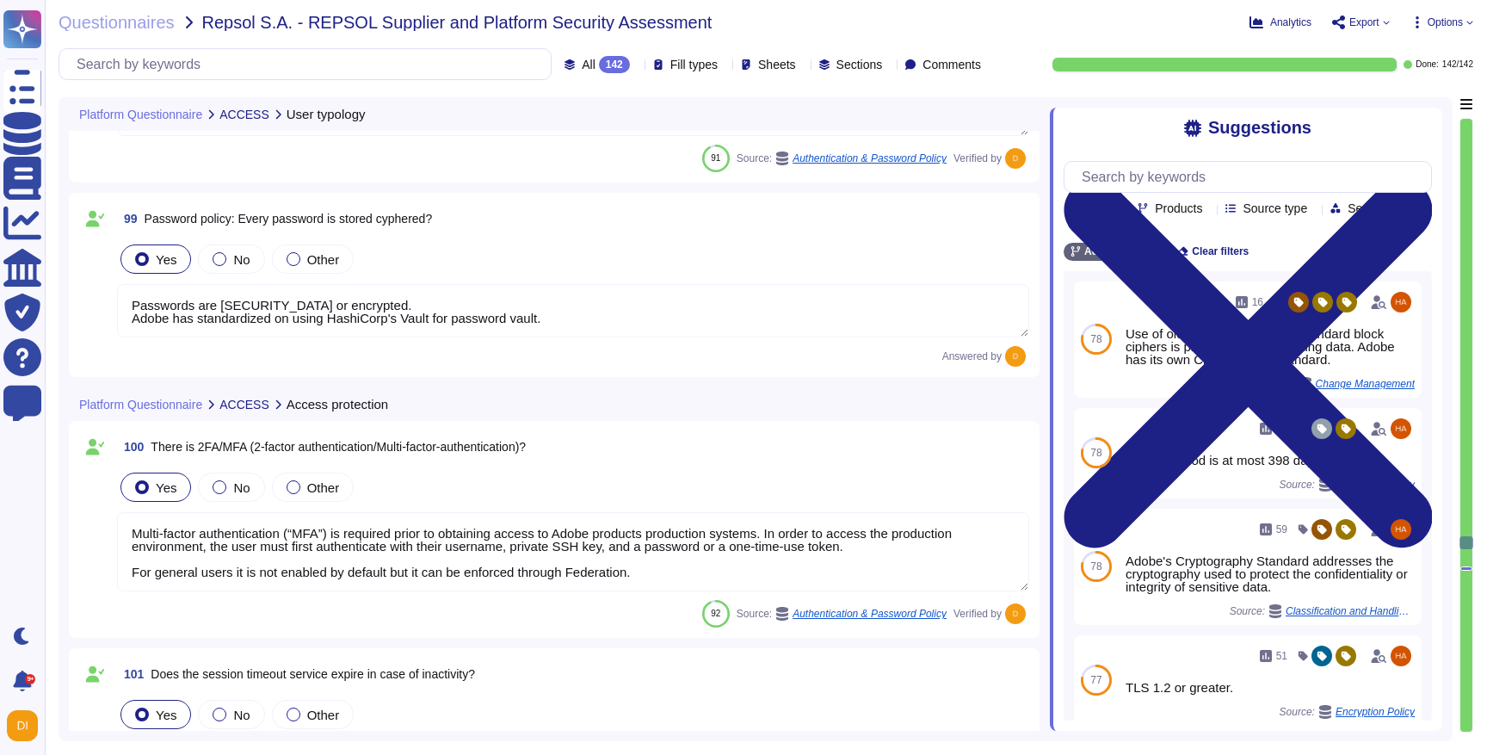
type textarea "Adobe employee passwords must be at least 16 characters and contain letters, nu…"
type textarea "Adobe does not disclose the number of failed logins required to trigger a tempo…"
type textarea "Adobe passwords require change on first login. As application-level passwords a…"
type textarea "Passwords are [SECURITY_DATA] or encrypted. Adobe has standardized on using Has…"
type textarea "Multi-factor authentication (“MFA”) is required prior to obtaining access to Ad…"
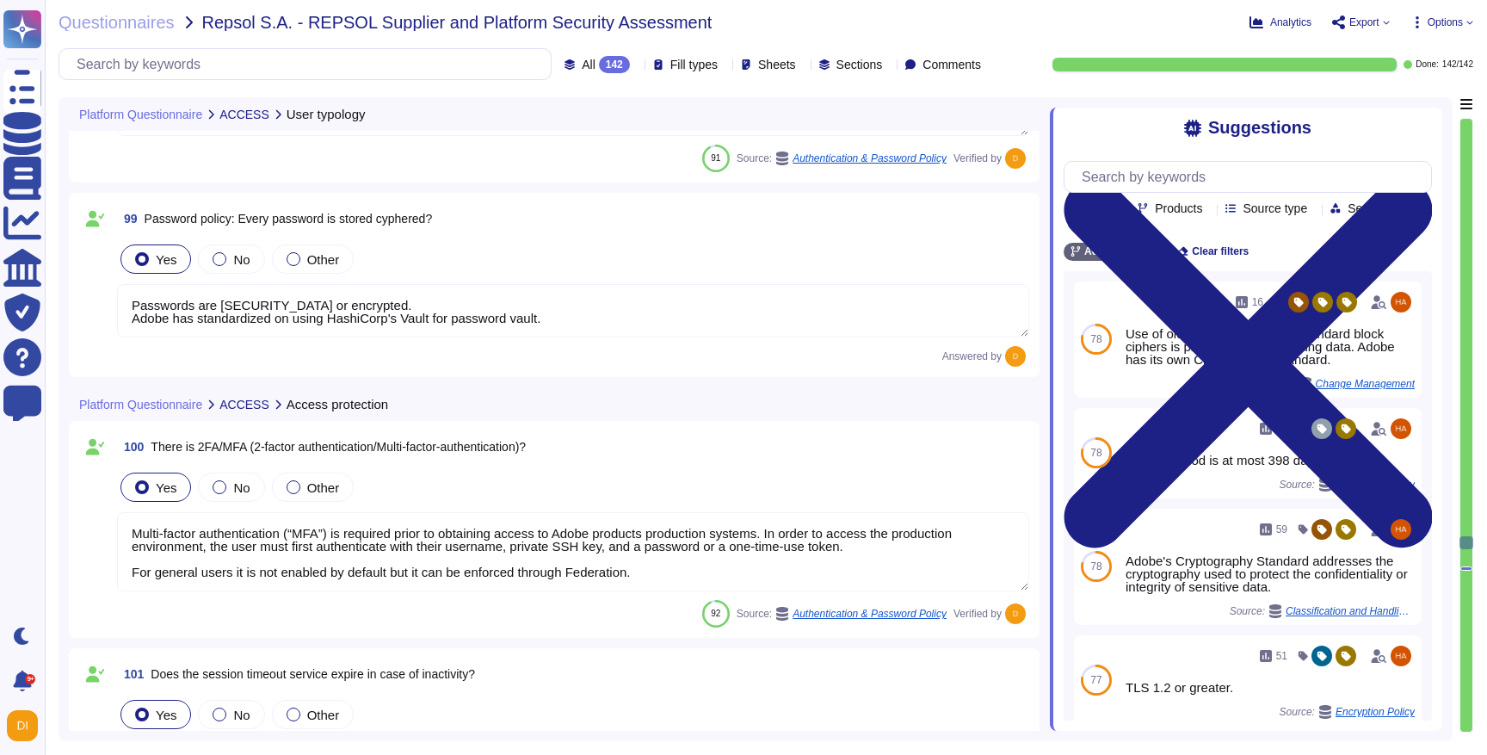
type textarea "Active sessions must be terminated when not in use. Session management is confi…"
type textarea "All SSL versions, including SSL v3 and below, are deactivated and must not be u…"
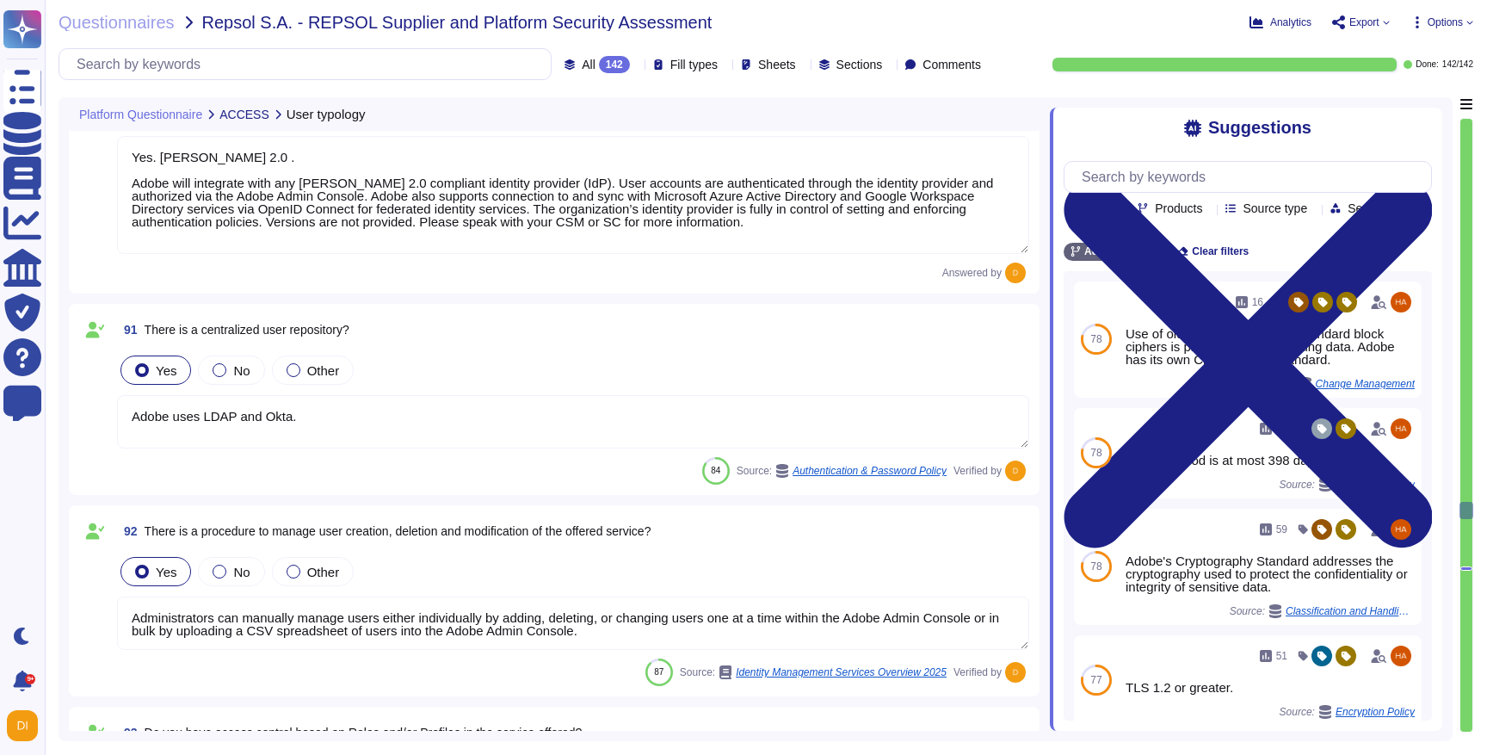
type textarea "Privileged access (administrator level) to information security management syst…"
type textarea "Customer will decide who gets access by assigning appropriate roles in Adobe Co…"
type textarea "Yes. [PERSON_NAME] 2.0 . Adobe will integrate with any [PERSON_NAME] 2.0 compli…"
type textarea "Adobe uses LDAP and Okta."
type textarea "Administrators can manually manage users either individually by adding, deletin…"
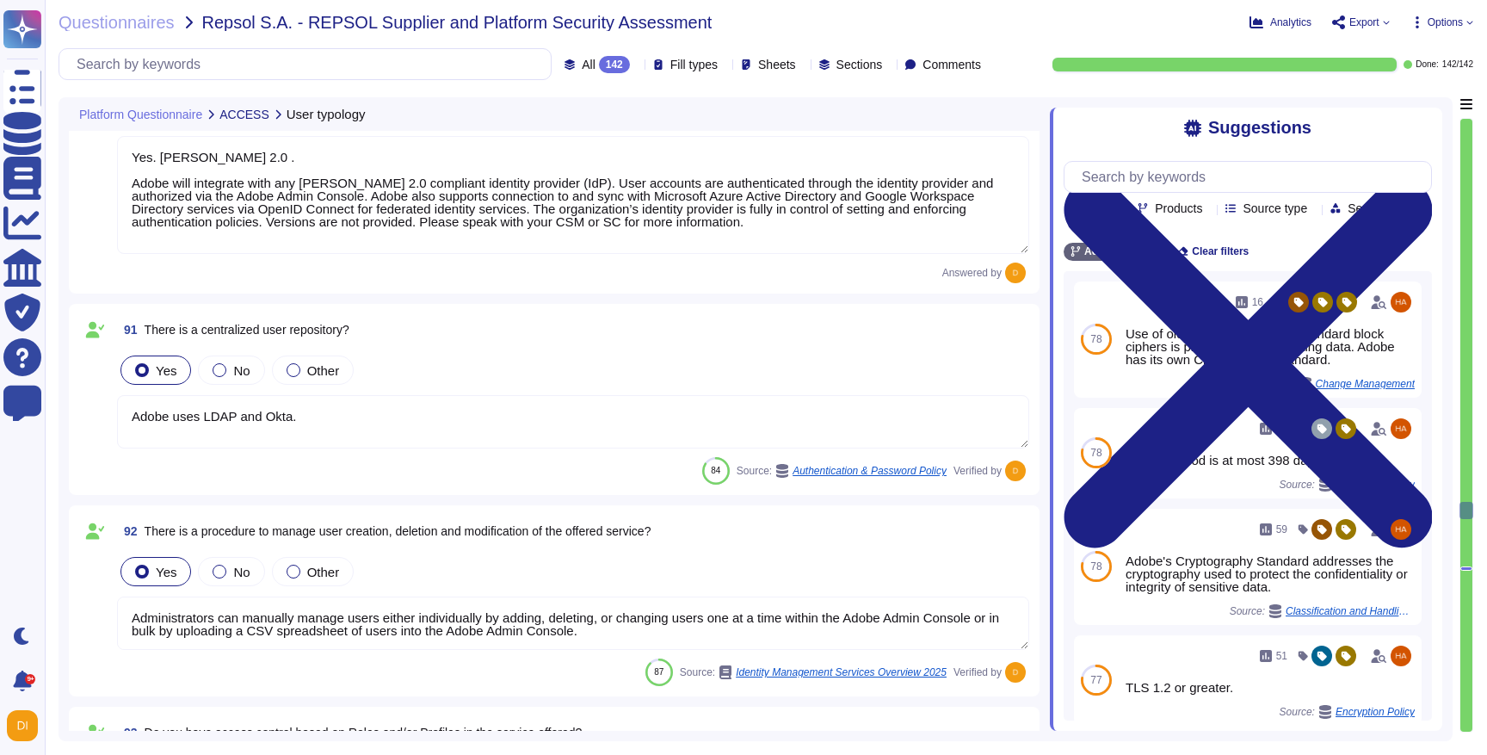
type textarea "Lo ipsum dolorsit ametco adipisc. Elits'd eiusmodtempori utlabor etdolore magn-…"
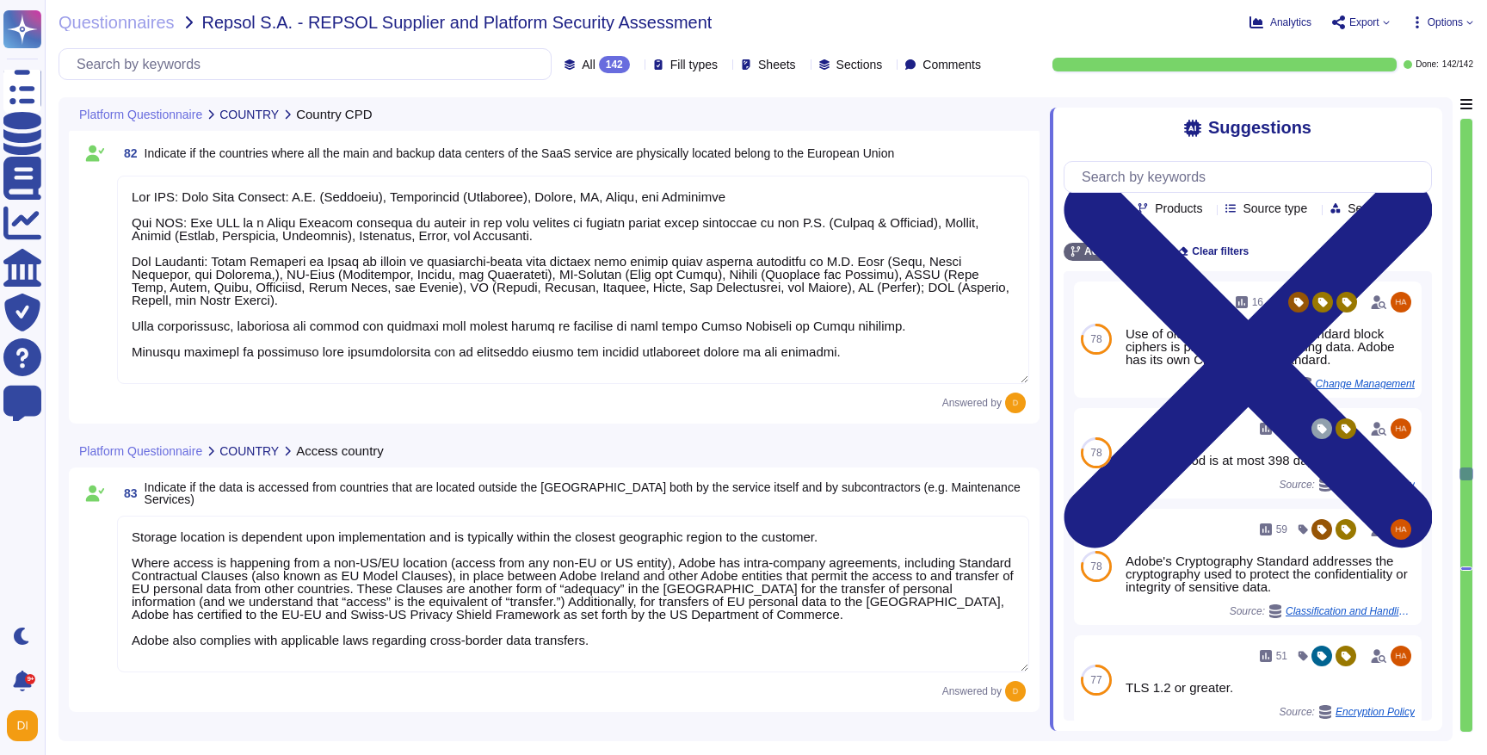
type textarea "For AEP: Core Data Centers: U.S. ([US_STATE]), [GEOGRAPHIC_DATA] ([GEOGRAPHIC_D…"
type textarea "Storage location is dependent upon implementation and is typically within the c…"
type textarea "Adobe uses Cloud Service providers for hosting customer data. See here the comp…"
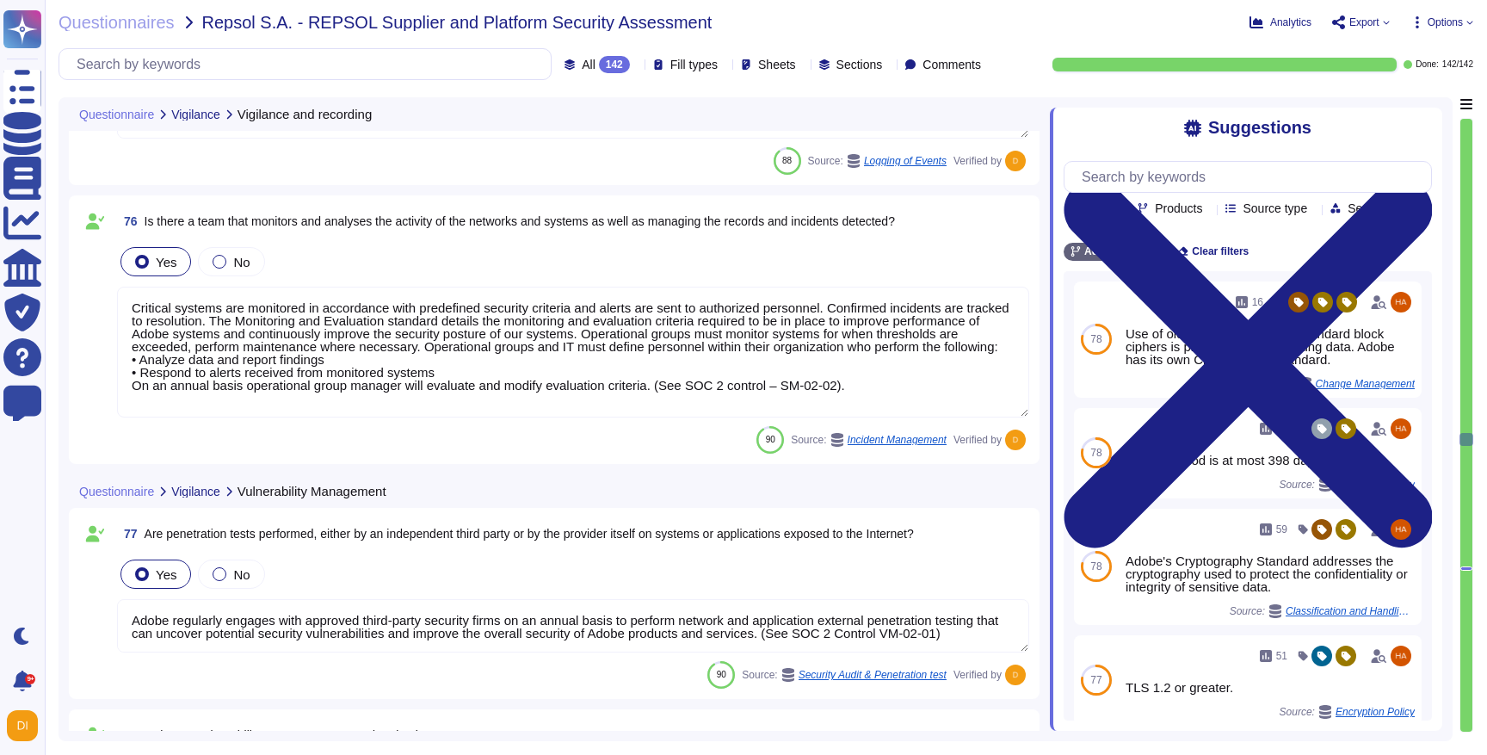
type textarea "Yes. Critical systems are monitored in accordance to predefined security criter…"
type textarea "Production systems are configured to sync with NTP servers. (See SOC 2 Control …"
type textarea "Systems that collect, store, process, transmit, dispose of data, accept network…"
type textarea "Adobe uses Splunk for its SIEM. For some offerings, customer can retrieve appli…"
type textarea "Critical systems are monitored in accordance with predefined security criteria …"
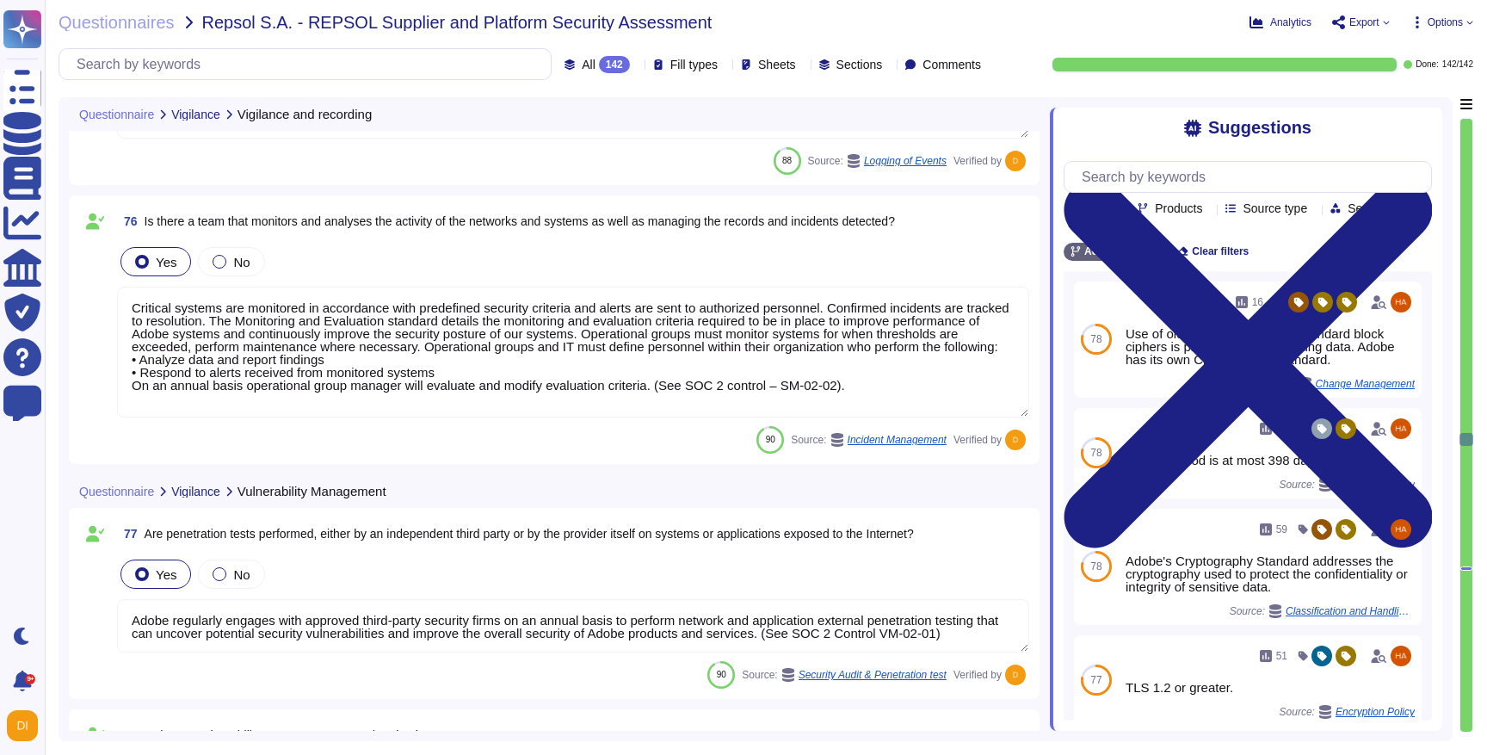
type textarea "Adobe regularly engages with approved third-party security firms on an annual b…"
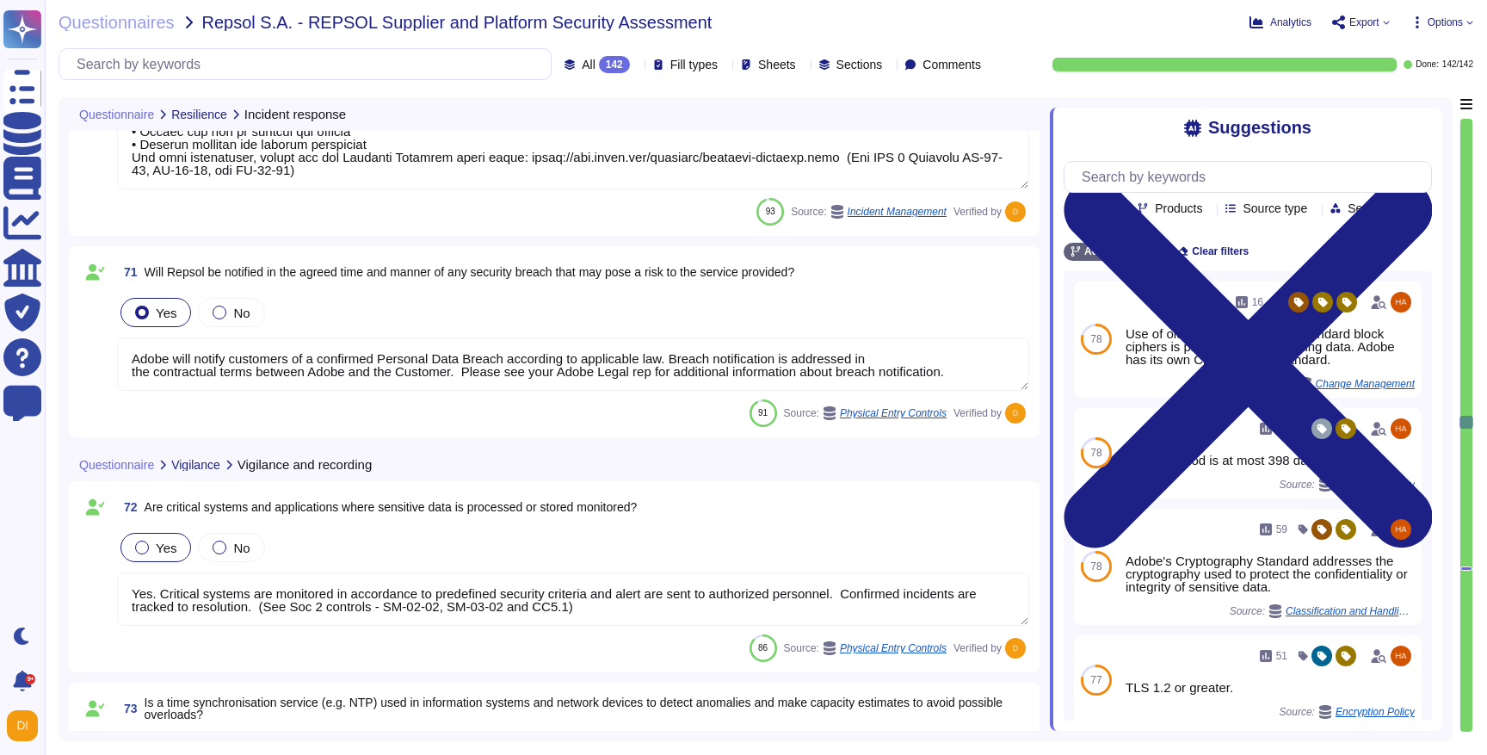
type textarea "Lor Ipsumdol Sitametc Adip eli seddoeiusm temporinci utl etdolo mag aliquaenim …"
type textarea "Adobe will notify customers of a confirmed Personal Data Breach according to ap…"
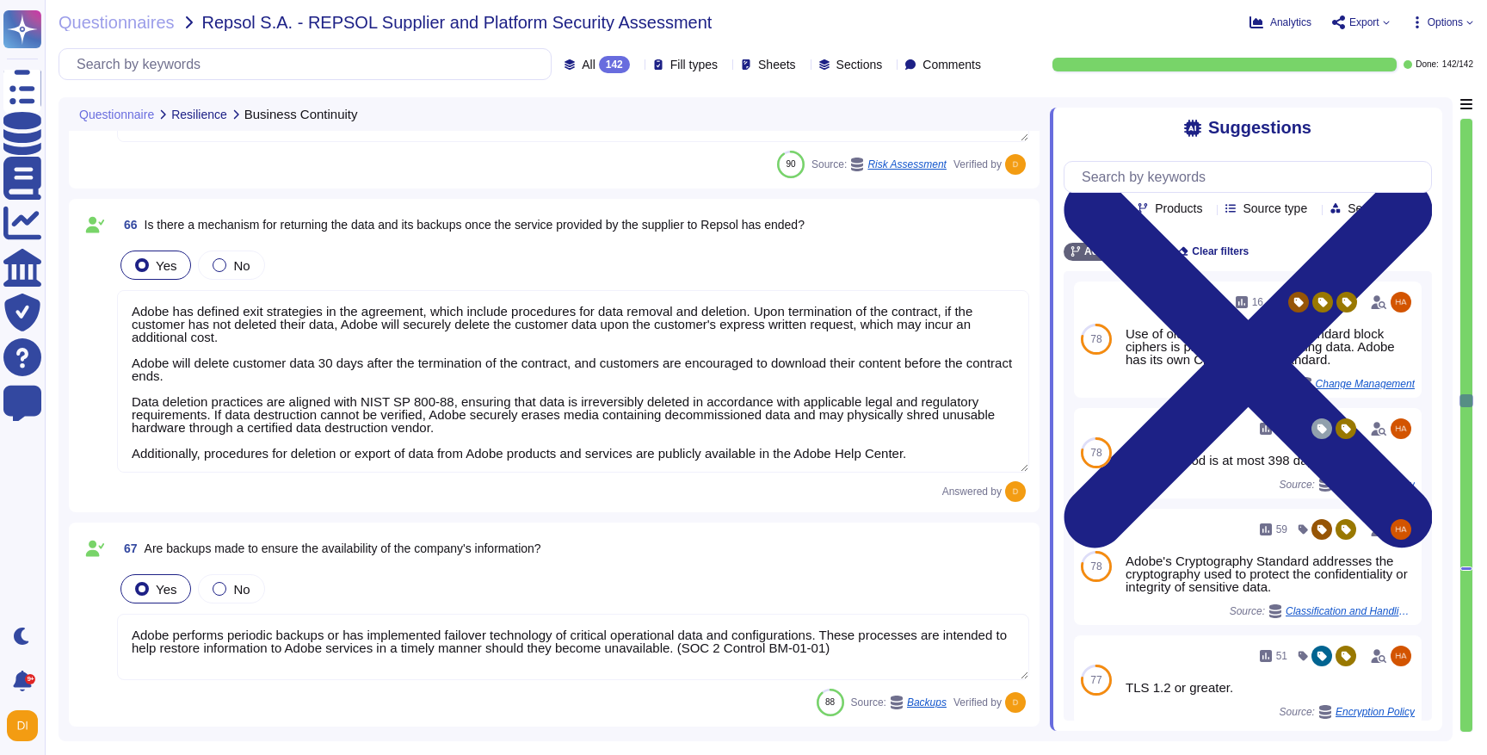
type textarea "Lo ipsu do sitametco adi elitseddo eiusmod te incididu utlaboreetd, mag Aliquae…"
type textarea "Adobe maintains insurance coverage for IT Security related claims. Please check…"
type textarea "Adobe has defined exit strategies in the agreement, which include procedures fo…"
type textarea "Adobe performs periodic backups or has implemented failover technology of criti…"
type textarea "Annually, individual teams perform a recovery test of their backup solution. Te…"
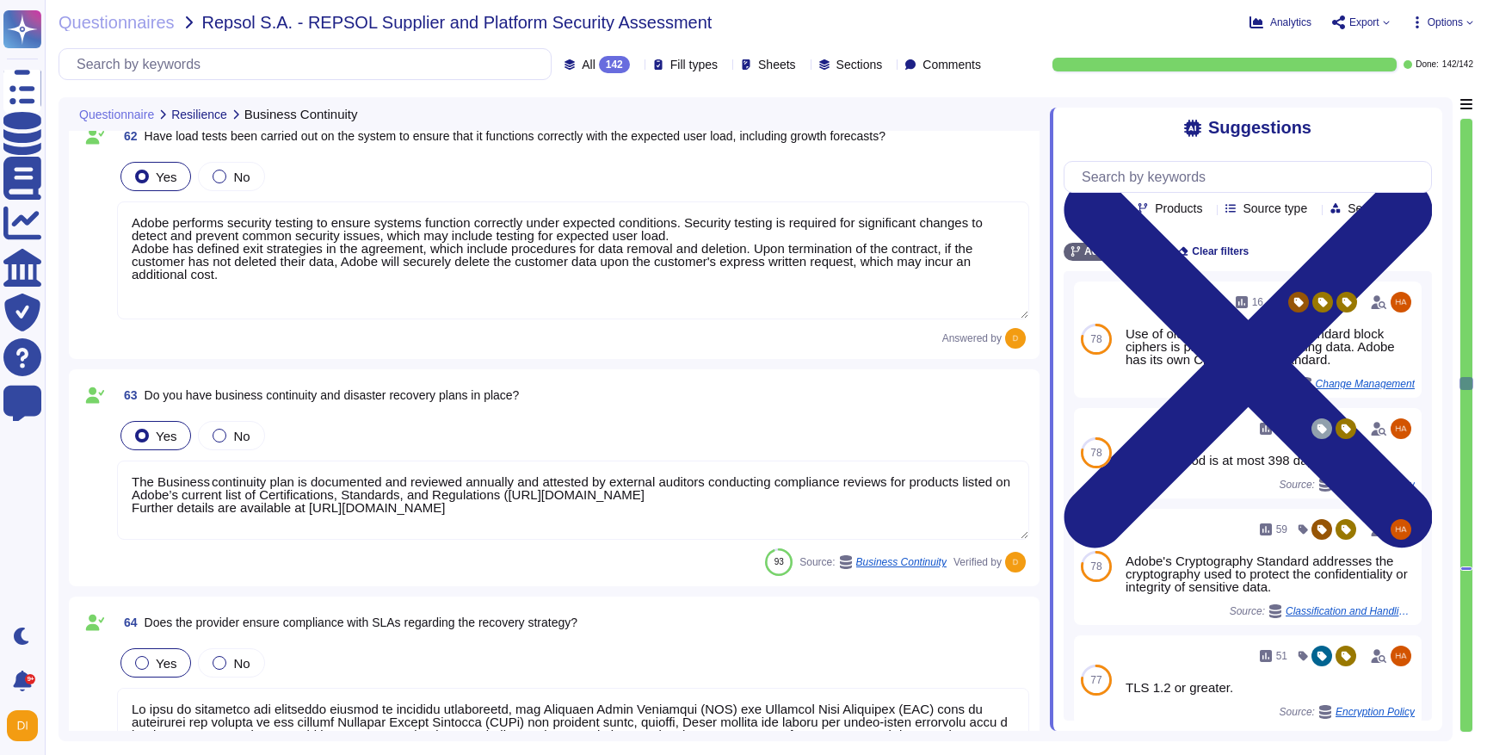
type textarea "Lor ipsumdolo sitametcons ad elit seddoe temporin utl etdoloremagna aliqua enim…"
type textarea "Loremip dol sitame co adip el seddoei temp incidi utlabore etdolo mag aliq enim…"
type textarea "Adobe performs security testing to ensure systems function correctly under expe…"
type textarea "The Business continuity plan is documented and reviewed annually and attested b…"
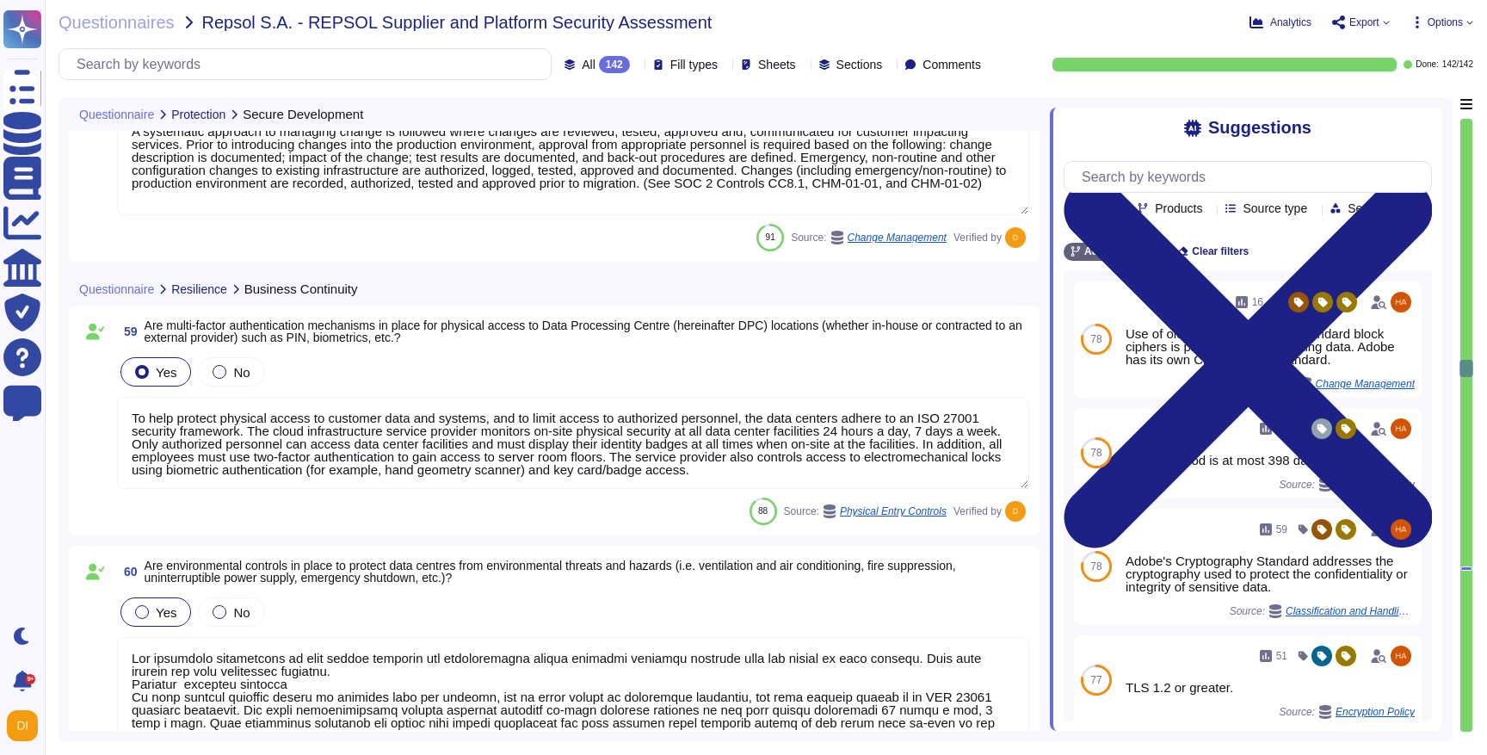
type textarea "Adobe has robust controls in place to prevent unauthorized access to tenant app…"
type textarea "Adobe's internal SPLC and vulnerability management processes include manual and…"
type textarea "A systematic approach to managing change is followed where changes are reviewed…"
type textarea "To help protect physical access to customer data and systems, and to limit acce…"
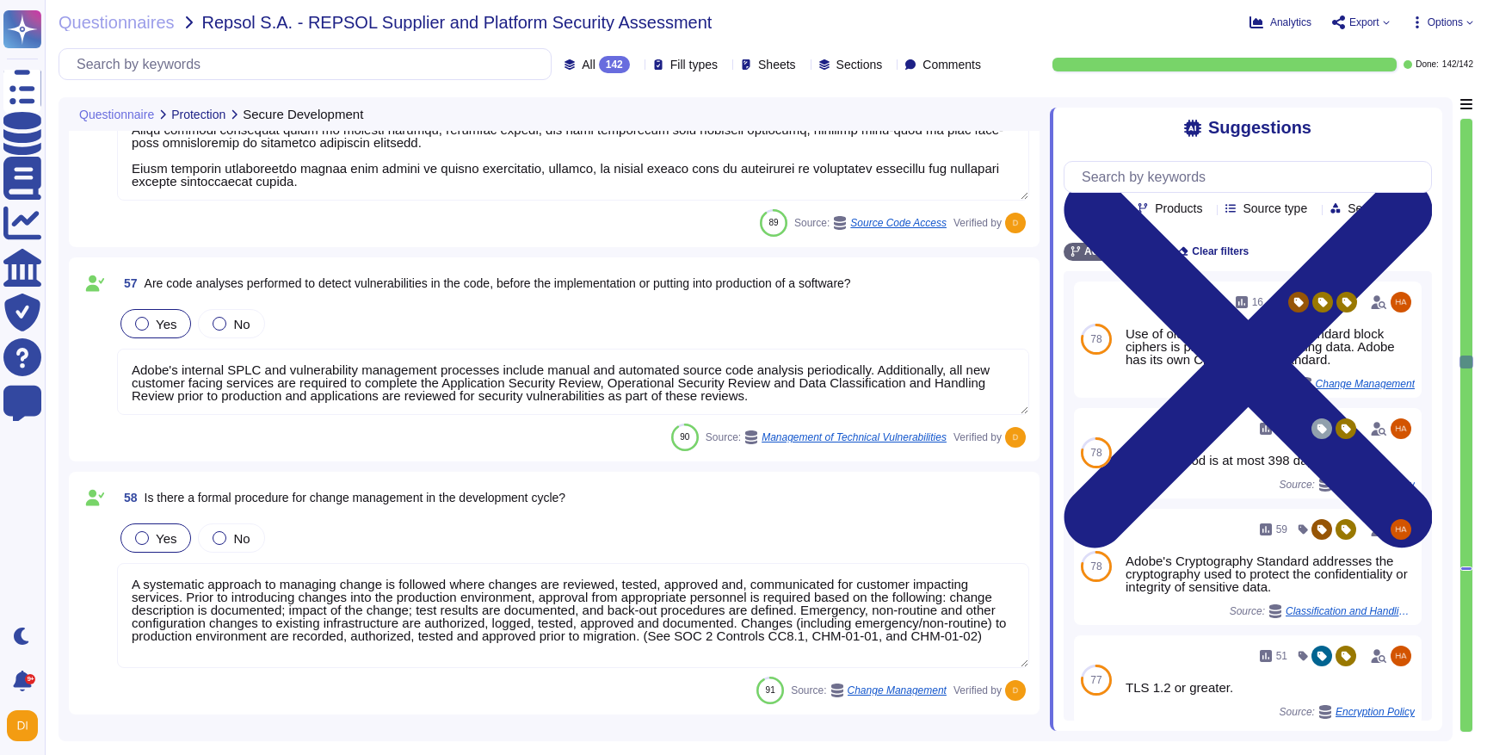
type textarea "Adobe does not use data outside of production. Please refer to the privacy poli…"
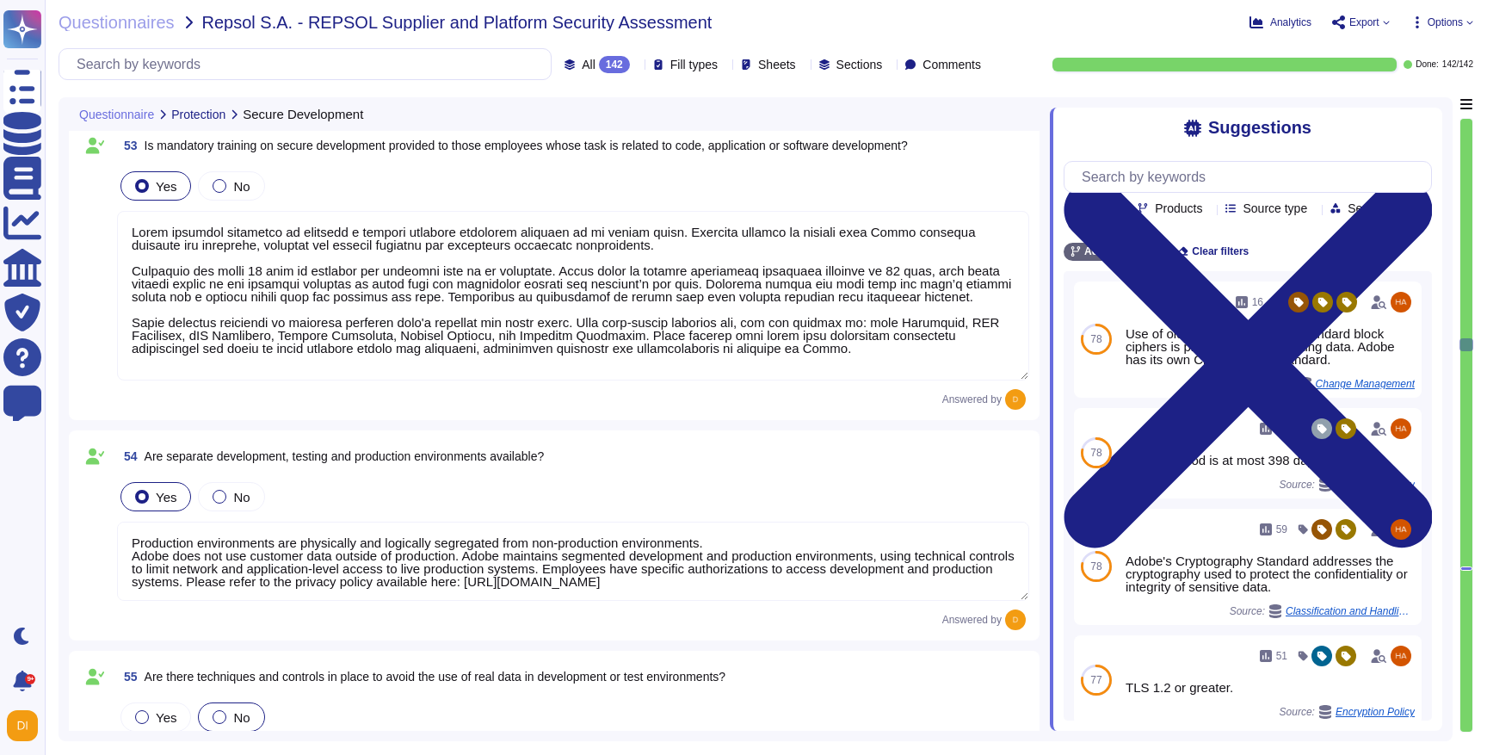
type textarea "Adobe product and service organizations use the Adobe Secure Product Lifecycle …"
type textarea "Lorem ipsumdol sitametco ad elitsedd e tempori utlabore etdolorem aliquaen ad m…"
type textarea "Production environments are physically and logically segregated from non-produc…"
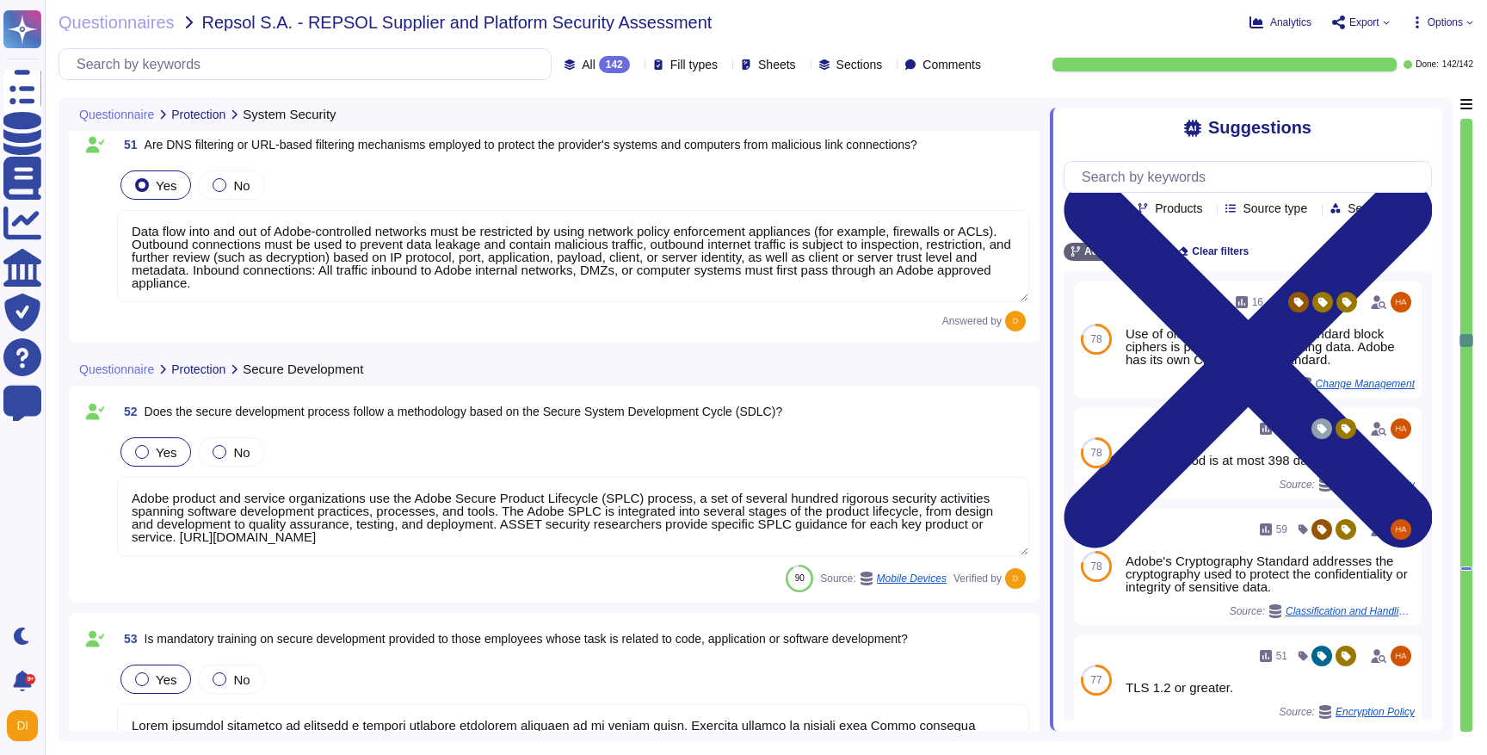
type textarea "A systematic approach to managing change is followed where changes are reviewed…"
type textarea "Adobe deploys anti-virus and malware prevention solutions including, but not li…"
type textarea "Data flow into and out of Adobe-controlled networks must be restricted by using…"
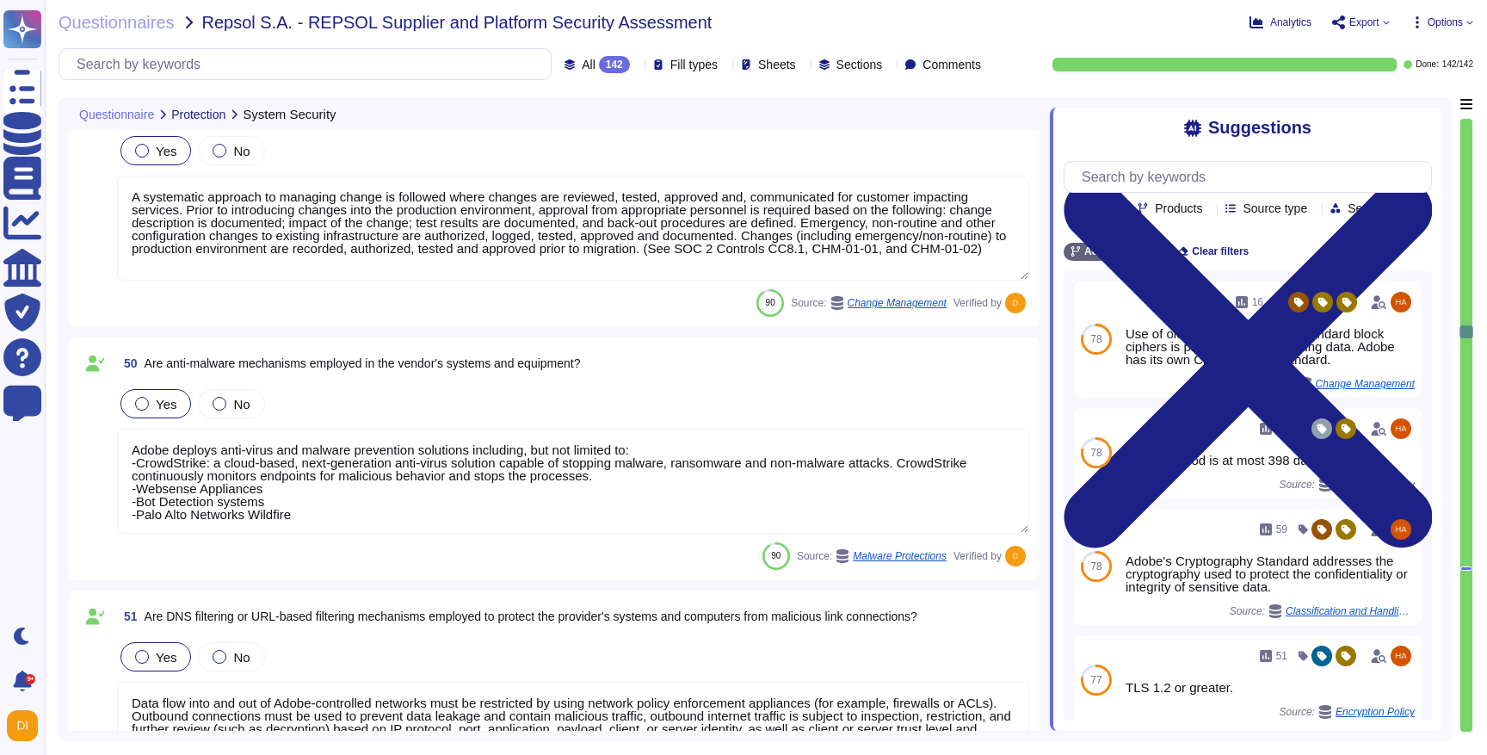
type textarea "Please see Network Security Controls here: [URL][DOMAIN_NAME]"
type textarea "Adobe maintains an inventory of system assets which are ingested into Splunk. A…"
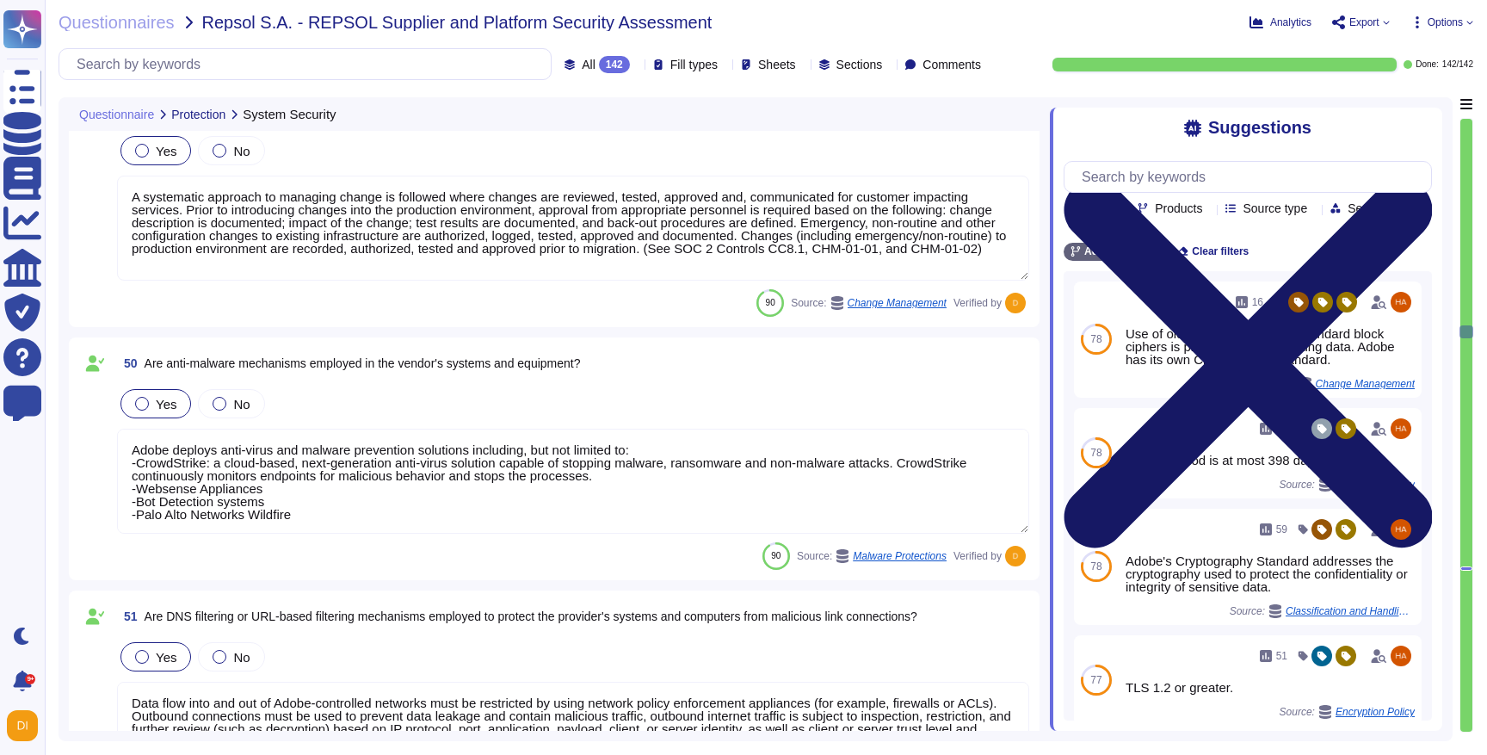
click at [1420, 123] on icon at bounding box center [1248, 363] width 368 height 491
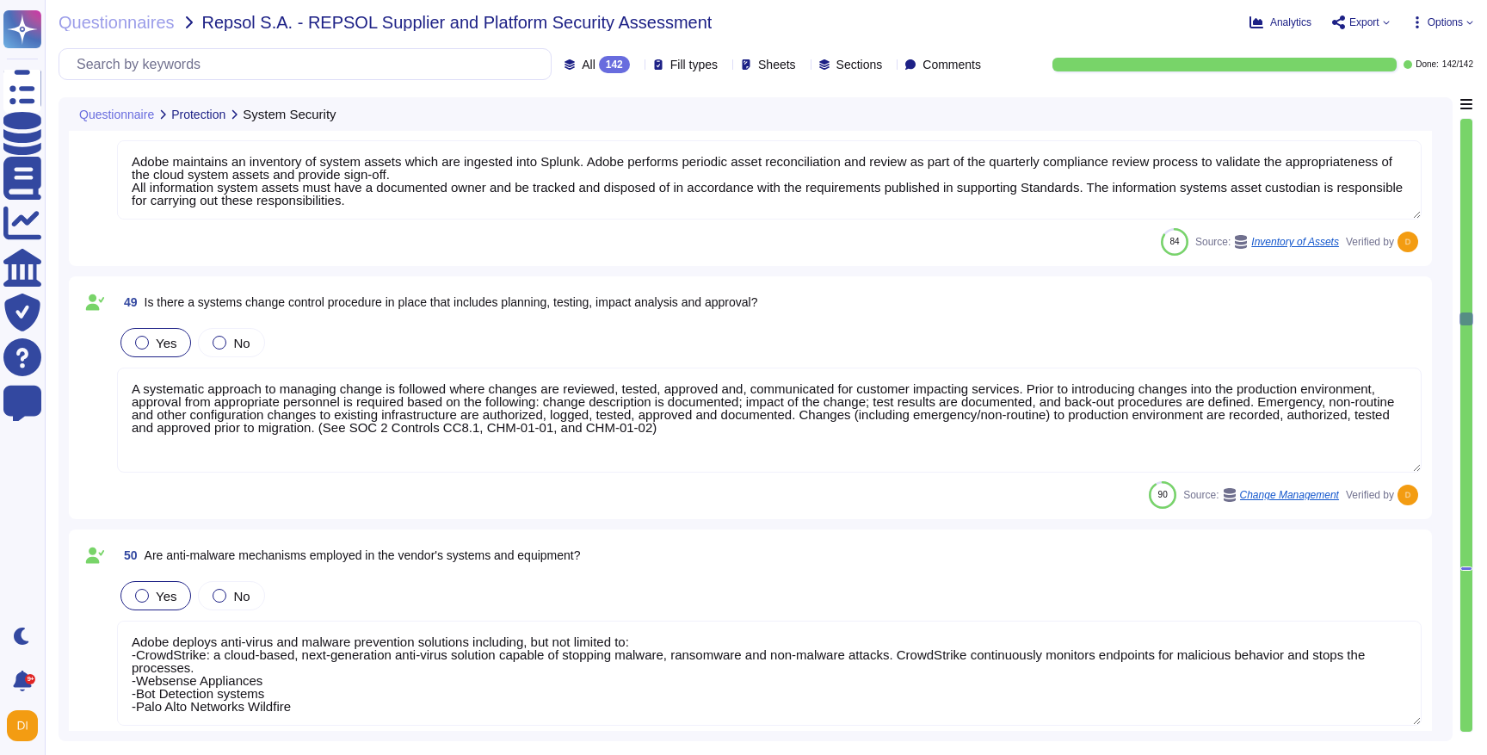
type textarea "Adobe implements patch management on production and critical systems hosting em…"
type textarea "Security patches must be applied according to the timelines and severity level …"
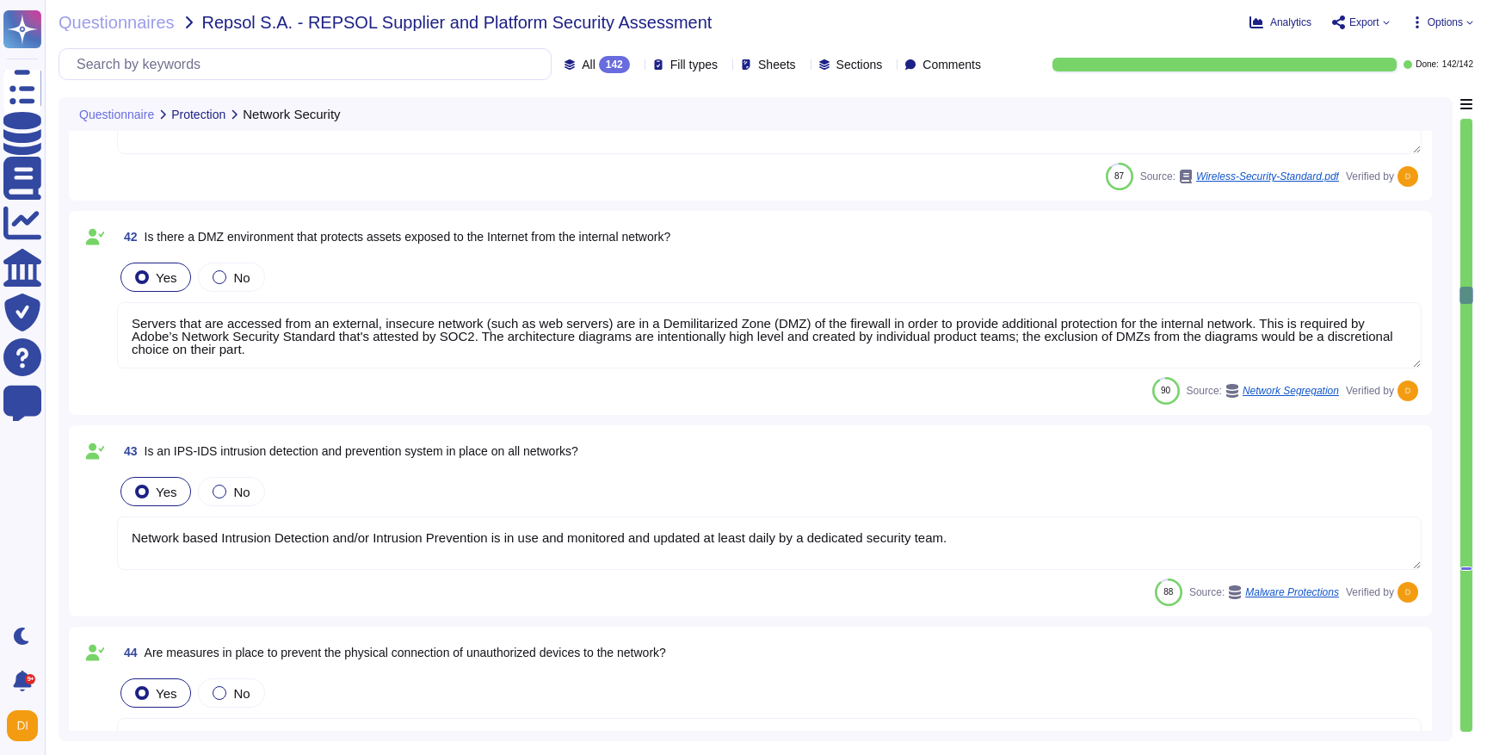
type textarea "Network segmentation is implemented within the Adobe services production enviro…"
type textarea "Adobe corporate wireless networks must be segmented from the Adobe guest networ…"
type textarea "Servers that are accessed from an external, insecure network (such as web serve…"
type textarea "Network based Intrusion Detection and/or Intrusion Prevention is in use and mon…"
type textarea "Lorem ips dolorsitame consectet adipisci el seddoei temporincidi utlabor etdo m…"
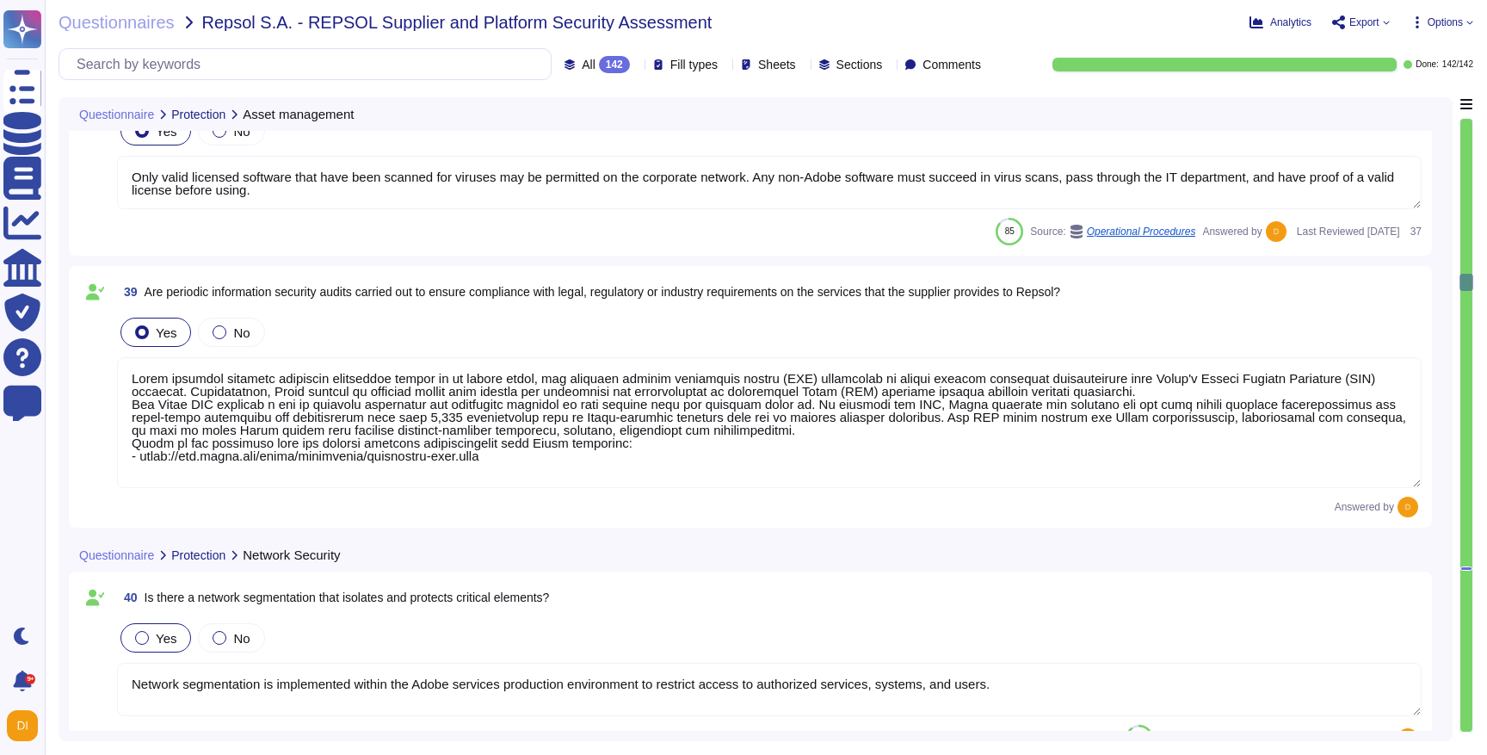
type textarea "Lorem ips dolorsitame consectet adipisci el seddoei temporincidi utlabor etdo m…"
type textarea "Adobe has an unapproved software list that employees are not permitted to downl…"
type textarea "Only valid licensed software that have been scanned for viruses may be permitte…"
type textarea "Adobe performs internal readiness assessment audits on an annual basis, and int…"
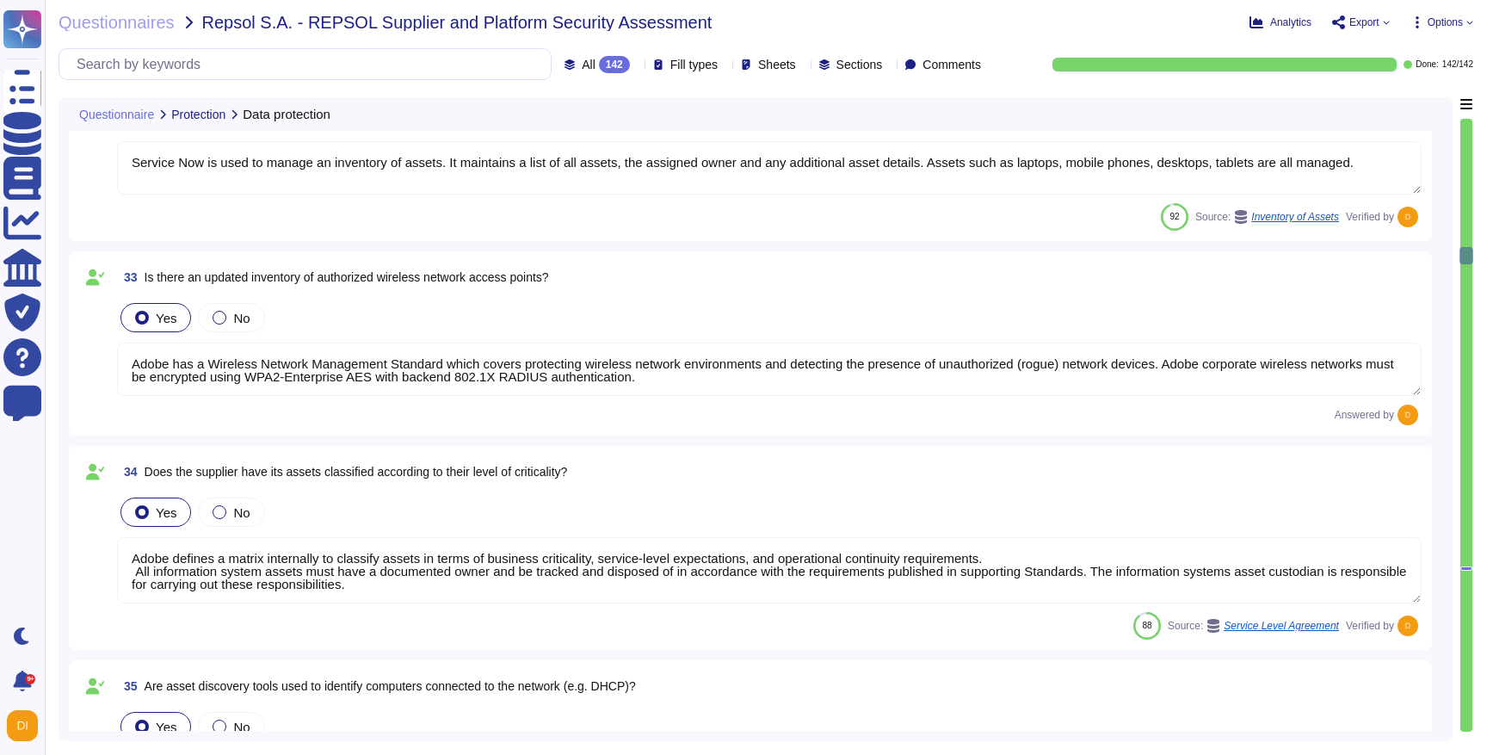
type textarea "In the production environment, per Adobe's implementation of CIS (Center for In…"
type textarea "Storage location is dependent upon implementation and is normally determined du…"
type textarea "Service Now is used to manage an inventory of assets. It maintains a list of al…"
type textarea "Adobe has a Wireless Network Management Standard which covers protecting wirele…"
type textarea "Adobe defines a matrix internally to classify assets in terms of business criti…"
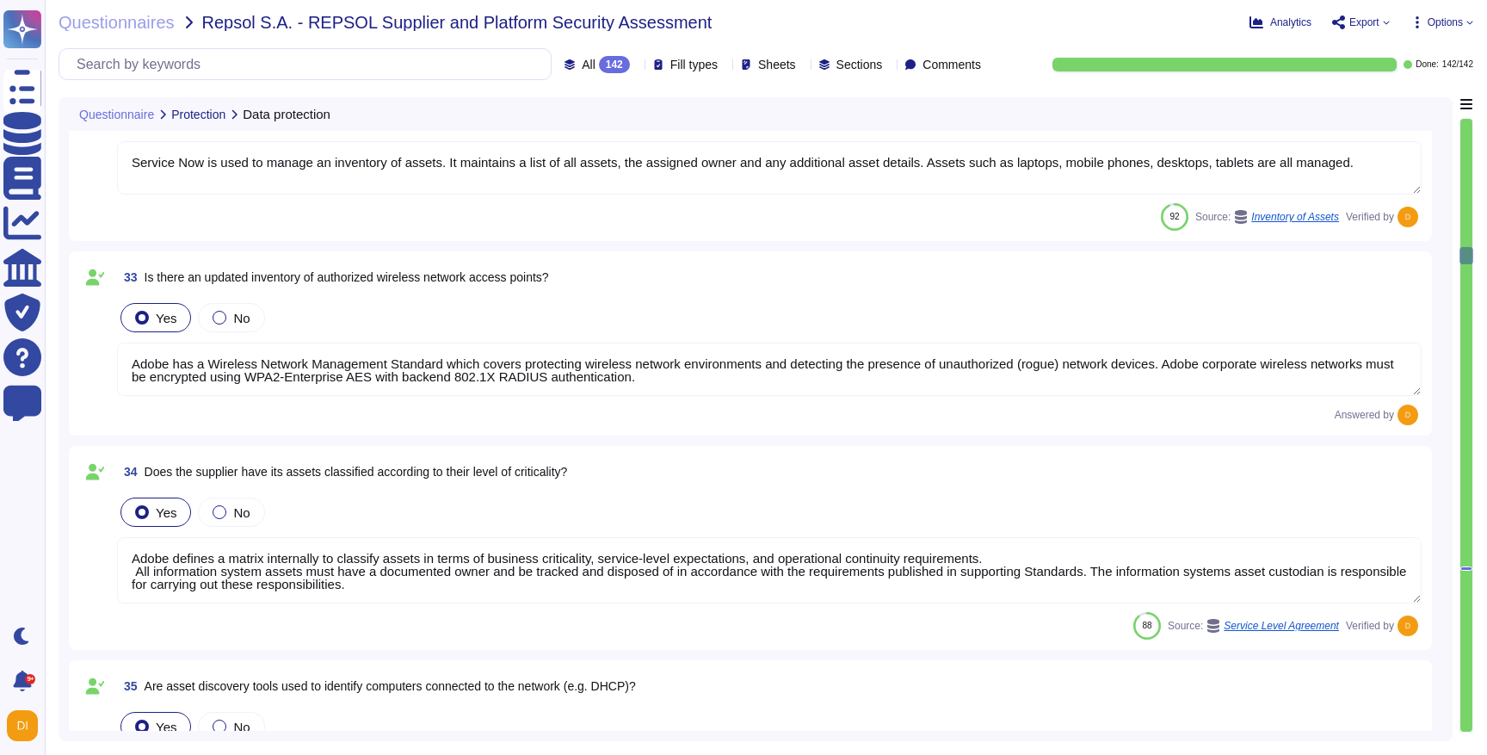
type textarea "Adobe uses asset discovery tools to identify computers connected to the network…"
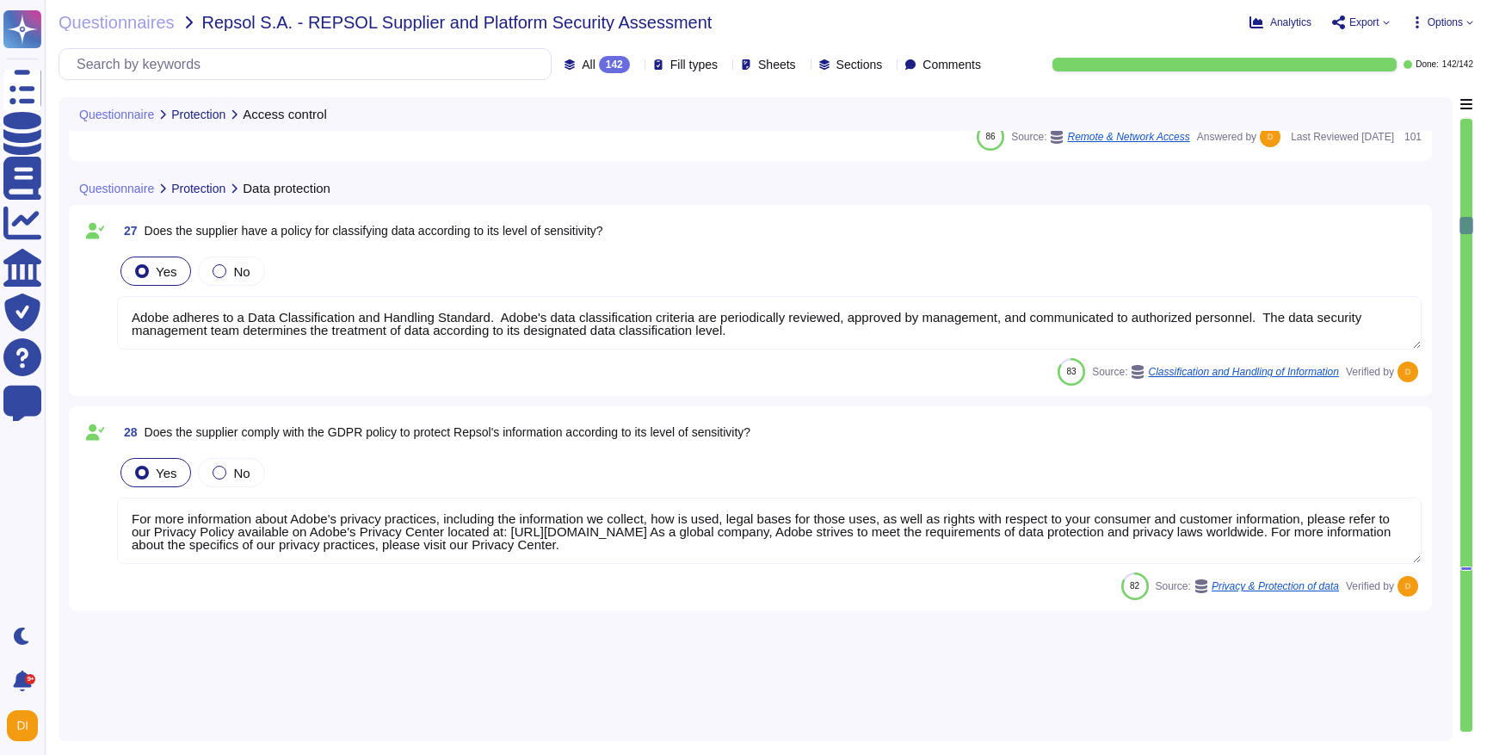
type textarea "Adobe has a policy that restricts the use of shared and group authentication cr…"
type textarea "In order to protect against unauthorized access and modification, Adobe capture…"
type textarea "Secure remote access to Adobe-operated networks uses 128-bit encryption or high…"
type textarea "Multi-factor authentication (“MFA”) is required prior to obtaining access to Ad…"
type textarea "Secure remote access to Adobe-operated networks uses 128-bit encryption or high…"
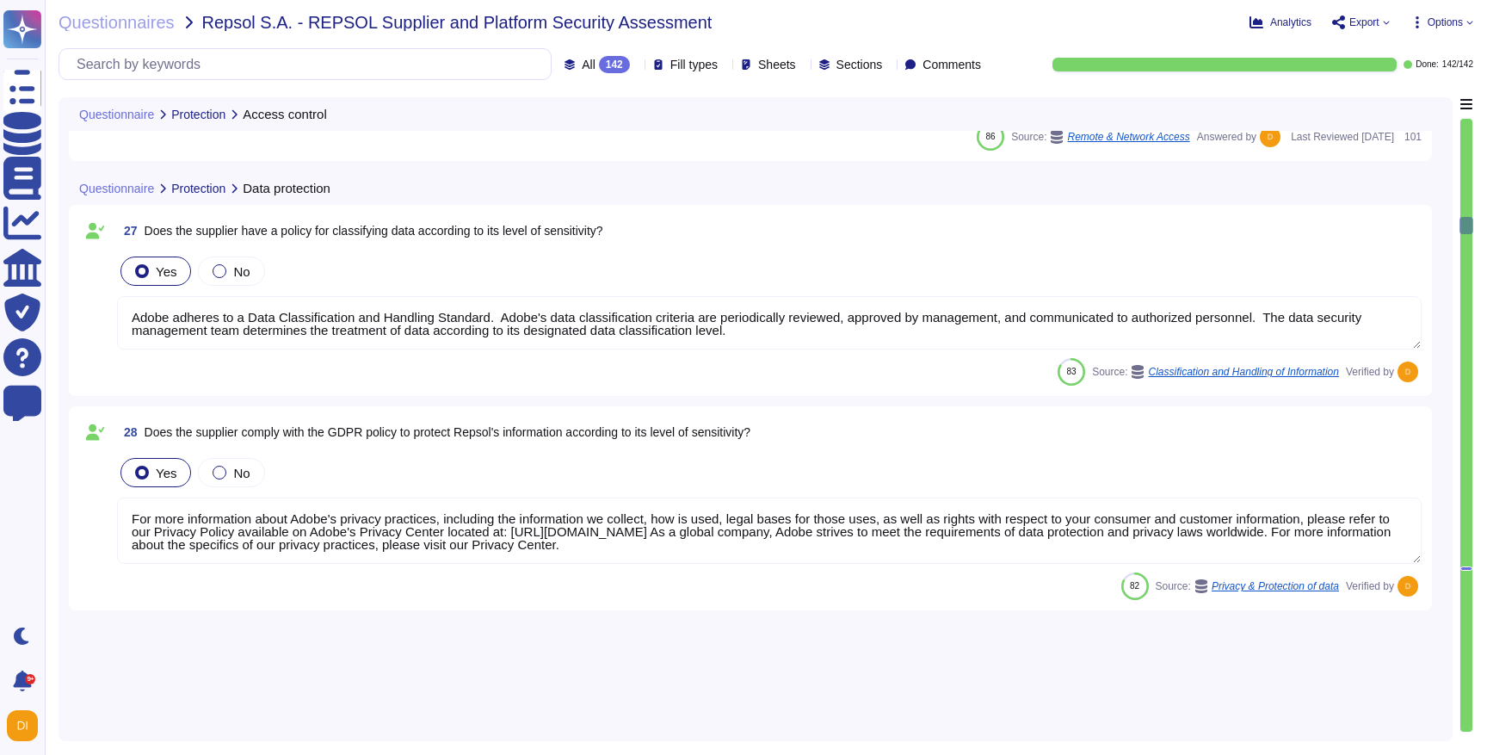
type textarea "Adobe adheres to a Data Classification and Handling Standard. Adobe's data clas…"
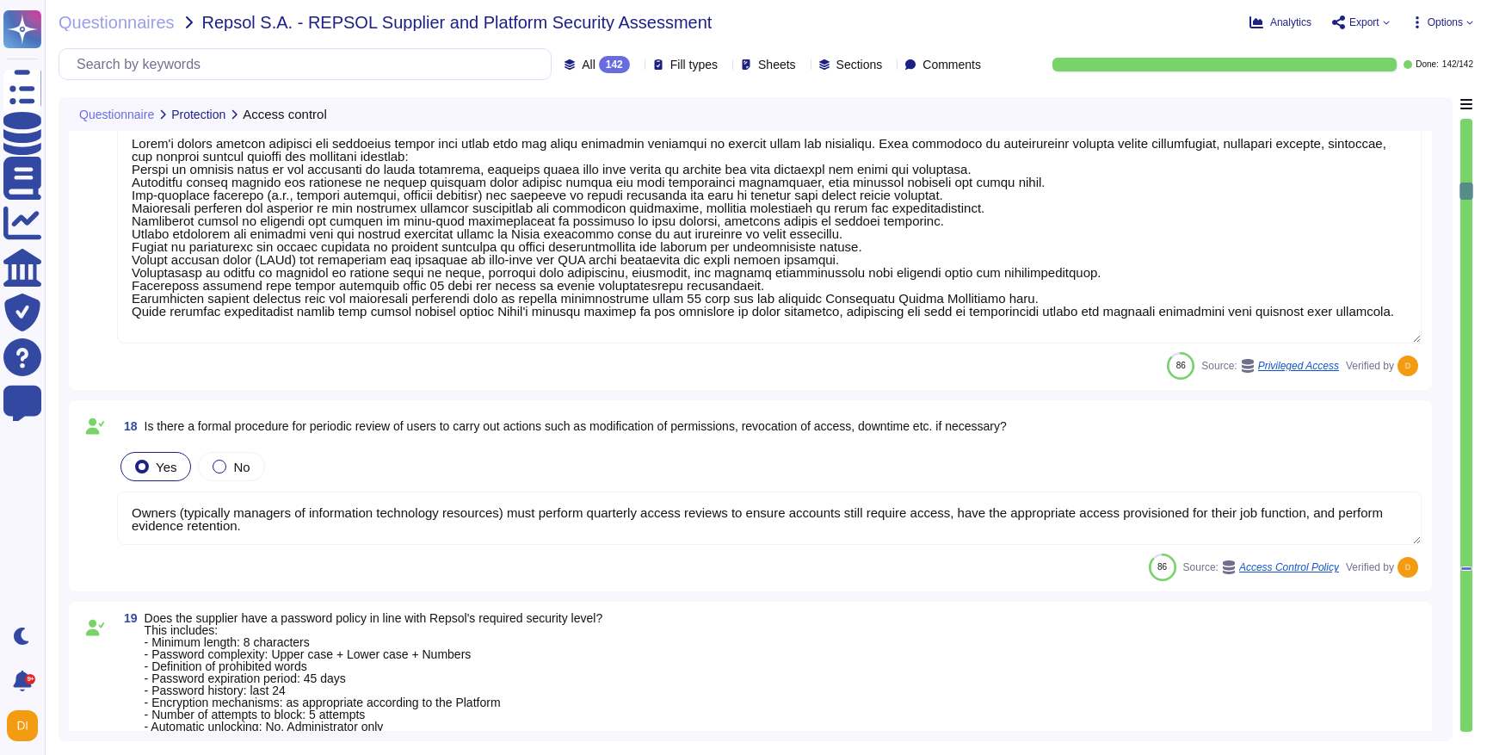
type textarea "Adobe has established access policy and standards based on role based access an…"
type textarea "Adobe's access control policies and standards ensure that users have the least …"
type textarea "Owners (typically managers of information technology resources) must perform qu…"
type textarea "Adobe employee passwords must be at least 16 characters and contain letters, nu…"
type textarea "Non-personal login IDs must be unique and assigned to an active employee. (See …"
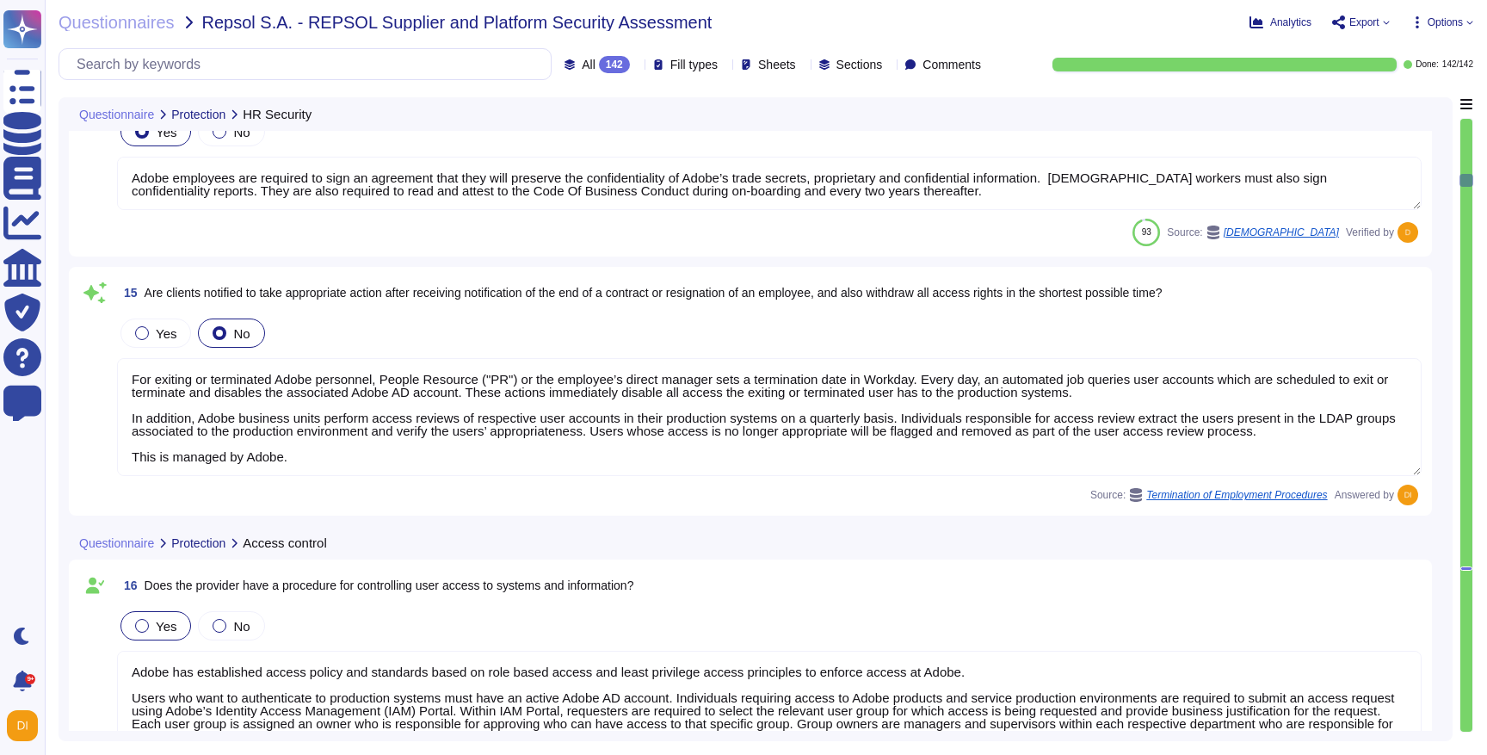
type textarea "Adobe employees are required to sign an agreement that they will preserve the c…"
type textarea "For exiting or terminated Adobe personnel, People Resource ("PR") or the employ…"
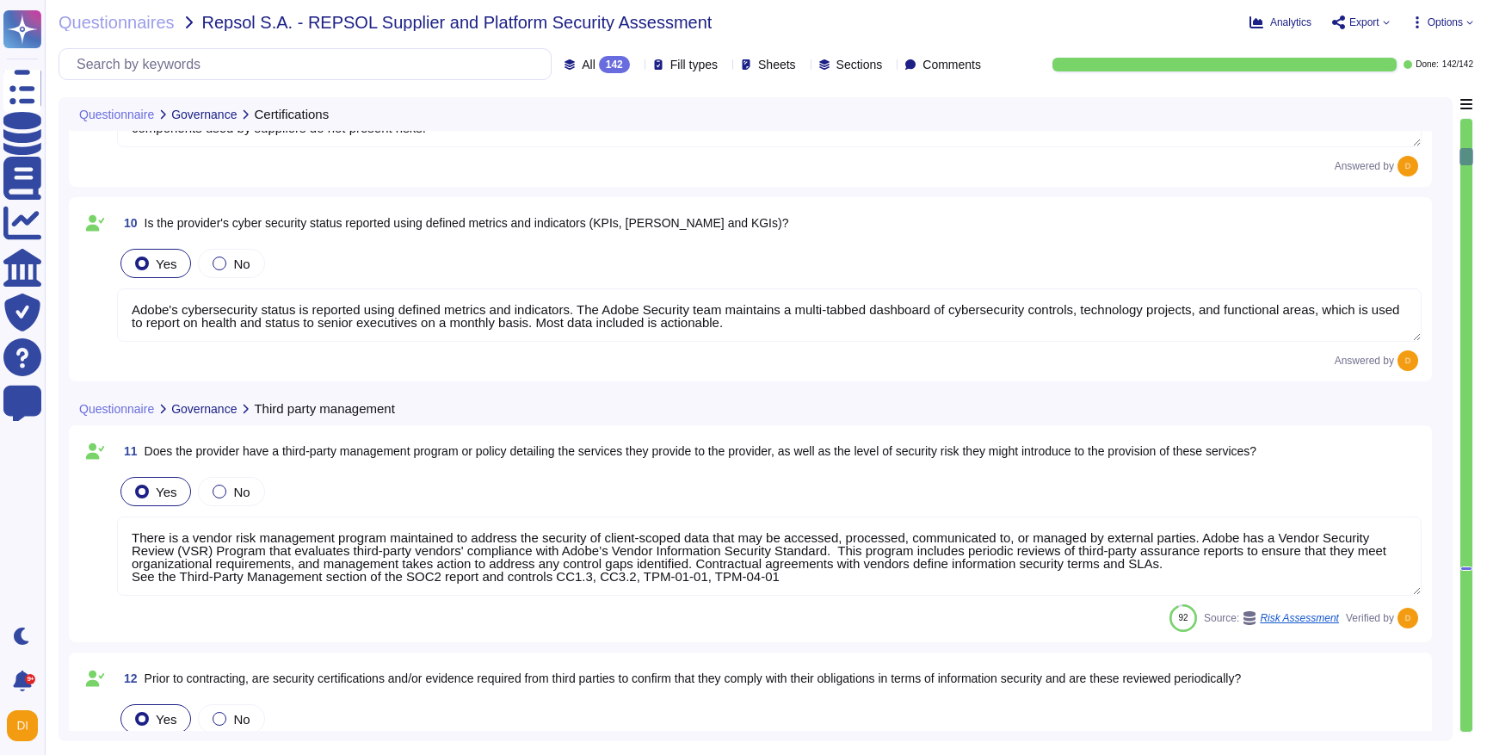
type textarea "Adobe abides by all national and local rules and restrictions regarding Busines…"
type textarea "The CSA STAR Certificate is available on the Adobe Trust Center. Please refer t…"
type textarea "Yes, Adobe applies a defined risk methodology within its supplier processes to …"
type textarea "Adobe's cybersecurity status is reported using defined metrics and indicators. …"
type textarea "There is a vendor risk management program maintained to address the security of…"
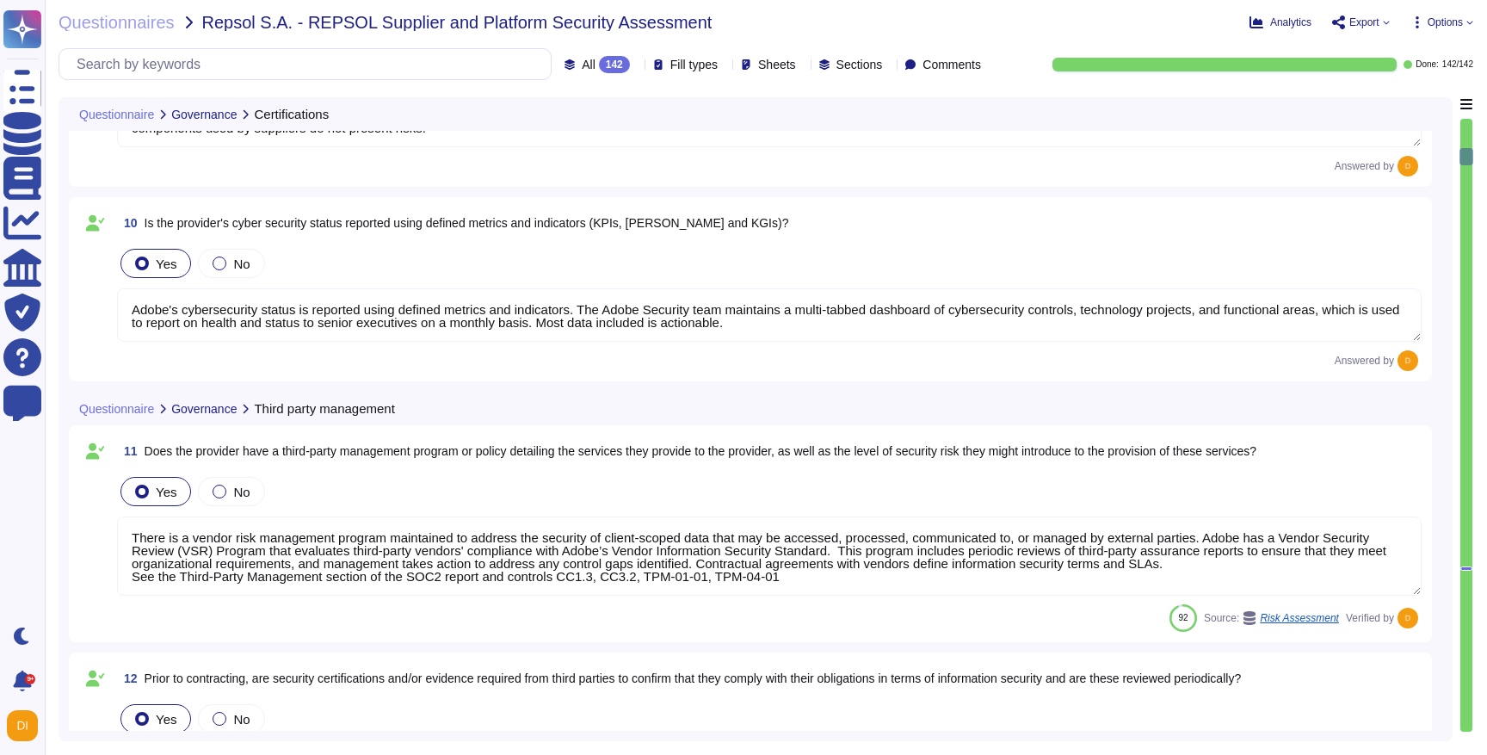
type textarea "To ensure ongoing compliance with the Adobe Vendor Information Security Standar…"
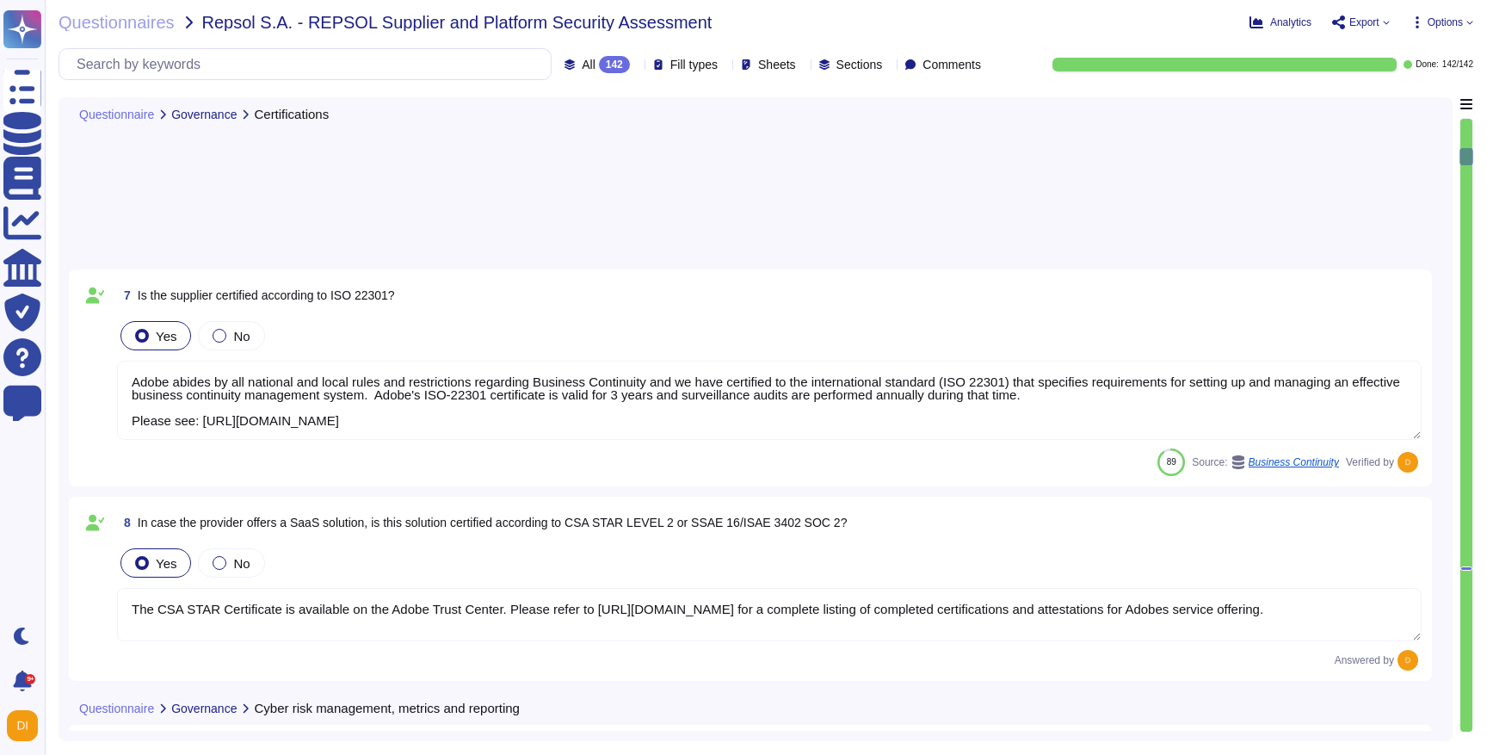
scroll to position [624, 0]
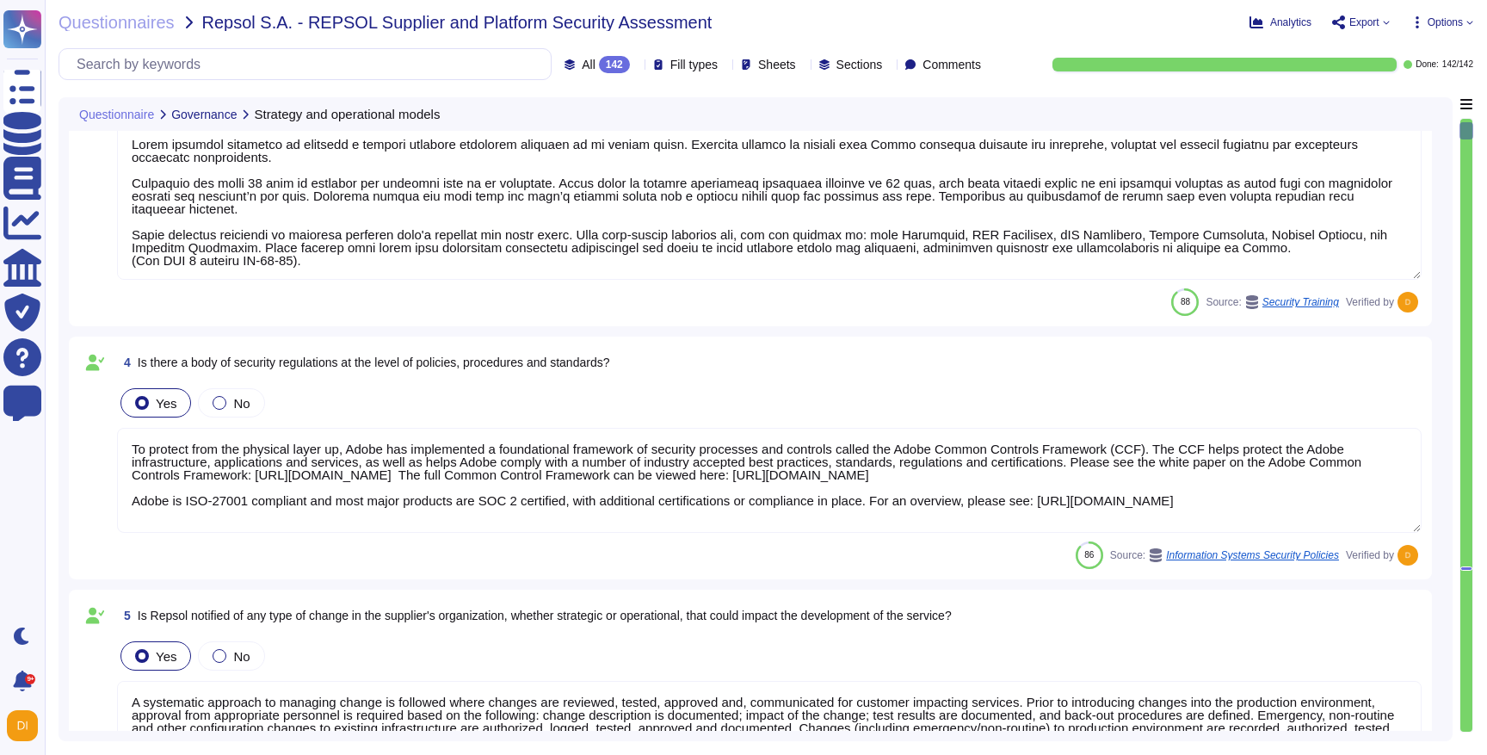
type textarea "Adobe coordinates all security efforts under the CSO. Adobe has a Chief Securit…"
type textarea "Lorem ipsumdol sitametco ad elitsedd e tempori utlabore etdolorem aliquaen ad m…"
type textarea "To protect from the physical layer up, Adobe has implemented a foundational fra…"
type textarea "A systematic approach to managing change is followed where changes are reviewed…"
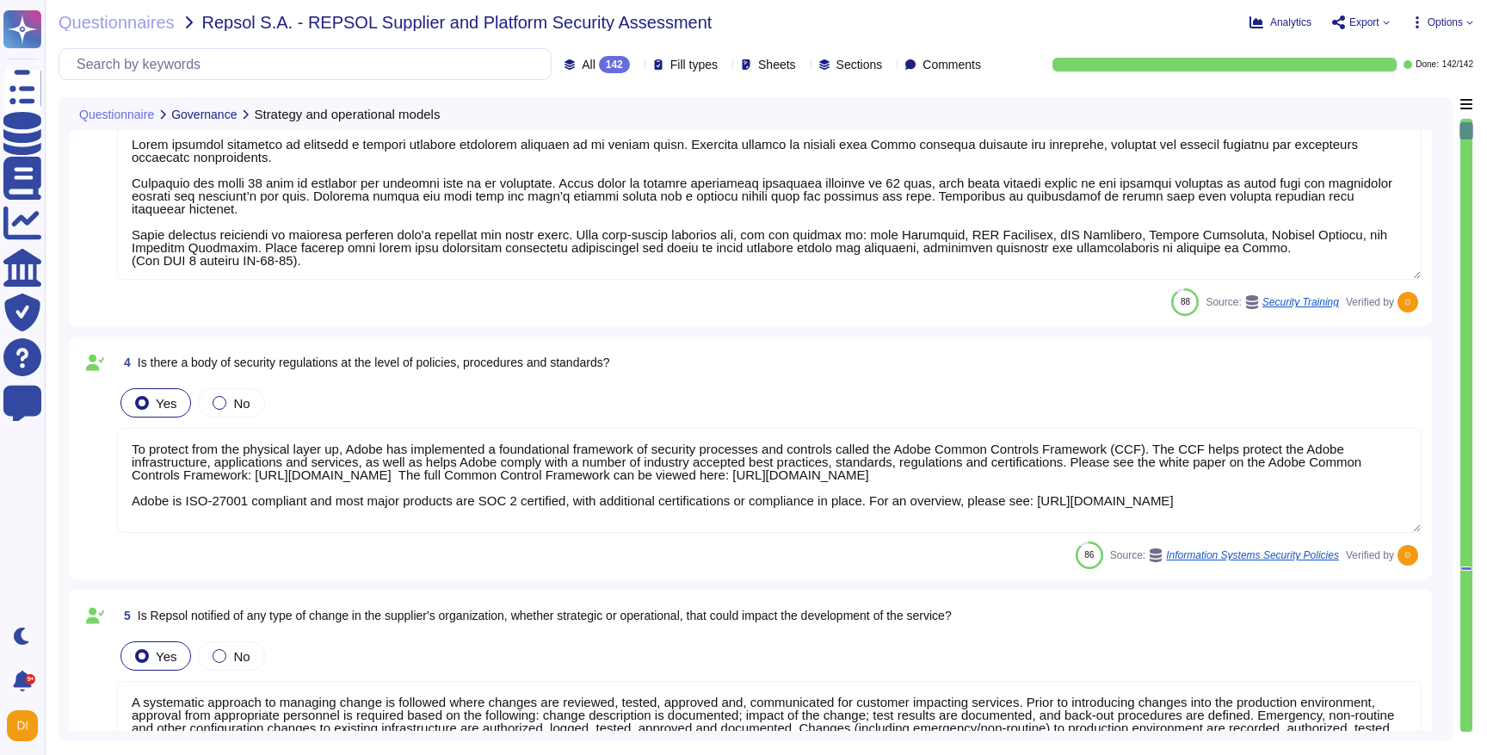
scroll to position [0, 0]
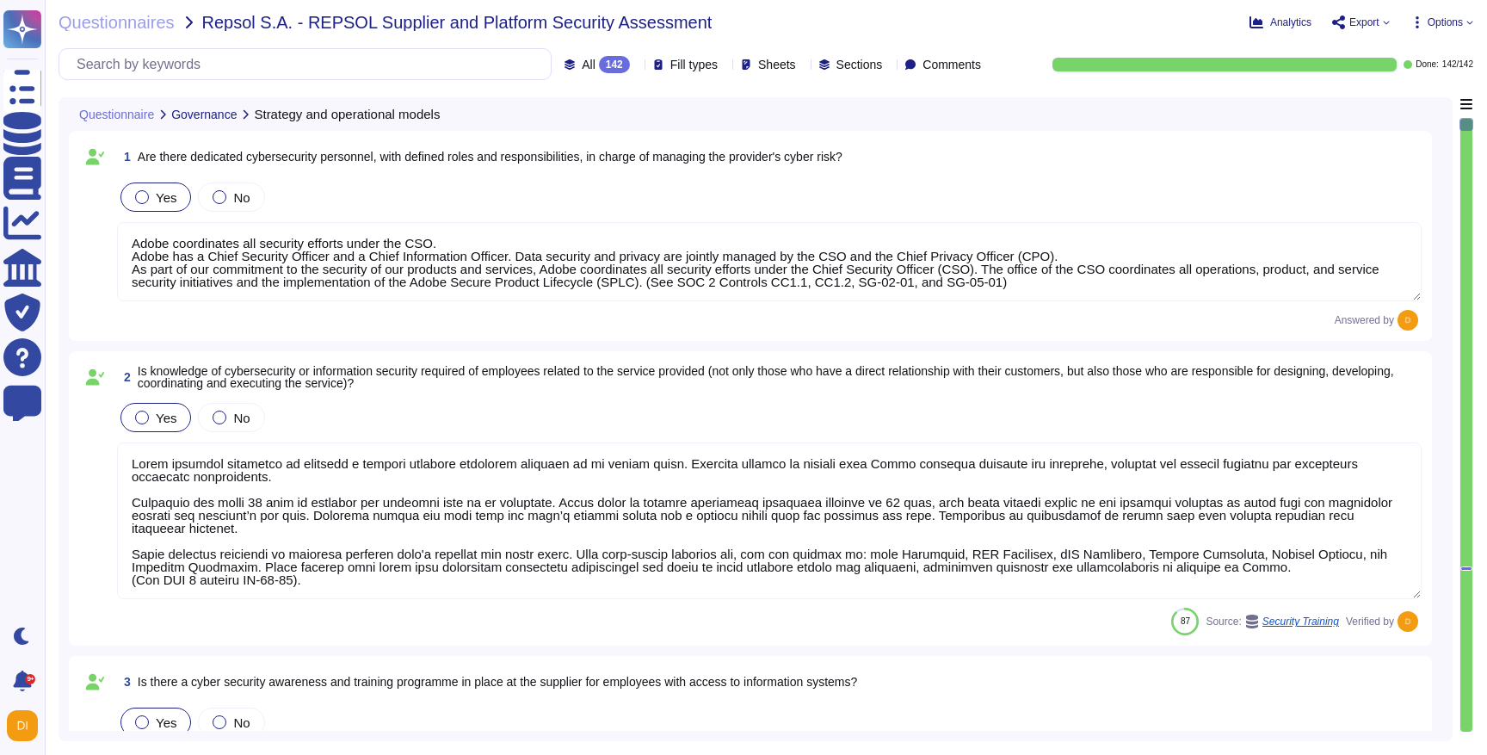
click at [401, 499] on textarea at bounding box center [769, 520] width 1305 height 157
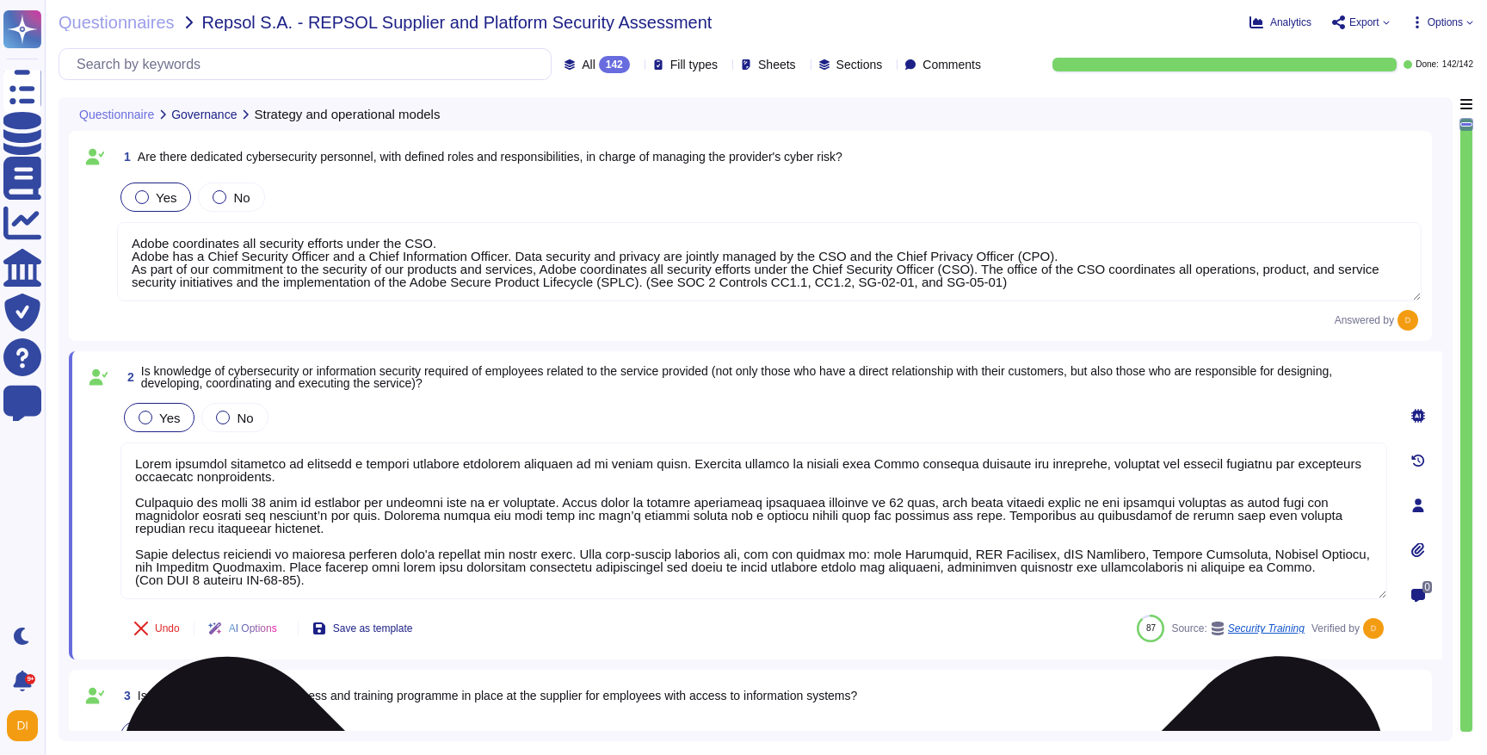
scroll to position [15, 0]
